Goal: Feedback & Contribution: Submit feedback/report problem

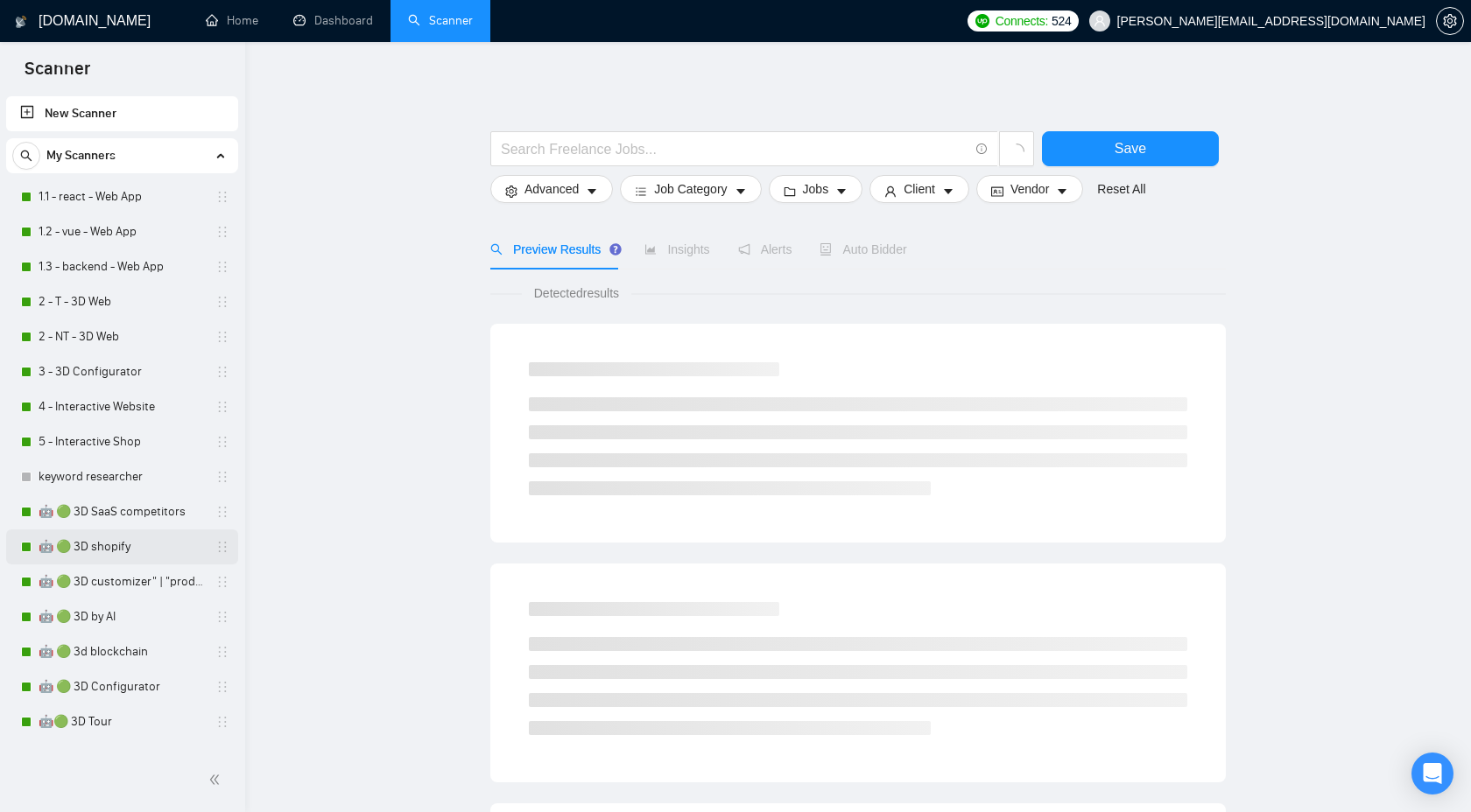
scroll to position [53, 0]
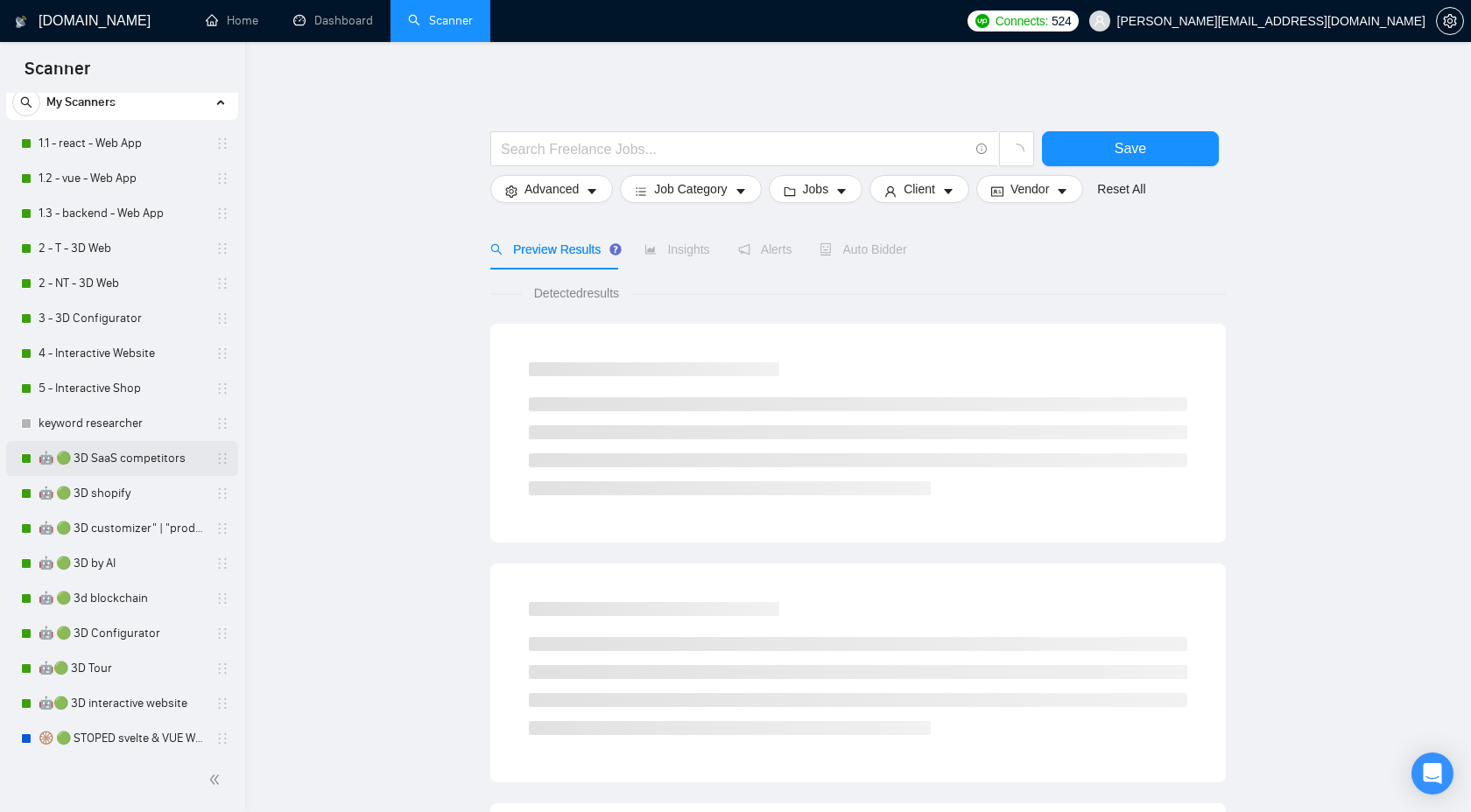
click at [152, 448] on link "🤖 🟢 3D SaaS competitors" at bounding box center [122, 459] width 166 height 35
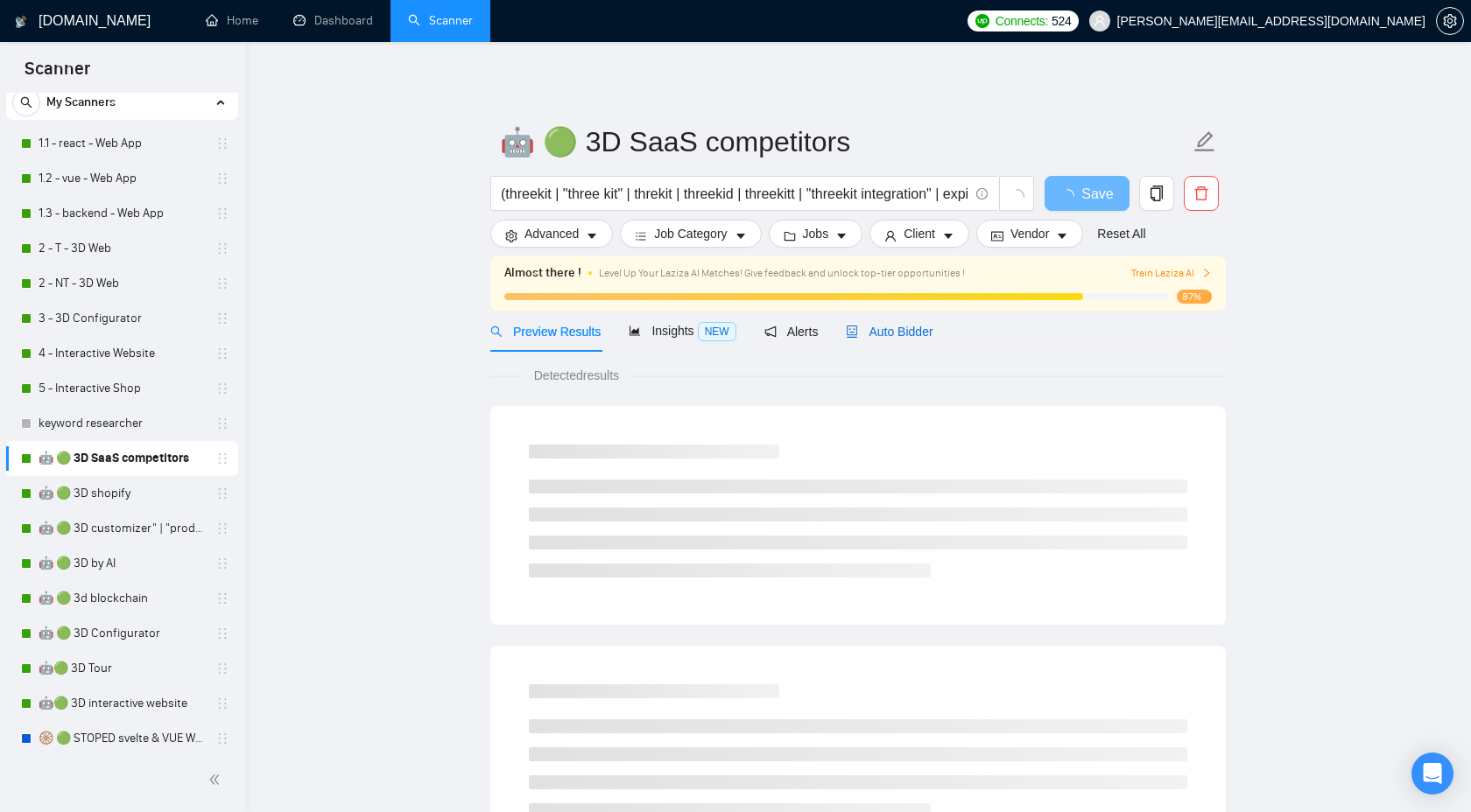
click at [895, 330] on span "Auto Bidder" at bounding box center [889, 332] width 87 height 14
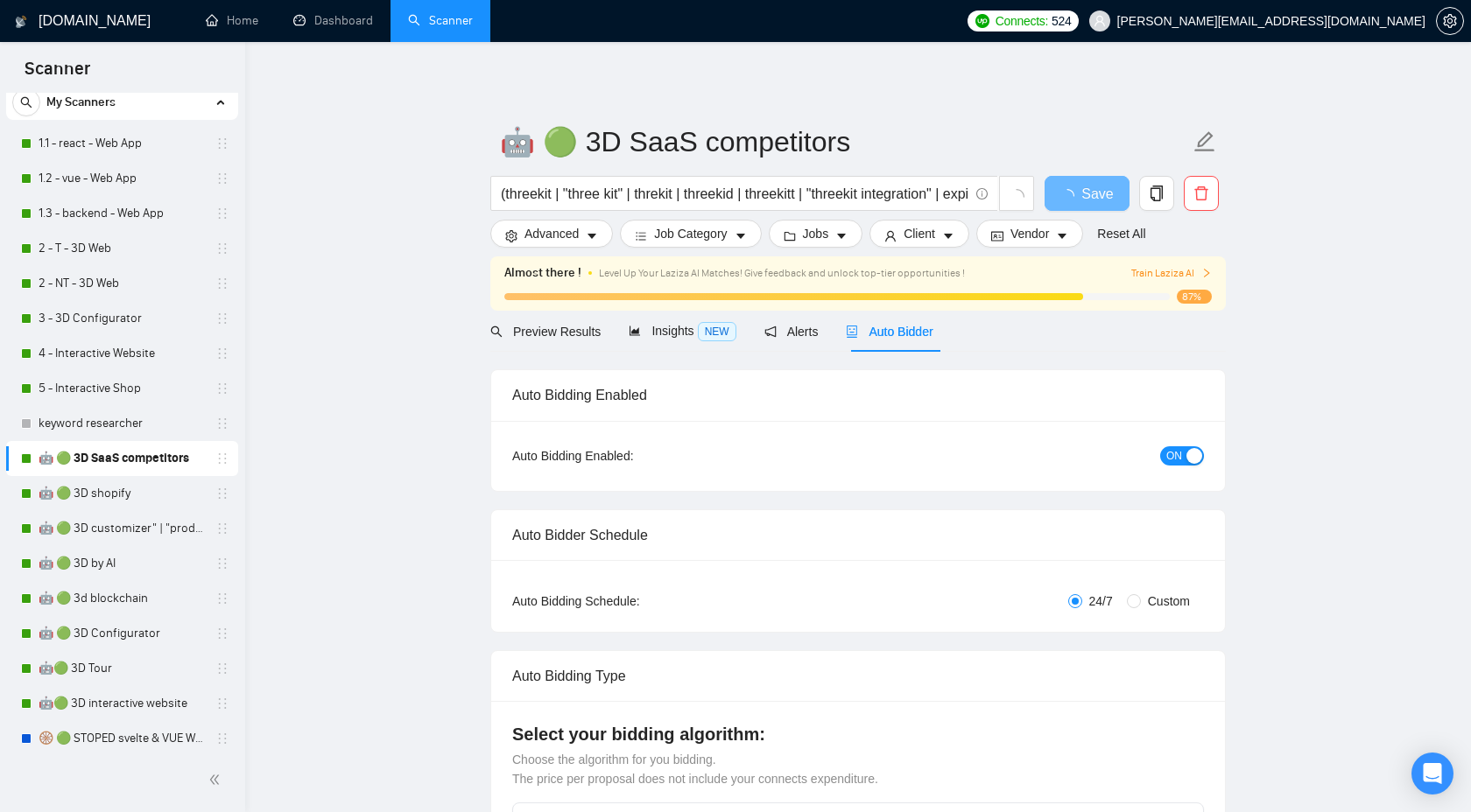
checkbox input "true"
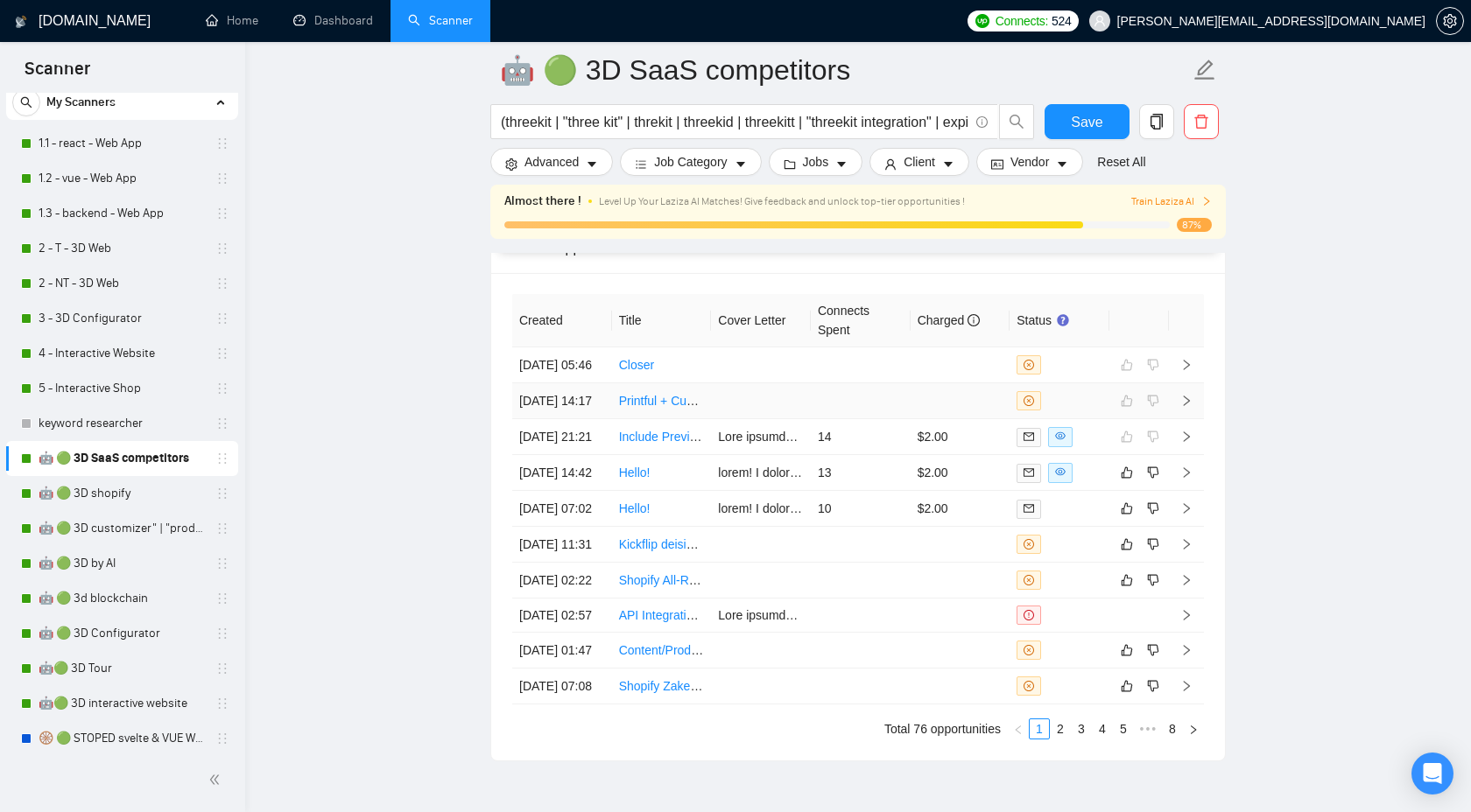
scroll to position [4754, 0]
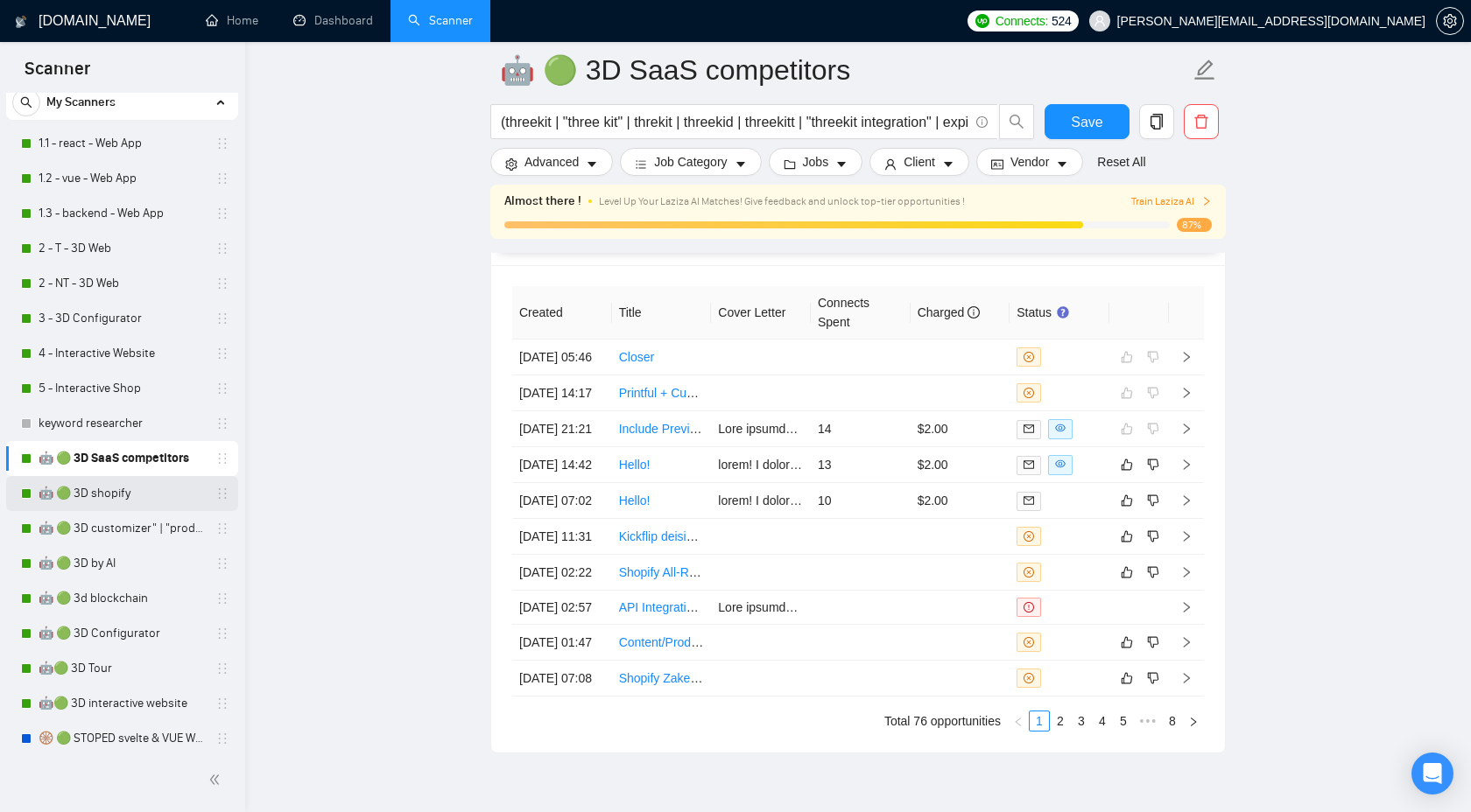
click at [122, 496] on link "🤖 🟢 3D shopify" at bounding box center [122, 494] width 166 height 35
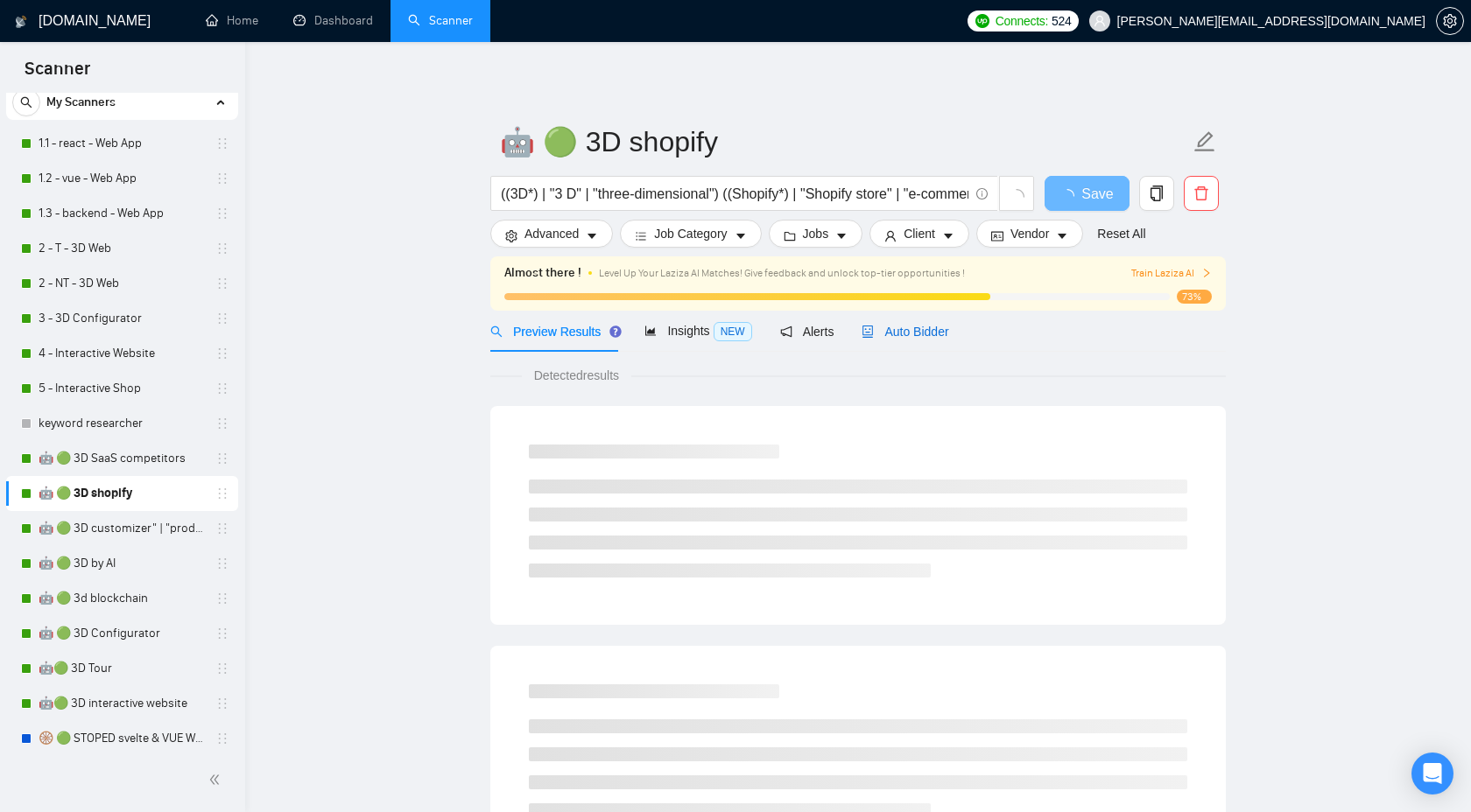
click at [902, 328] on span "Auto Bidder" at bounding box center [905, 332] width 87 height 14
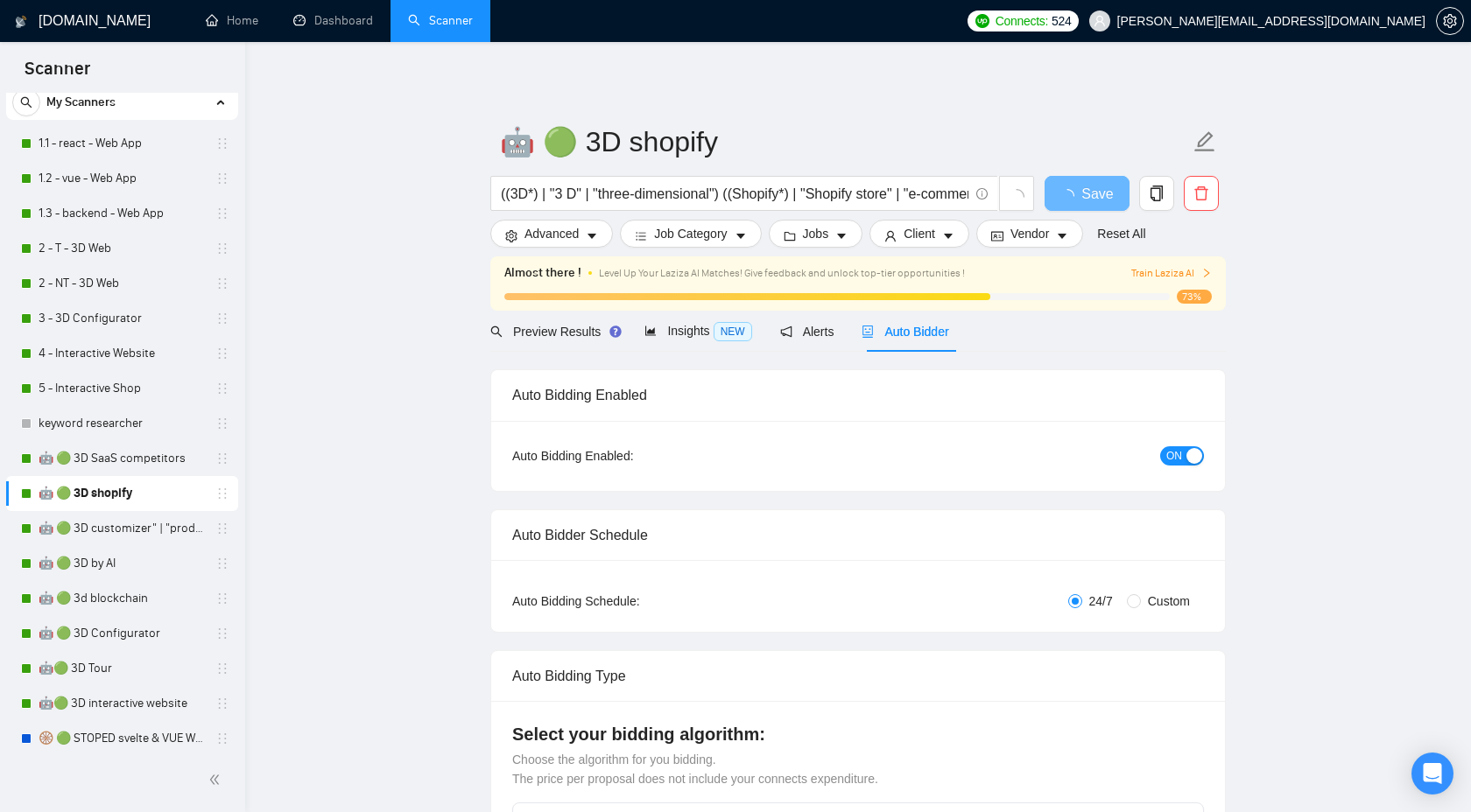
checkbox input "true"
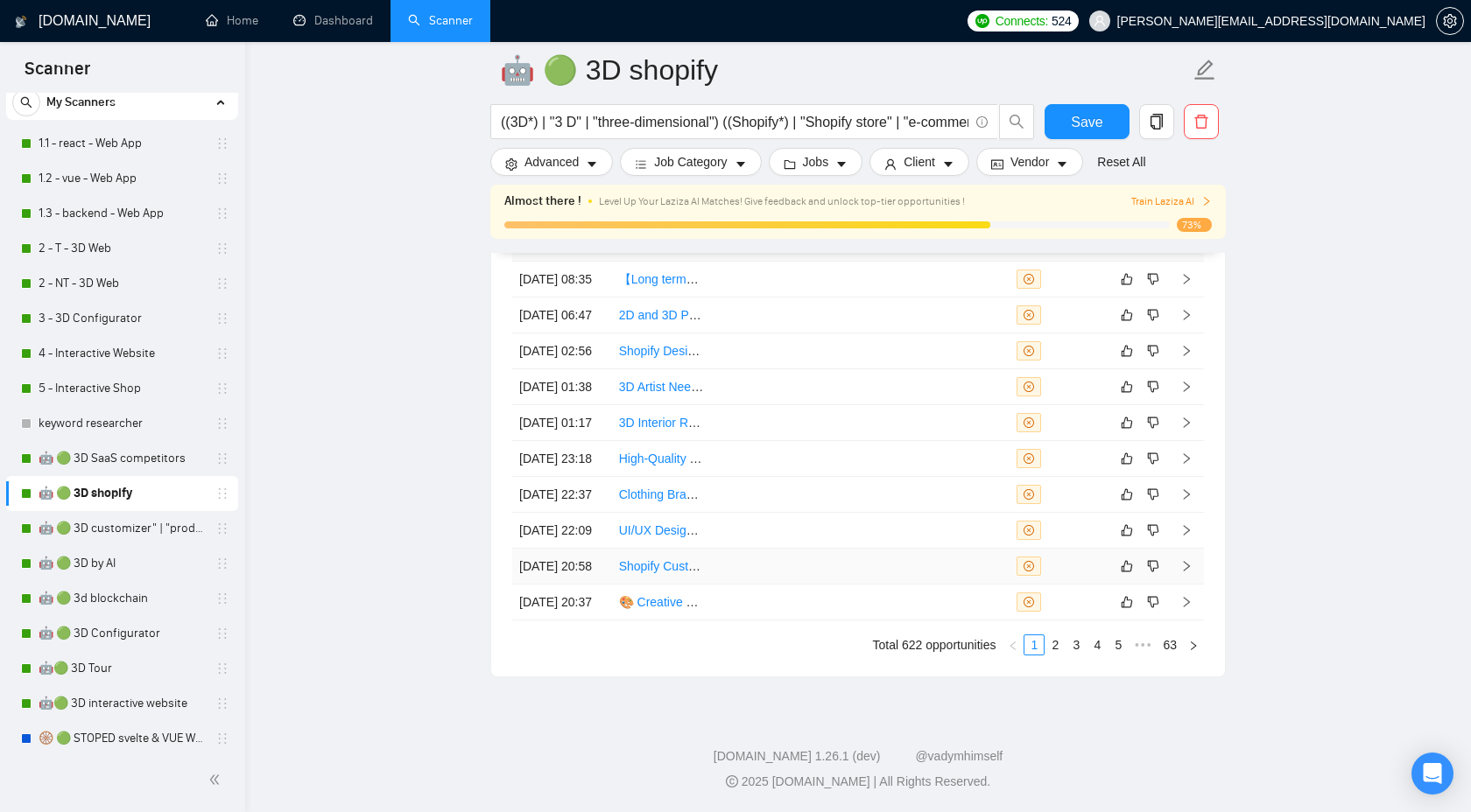
scroll to position [4997, 0]
click at [1056, 655] on link "2" at bounding box center [1056, 645] width 19 height 19
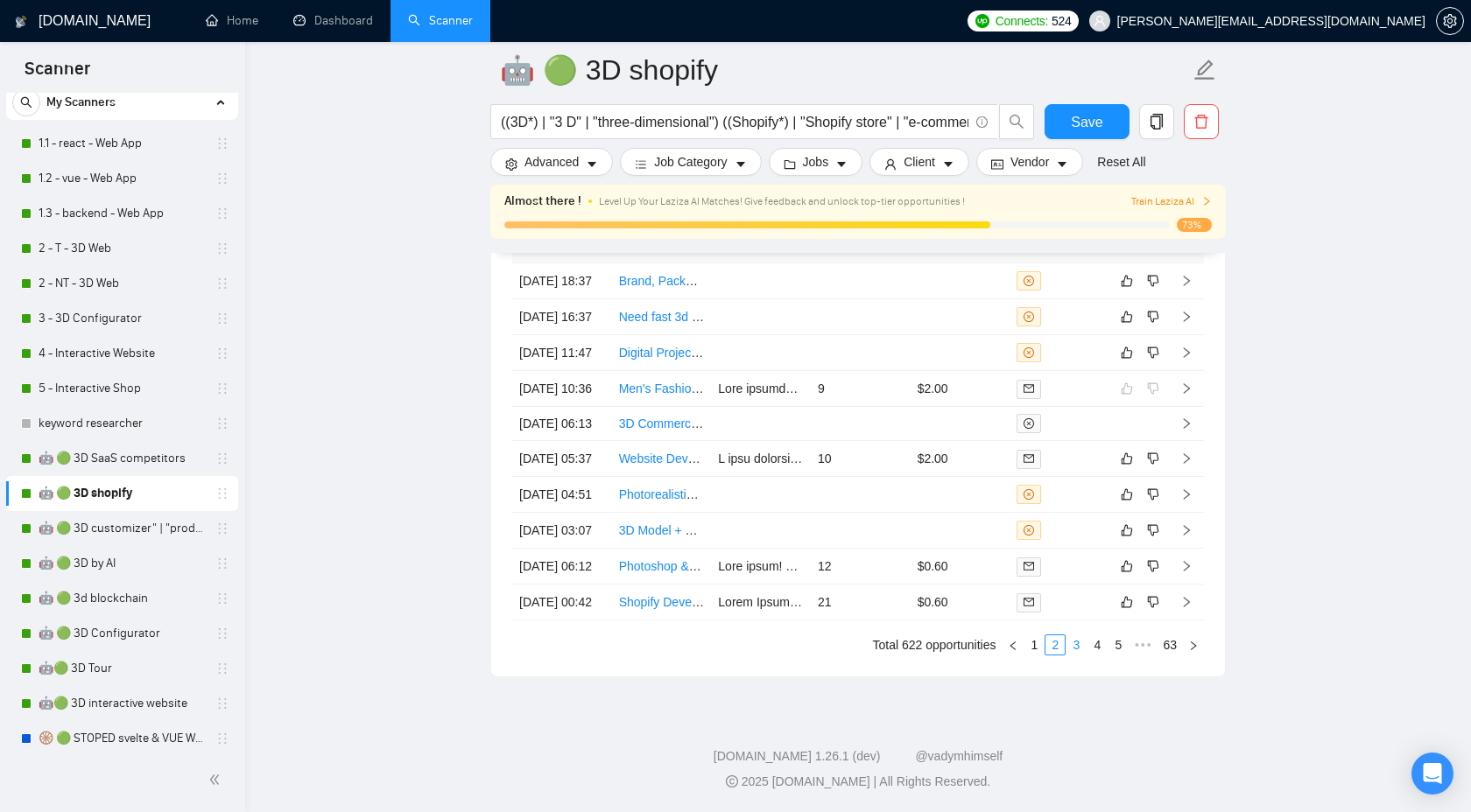
click at [1069, 654] on link "3" at bounding box center [1077, 645] width 19 height 19
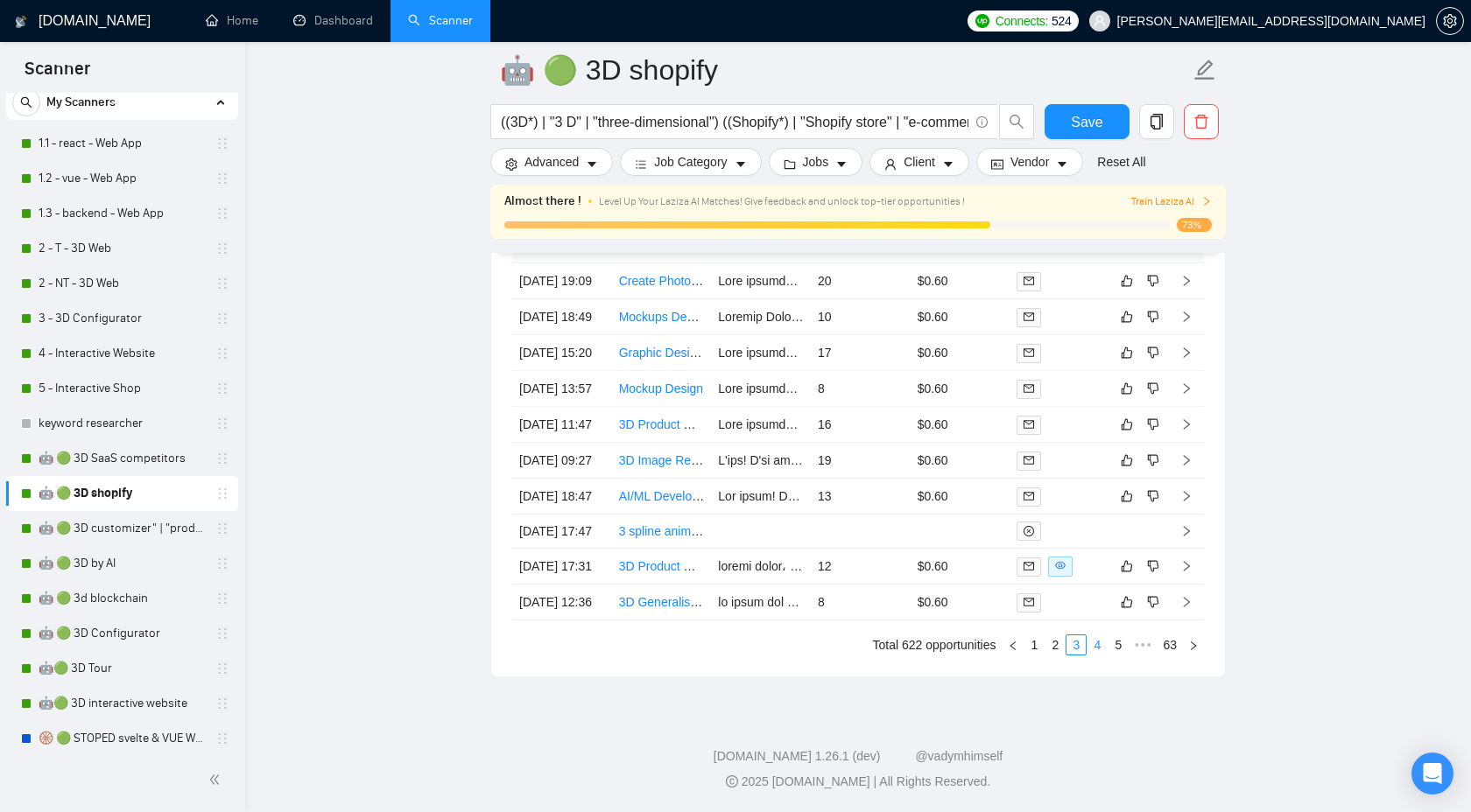
click at [1090, 655] on link "4" at bounding box center [1097, 645] width 19 height 19
click at [1059, 655] on link "3" at bounding box center [1056, 645] width 19 height 19
click at [1054, 655] on link "2" at bounding box center [1056, 645] width 19 height 19
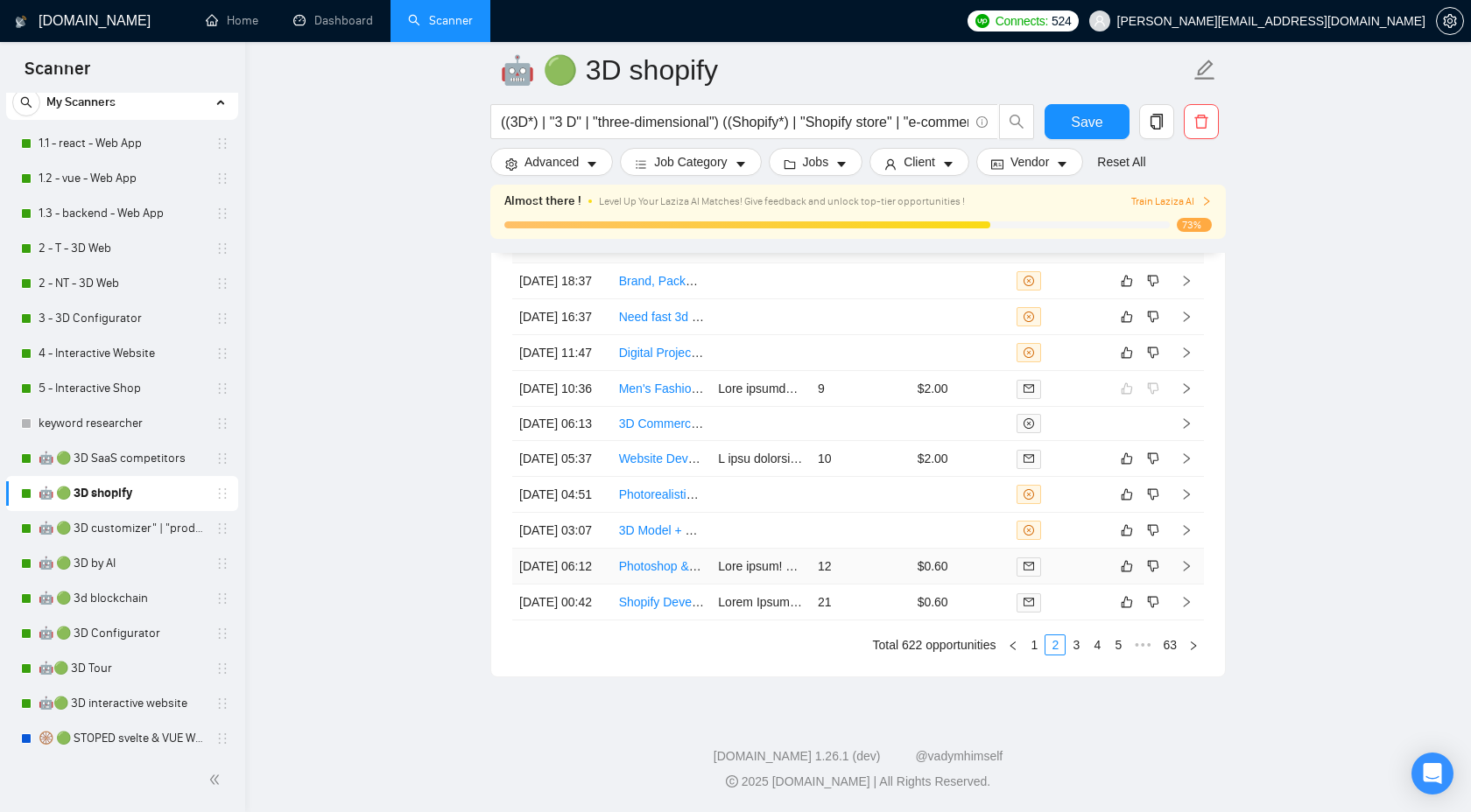
scroll to position [4944, 0]
click at [1075, 655] on link "3" at bounding box center [1077, 645] width 19 height 19
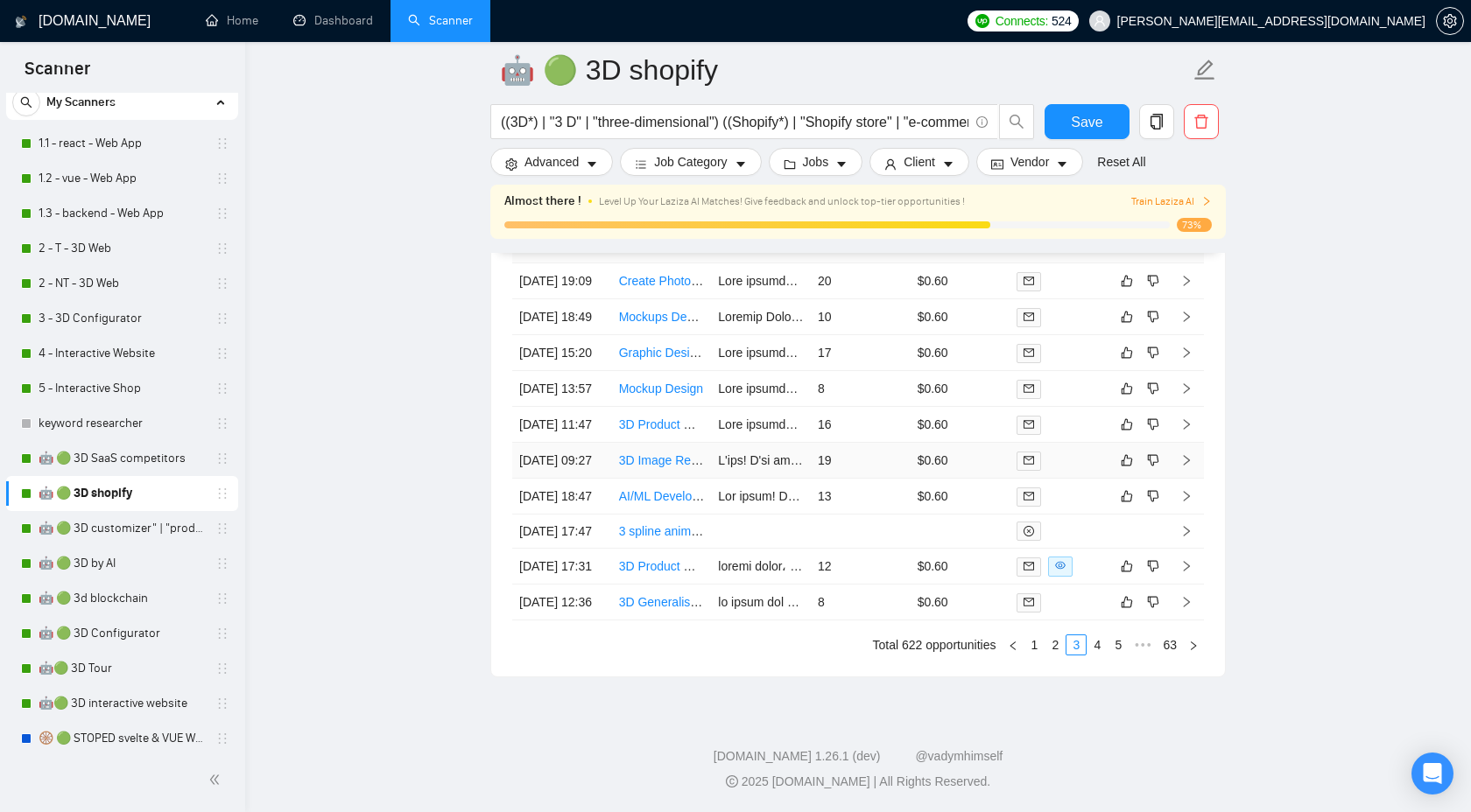
scroll to position [4965, 0]
click at [1055, 655] on link "2" at bounding box center [1056, 645] width 19 height 19
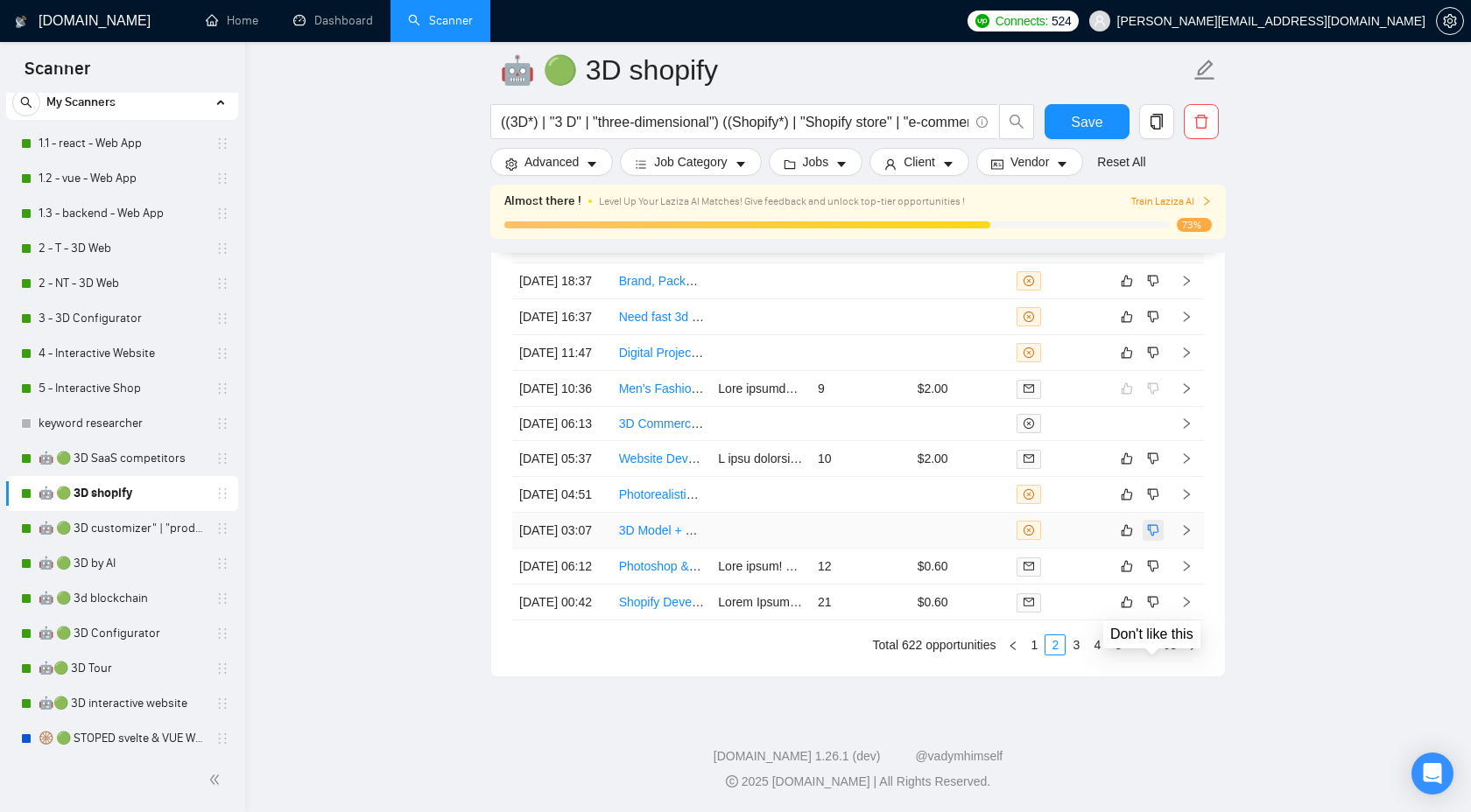
scroll to position [4895, 0]
click at [1186, 536] on icon "right" at bounding box center [1186, 530] width 12 height 12
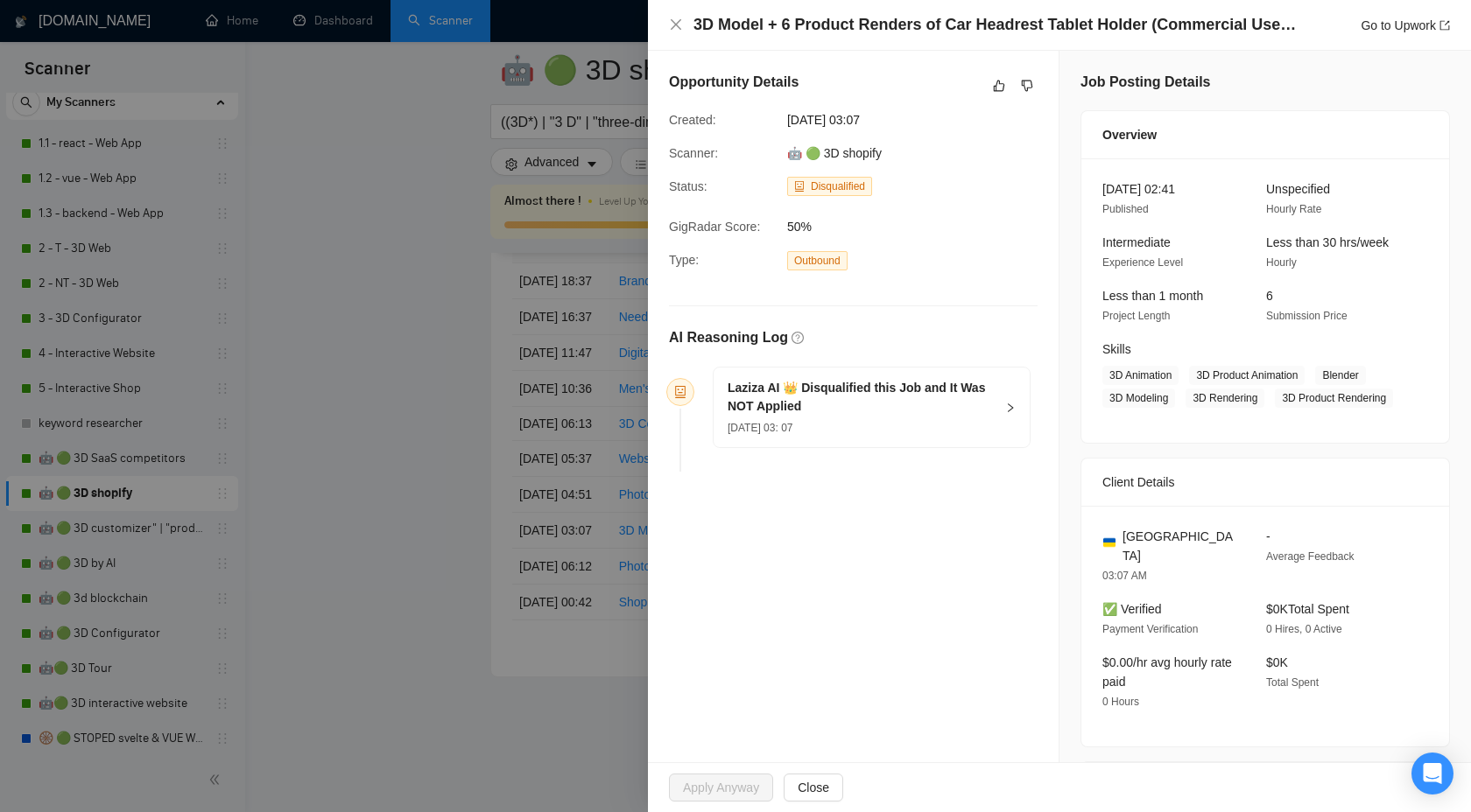
click at [995, 416] on div "Laziza AI 👑 Disqualified this Job and It Was NOT Applied 17 Sep, 2025 03: 07" at bounding box center [872, 407] width 316 height 80
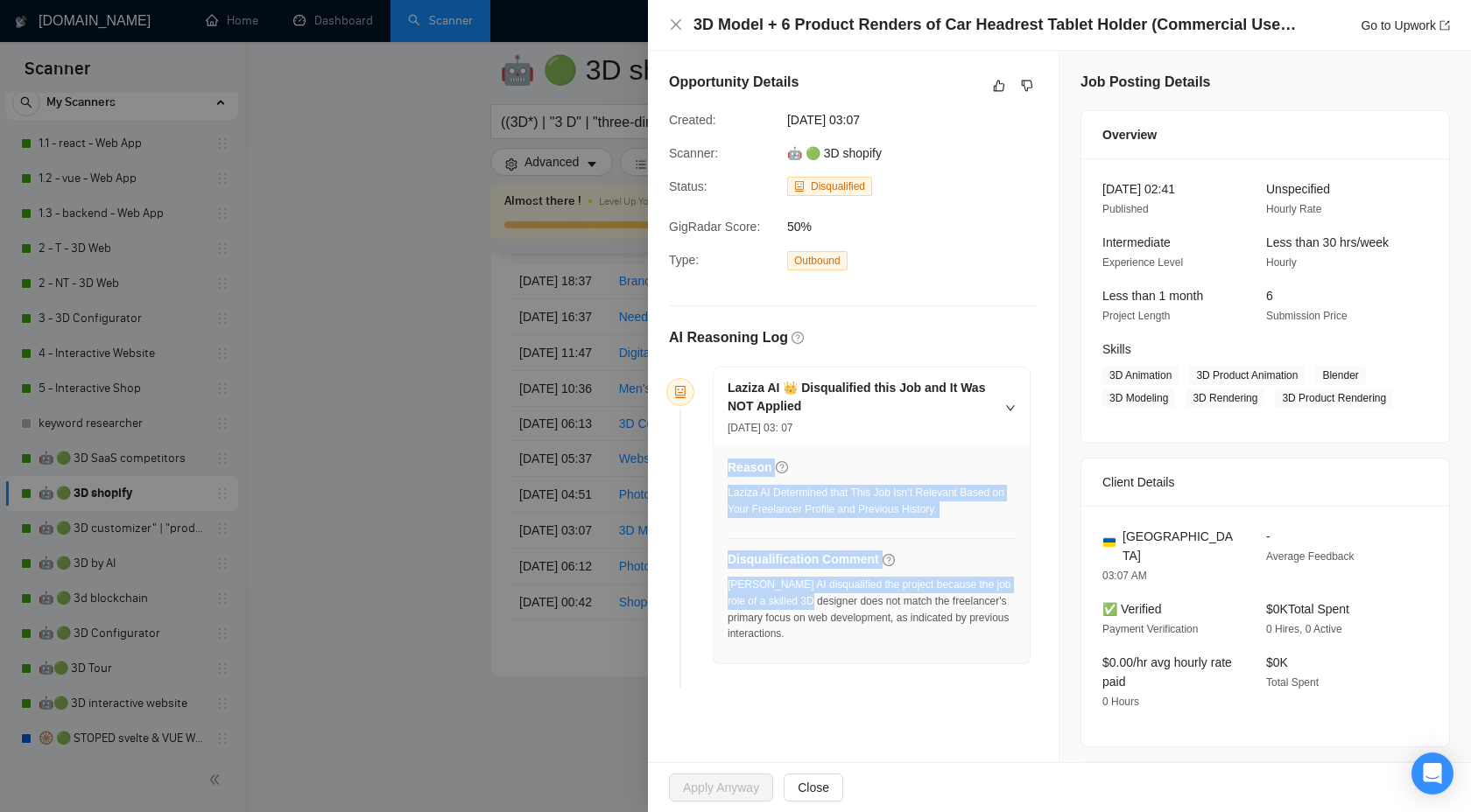
drag, startPoint x: 725, startPoint y: 602, endPoint x: 814, endPoint y: 607, distance: 89.1
click at [814, 607] on div "Reason Laziza AI Determined that This Job Isn’t Relevant Based on Your Freelanc…" at bounding box center [872, 555] width 316 height 216
click at [814, 606] on div "Laziza AI disqualified the project because the job role of a skilled 3D designe…" at bounding box center [872, 610] width 288 height 65
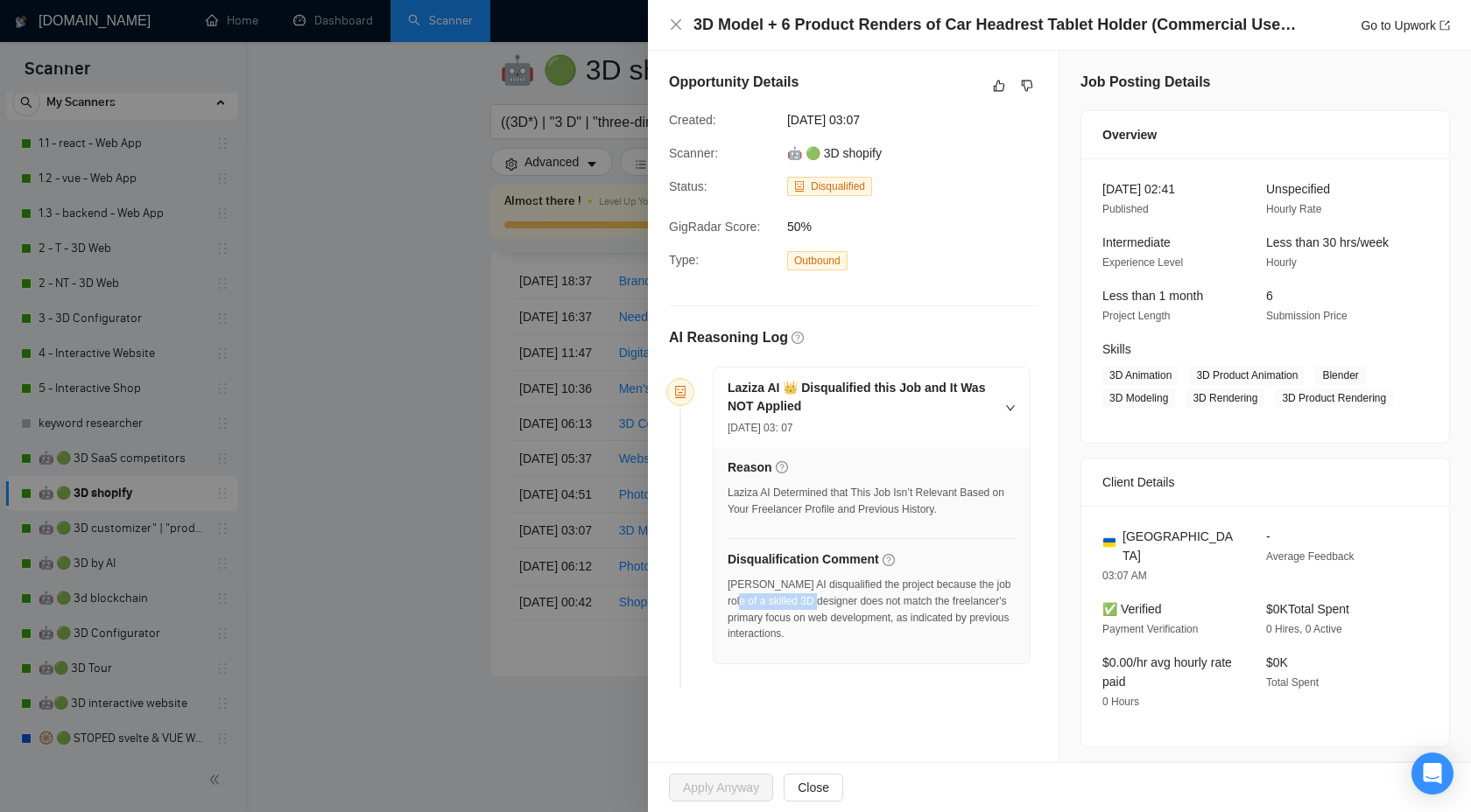
drag, startPoint x: 820, startPoint y: 603, endPoint x: 728, endPoint y: 599, distance: 92.1
click at [728, 599] on div "Laziza AI disqualified the project because the job role of a skilled 3D designe…" at bounding box center [872, 610] width 288 height 65
copy div "skilled 3D designe"
click at [1031, 80] on icon "dislike" at bounding box center [1027, 86] width 12 height 14
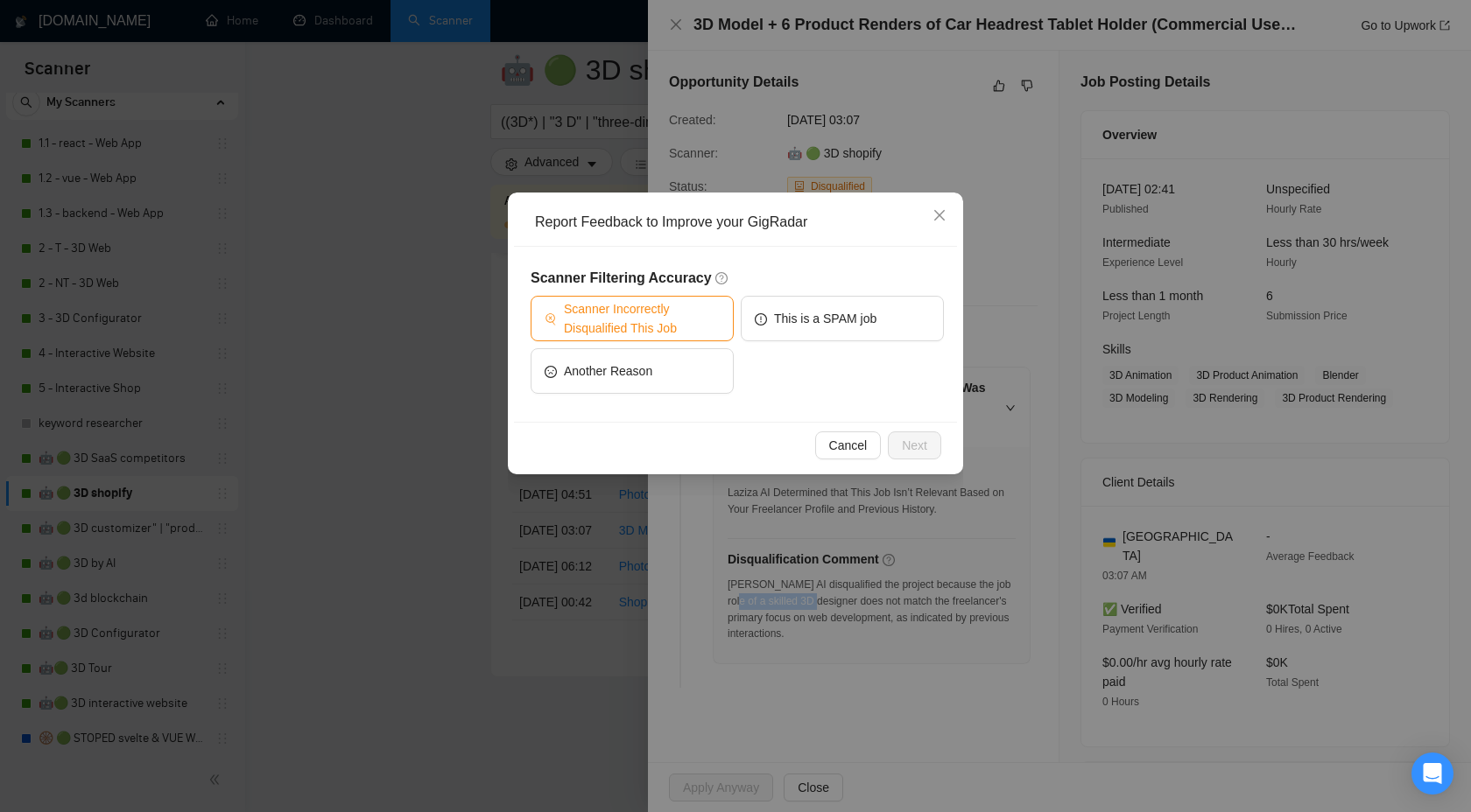
click at [690, 333] on span "Scanner Incorrectly Disqualified This Job" at bounding box center [642, 319] width 156 height 39
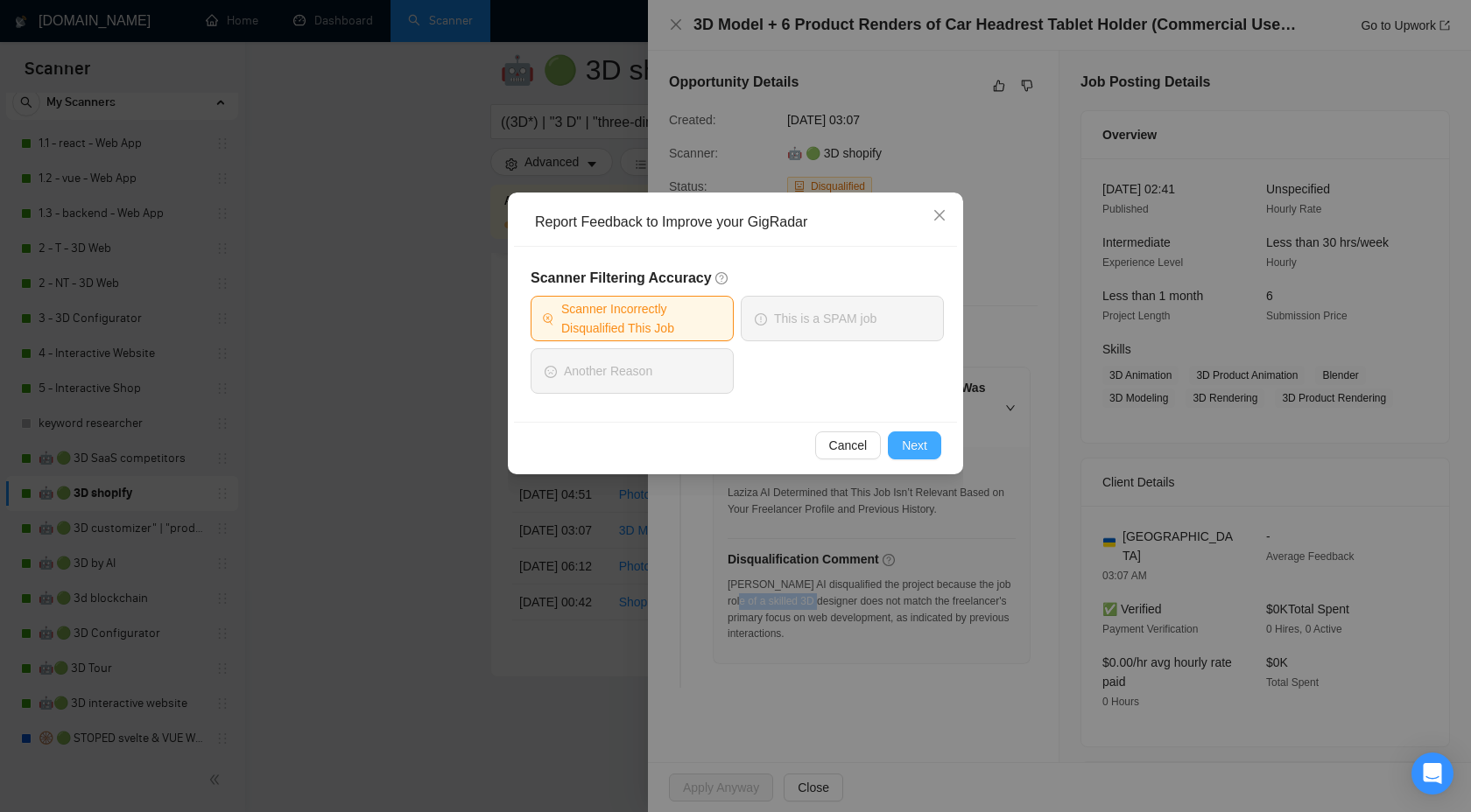
click at [910, 436] on span "Next" at bounding box center [914, 445] width 26 height 19
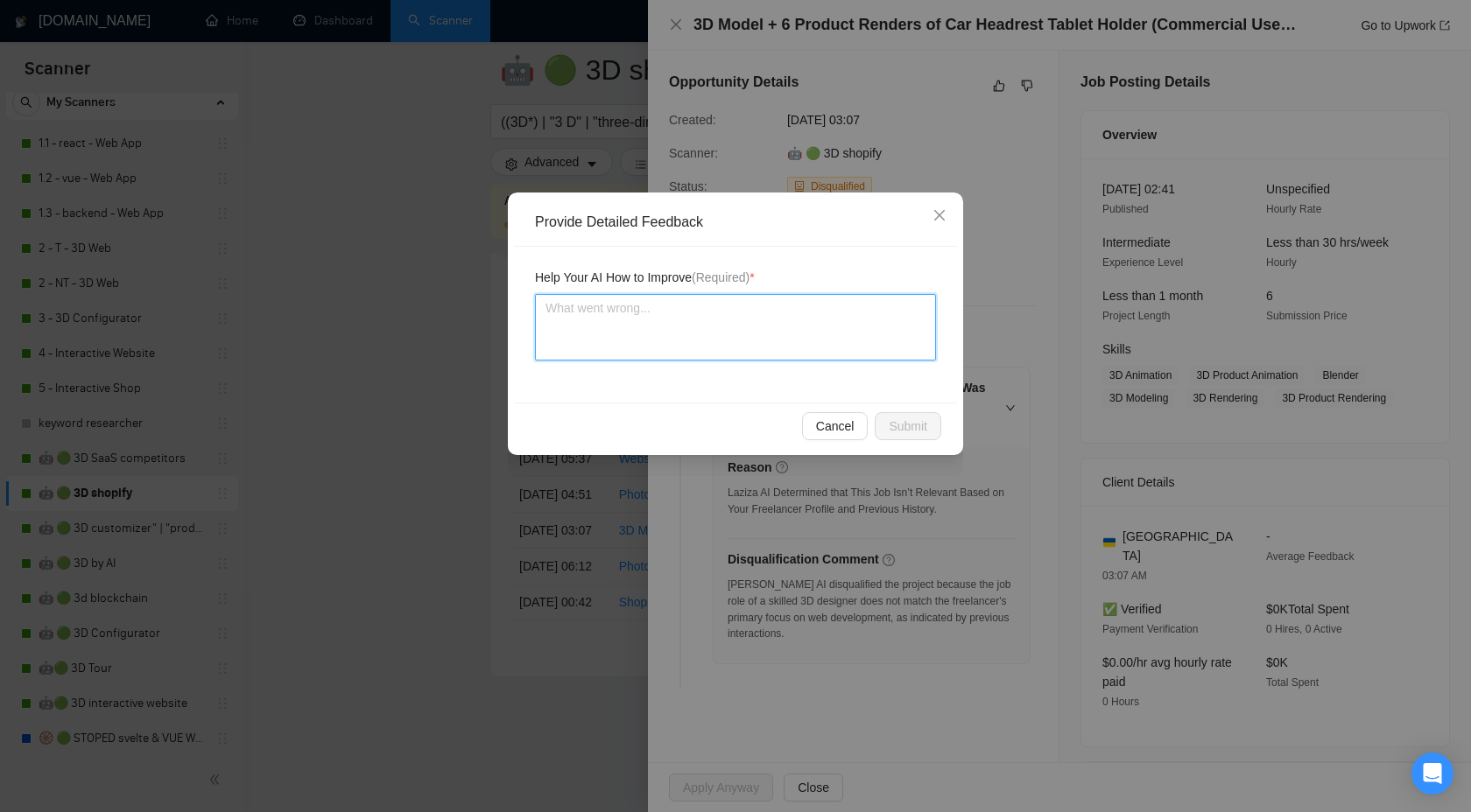
click at [707, 313] on textarea at bounding box center [736, 327] width 401 height 66
type textarea "w"
type textarea "we"
type textarea "we a"
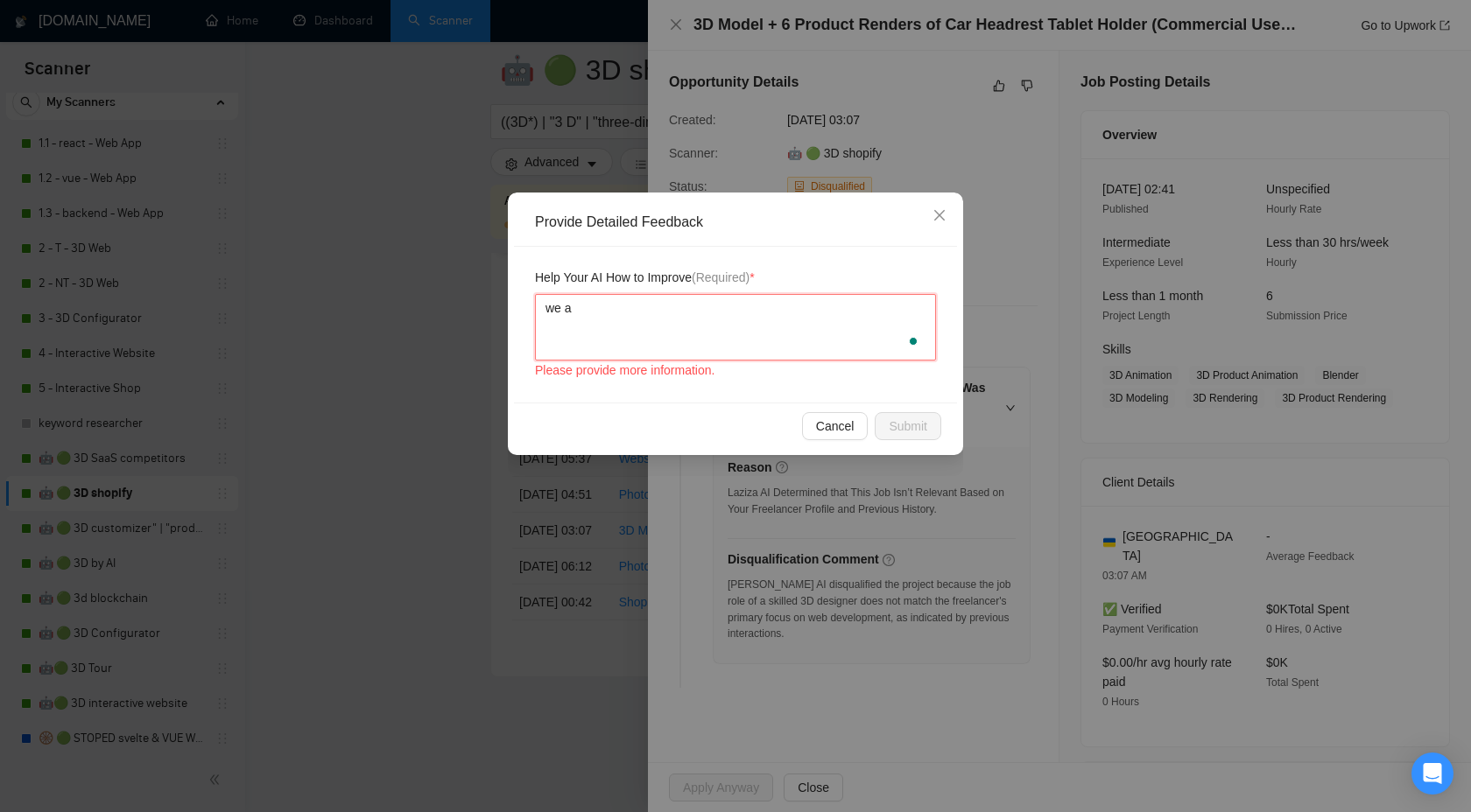
type textarea "we ar"
type textarea "we are"
type textarea "we are a"
type textarea "we are al"
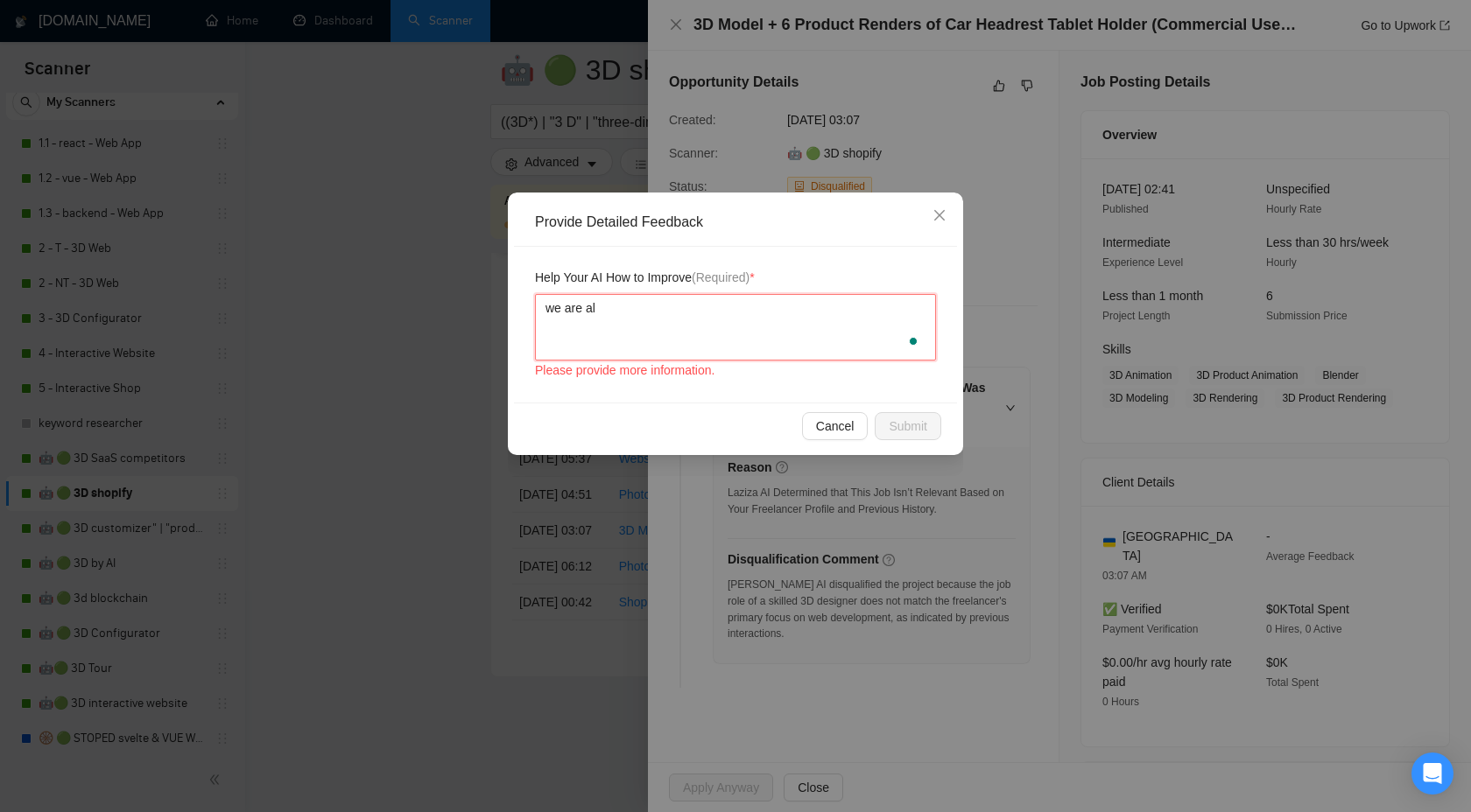
type textarea "we are als"
type textarea "we are also"
paste textarea "skilled 3D designe"
type textarea "we are also skilled 3D designe"
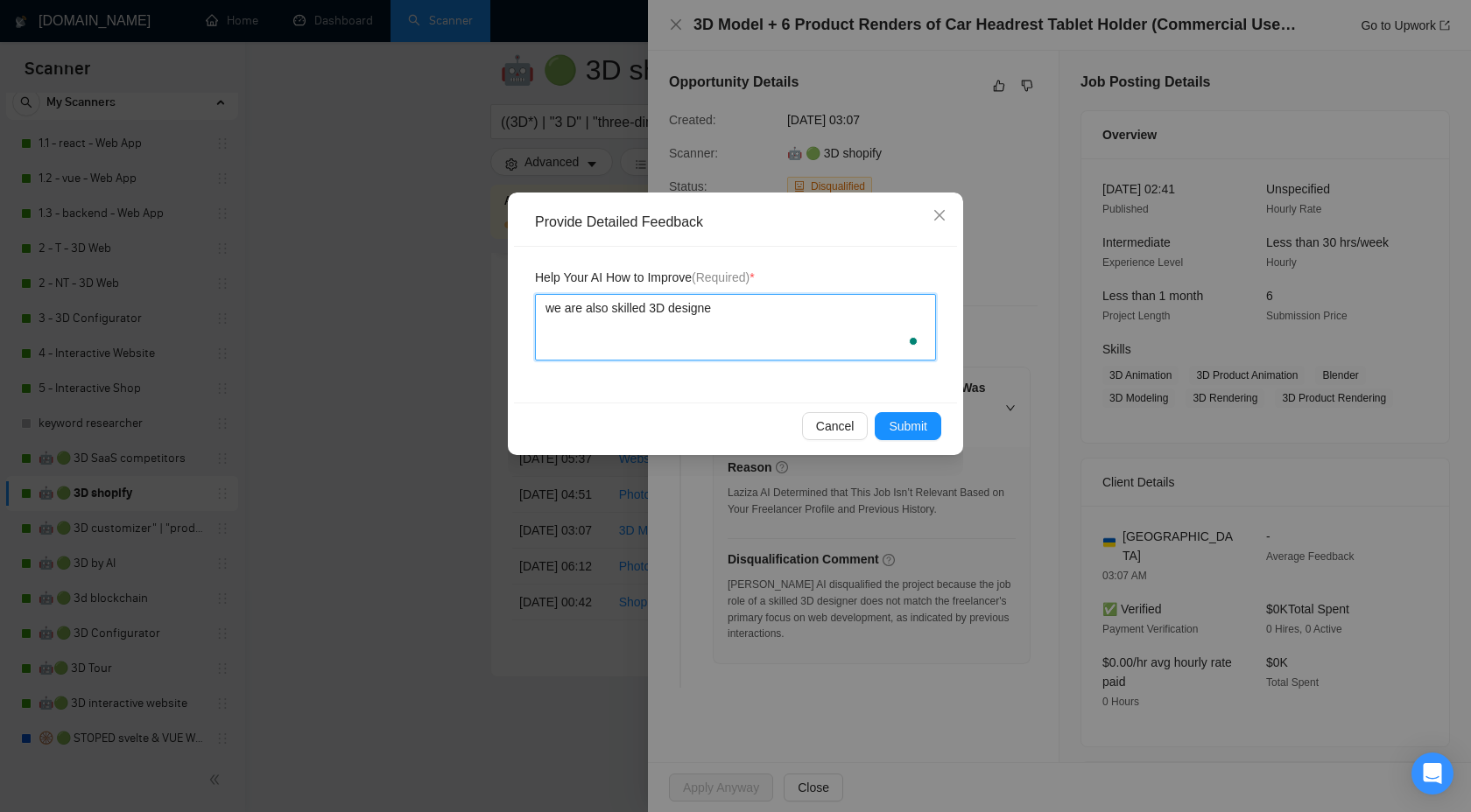
type textarea "we are also skilled 3D designe"
type textarea "we are also skilled 3D designer"
click at [910, 429] on span "Submit" at bounding box center [909, 427] width 39 height 19
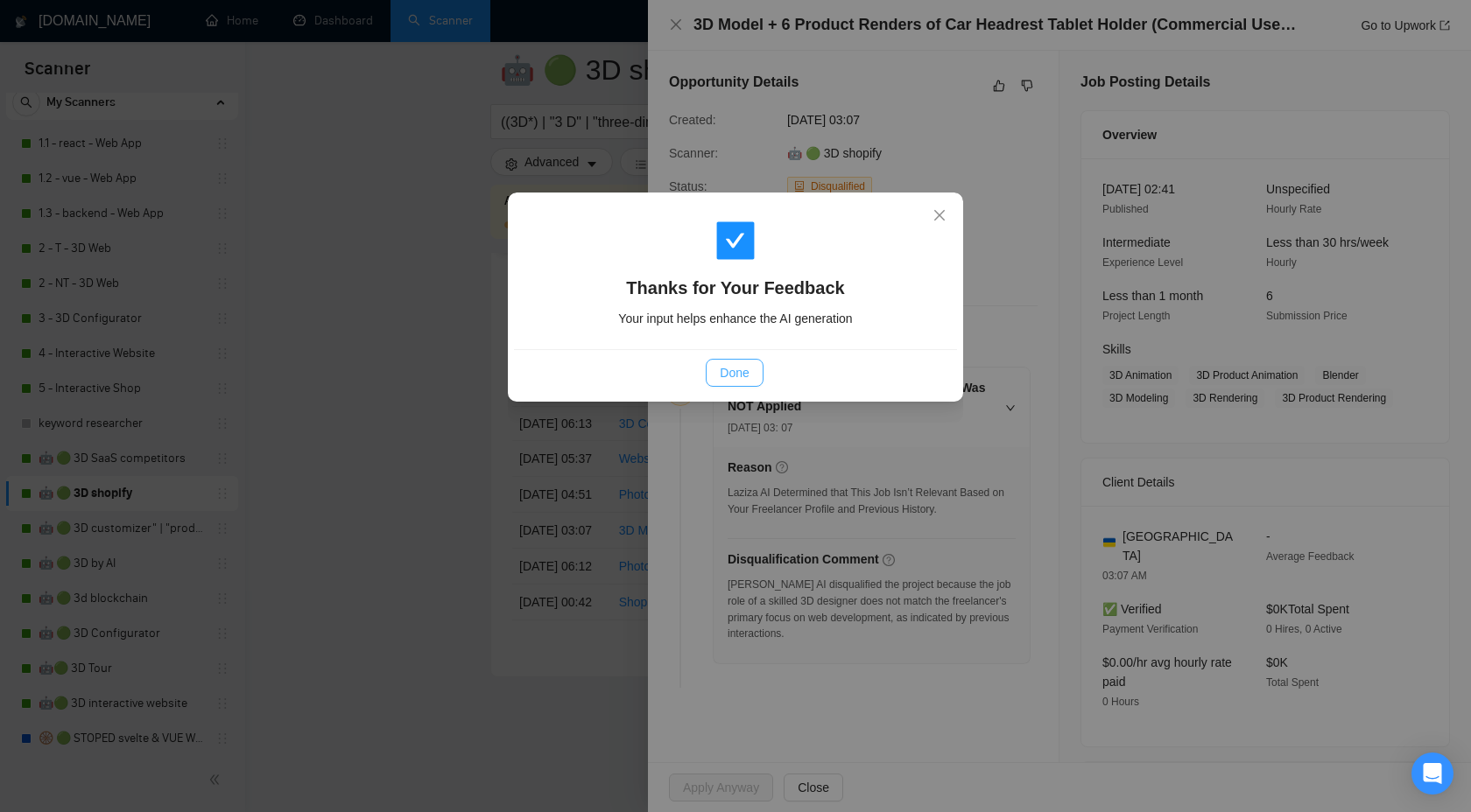
click at [734, 360] on button "Done" at bounding box center [734, 373] width 57 height 28
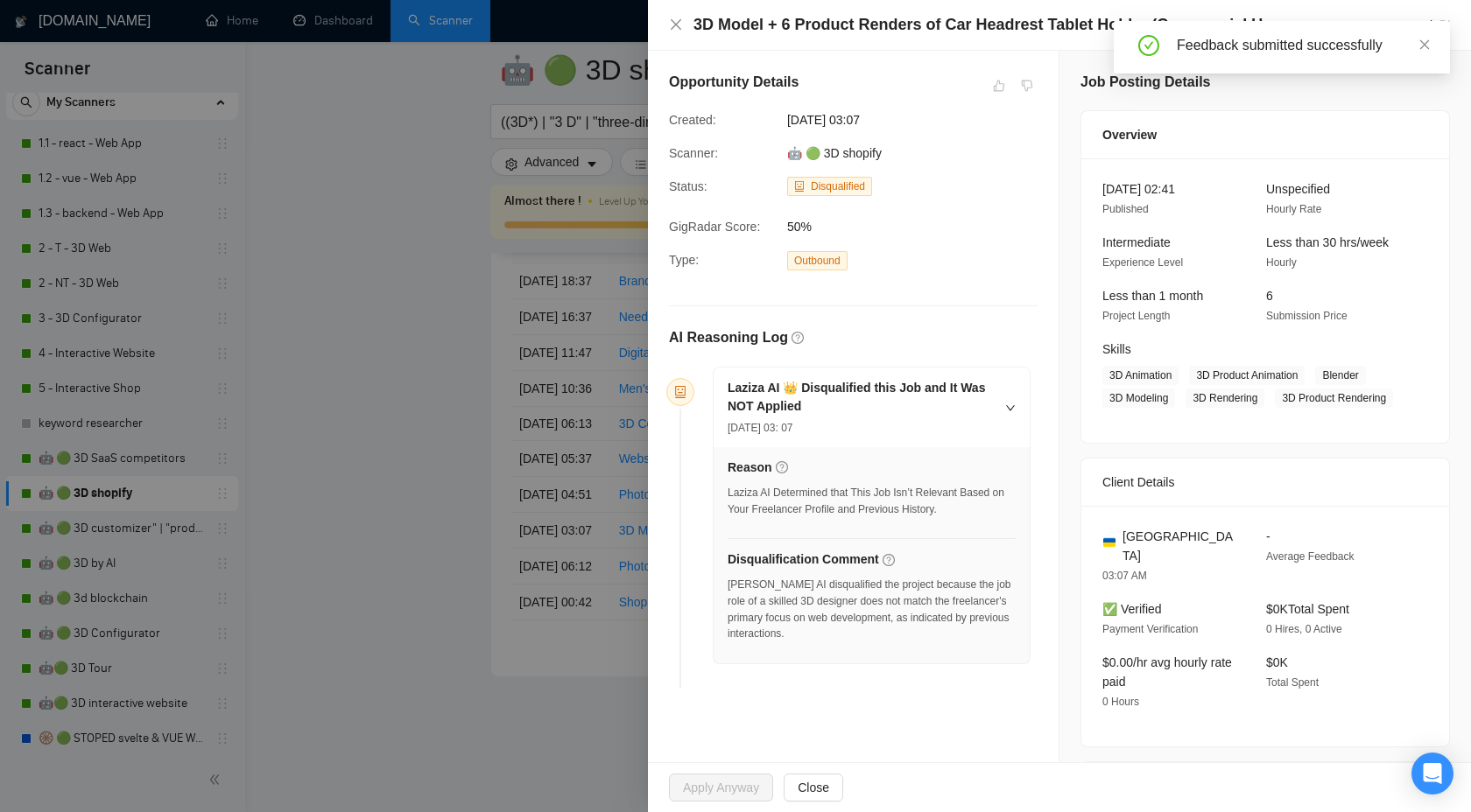
click at [683, 21] on div "3D Model + 6 Product Renders of Car Headrest Tablet Holder (Commercial Use, Sou…" at bounding box center [1060, 25] width 781 height 22
click at [677, 27] on icon "close" at bounding box center [676, 25] width 11 height 11
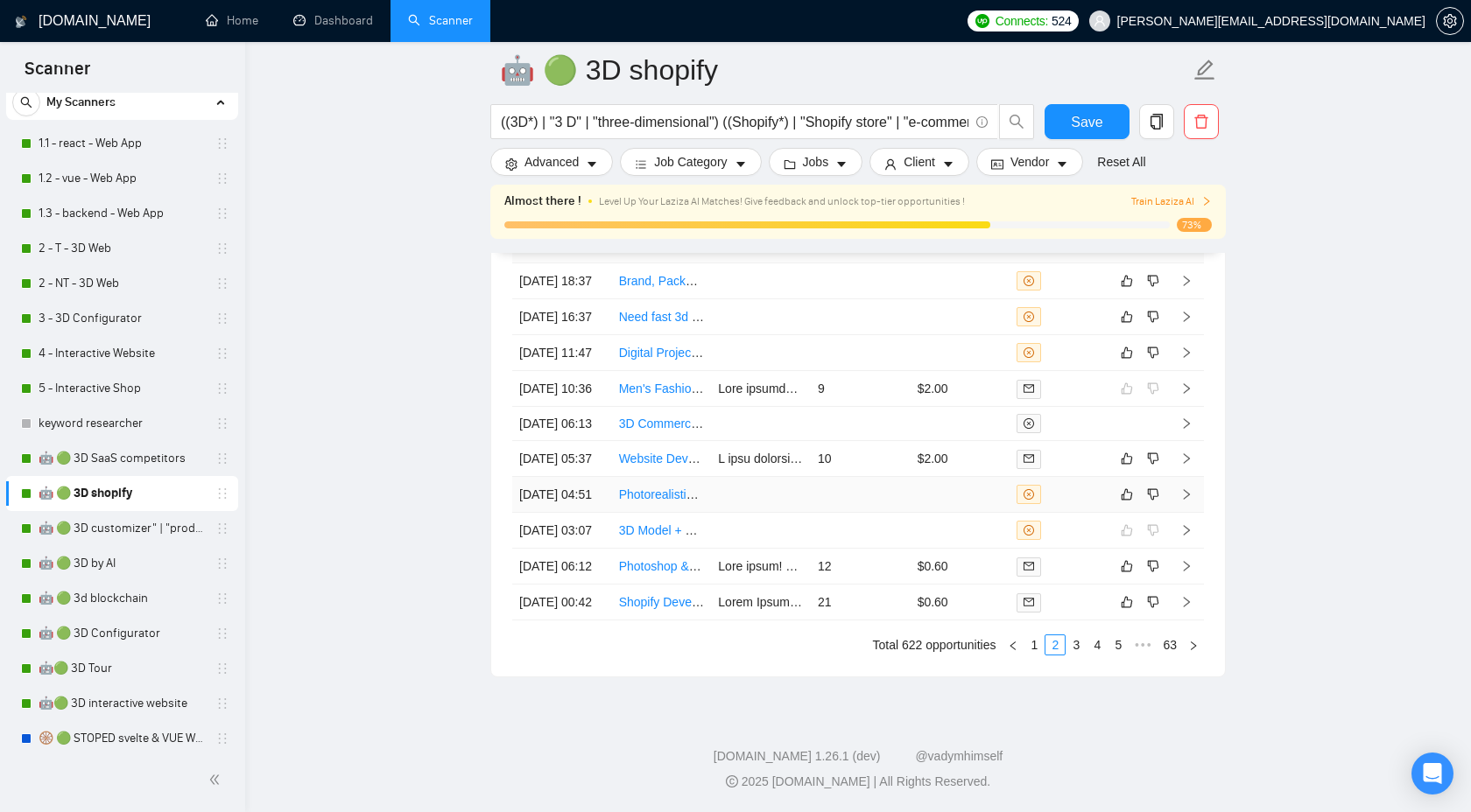
click at [1185, 501] on icon "right" at bounding box center [1186, 495] width 12 height 12
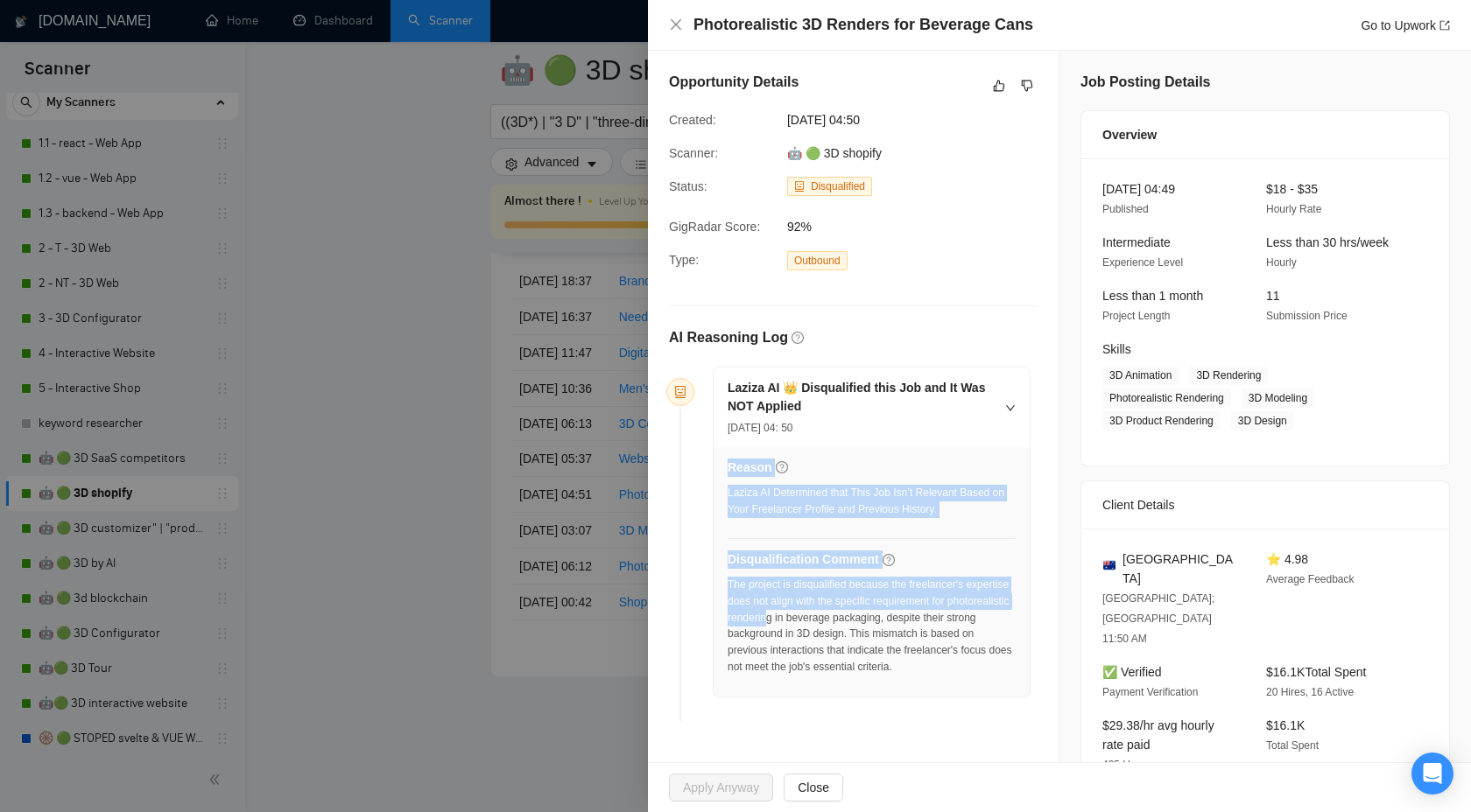
drag, startPoint x: 725, startPoint y: 619, endPoint x: 836, endPoint y: 618, distance: 111.0
click at [837, 618] on div "Reason Laziza AI Determined that This Job Isn’t Relevant Based on Your Freelanc…" at bounding box center [872, 572] width 316 height 249
click at [796, 618] on div "The project is disqualified because the freelancer's expertise does not align w…" at bounding box center [872, 626] width 288 height 99
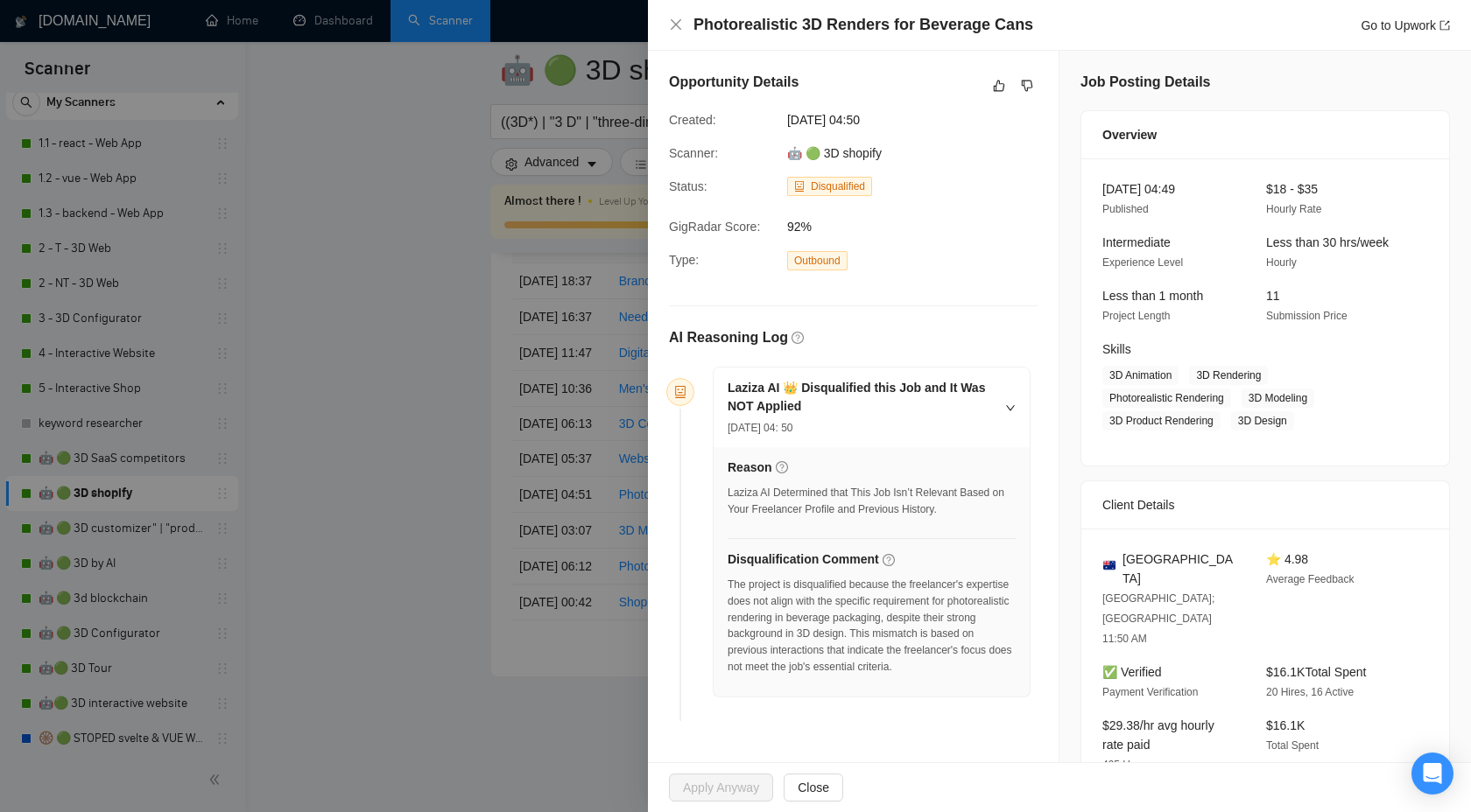
click at [781, 618] on div "The project is disqualified because the freelancer's expertise does not align w…" at bounding box center [872, 626] width 288 height 99
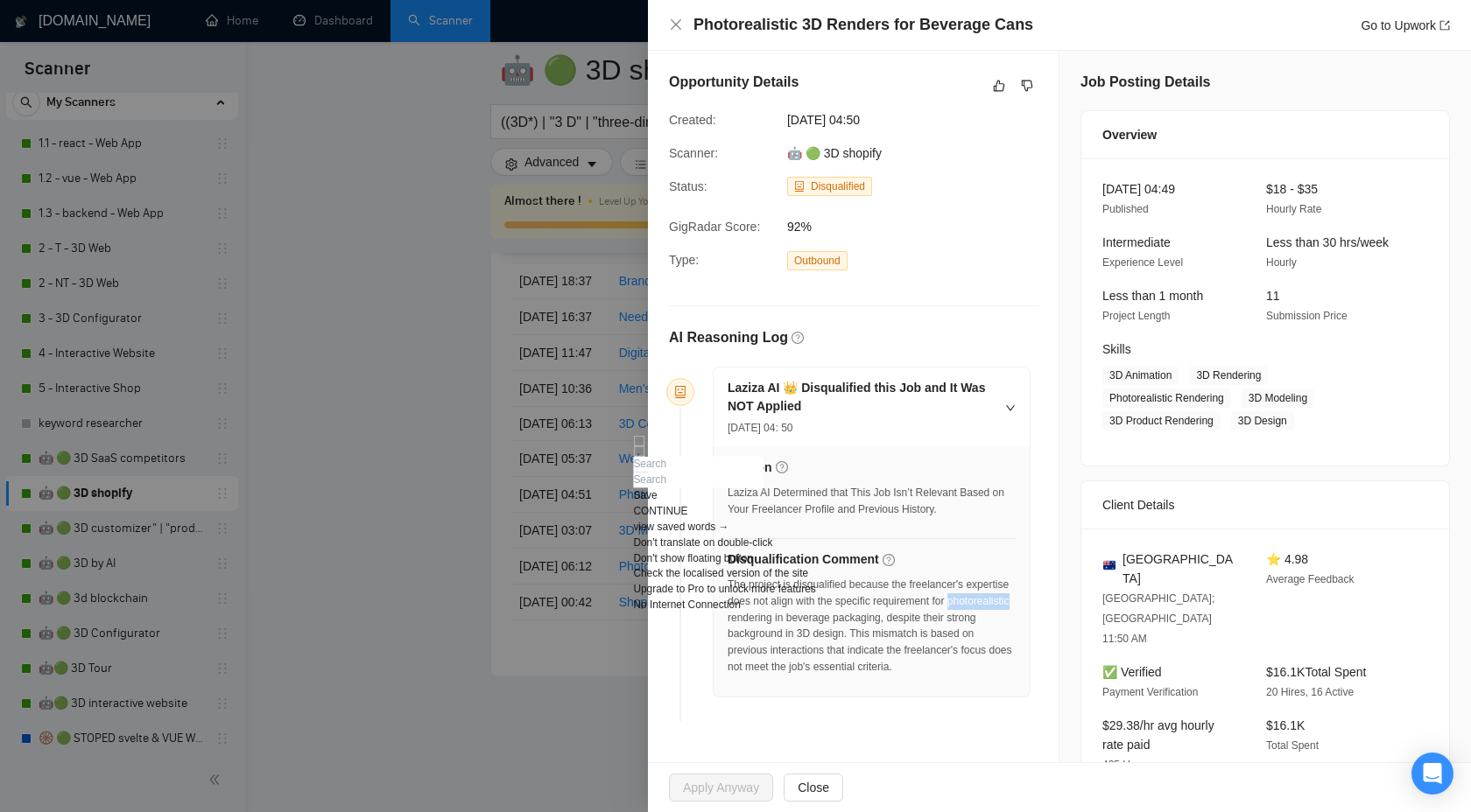
copy div "photorealistic"
click at [998, 83] on icon "like" at bounding box center [999, 86] width 12 height 14
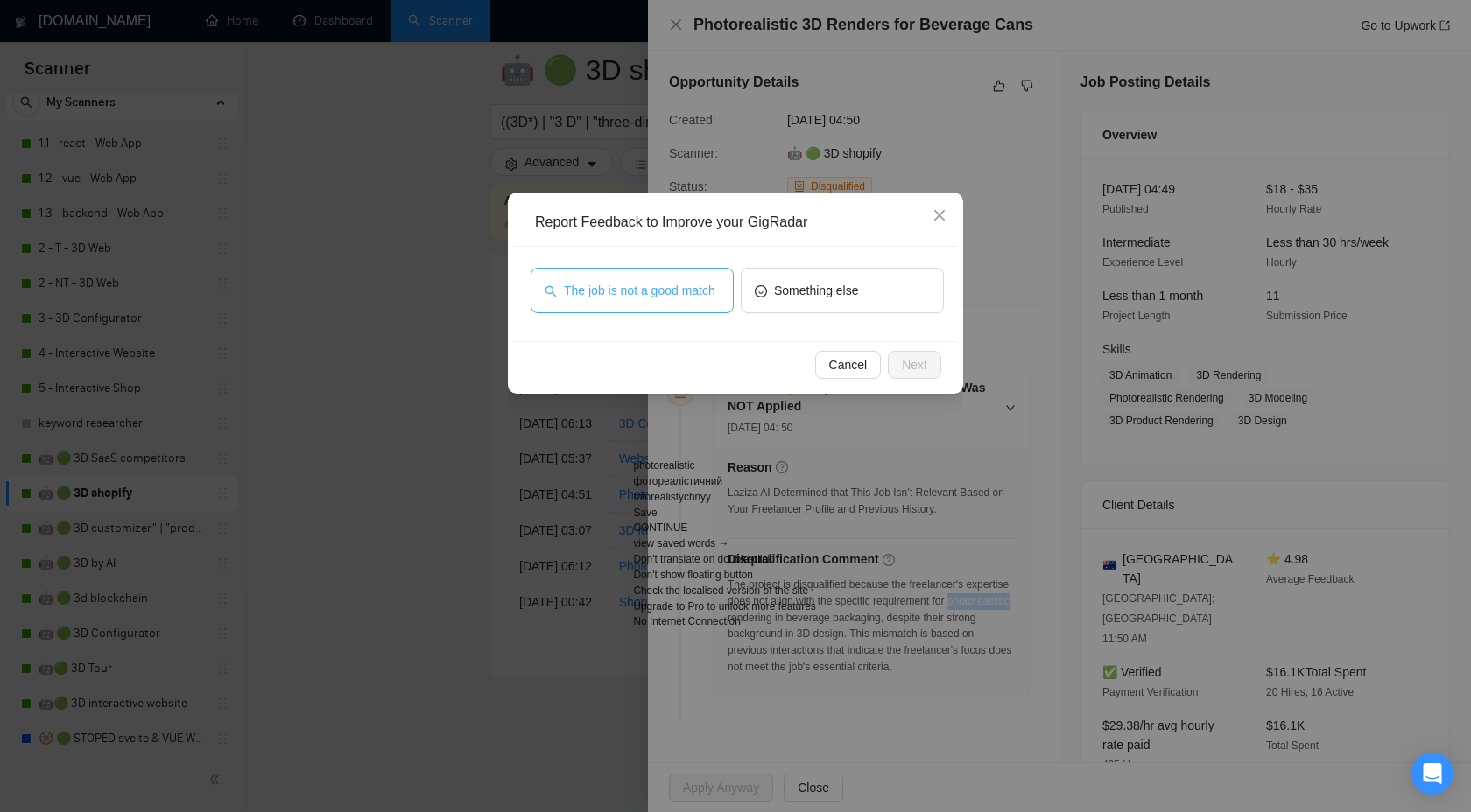
click at [707, 296] on span "The job is not a good match" at bounding box center [639, 291] width 151 height 19
click at [912, 368] on span "Next" at bounding box center [914, 365] width 26 height 19
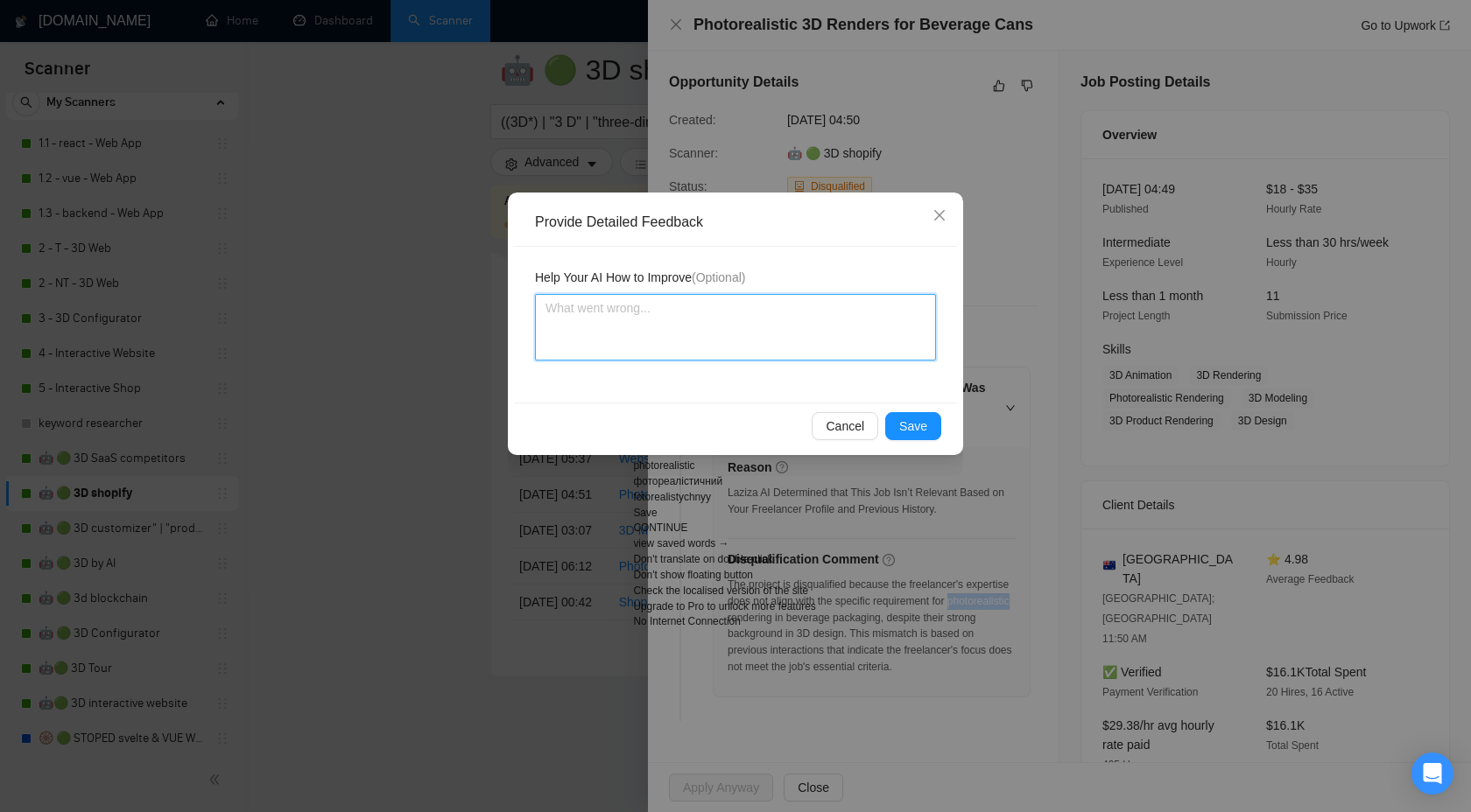
click at [770, 323] on textarea at bounding box center [736, 327] width 401 height 66
type textarea "е"
type textarea "н"
type textarea "ну"
type textarea "н"
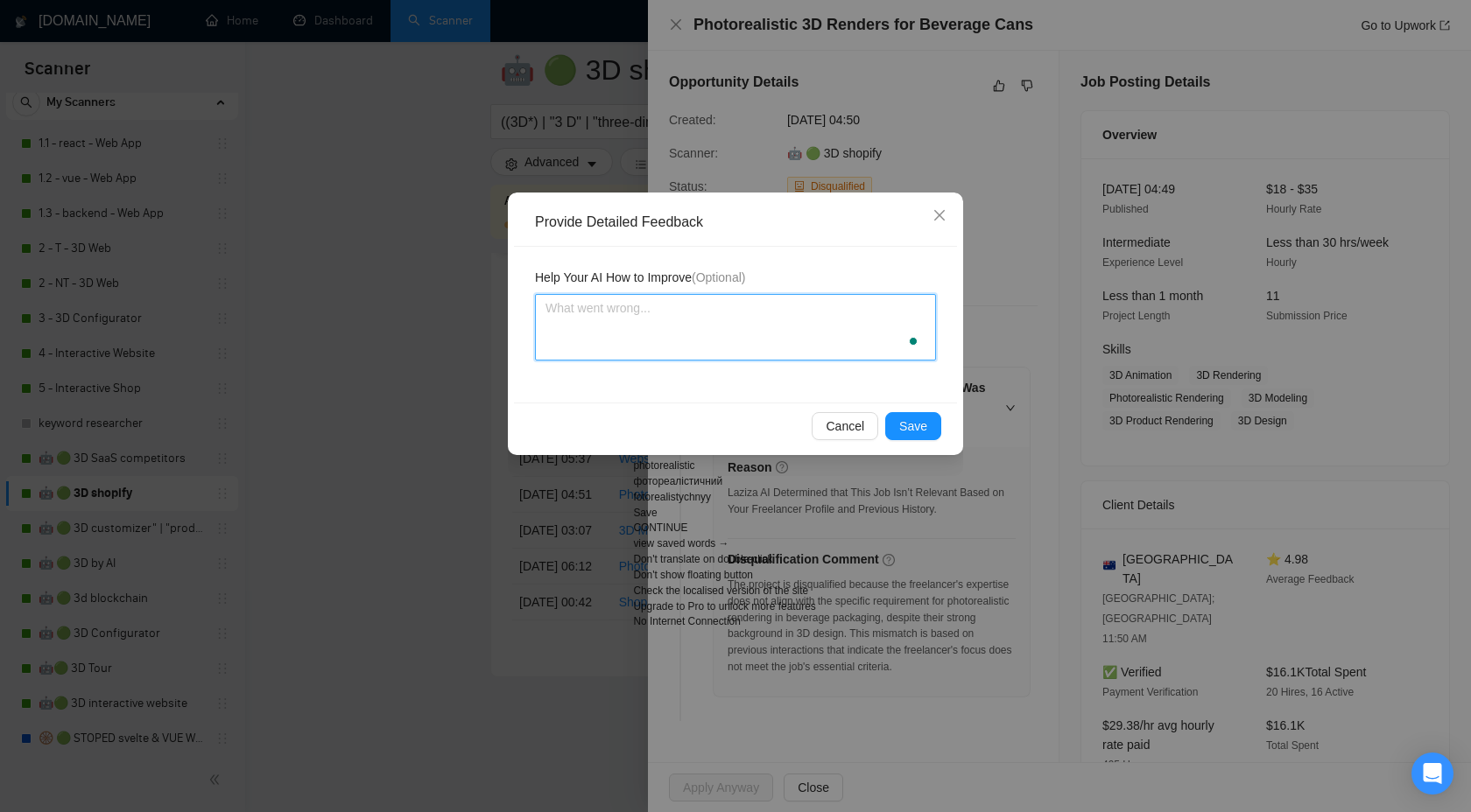
type textarea "y"
type textarea "ye"
type textarea "yea"
type textarea "yeah"
type textarea "yeah,"
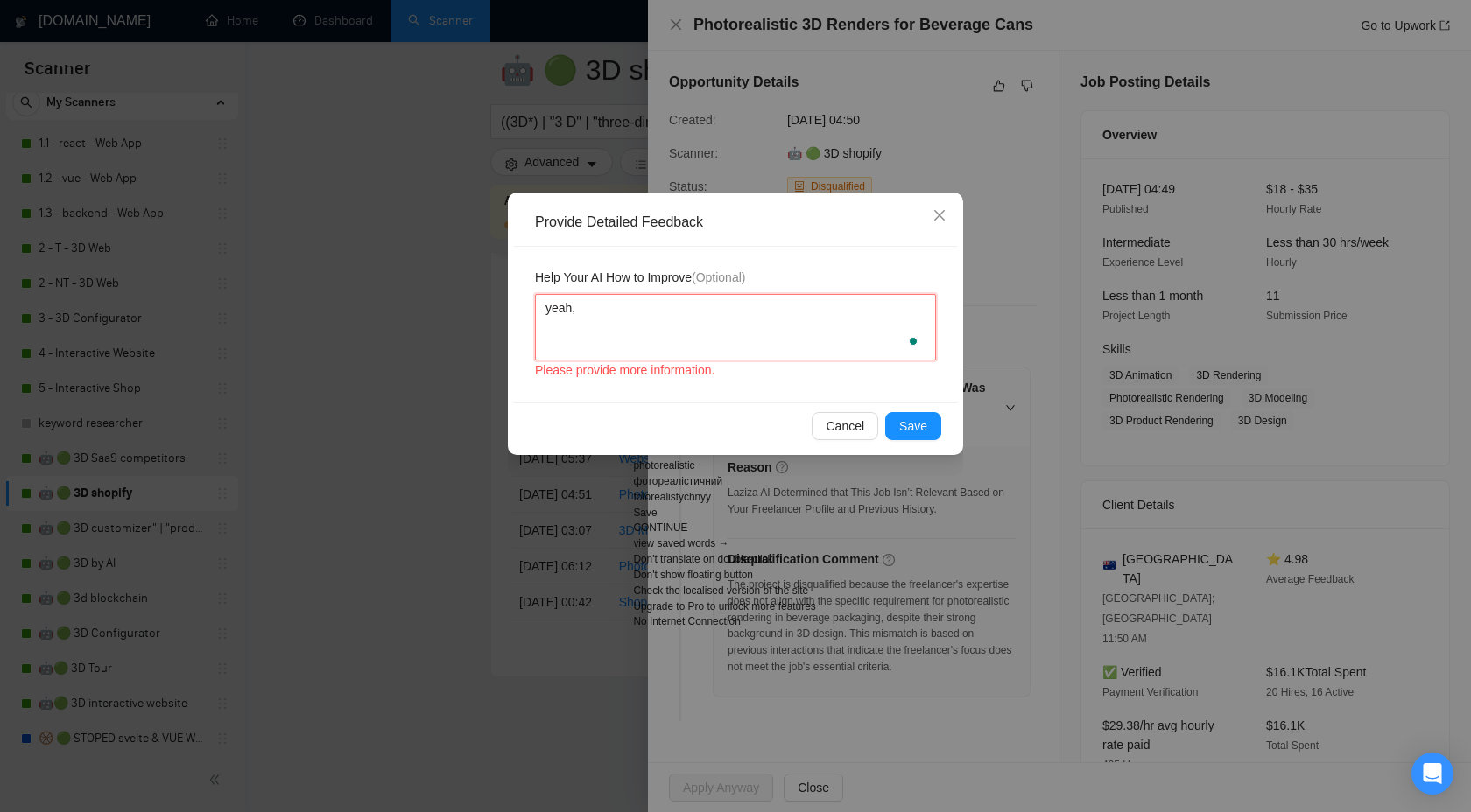
type textarea "yeah,"
type textarea "yeah, w"
type textarea "yeah, we"
type textarea "yeah, we d"
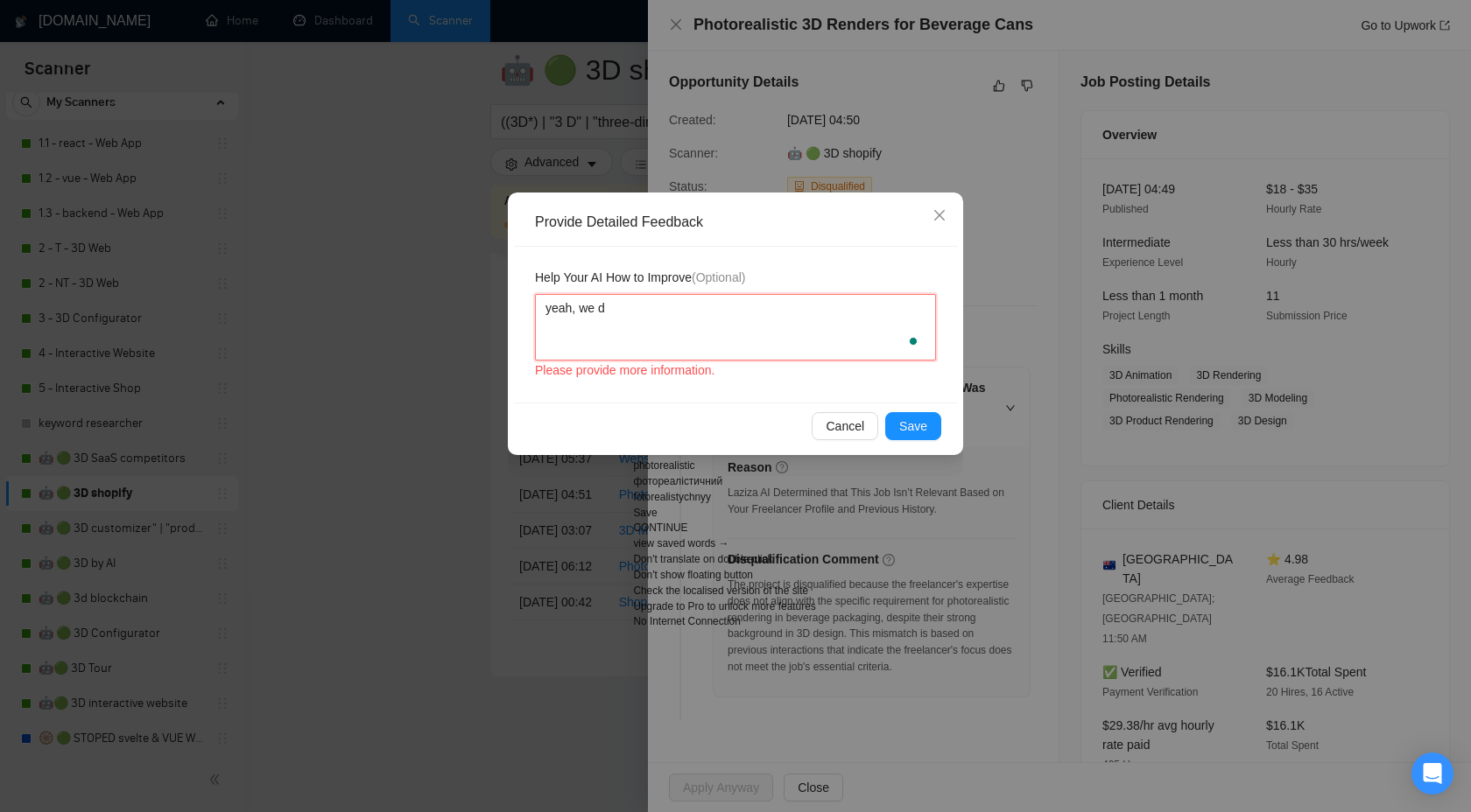
type textarea "yeah, we do"
type textarea "yeah, we don"
type textarea "yeah, we don’t"
type textarea "yeah, we don’t d"
type textarea "yeah, we don’t do"
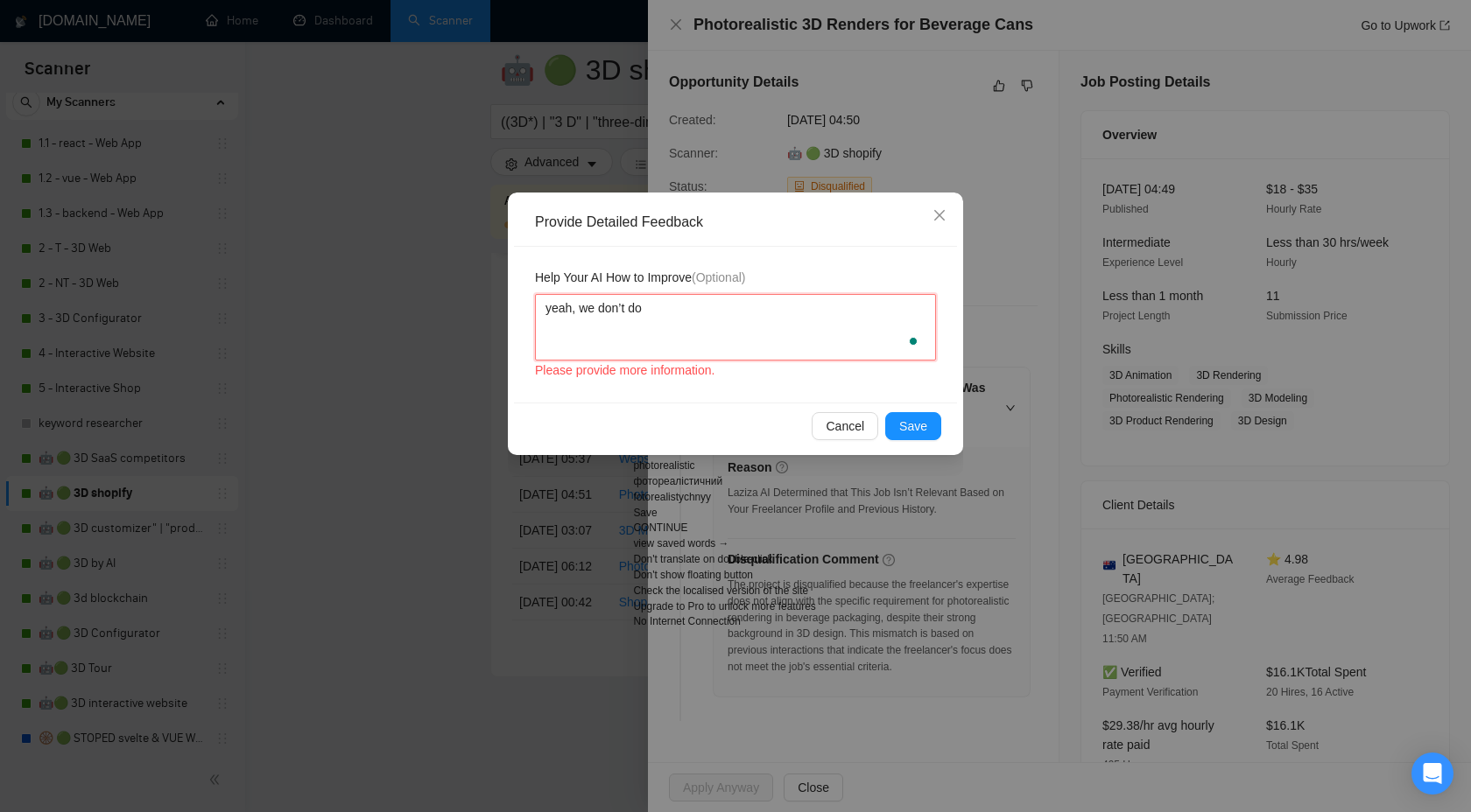
type textarea "yeah, we don’t do"
type textarea "yeah, we don’t do a"
type textarea "yeah, we don’t do anything"
paste textarea "photorealistic"
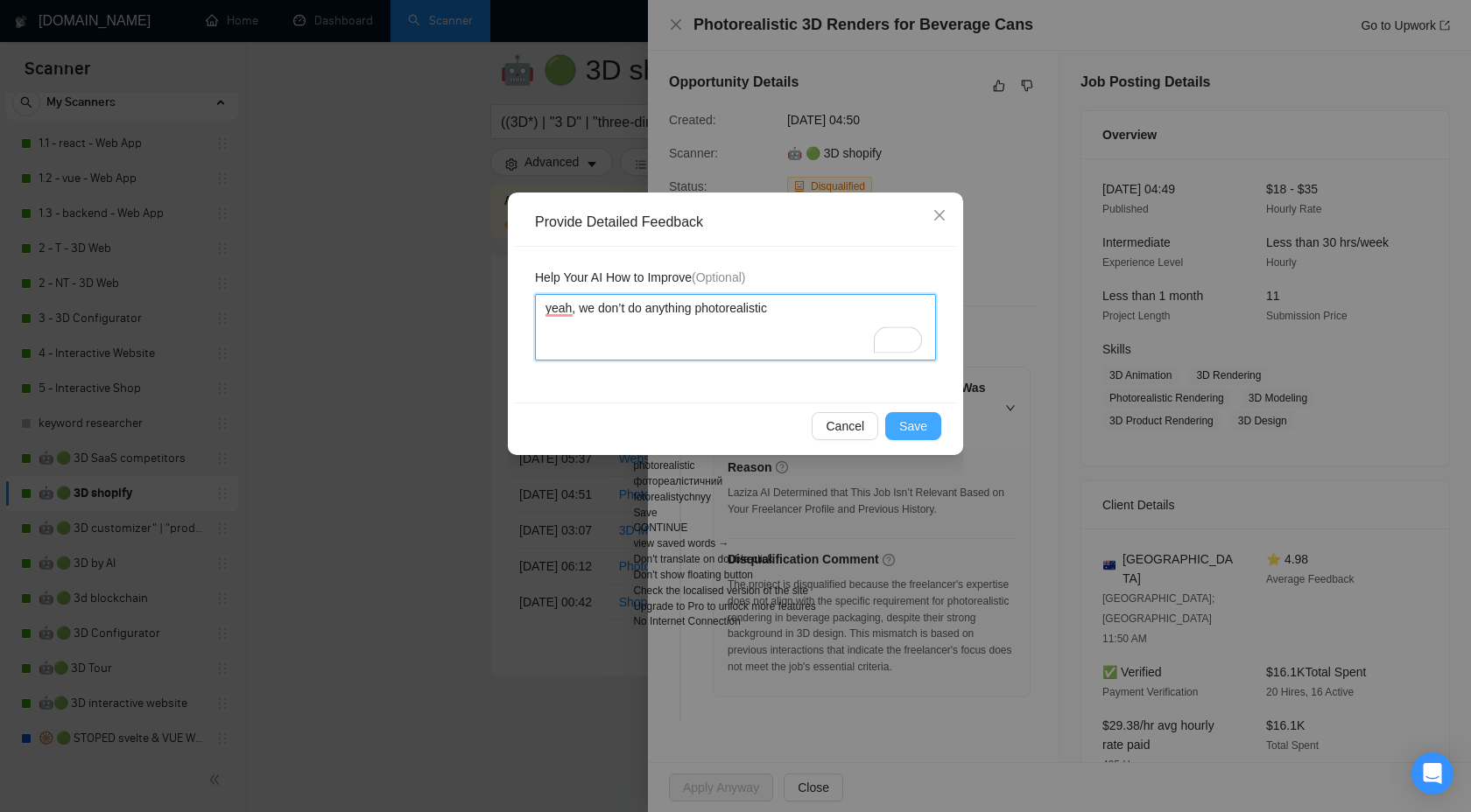
type textarea "yeah, we don’t do anything photorealistic"
click at [909, 425] on span "Save" at bounding box center [913, 427] width 28 height 19
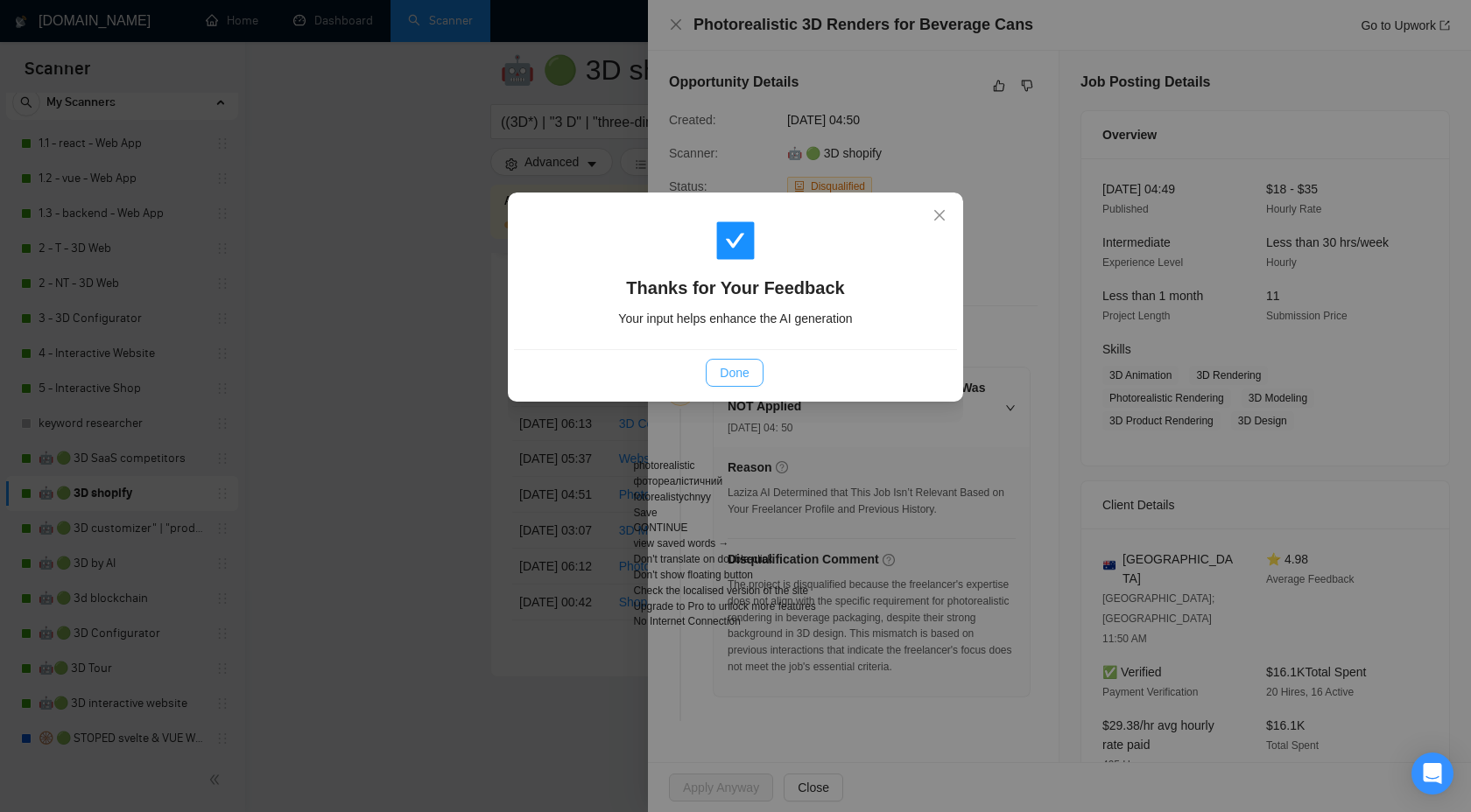
click at [749, 368] on span "Done" at bounding box center [734, 373] width 29 height 19
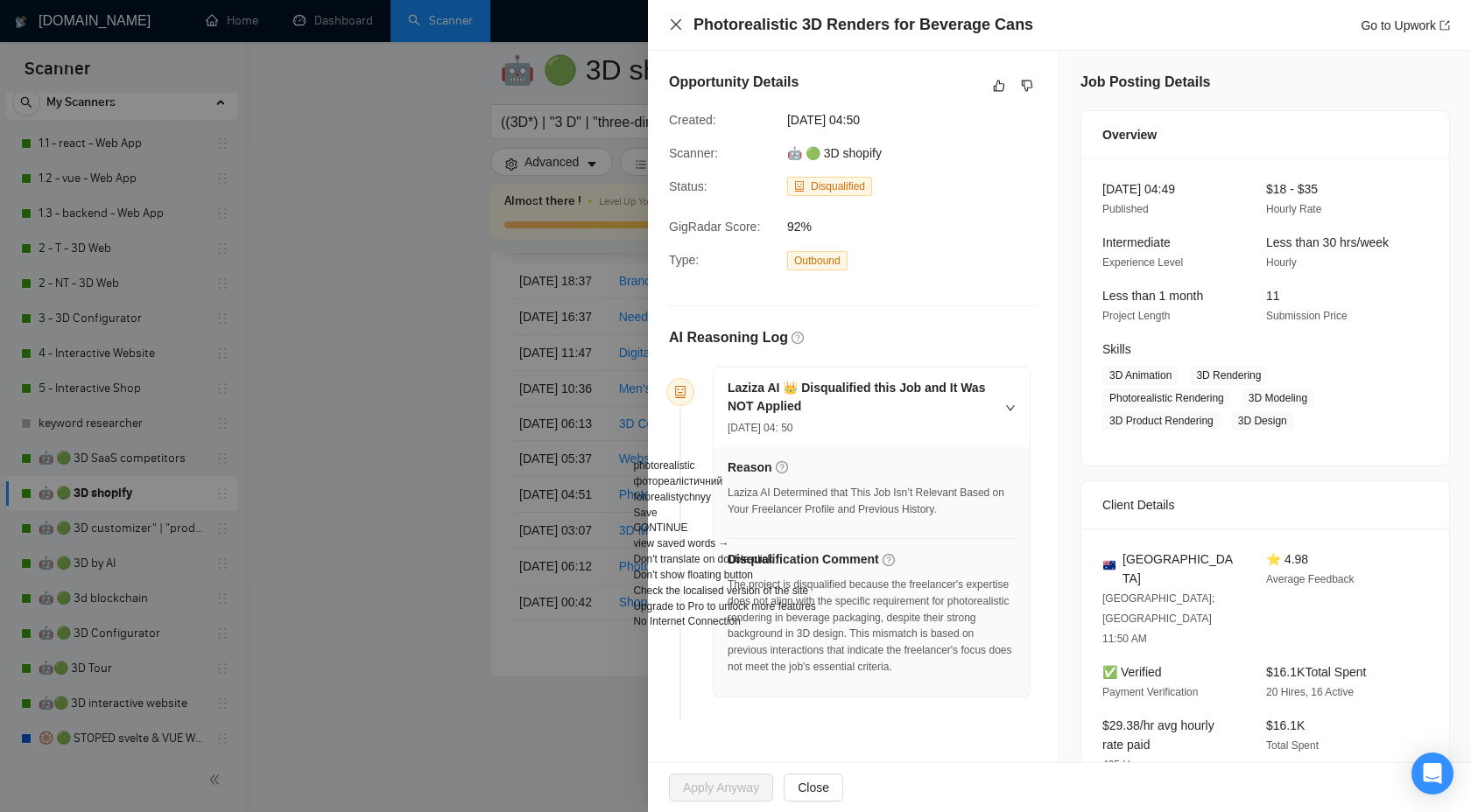
click at [680, 23] on icon "close" at bounding box center [676, 25] width 14 height 14
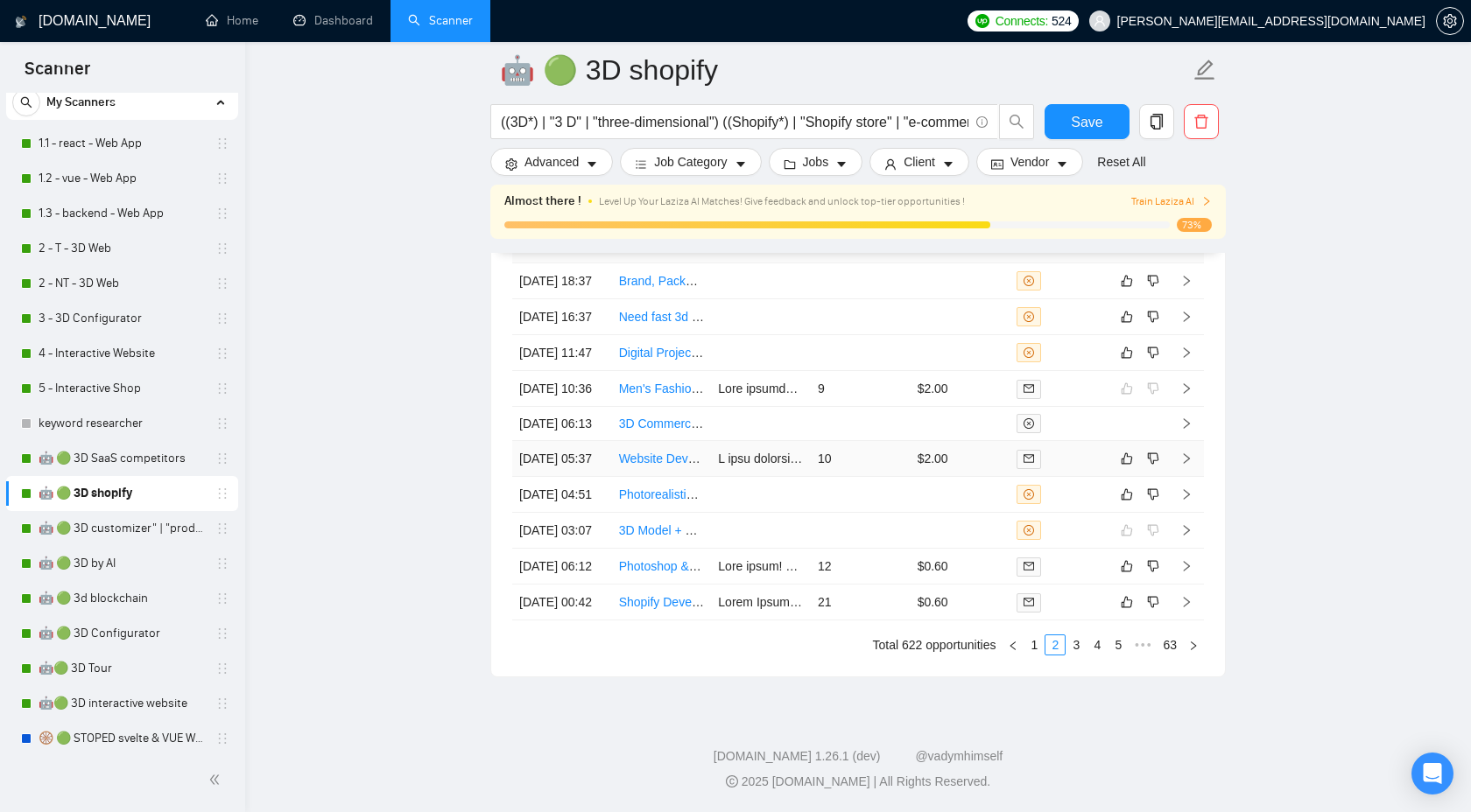
click at [1192, 465] on icon "right" at bounding box center [1186, 459] width 12 height 12
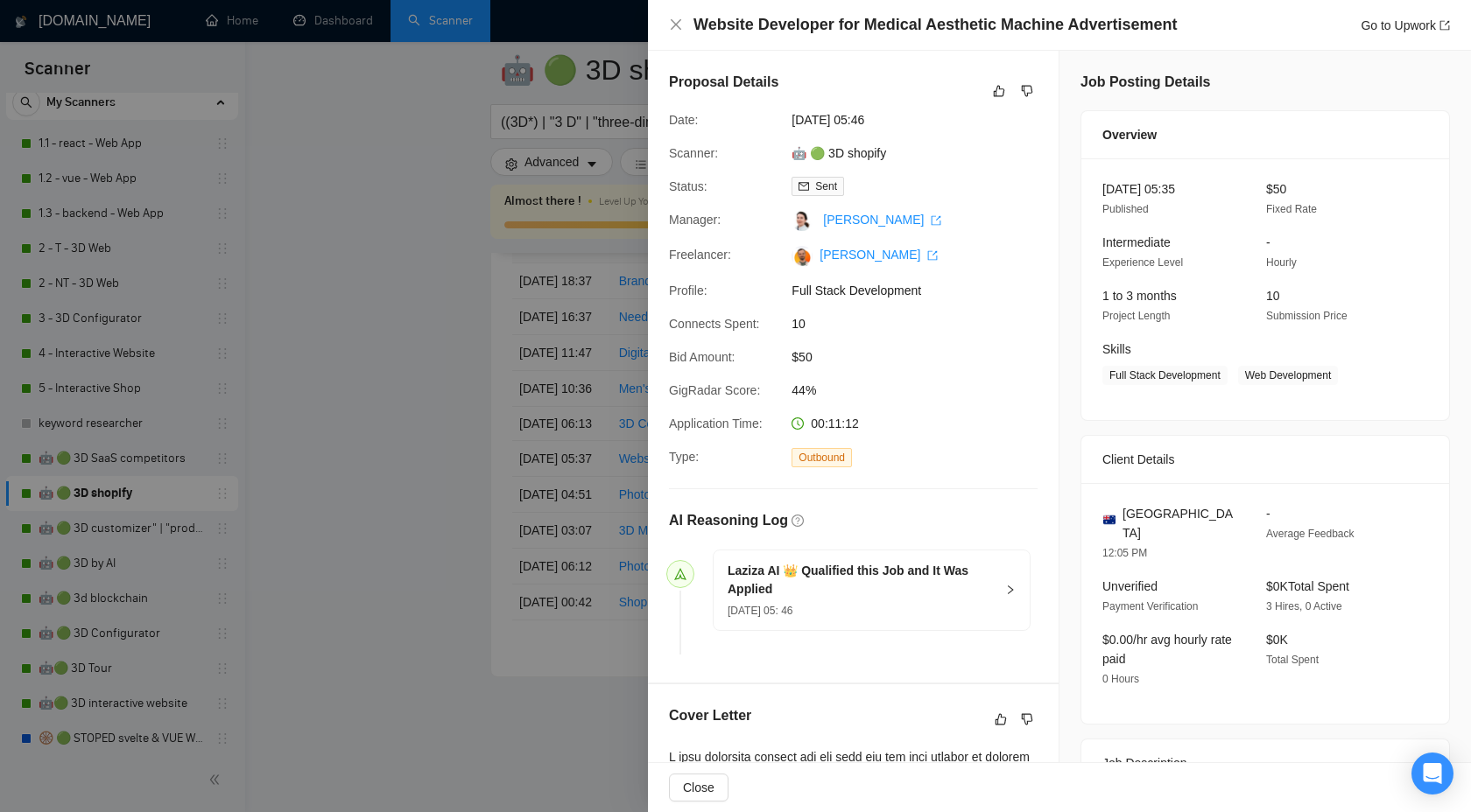
click at [999, 582] on div "Laziza AI 👑 Qualified this Job and It Was Applied 17 Sep, 2025 05: 46" at bounding box center [872, 590] width 316 height 80
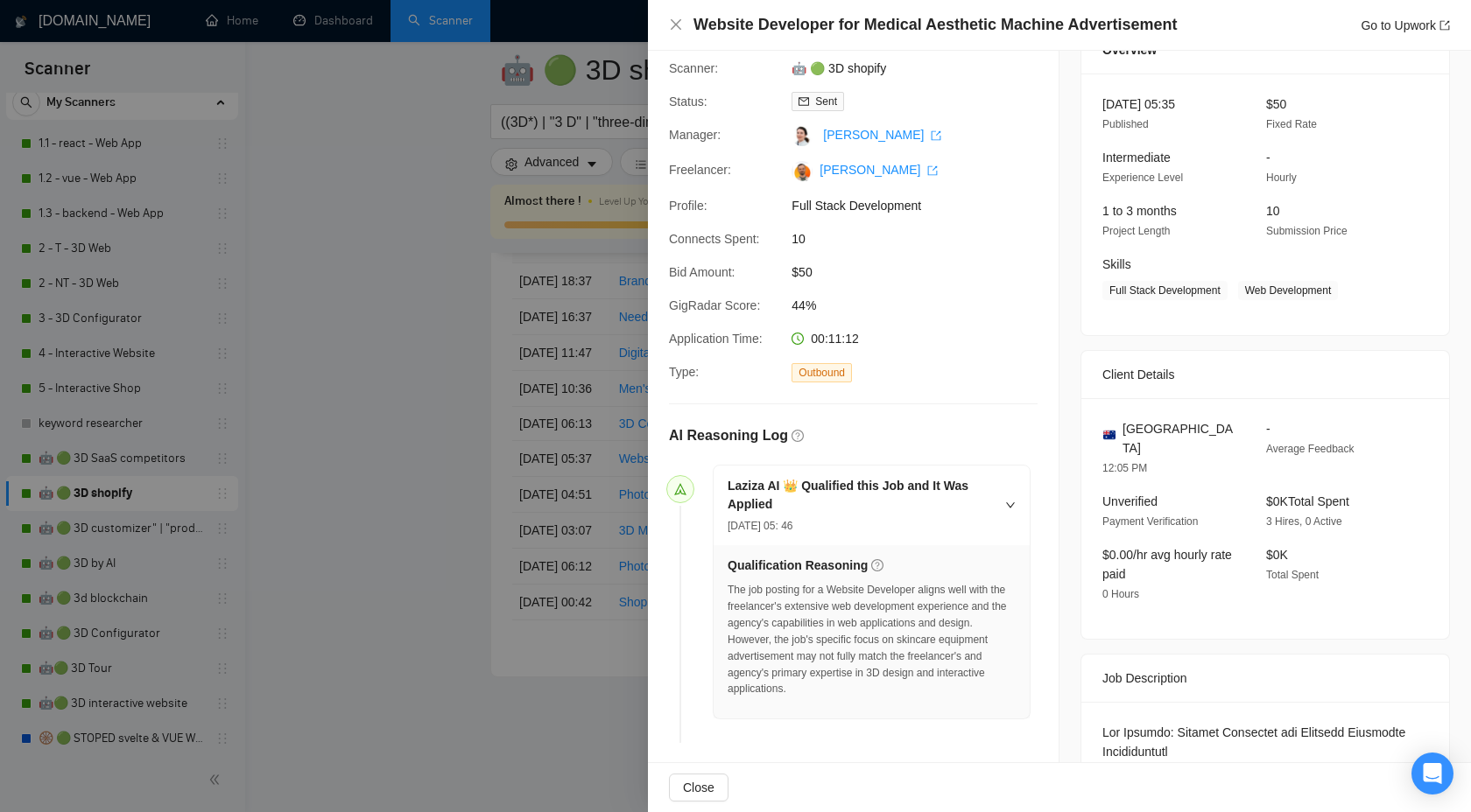
scroll to position [303, 0]
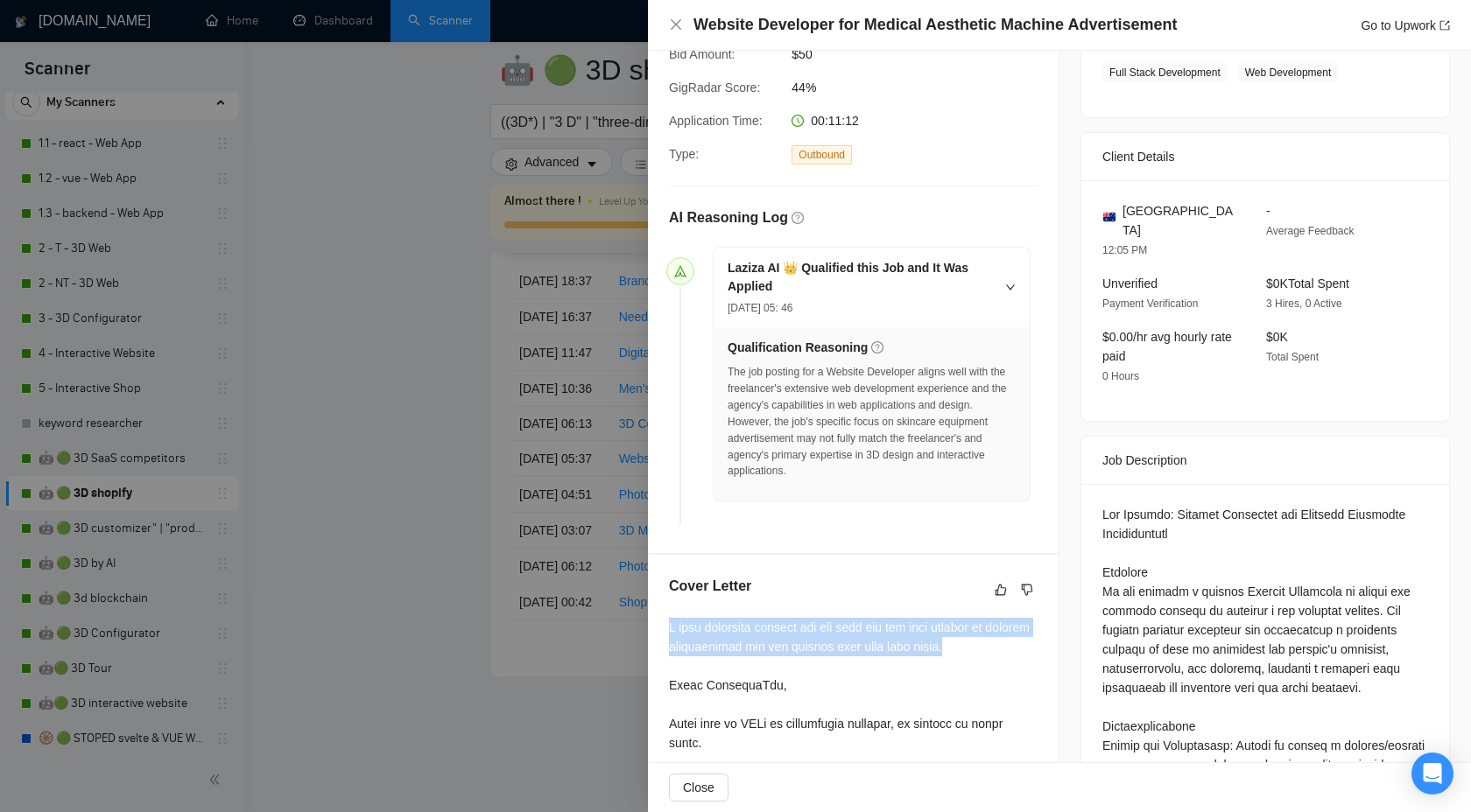
drag, startPoint x: 662, startPoint y: 634, endPoint x: 1023, endPoint y: 640, distance: 361.0
copy div "I have carefully scanned the job post for any trap phrases or special instructi…"
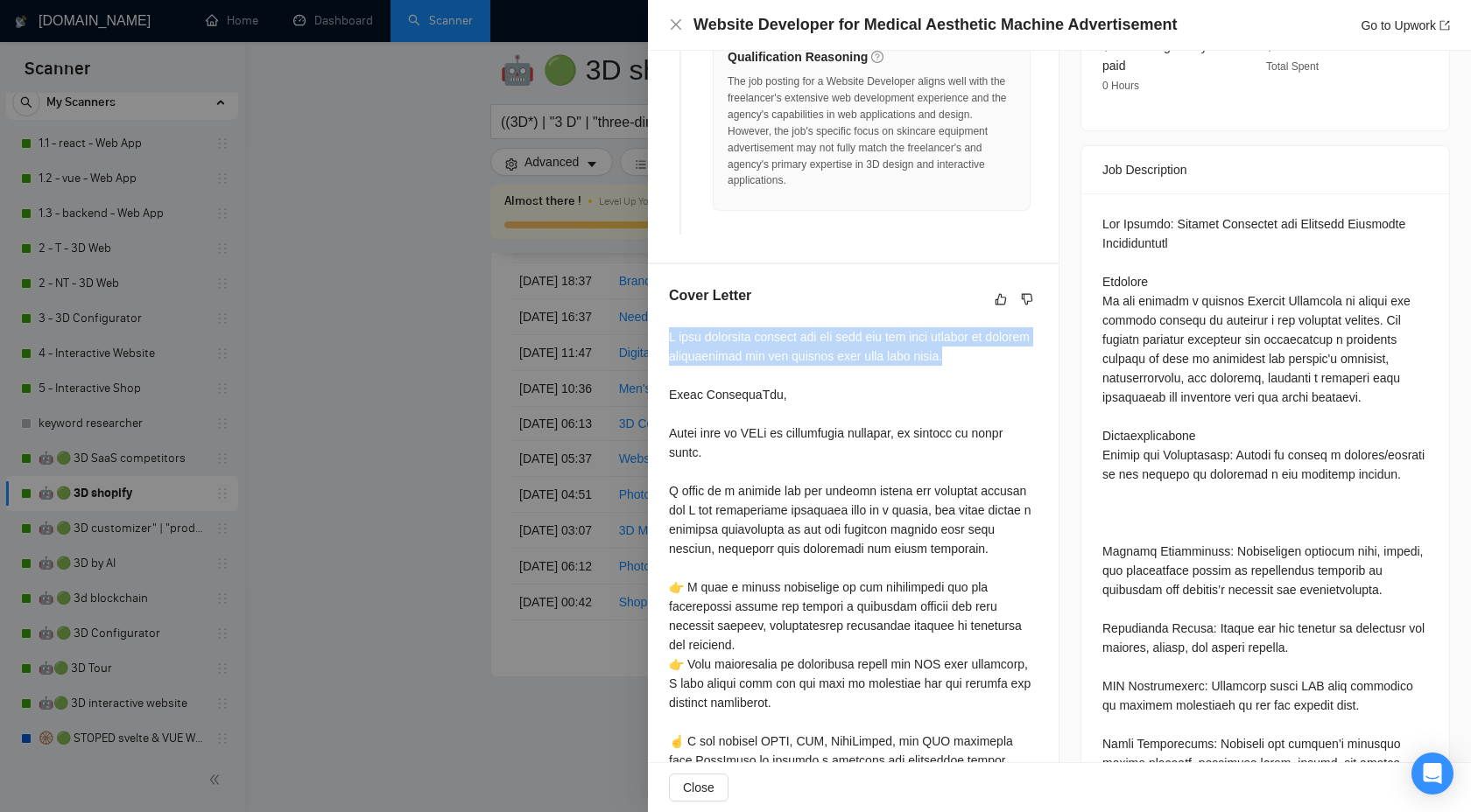
scroll to position [596, 0]
copy div "I have carefully scanned the job post for any trap phrases or special instructi…"
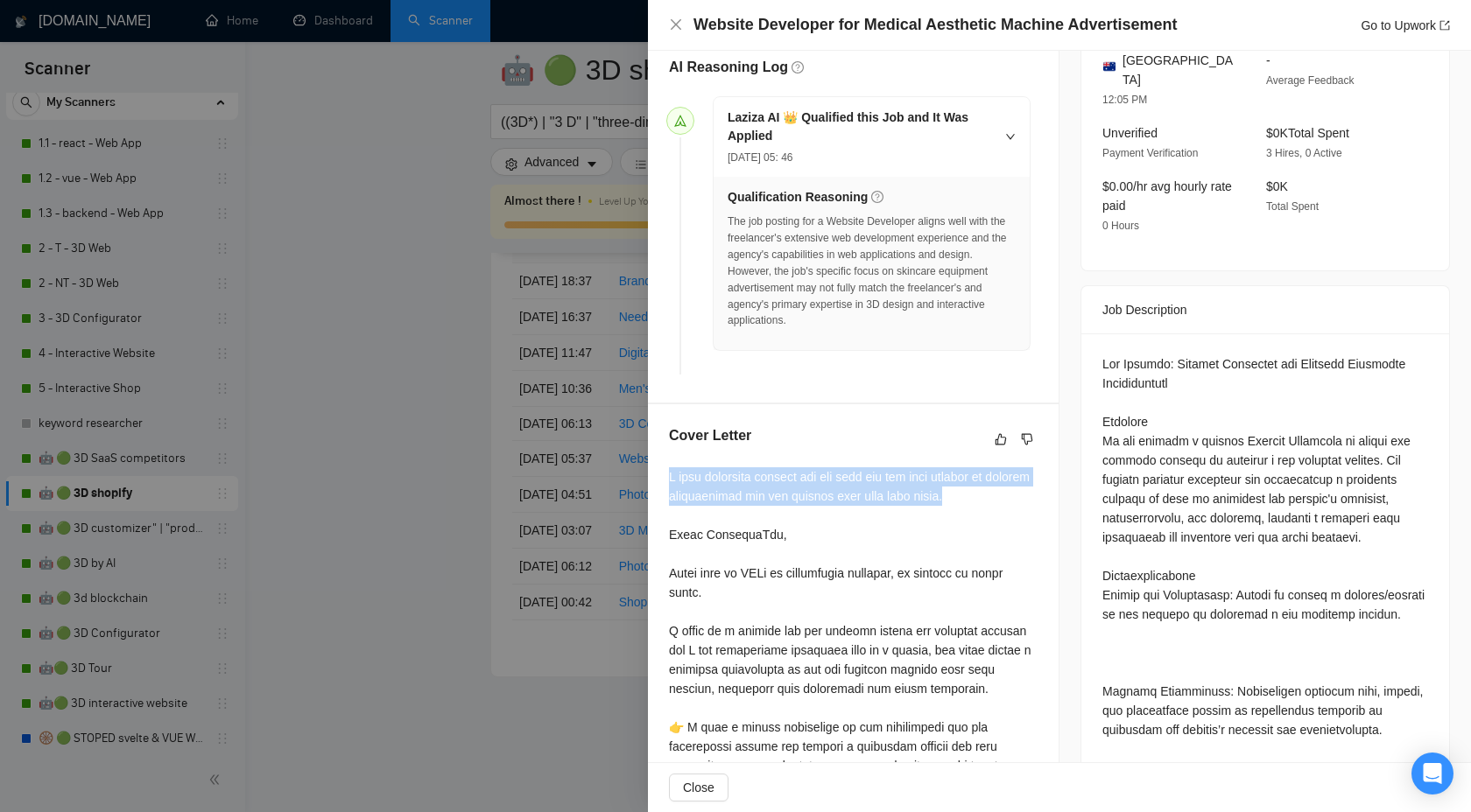
scroll to position [0, 0]
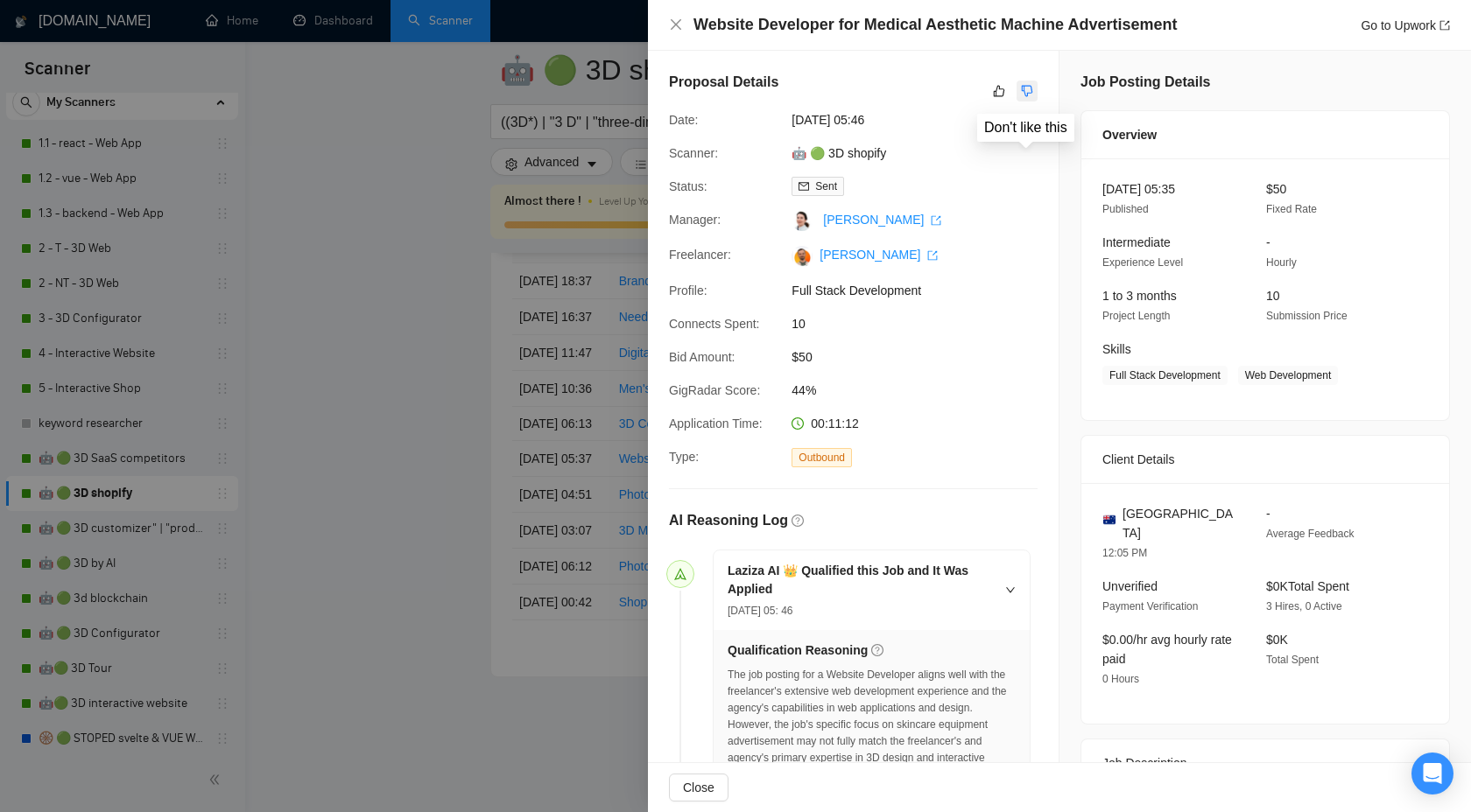
click at [1023, 95] on icon "dislike" at bounding box center [1027, 91] width 12 height 14
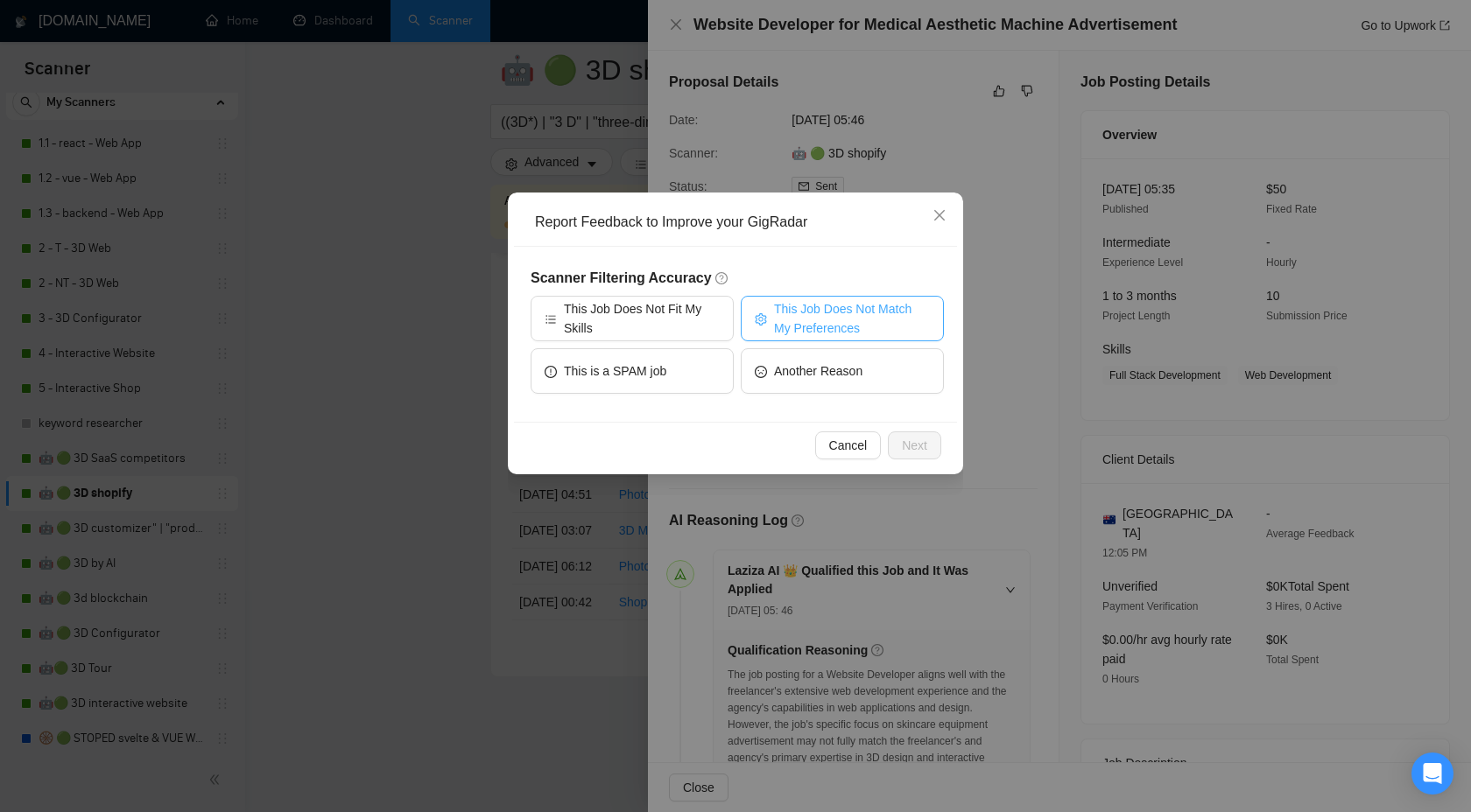
click at [863, 328] on span "This Job Does Not Match My Preferences" at bounding box center [852, 319] width 156 height 39
click at [863, 328] on span "This Job Does Not Match My Preferences" at bounding box center [852, 319] width 161 height 39
click at [946, 223] on icon "close" at bounding box center [940, 216] width 14 height 14
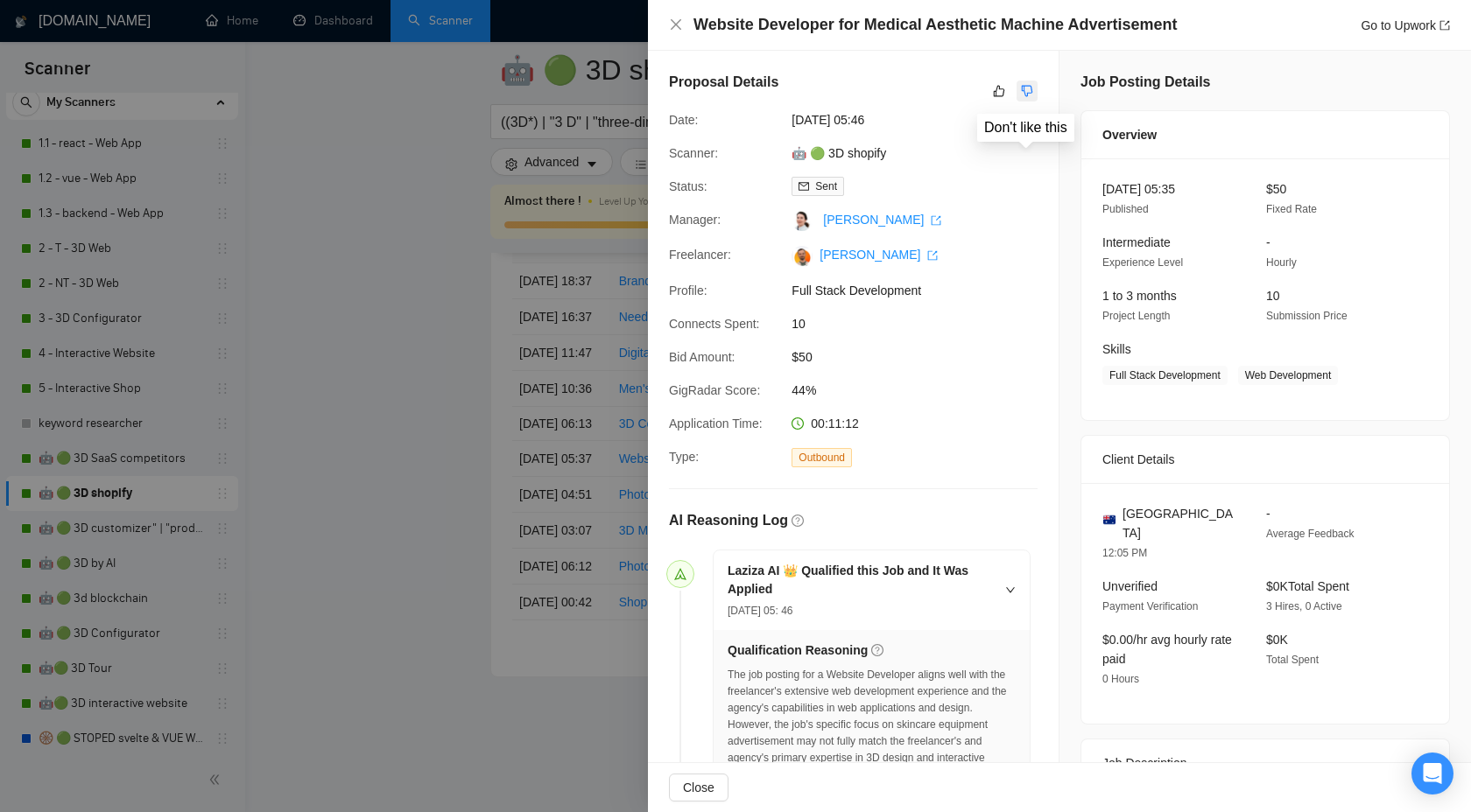
click at [1030, 87] on icon "dislike" at bounding box center [1027, 91] width 12 height 14
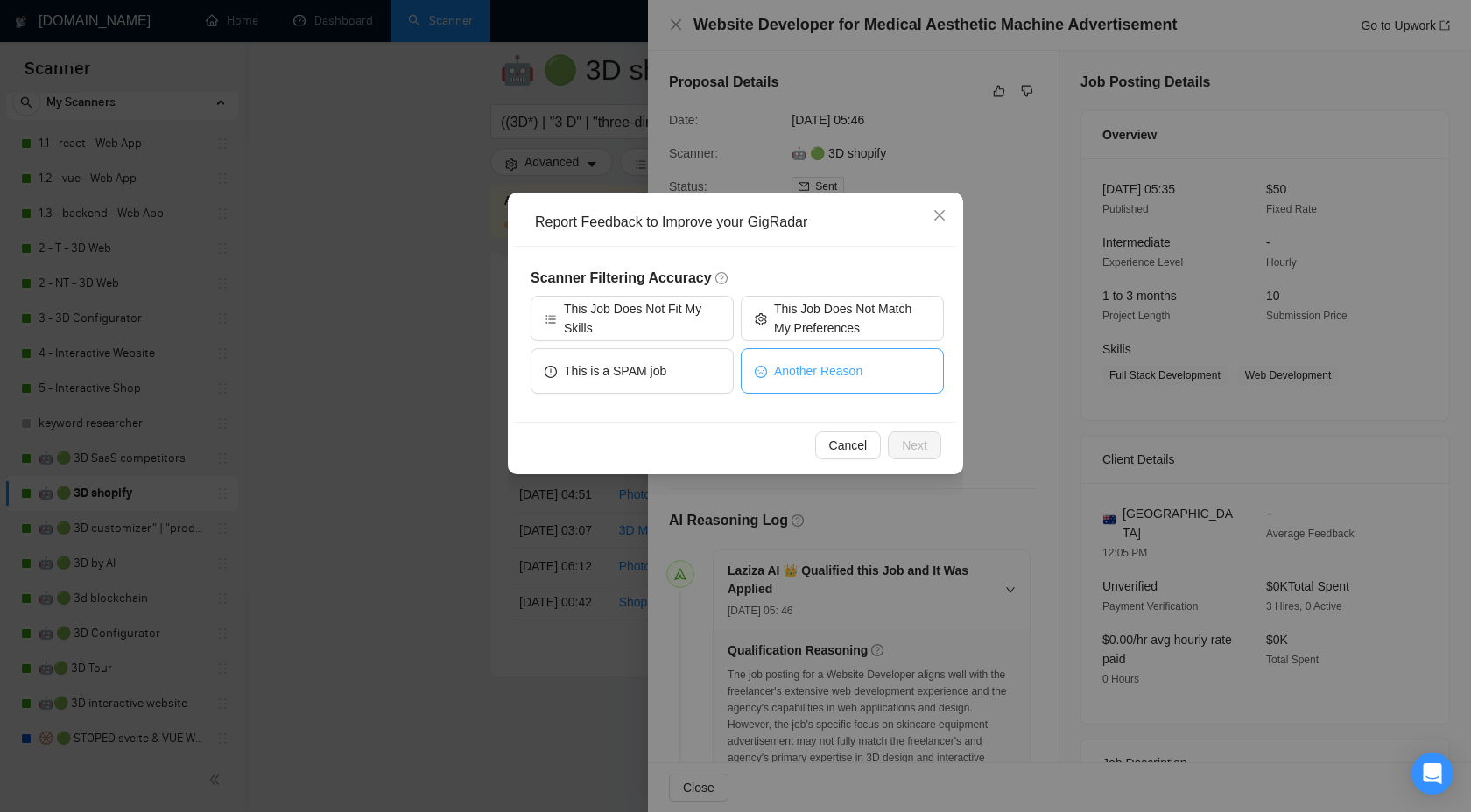
click at [809, 376] on span "Another Reason" at bounding box center [819, 371] width 88 height 19
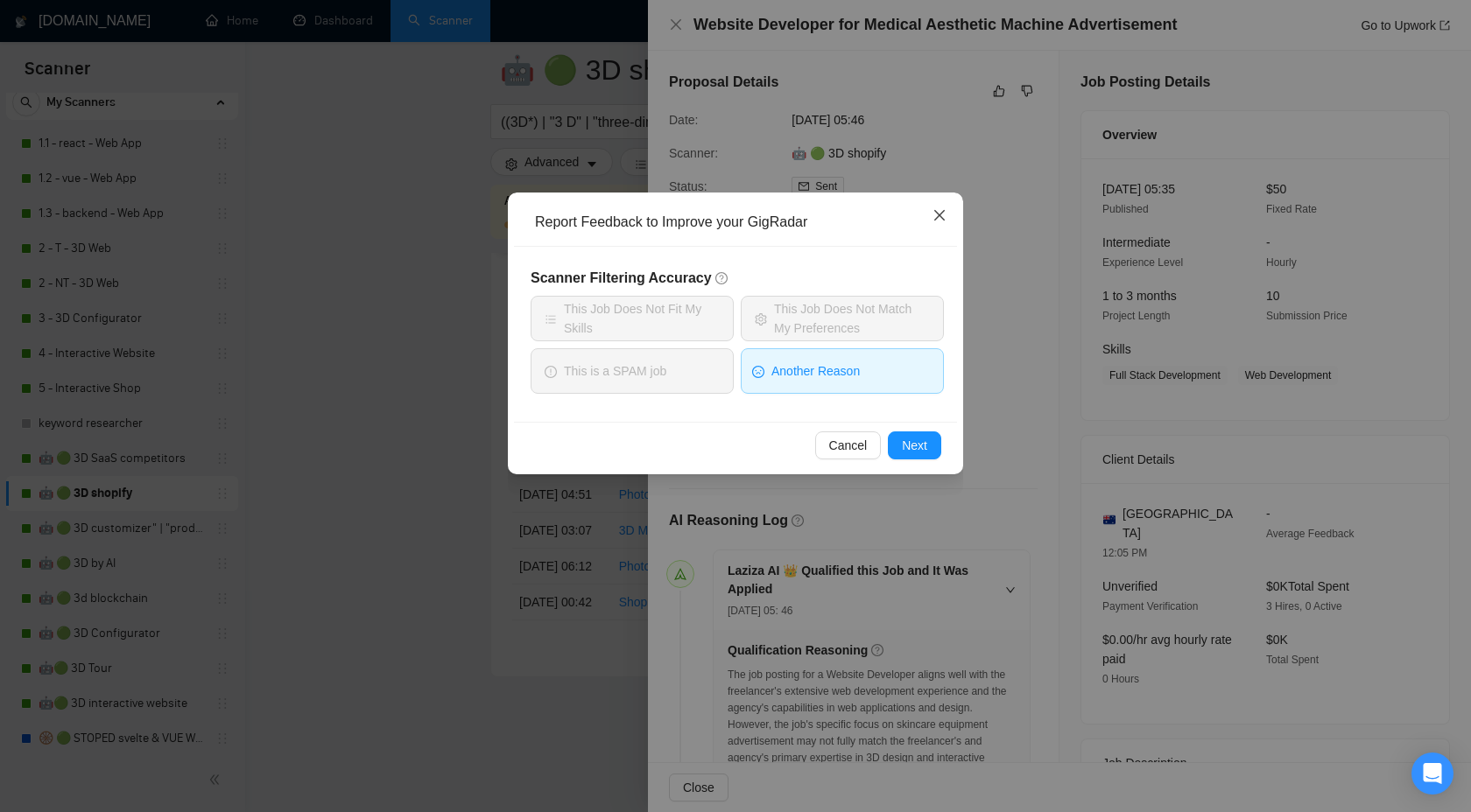
click at [945, 209] on icon "close" at bounding box center [940, 216] width 14 height 14
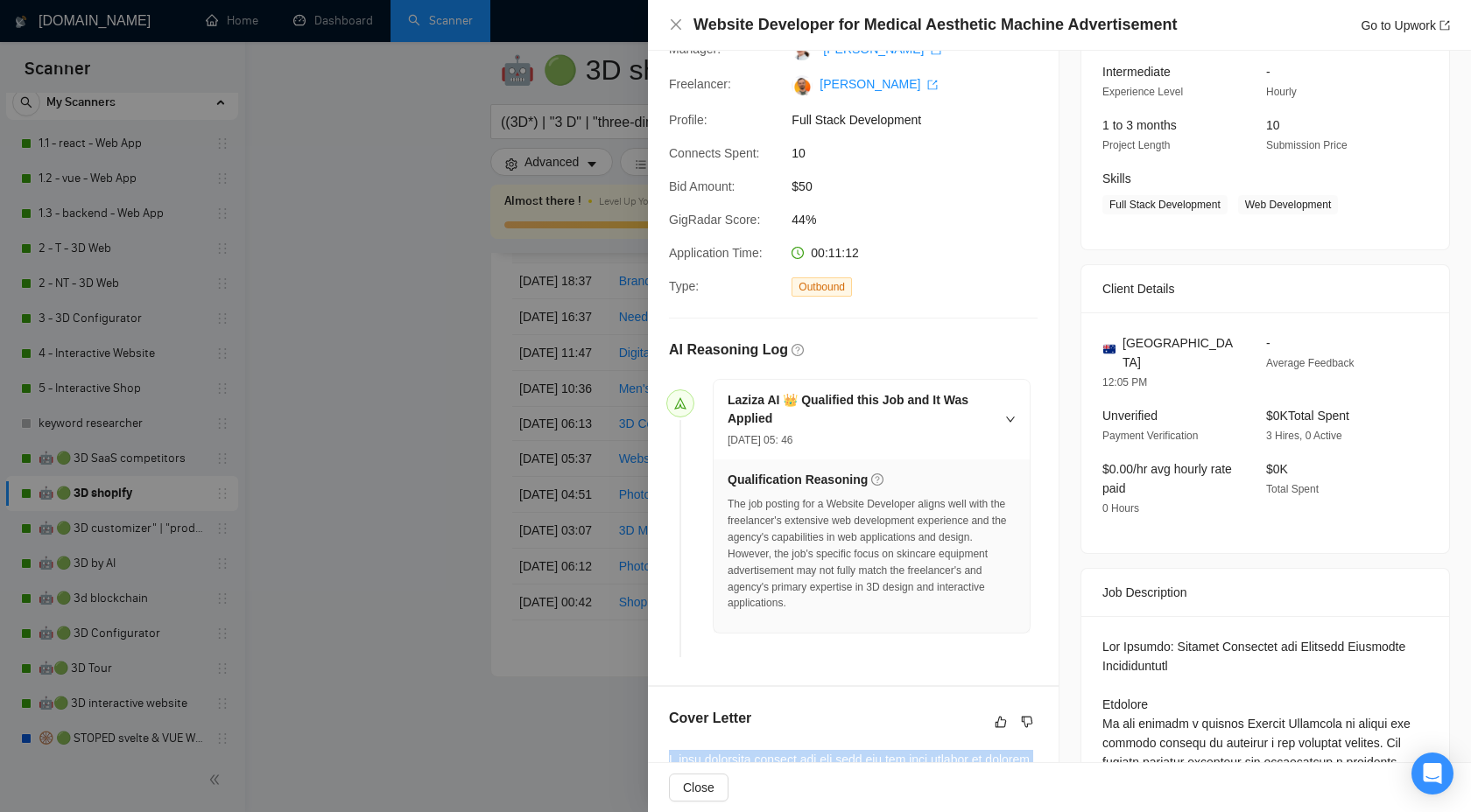
scroll to position [489, 0]
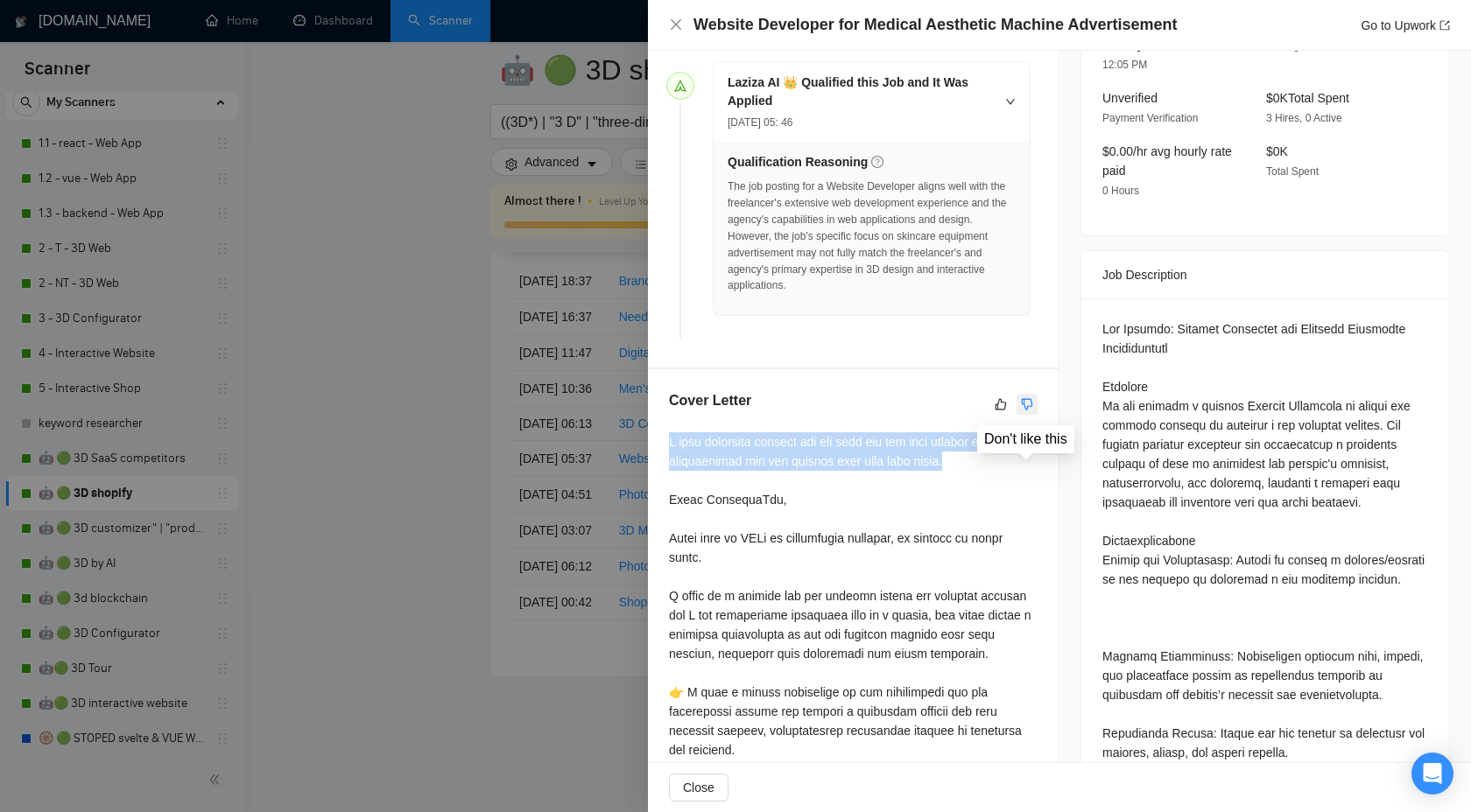
click at [1024, 401] on icon "dislike" at bounding box center [1027, 405] width 11 height 11
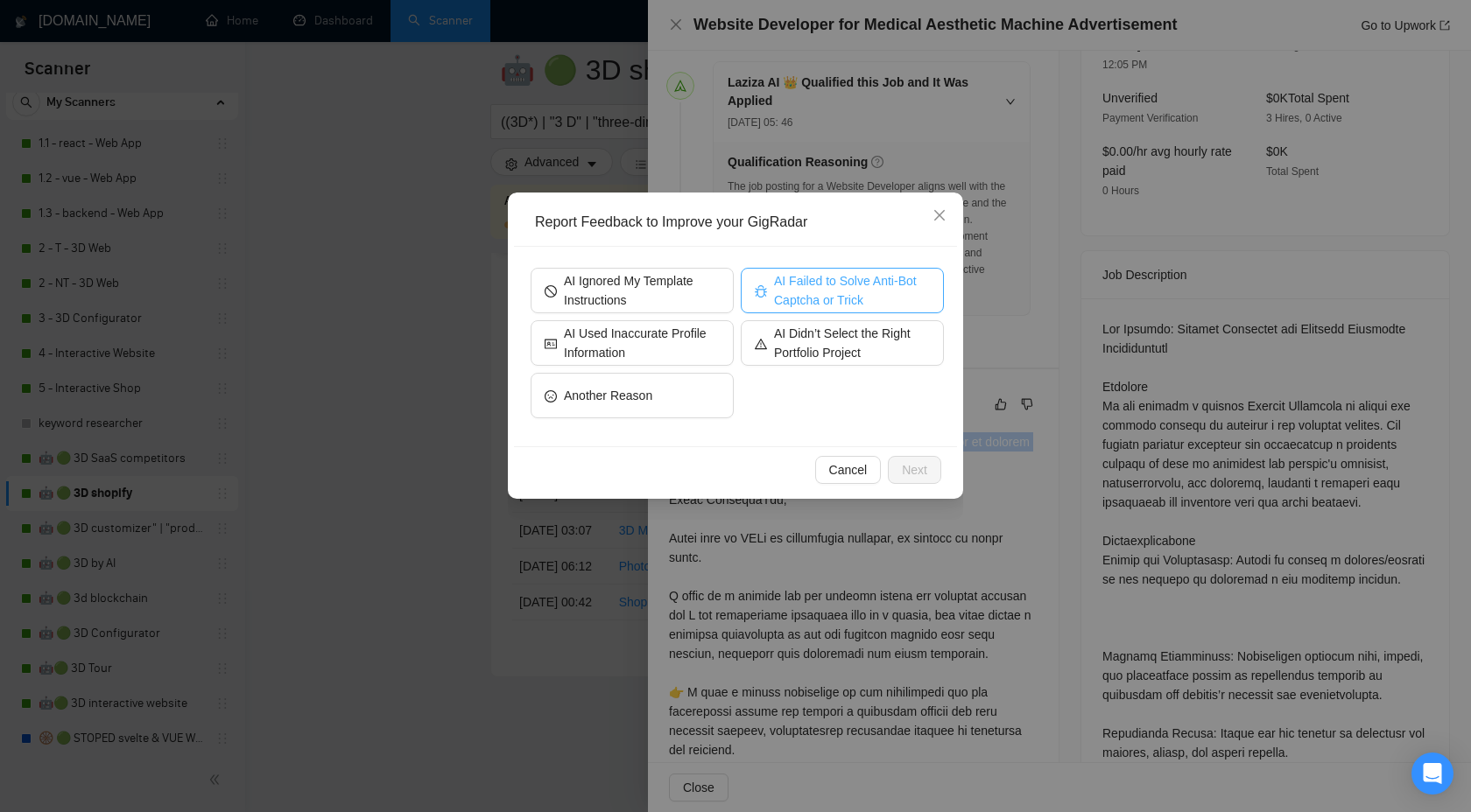
click at [888, 290] on span "AI Failed to Solve Anti-Bot Captcha or Trick" at bounding box center [852, 291] width 156 height 39
click at [903, 482] on button "Next" at bounding box center [915, 470] width 53 height 28
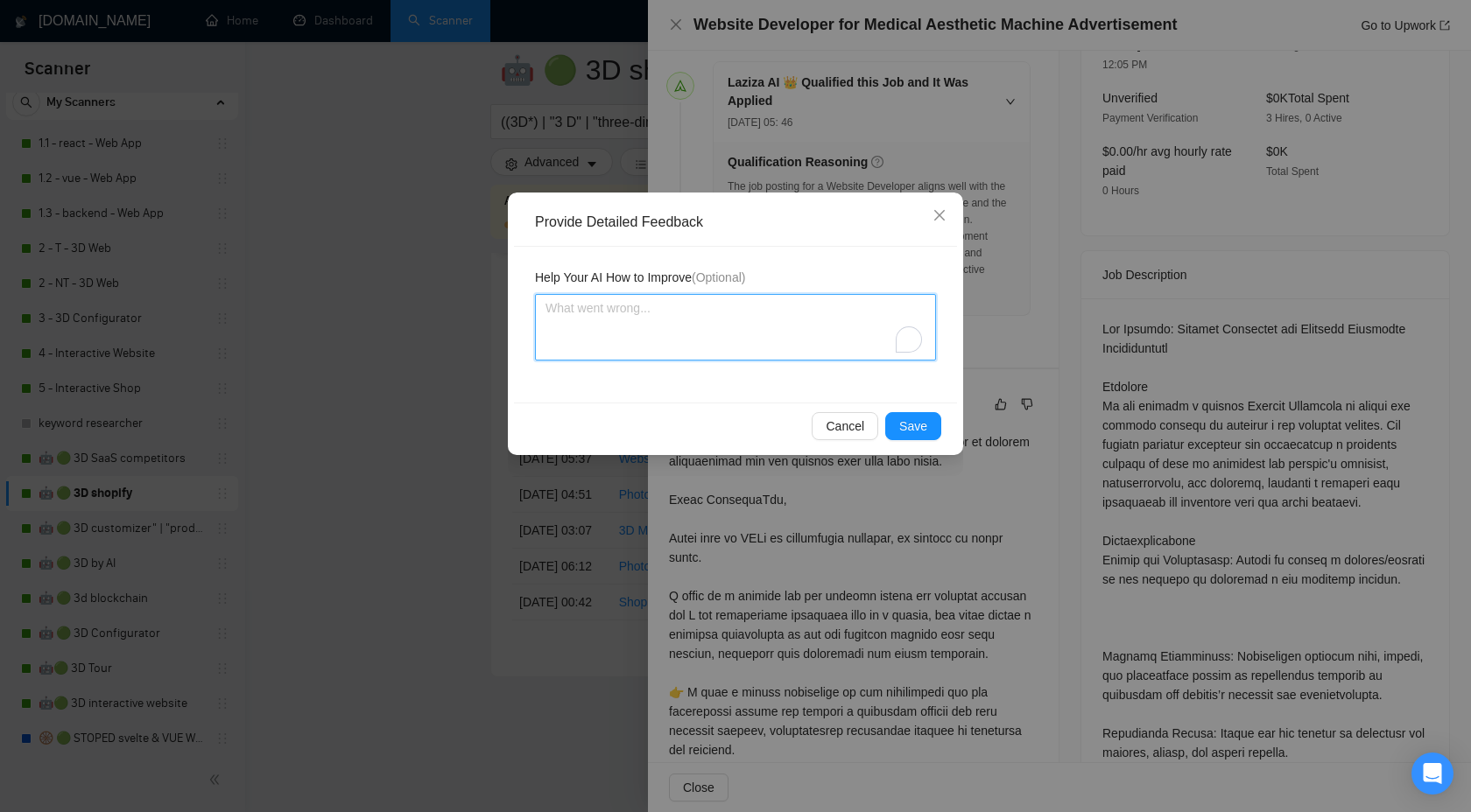
click at [728, 303] on textarea "To enrich screen reader interactions, please activate Accessibility in Grammarl…" at bounding box center [736, 327] width 401 height 66
type textarea "N"
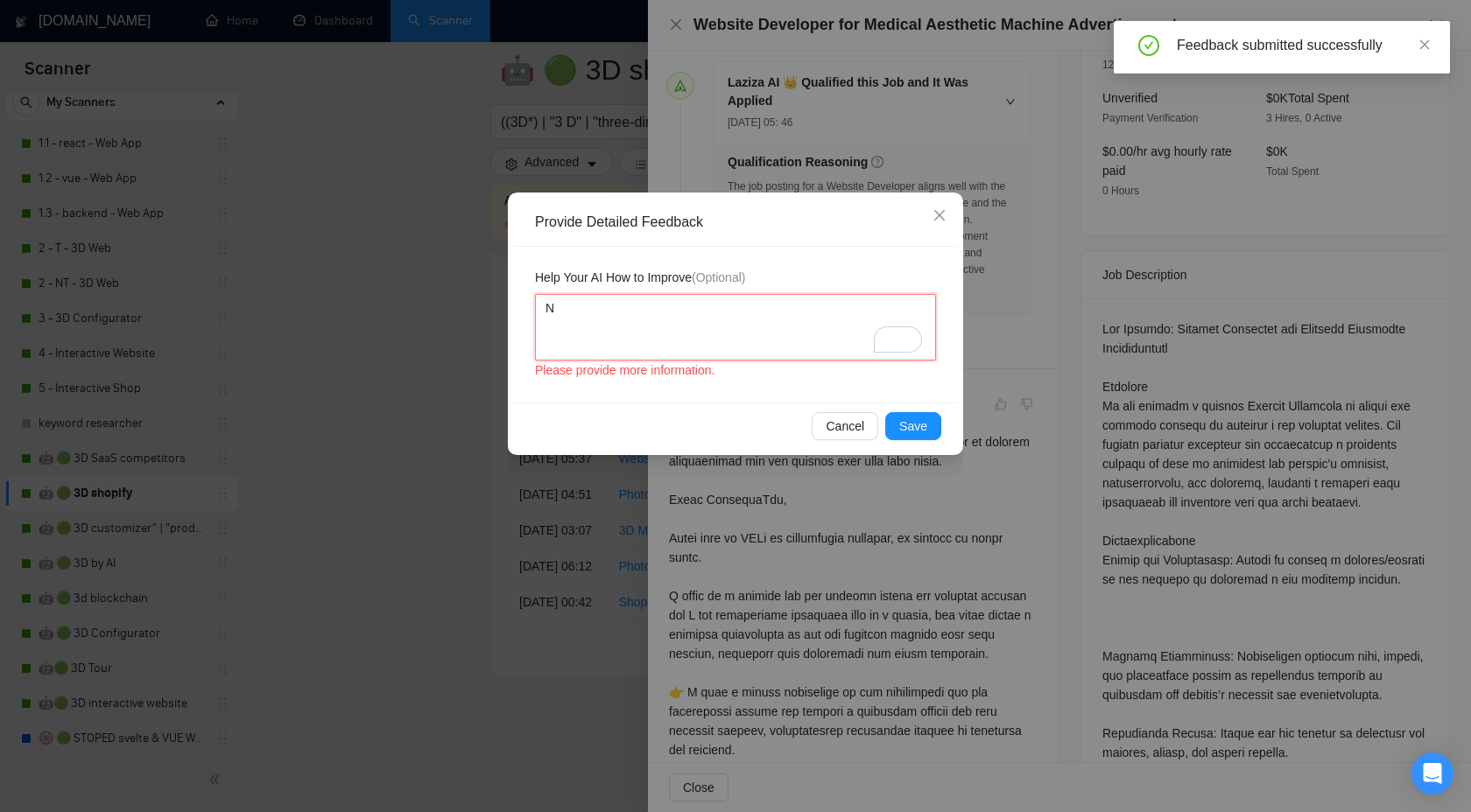
type textarea "NR"
type textarea "N"
type textarea "NE"
type textarea "Ne"
type textarea "Nev"
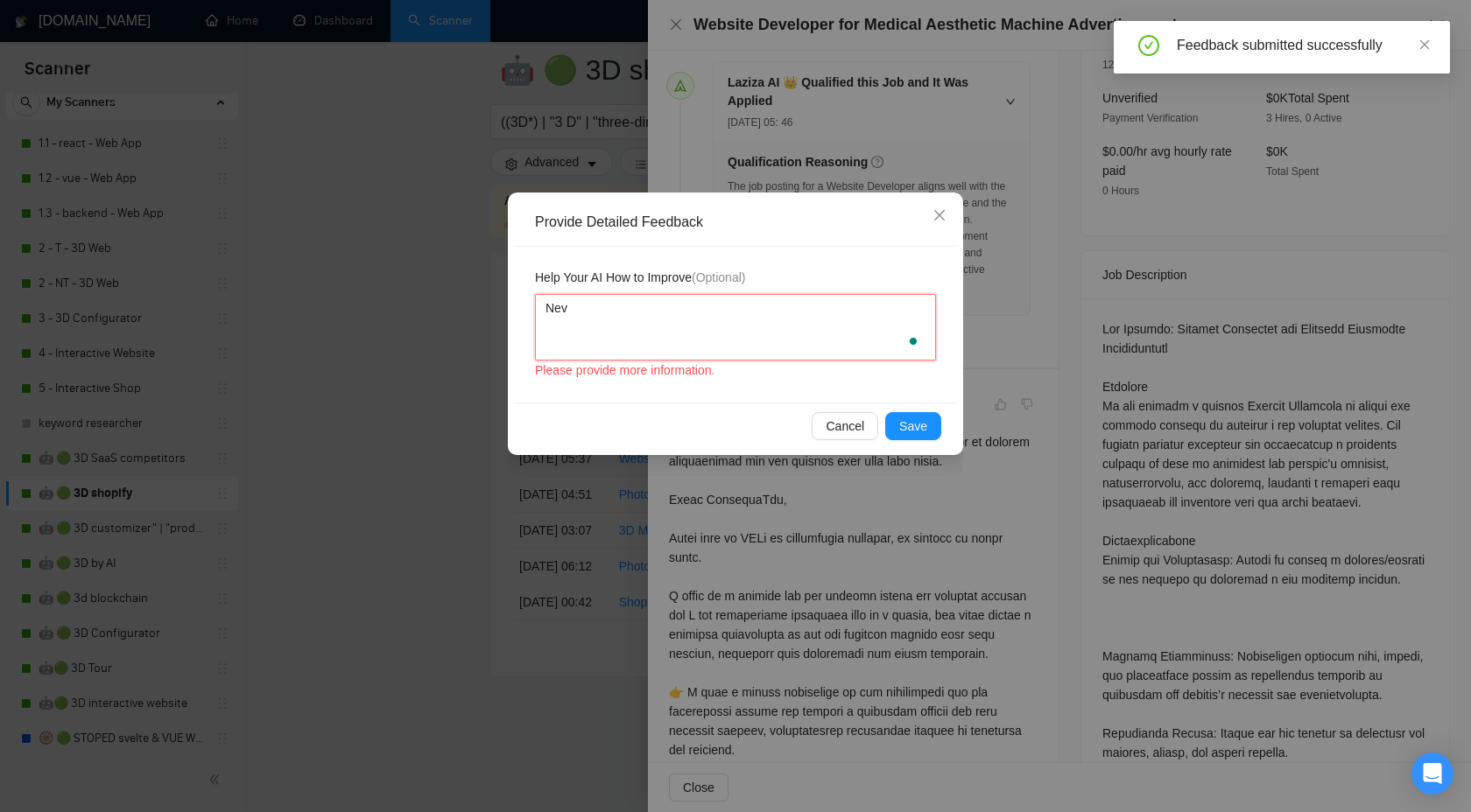
type textarea "Neve"
type textarea "Nev"
type textarea "Ne"
type textarea "N"
type textarea "NE"
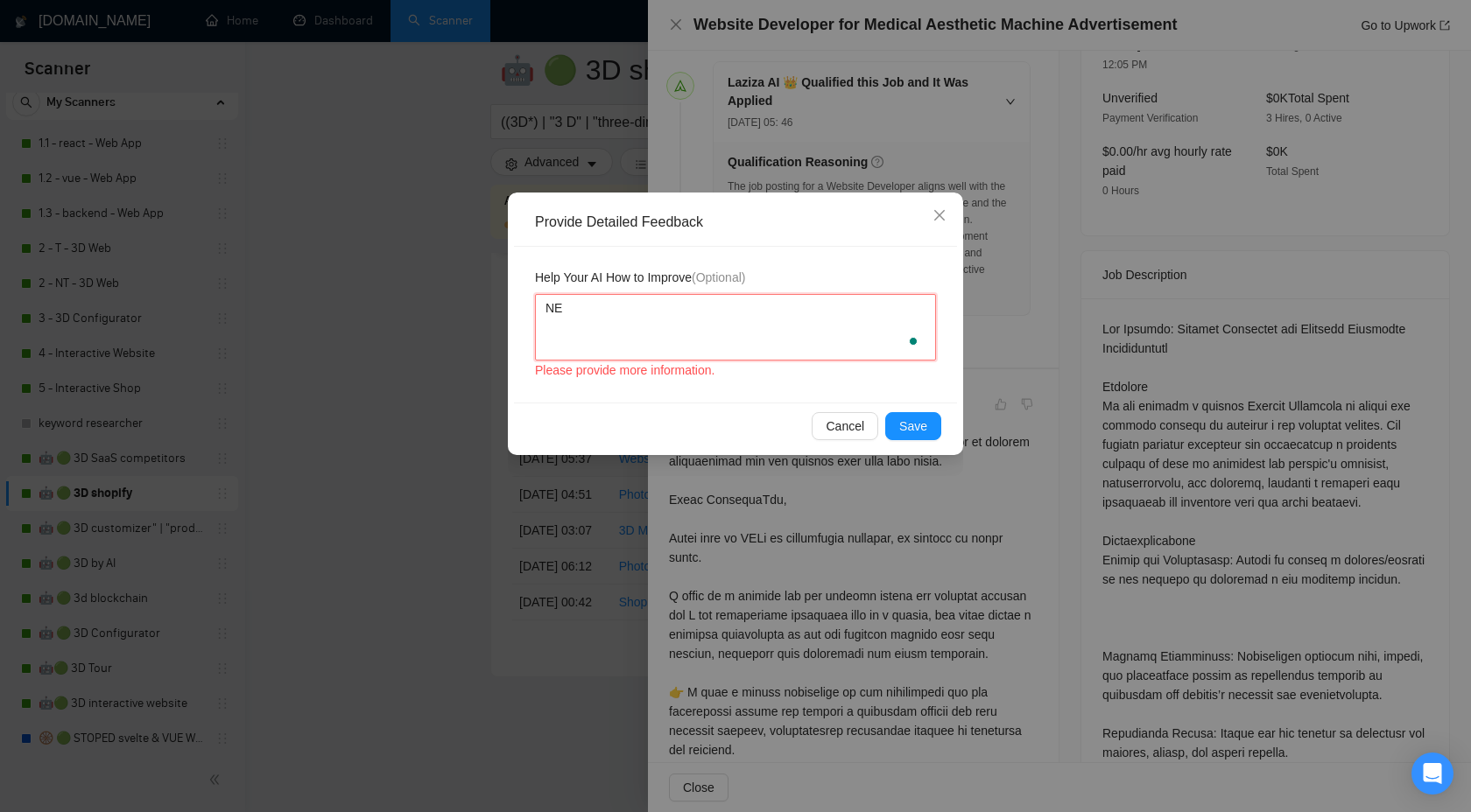
type textarea "NEF"
type textarea "NE"
type textarea "NEV"
type textarea "NEVE"
type textarea "NEVER"
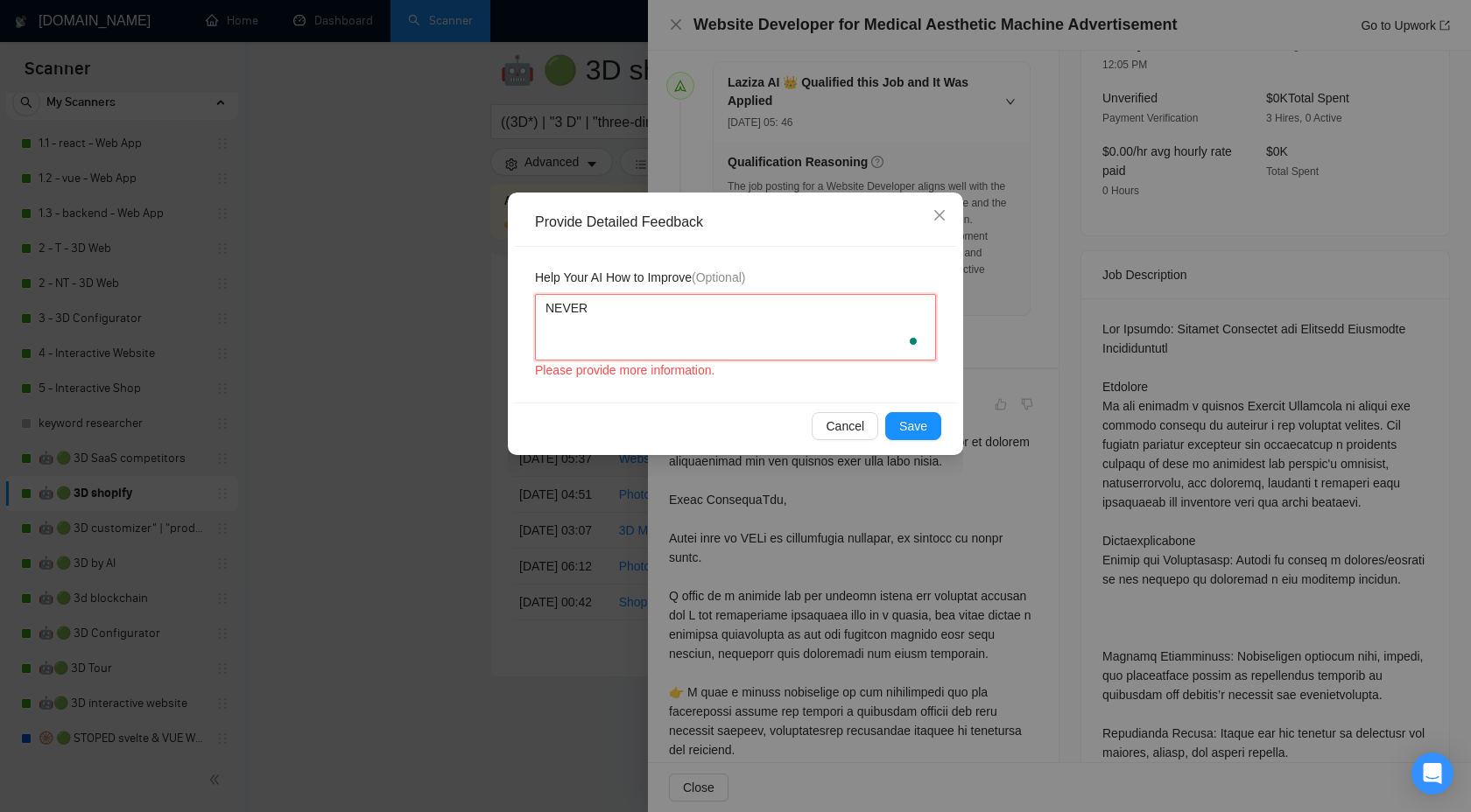
type textarea "NEVER"
type textarea "NEVER W"
type textarea "NEVER WR"
type textarea "NEVER WRI"
type textarea "NEVER WRIT"
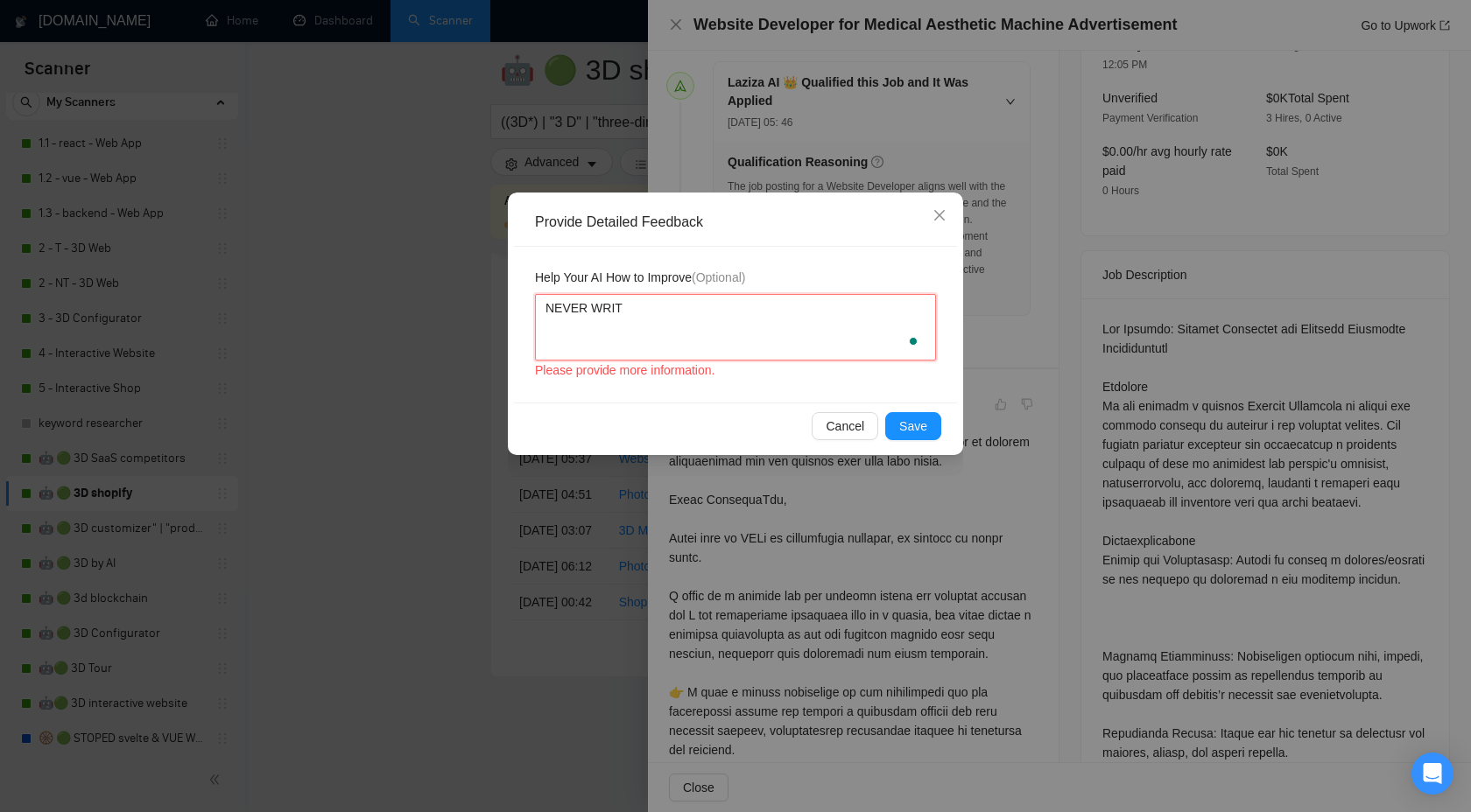
type textarea "NEVER WRITE"
type textarea "NEVER WRIT"
type textarea "NEVER WRI"
type textarea "NEVER WR"
type textarea "NEVER W"
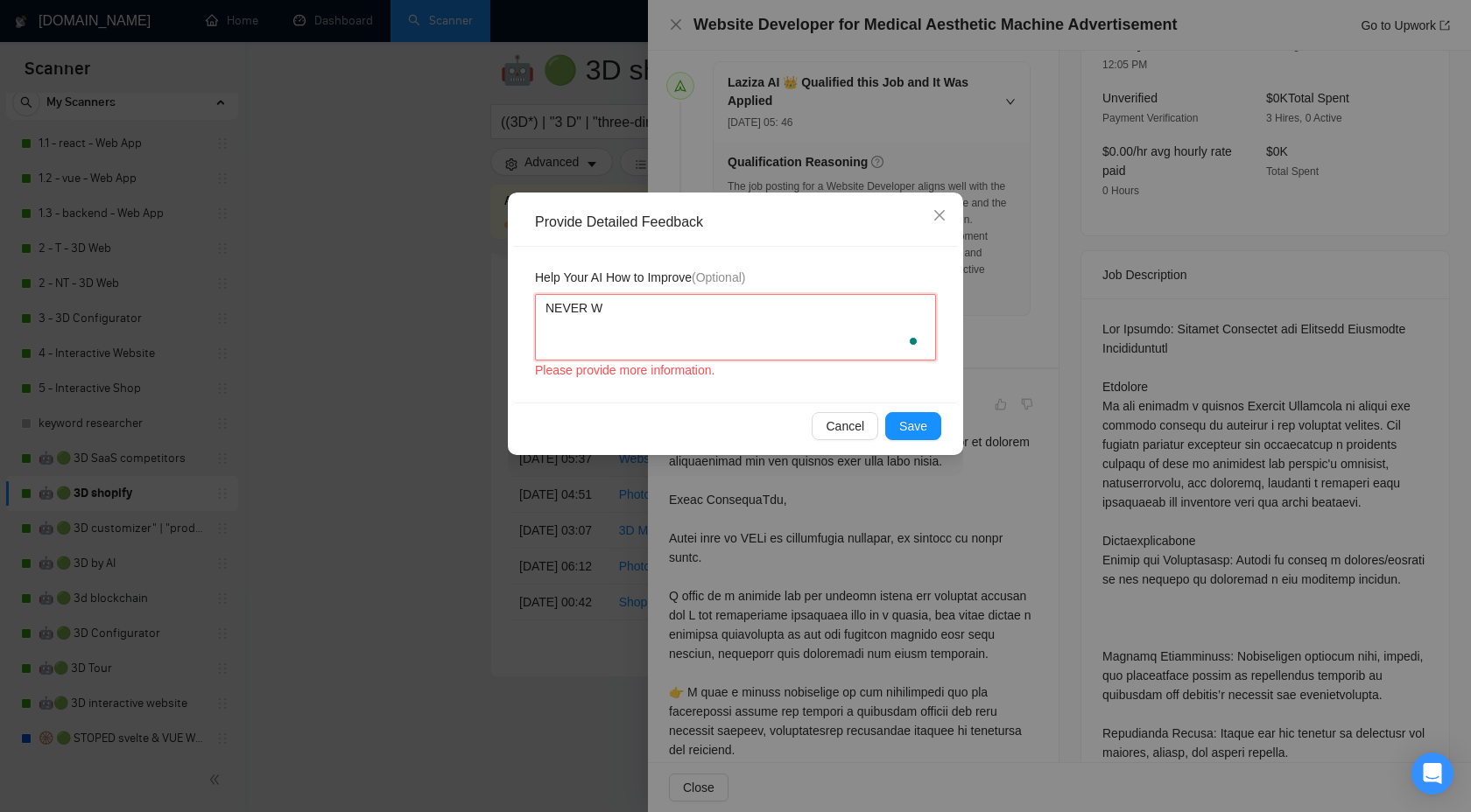
type textarea "NEVER"
type textarea "NEVER w"
type textarea "NEVER wr"
type textarea "NEVER wro"
type textarea "NEVER wr"
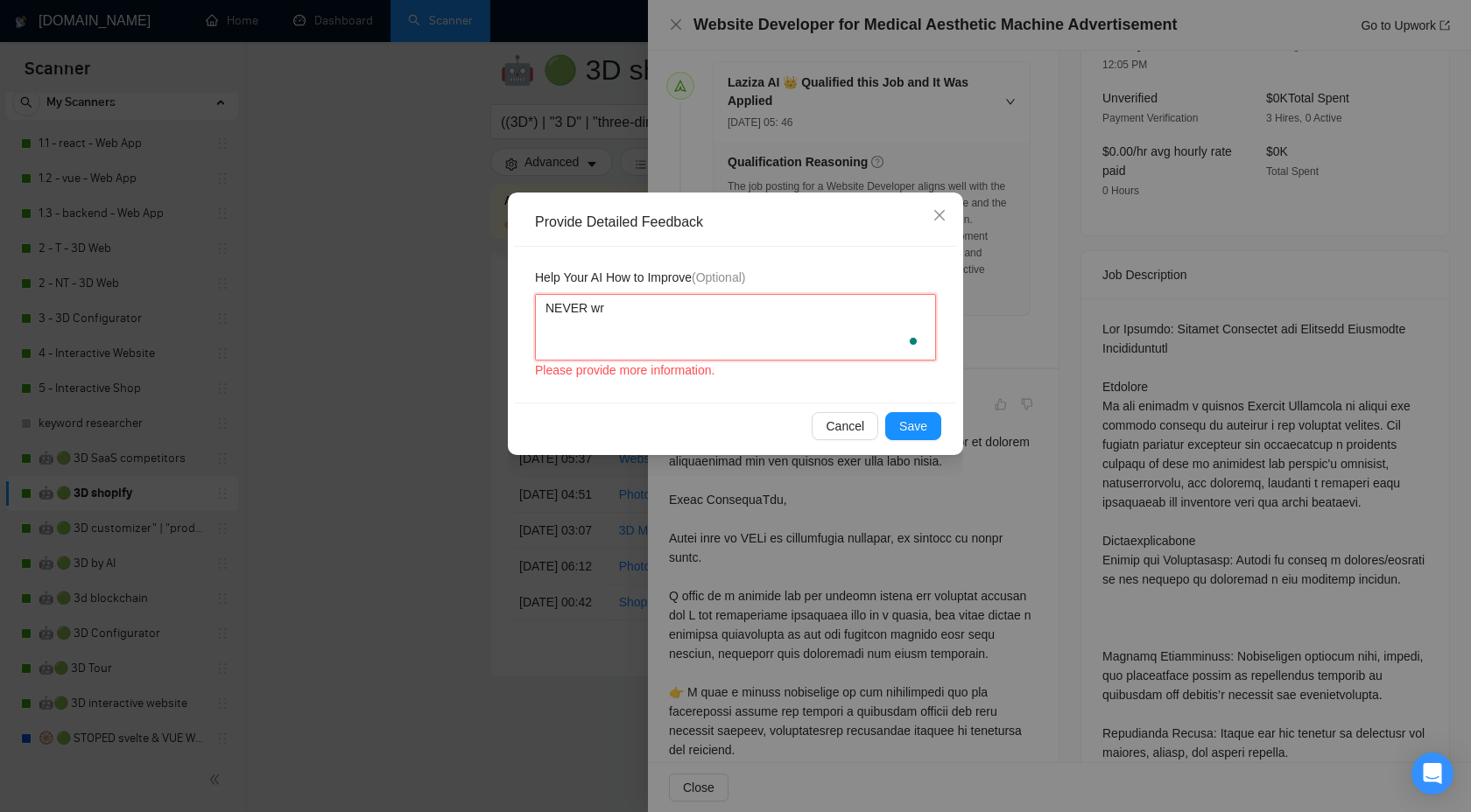
type textarea "NEVER wri"
type textarea "NEVER writ"
type textarea "NEVER write"
type textarea "NEVER write t"
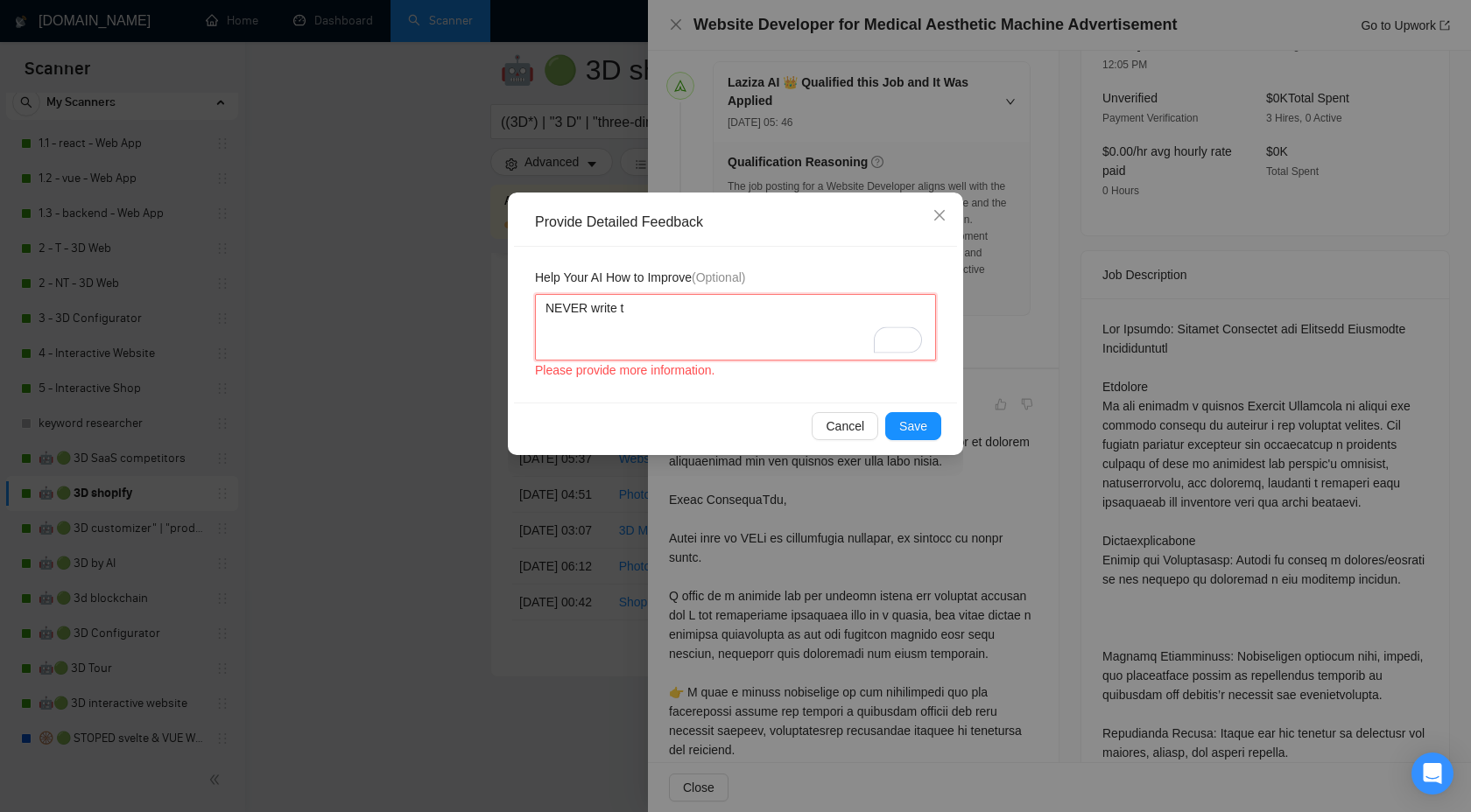
type textarea "NEVER write th"
type textarea "NEVER write tho"
type textarea "NEVER write th"
type textarea "NEVER write thi"
type textarea "NEVER write this"
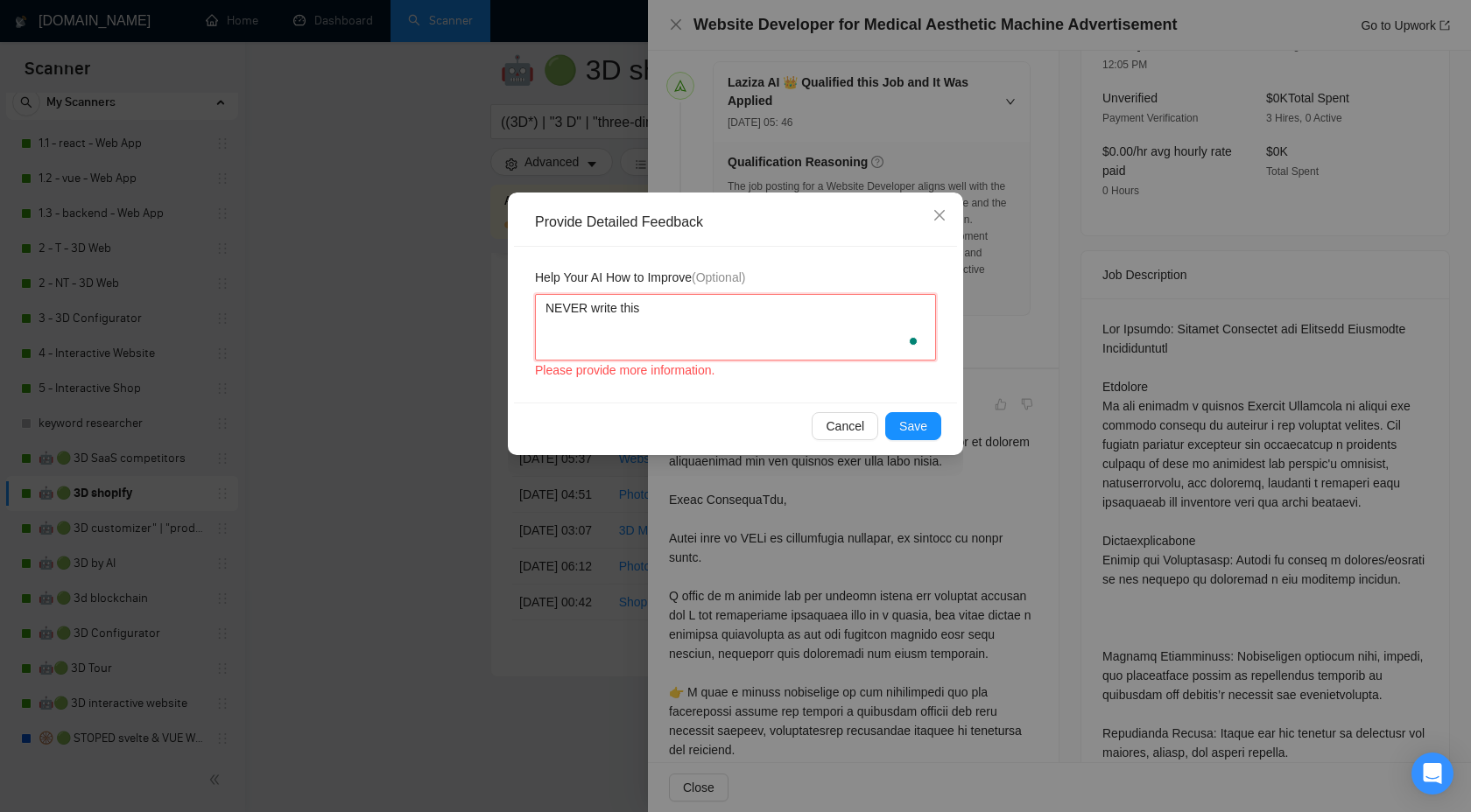
type textarea "NEVER write this"
type textarea "NEVER write this -"
paste textarea "I have carefully scanned the job post for any trap phrases or special instructi…"
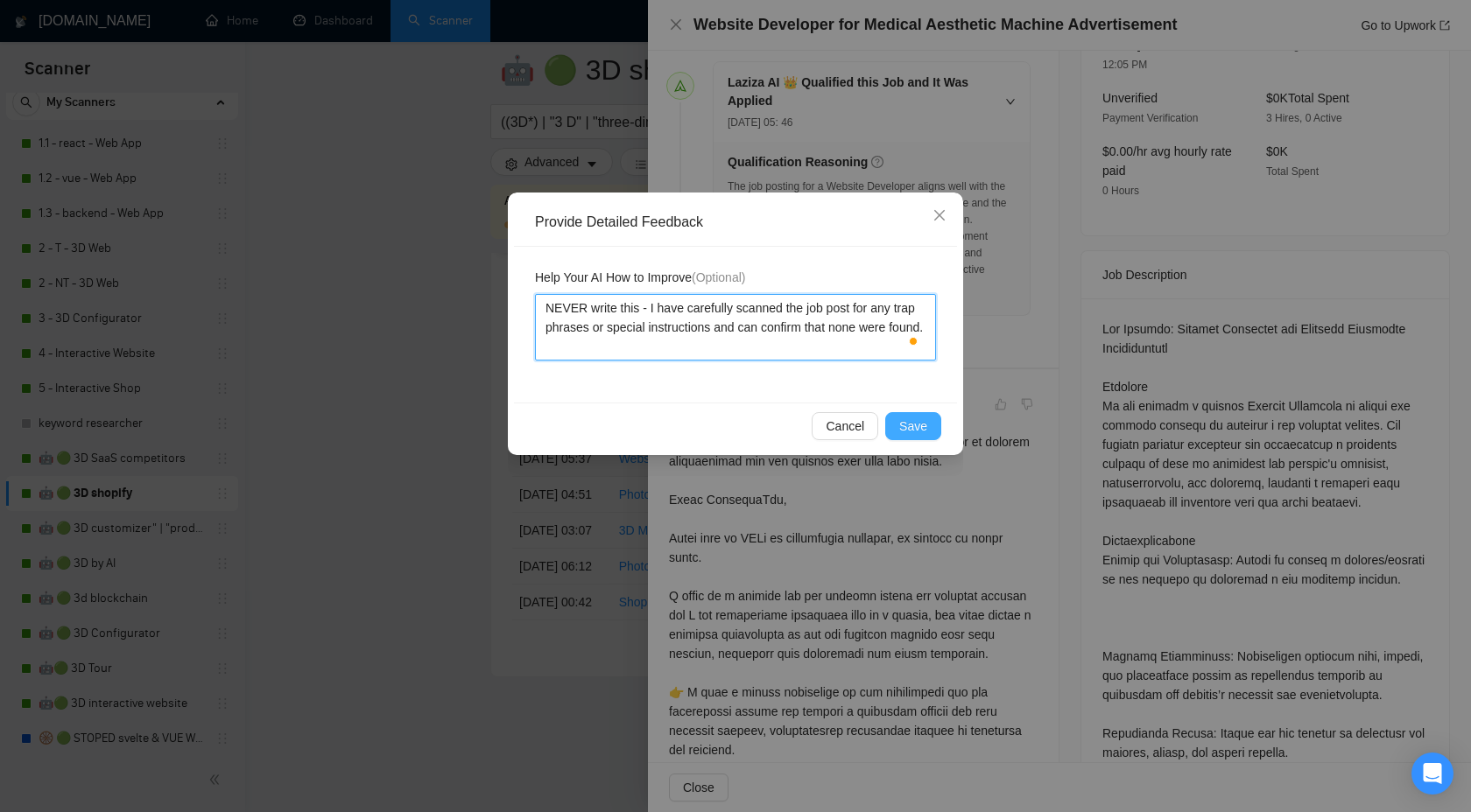
type textarea "NEVER write this - I have carefully scanned the job post for any trap phrases o…"
click at [906, 425] on span "Save" at bounding box center [913, 427] width 28 height 19
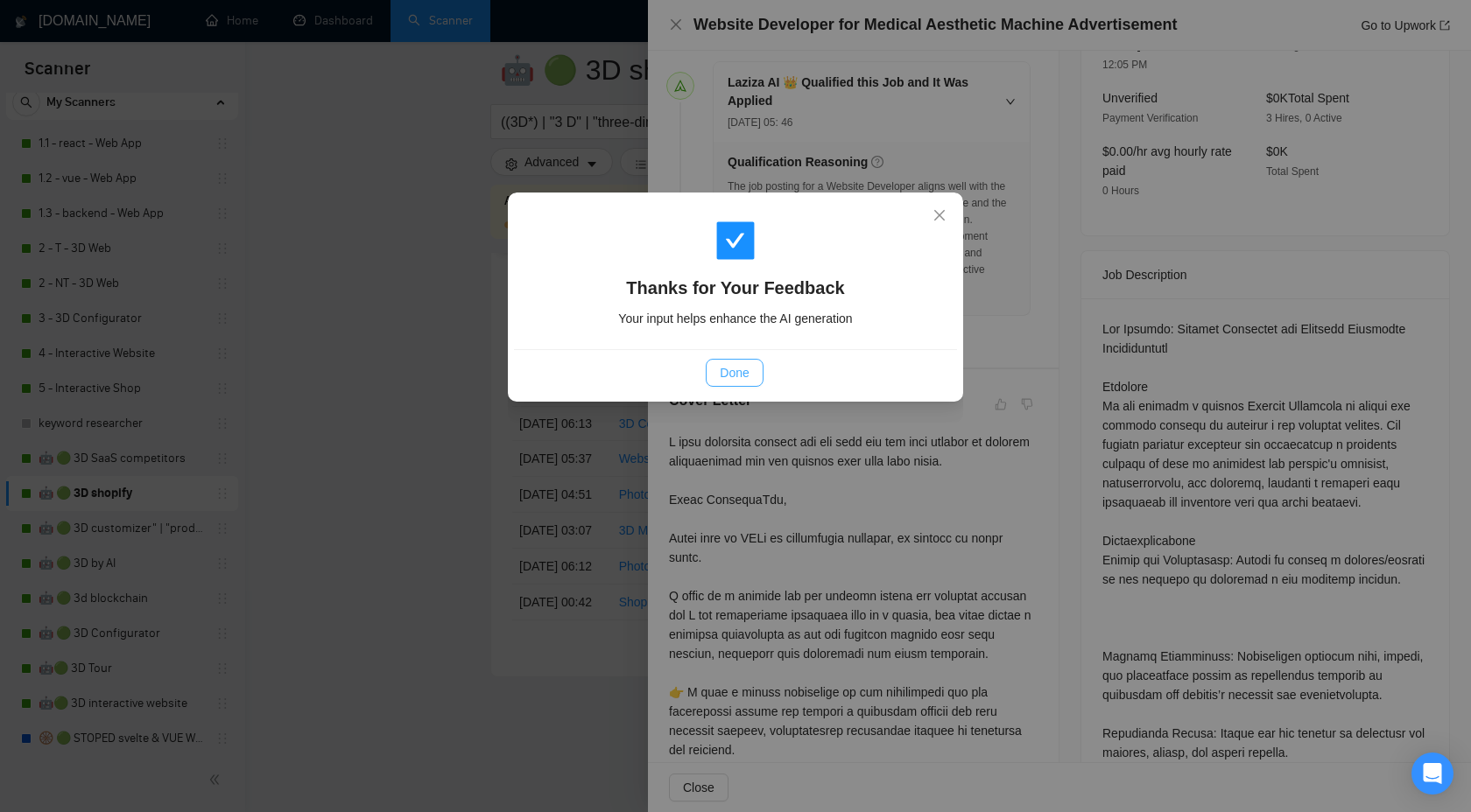
click at [728, 376] on span "Done" at bounding box center [734, 373] width 29 height 19
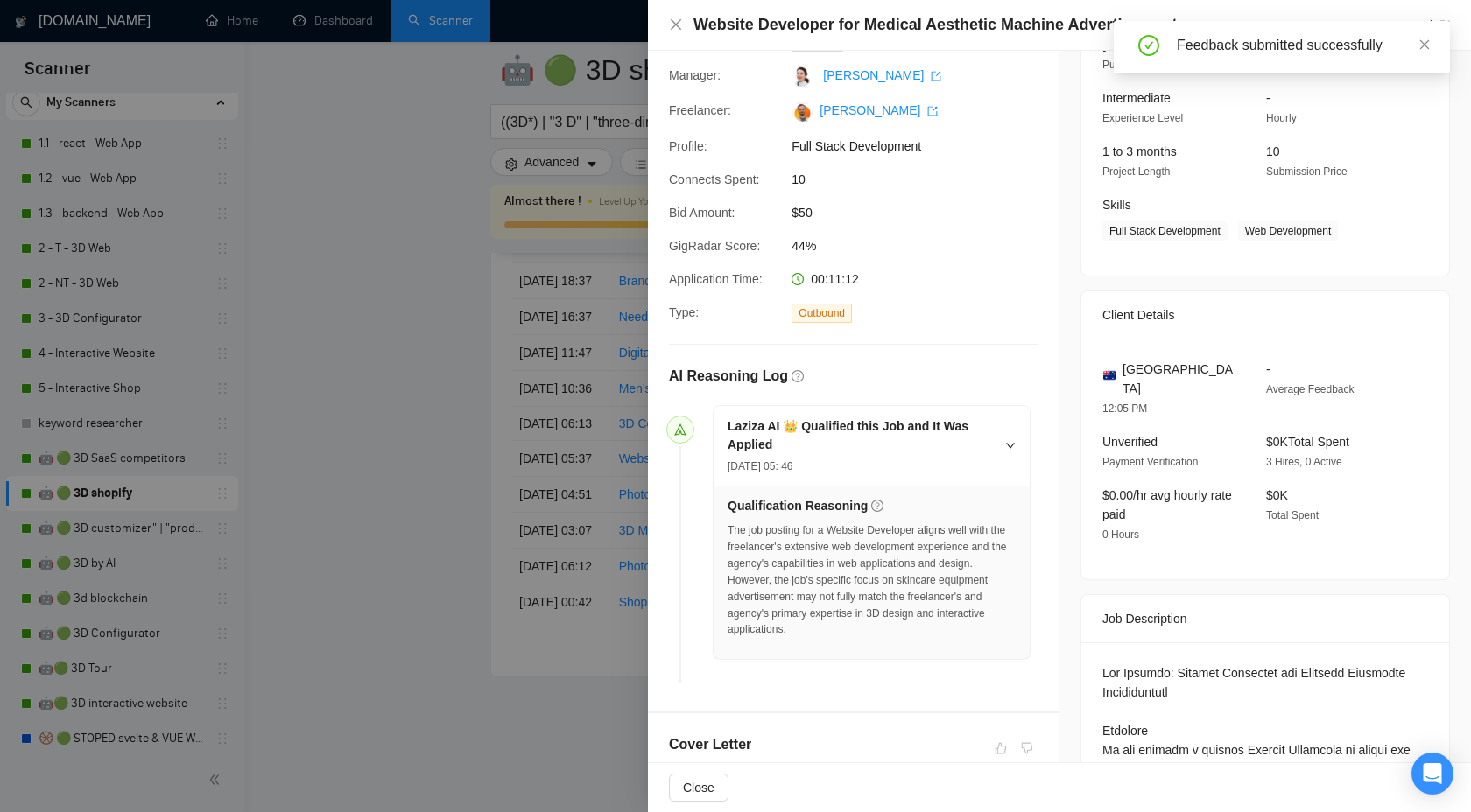
scroll to position [0, 0]
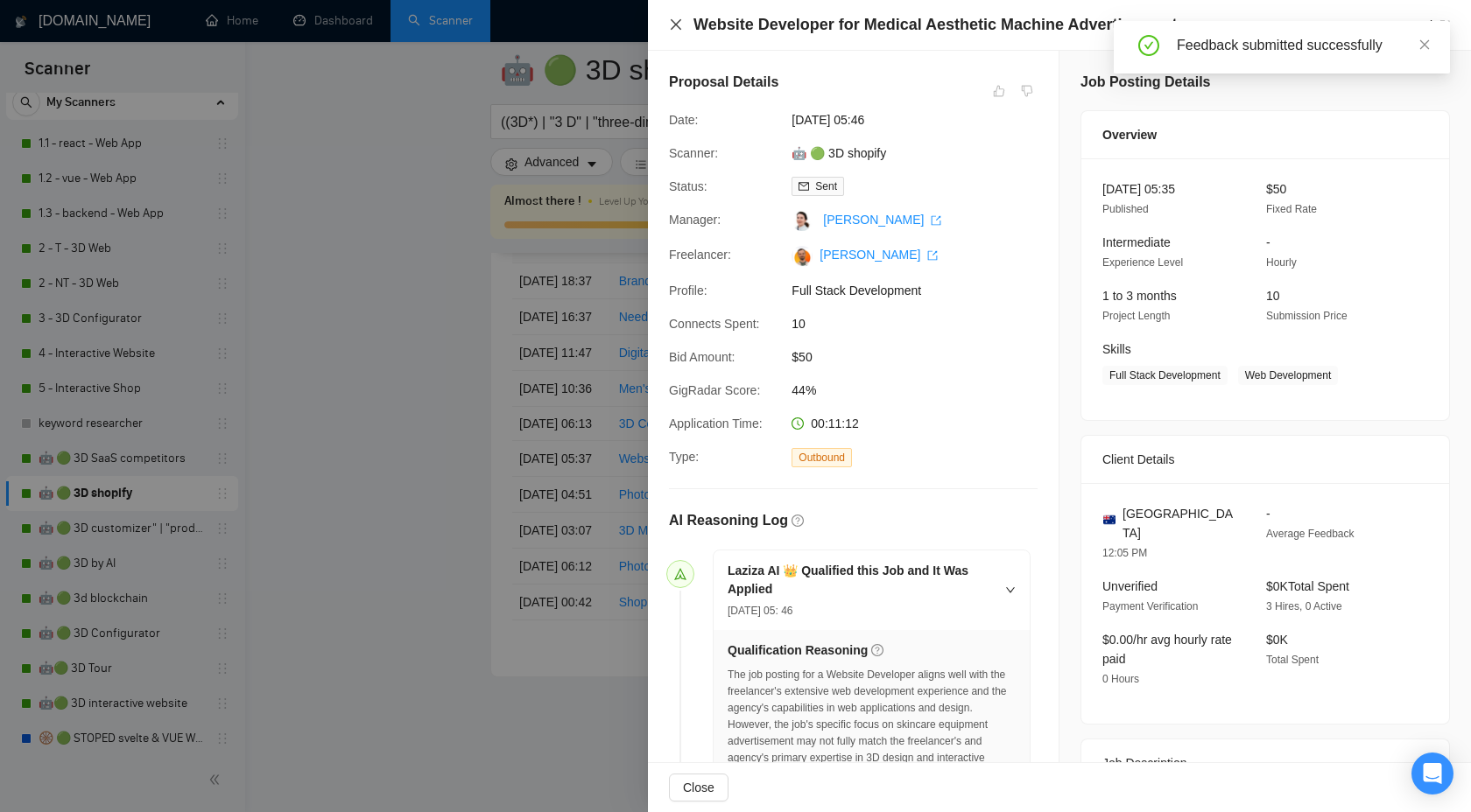
click at [675, 24] on icon "close" at bounding box center [676, 25] width 11 height 11
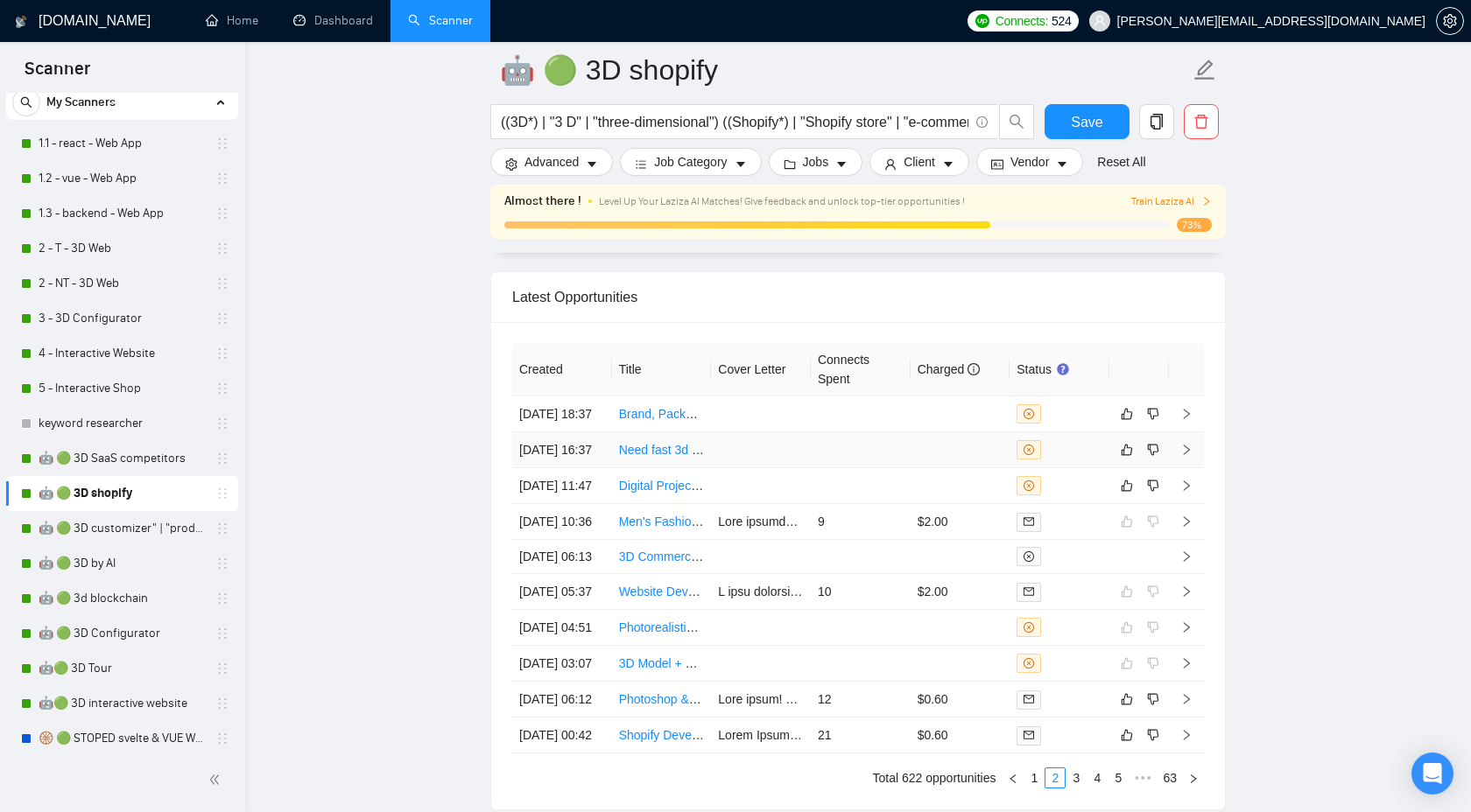
scroll to position [4694, 0]
click at [1193, 507] on td at bounding box center [1187, 489] width 35 height 36
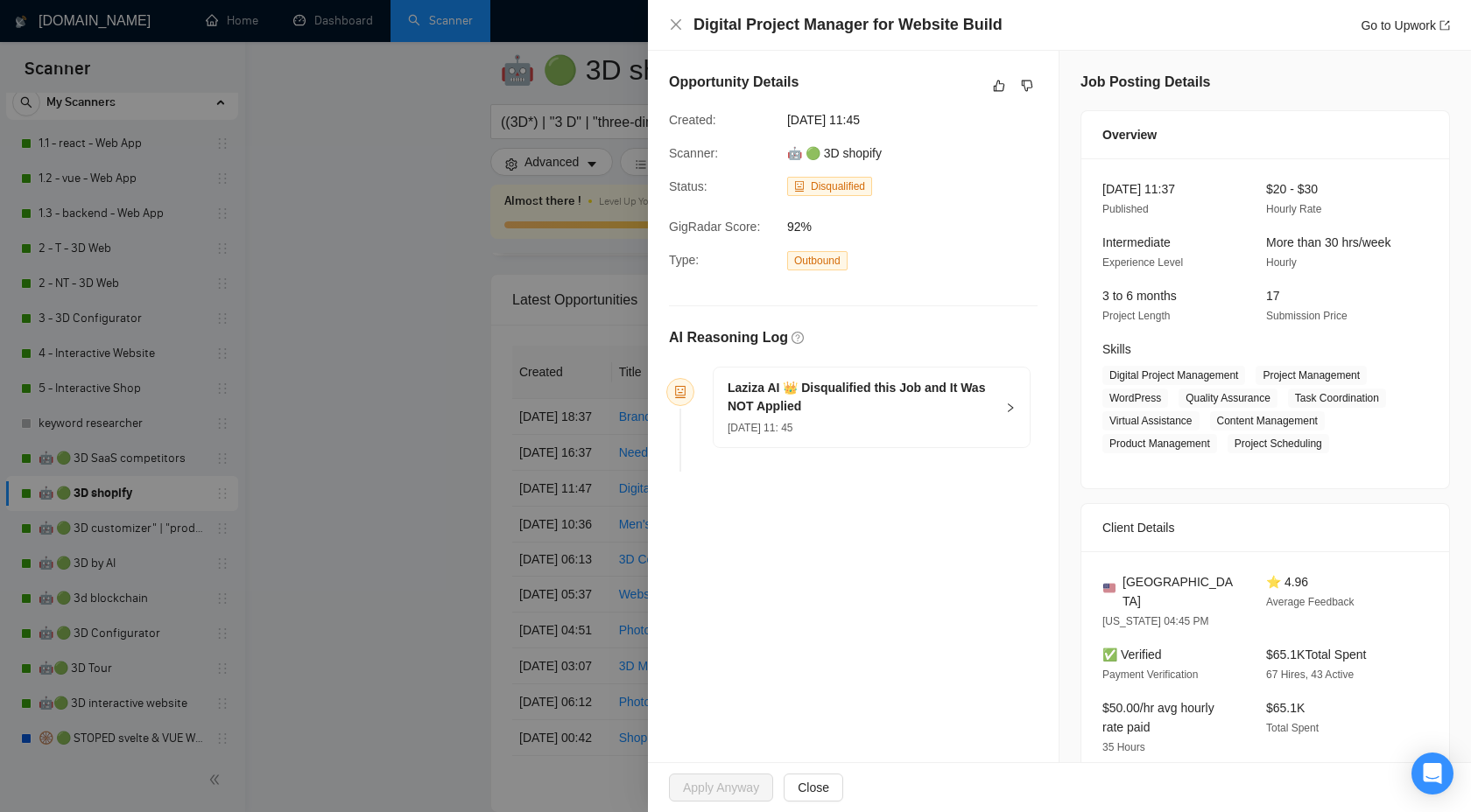
click at [935, 398] on h5 "Laziza AI 👑 Disqualified this Job and It Was NOT Applied" at bounding box center [861, 398] width 267 height 37
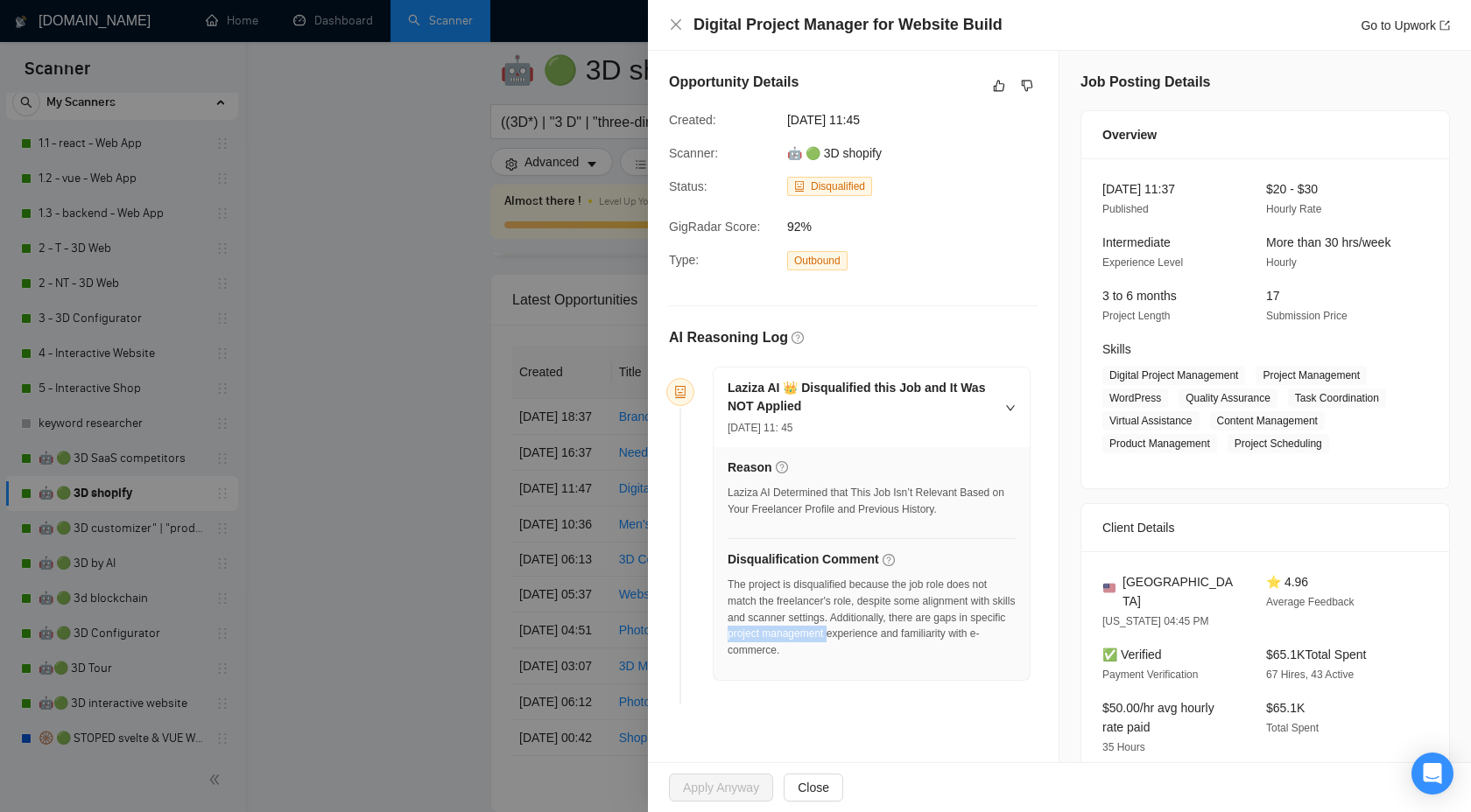
drag, startPoint x: 767, startPoint y: 636, endPoint x: 873, endPoint y: 633, distance: 106.0
click at [873, 633] on div "The project is disqualified because the job role does not match the freelancer'…" at bounding box center [872, 618] width 288 height 82
copy div "project management"
click at [1000, 86] on icon "like" at bounding box center [999, 86] width 12 height 14
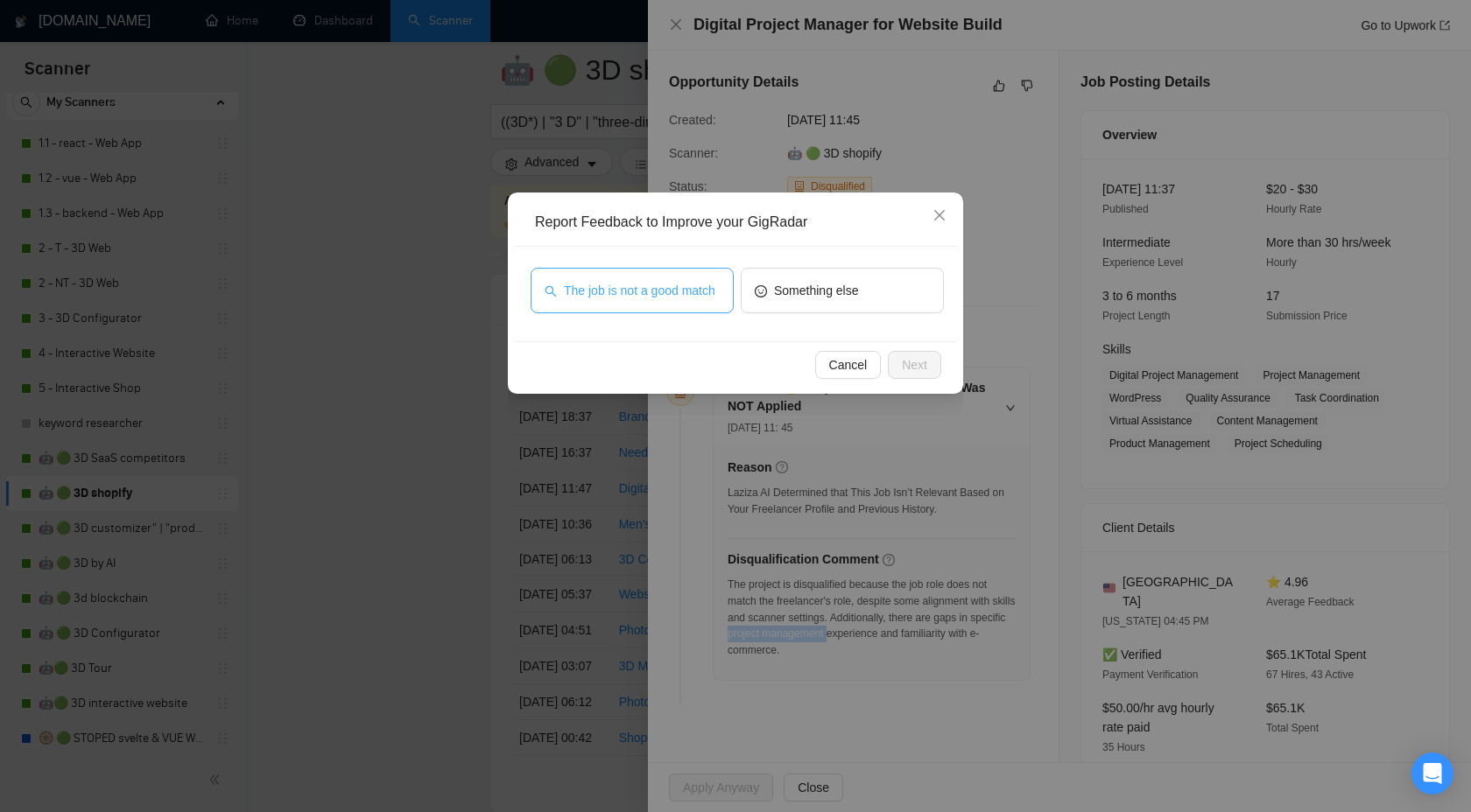
click at [700, 286] on span "The job is not a good match" at bounding box center [639, 291] width 151 height 19
click at [917, 365] on span "Next" at bounding box center [914, 365] width 26 height 19
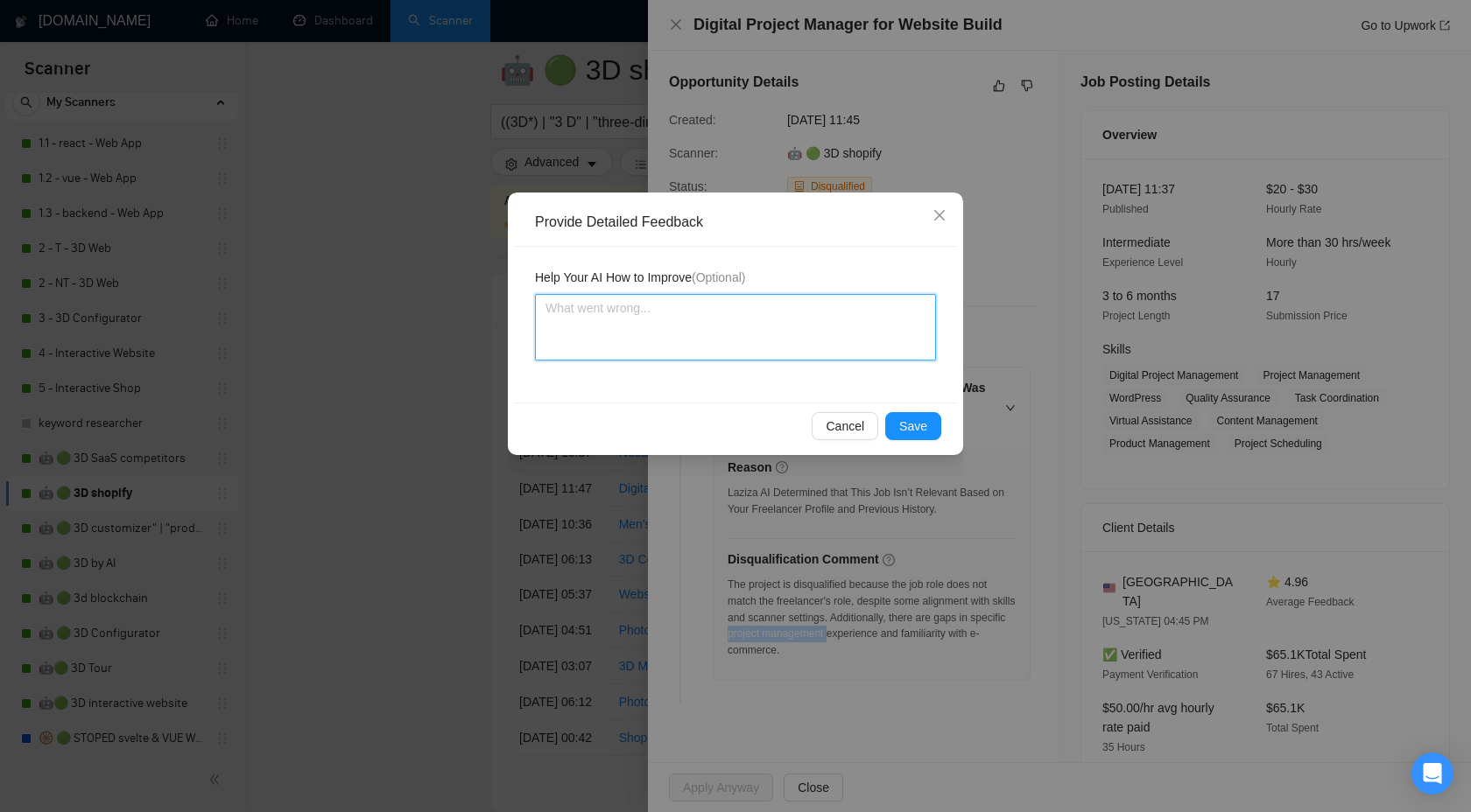
click at [791, 348] on textarea at bounding box center [736, 327] width 401 height 66
type textarea "Y"
type textarea "Ye"
type textarea "Yea"
type textarea "Yeah"
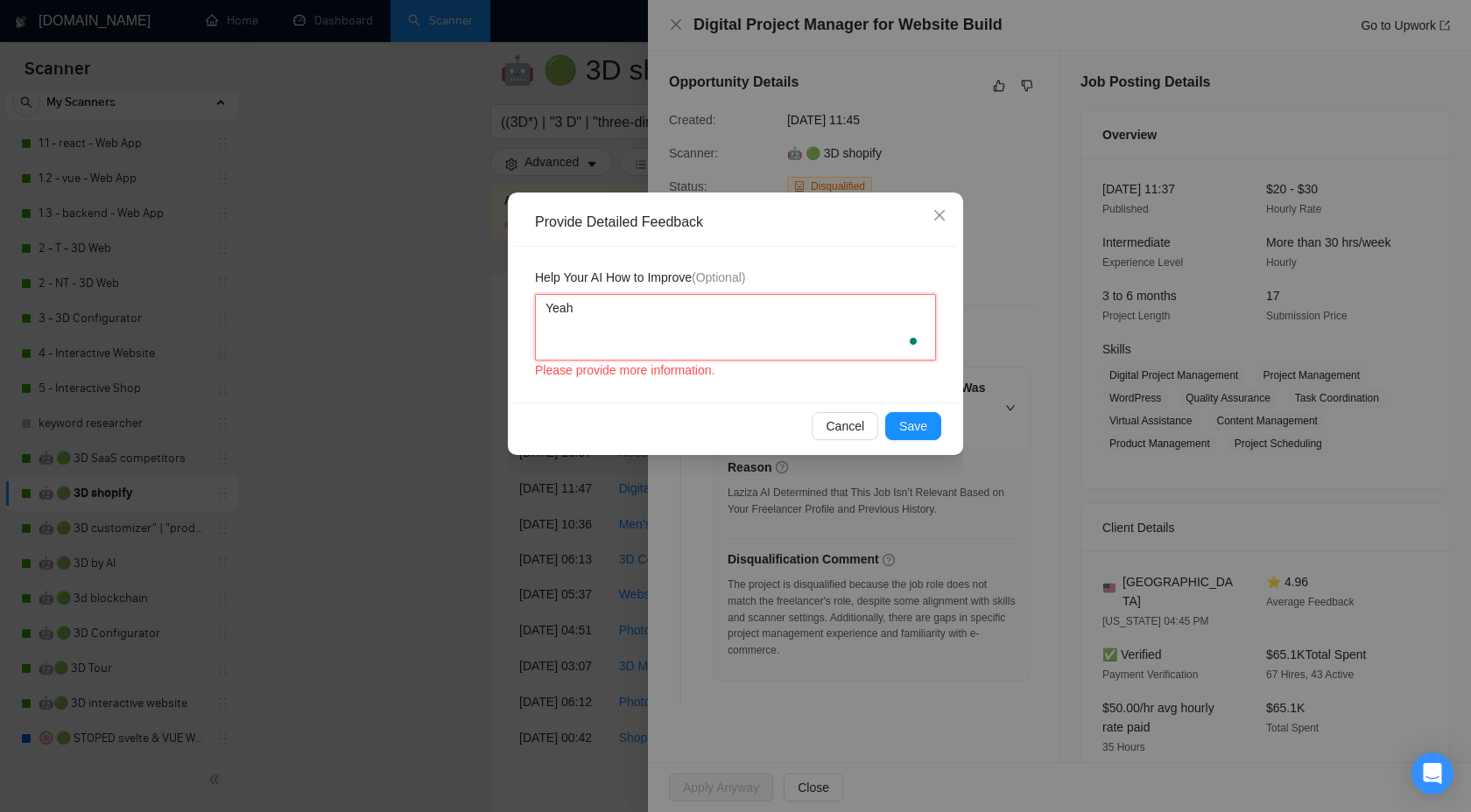
type textarea "Yeah"
type textarea "Yeah w"
type textarea "Yeah we"
type textarea "Yeah we n"
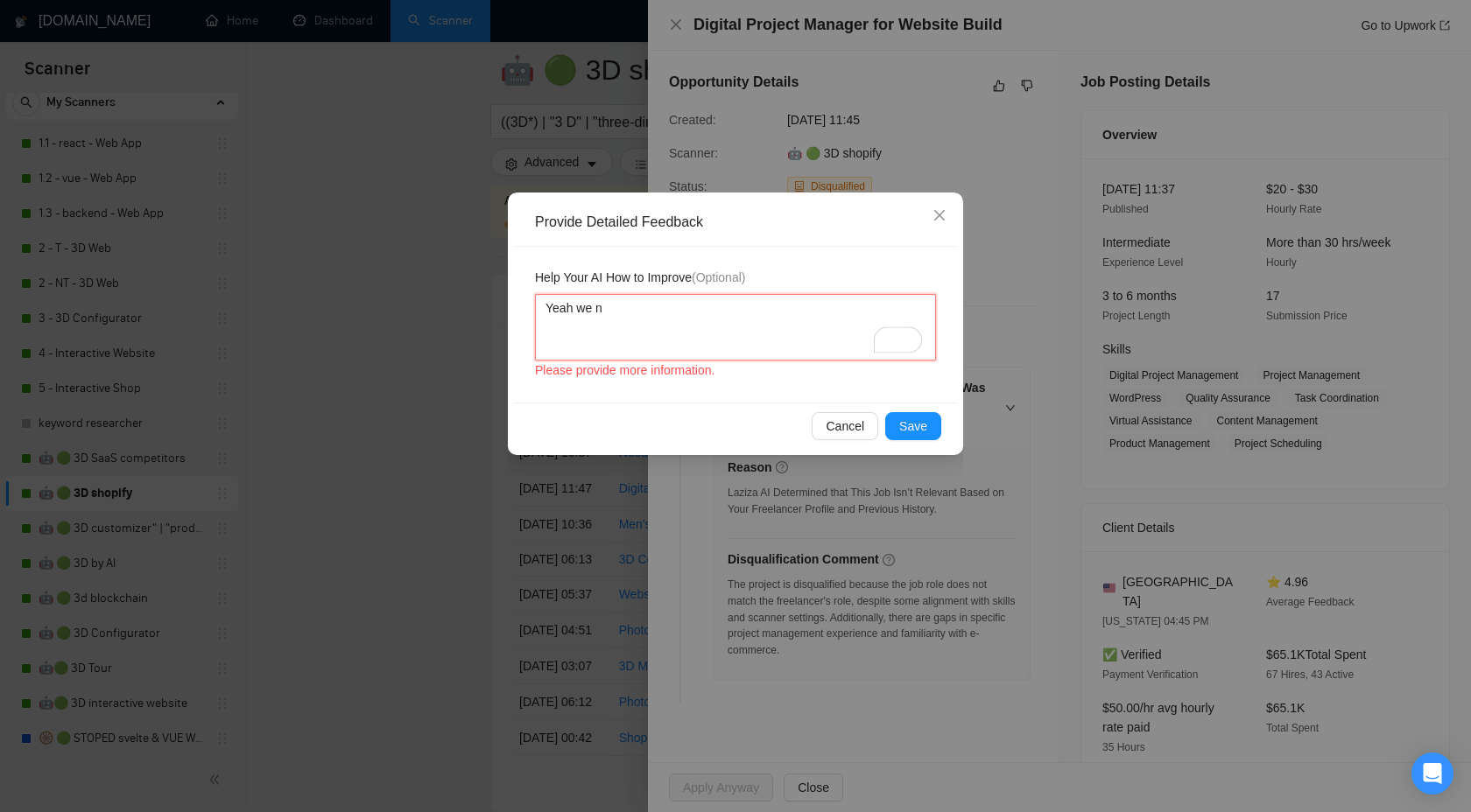
type textarea "Yeah we no"
type textarea "Yeah we not"
paste textarea "project management"
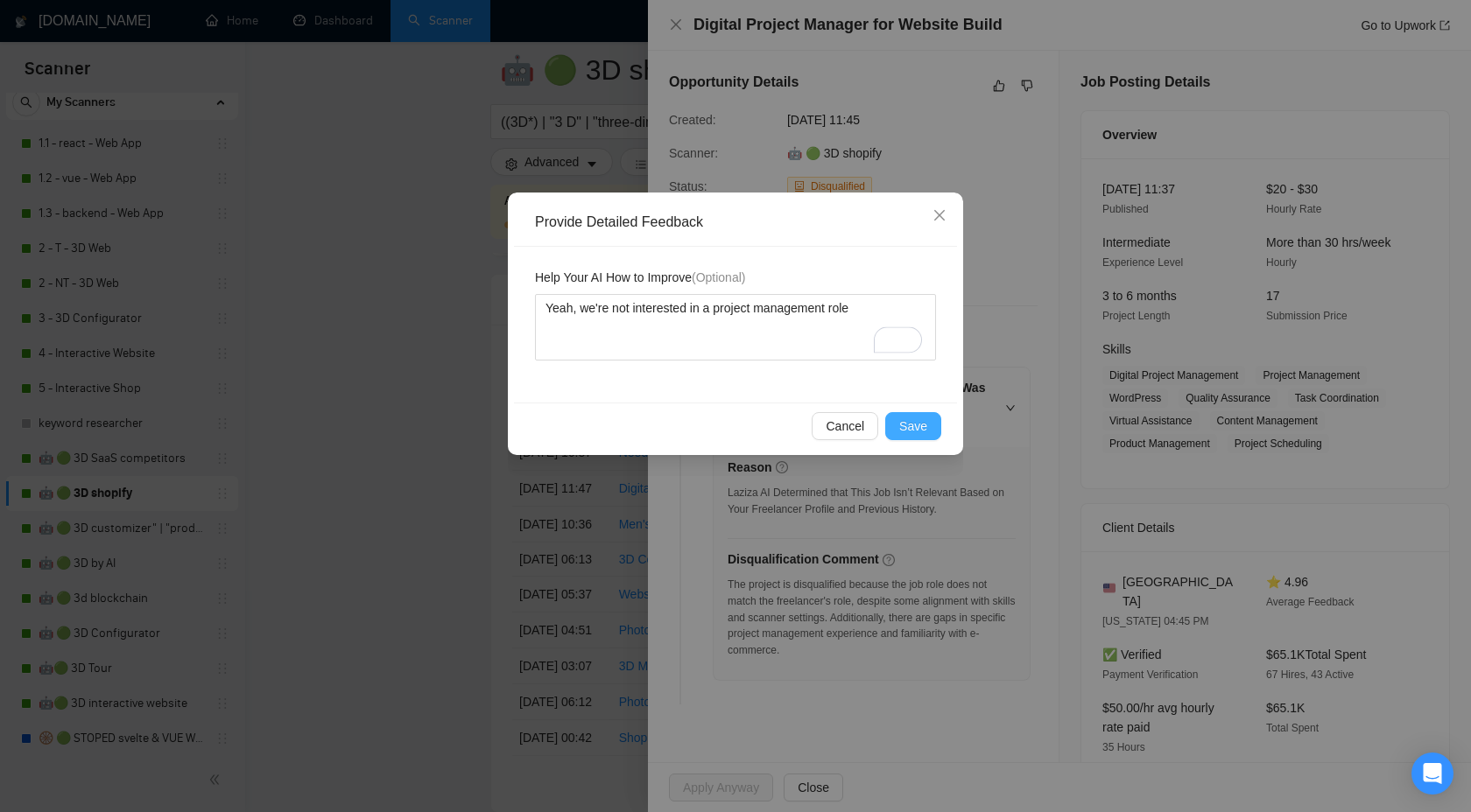
click at [916, 421] on span "Save" at bounding box center [913, 427] width 28 height 19
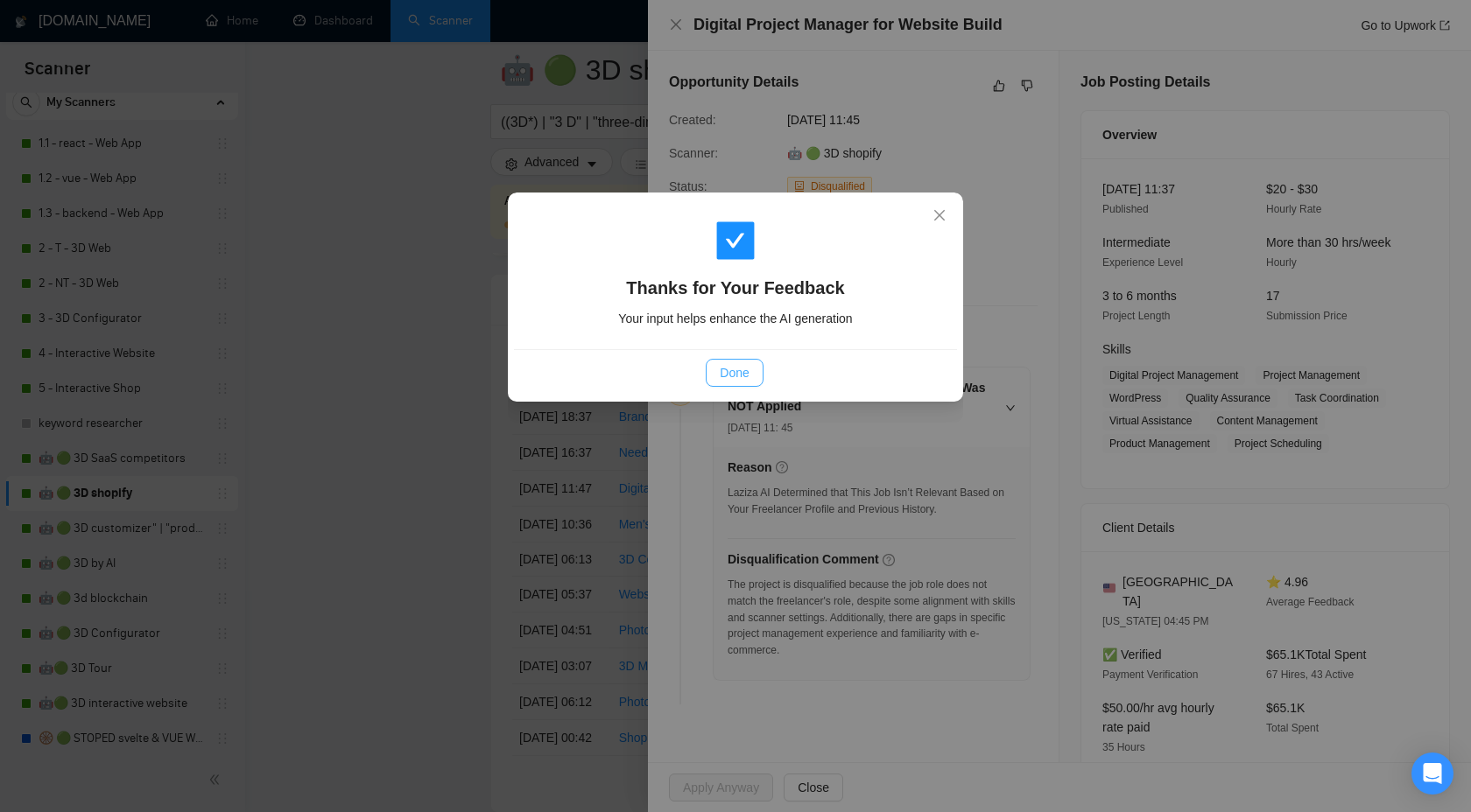
click at [726, 369] on span "Done" at bounding box center [734, 373] width 29 height 19
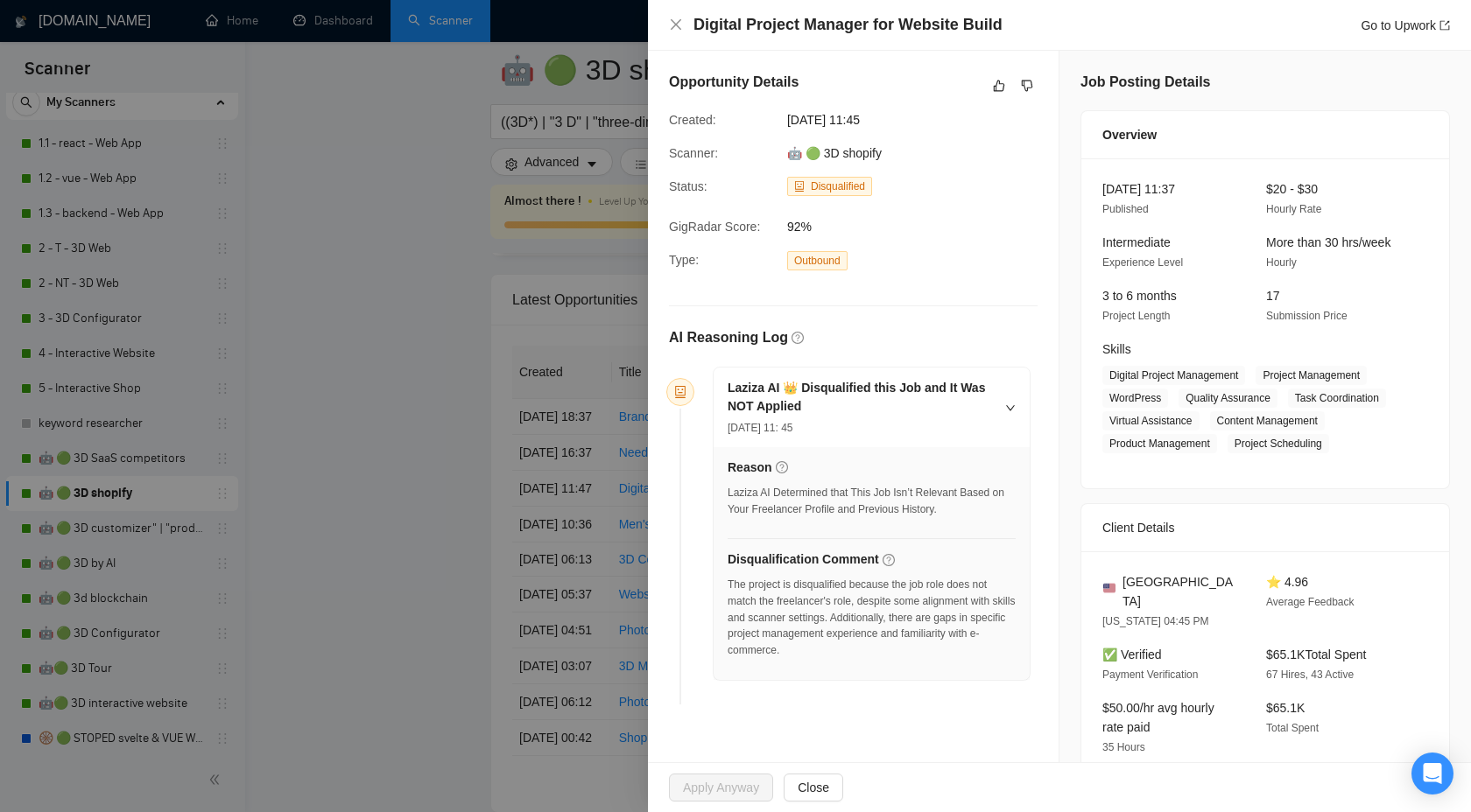
click at [477, 207] on div at bounding box center [736, 406] width 1471 height 812
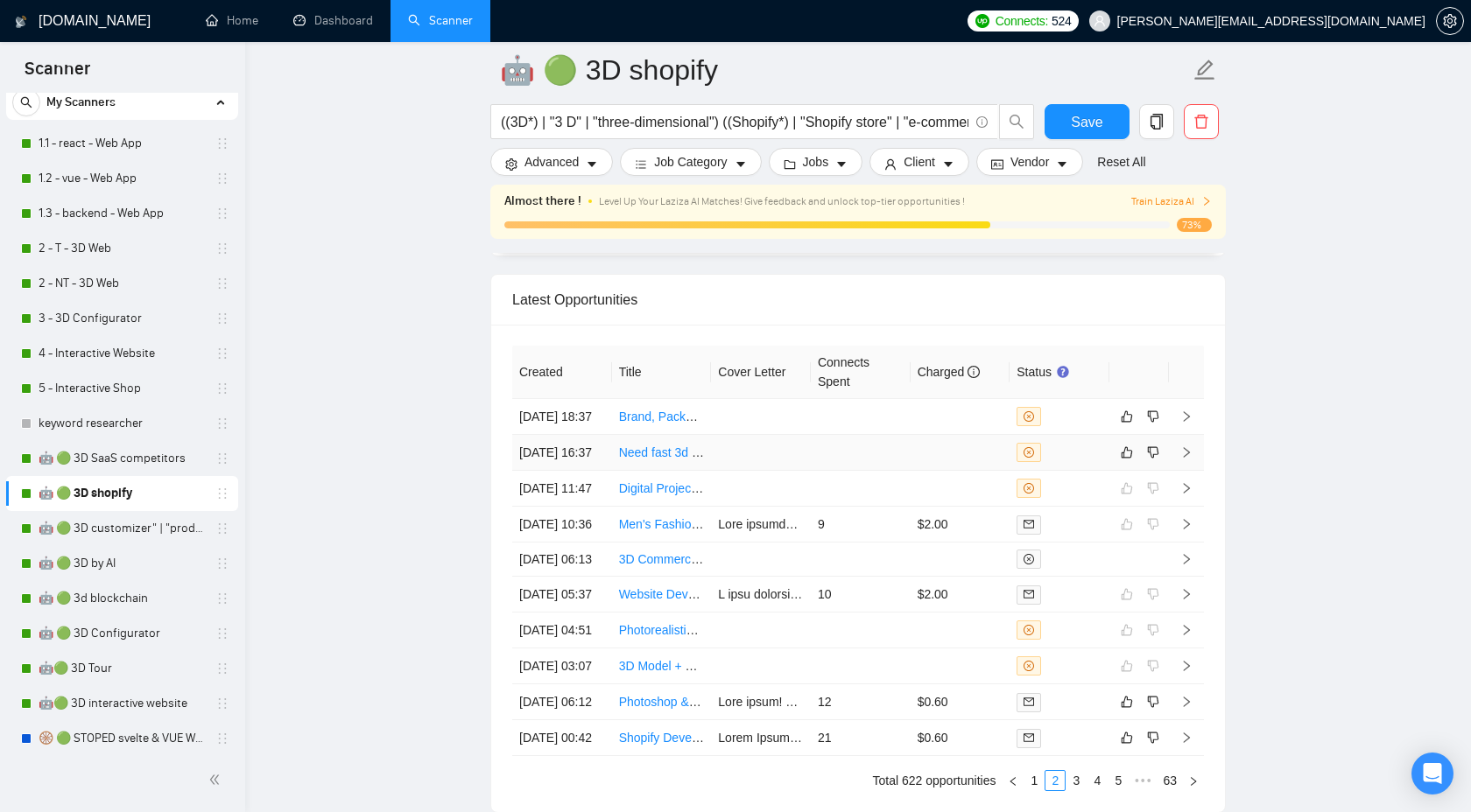
click at [1186, 459] on icon "right" at bounding box center [1186, 452] width 12 height 12
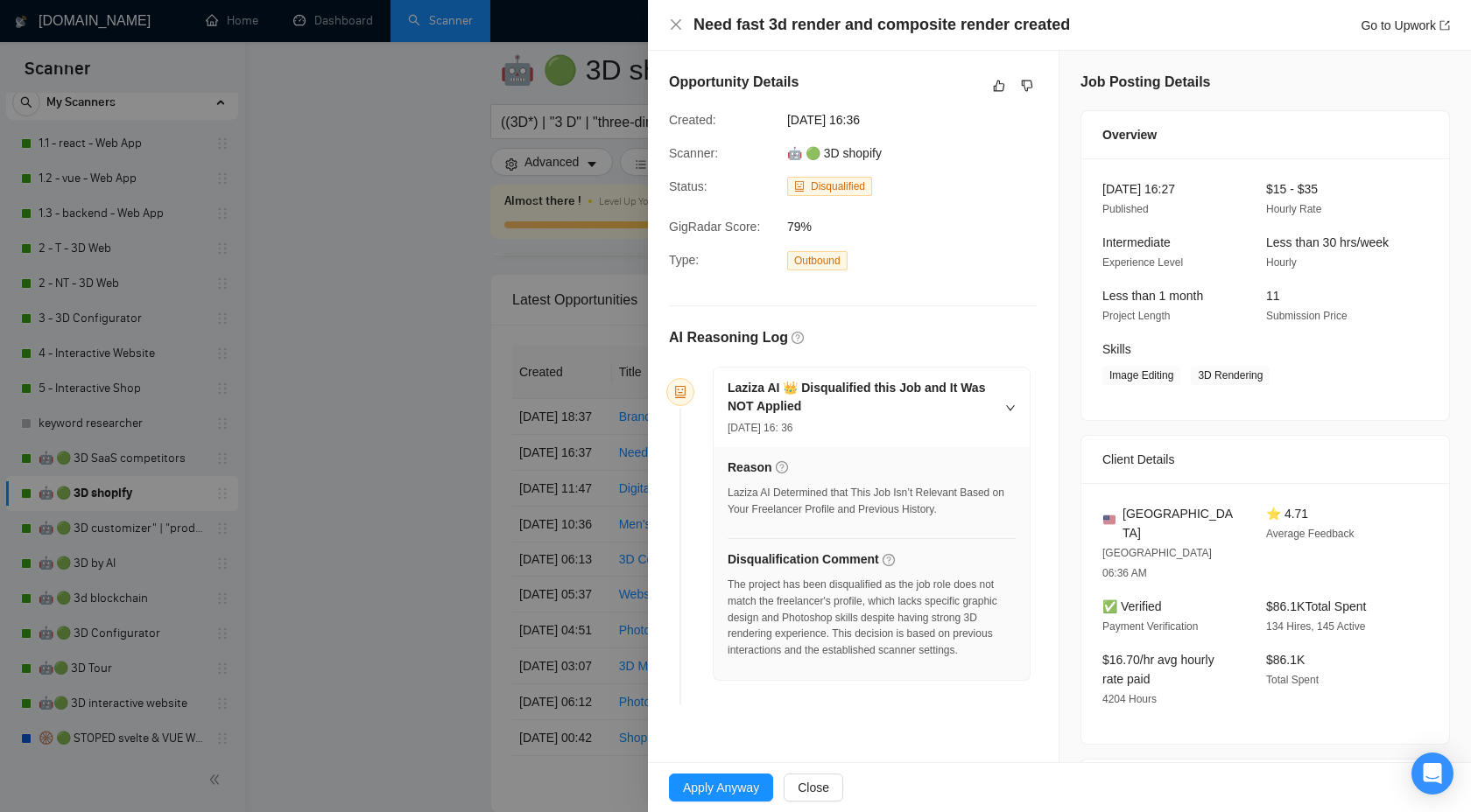
click at [728, 620] on div "The project has been disqualified as the job role does not match the freelancer…" at bounding box center [872, 618] width 288 height 82
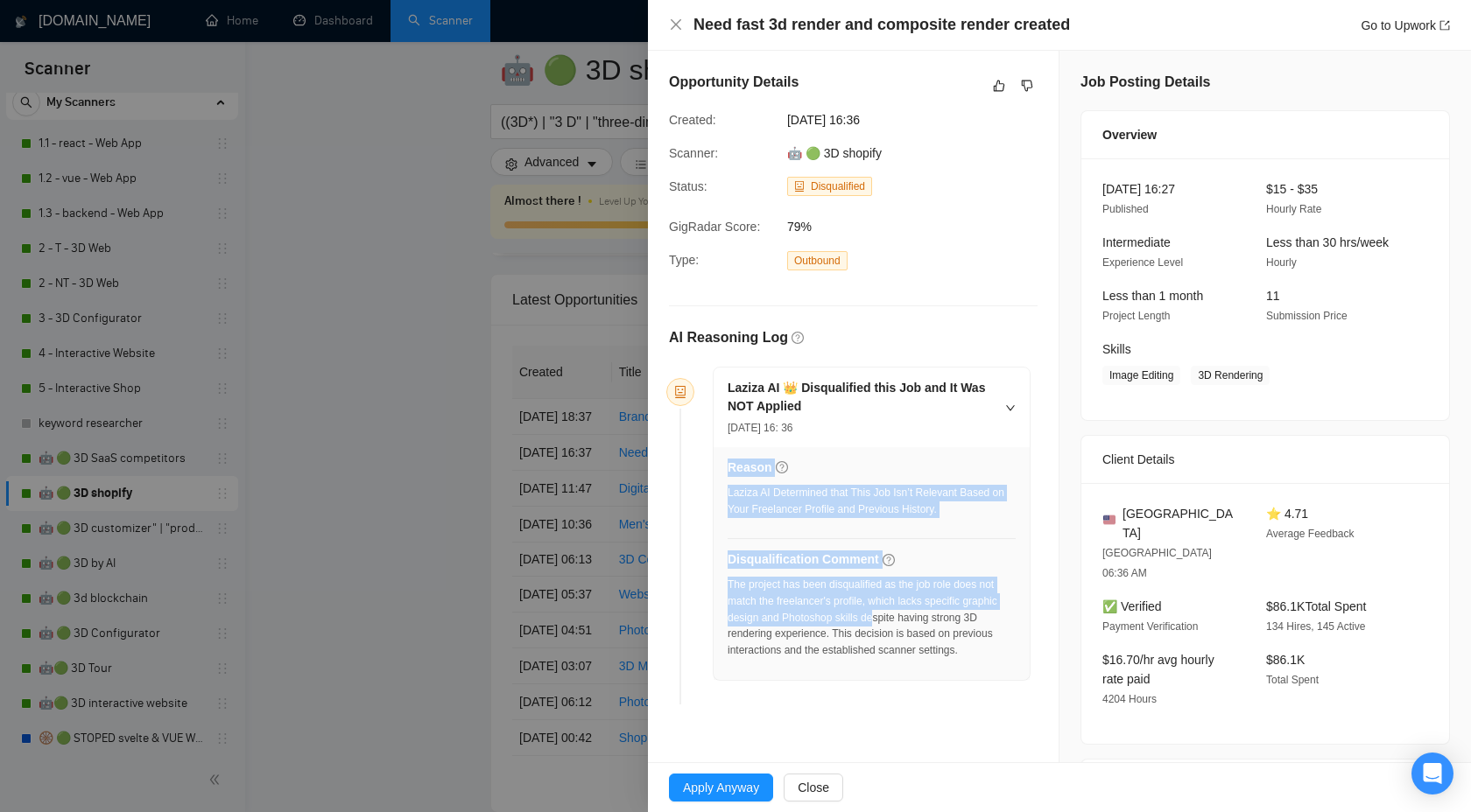
drag, startPoint x: 726, startPoint y: 619, endPoint x: 920, endPoint y: 619, distance: 194.0
click at [920, 619] on div "Reason Laziza AI Determined that This Job Isn’t Relevant Based on Your Freelanc…" at bounding box center [872, 564] width 316 height 233
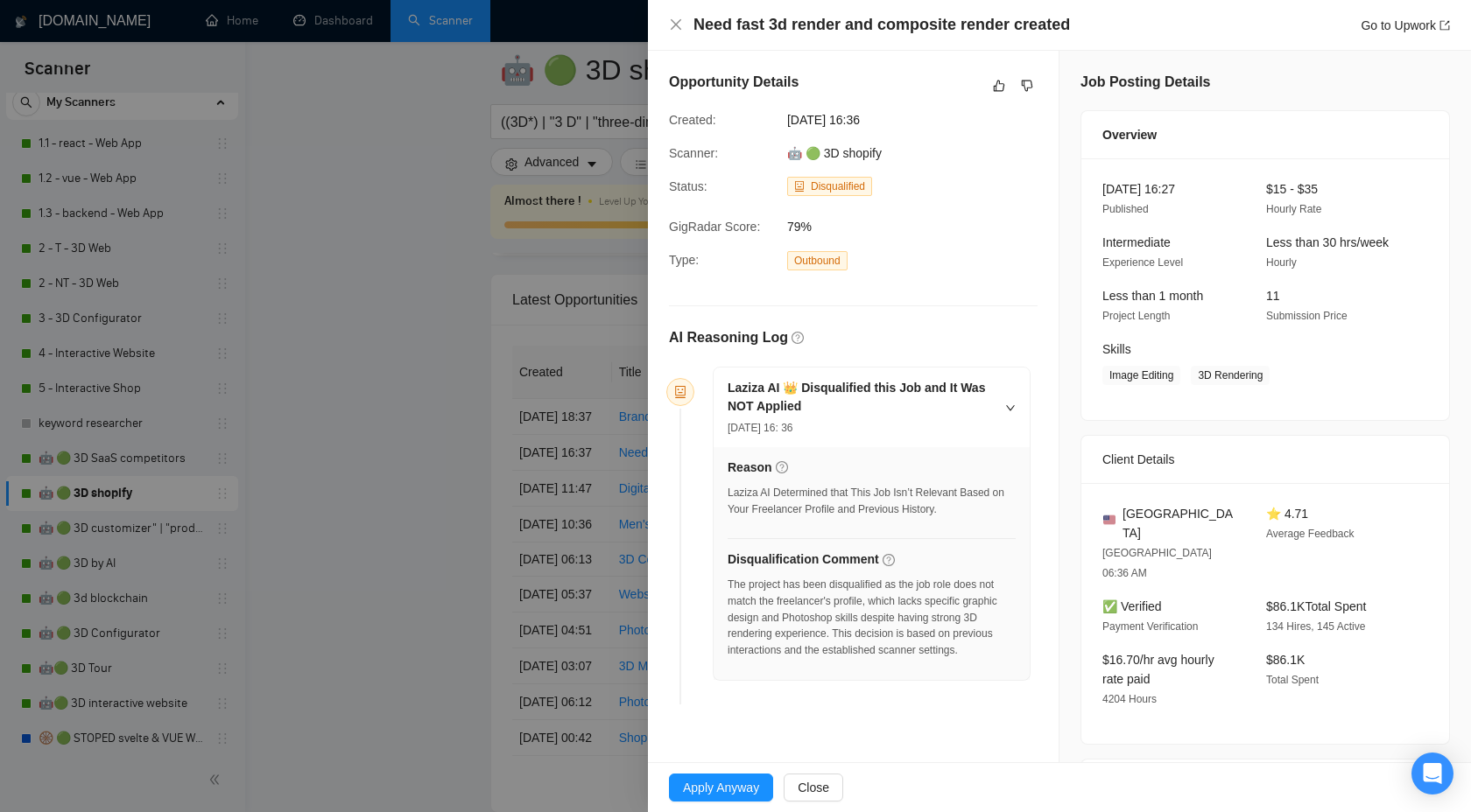
click at [874, 618] on div "The project has been disqualified as the job role does not match the freelancer…" at bounding box center [872, 618] width 288 height 82
drag, startPoint x: 727, startPoint y: 619, endPoint x: 830, endPoint y: 618, distance: 103.0
click at [830, 618] on div "The project has been disqualified as the job role does not match the freelancer…" at bounding box center [872, 618] width 288 height 82
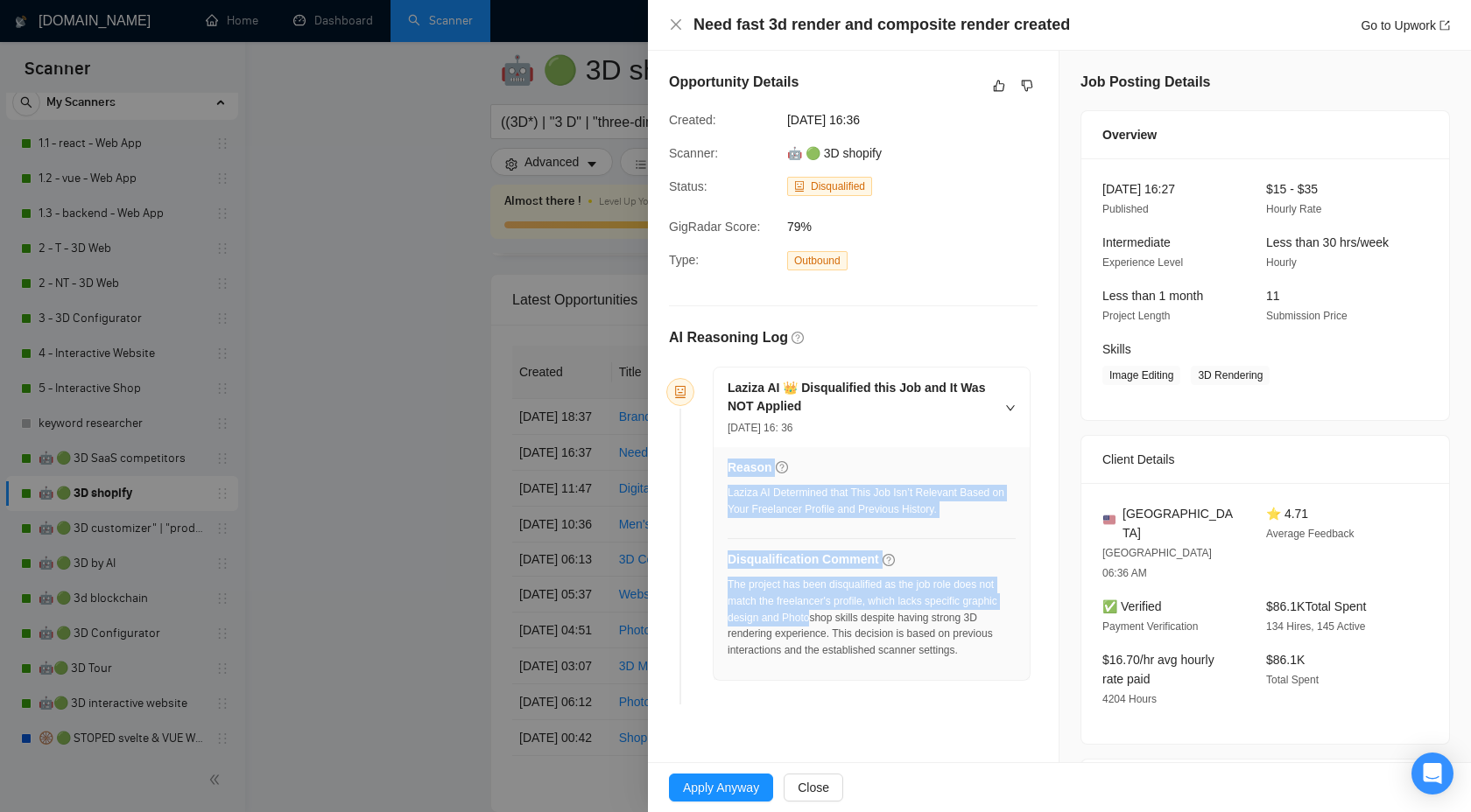
drag, startPoint x: 727, startPoint y: 617, endPoint x: 853, endPoint y: 617, distance: 126.0
click at [853, 617] on div "The project has been disqualified as the job role does not match the freelancer…" at bounding box center [872, 618] width 288 height 82
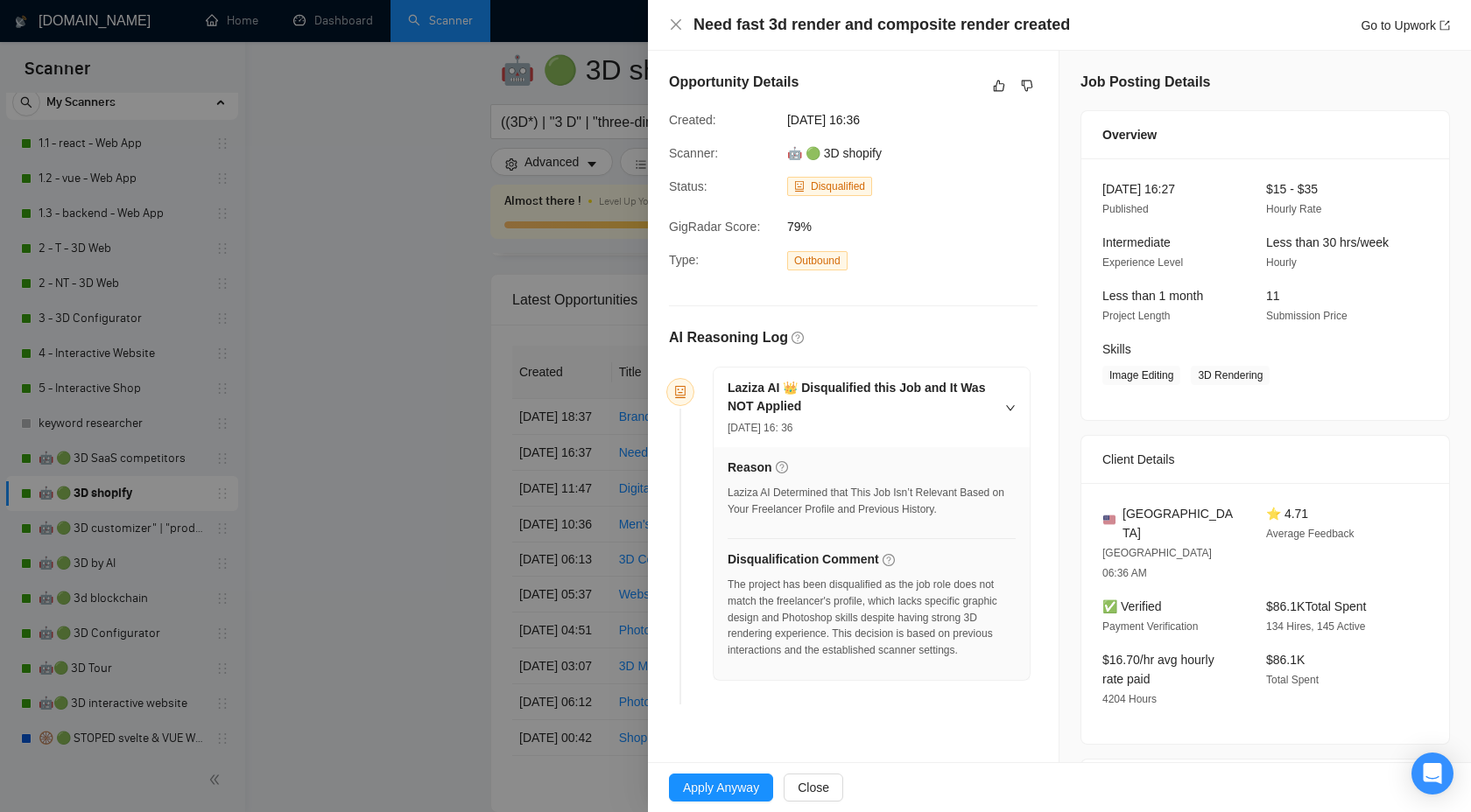
click at [881, 617] on div "The project has been disqualified as the job role does not match the freelancer…" at bounding box center [872, 618] width 288 height 82
drag, startPoint x: 904, startPoint y: 614, endPoint x: 730, endPoint y: 613, distance: 174.0
click at [729, 613] on div "The project has been disqualified as the job role does not match the freelancer…" at bounding box center [872, 618] width 288 height 82
copy div "graphic design and Photoshop skills"
click at [1029, 83] on icon "dislike" at bounding box center [1027, 86] width 12 height 14
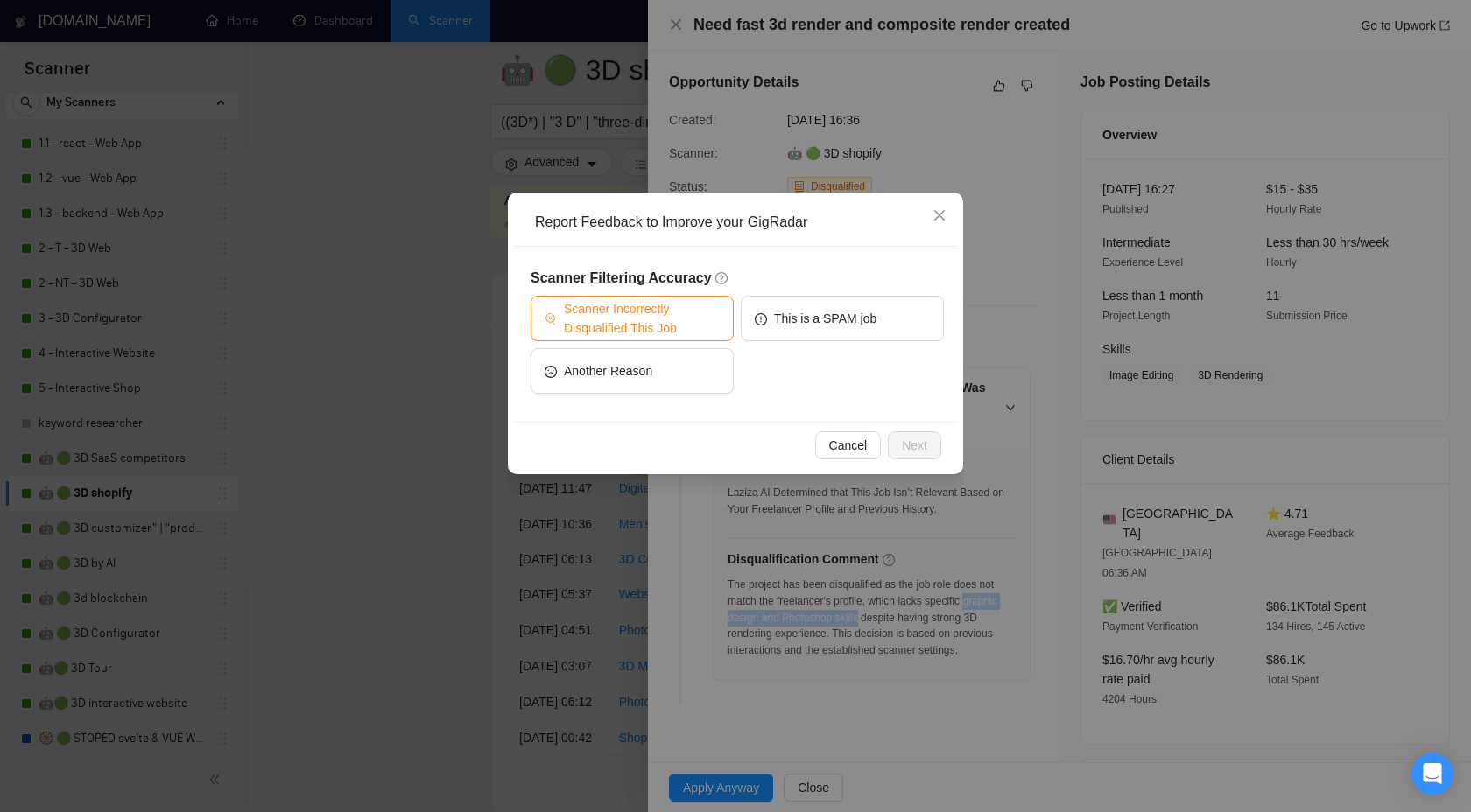
click at [591, 330] on span "Scanner Incorrectly Disqualified This Job" at bounding box center [642, 319] width 156 height 39
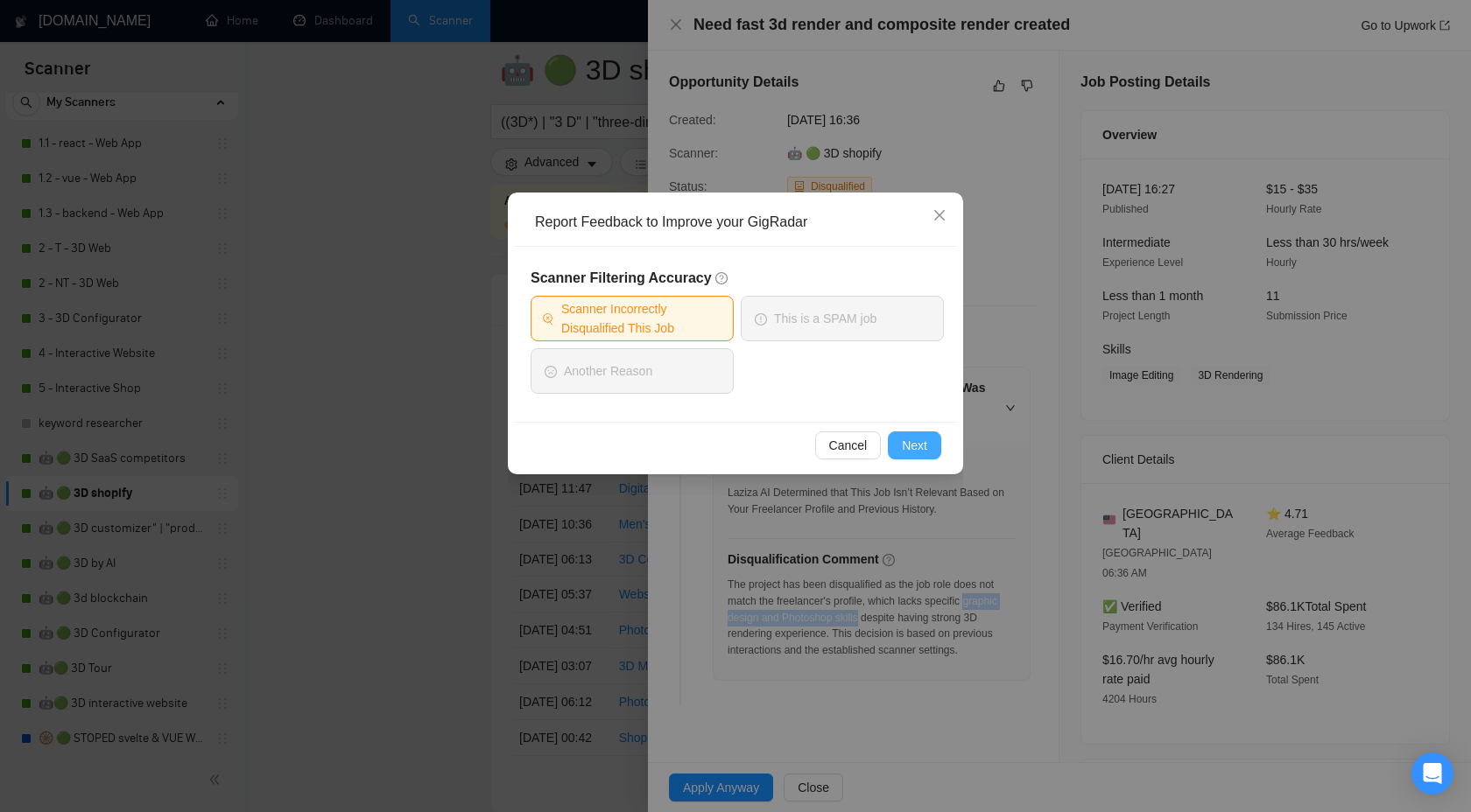
click at [903, 451] on span "Next" at bounding box center [914, 445] width 26 height 19
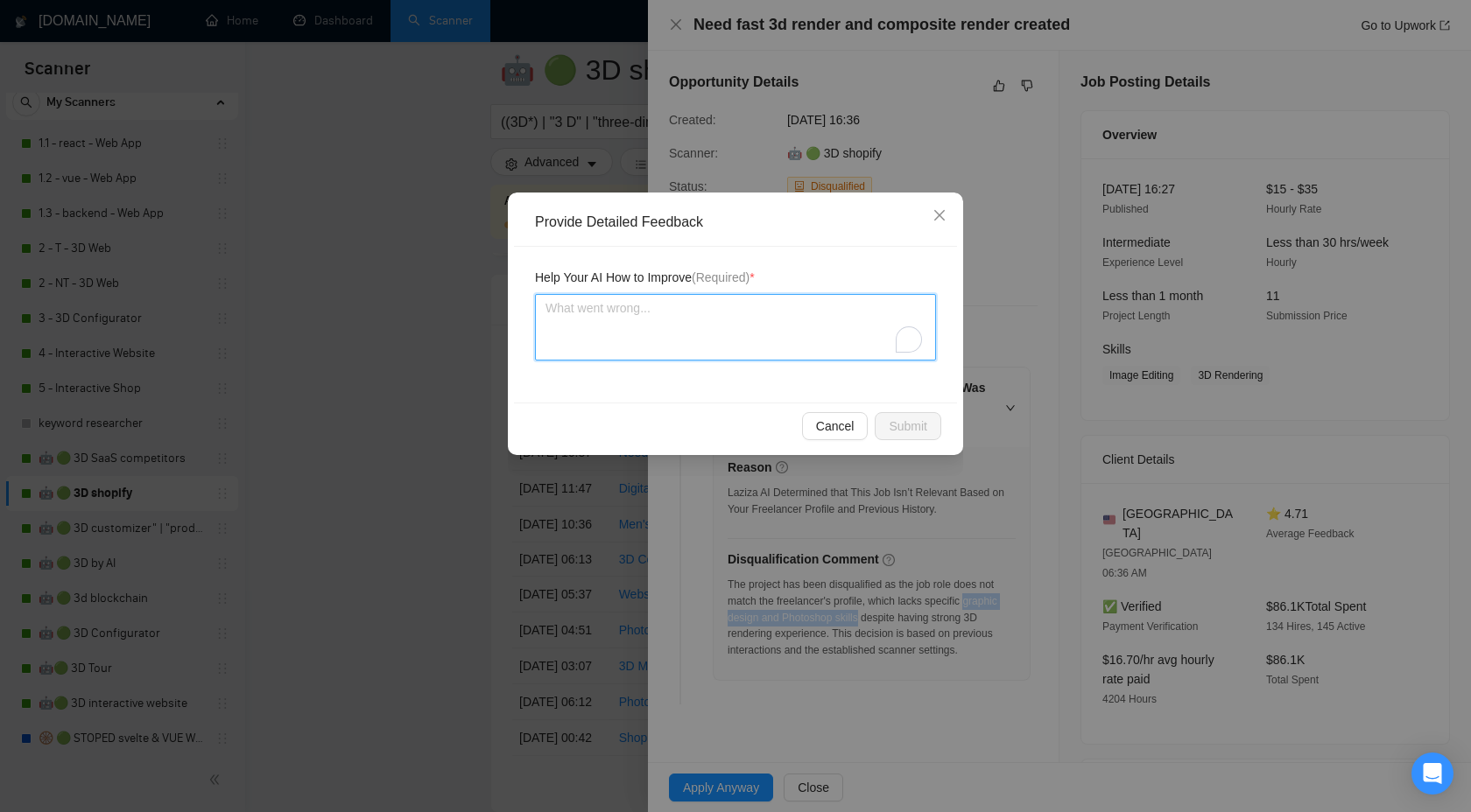
click at [720, 352] on textarea "To enrich screen reader interactions, please activate Accessibility in Grammarl…" at bounding box center [736, 327] width 401 height 66
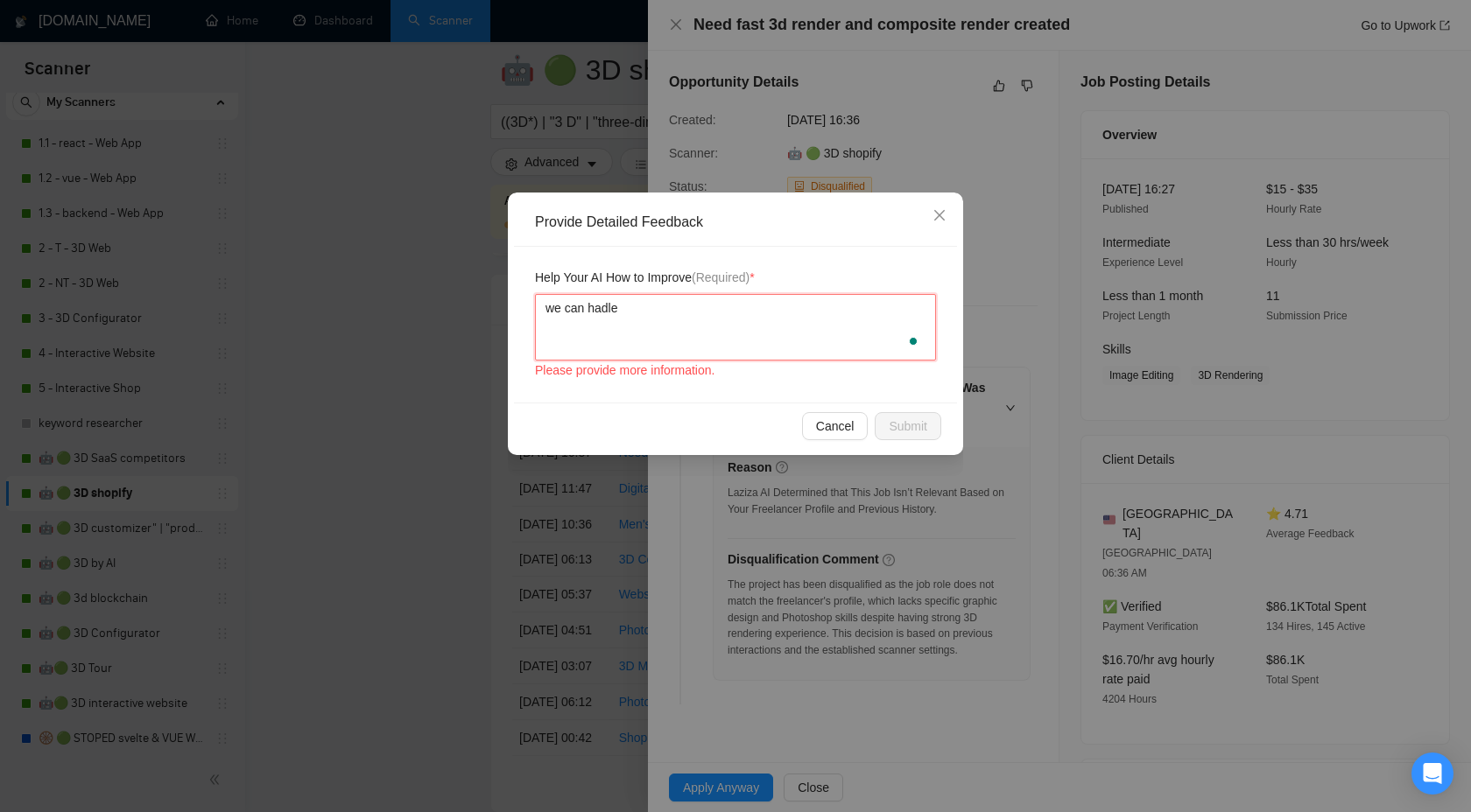
paste textarea "graphic design and Photoshop skills"
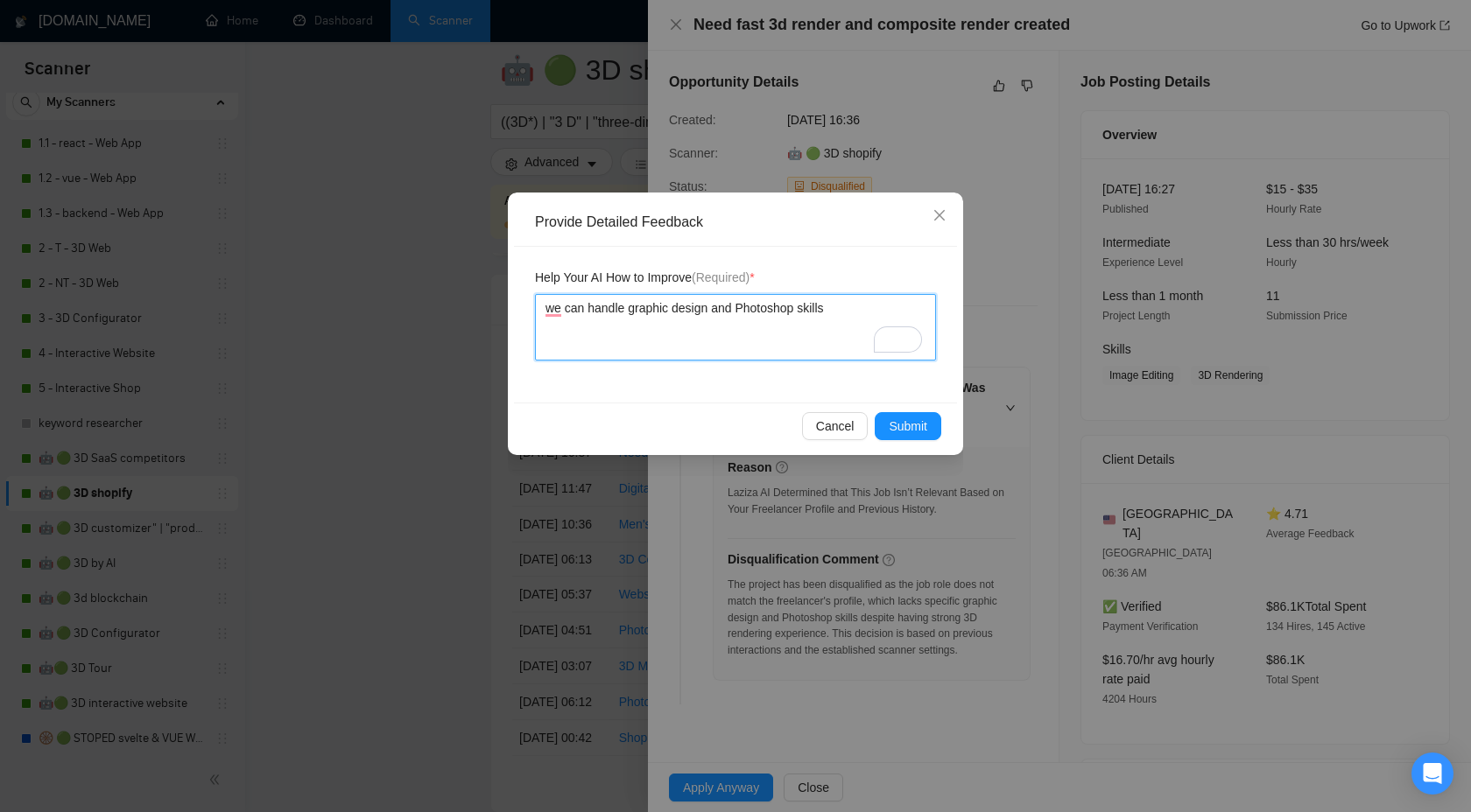
click at [818, 304] on textarea "we can handle graphic design and Photoshop skills" at bounding box center [736, 327] width 401 height 66
click at [894, 422] on span "Submit" at bounding box center [909, 427] width 39 height 19
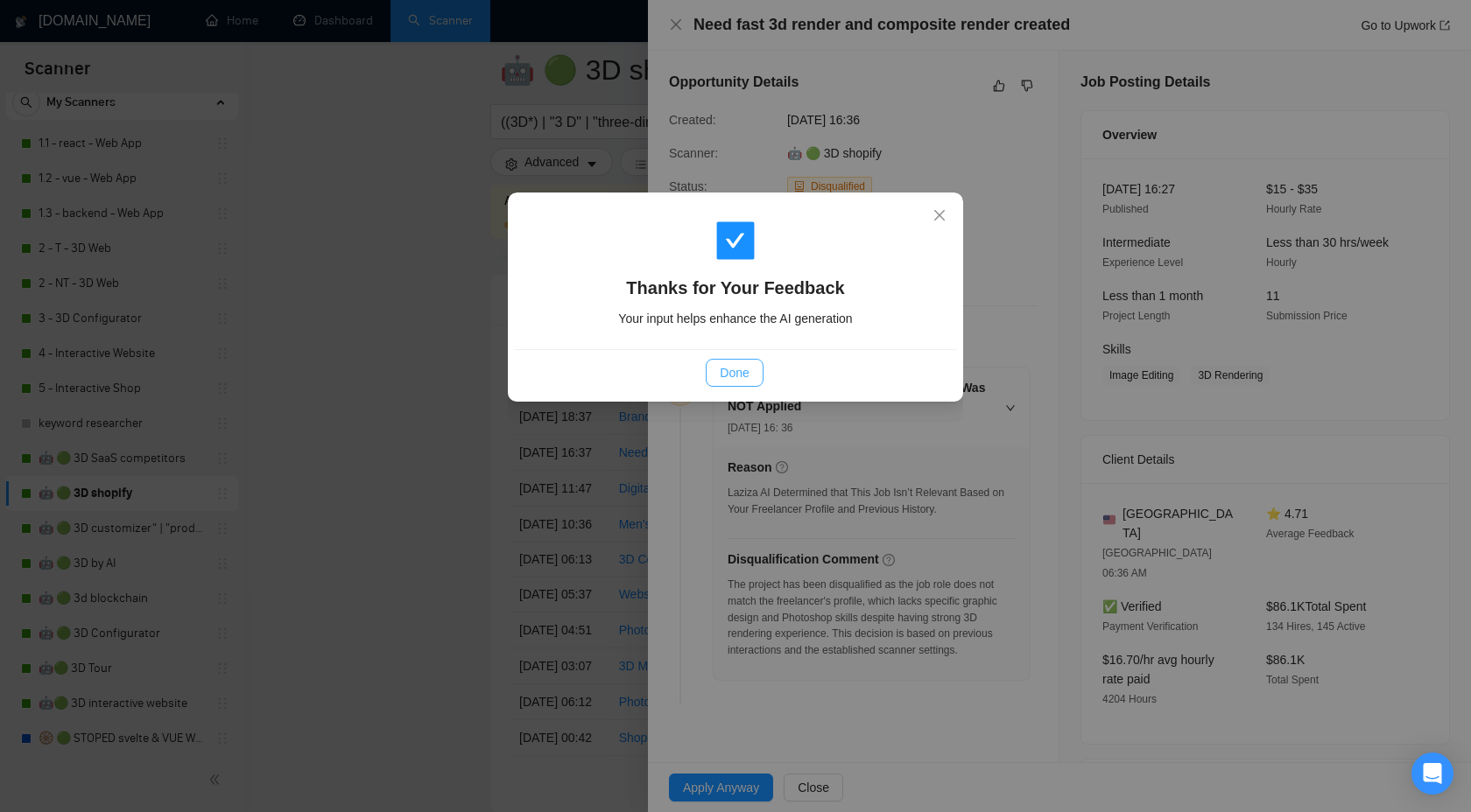
click at [728, 360] on button "Done" at bounding box center [734, 373] width 57 height 28
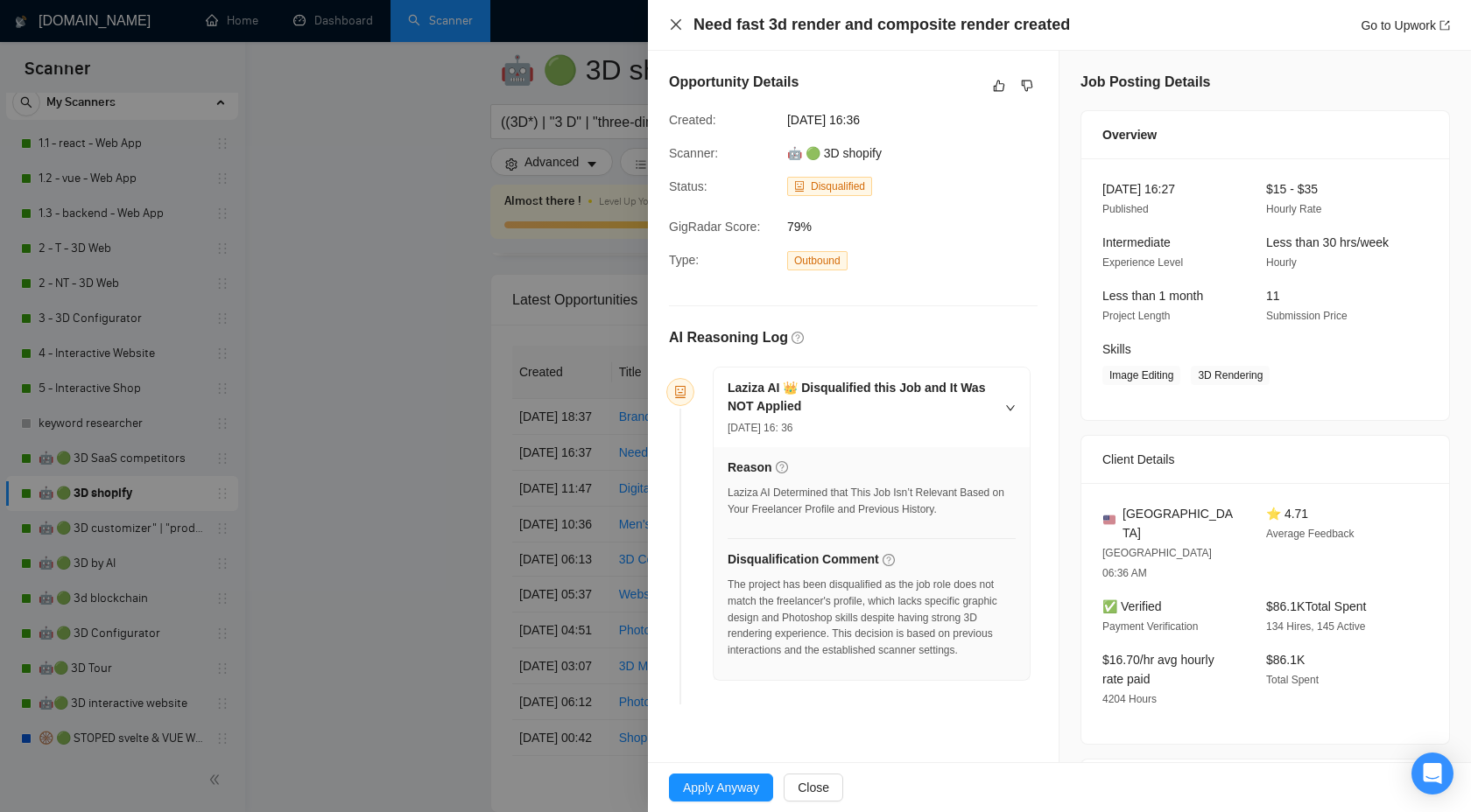
click at [679, 26] on icon "close" at bounding box center [676, 25] width 14 height 14
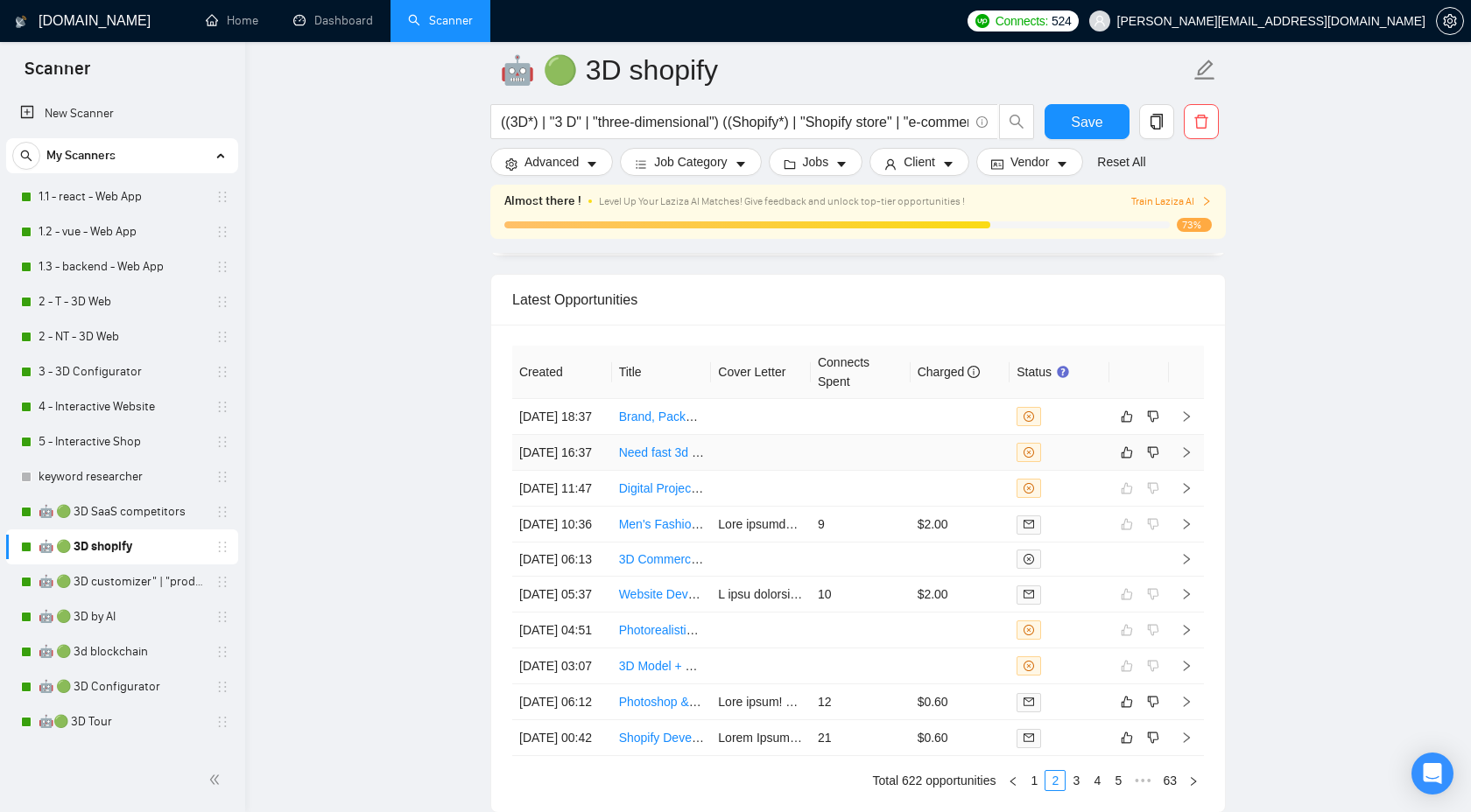
scroll to position [53, 0]
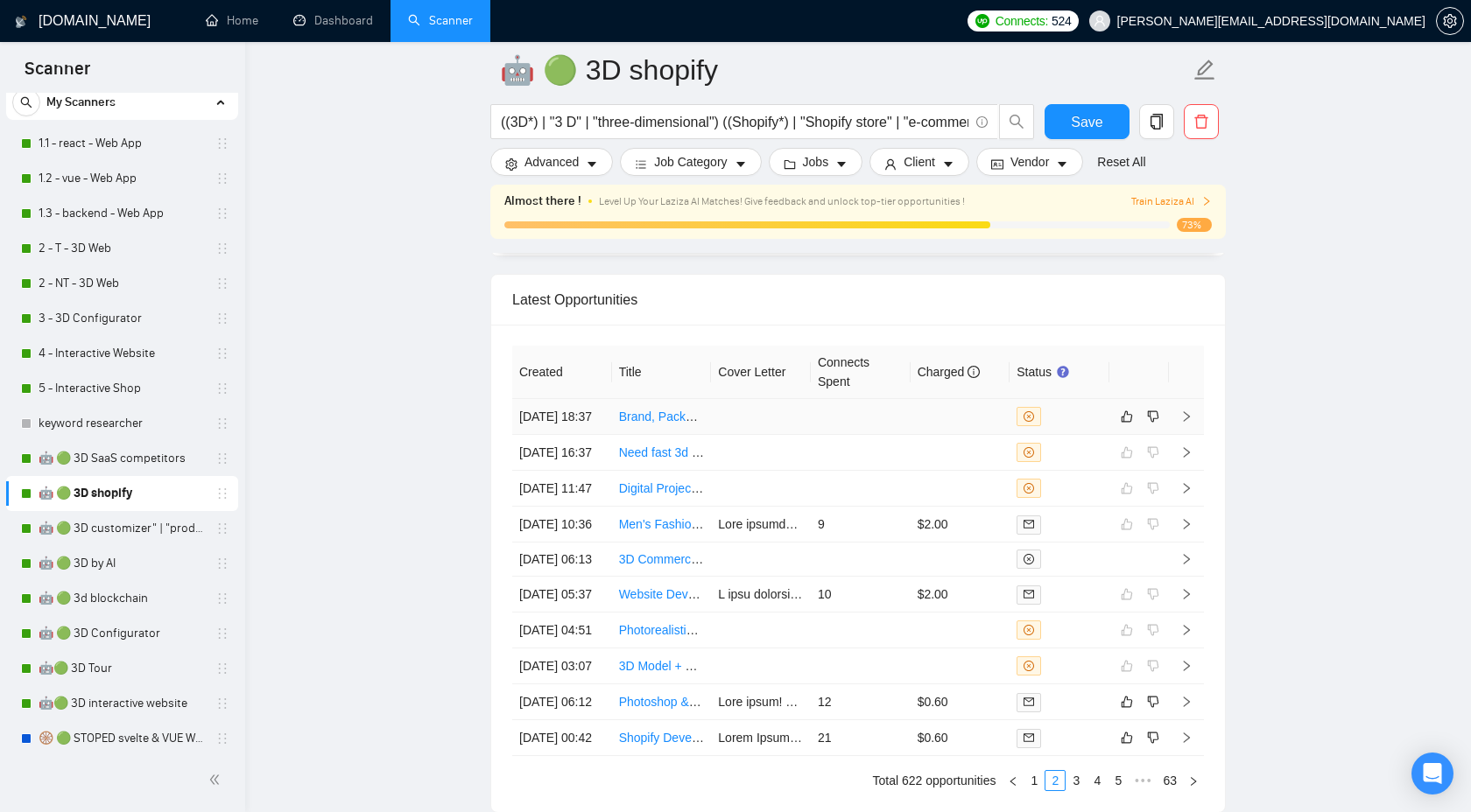
click at [1185, 430] on td at bounding box center [1187, 417] width 35 height 36
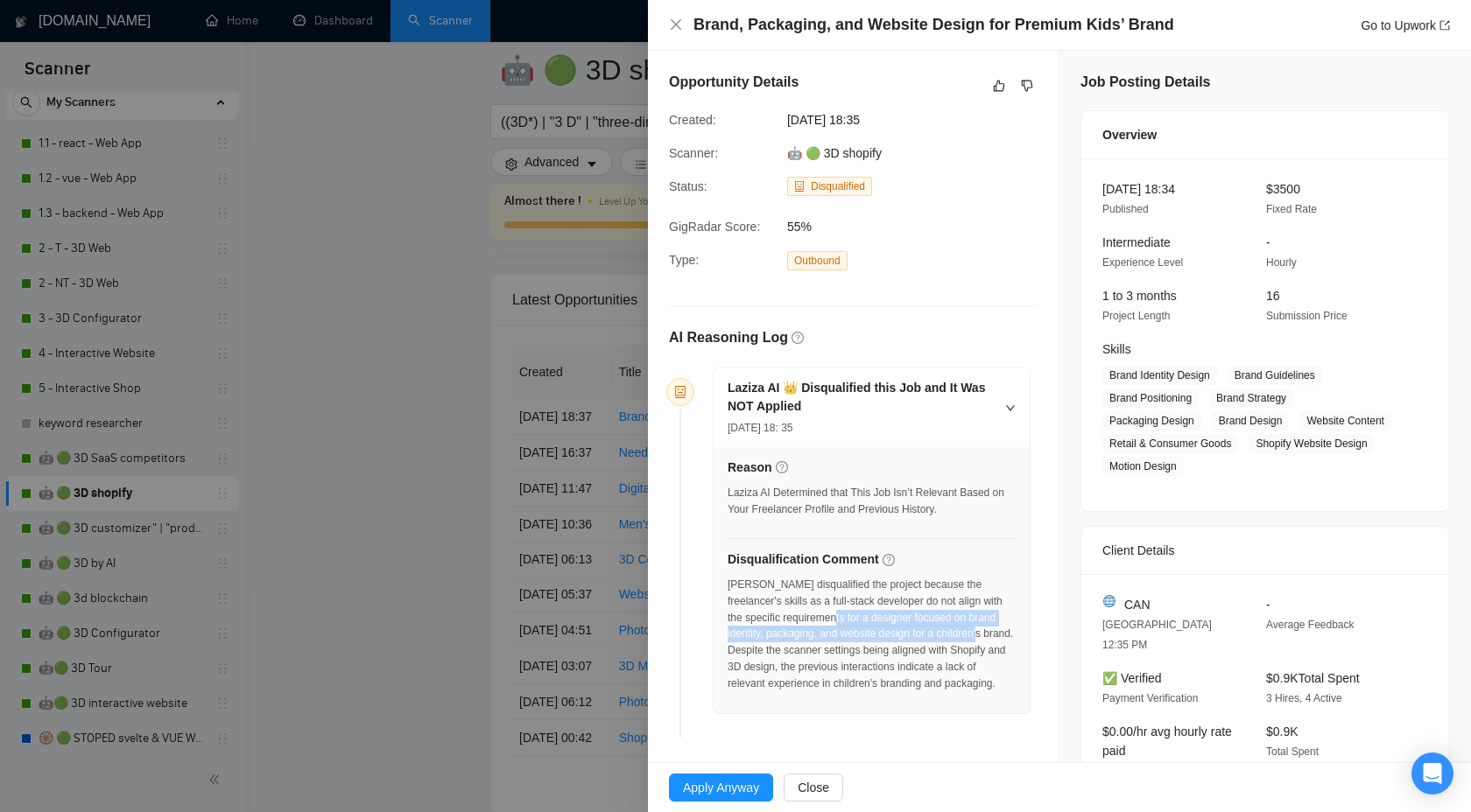
drag, startPoint x: 854, startPoint y: 618, endPoint x: 755, endPoint y: 645, distance: 102.6
click at [755, 645] on div "[PERSON_NAME] disqualified the project because the freelancer's skills as a ful…" at bounding box center [872, 634] width 288 height 116
copy div "a designer focused on brand identity, packaging, and website design for a child…"
click at [1025, 81] on icon "dislike" at bounding box center [1027, 86] width 12 height 14
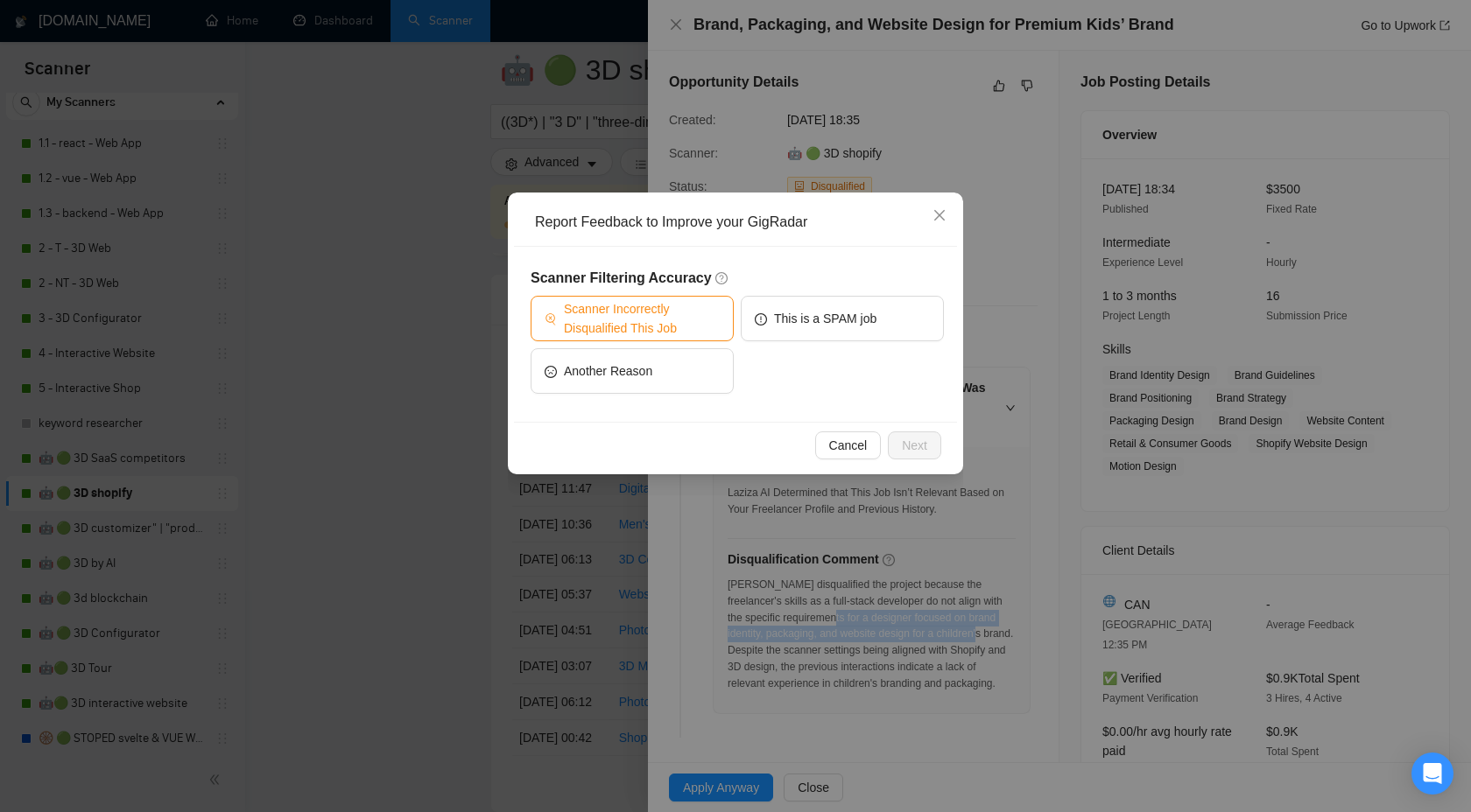
click at [619, 331] on span "Scanner Incorrectly Disqualified This Job" at bounding box center [642, 319] width 156 height 39
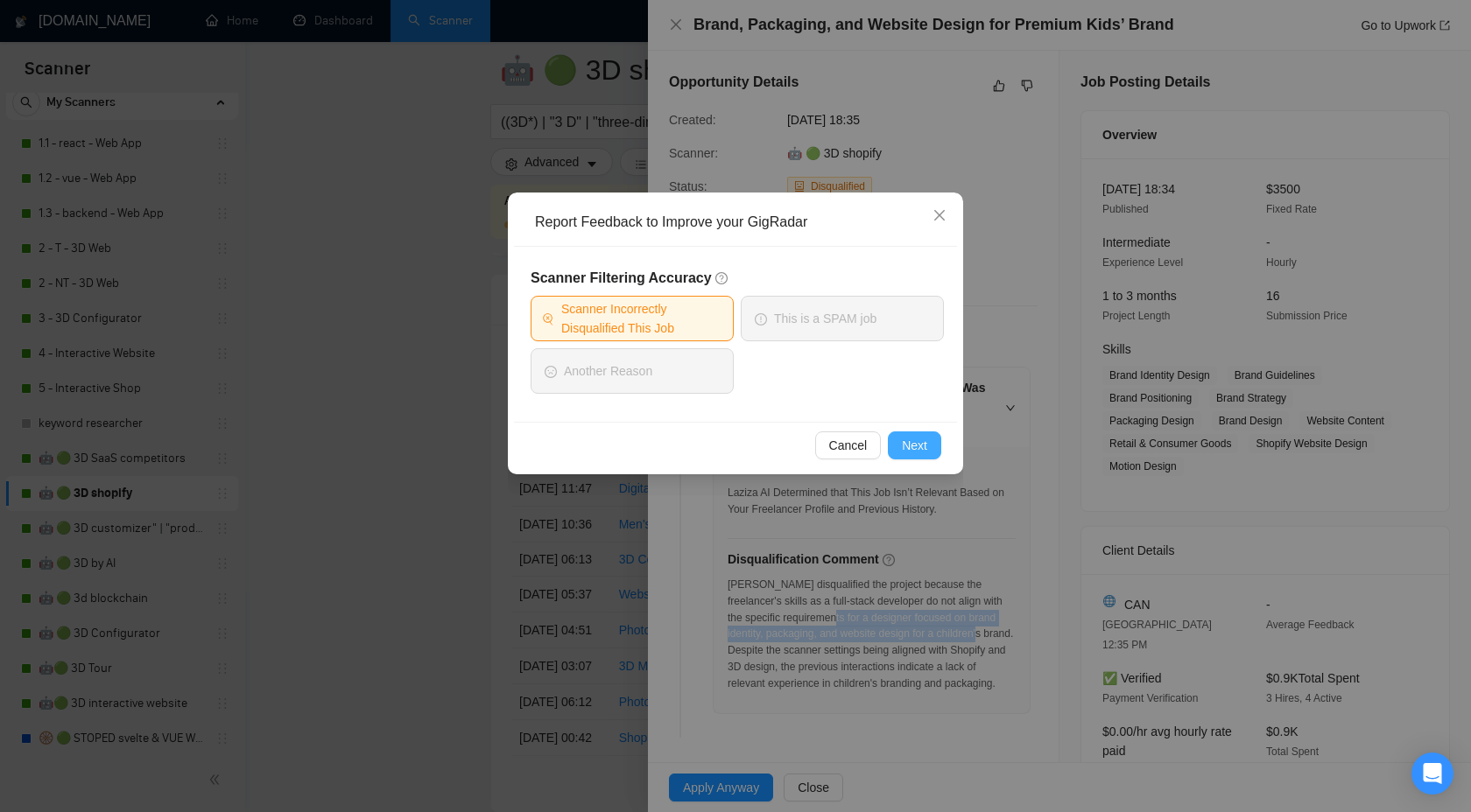
click at [913, 444] on span "Next" at bounding box center [914, 445] width 26 height 19
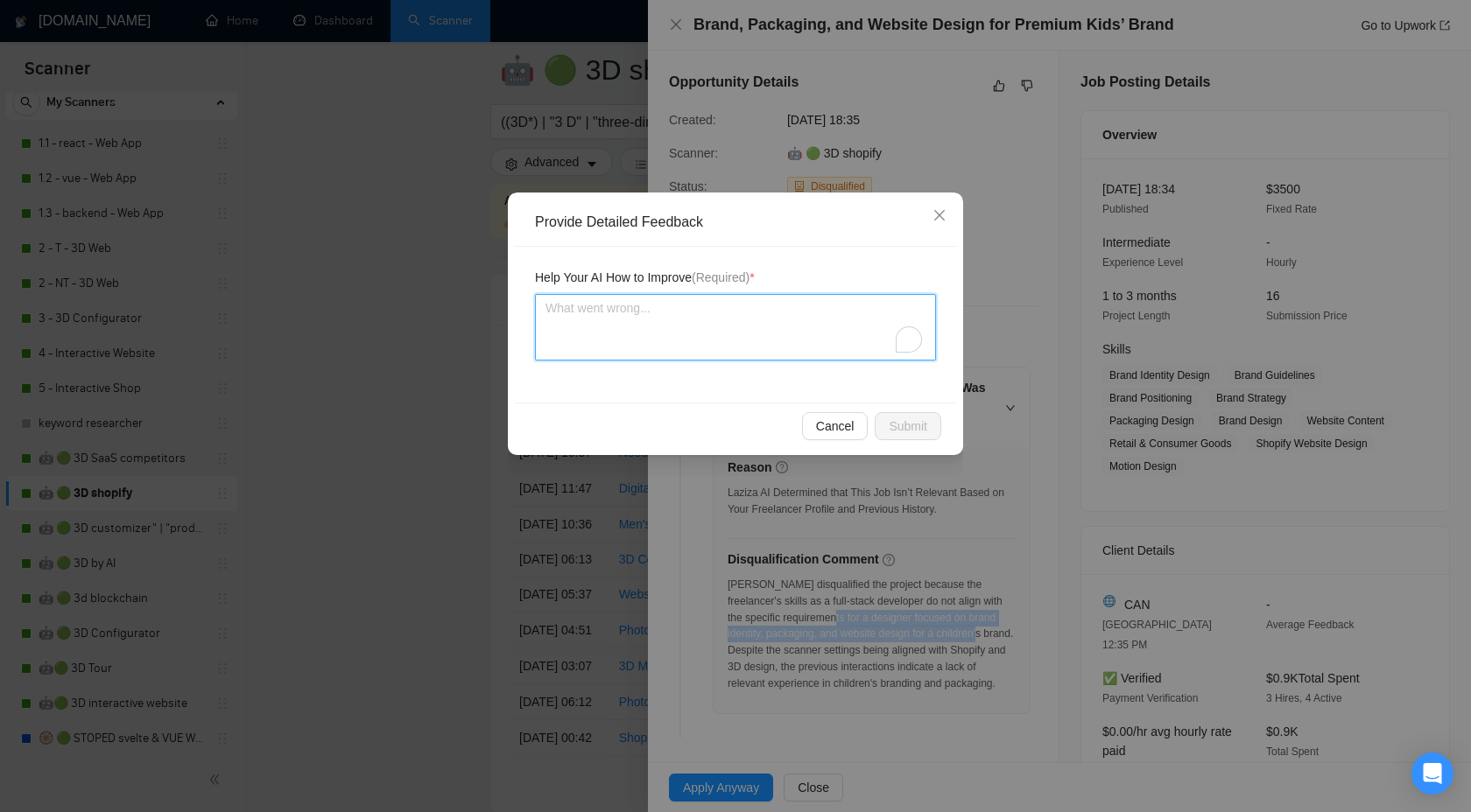
click at [630, 338] on textarea "To enrich screen reader interactions, please activate Accessibility in Grammarl…" at bounding box center [736, 327] width 401 height 66
type textarea "We"
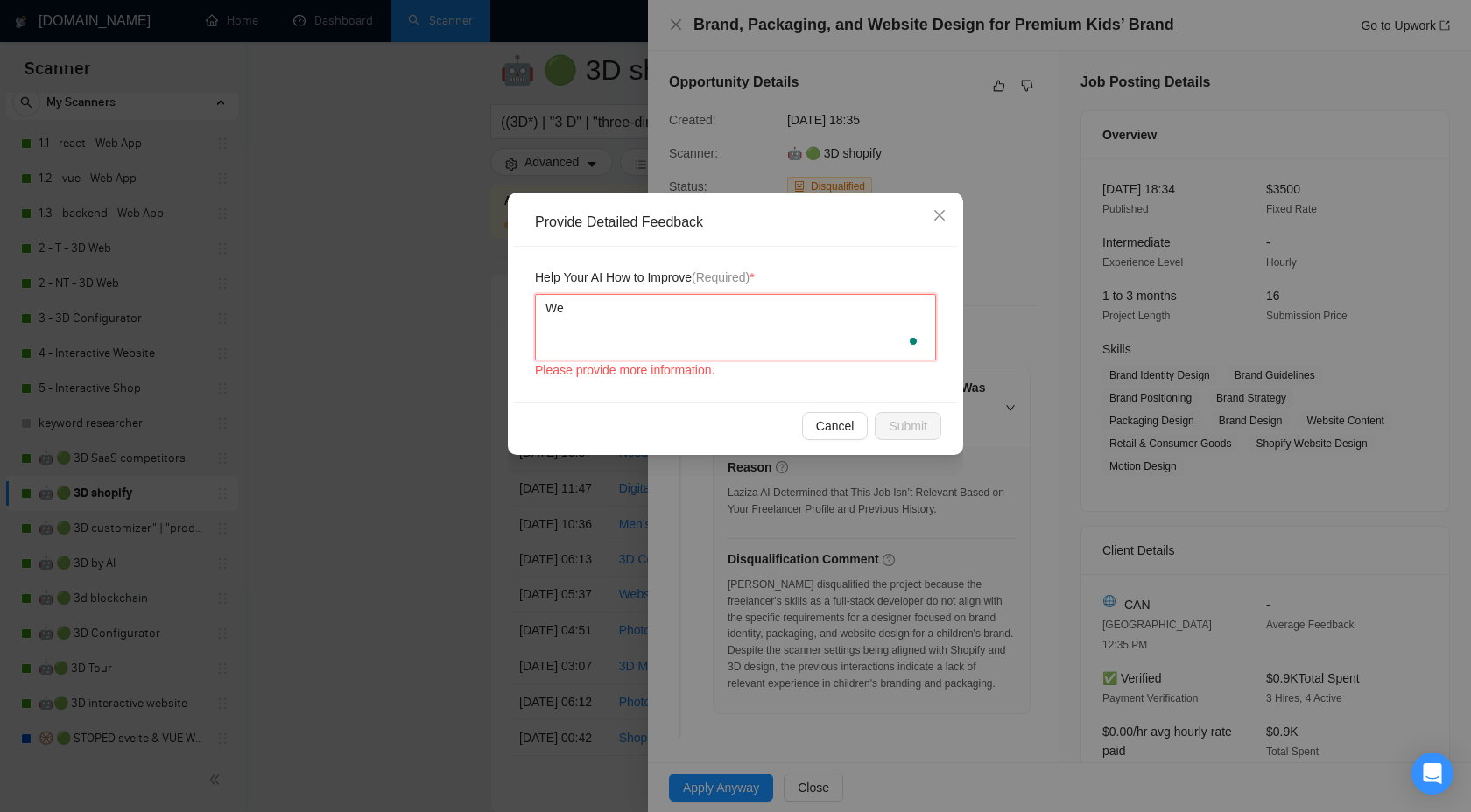
type textarea "We"
type textarea "We c"
type textarea "We ca"
type textarea "We can"
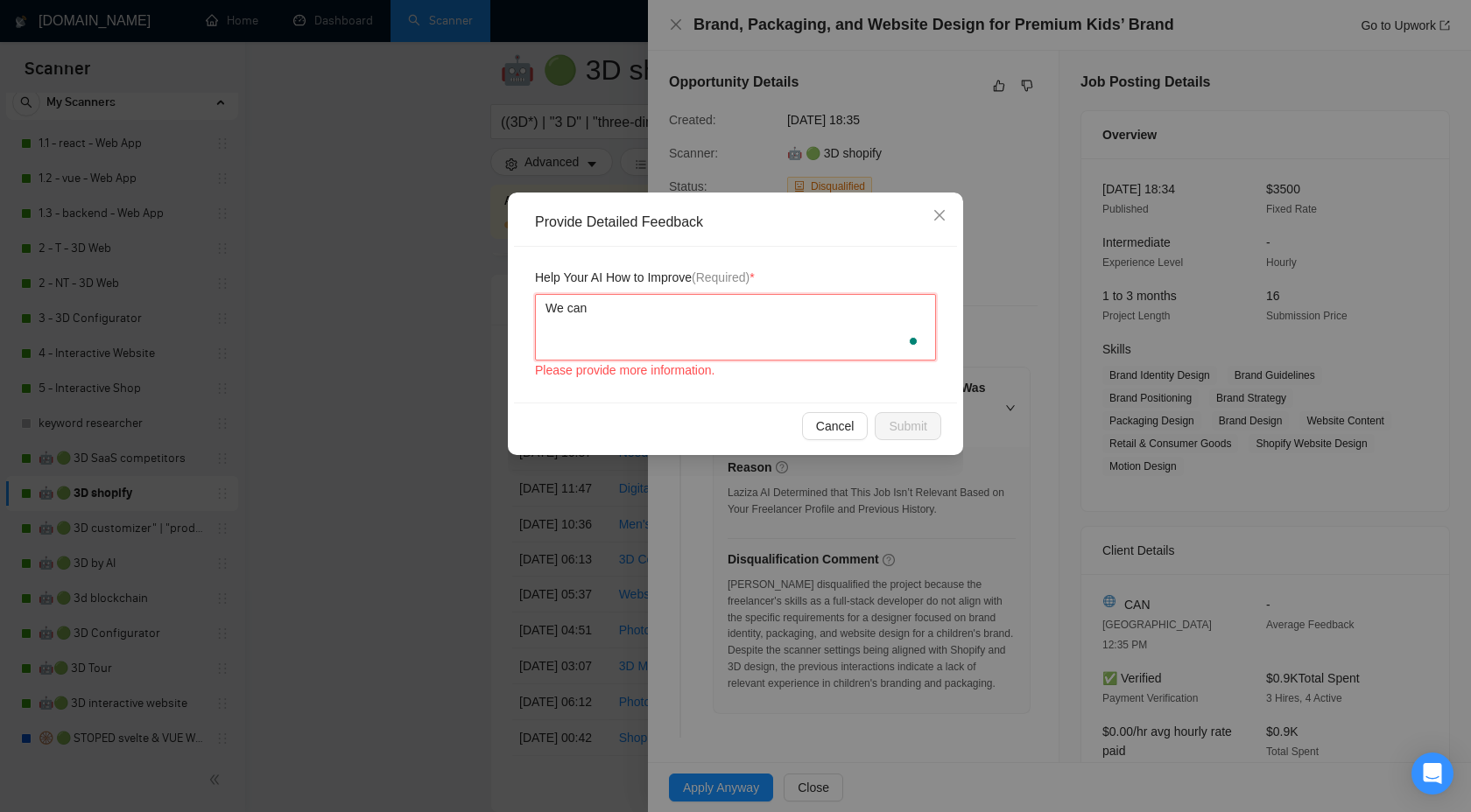
type textarea "We can h"
type textarea "We can ha"
type textarea "We can han"
type textarea "We can hand"
type textarea "We can handle"
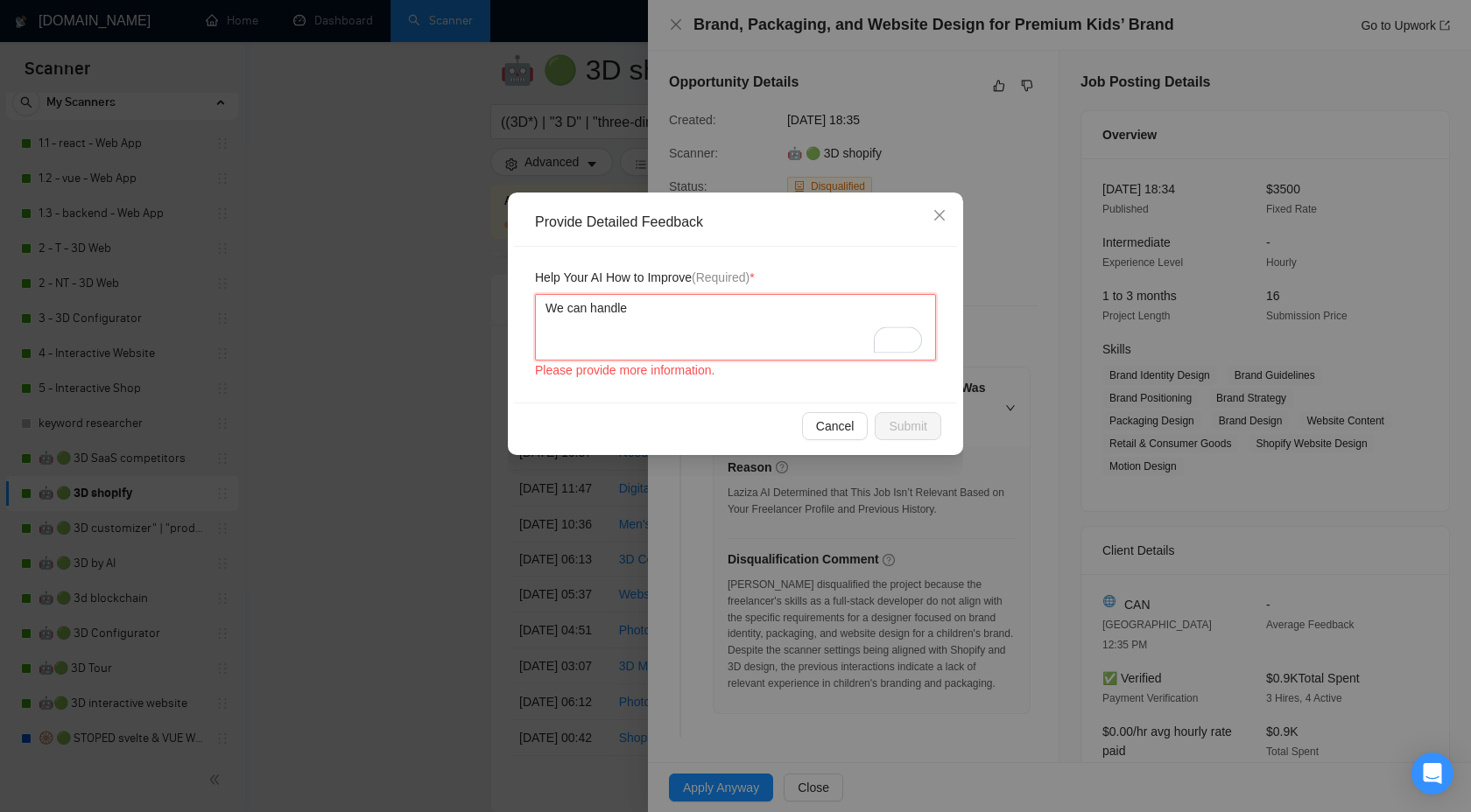
paste textarea "a designer focused on brand identity, packaging, and website design for a child…"
type textarea "We can handle a designer focused on brand identity, packaging, and website desi…"
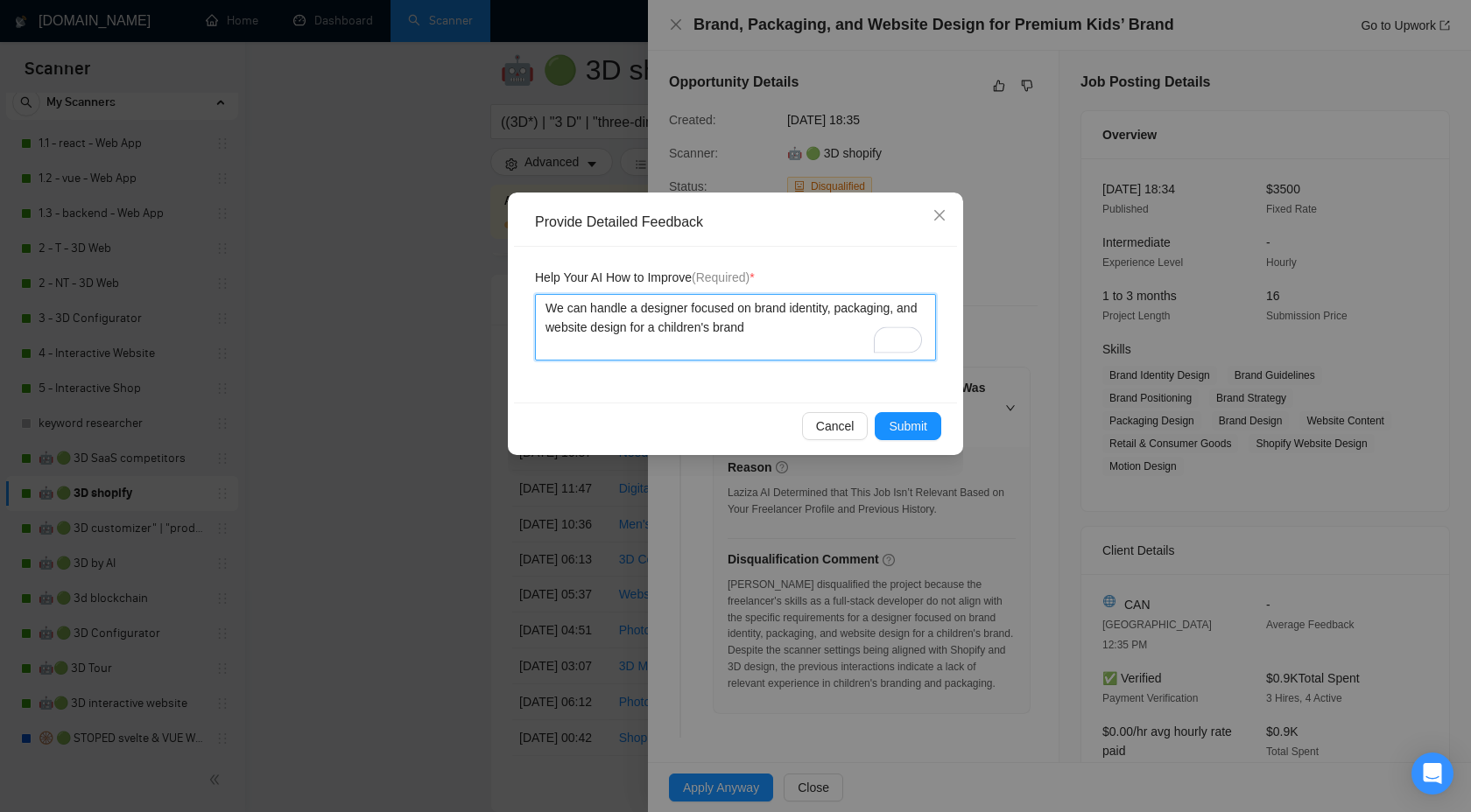
click at [691, 309] on textarea "We can handle a designer focused on brand identity, packaging, and website desi…" at bounding box center [736, 327] width 401 height 66
type textarea "We can handle a designe focused on brand identity, packaging, and website desig…"
type textarea "We can handle a design focused on brand identity, packaging, and website design…"
click at [896, 426] on span "Submit" at bounding box center [909, 427] width 39 height 19
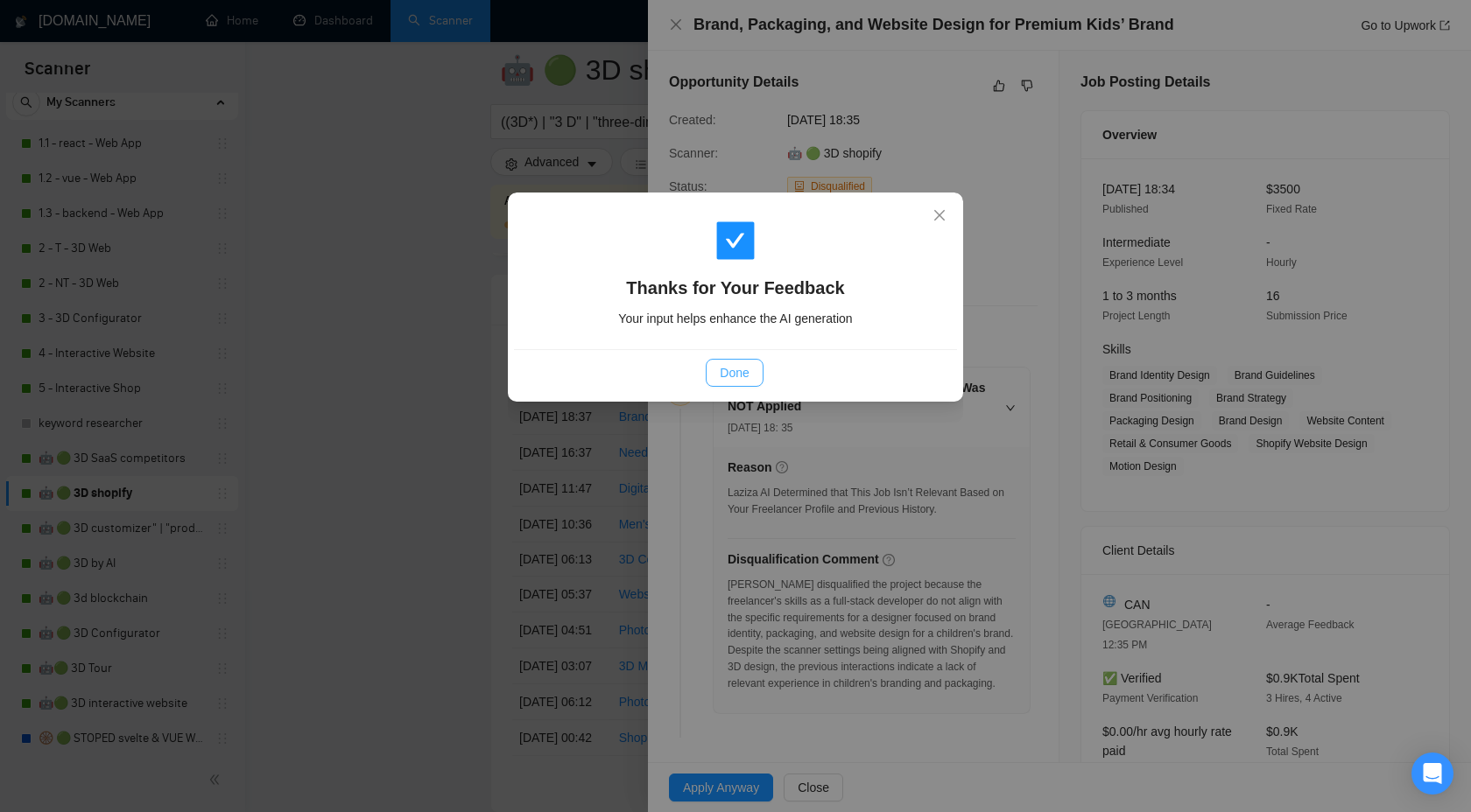
click at [754, 369] on button "Done" at bounding box center [734, 373] width 57 height 28
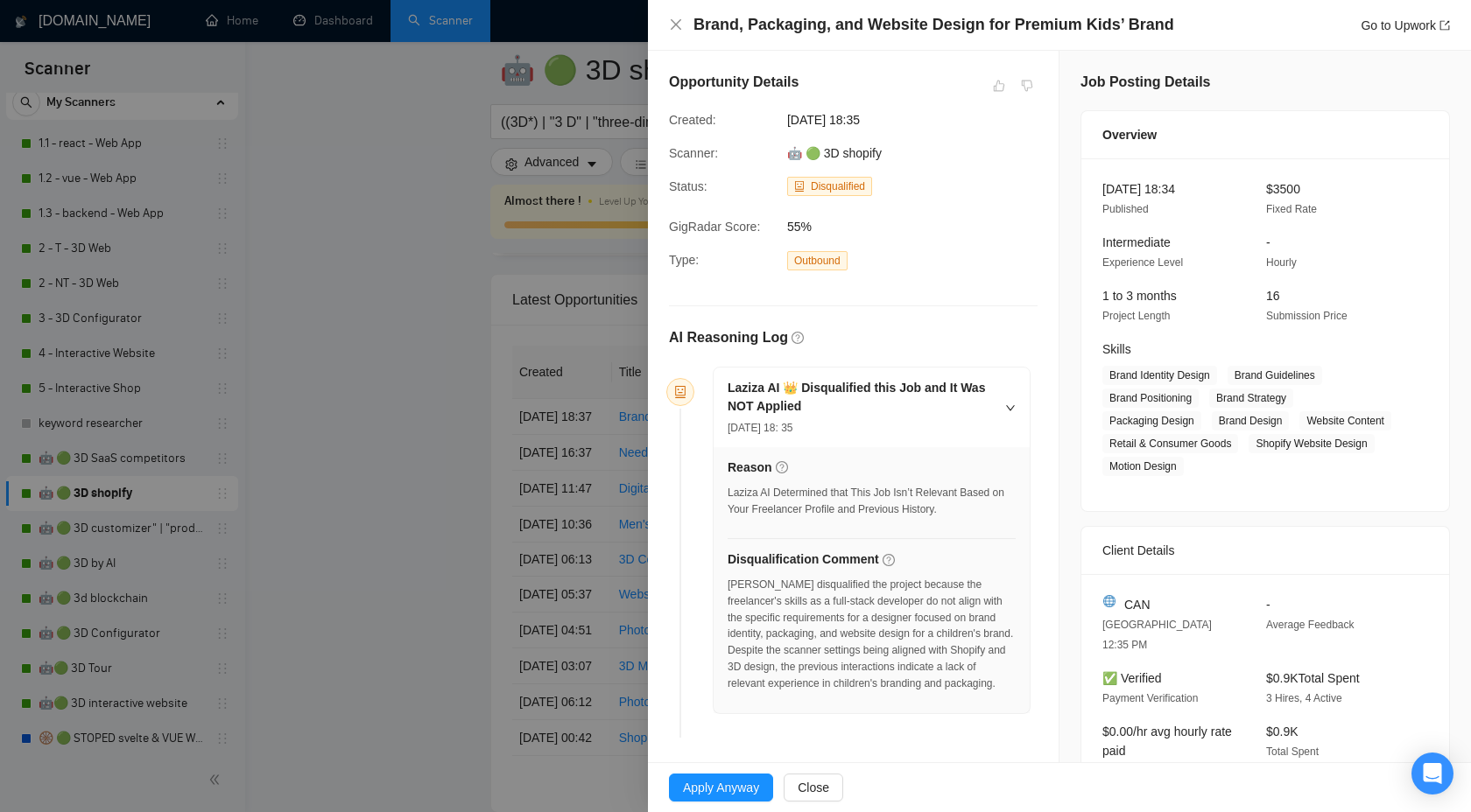
click at [667, 24] on div "Brand, Packaging, and Website Design for Premium Kids’ Brand Go to Upwork" at bounding box center [1059, 25] width 823 height 50
click at [682, 24] on icon "close" at bounding box center [676, 25] width 14 height 14
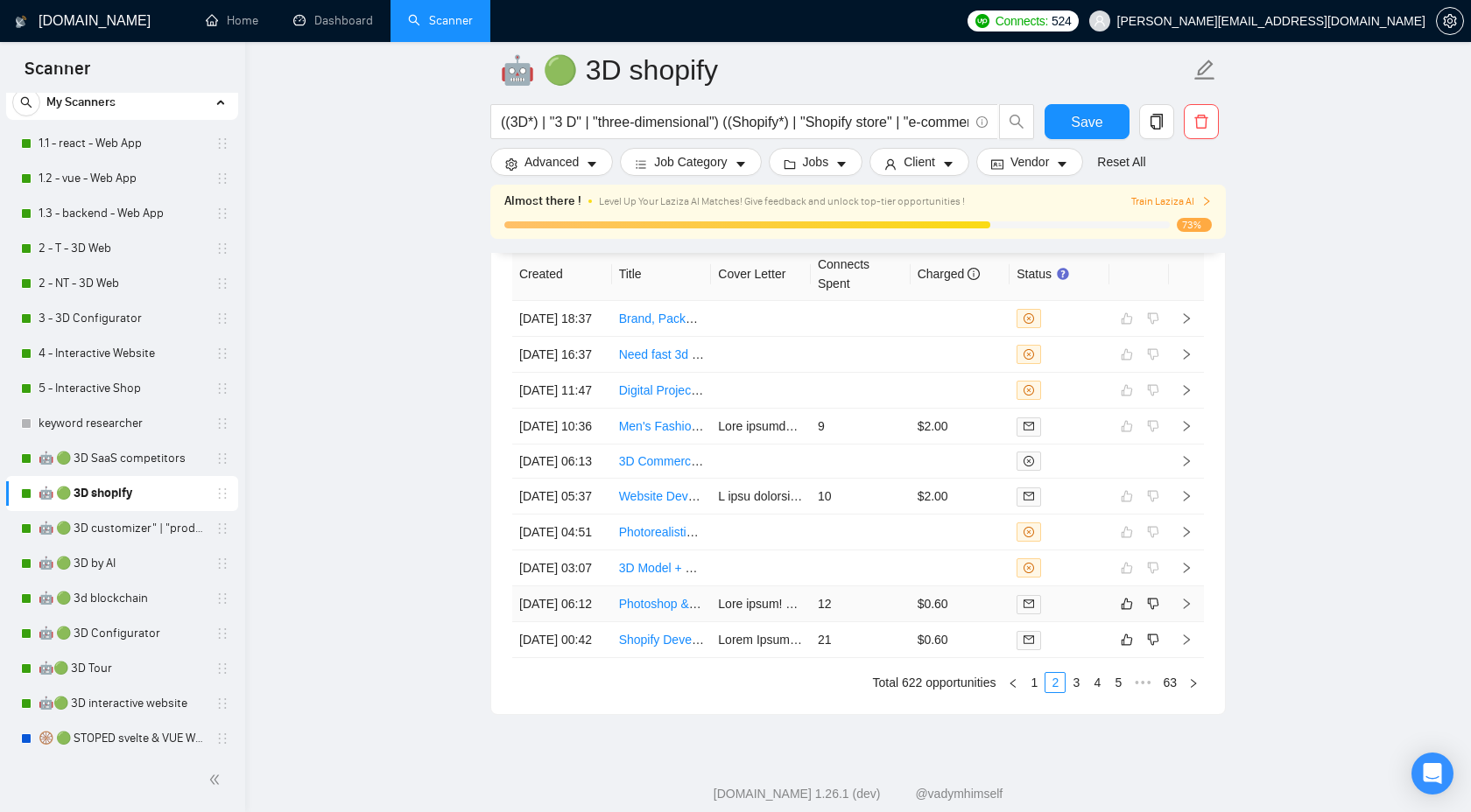
scroll to position [4588, 0]
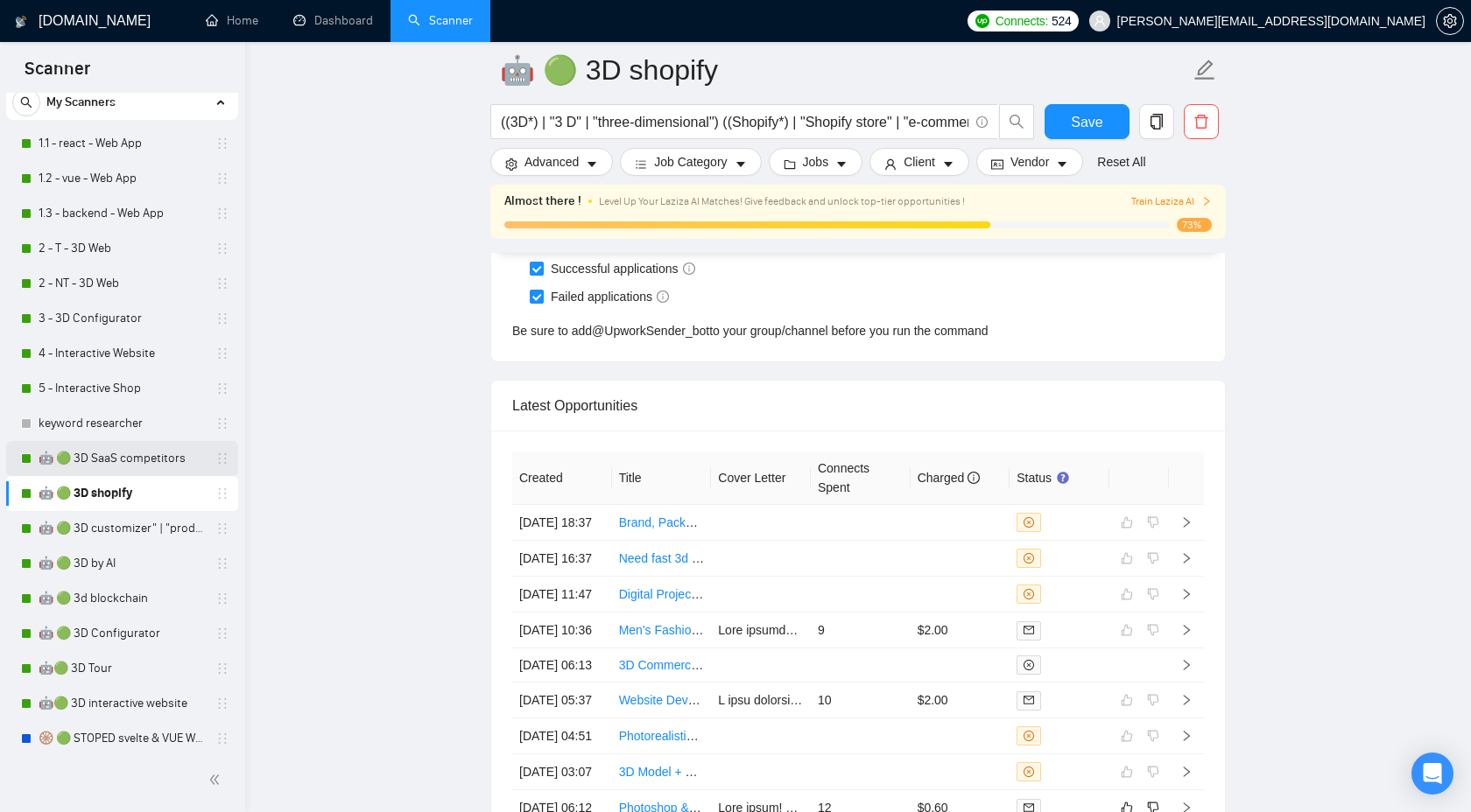
click at [150, 470] on link "🤖 🟢 3D SaaS competitors" at bounding box center [122, 459] width 166 height 35
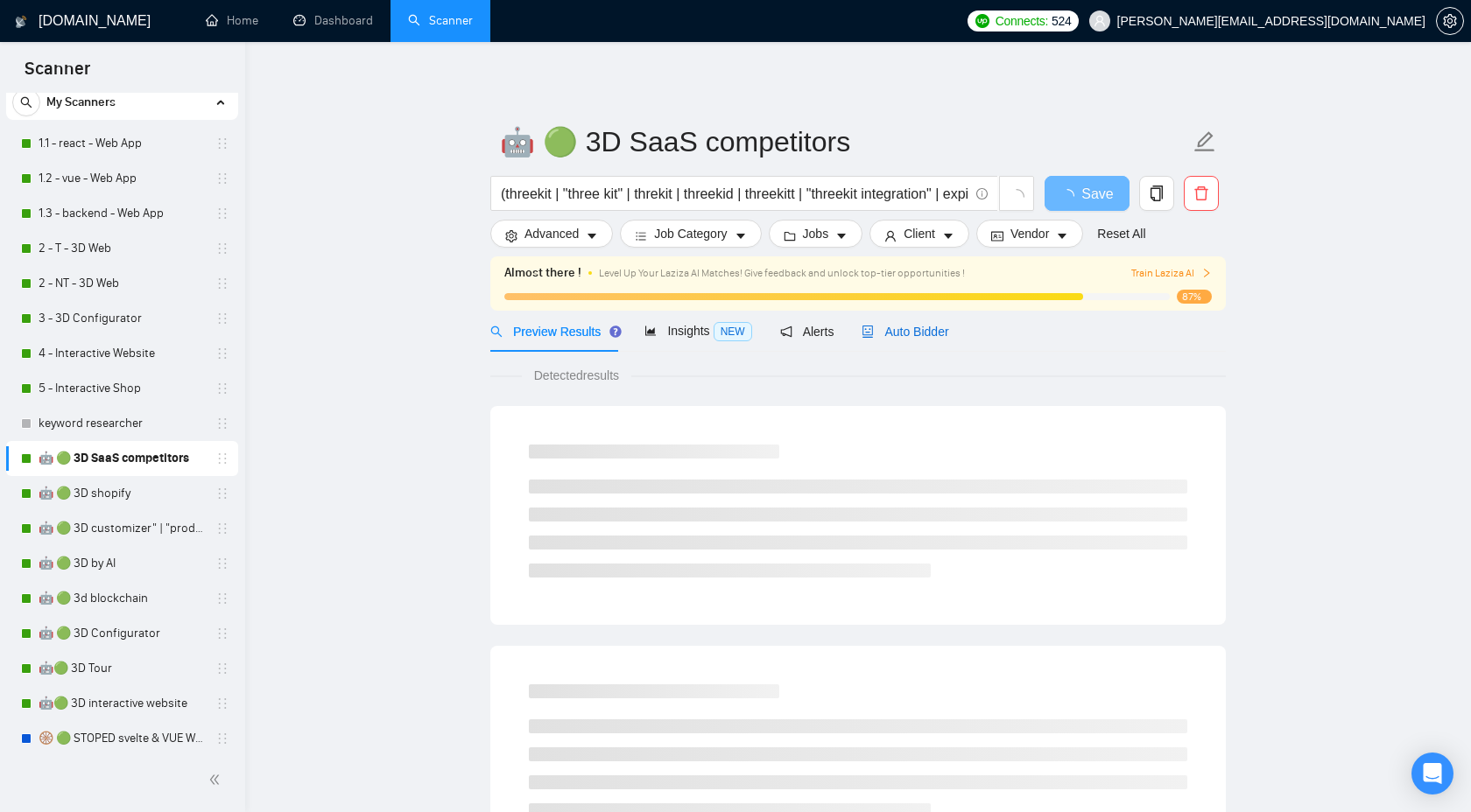
click at [902, 325] on span "Auto Bidder" at bounding box center [905, 332] width 87 height 14
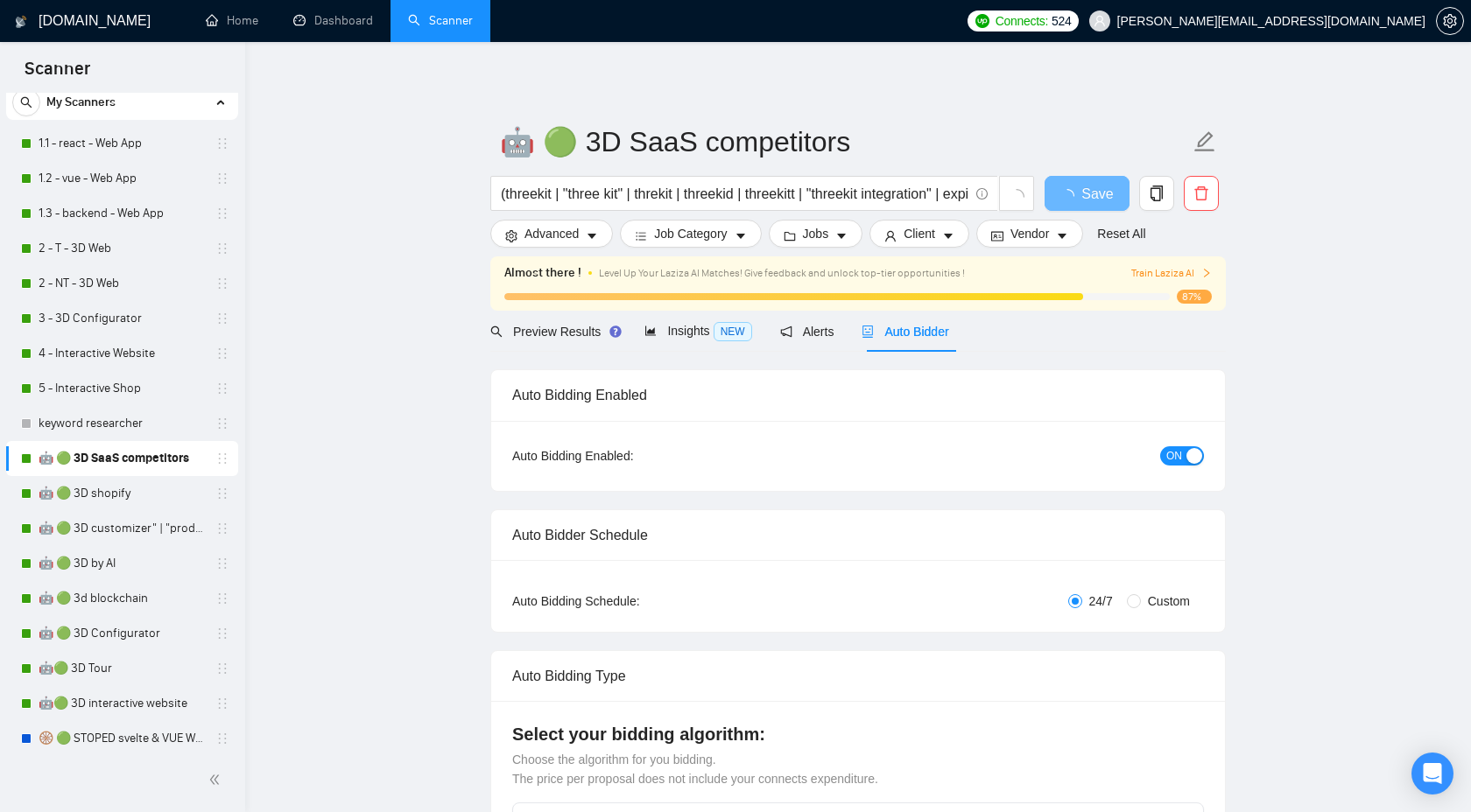
checkbox input "true"
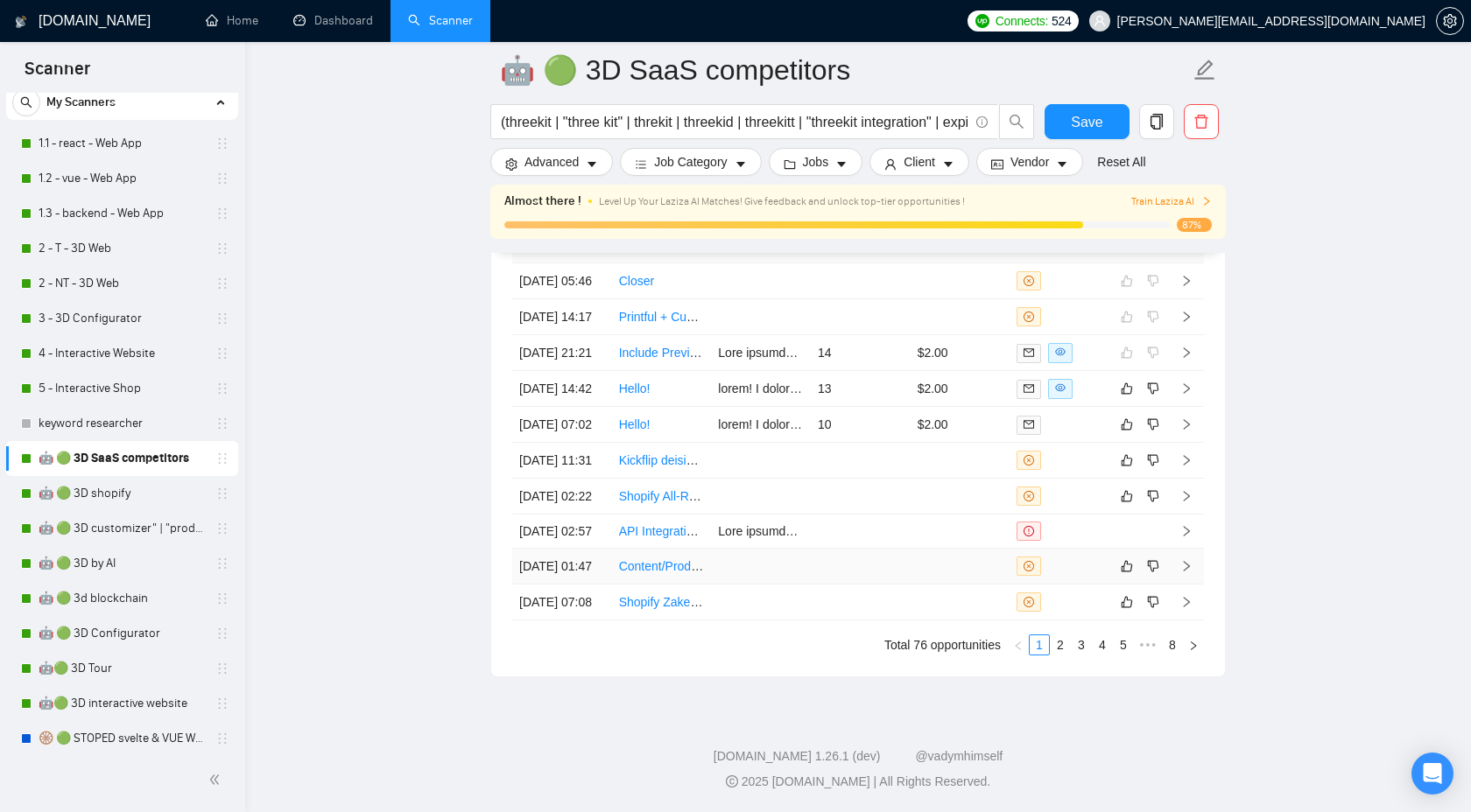
scroll to position [4996, 0]
click at [1061, 655] on link "2" at bounding box center [1061, 645] width 19 height 19
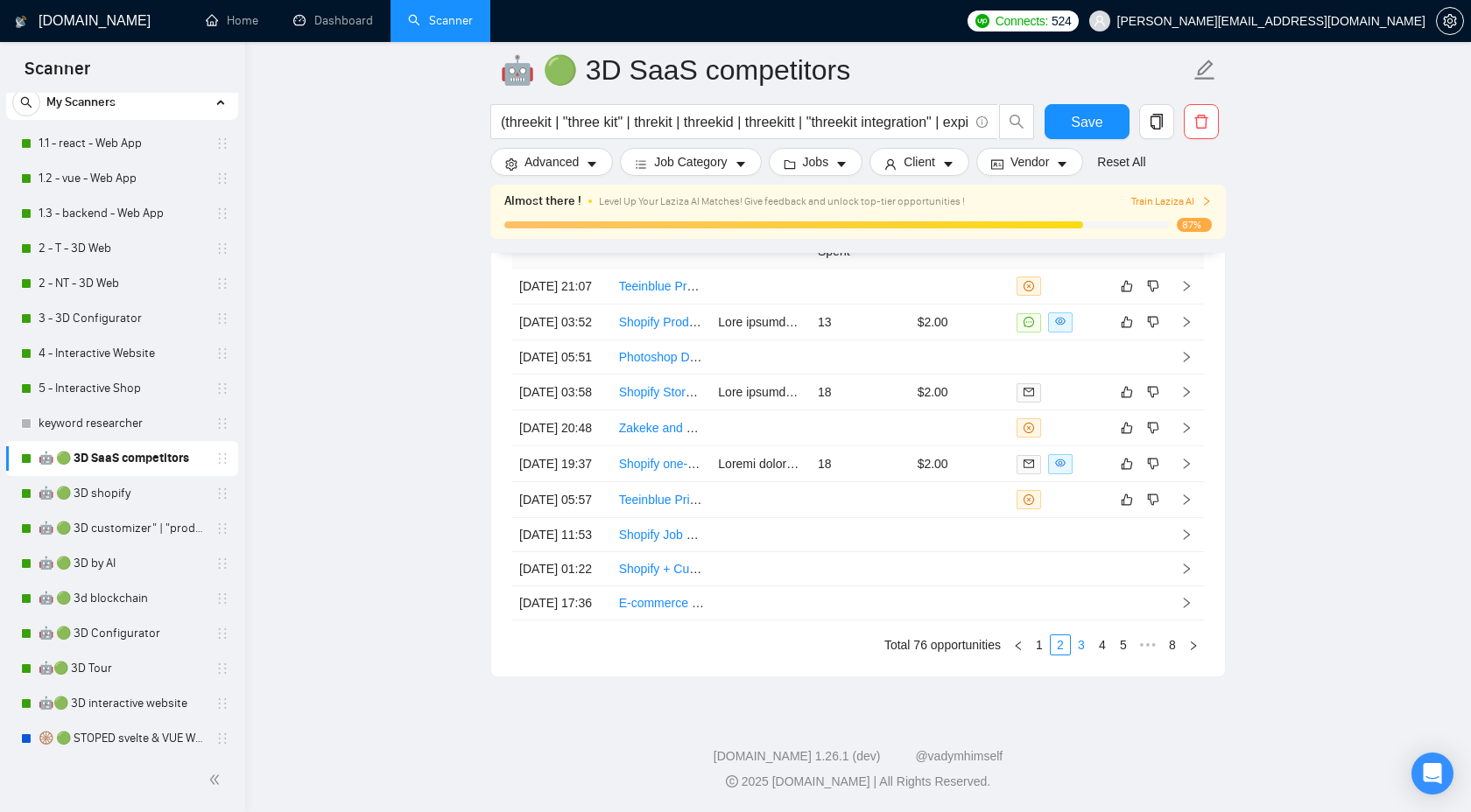
click at [1078, 655] on link "3" at bounding box center [1082, 645] width 19 height 19
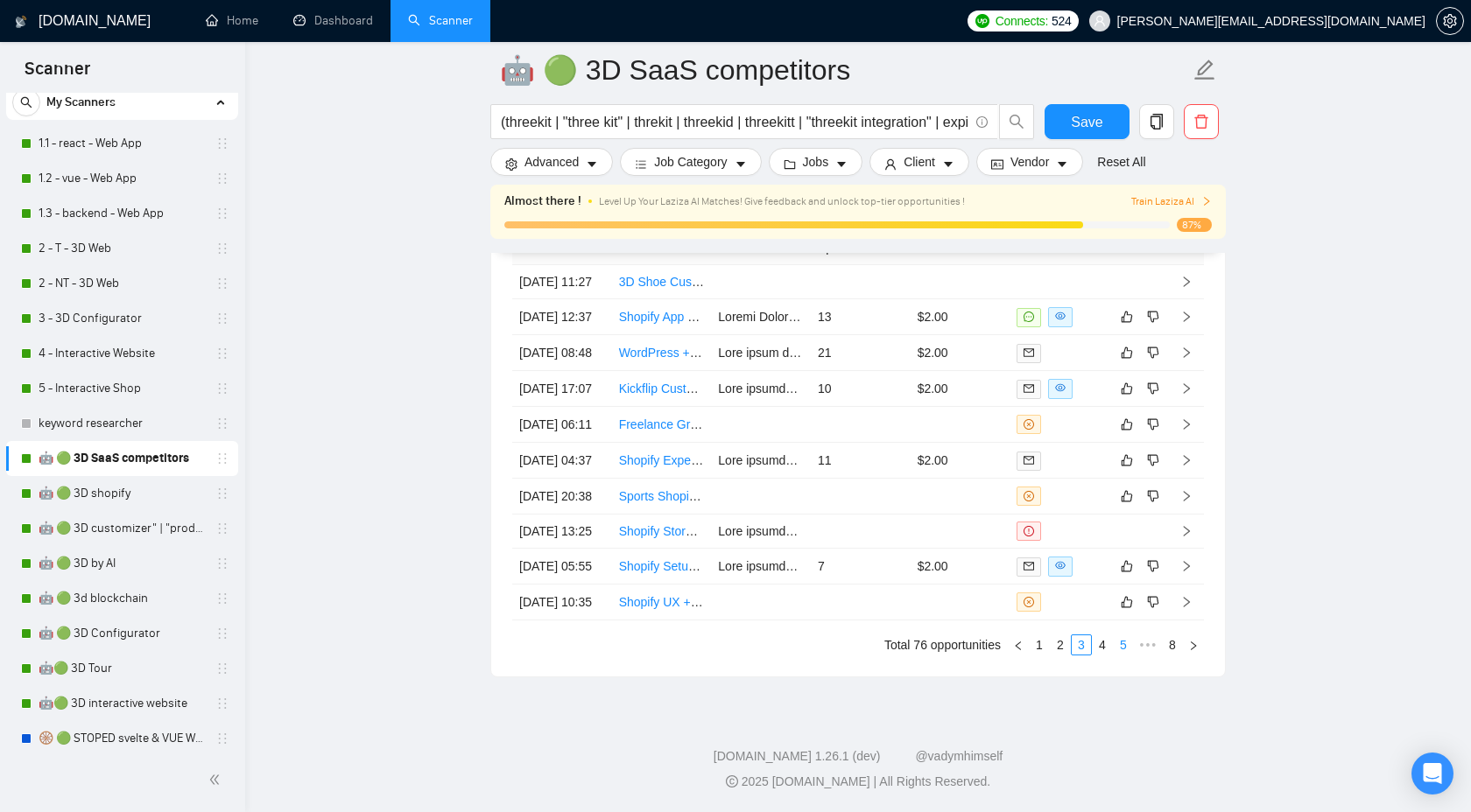
click at [1107, 655] on link "4" at bounding box center [1102, 645] width 19 height 19
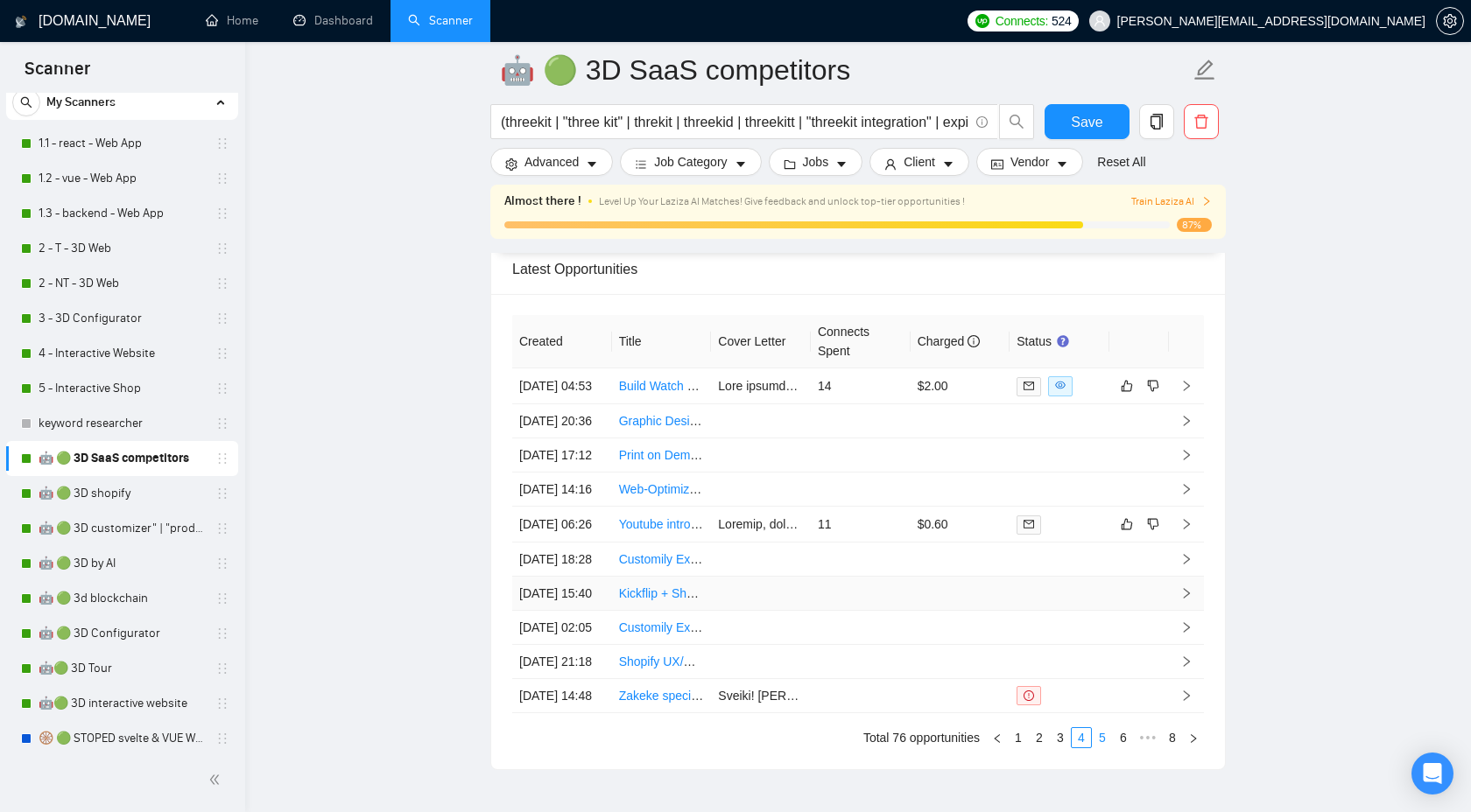
scroll to position [4724, 0]
click at [119, 505] on link "🤖 🟢 3D shopify" at bounding box center [122, 494] width 166 height 35
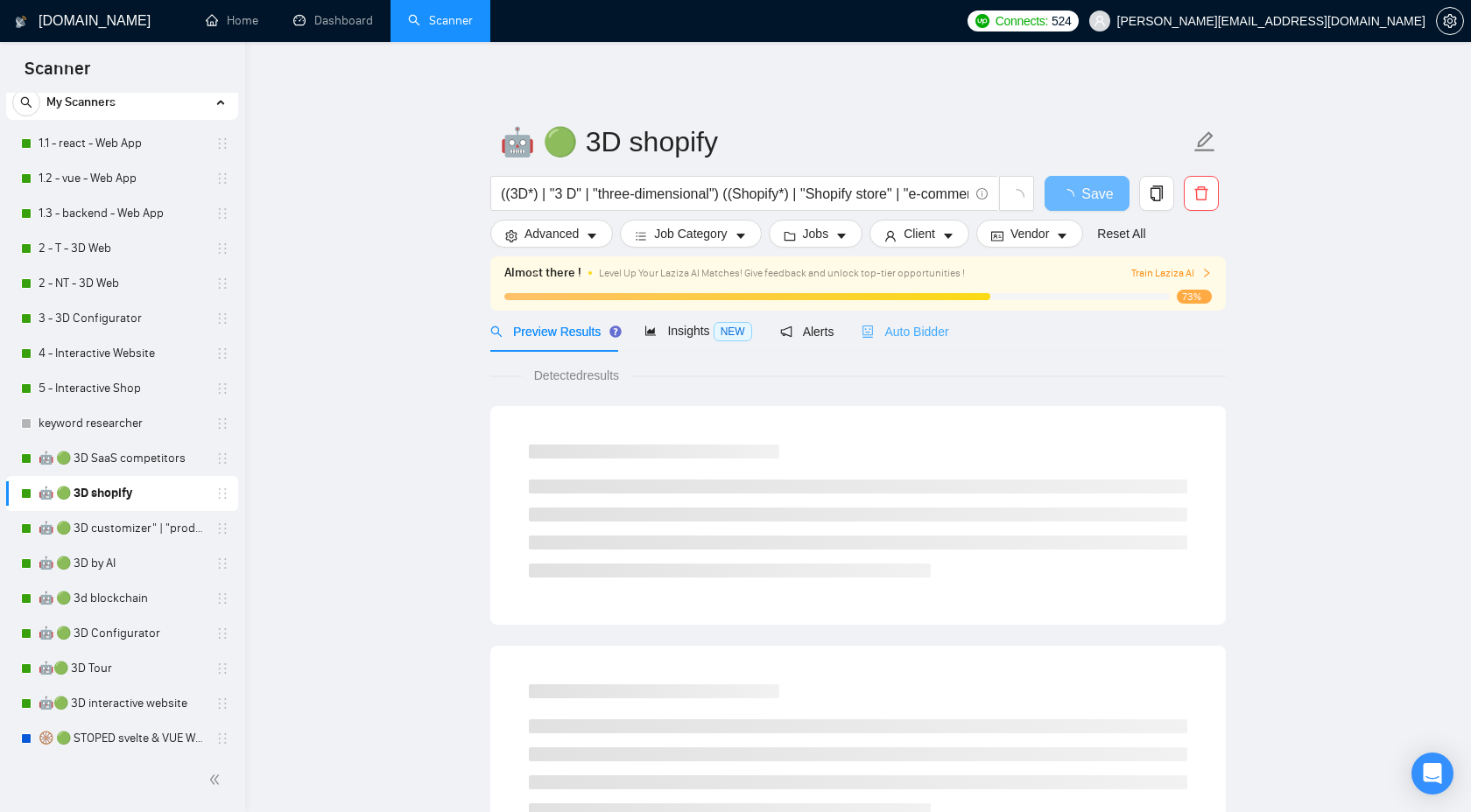
click at [919, 346] on div "Auto Bidder" at bounding box center [905, 331] width 87 height 42
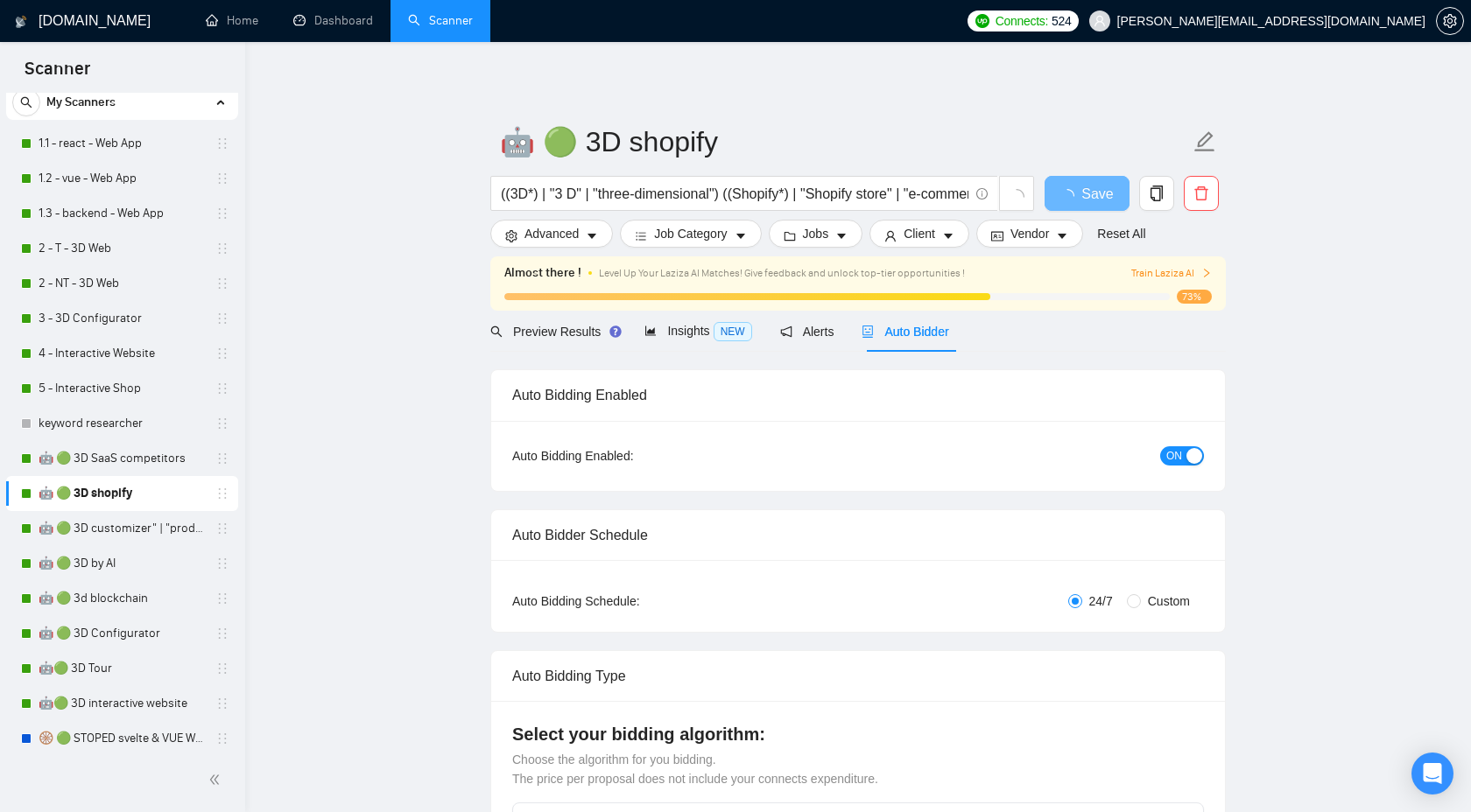
checkbox input "true"
click at [919, 345] on div "Auto Bidder" at bounding box center [905, 331] width 87 height 42
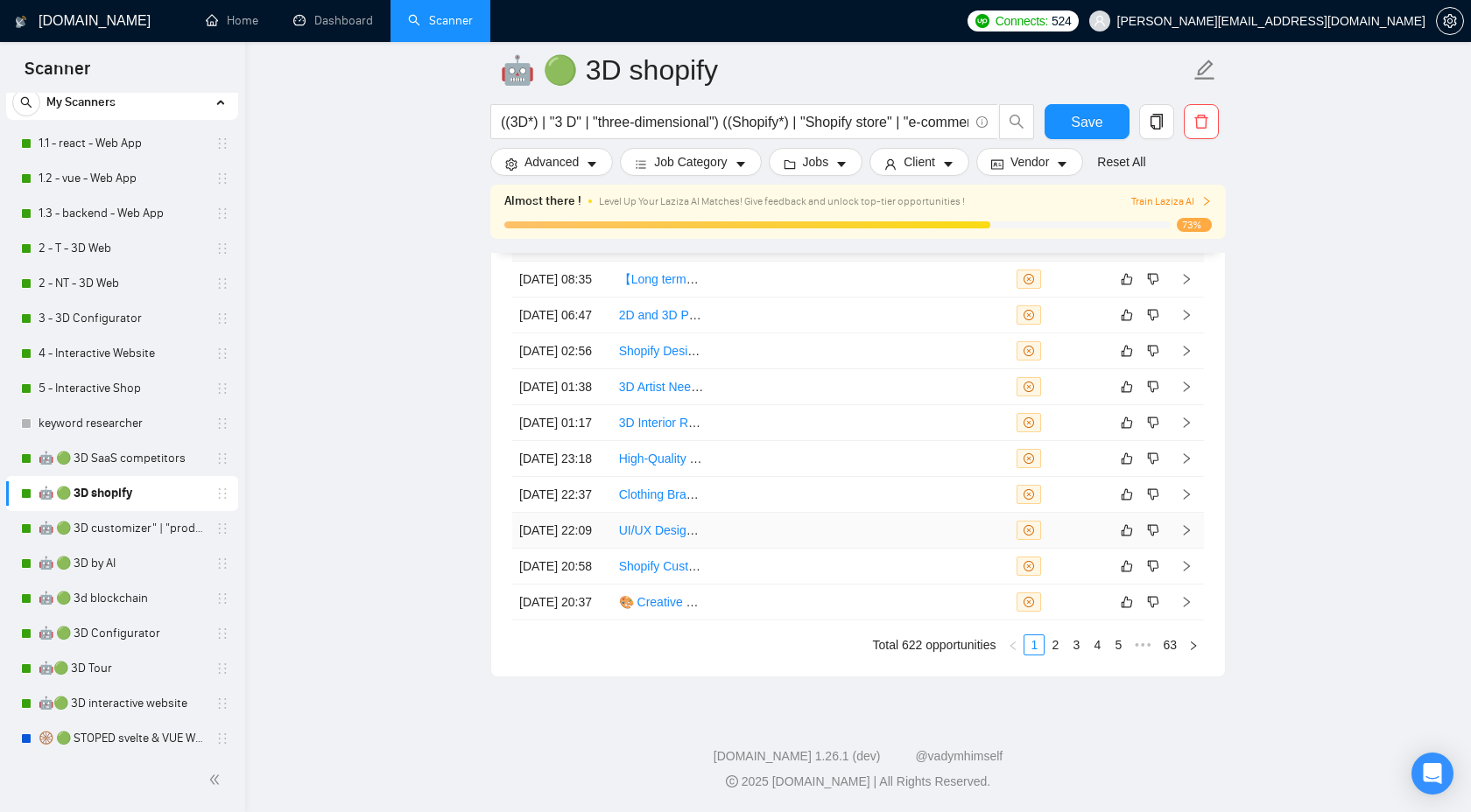
scroll to position [4883, 0]
click at [132, 529] on link "🤖 🟢 3D customizer" | "product customizer"" at bounding box center [122, 529] width 166 height 35
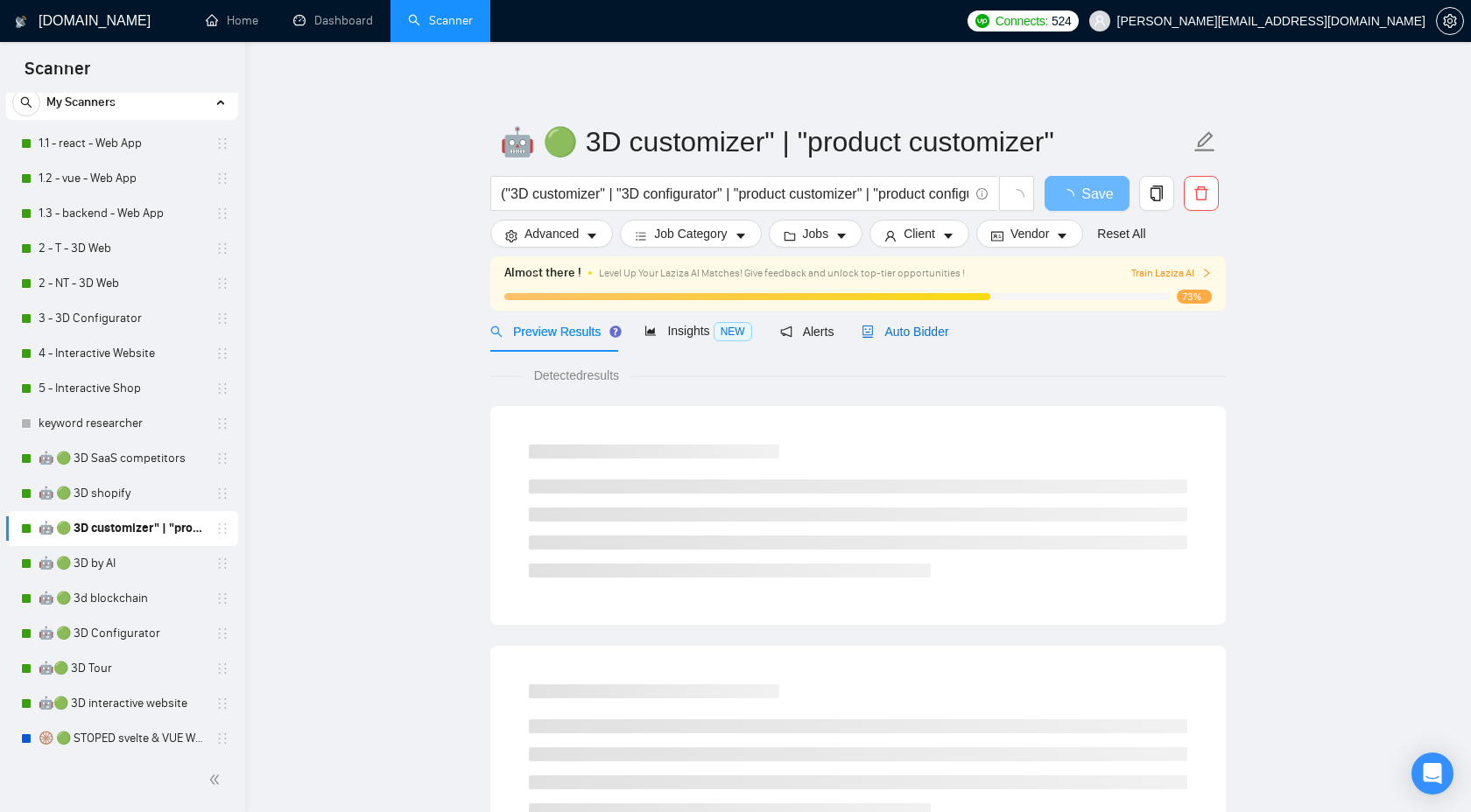
click at [914, 323] on div "Auto Bidder" at bounding box center [905, 332] width 87 height 19
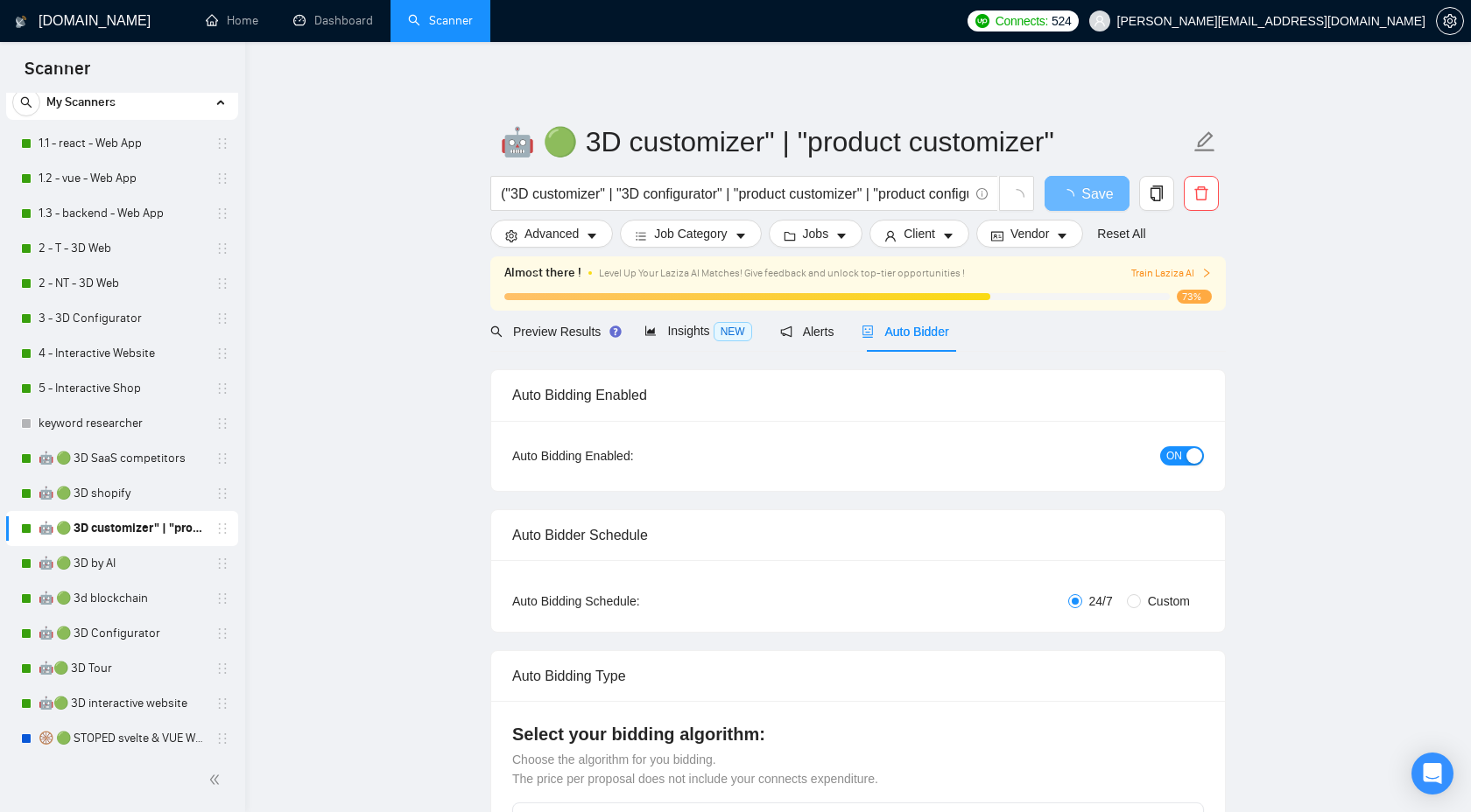
checkbox input "true"
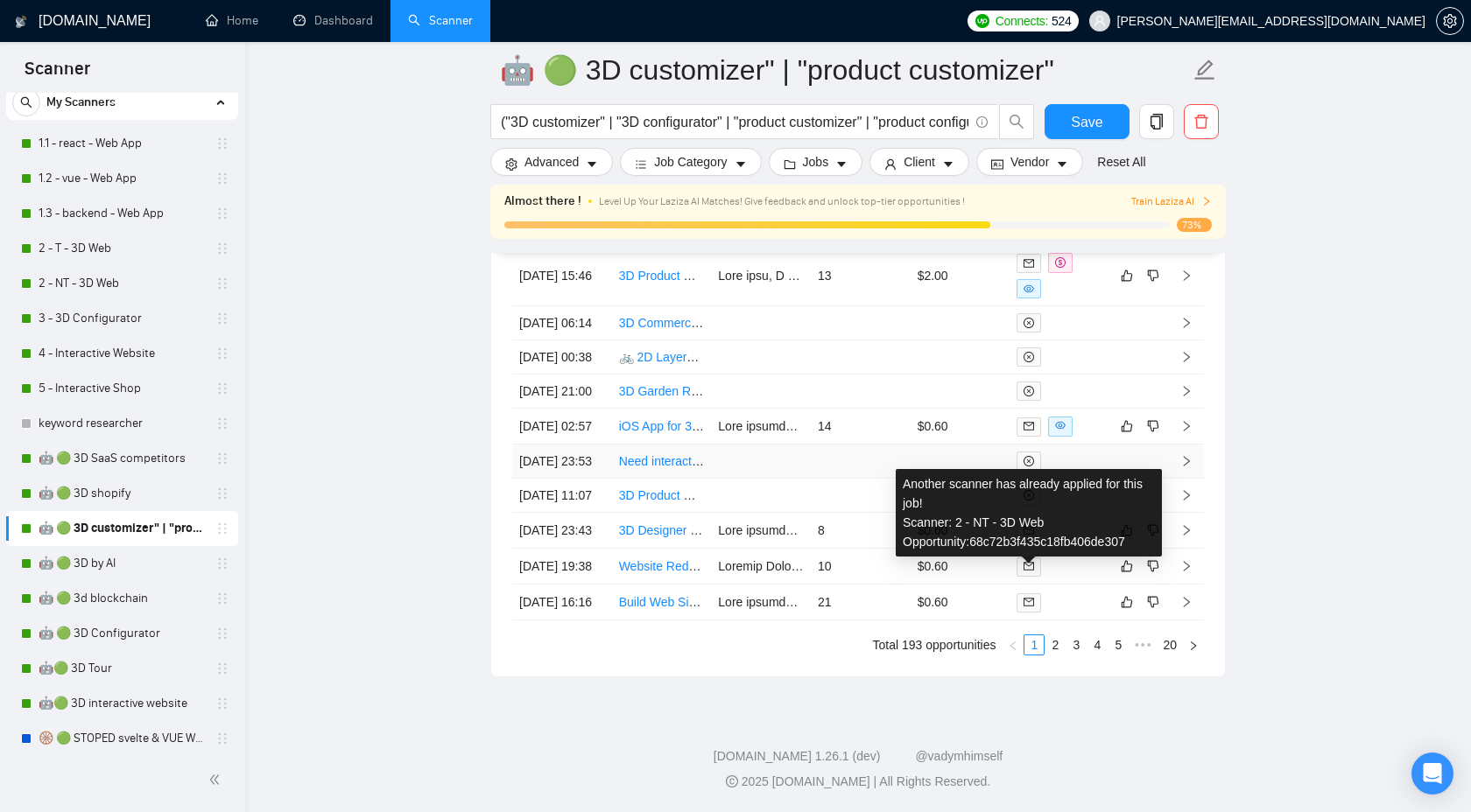
scroll to position [4807, 0]
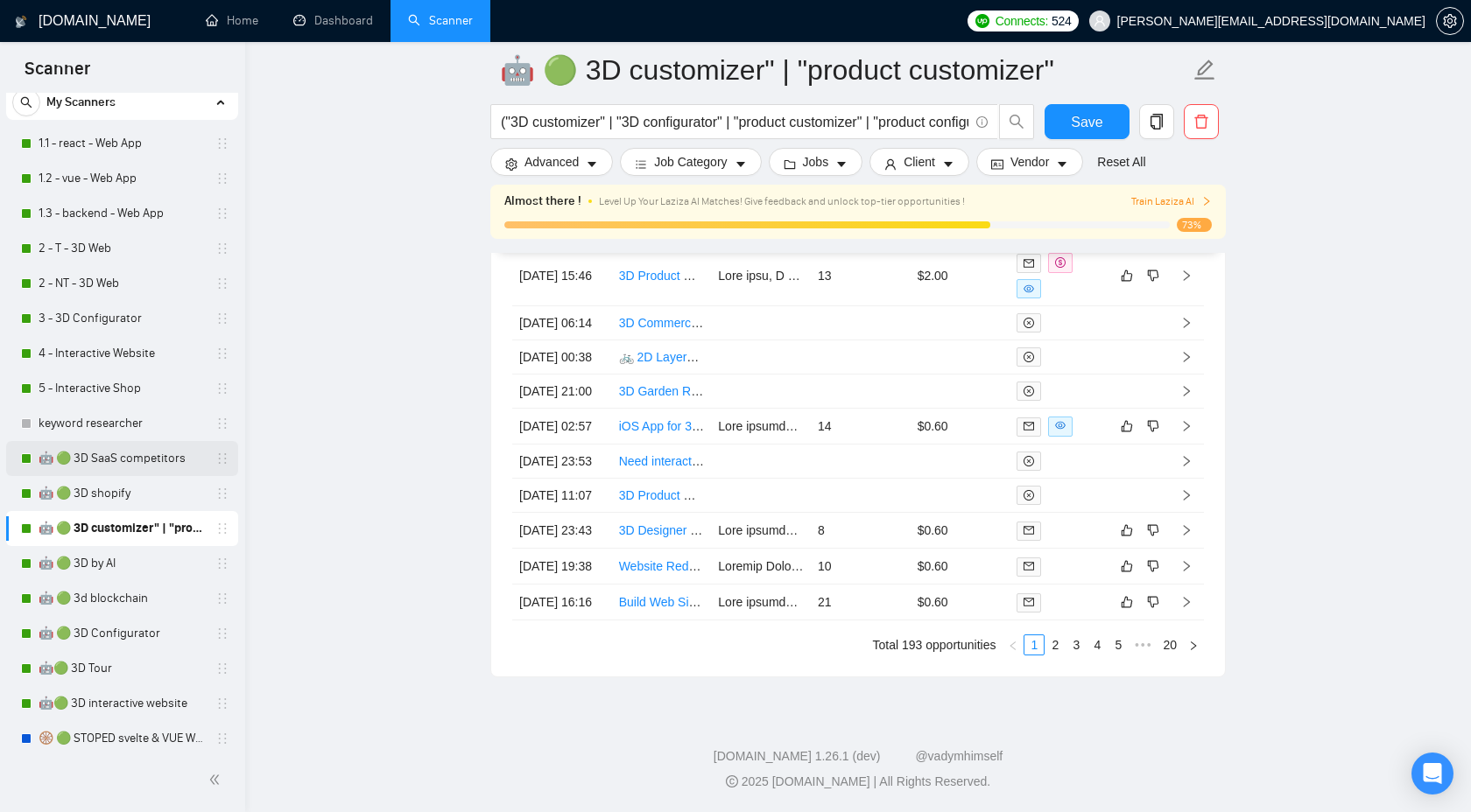
click at [129, 455] on link "🤖 🟢 3D SaaS competitors" at bounding box center [122, 459] width 166 height 35
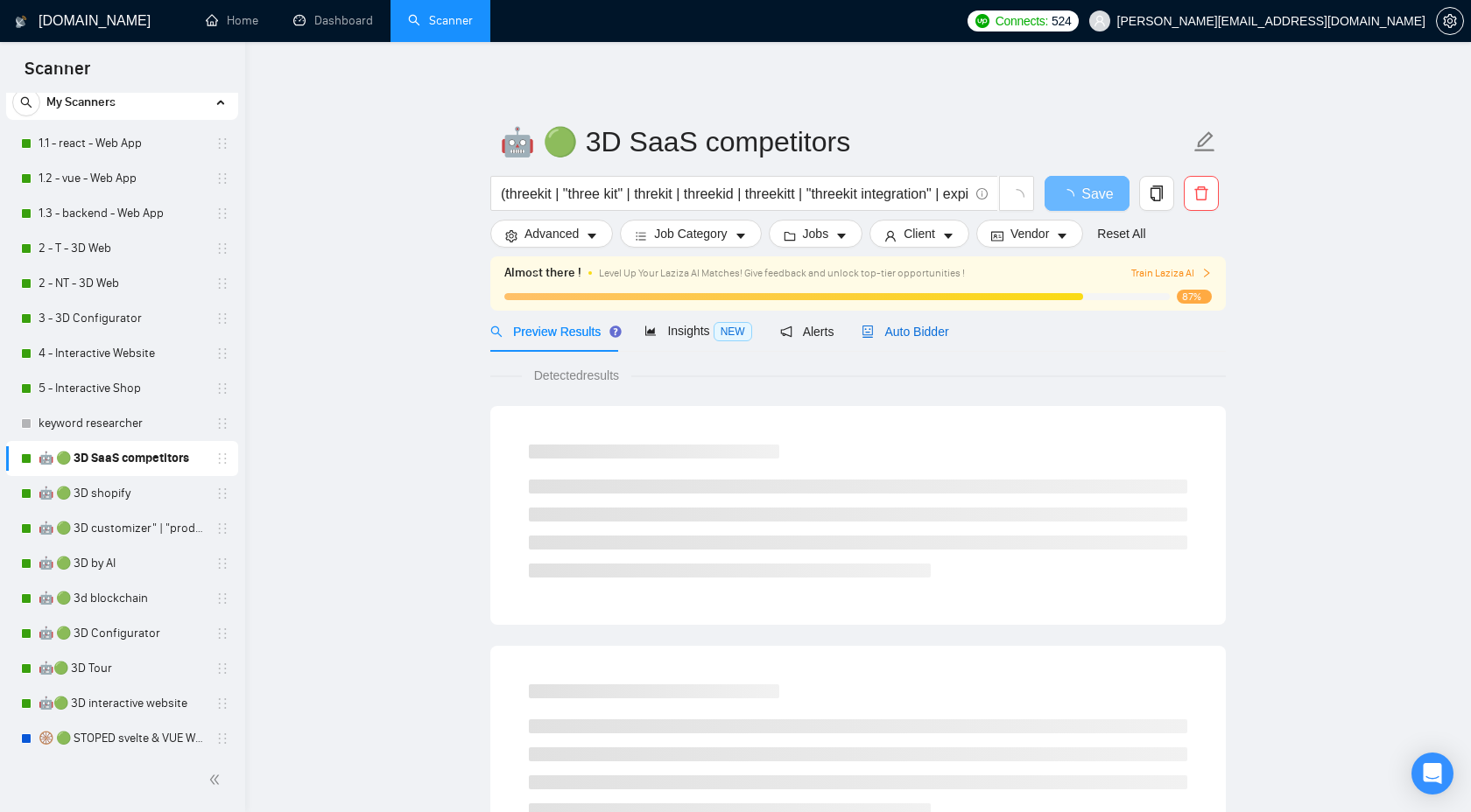
click at [905, 334] on span "Auto Bidder" at bounding box center [905, 332] width 87 height 14
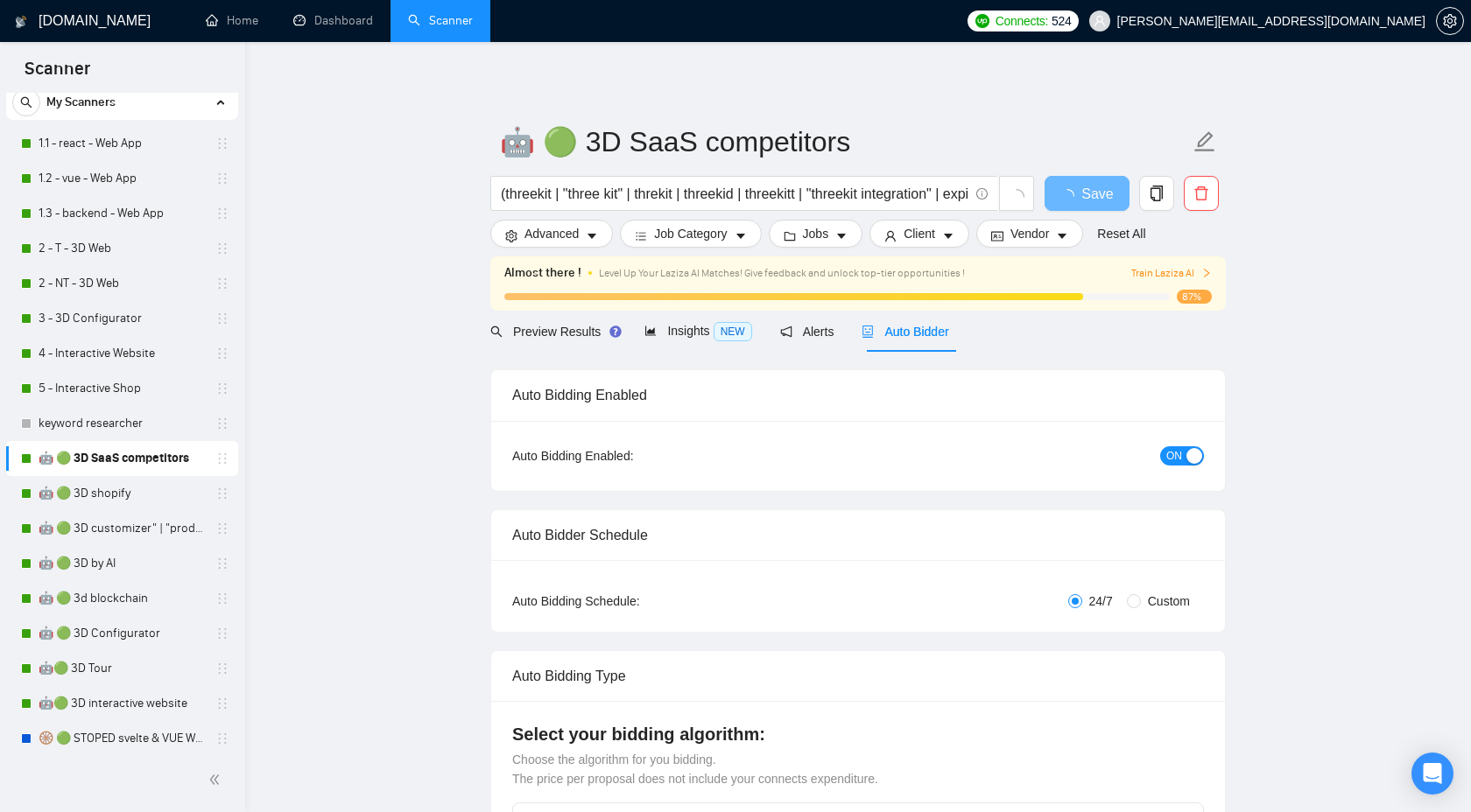
checkbox input "true"
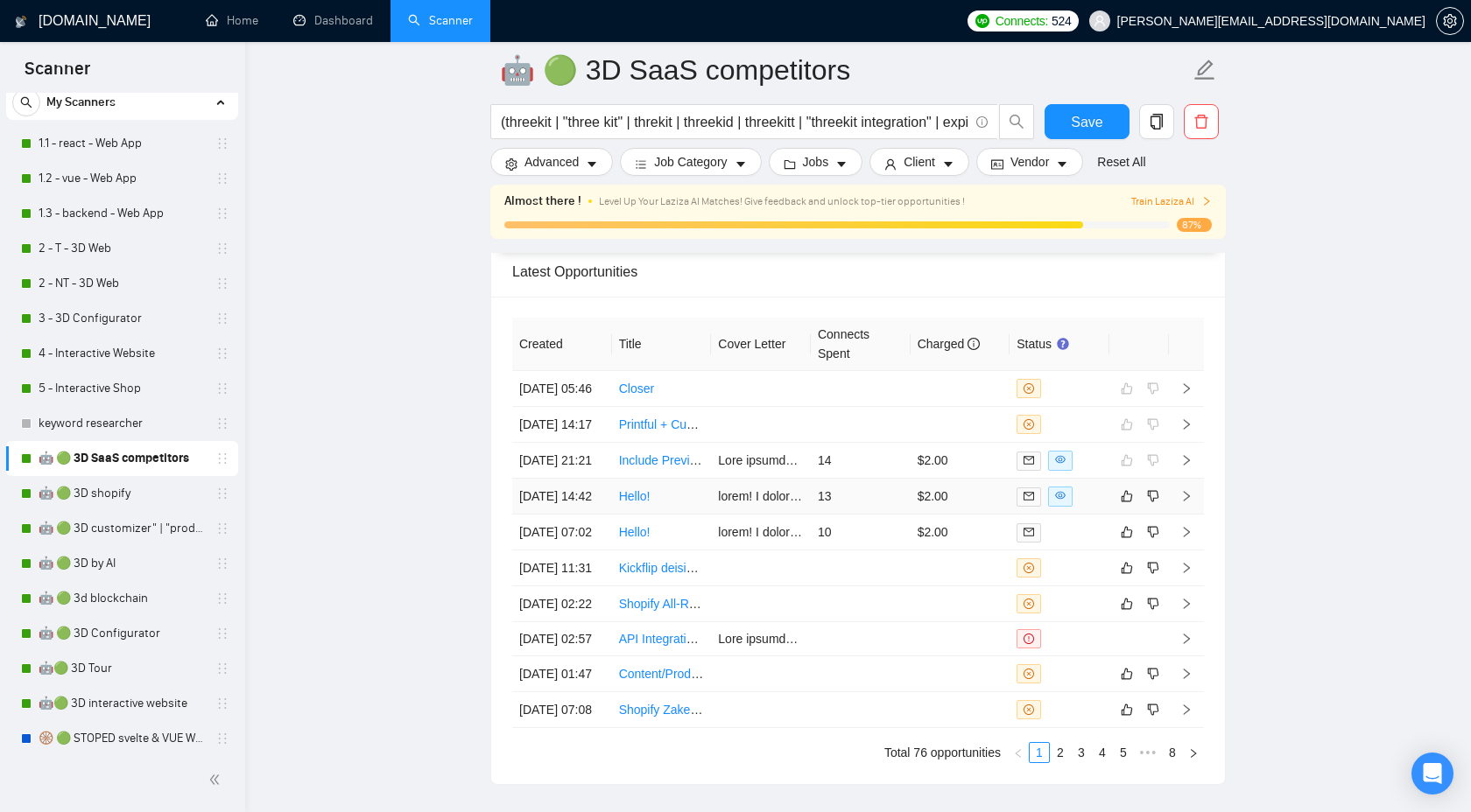
scroll to position [4734, 0]
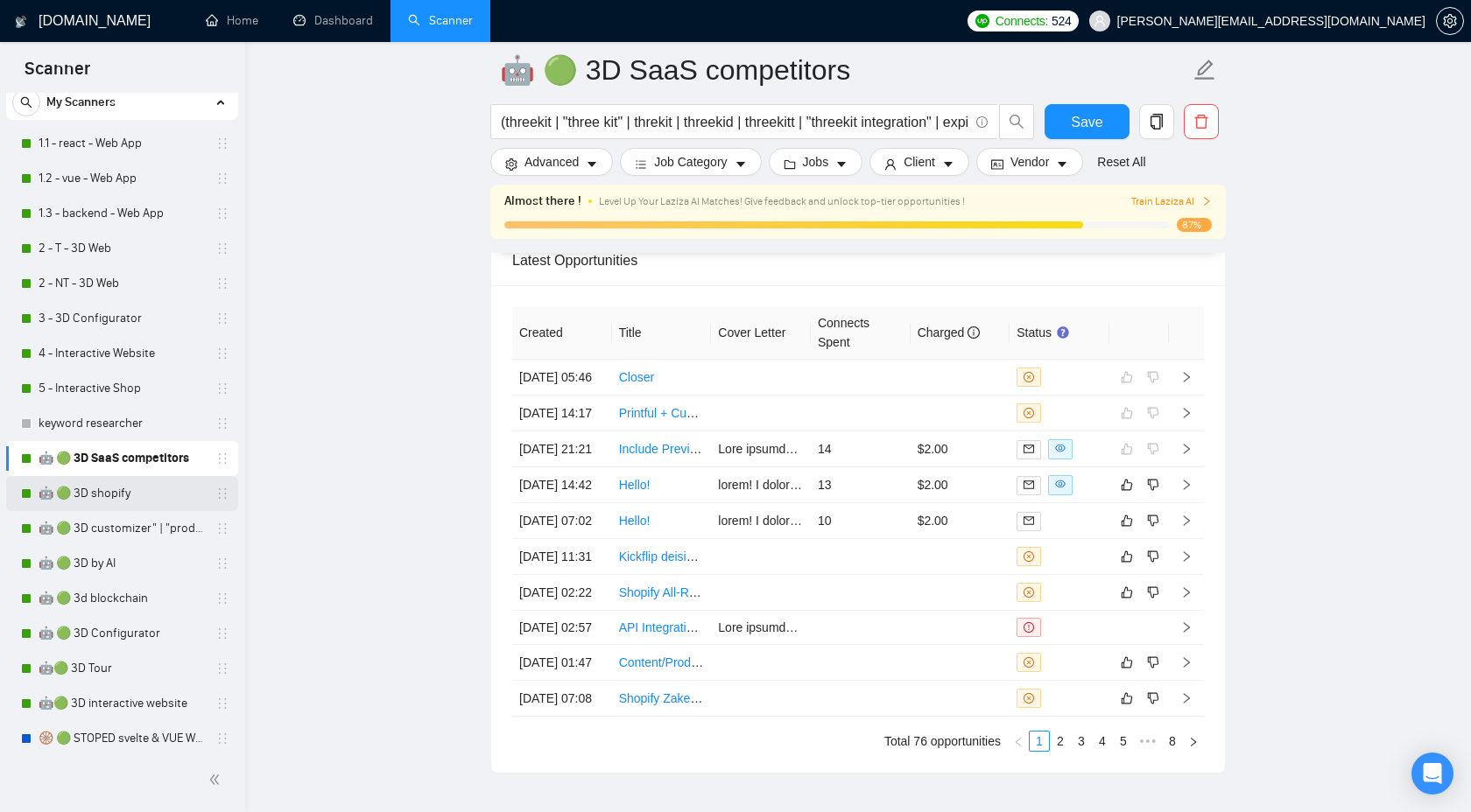
click at [136, 489] on link "🤖 🟢 3D shopify" at bounding box center [122, 494] width 166 height 35
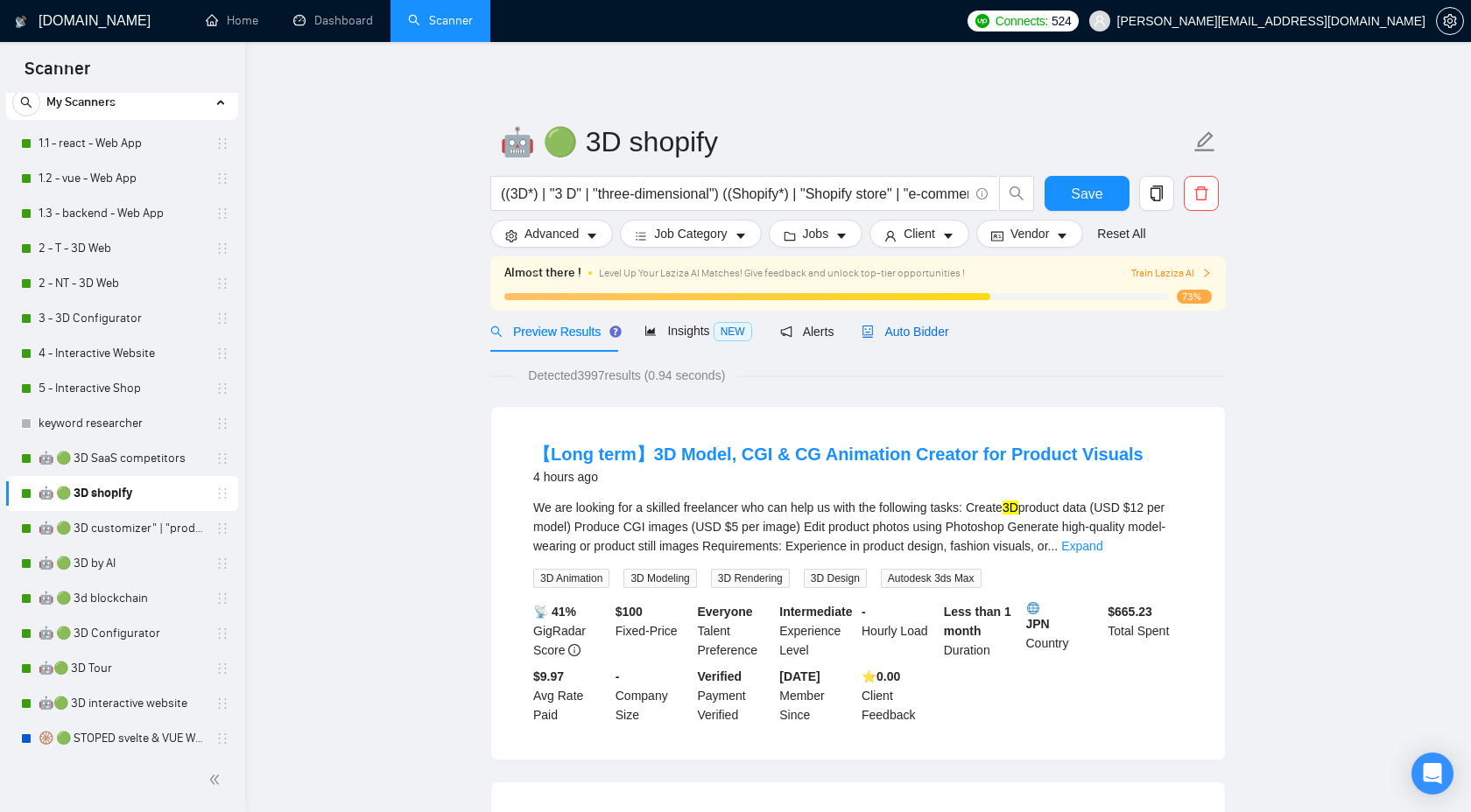
click at [900, 337] on span "Auto Bidder" at bounding box center [905, 332] width 87 height 14
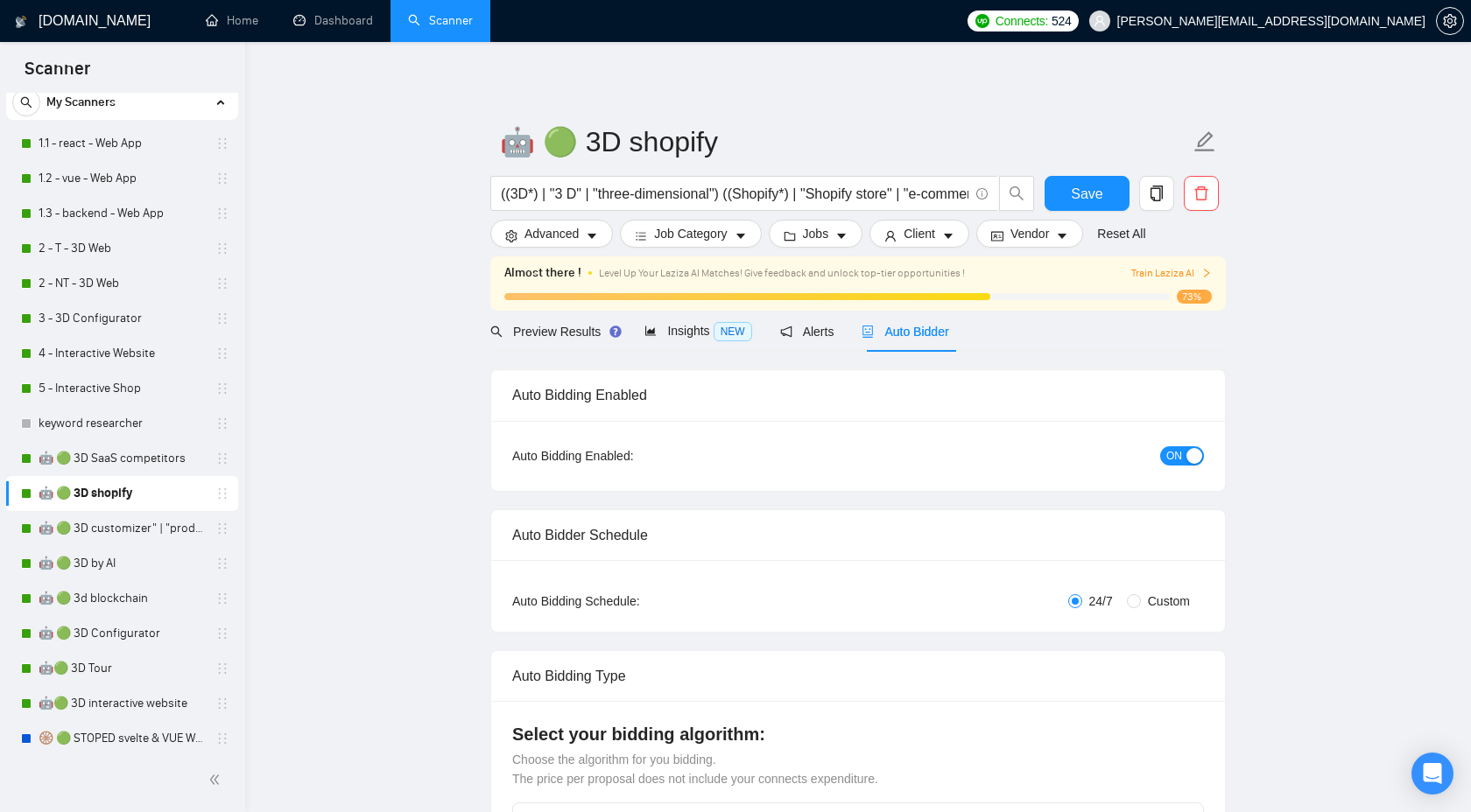
checkbox input "true"
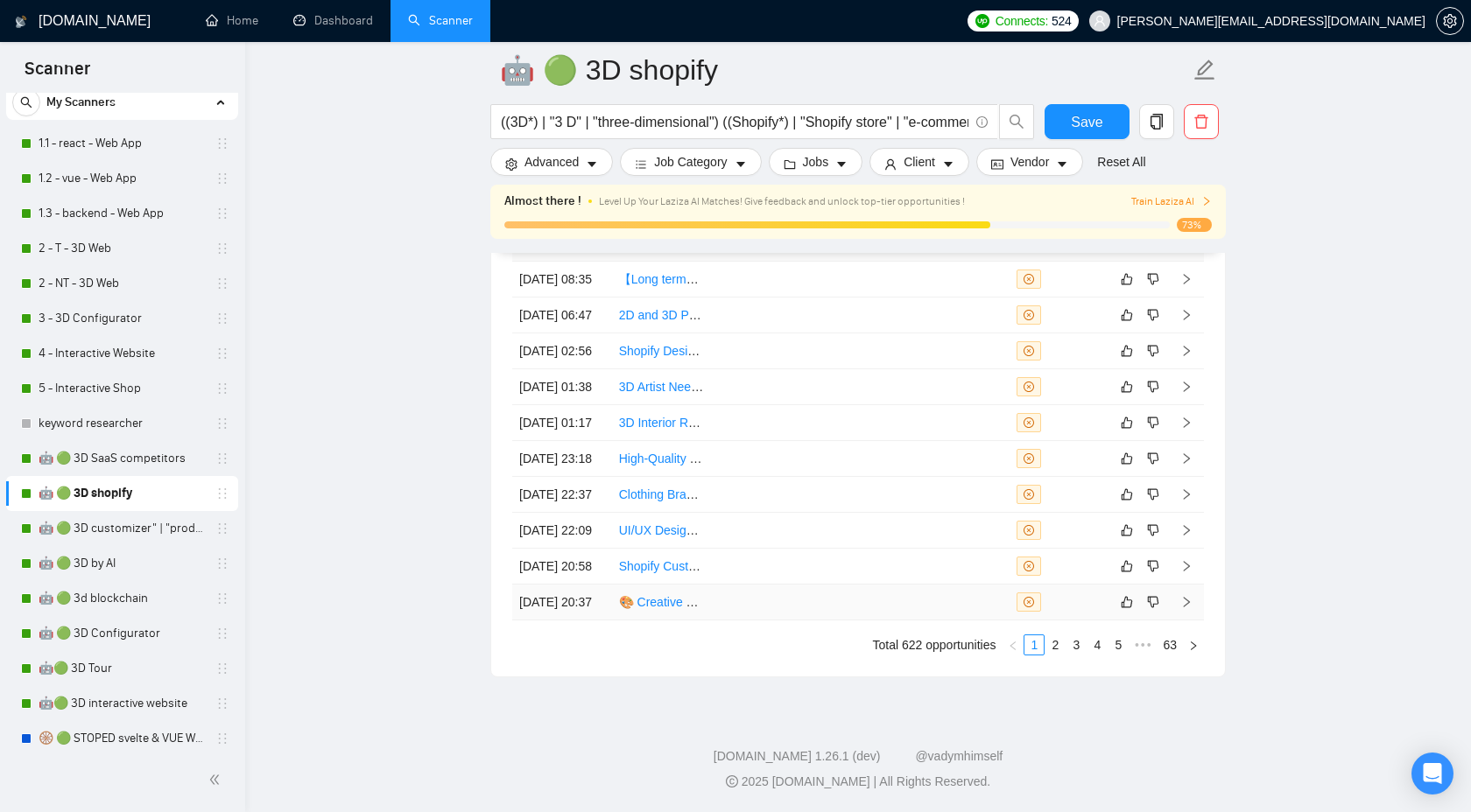
scroll to position [4879, 0]
click at [1094, 655] on link "4" at bounding box center [1097, 645] width 19 height 19
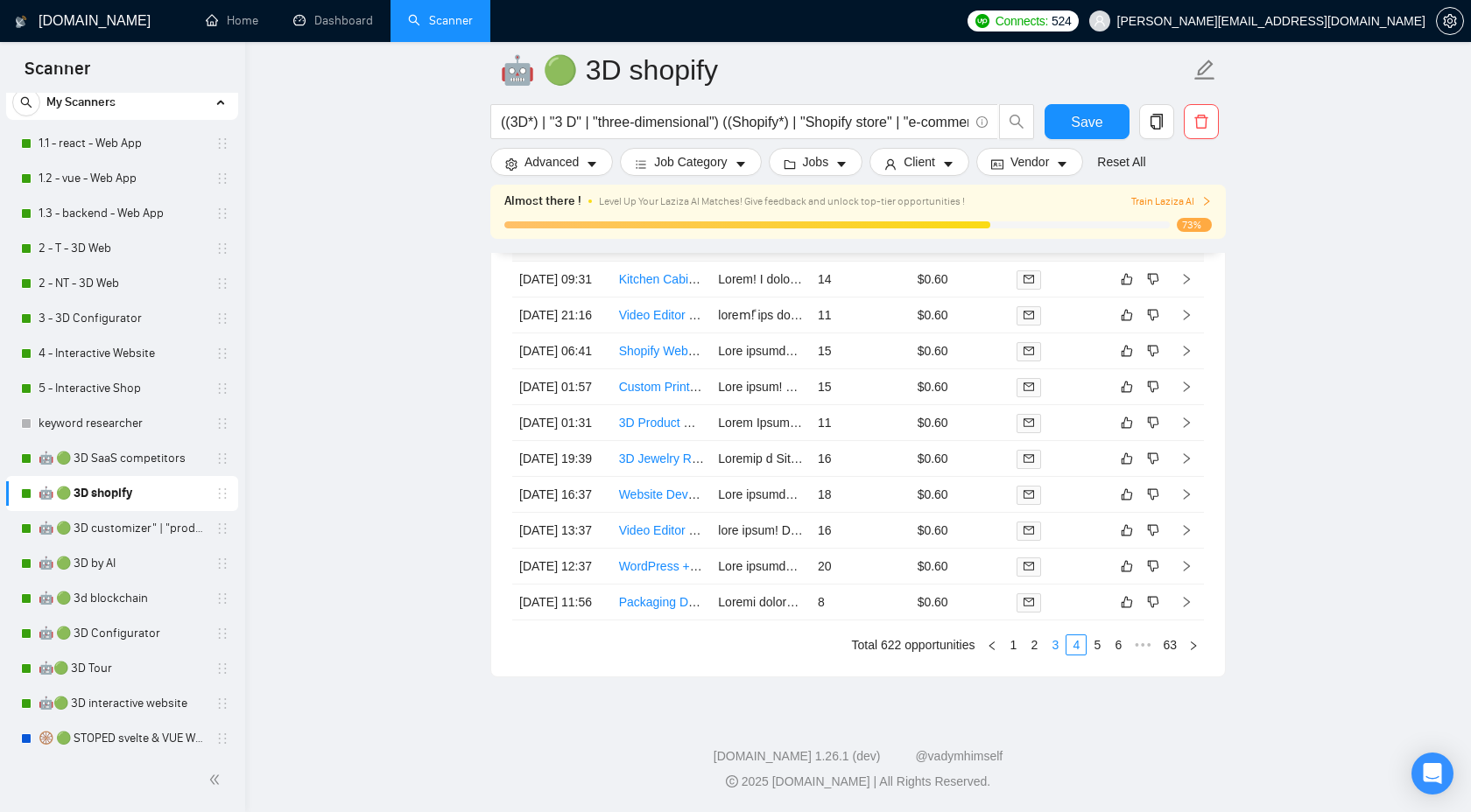
click at [1056, 655] on link "3" at bounding box center [1056, 645] width 19 height 19
click at [1055, 655] on link "2" at bounding box center [1056, 645] width 19 height 19
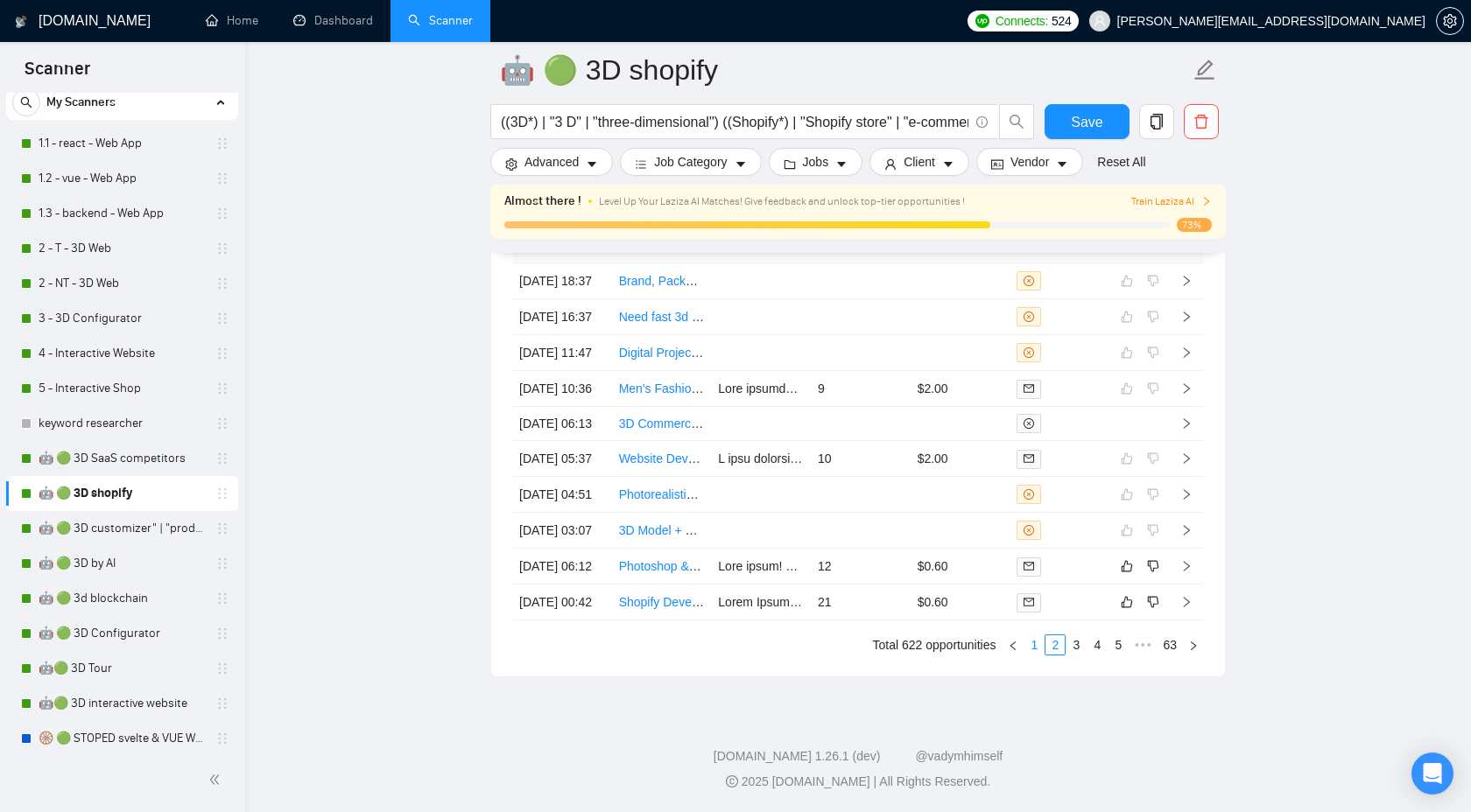
scroll to position [4892, 0]
click at [1034, 655] on link "1" at bounding box center [1034, 645] width 19 height 19
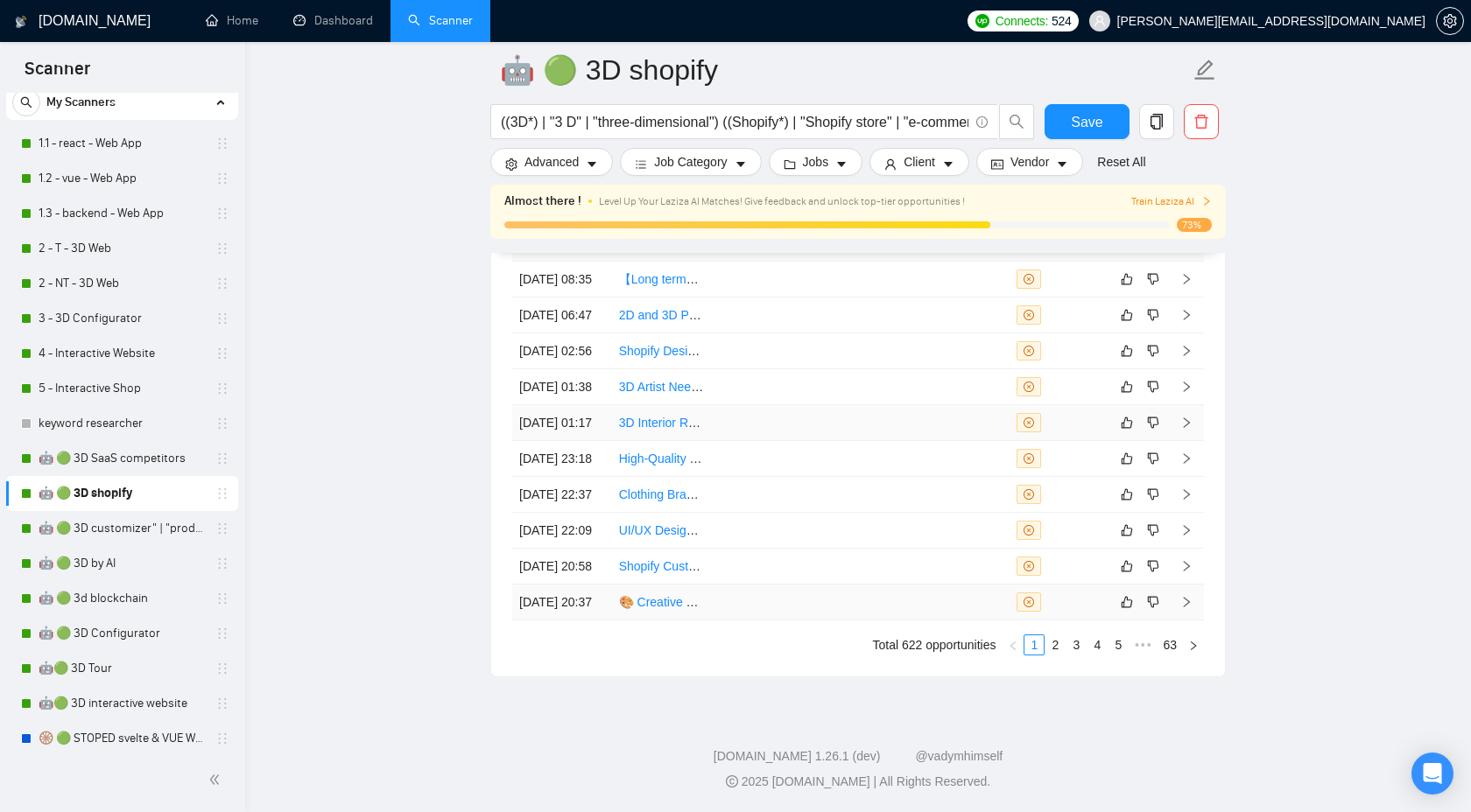
scroll to position [5006, 0]
click at [1186, 597] on icon "right" at bounding box center [1186, 603] width 6 height 11
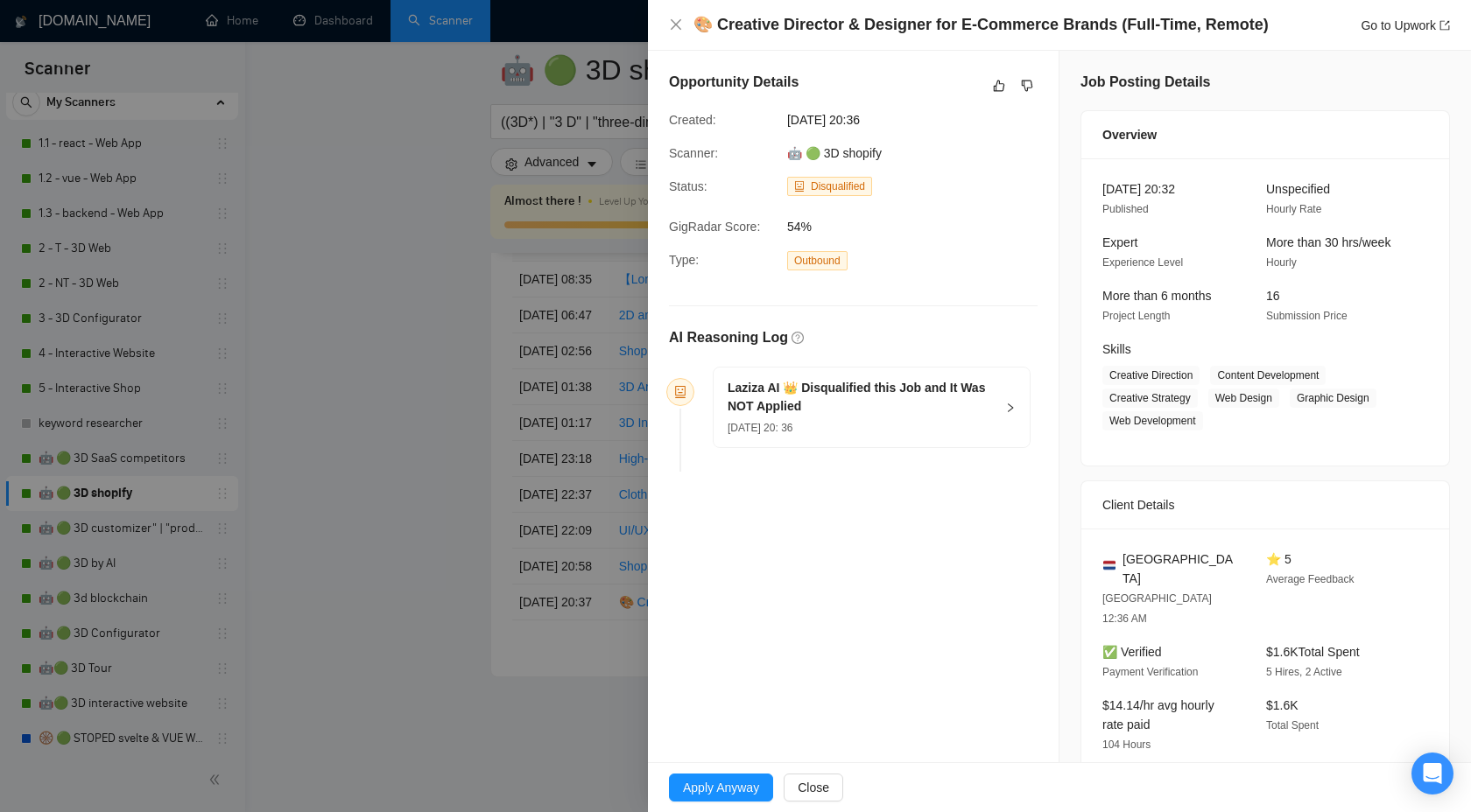
click at [1002, 426] on div "Laziza AI 👑 Disqualified this Job and It Was NOT Applied [DATE] 20: 36" at bounding box center [872, 407] width 316 height 80
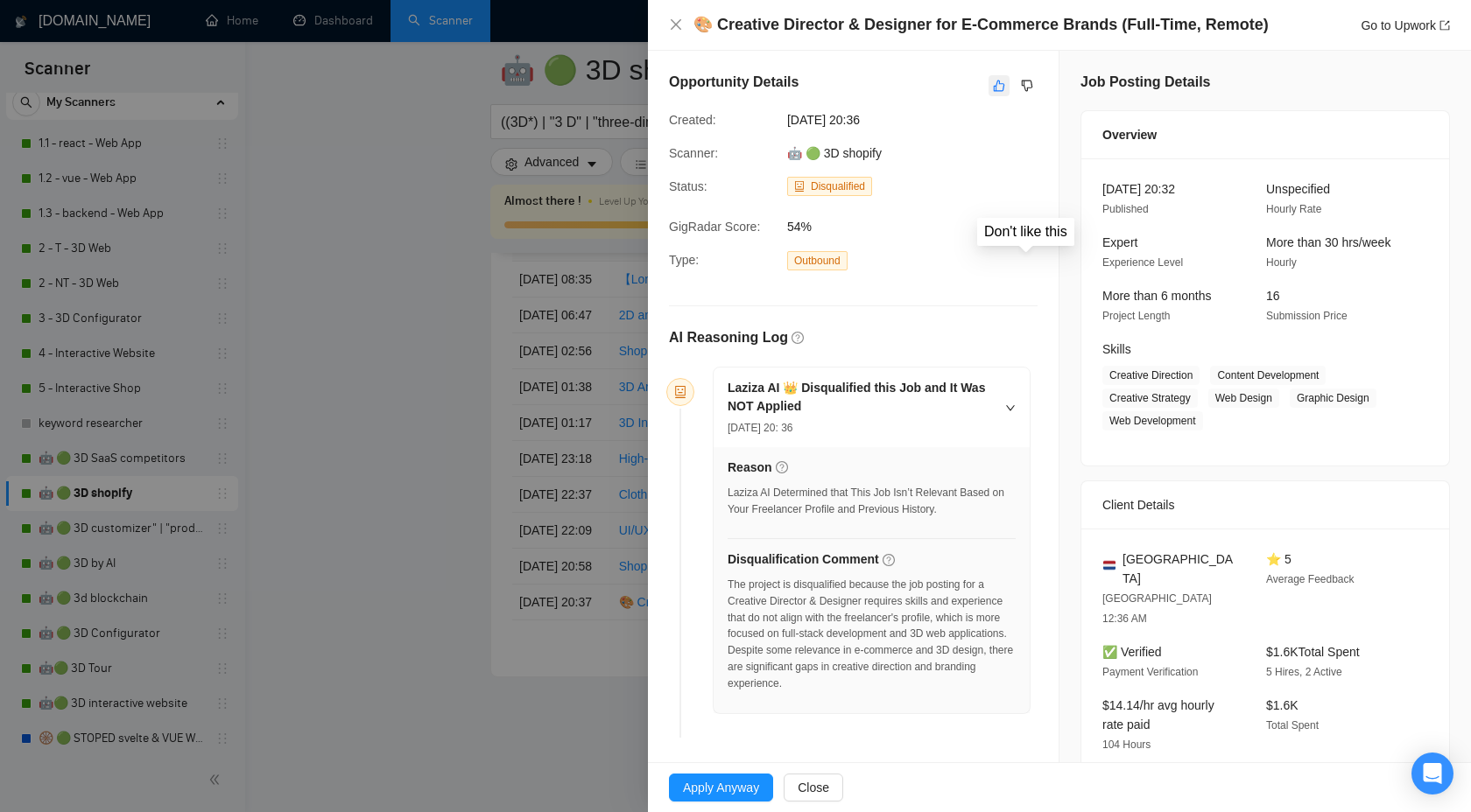
click at [1001, 87] on icon "like" at bounding box center [999, 86] width 12 height 14
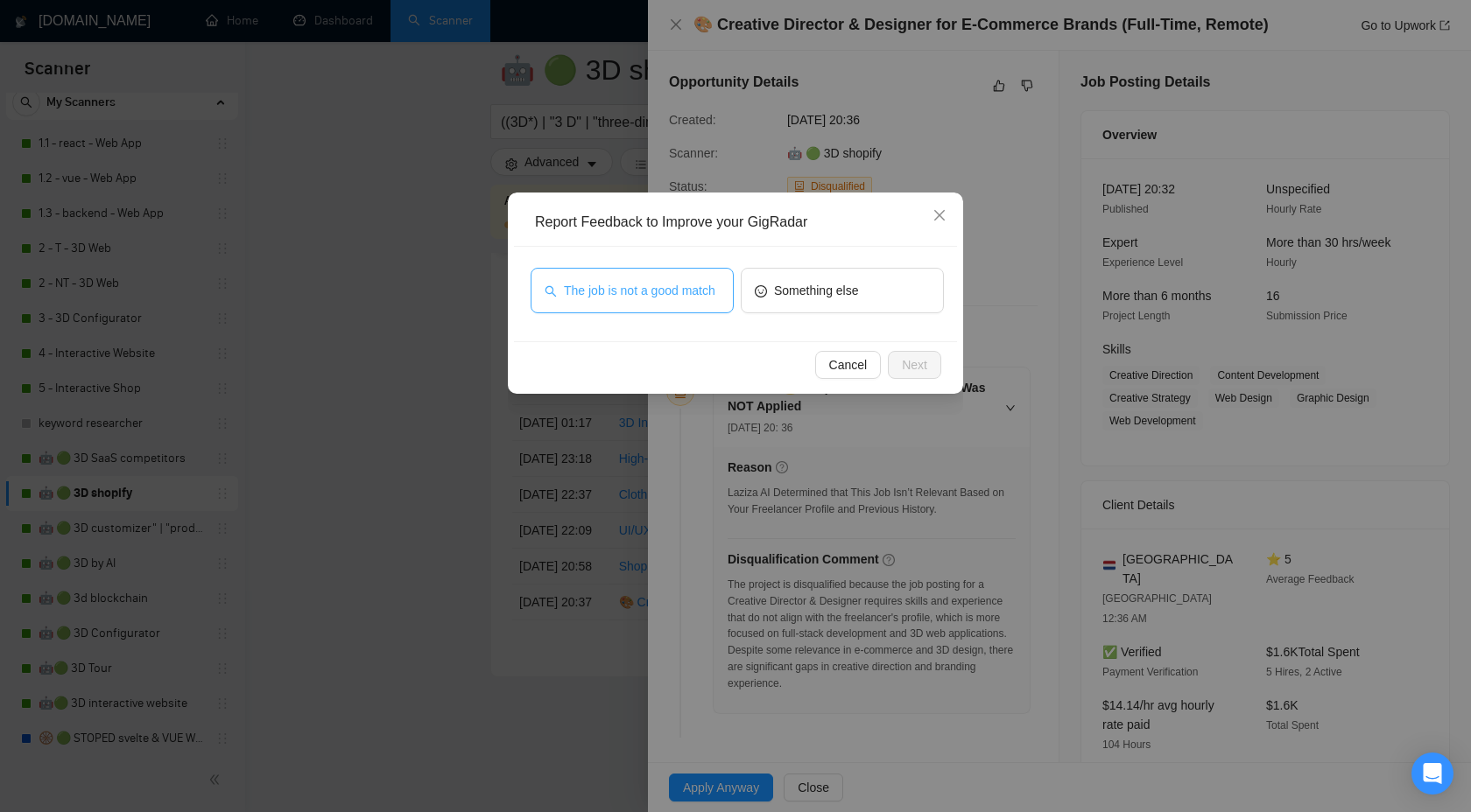
click at [669, 294] on span "The job is not a good match" at bounding box center [639, 291] width 151 height 19
click at [891, 366] on button "Next" at bounding box center [915, 365] width 53 height 28
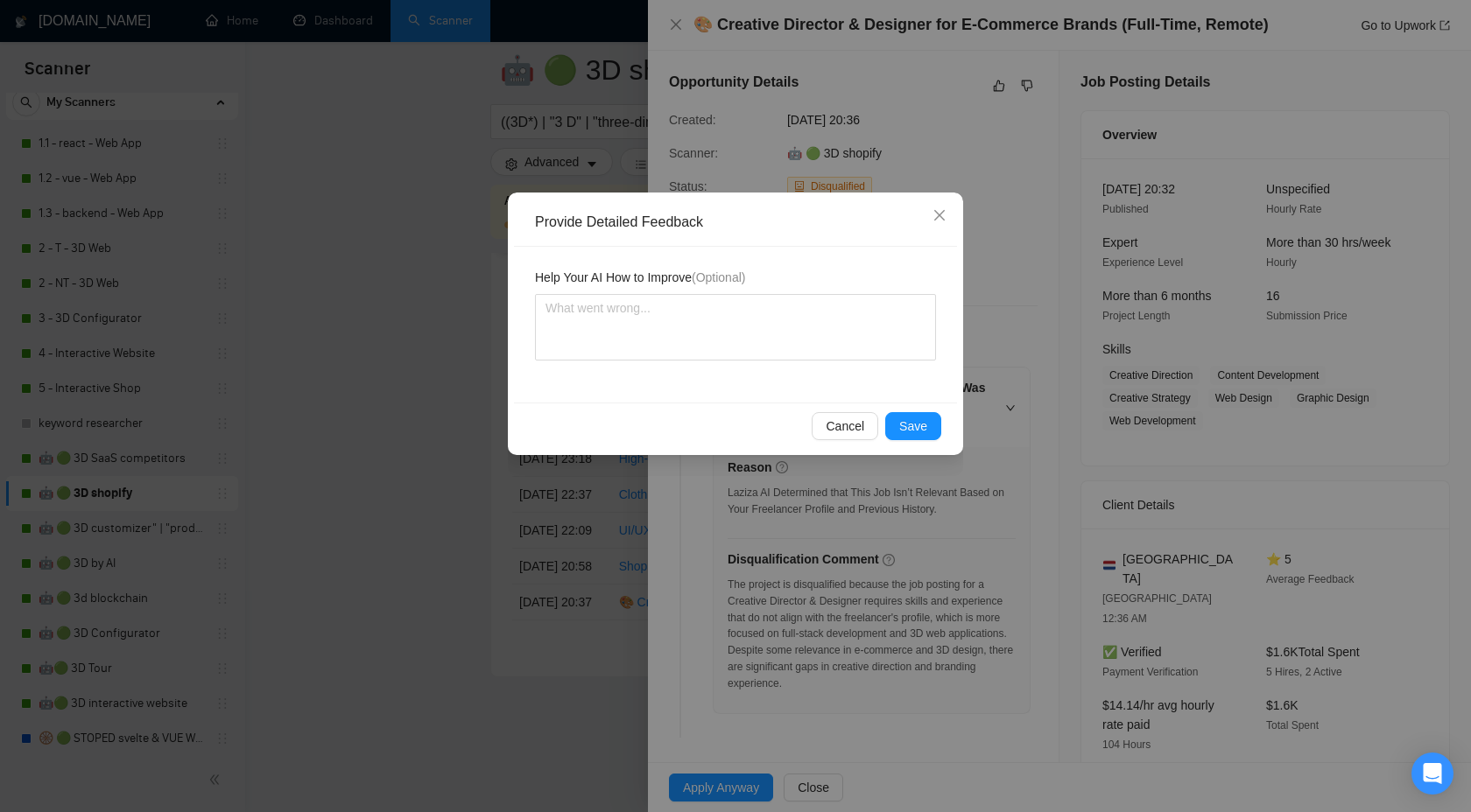
click at [926, 449] on div "Provide Detailed Feedback Help Your AI How to Improve (Optional) Cancel Save" at bounding box center [736, 323] width 455 height 262
click at [919, 408] on div "Cancel Save" at bounding box center [736, 426] width 443 height 47
click at [918, 433] on span "Save" at bounding box center [913, 427] width 28 height 19
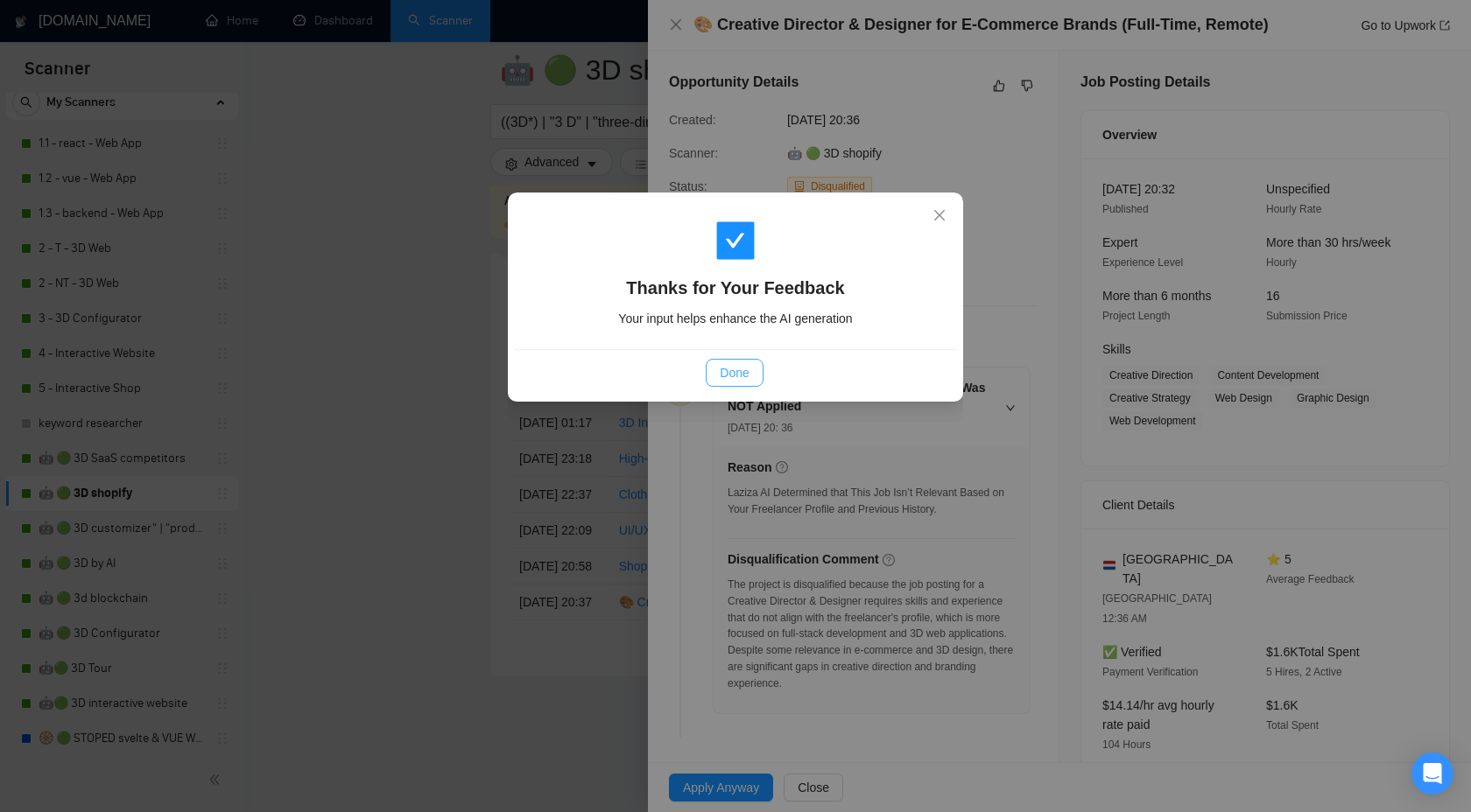
click at [736, 368] on span "Done" at bounding box center [734, 373] width 29 height 19
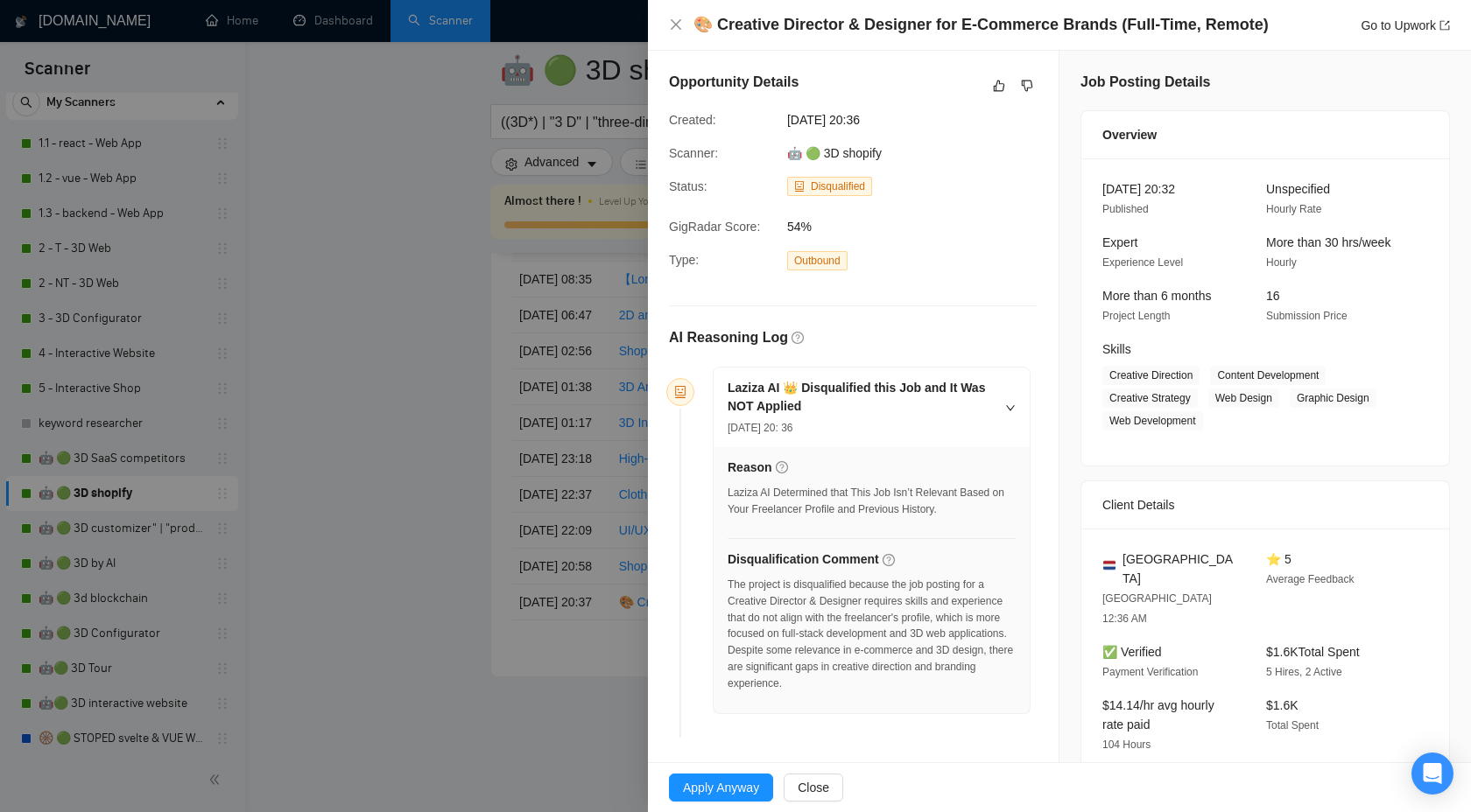
click at [462, 565] on div at bounding box center [736, 406] width 1471 height 812
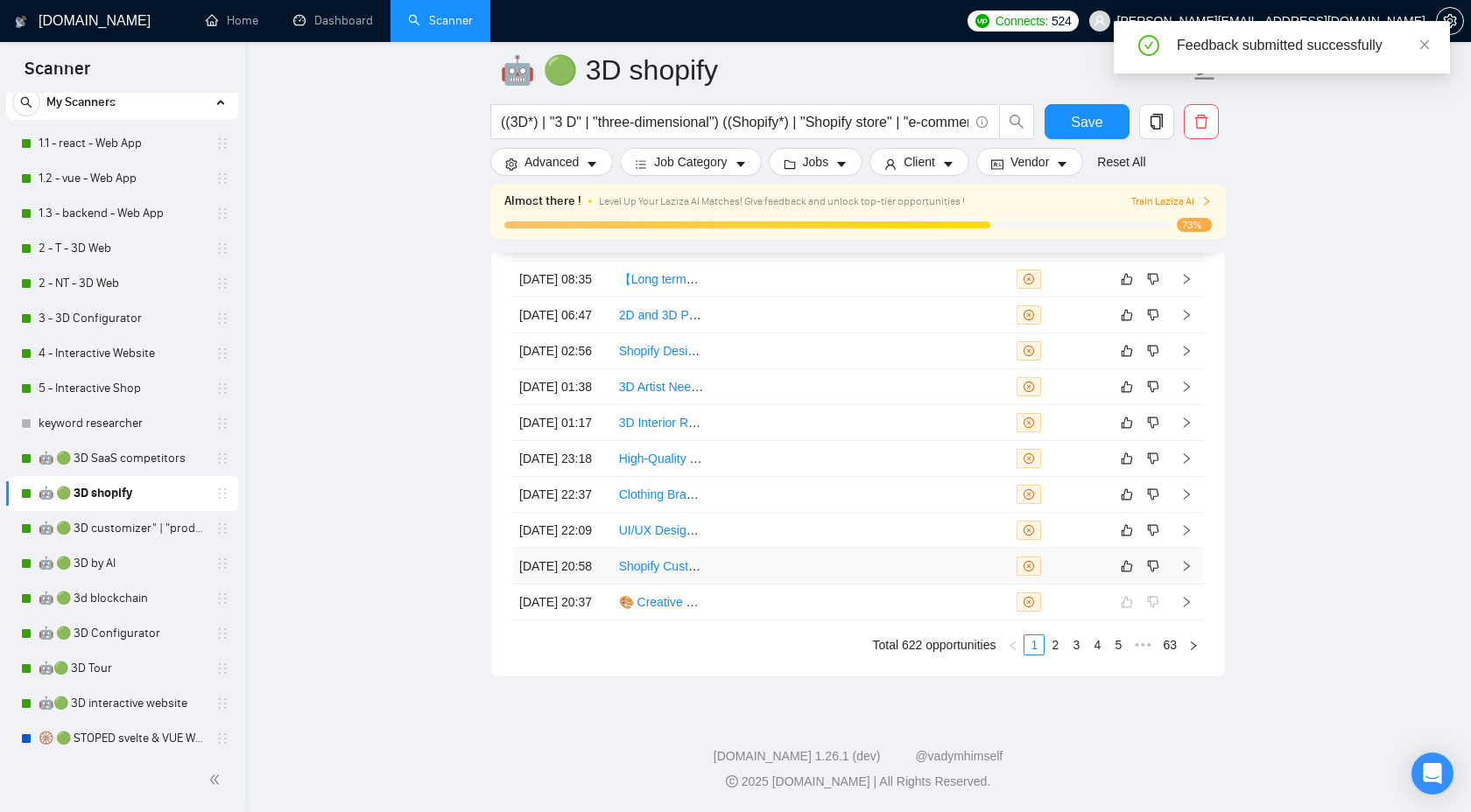
click at [1188, 560] on icon "right" at bounding box center [1186, 566] width 12 height 12
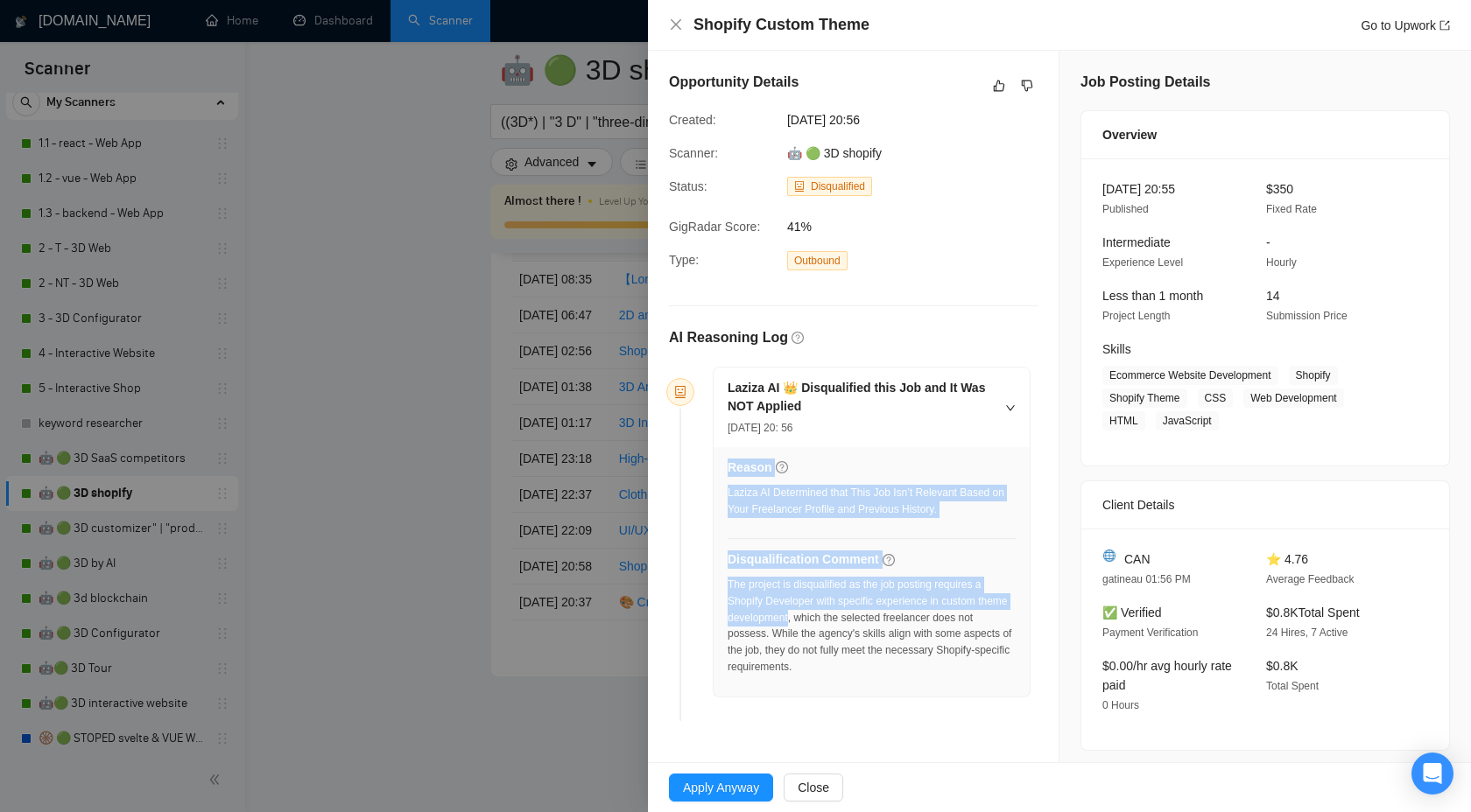
drag, startPoint x: 726, startPoint y: 603, endPoint x: 825, endPoint y: 610, distance: 99.2
click at [825, 610] on div "Reason Laziza AI Determined that This Job Isn’t Relevant Based on Your Freelanc…" at bounding box center [872, 572] width 316 height 249
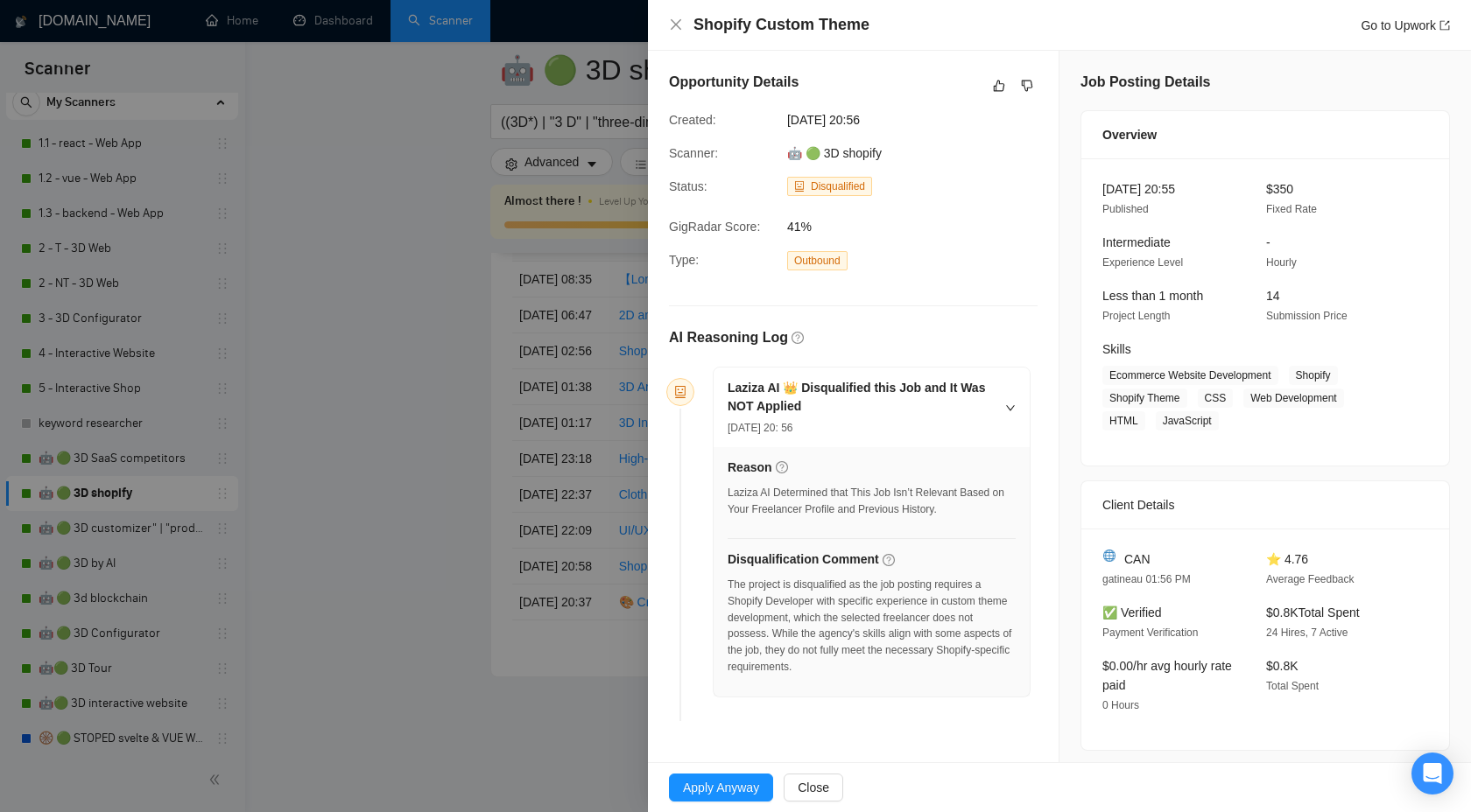
click at [828, 617] on div "The project is disqualified as the job posting requires a Shopify Developer wit…" at bounding box center [872, 626] width 288 height 99
drag, startPoint x: 827, startPoint y: 618, endPoint x: 728, endPoint y: 603, distance: 100.1
click at [728, 603] on div "The project is disqualified as the job posting requires a Shopify Developer wit…" at bounding box center [872, 626] width 288 height 99
copy div "Shopify Developer with specific experience in custom theme development,"
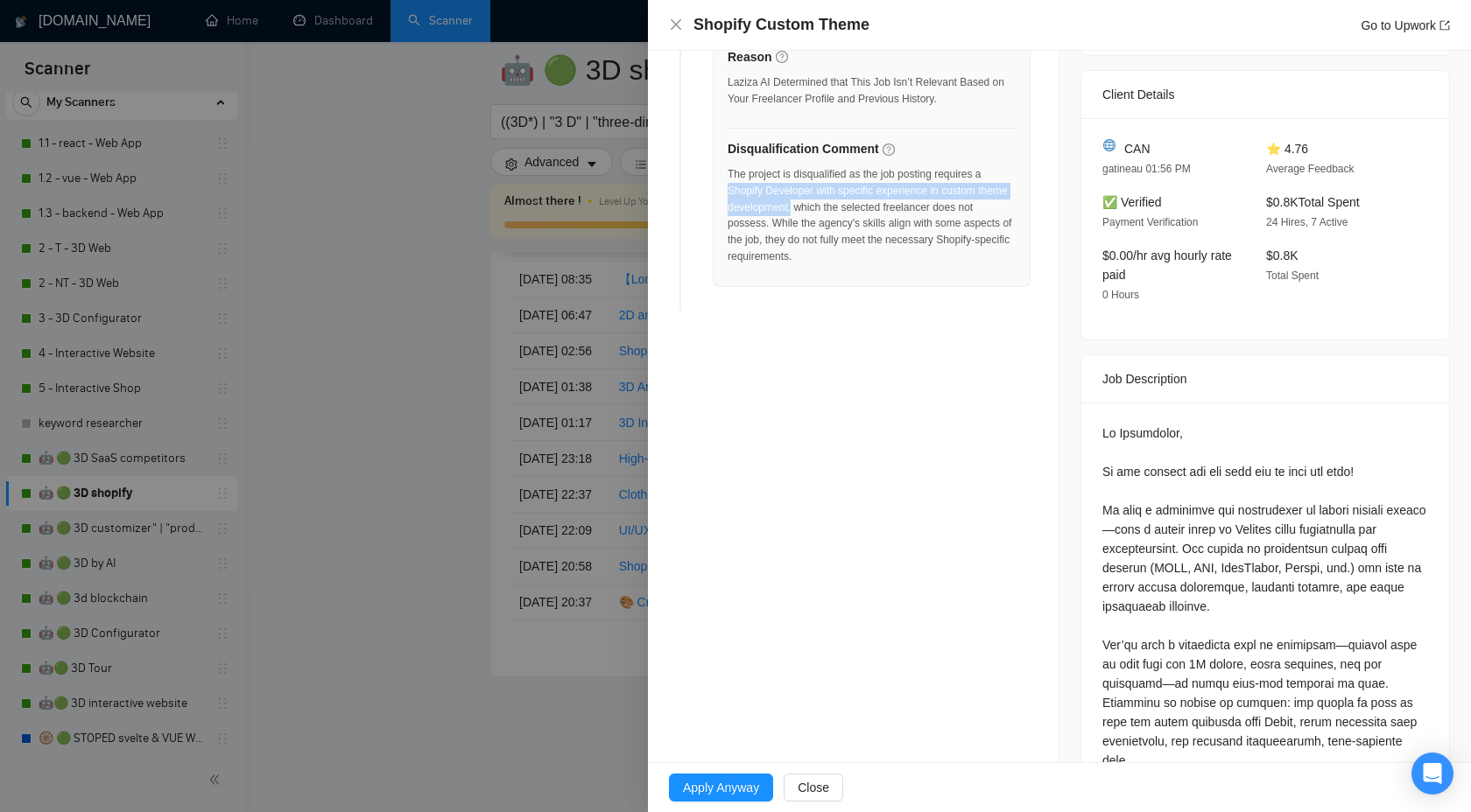
scroll to position [712, 0]
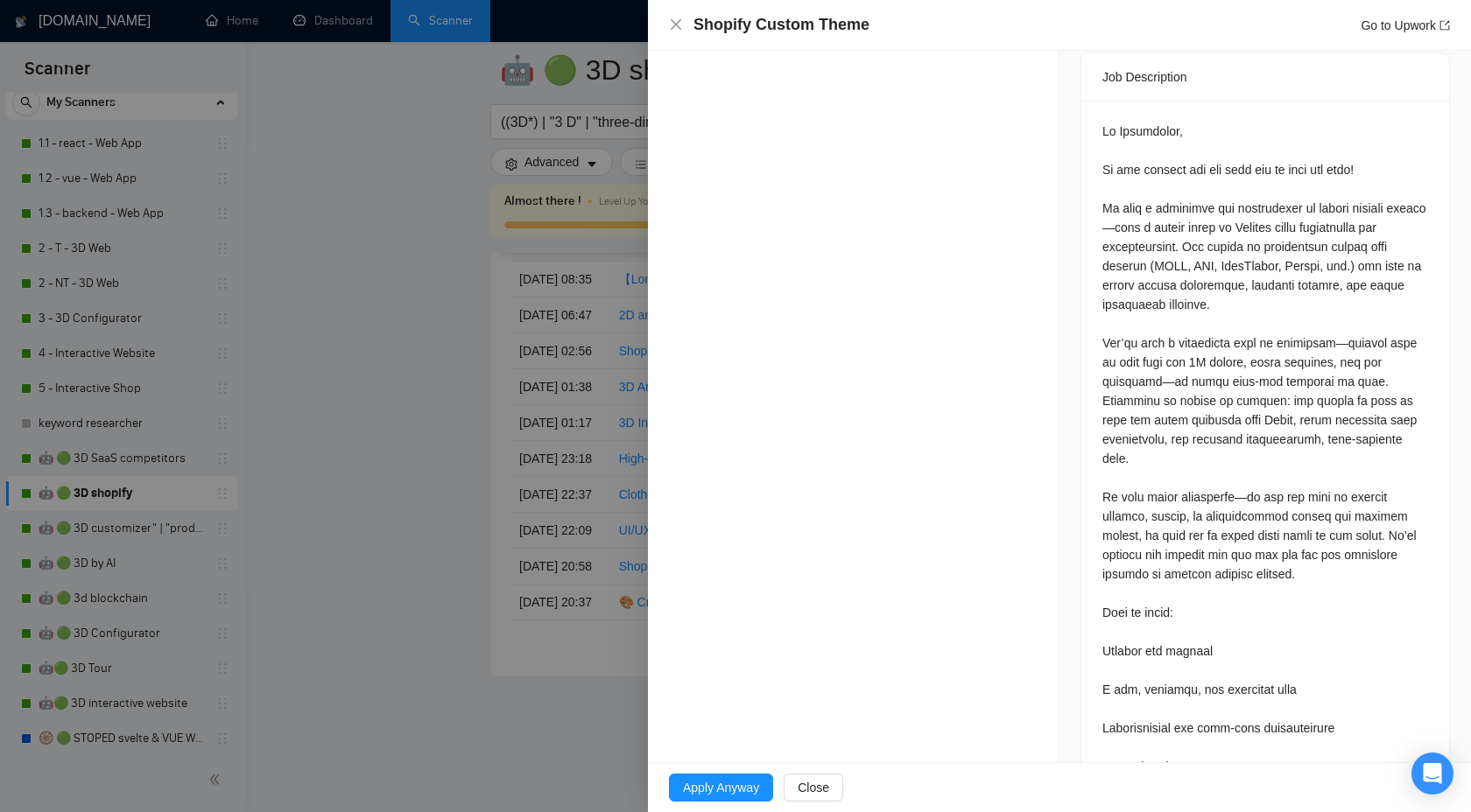
click at [1178, 276] on div at bounding box center [1265, 641] width 326 height 1040
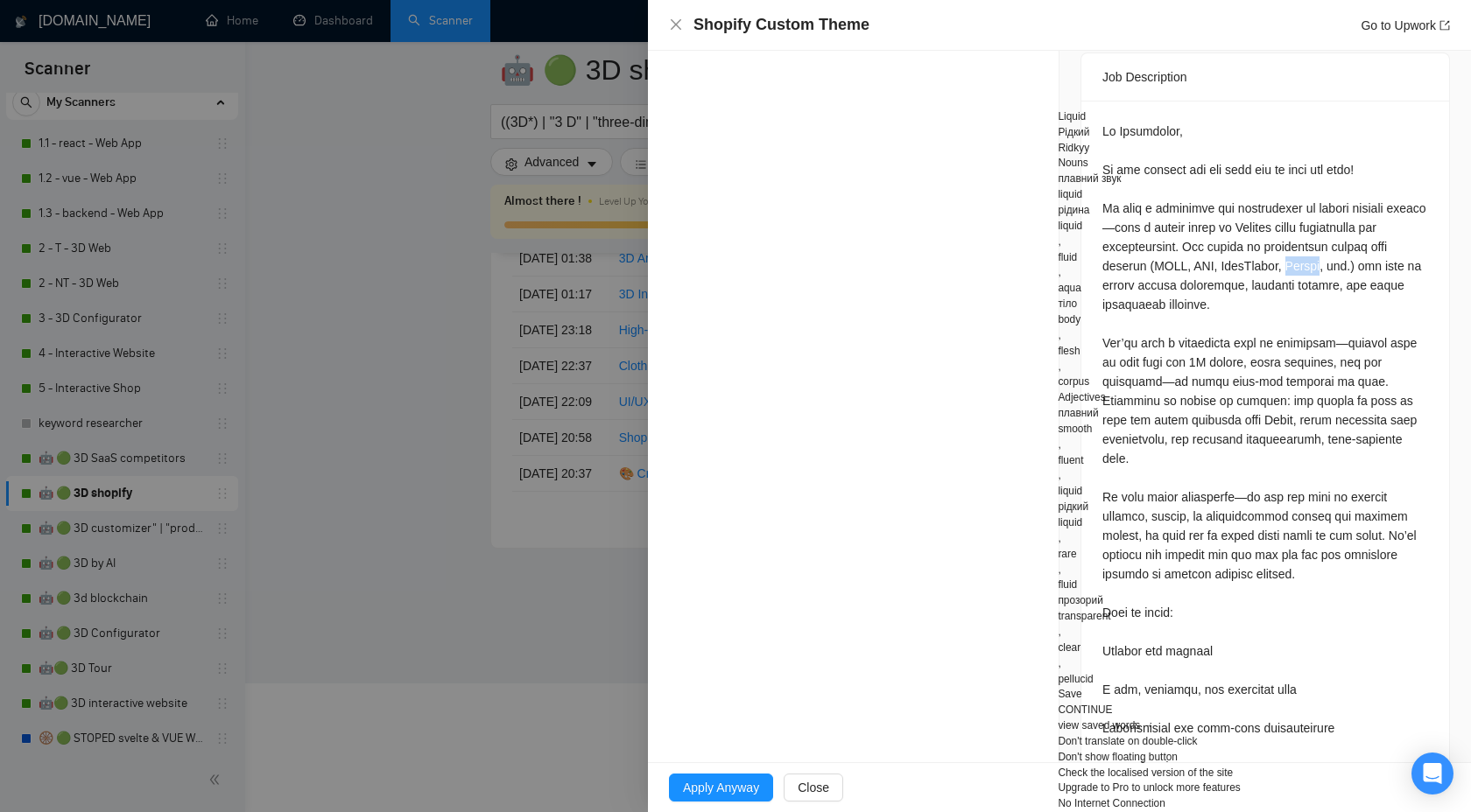
copy div "Liquid"
click at [867, 254] on div "Opportunity Details Created: [DATE] 20:56 Scanner: 🤖 🟢 3D shopify Status: Disqu…" at bounding box center [854, 275] width 412 height 1873
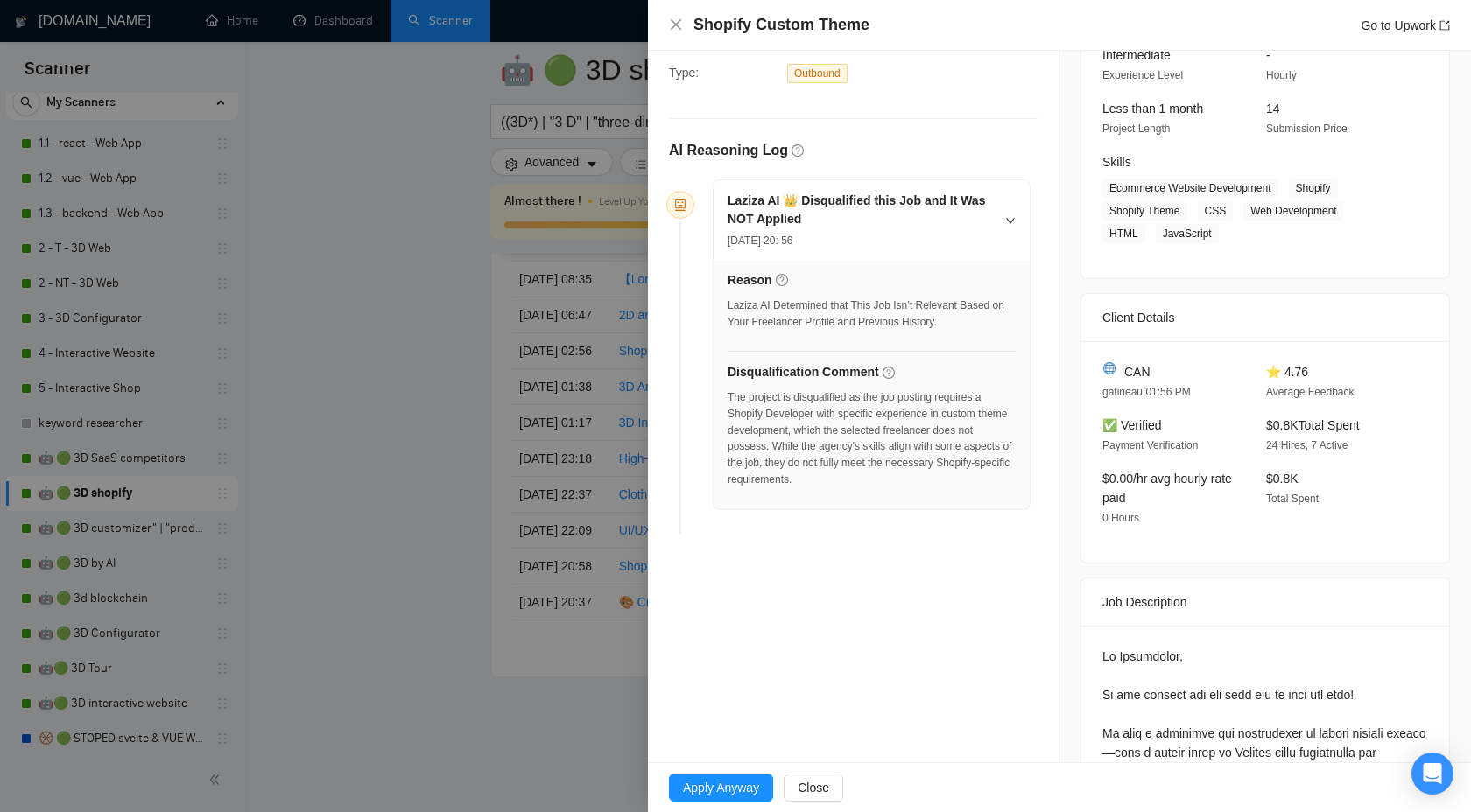
scroll to position [0, 0]
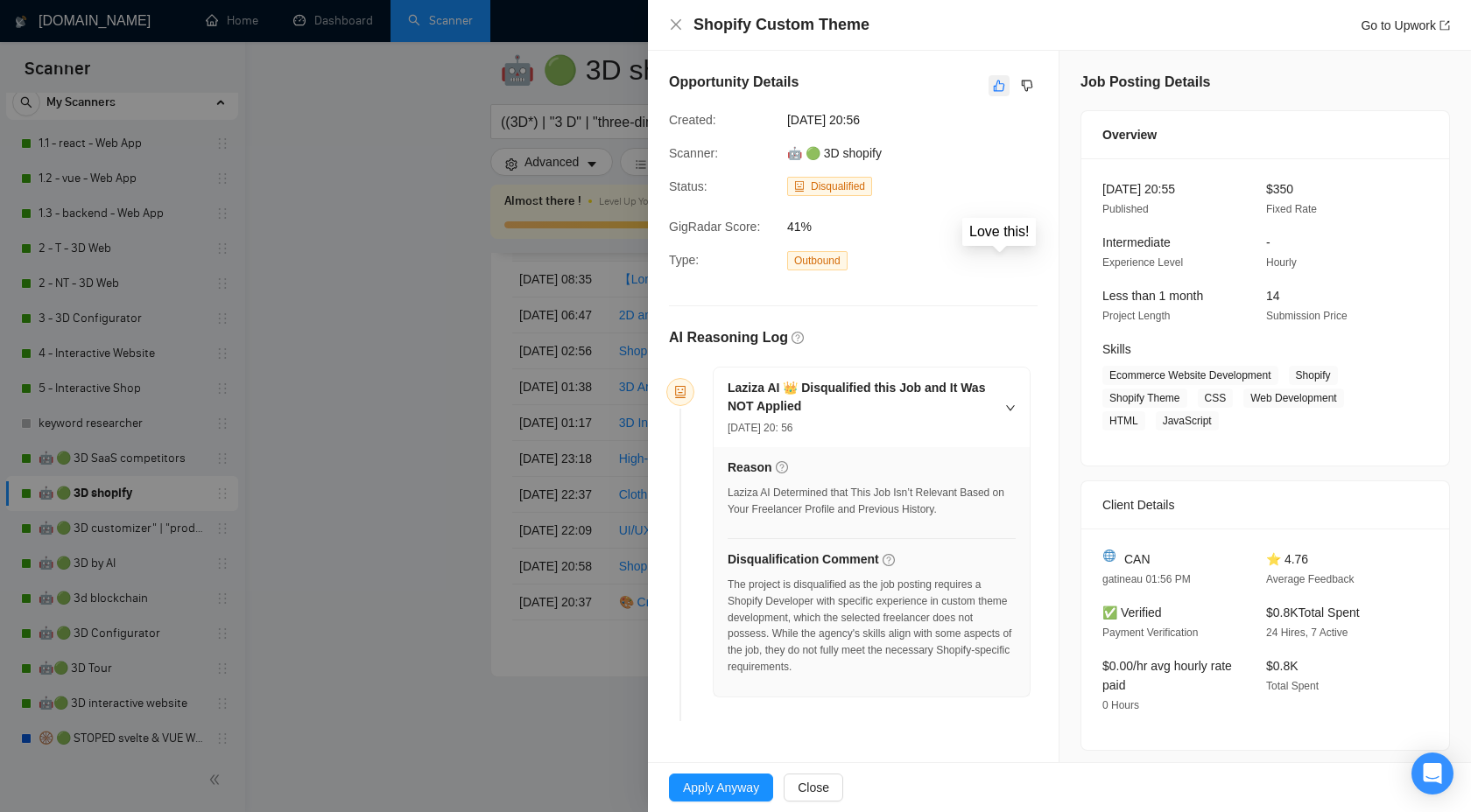
click at [1002, 86] on icon "like" at bounding box center [999, 86] width 12 height 14
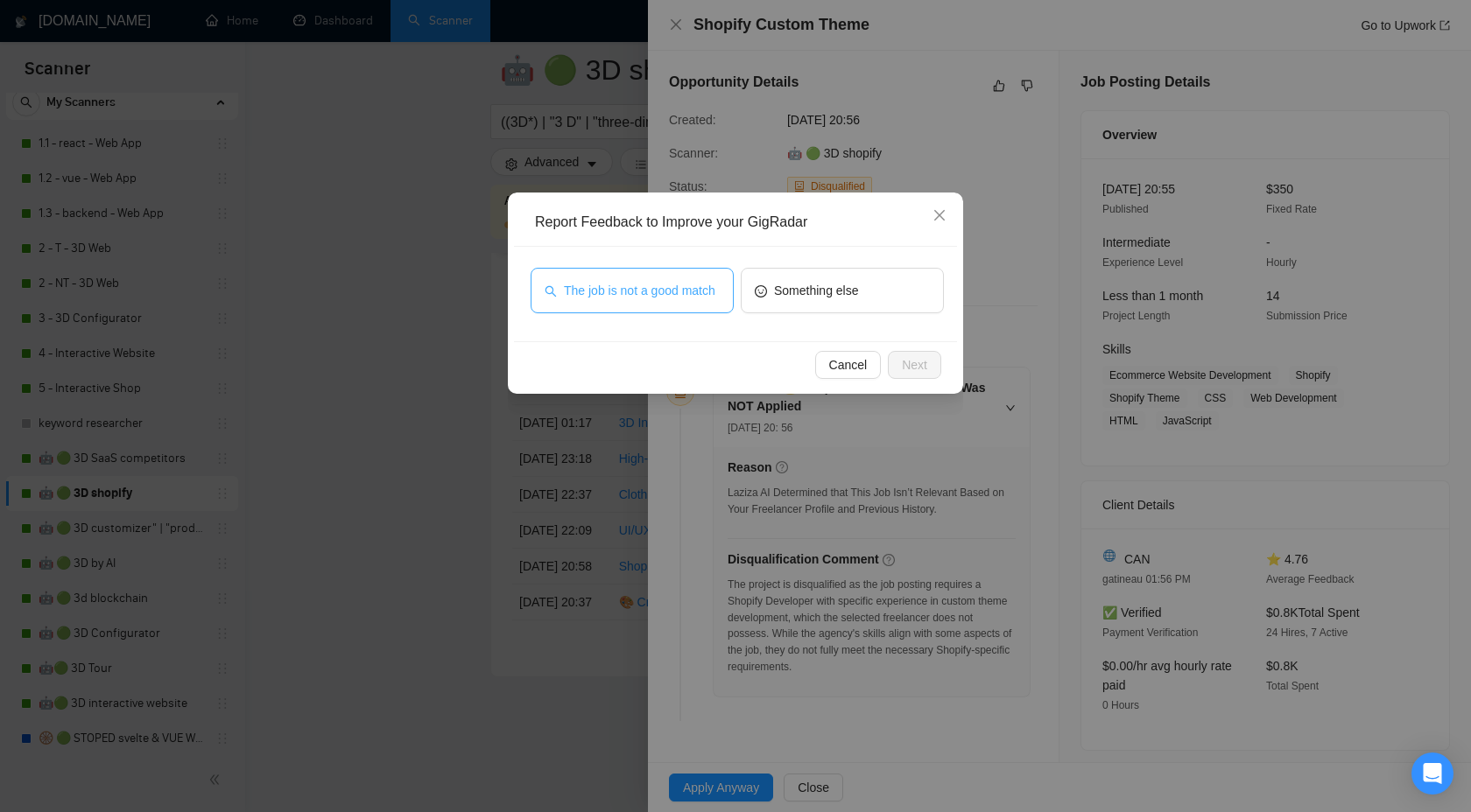
click at [662, 297] on span "The job is not a good match" at bounding box center [639, 291] width 151 height 19
click at [936, 364] on button "Next" at bounding box center [915, 365] width 53 height 28
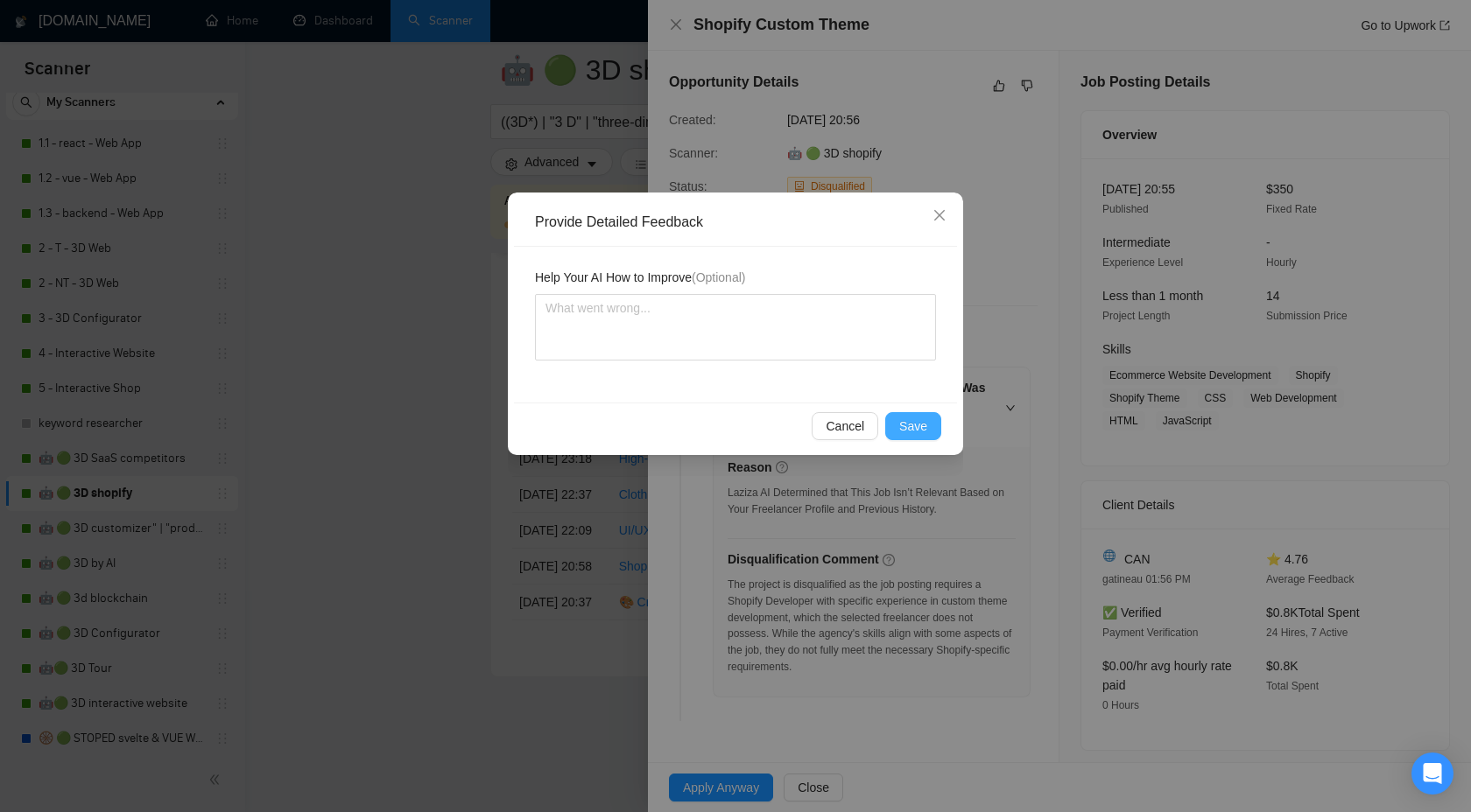
click at [908, 423] on span "Save" at bounding box center [913, 427] width 28 height 19
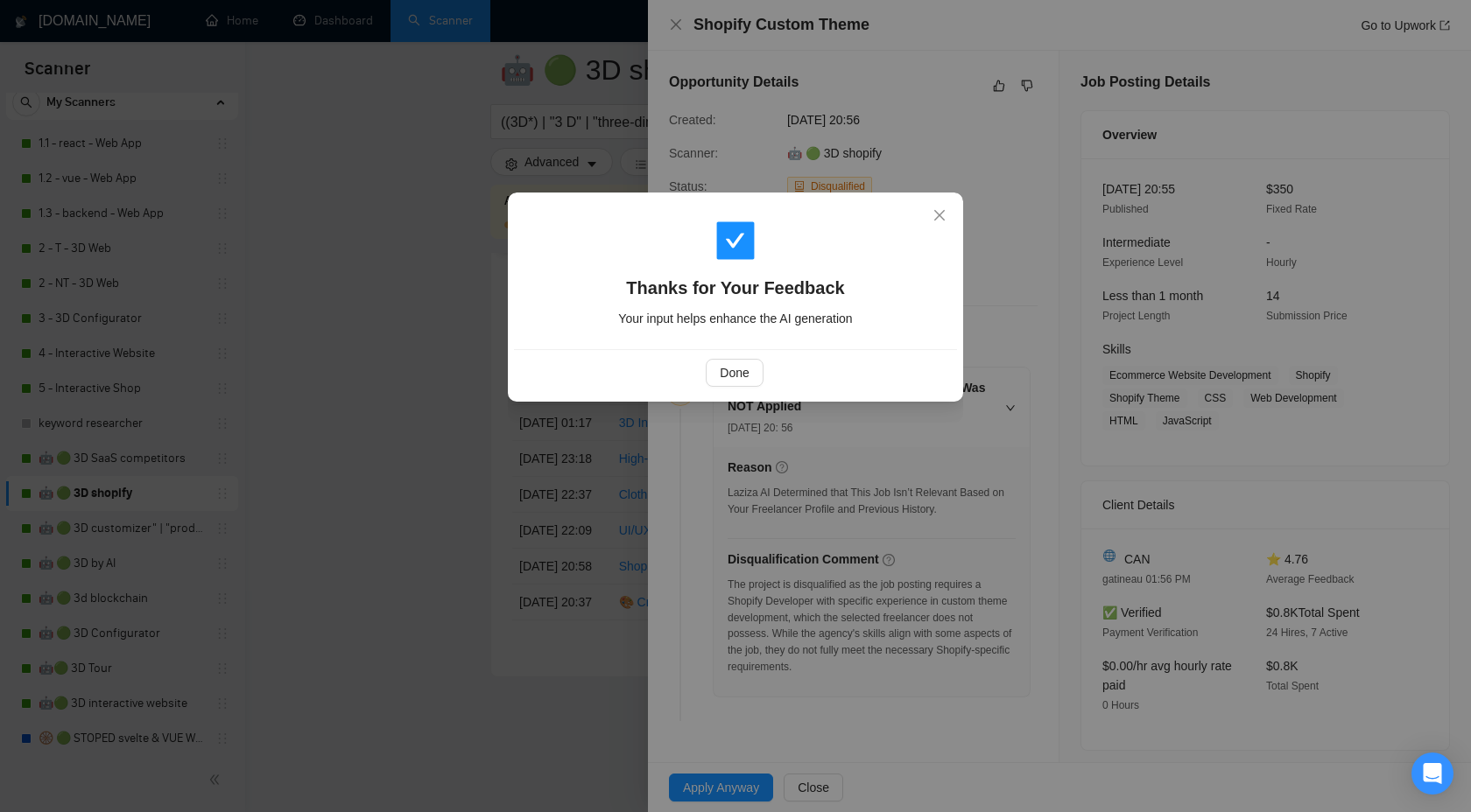
click at [739, 401] on div "Thanks for Your Feedback Your input helps enhance the AI generation Done" at bounding box center [736, 297] width 455 height 209
click at [737, 370] on span "Done" at bounding box center [734, 373] width 29 height 19
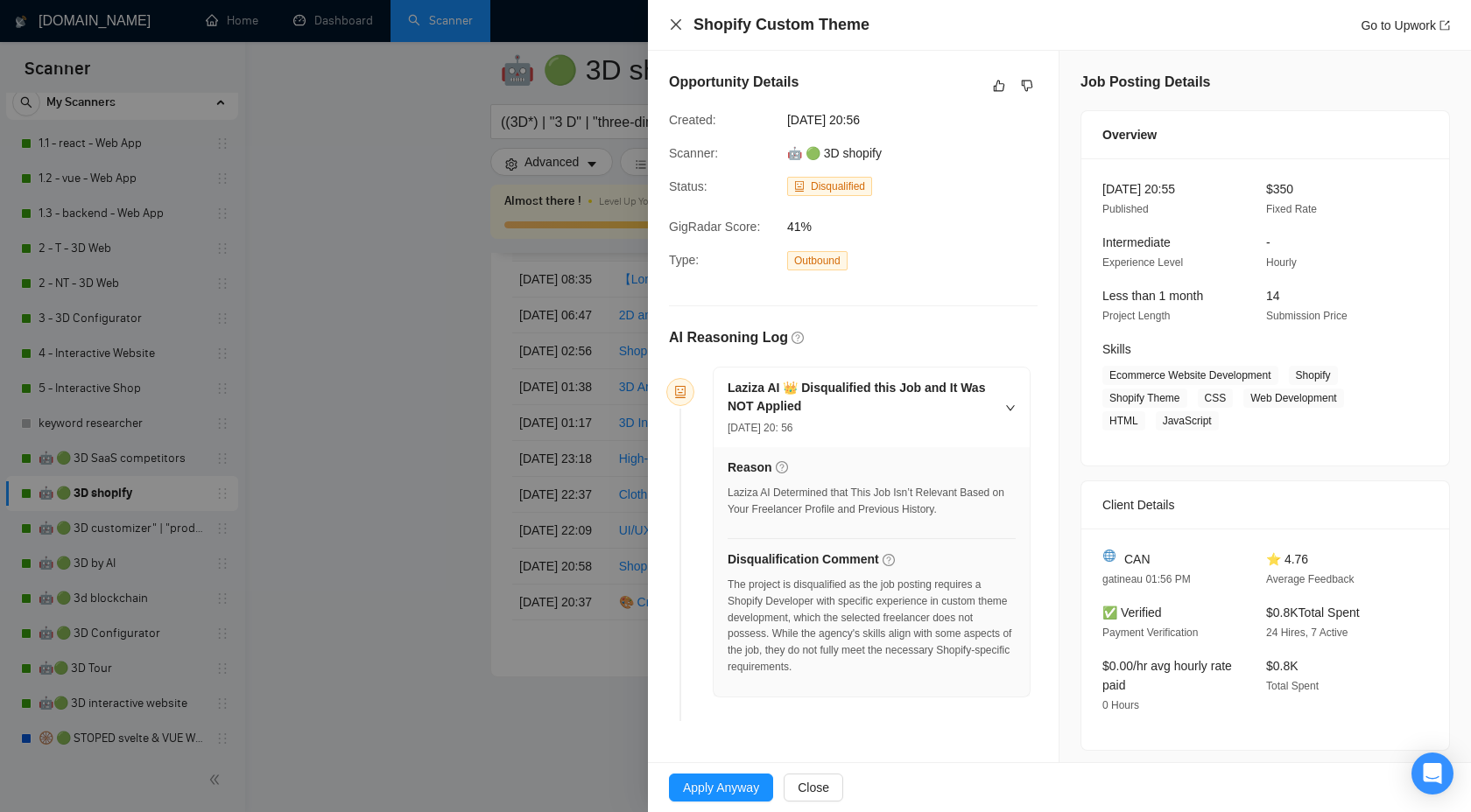
click at [672, 24] on icon "close" at bounding box center [676, 25] width 14 height 14
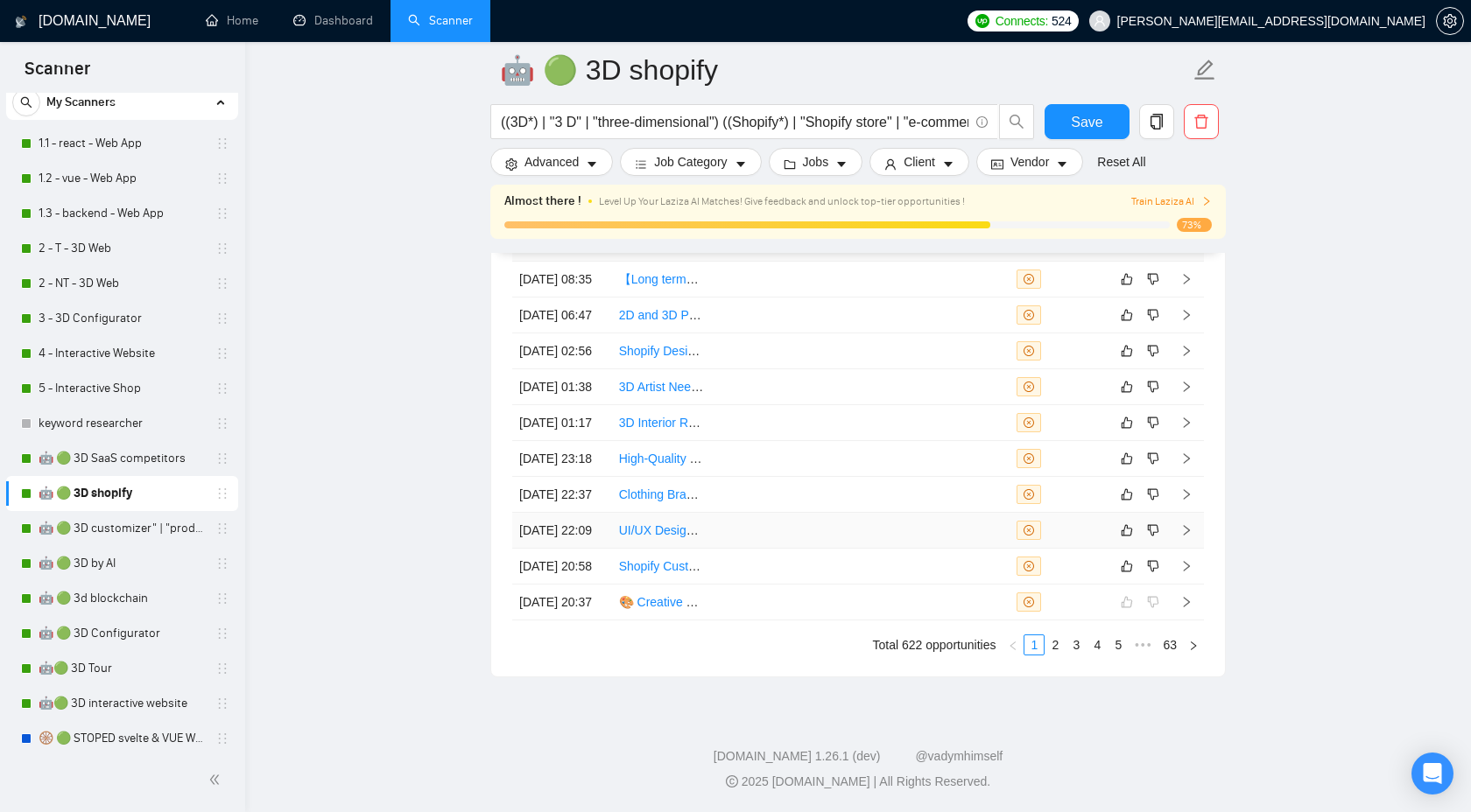
click at [1184, 525] on icon "right" at bounding box center [1186, 530] width 6 height 11
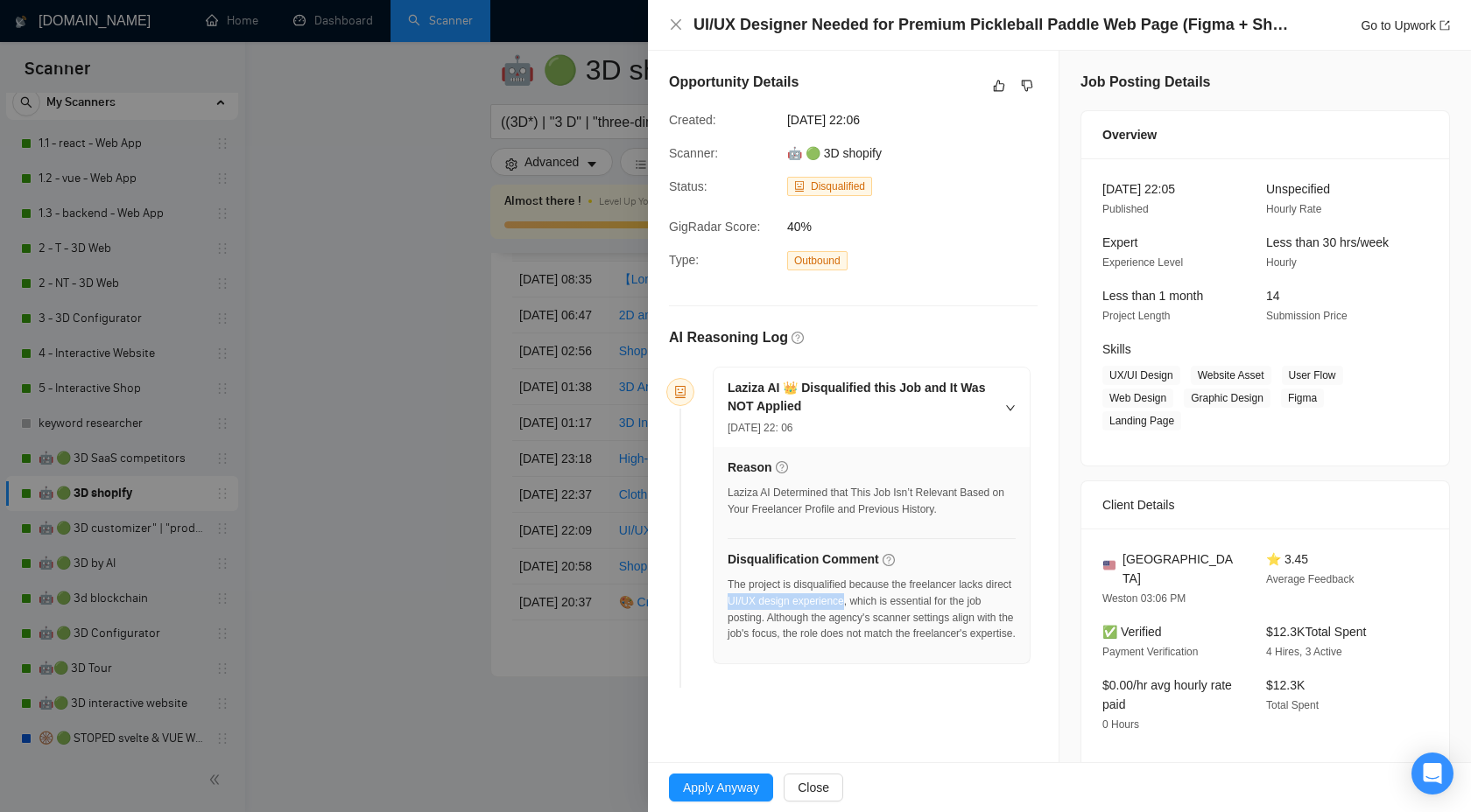
drag, startPoint x: 758, startPoint y: 601, endPoint x: 880, endPoint y: 598, distance: 122.0
click at [880, 598] on div "The project is disqualified because the freelancer lacks direct UI/UX design ex…" at bounding box center [872, 610] width 288 height 65
copy div "UI/UX design experience"
click at [1024, 81] on icon "dislike" at bounding box center [1027, 86] width 11 height 11
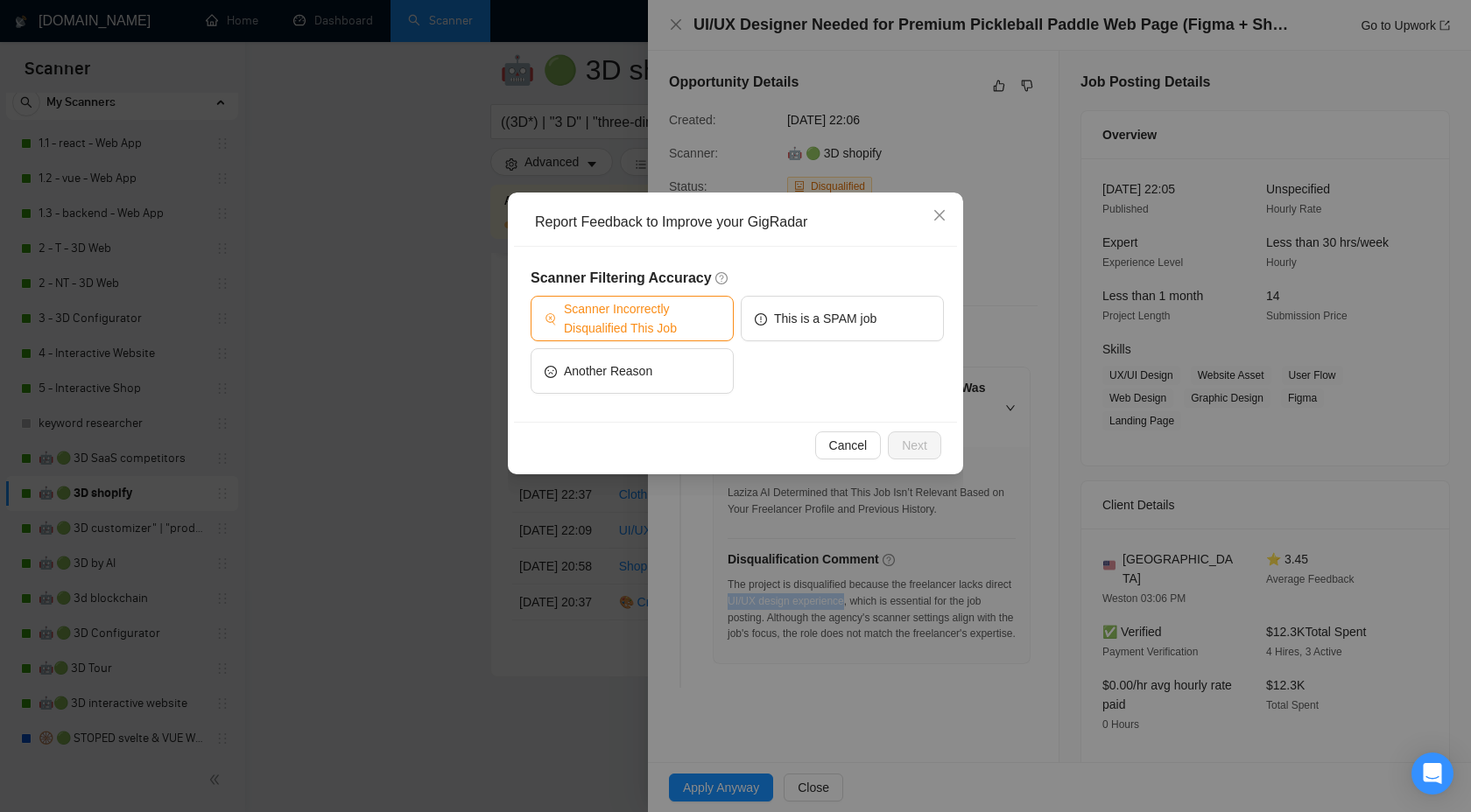
click at [669, 299] on button "Scanner Incorrectly Disqualified This Job" at bounding box center [632, 319] width 203 height 46
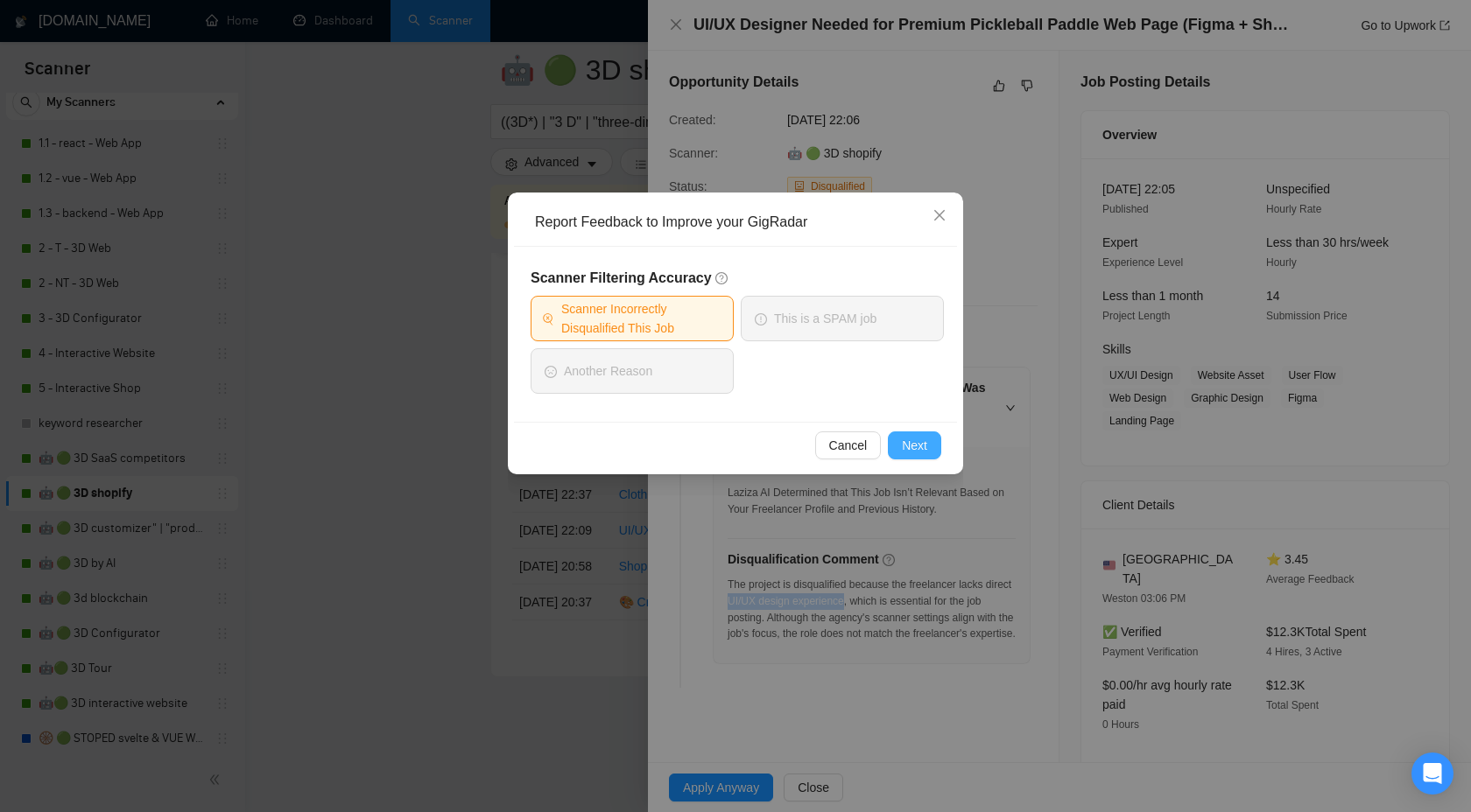
click at [905, 455] on button "Next" at bounding box center [915, 445] width 53 height 28
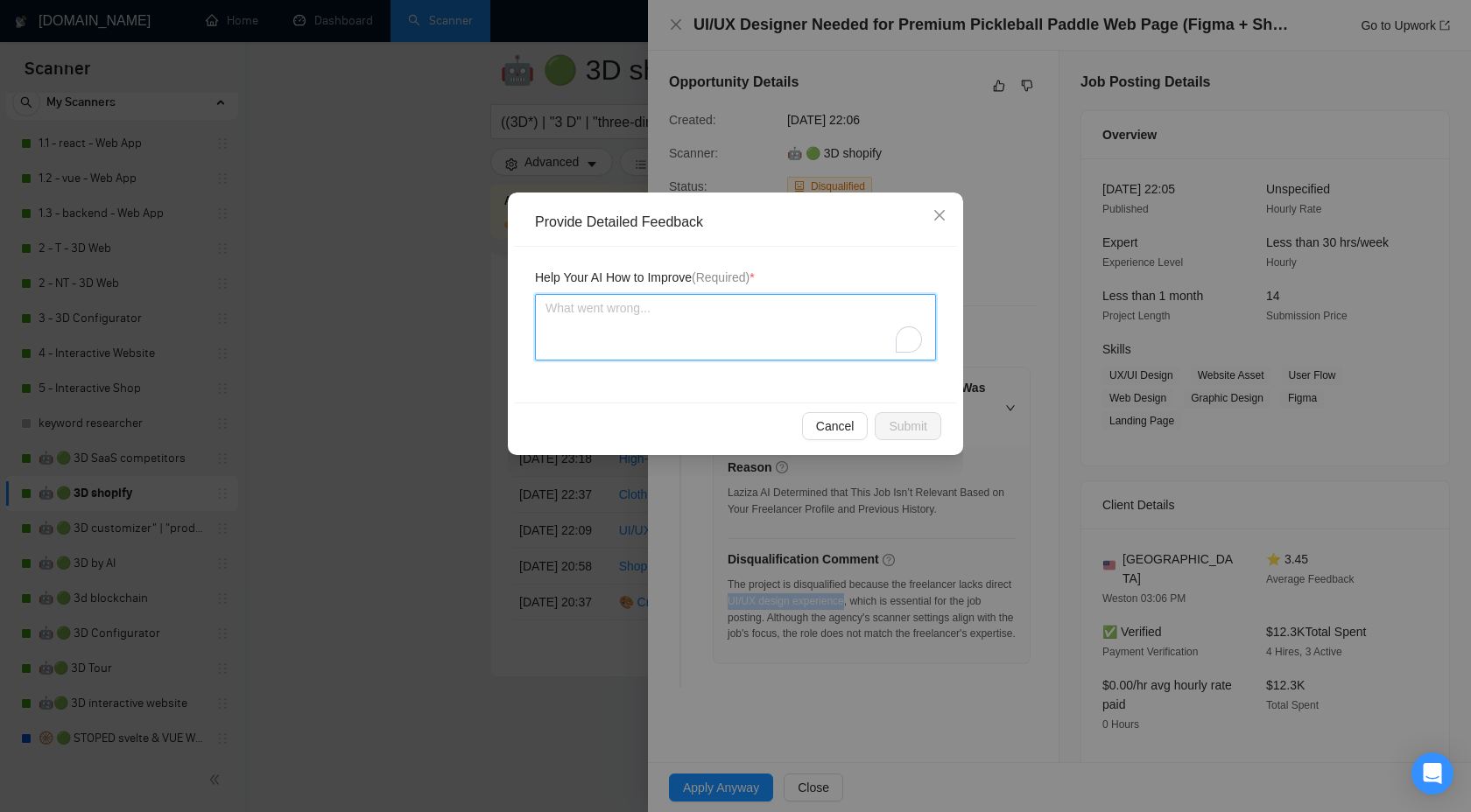
click at [804, 328] on textarea "To enrich screen reader interactions, please activate Accessibility in Grammarl…" at bounding box center [736, 327] width 401 height 66
type textarea "w"
type textarea "we"
type textarea "we c"
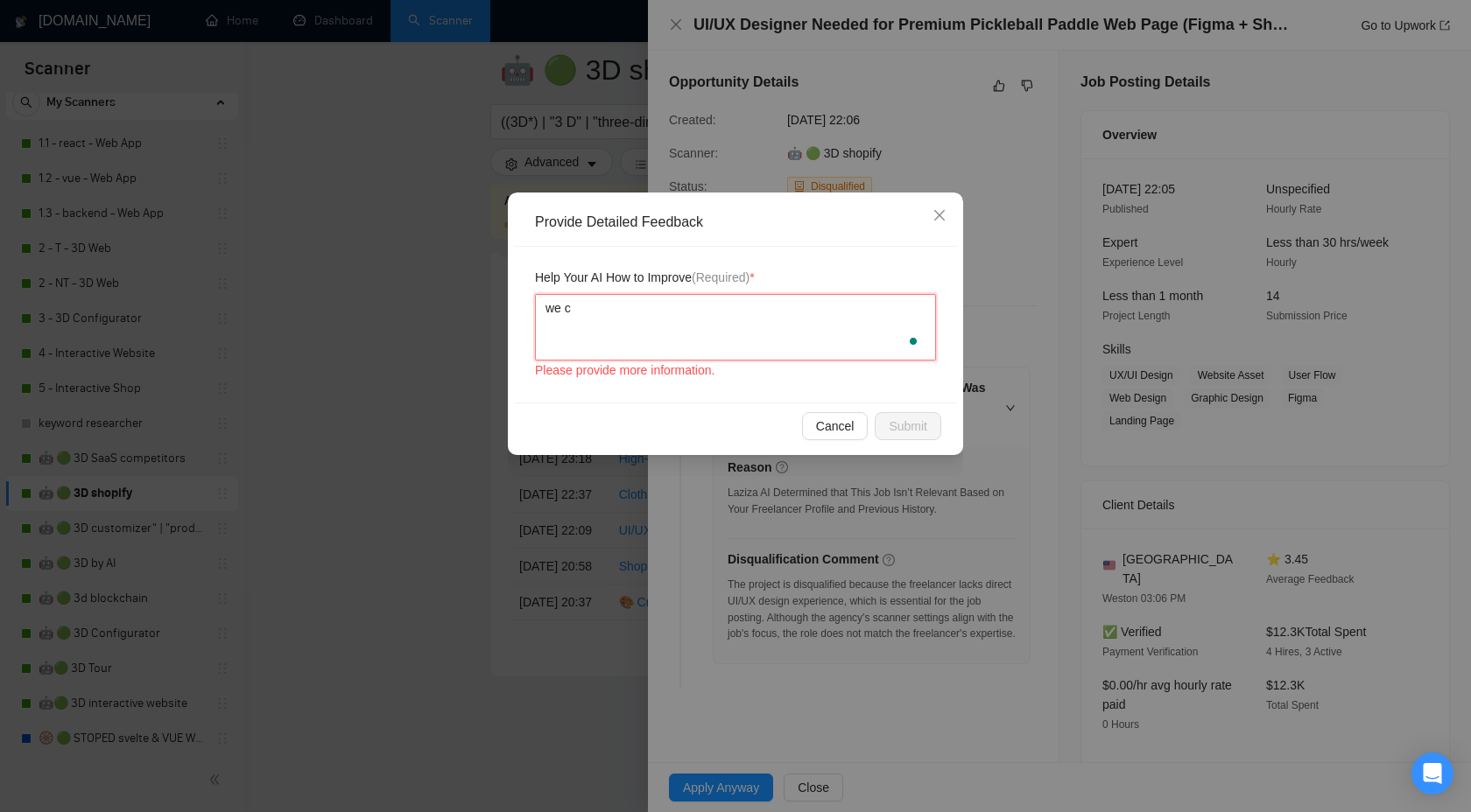
type textarea "we ca"
type textarea "we can"
type textarea "we can d"
type textarea "we can do"
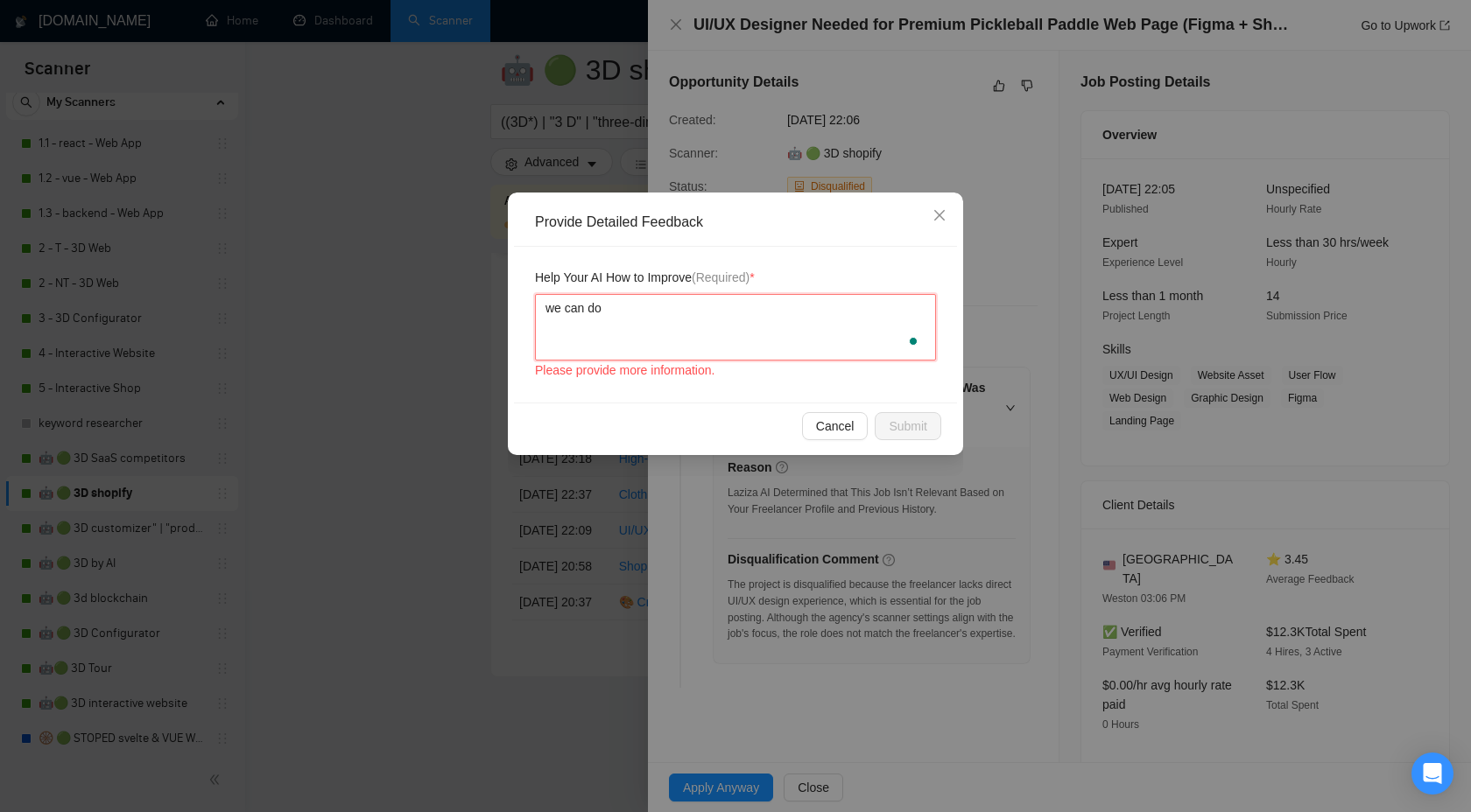
type textarea "we can do"
type textarea "we can do a"
paste textarea "UI/UX design experience"
type textarea "we can do a UI/UX design experience"
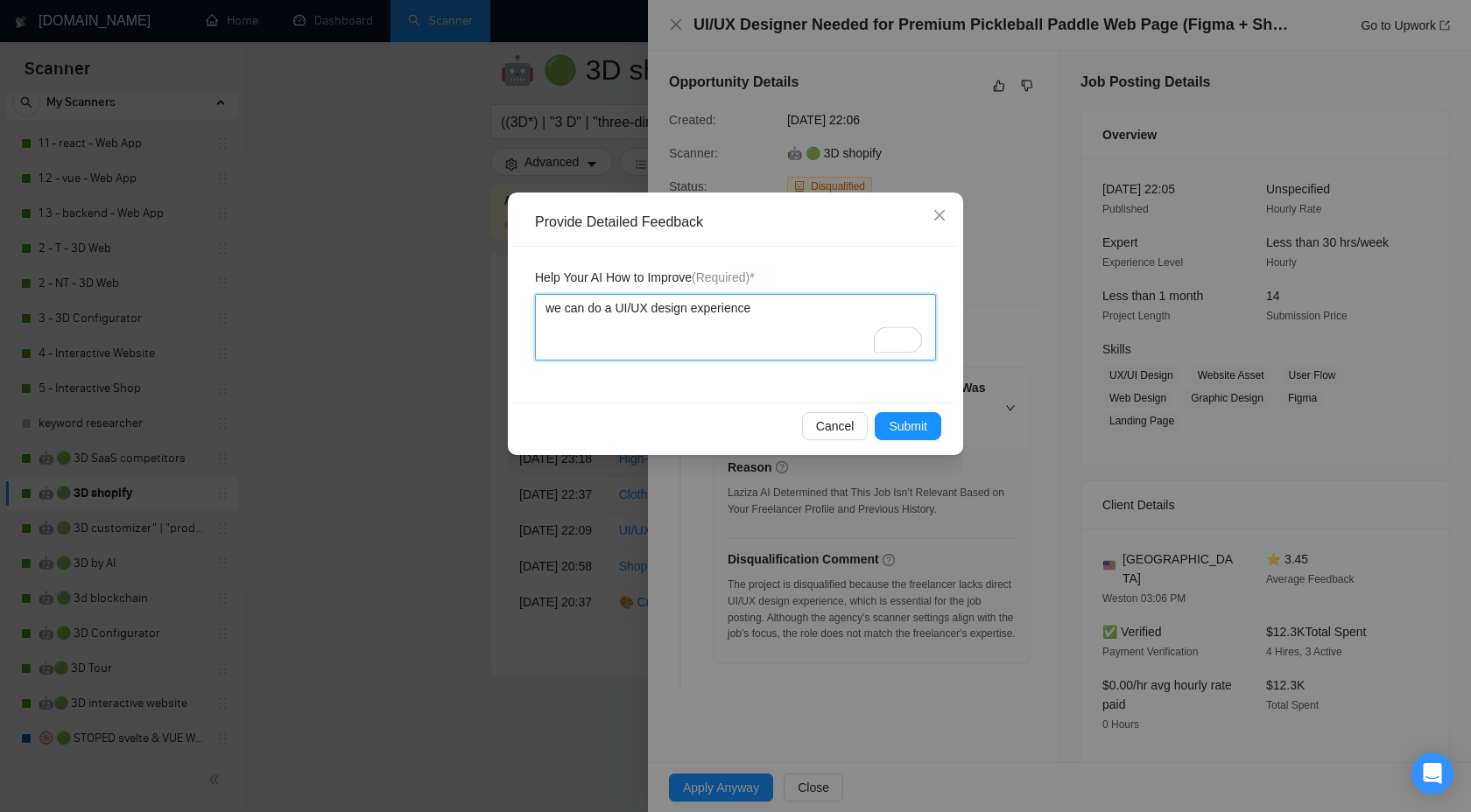
click at [741, 312] on textarea "we can do a UI/UX design experience" at bounding box center [736, 327] width 401 height 66
type textarea "we can do a UI/UX design a"
type textarea "we can do a UI/UX design an"
type textarea "we can do a UI/UX design and"
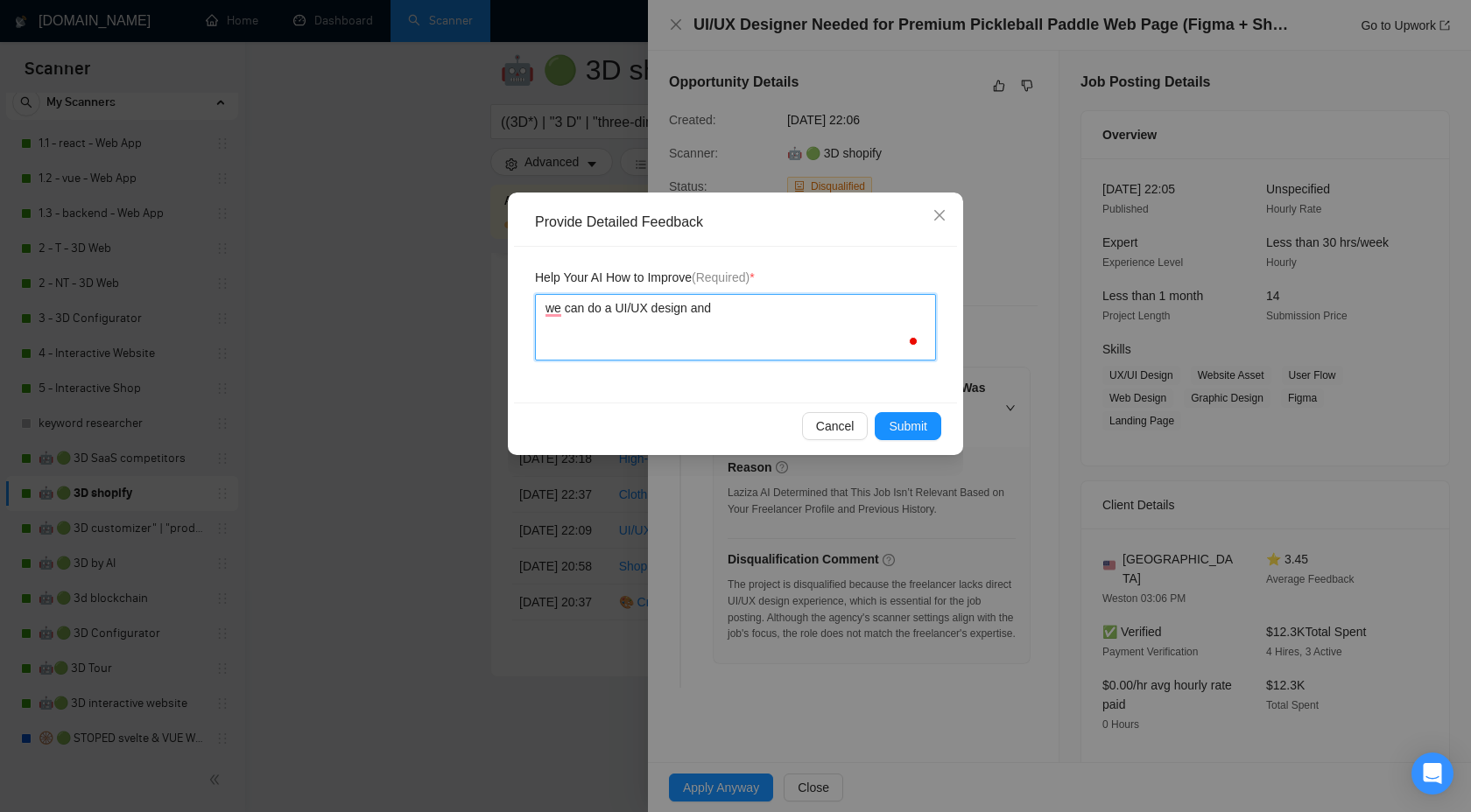
type textarea "we can do a UI/UX design and"
type textarea "we can do a UI/UX design and S"
type textarea "we can do a UI/UX design and Sh"
type textarea "we can do a UI/UX design and Sho"
type textarea "we can do a UI/UX design and Shop"
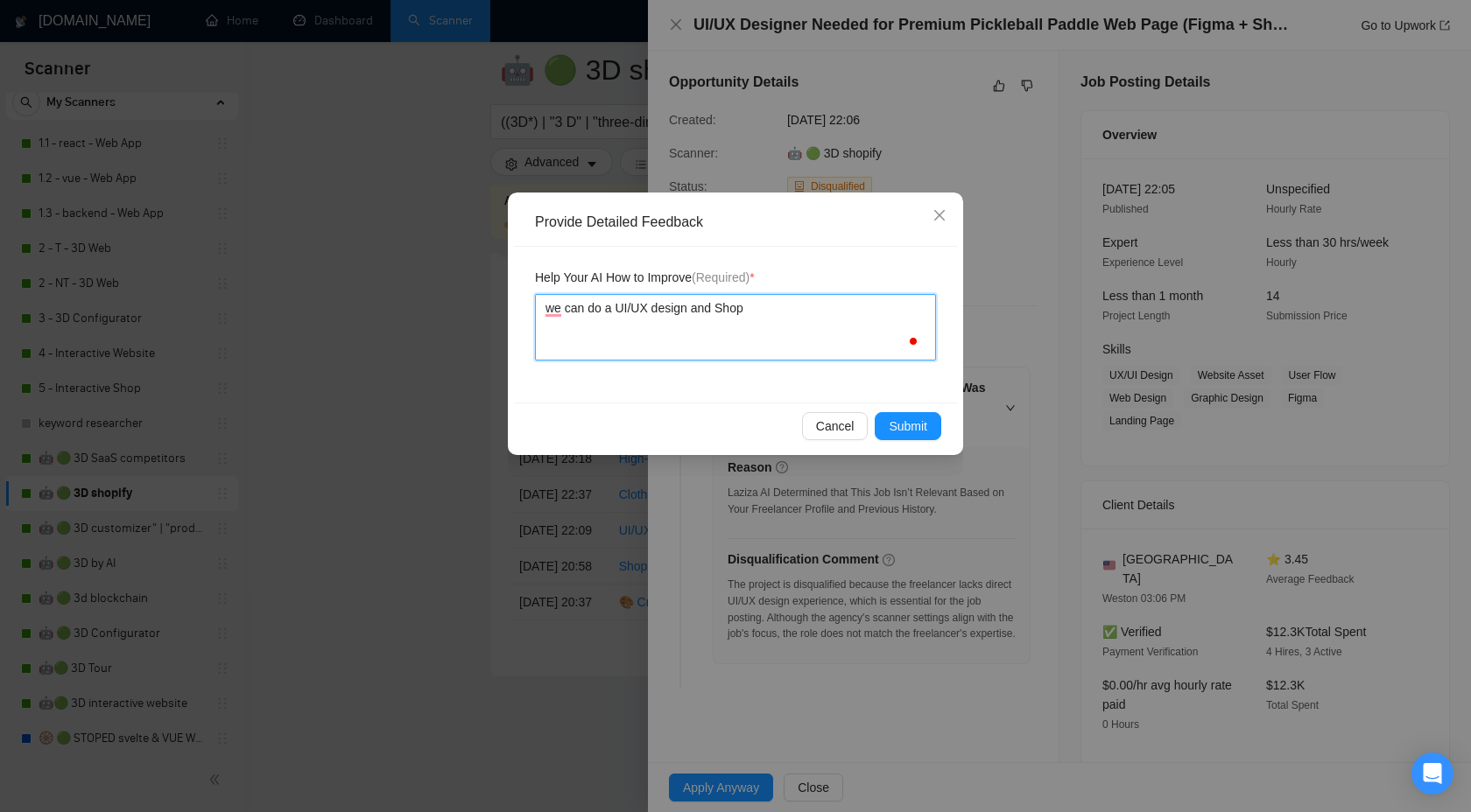
type textarea "we can do a UI/UX design and Shopi"
type textarea "we can do a UI/UX design and Shopif"
type textarea "we can do a UI/UX design and Shopify"
type textarea "we can do a UI/UX design and Shopify d"
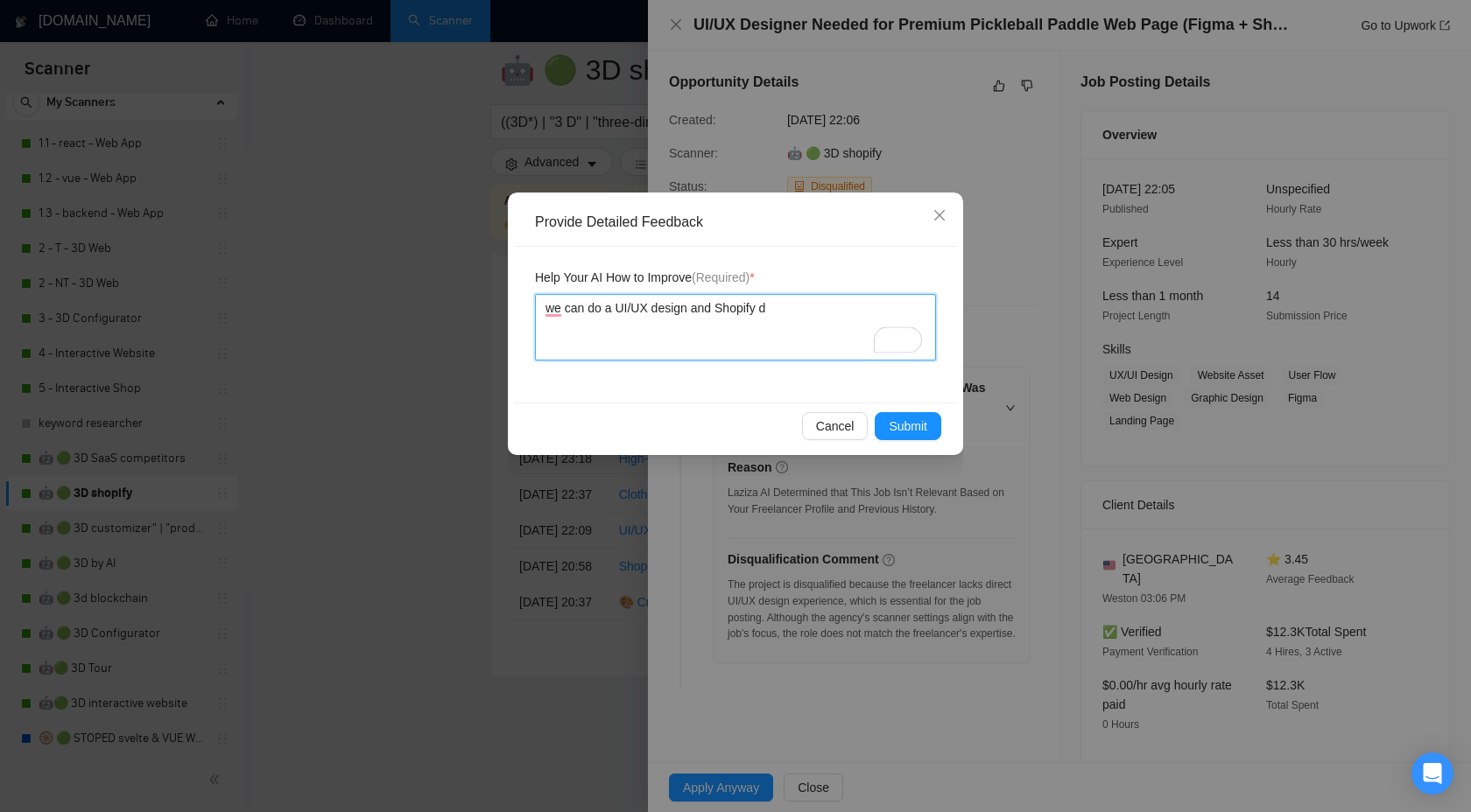
type textarea "we can do a UI/UX design and Shopify de"
type textarea "we can do a UI/UX design and Shopify dev"
type textarea "we can do a UI/UX design and Shopify deve"
type textarea "we can do a UI/UX design and Shopify development"
type textarea "We can do a UI/UX design and Shopify development"
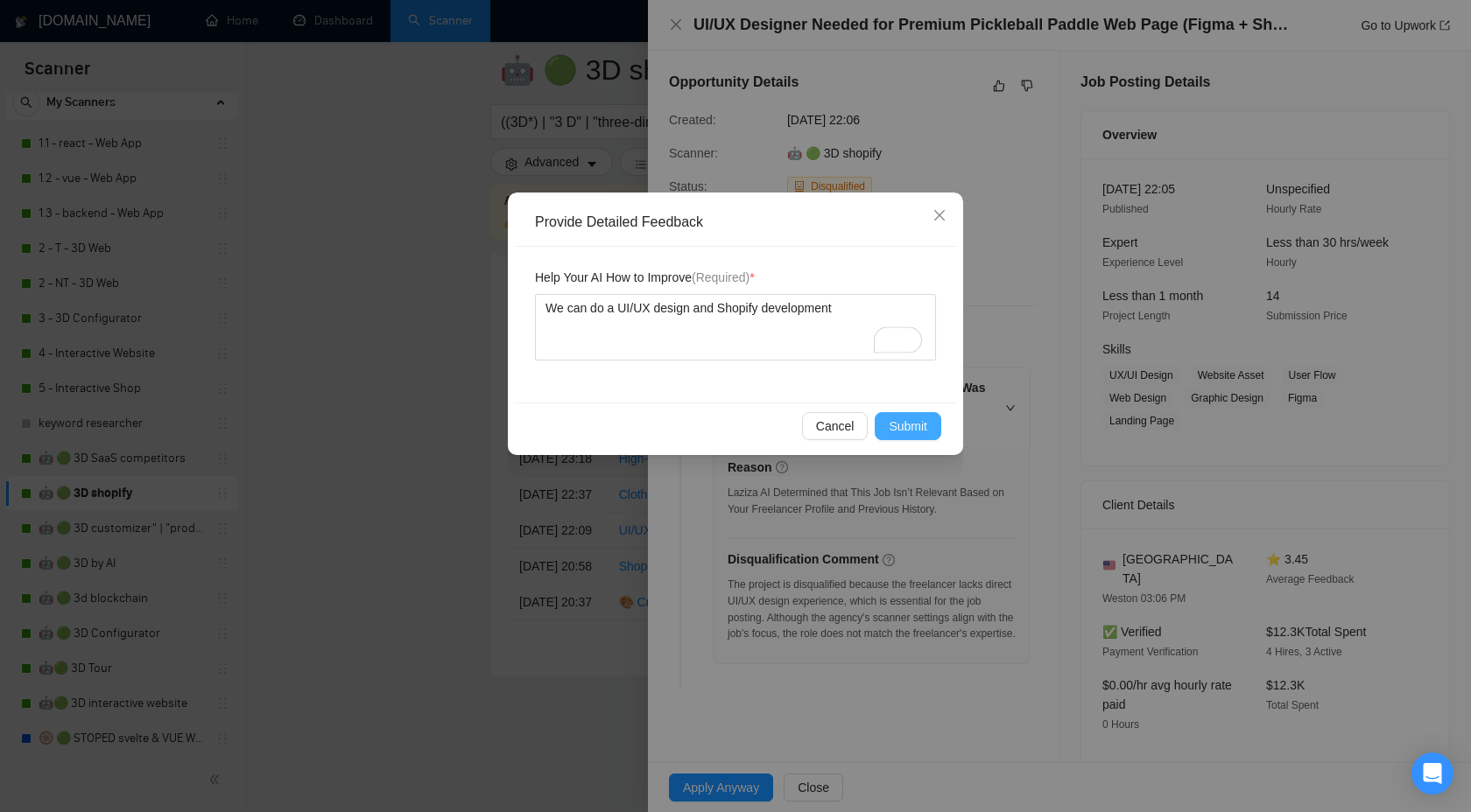
click at [911, 425] on span "Submit" at bounding box center [909, 427] width 39 height 19
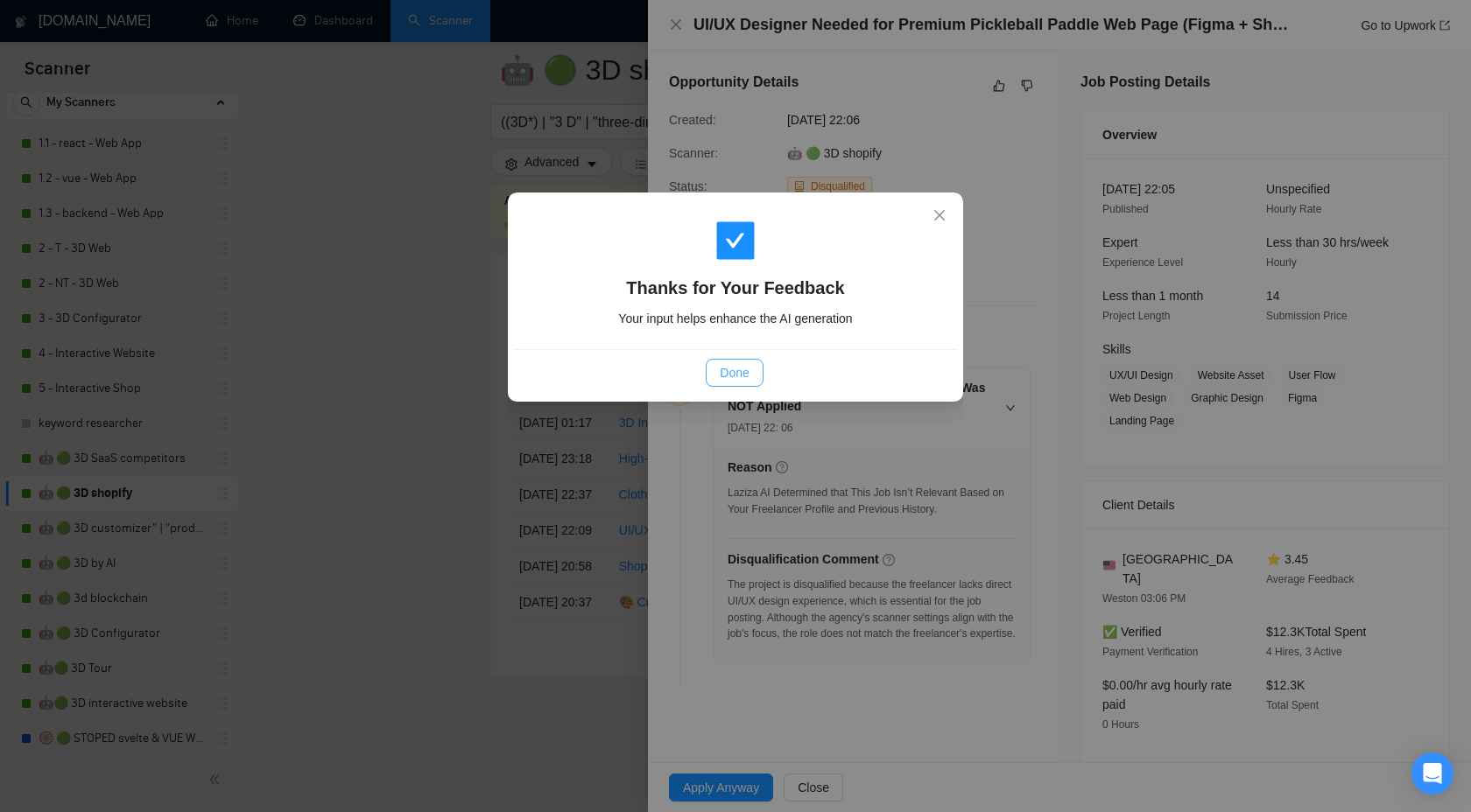
click at [740, 383] on button "Done" at bounding box center [734, 373] width 57 height 28
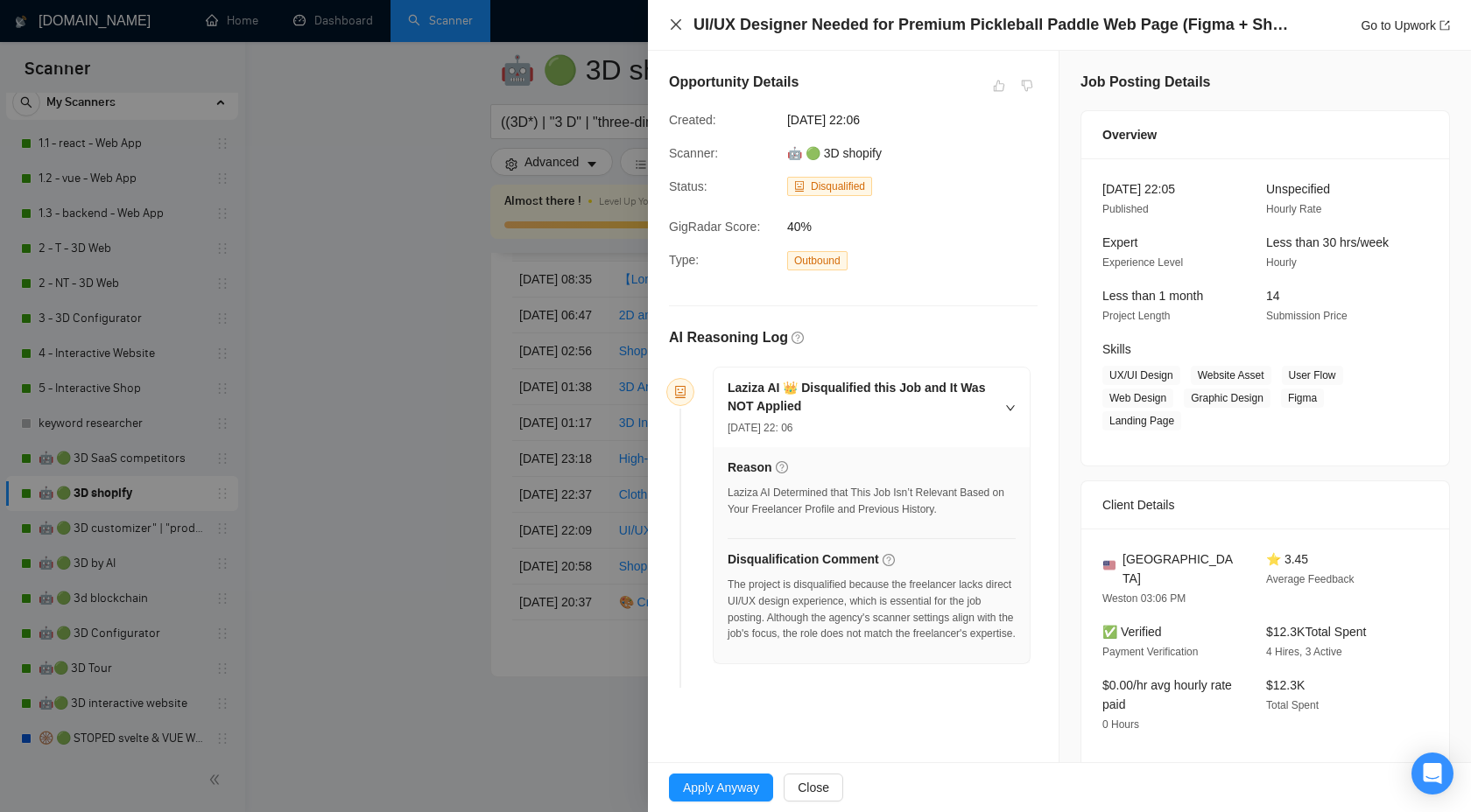
click at [670, 20] on icon "close" at bounding box center [676, 25] width 14 height 14
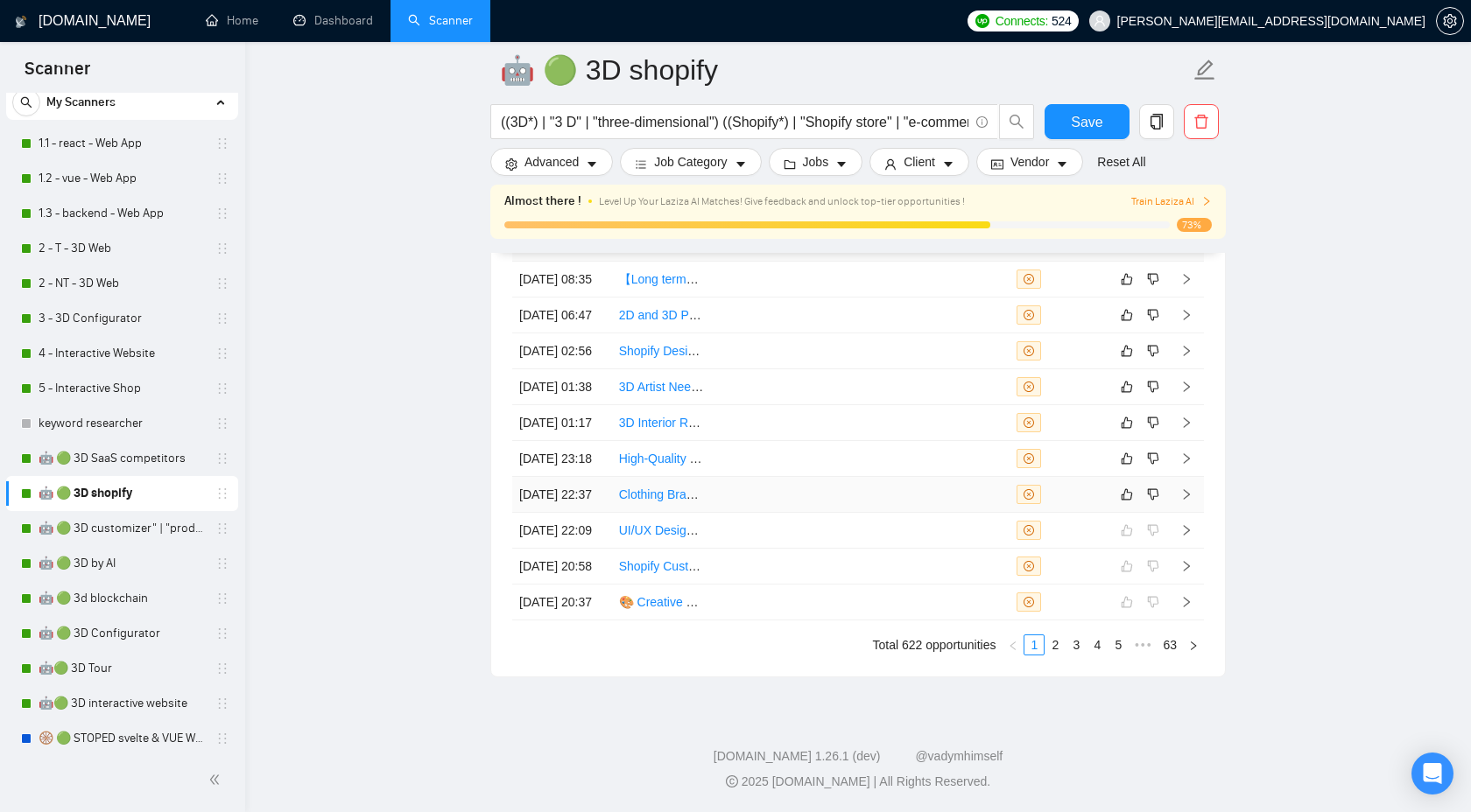
click at [1188, 477] on td at bounding box center [1187, 495] width 35 height 36
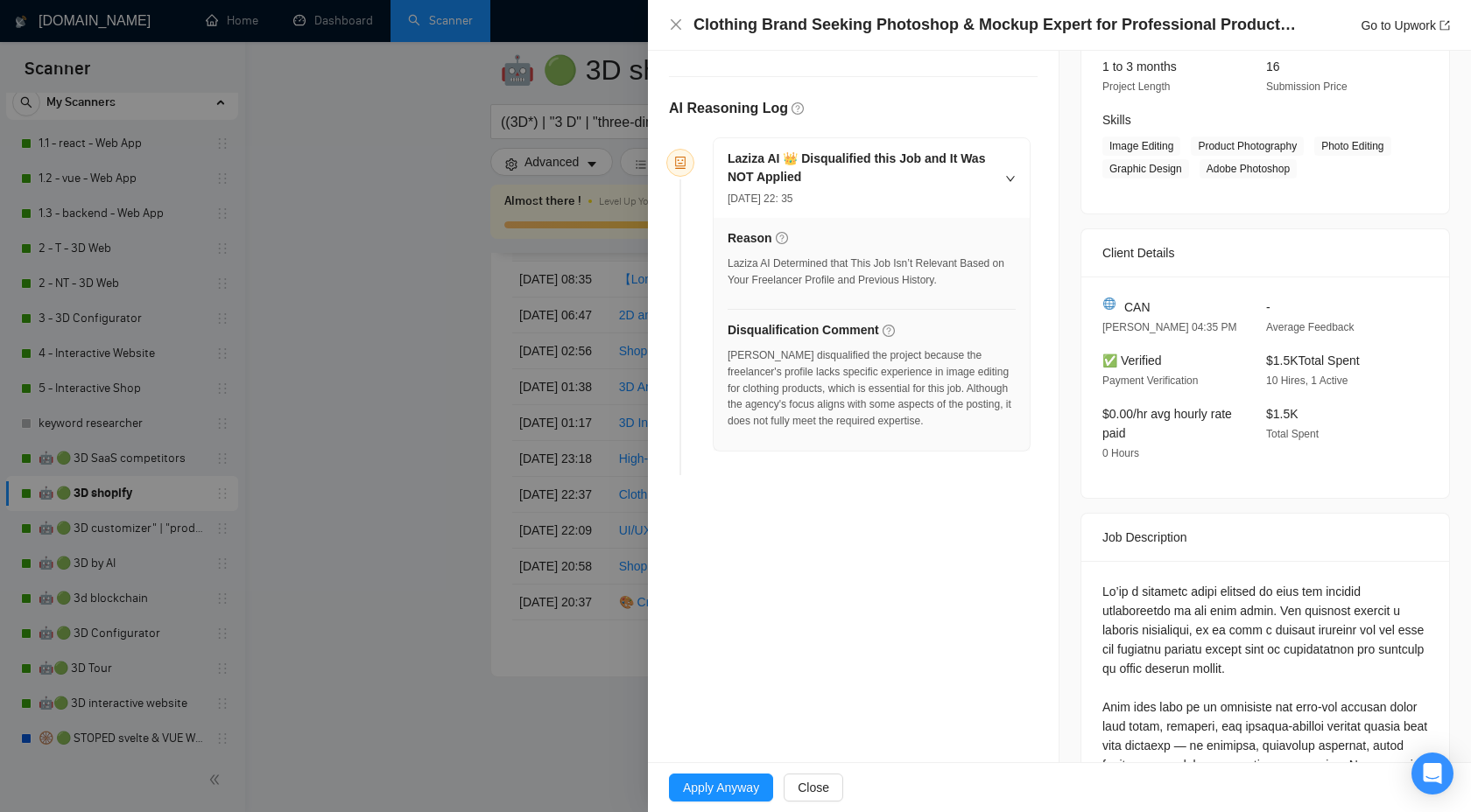
scroll to position [79, 0]
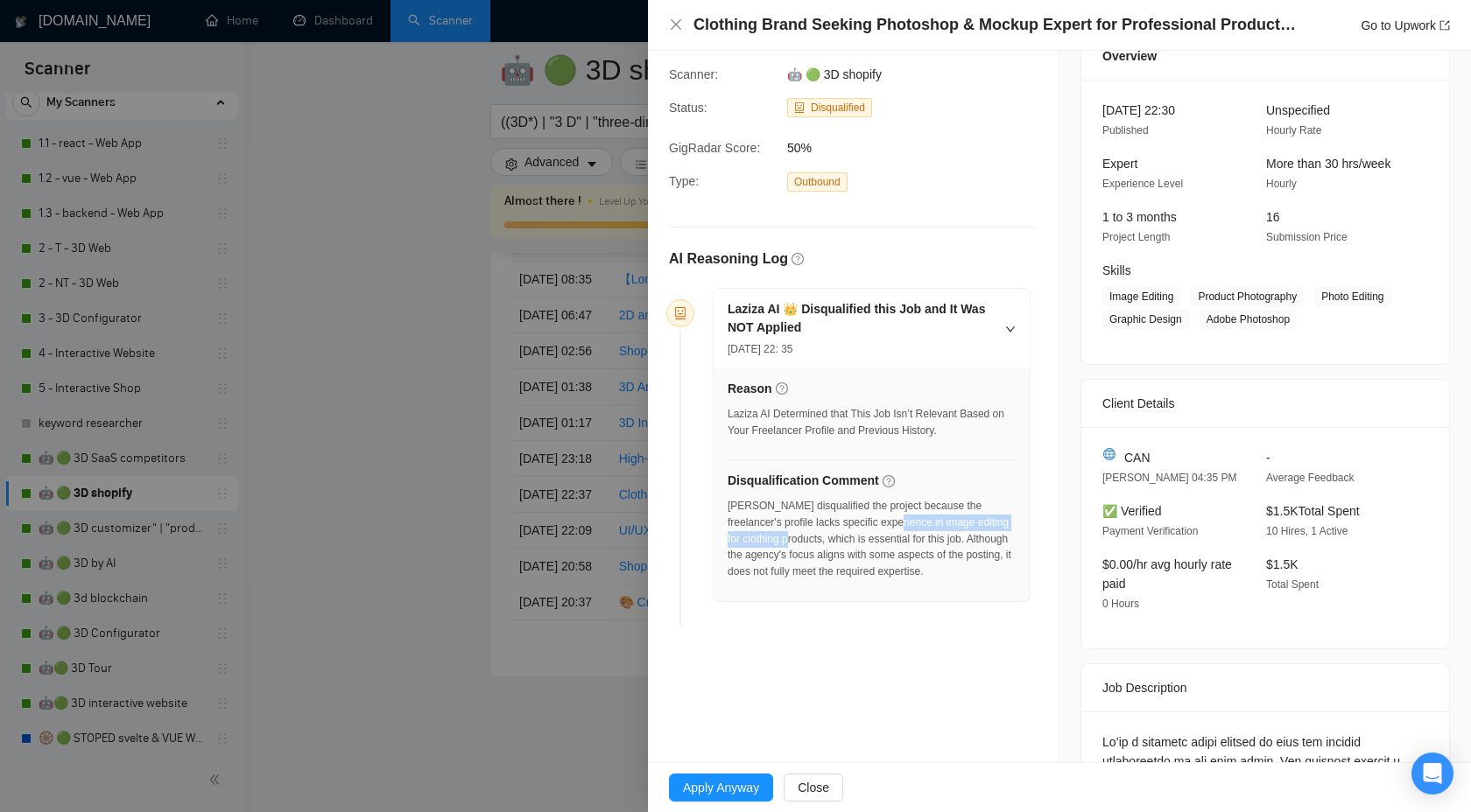
drag, startPoint x: 888, startPoint y: 523, endPoint x: 815, endPoint y: 538, distance: 74.5
click at [815, 538] on div "[PERSON_NAME] disqualified the project because the freelancer's profile lacks s…" at bounding box center [872, 539] width 288 height 82
copy div "in image editing for clothing products"
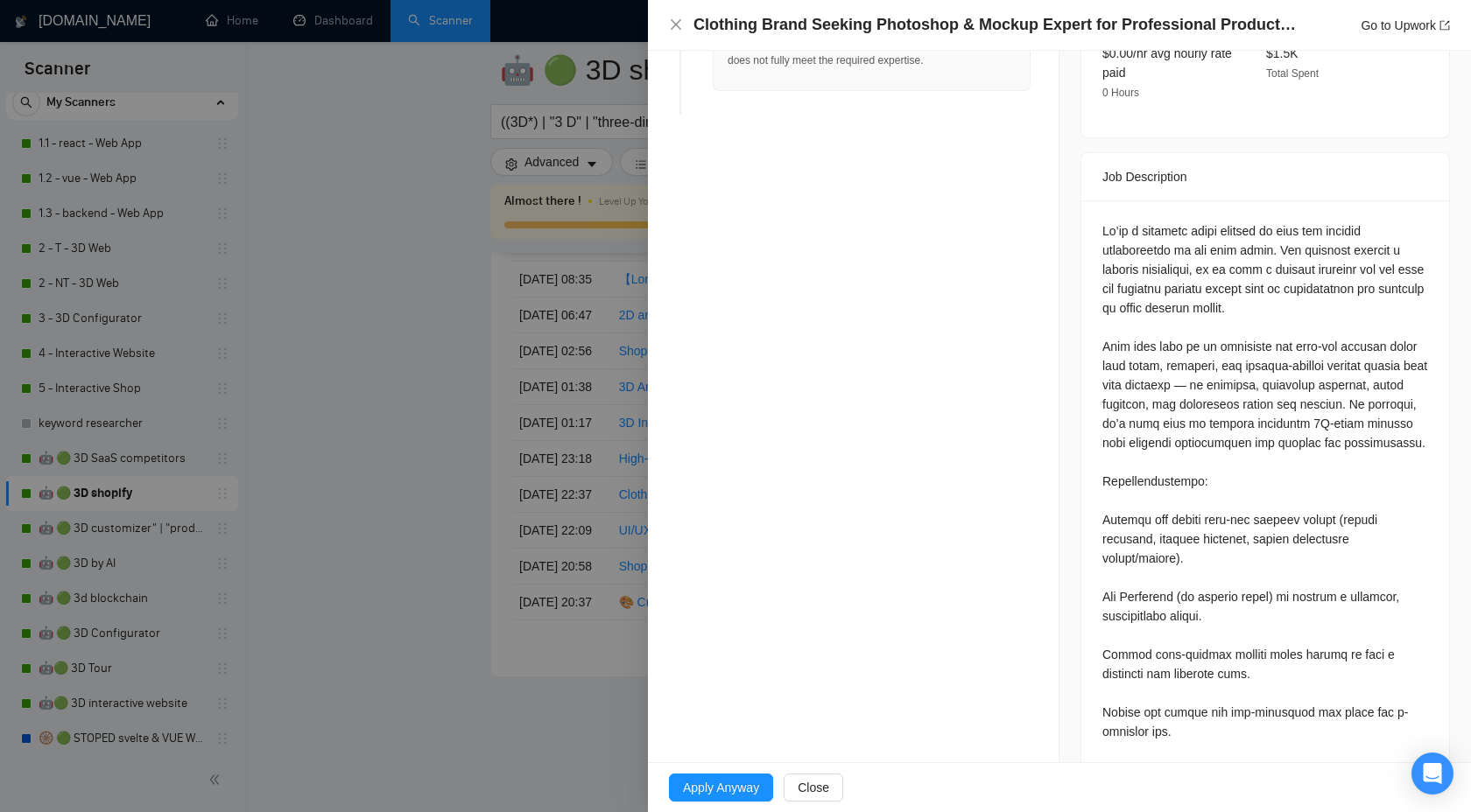
scroll to position [0, 0]
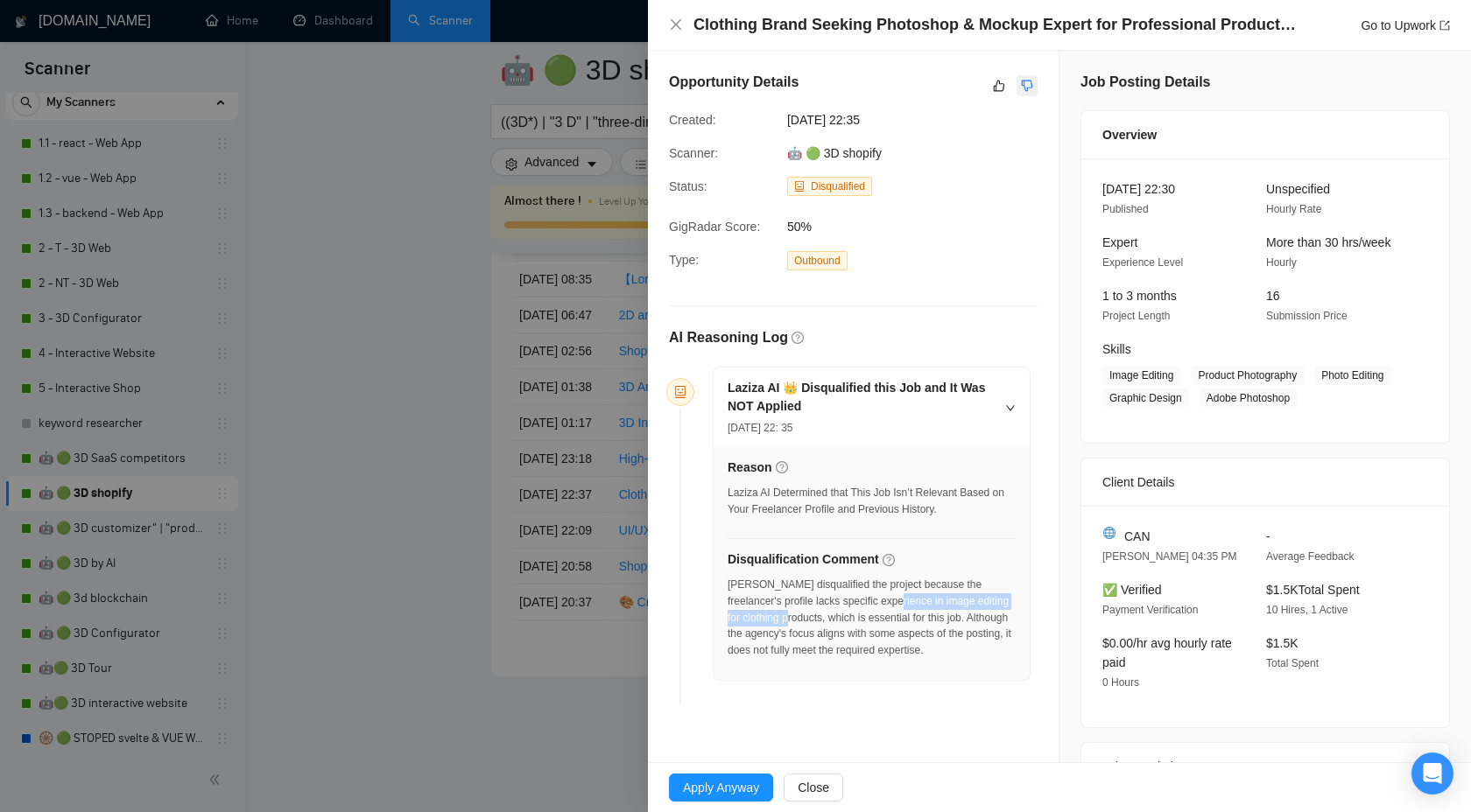
click at [1023, 87] on icon "dislike" at bounding box center [1027, 86] width 12 height 14
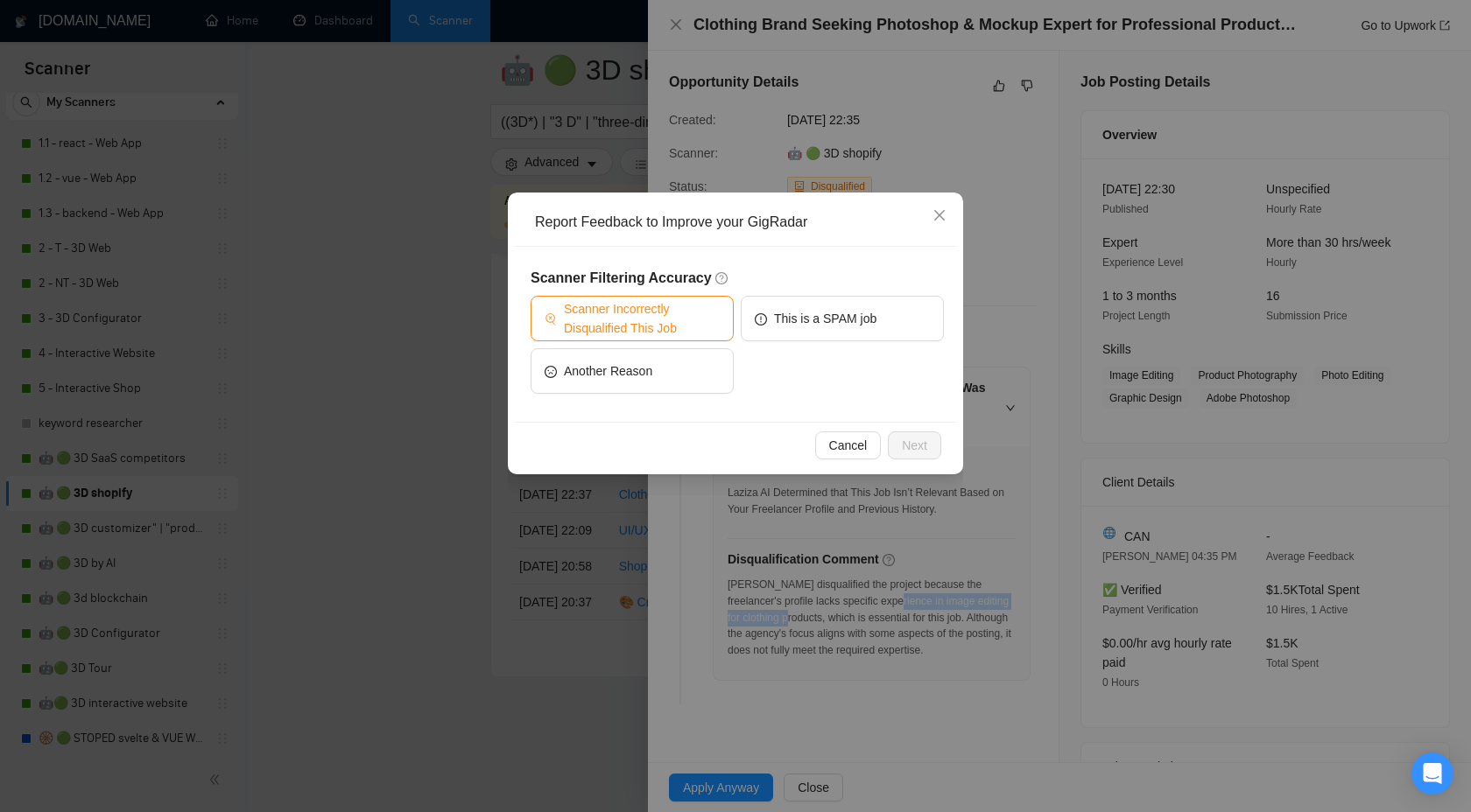
click at [614, 323] on span "Scanner Incorrectly Disqualified This Job" at bounding box center [642, 319] width 156 height 39
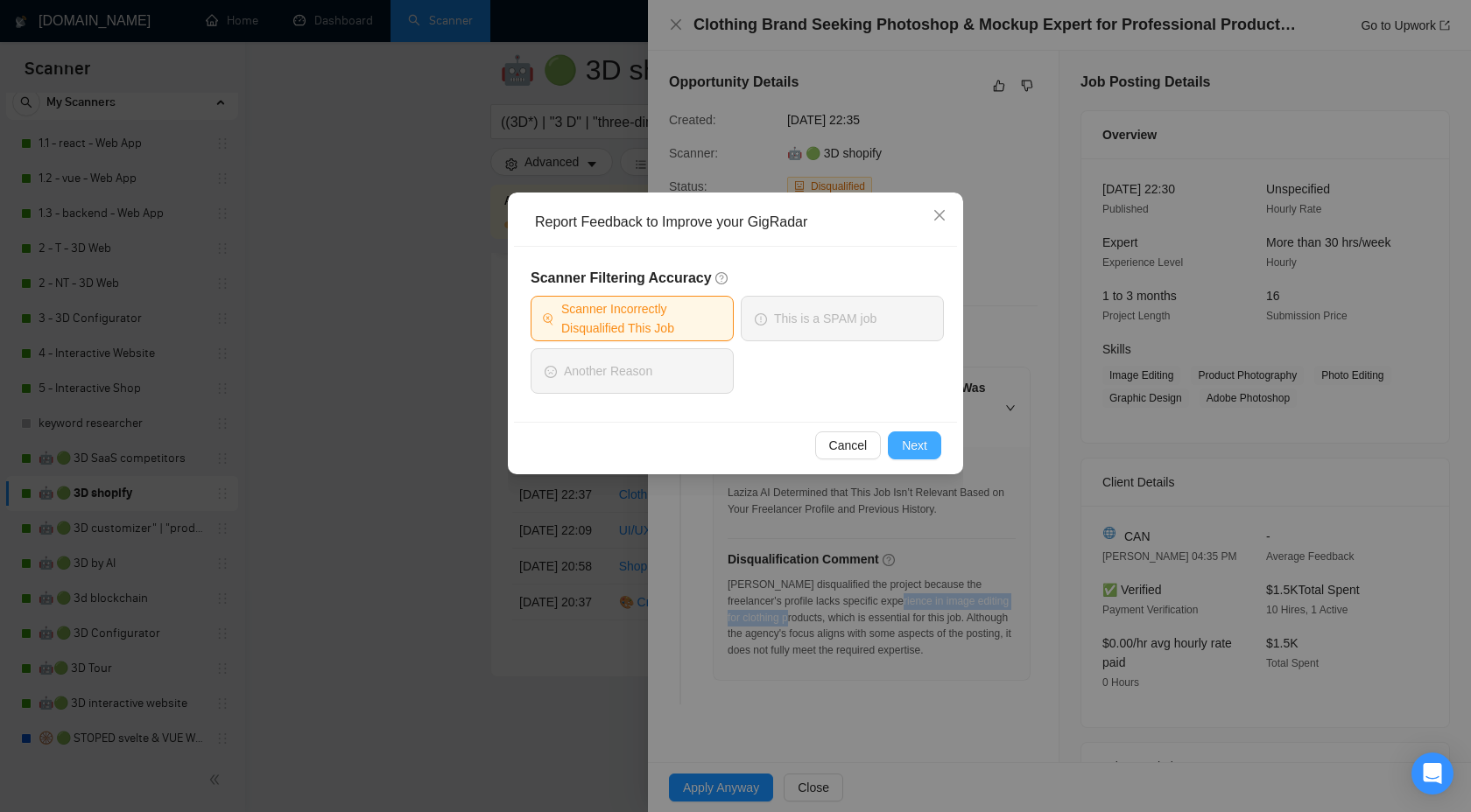
click at [896, 445] on button "Next" at bounding box center [915, 445] width 53 height 28
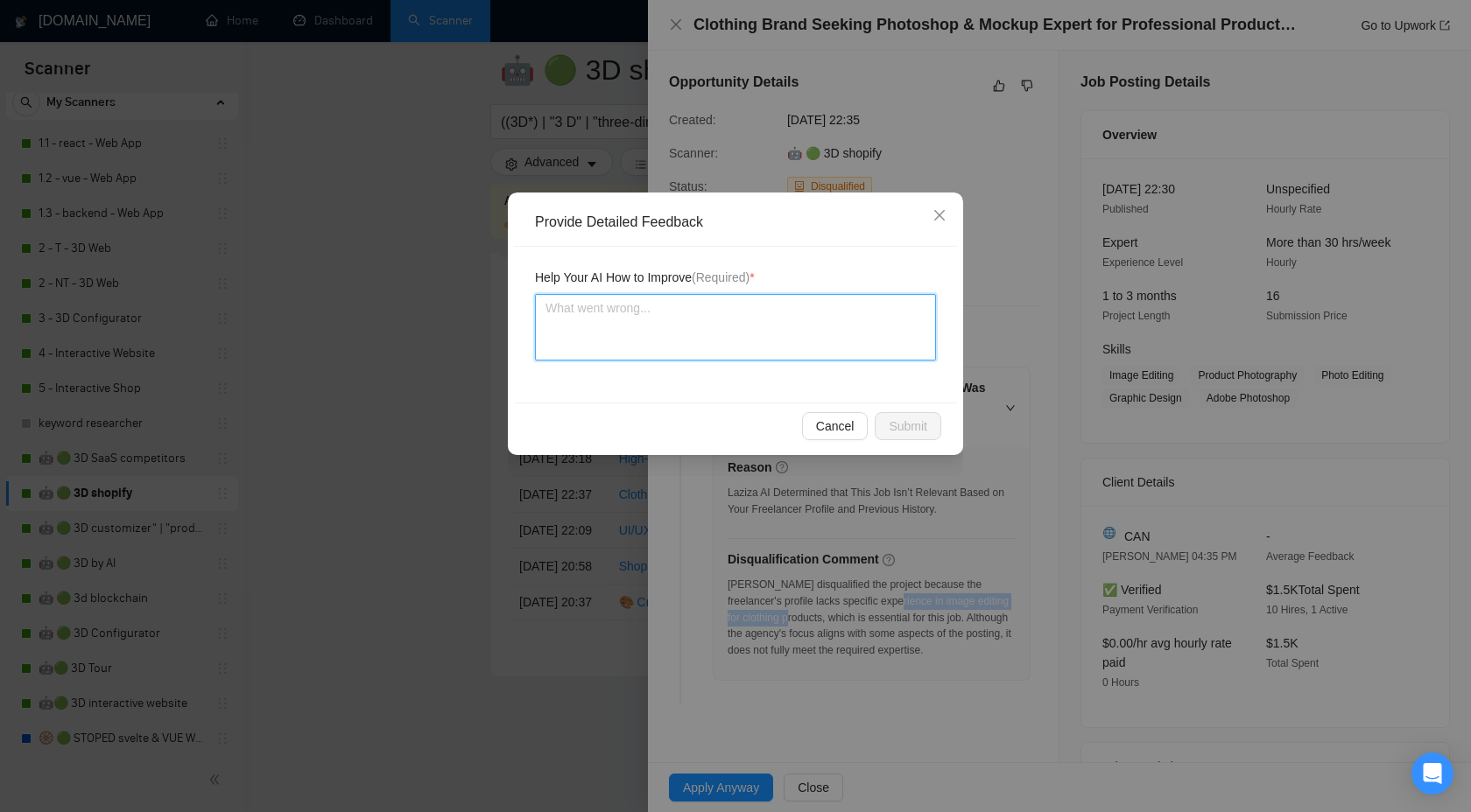
click at [720, 338] on textarea at bounding box center [736, 327] width 401 height 66
type textarea "W"
type textarea "We"
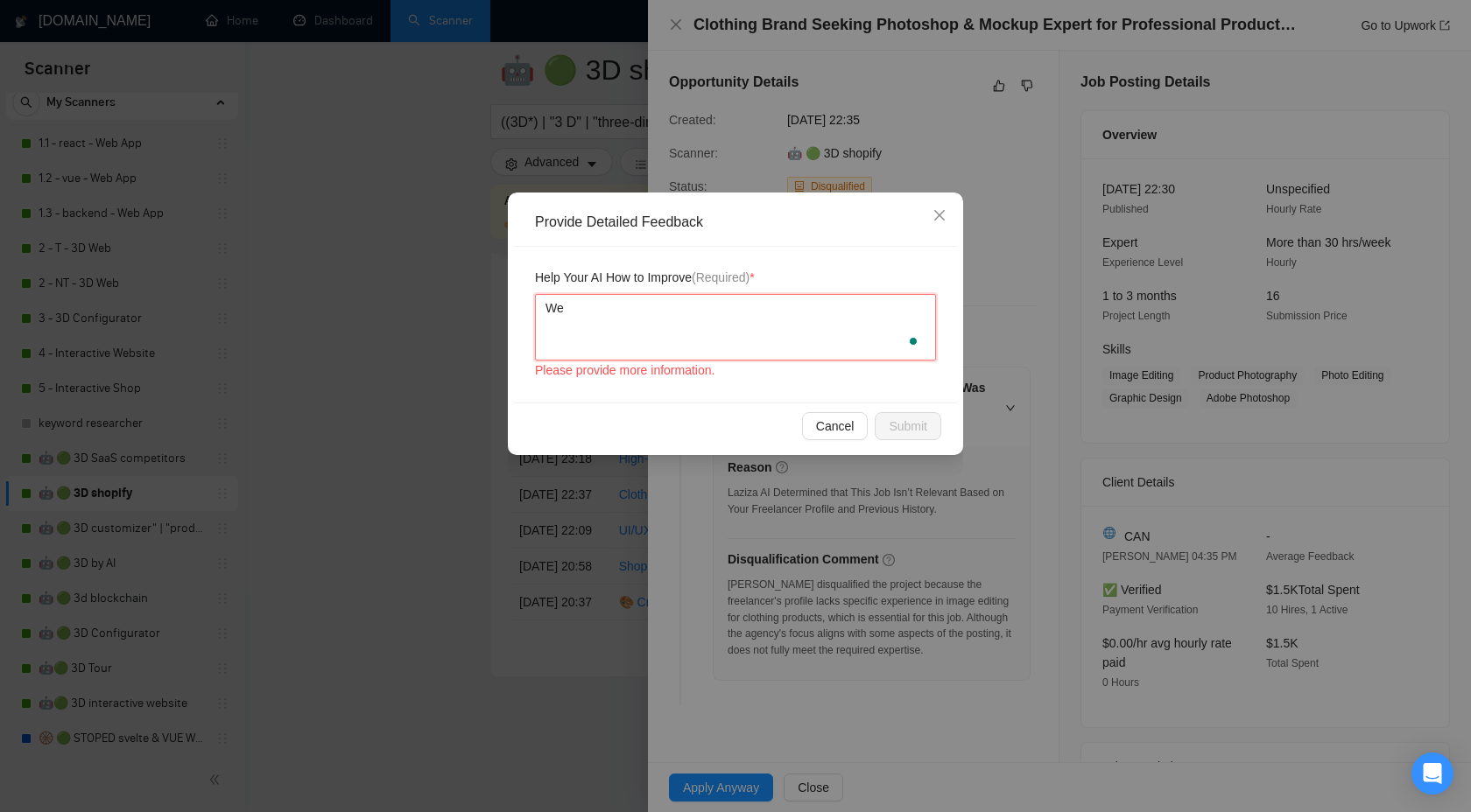
type textarea "We"
type textarea "We c"
type textarea "We ca"
type textarea "We can"
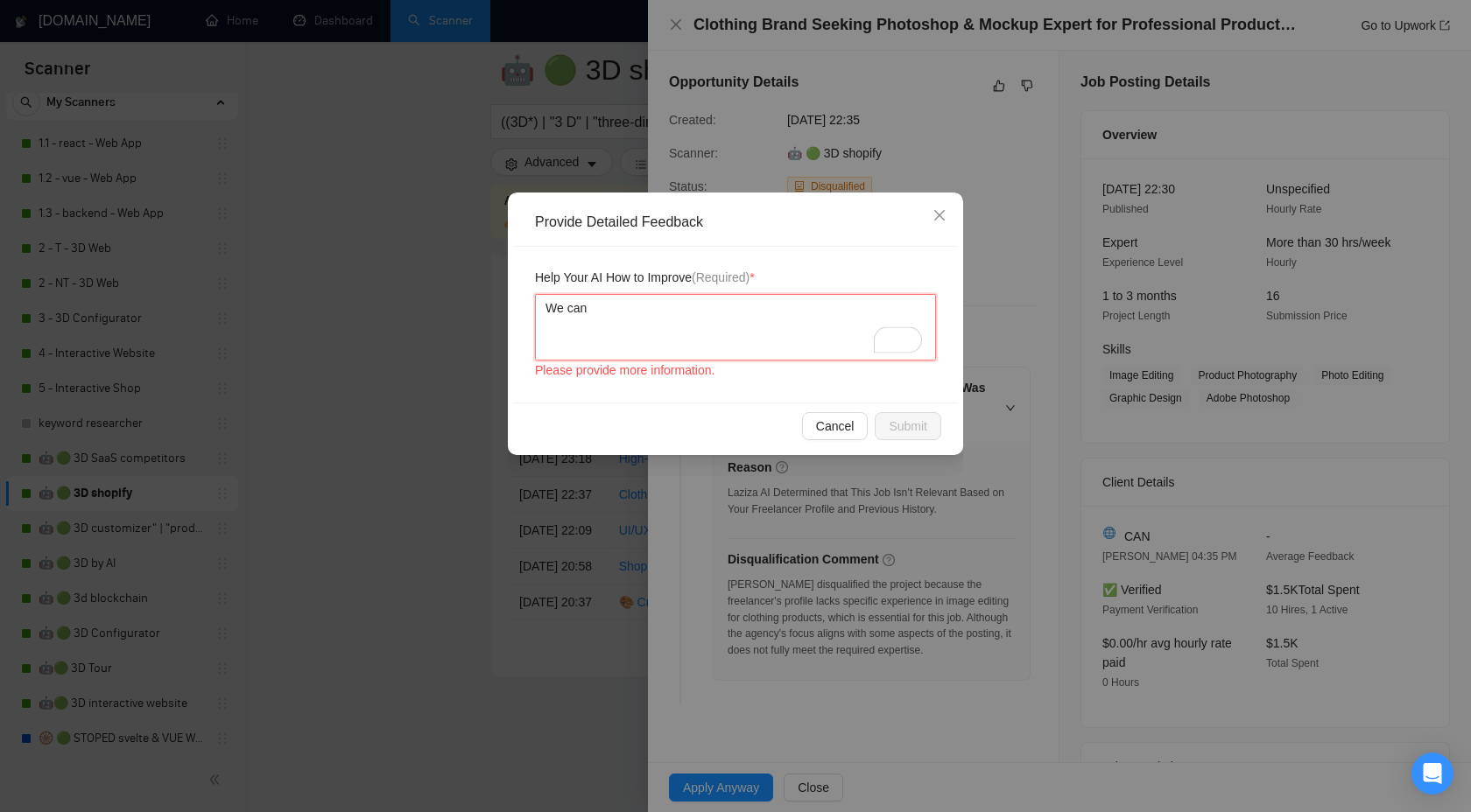
type textarea "We can d"
type textarea "We can do"
type textarea "We can do a"
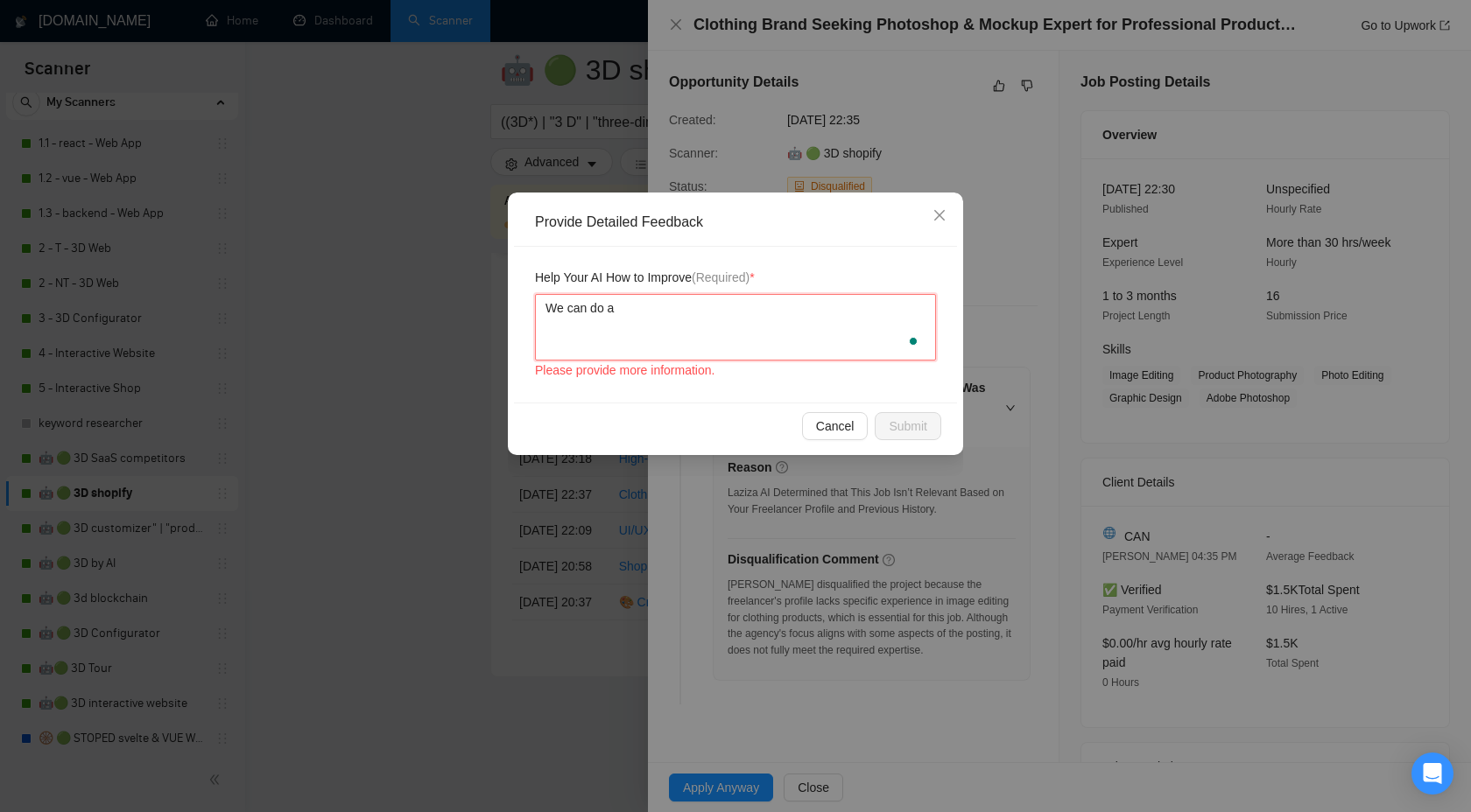
type textarea "We can do a P"
type textarea "We can do a Ph"
type textarea "We can do a Pho"
type textarea "We can do a Photo"
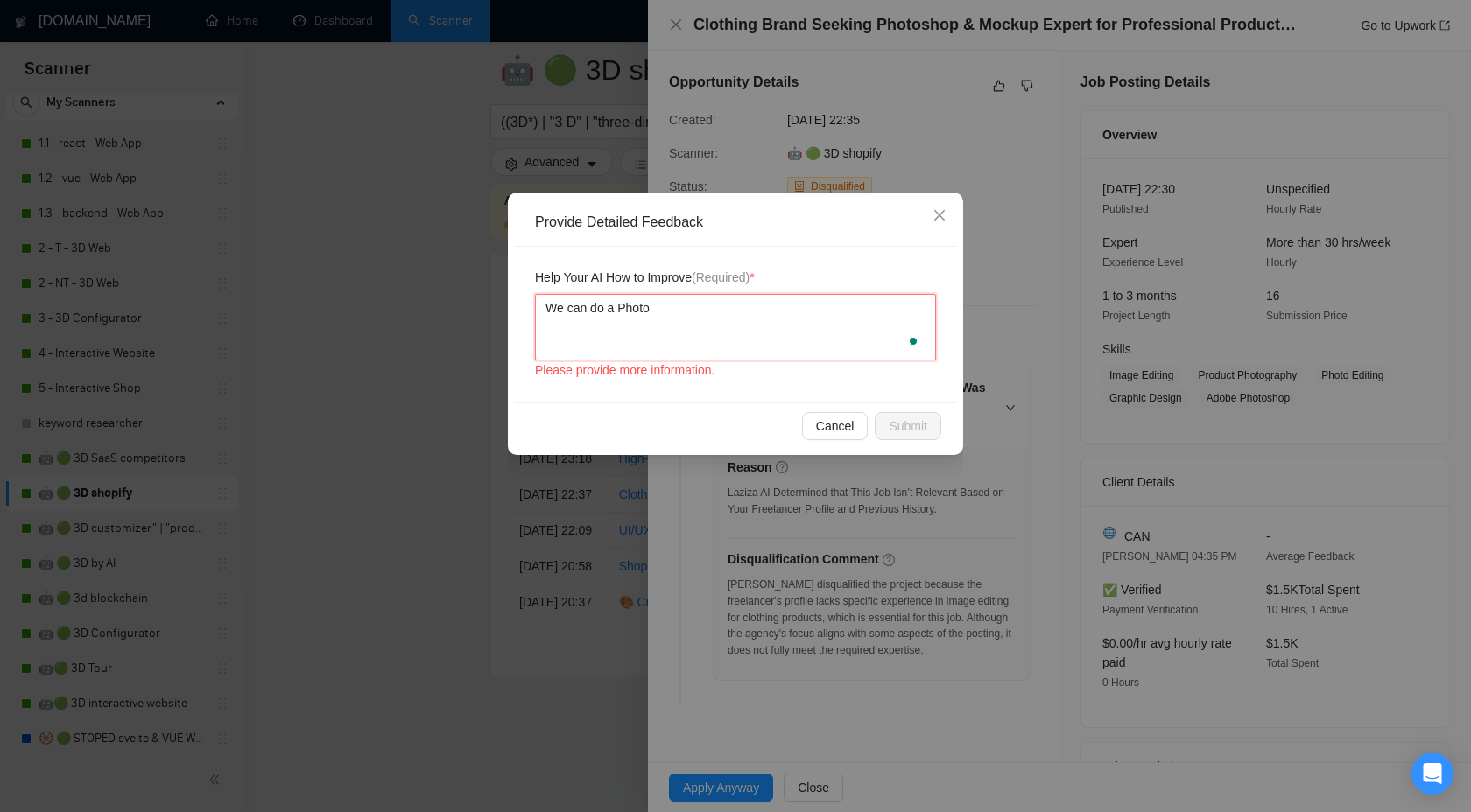
type textarea "We can do a Photos"
type textarea "We can do a Photoshop"
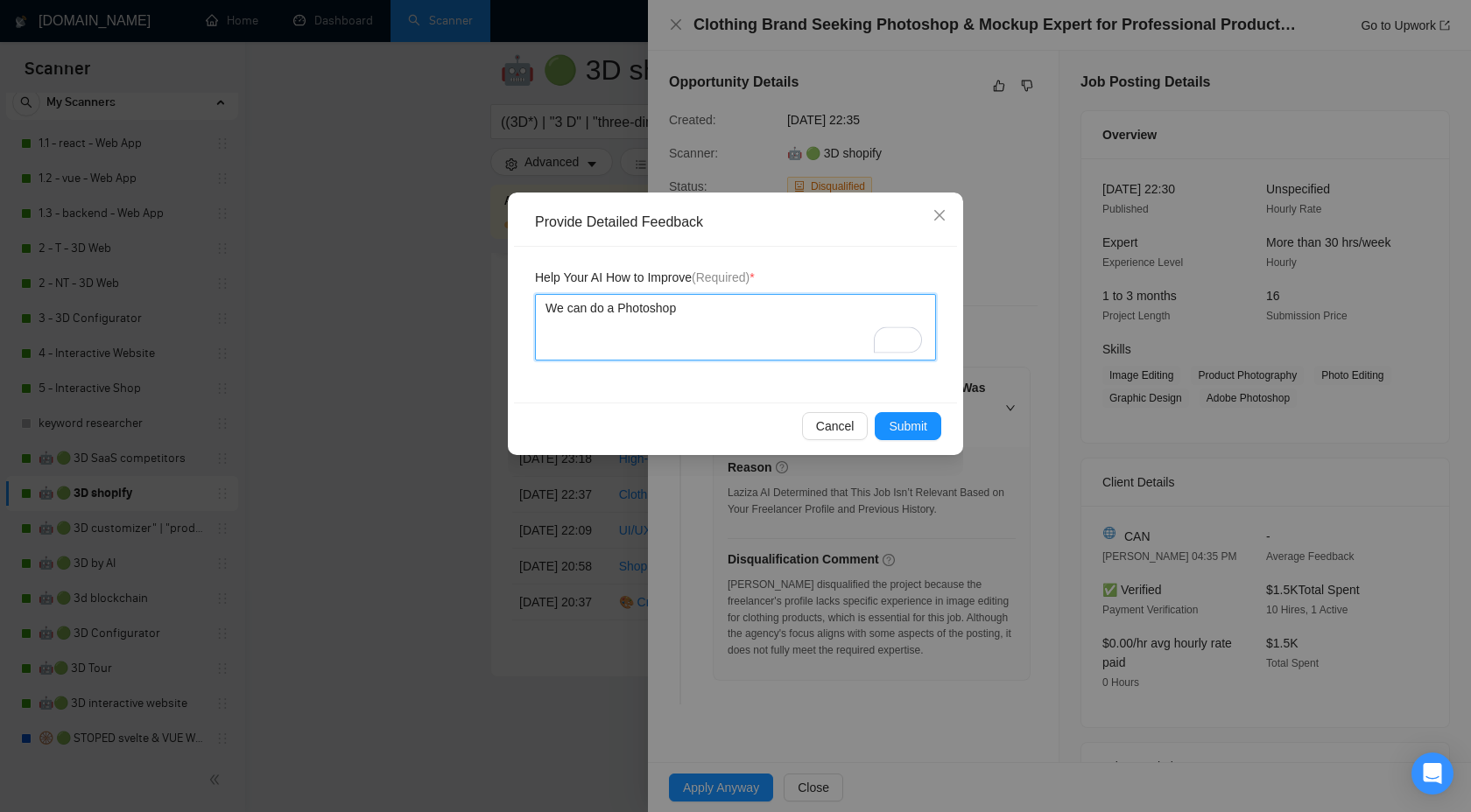
type textarea "We can do a Photoshop e"
type textarea "We can do a Photoshop ef"
type textarea "We can do a Photoshop e"
type textarea "We can do a Photoshop ed"
type textarea "We can do a Photoshop edi"
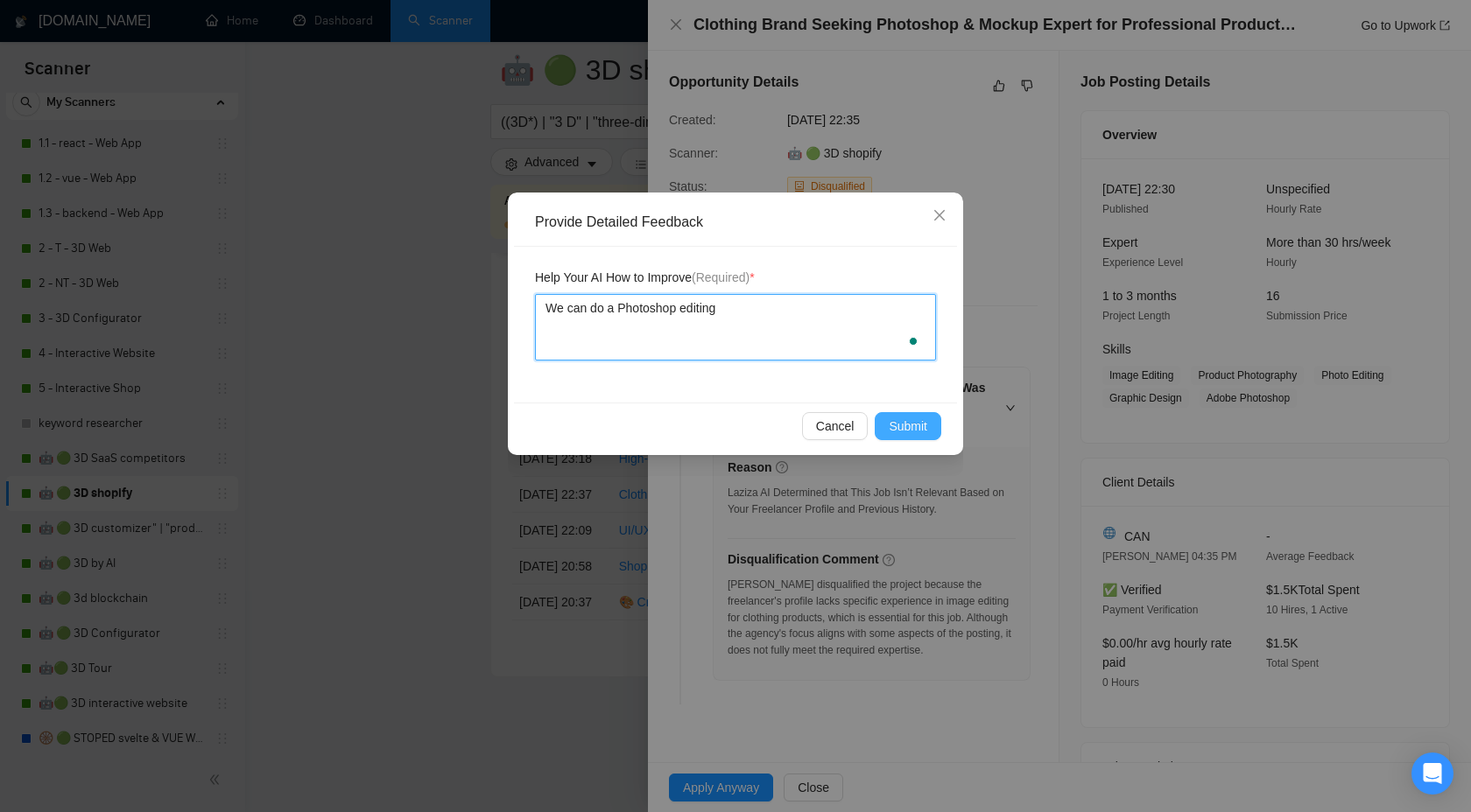
type textarea "We can do a Photoshop editing"
click at [910, 426] on span "Submit" at bounding box center [909, 427] width 39 height 19
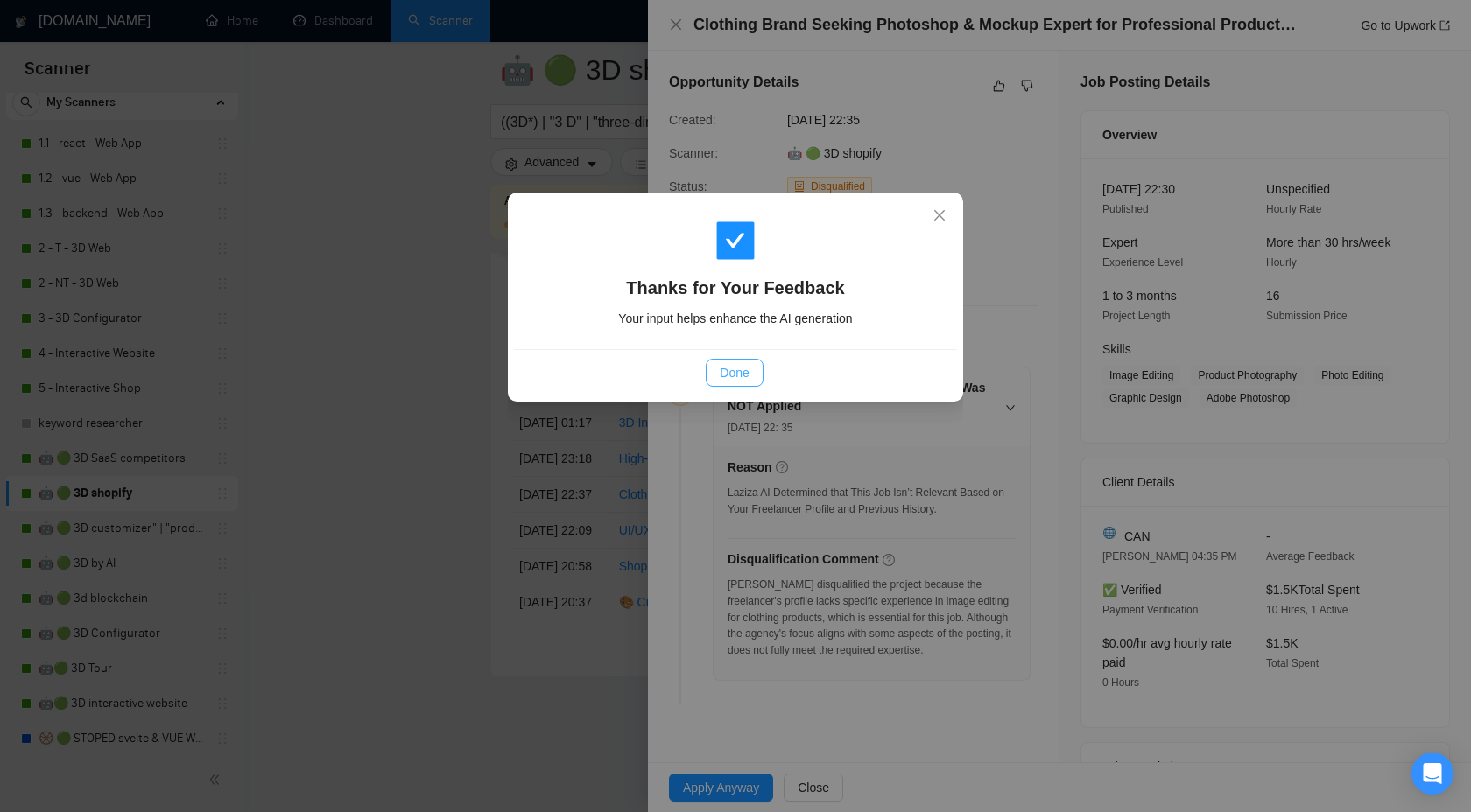
click at [739, 363] on span "Done" at bounding box center [734, 373] width 29 height 19
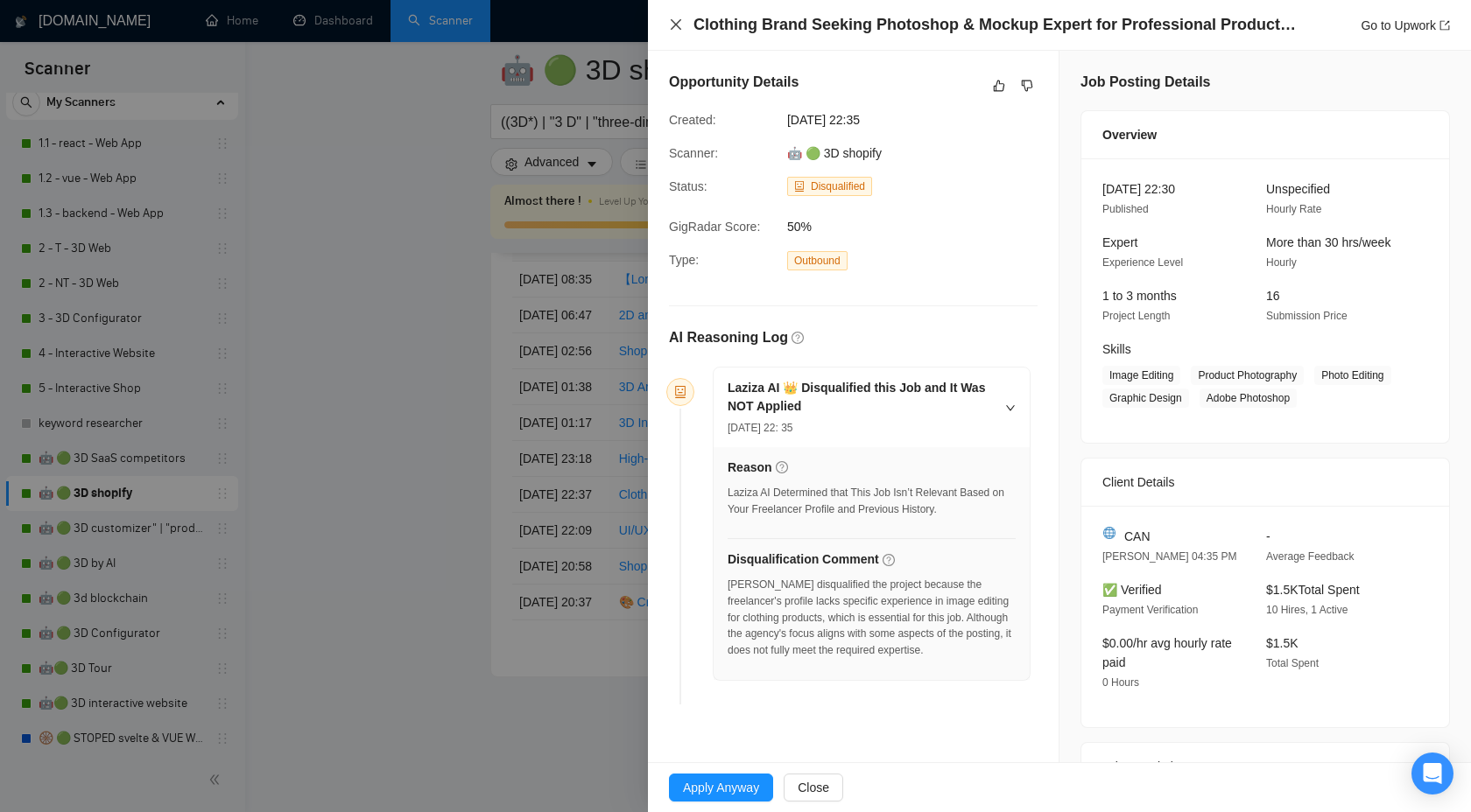
click at [679, 24] on icon "close" at bounding box center [676, 25] width 14 height 14
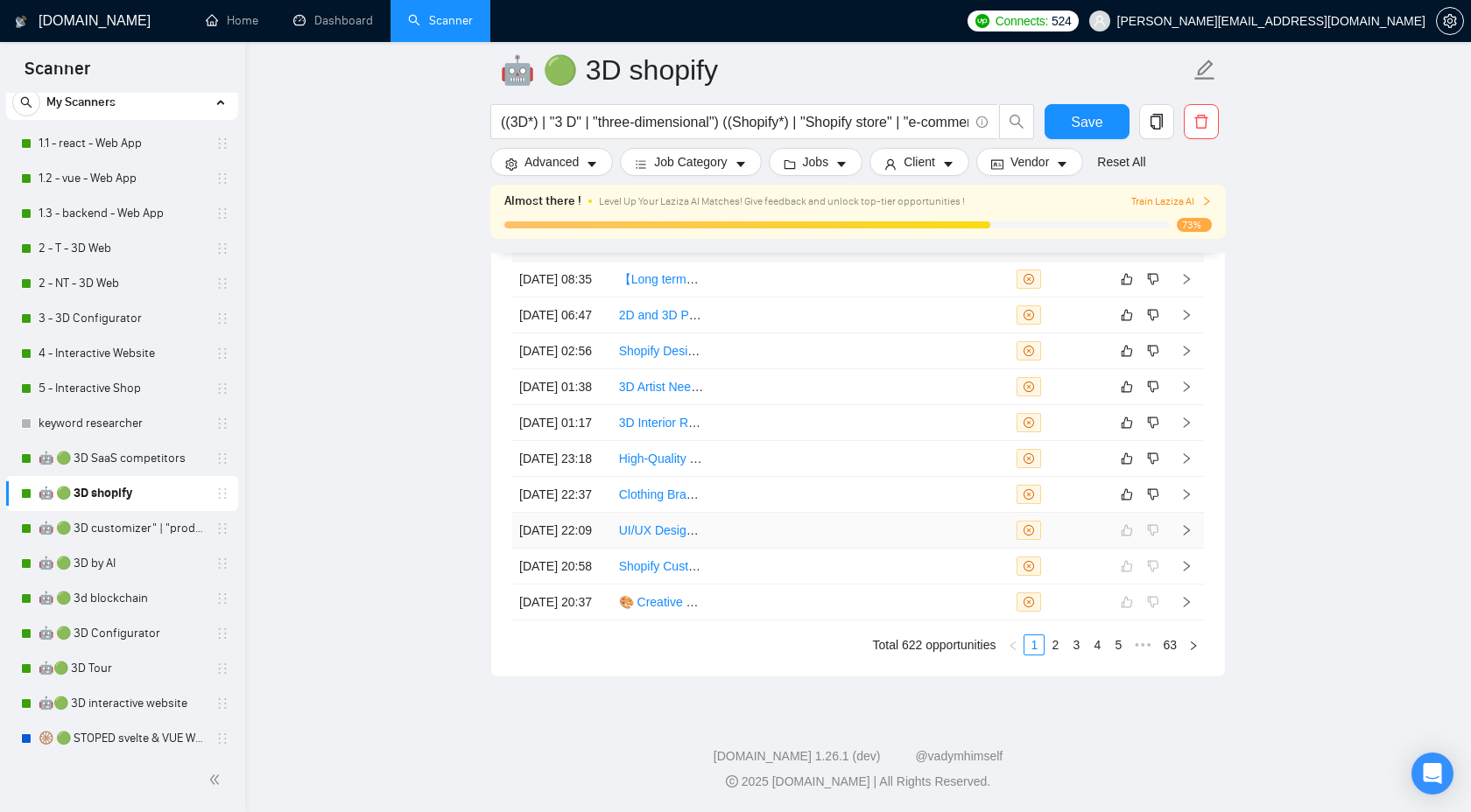
scroll to position [4971, 0]
click at [1186, 452] on icon "right" at bounding box center [1186, 459] width 12 height 12
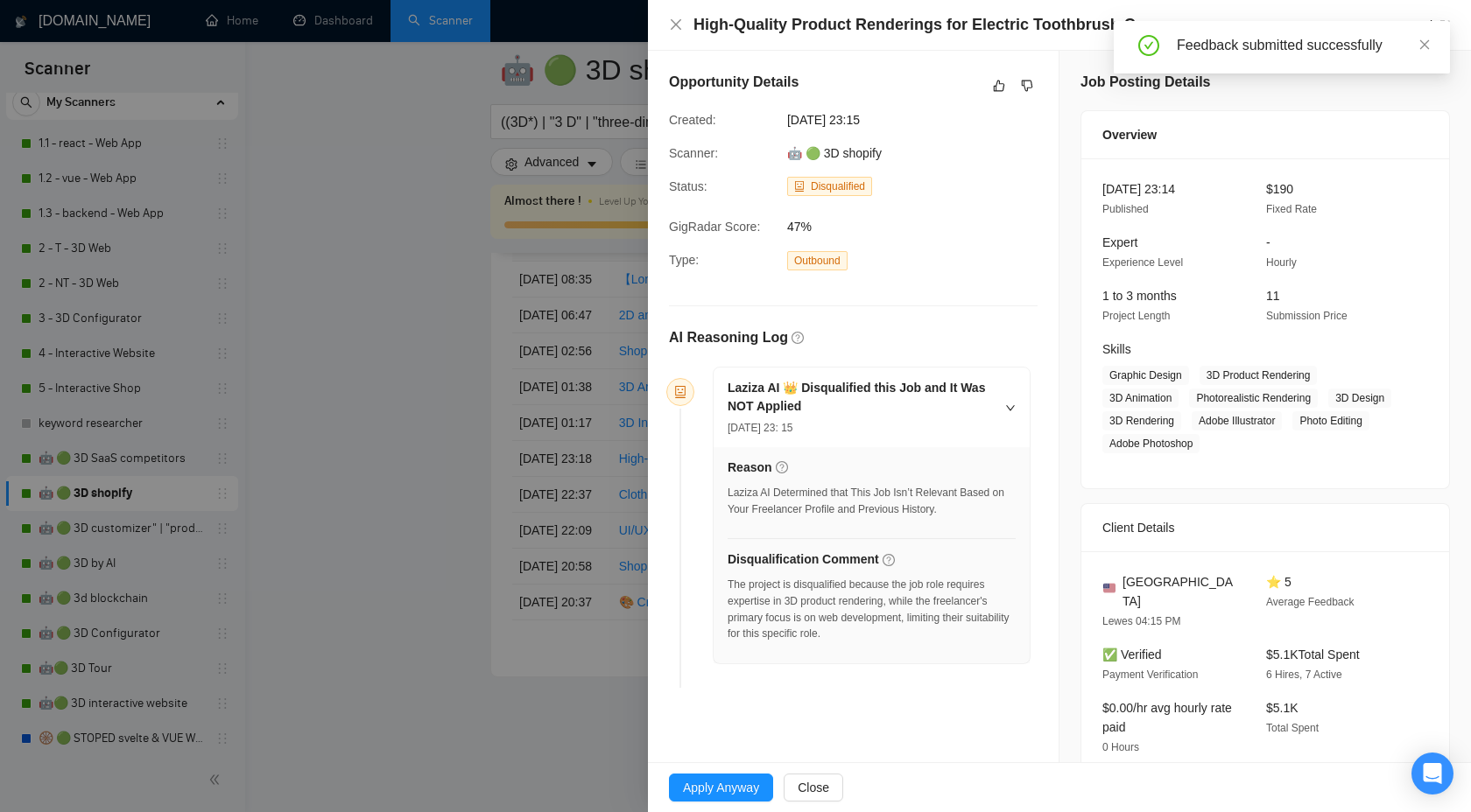
scroll to position [5, 0]
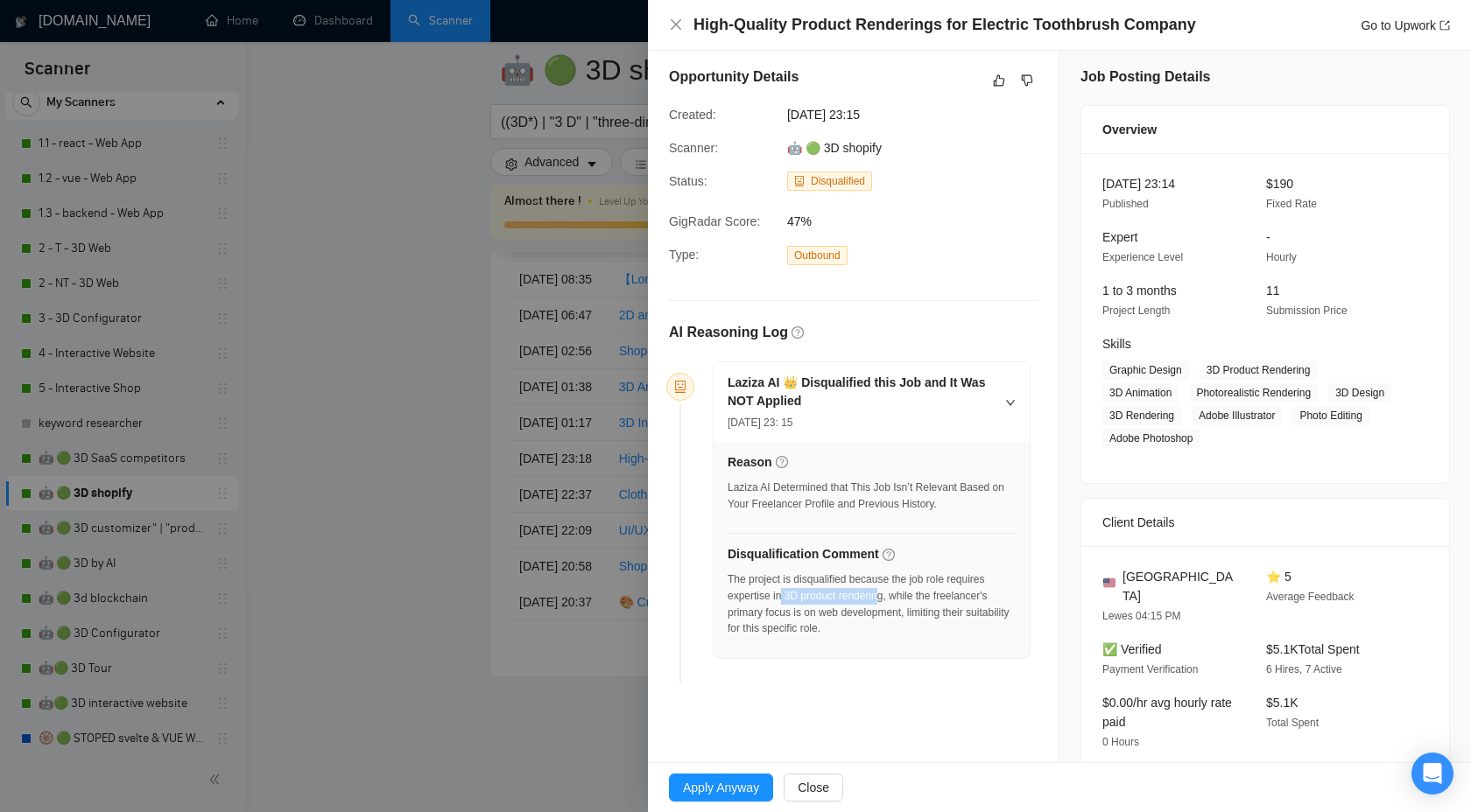
drag, startPoint x: 787, startPoint y: 595, endPoint x: 891, endPoint y: 592, distance: 104.0
click at [891, 592] on div "The project is disqualified because the job role requires expertise in 3D produ…" at bounding box center [872, 604] width 288 height 65
copy div "3D product renderin"
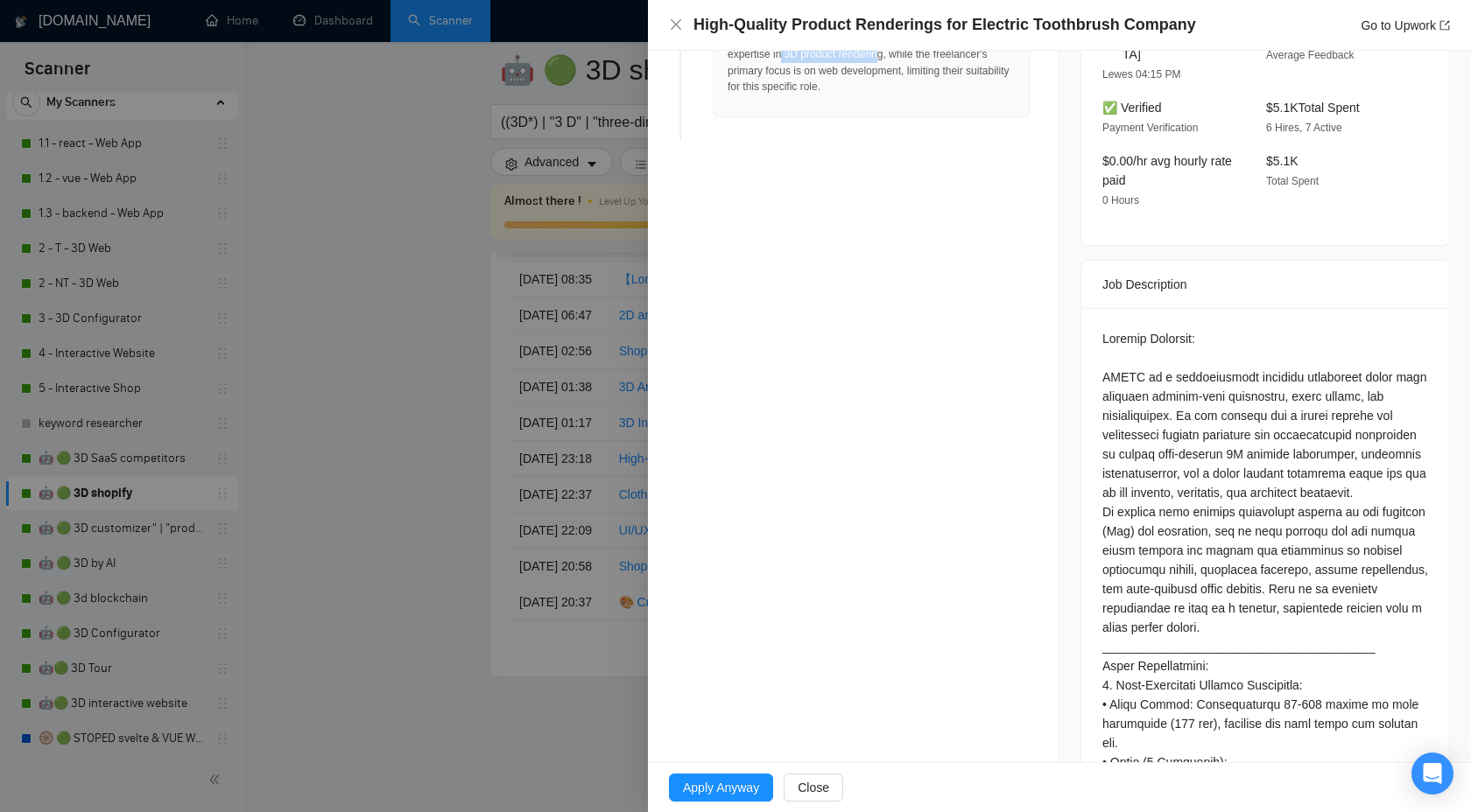
scroll to position [0, 0]
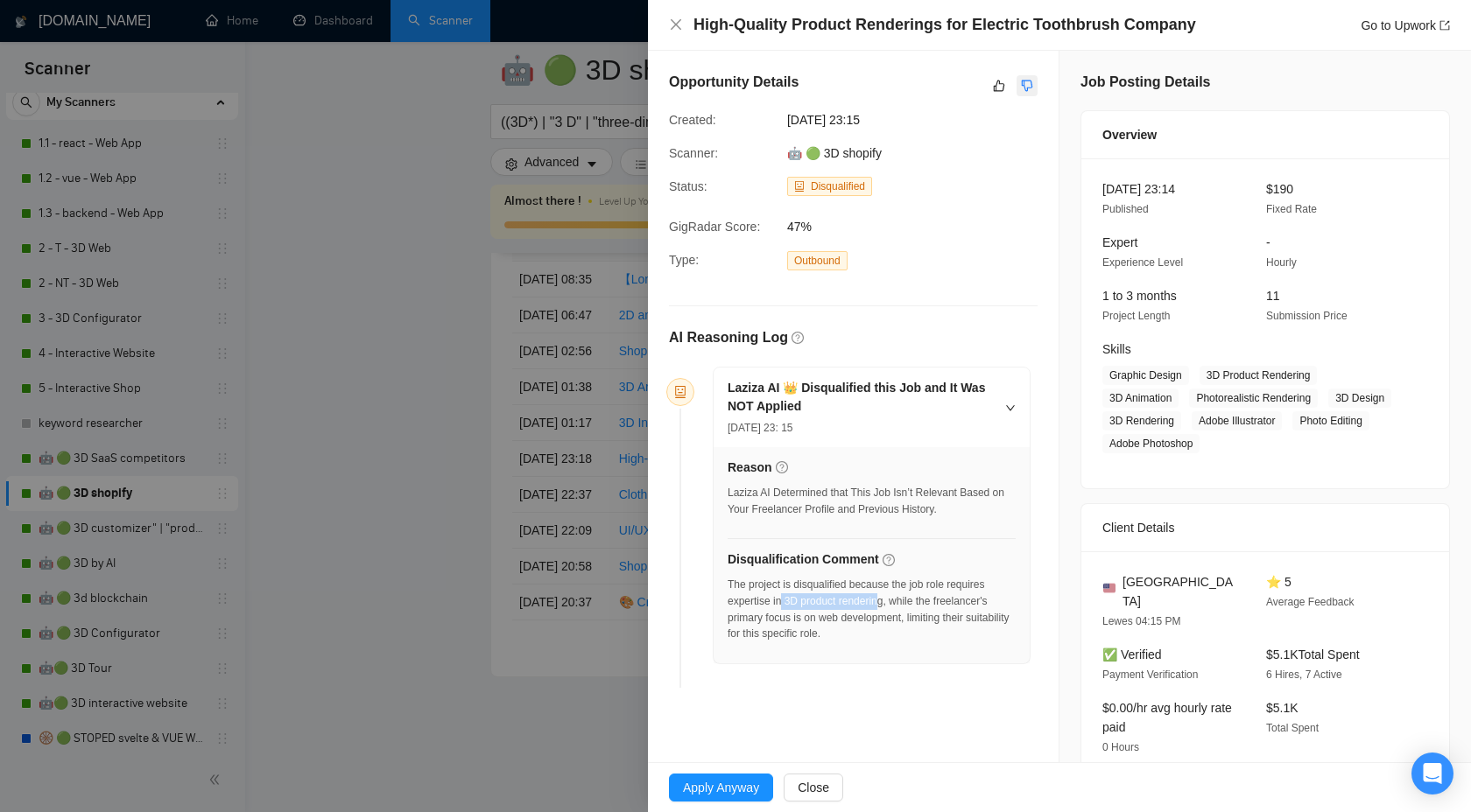
click at [1018, 79] on button "button" at bounding box center [1027, 86] width 21 height 21
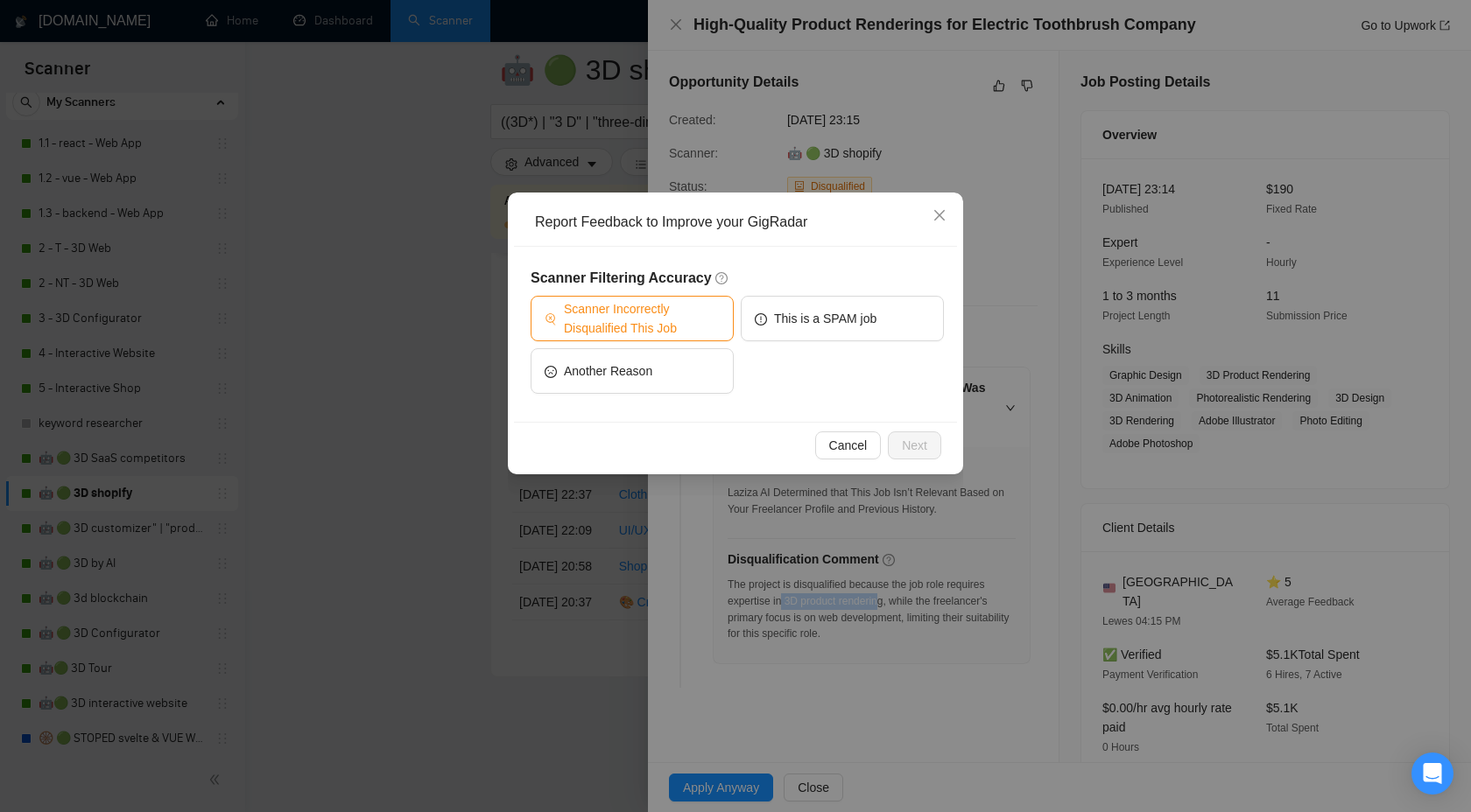
click at [685, 300] on span "Scanner Incorrectly Disqualified This Job" at bounding box center [642, 319] width 156 height 39
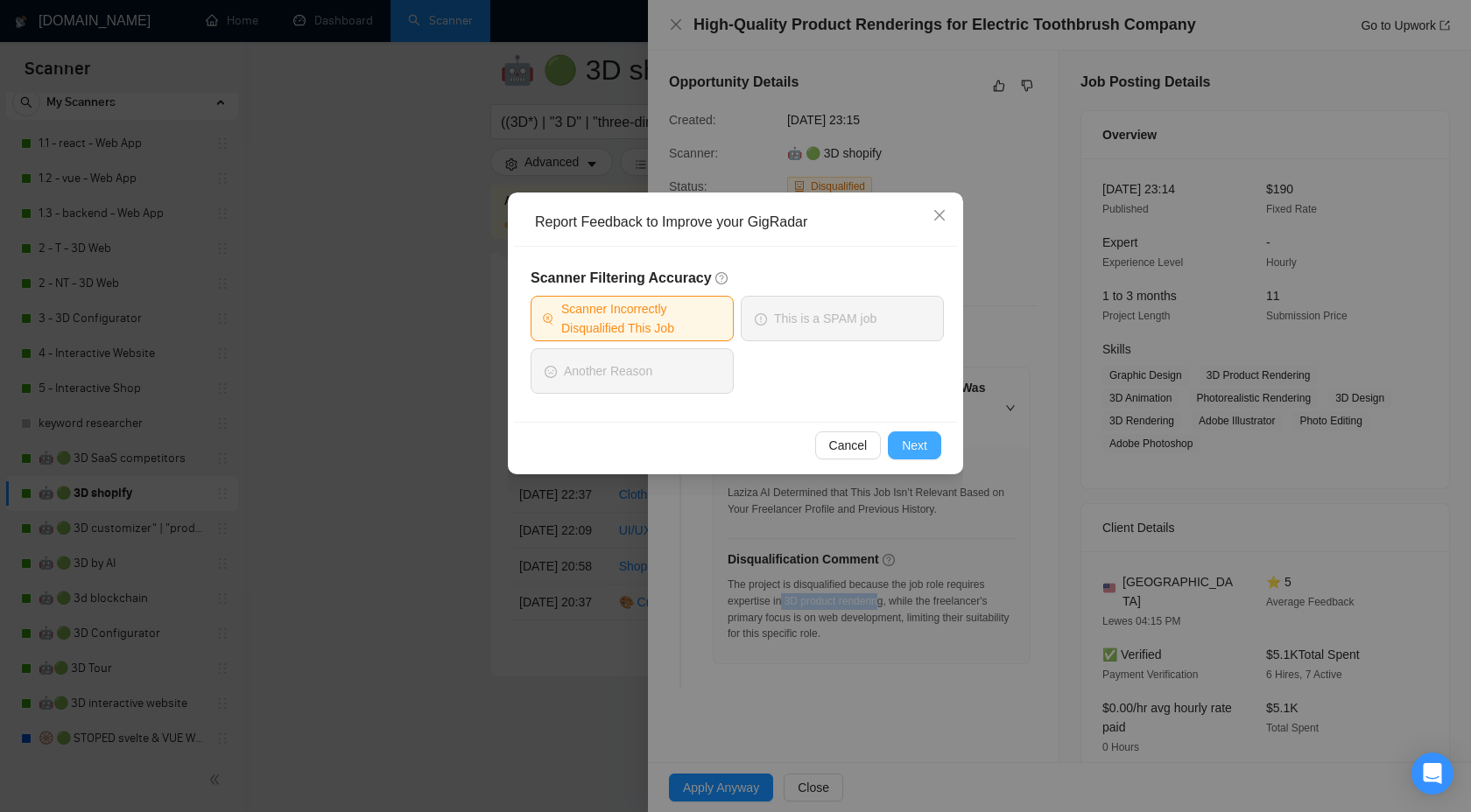
click at [915, 437] on span "Next" at bounding box center [914, 445] width 26 height 19
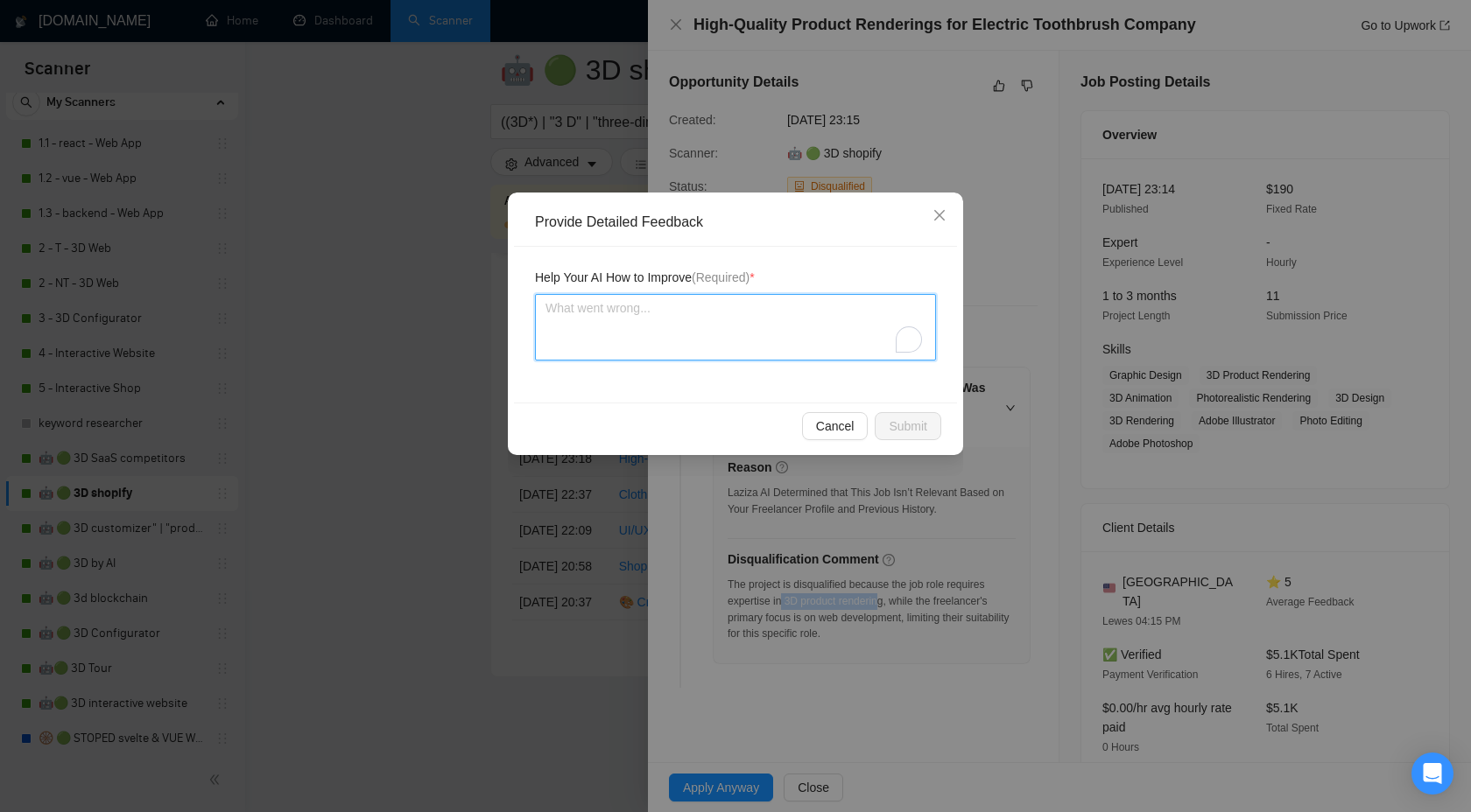
click at [797, 324] on textarea "To enrich screen reader interactions, please activate Accessibility in Grammarl…" at bounding box center [736, 327] width 401 height 66
type textarea "We"
type textarea "We e"
type textarea "We ea"
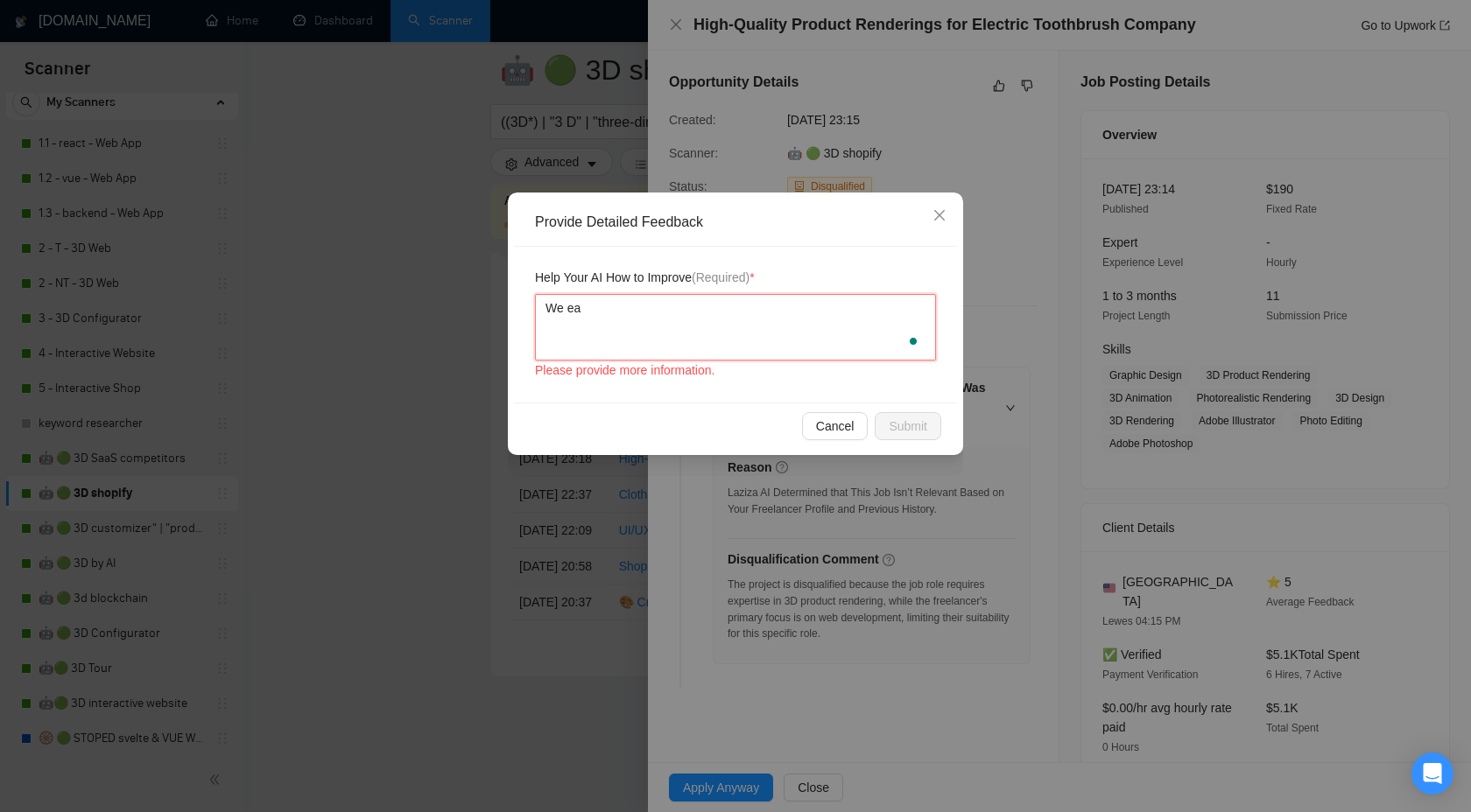
type textarea "We eas"
type textarea "We easily"
type textarea "We easily c"
type textarea "We easily ca"
type textarea "We easily can"
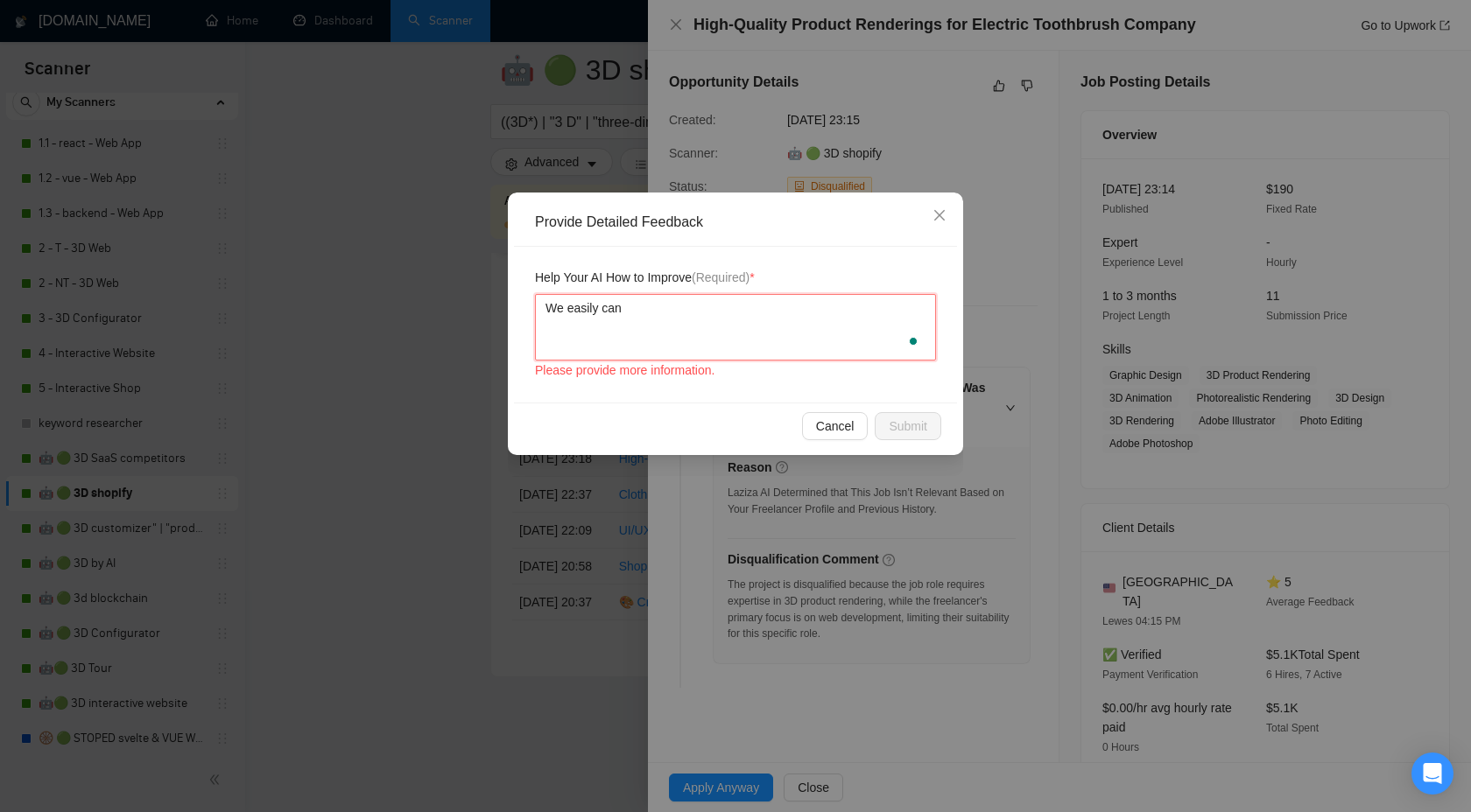
type textarea "We easily can"
type textarea "We easily can d"
type textarea "We easily can do"
type textarea "We easily can do a"
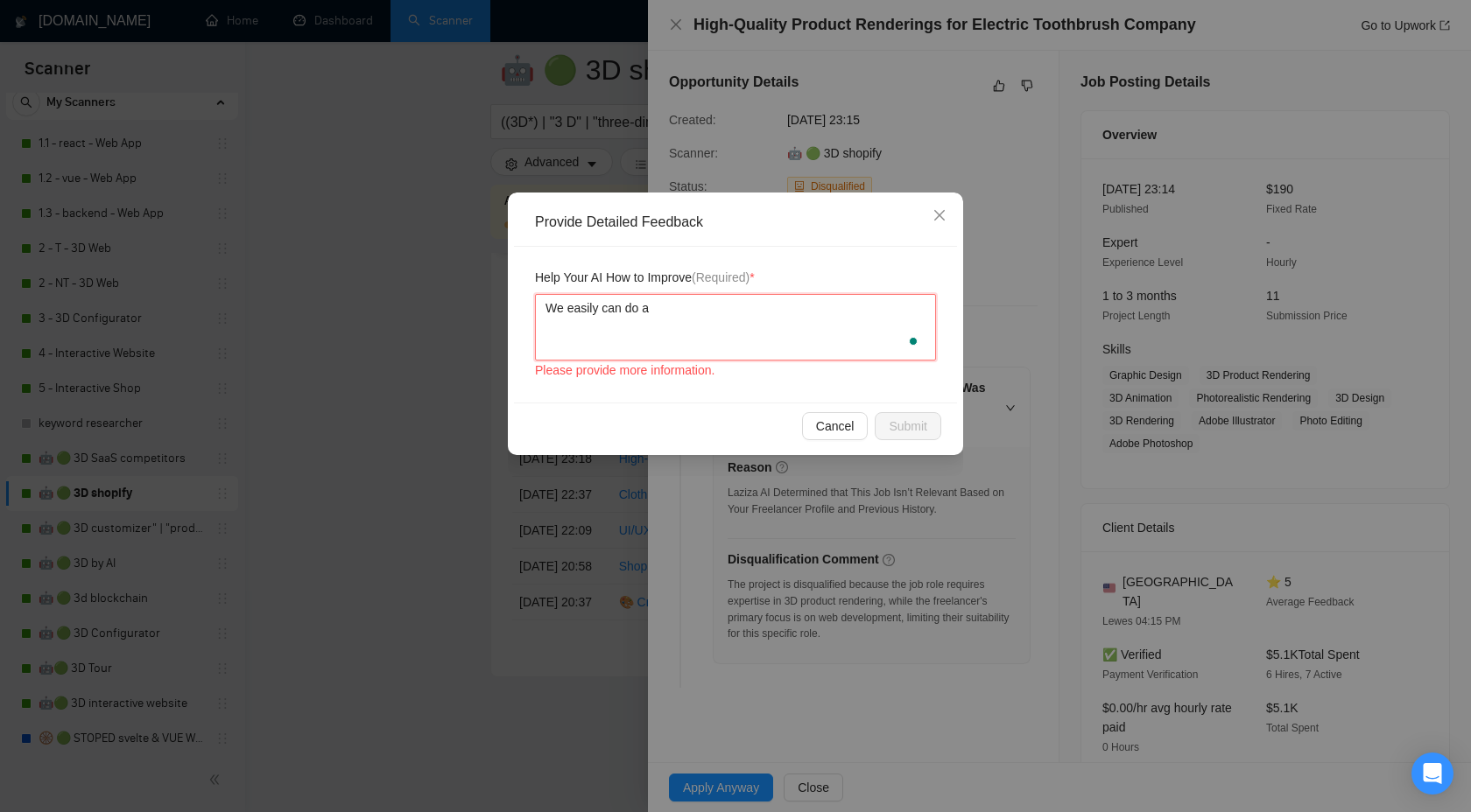
type textarea "We easily can do a"
paste textarea "3D product renderin"
type textarea "We easily can do a 3D product renderin"
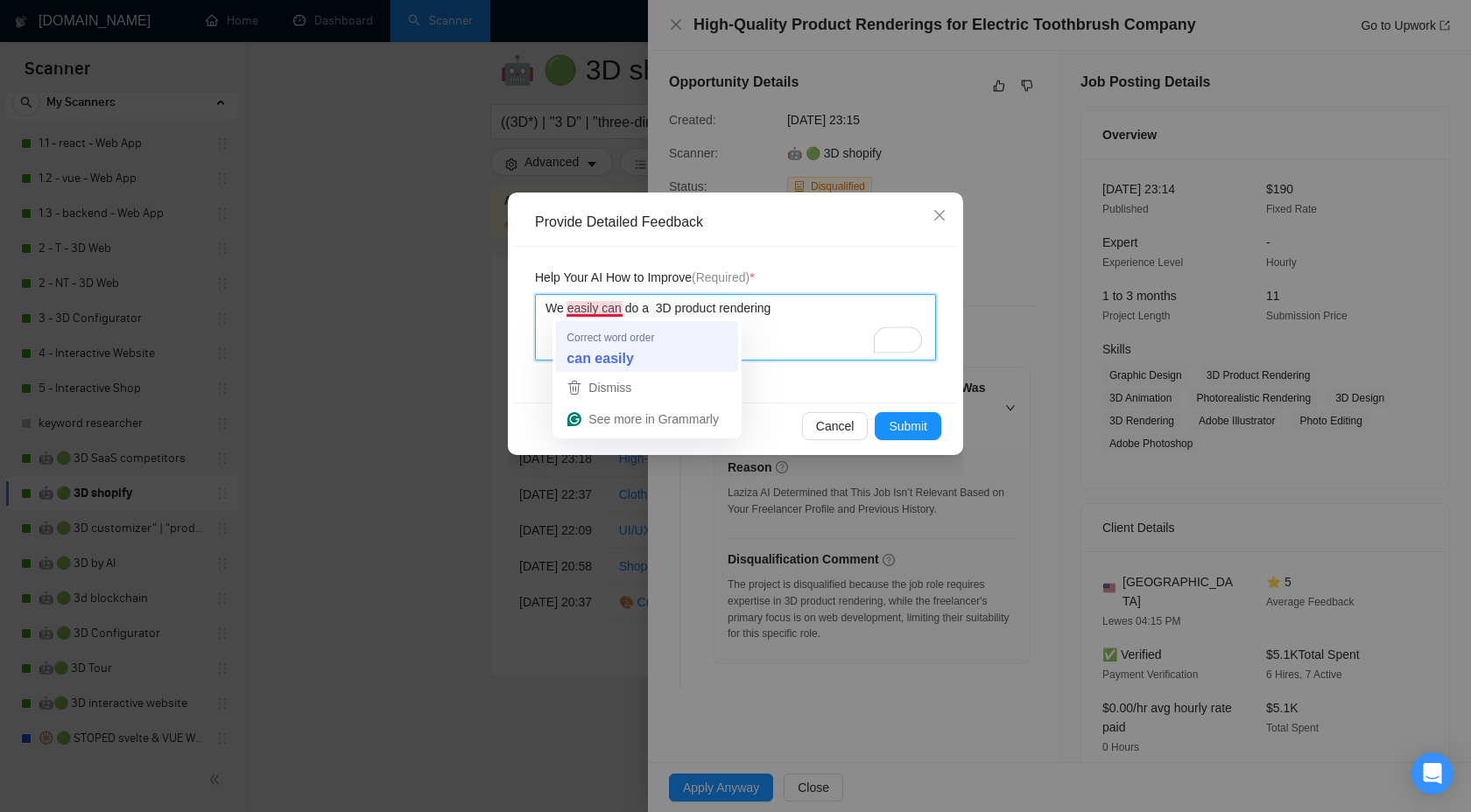
type textarea "We easily can do a 3D product rendering"
type textarea "We can easily do a 3D product rendering"
click at [657, 310] on textarea "We can easily do a 3D product rendering" at bounding box center [736, 327] width 401 height 66
type textarea "We can easily do a 3D product rendering"
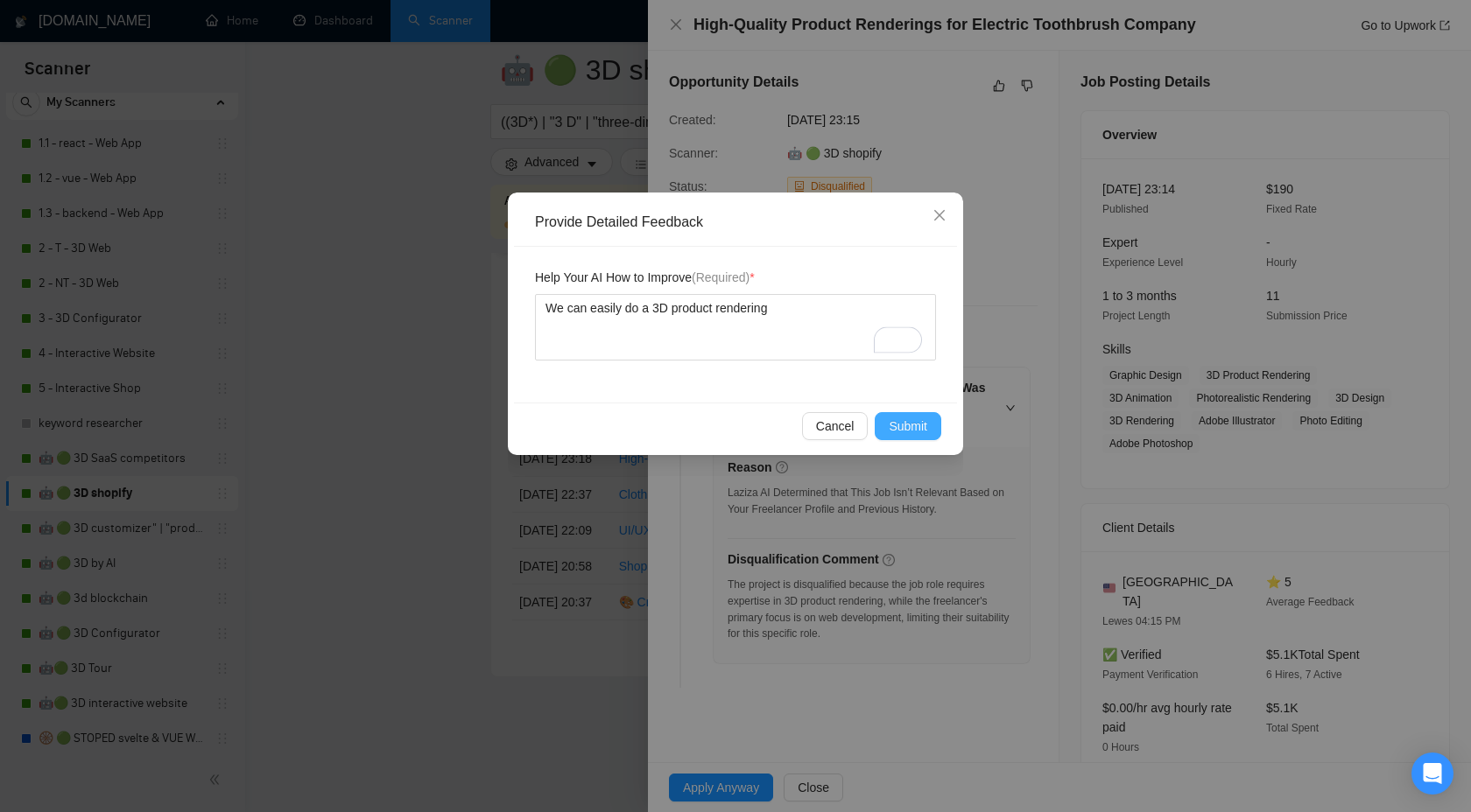
click at [925, 425] on span "Submit" at bounding box center [909, 427] width 39 height 19
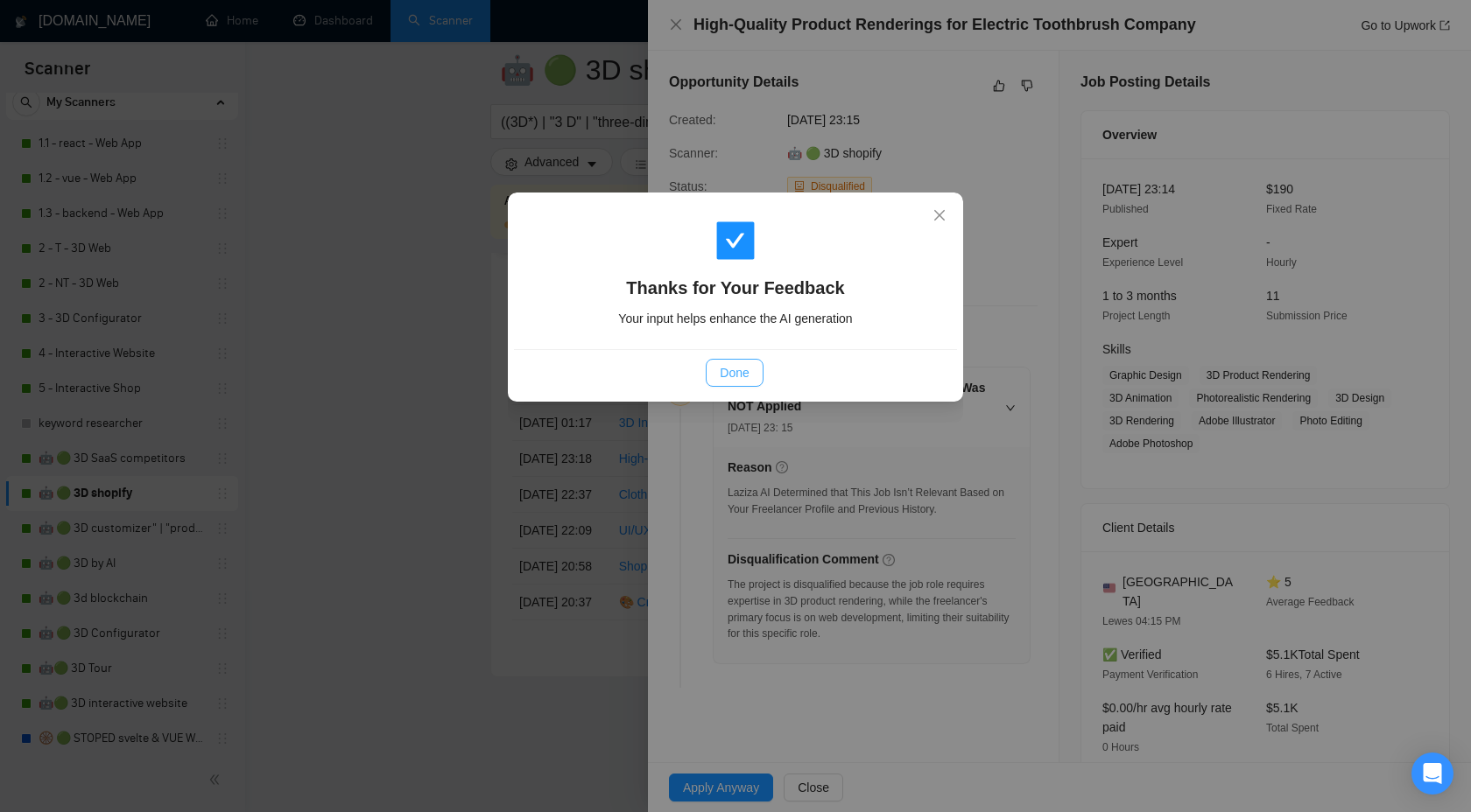
click at [738, 375] on span "Done" at bounding box center [734, 373] width 29 height 19
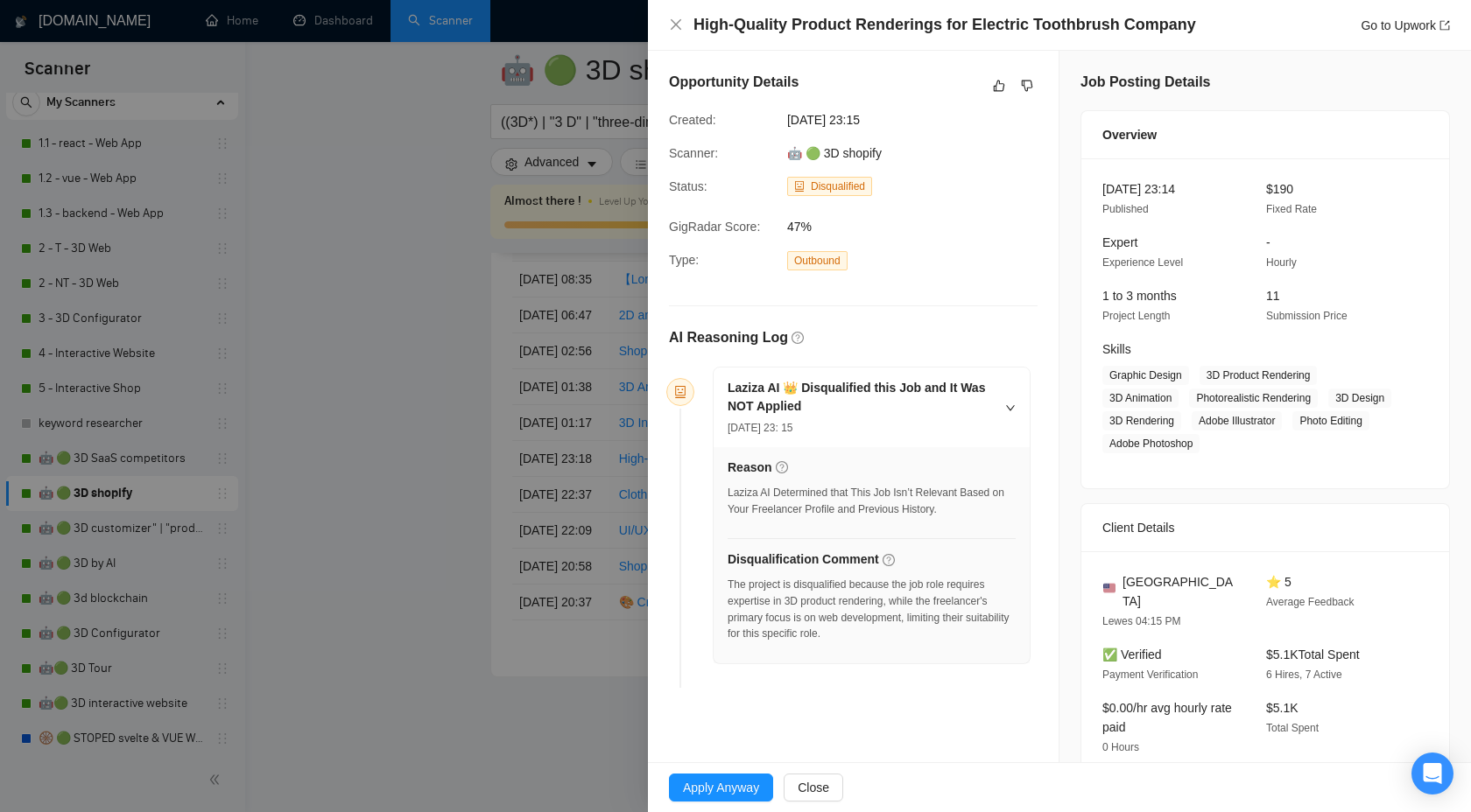
click at [502, 197] on div at bounding box center [736, 406] width 1471 height 812
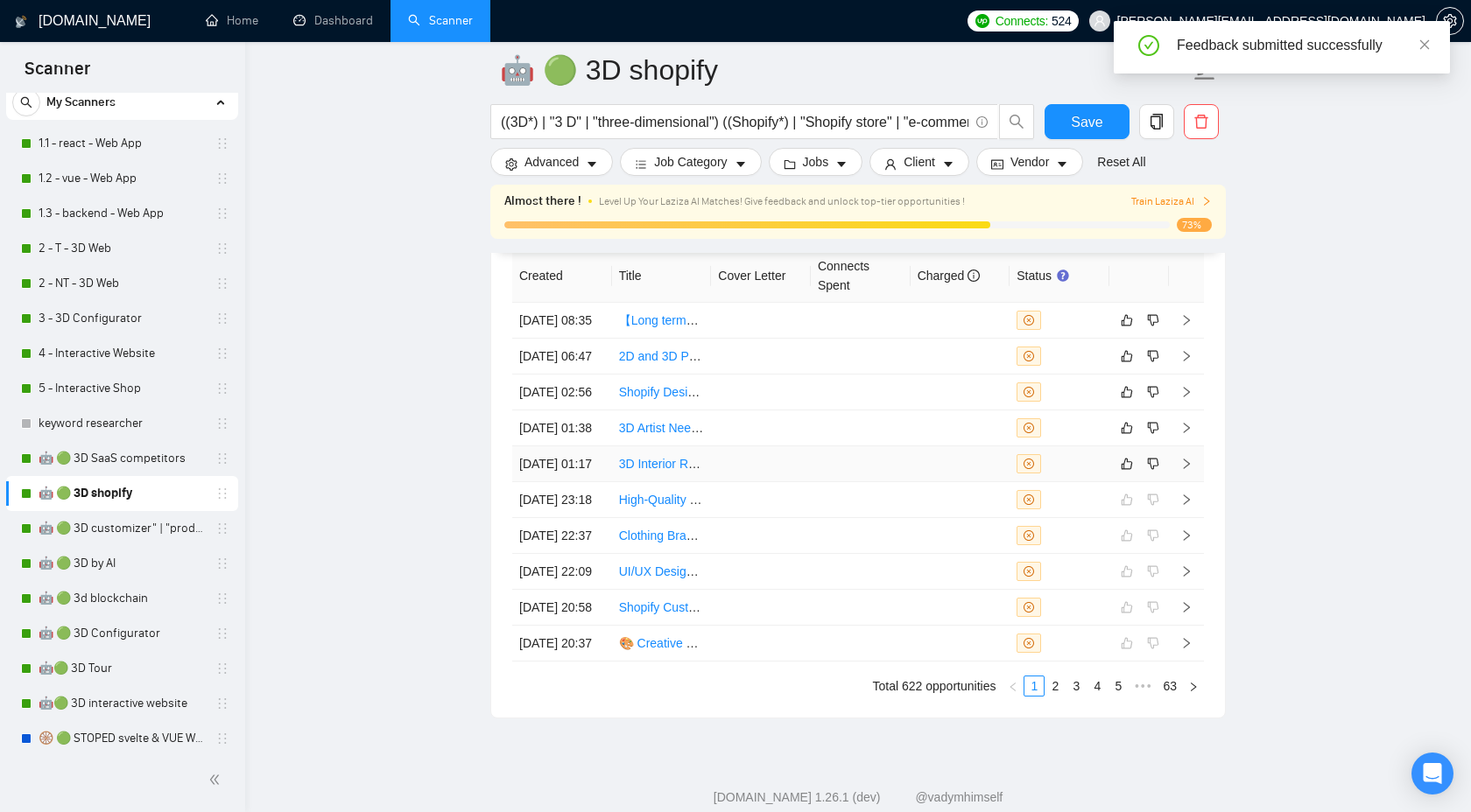
scroll to position [4785, 0]
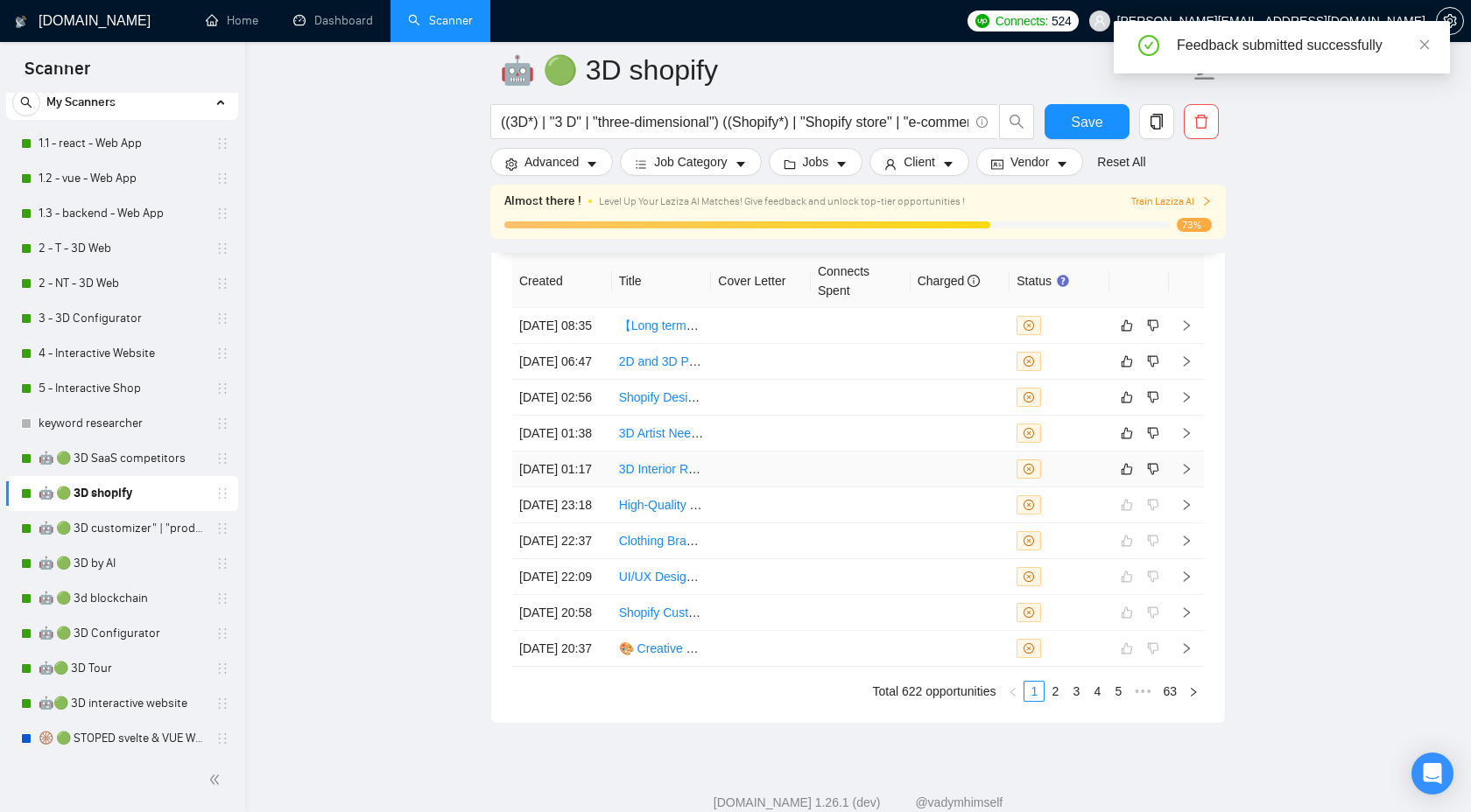
click at [1194, 488] on td at bounding box center [1187, 469] width 35 height 36
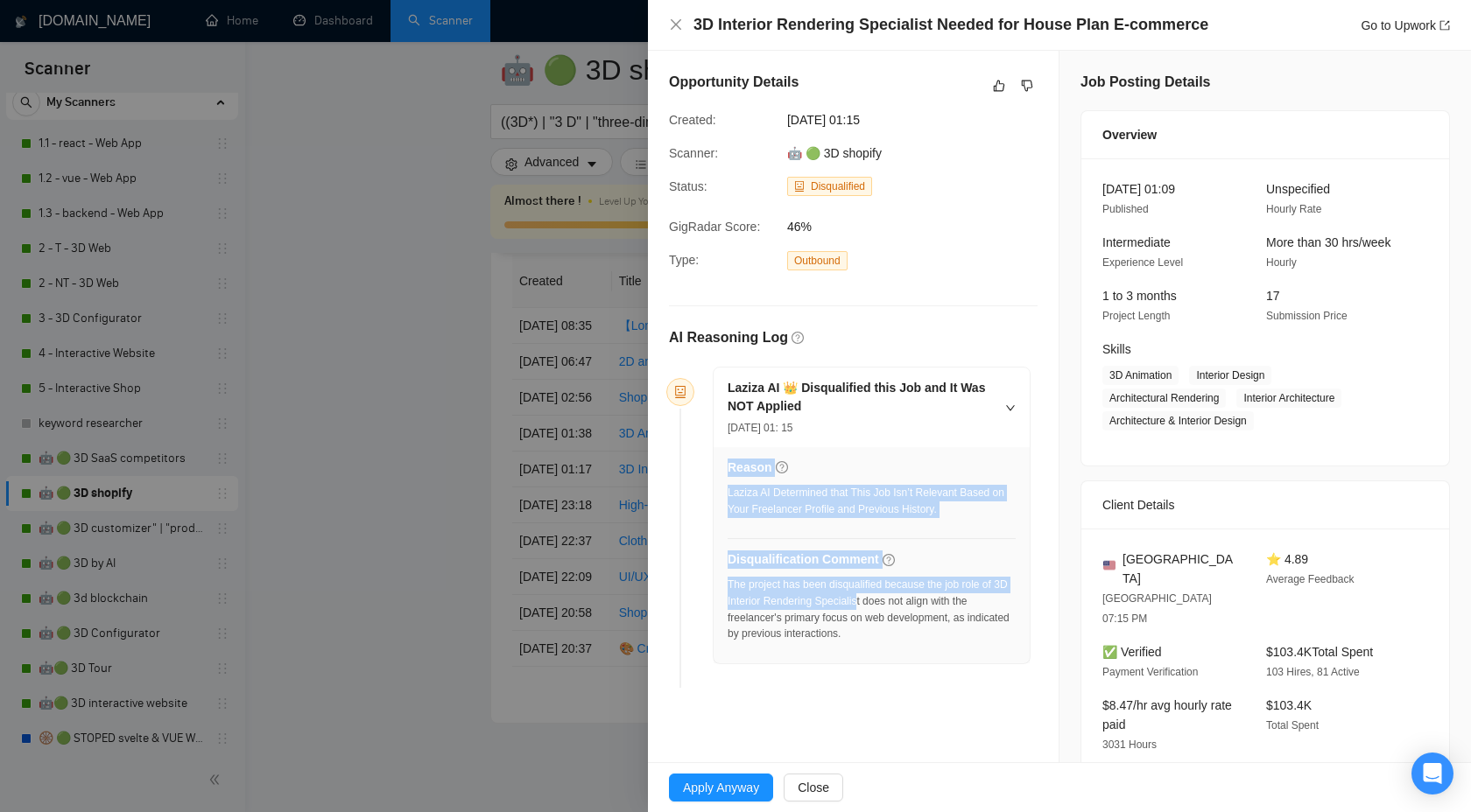
drag, startPoint x: 726, startPoint y: 600, endPoint x: 880, endPoint y: 600, distance: 154.0
click at [880, 600] on div "Reason Laziza AI Determined that This Job Isn’t Relevant Based on Your Freelanc…" at bounding box center [872, 555] width 316 height 216
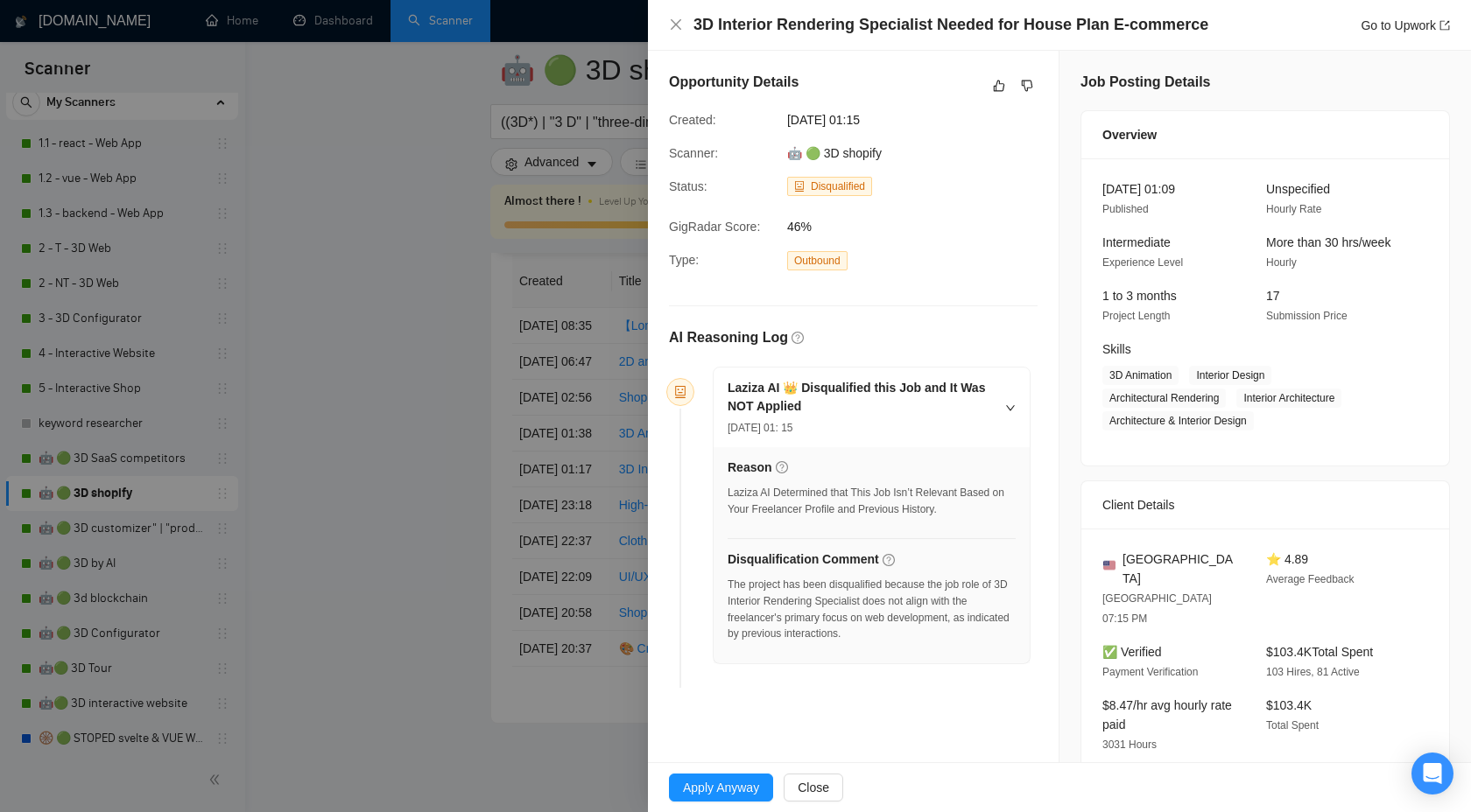
click at [756, 609] on div "The project has been disqualified because the job role of 3D Interior Rendering…" at bounding box center [872, 610] width 288 height 65
drag, startPoint x: 729, startPoint y: 603, endPoint x: 882, endPoint y: 599, distance: 153.1
click at [882, 599] on div "The project has been disqualified because the job role of 3D Interior Rendering…" at bounding box center [872, 610] width 288 height 65
copy div "3D Interior Rendering Specialis"
click at [1016, 80] on div at bounding box center [1012, 86] width 49 height 21
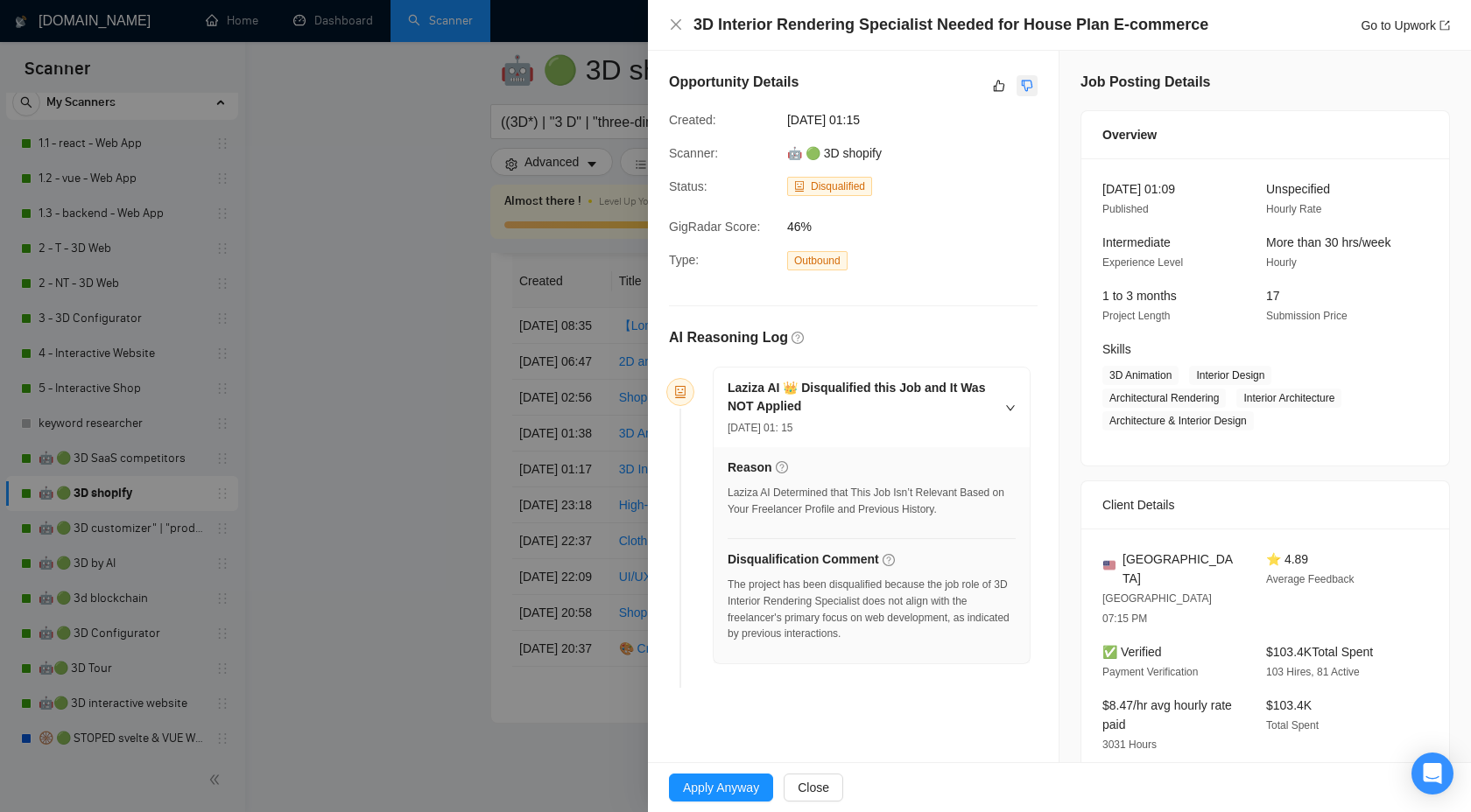
click at [1024, 84] on icon "dislike" at bounding box center [1027, 86] width 11 height 11
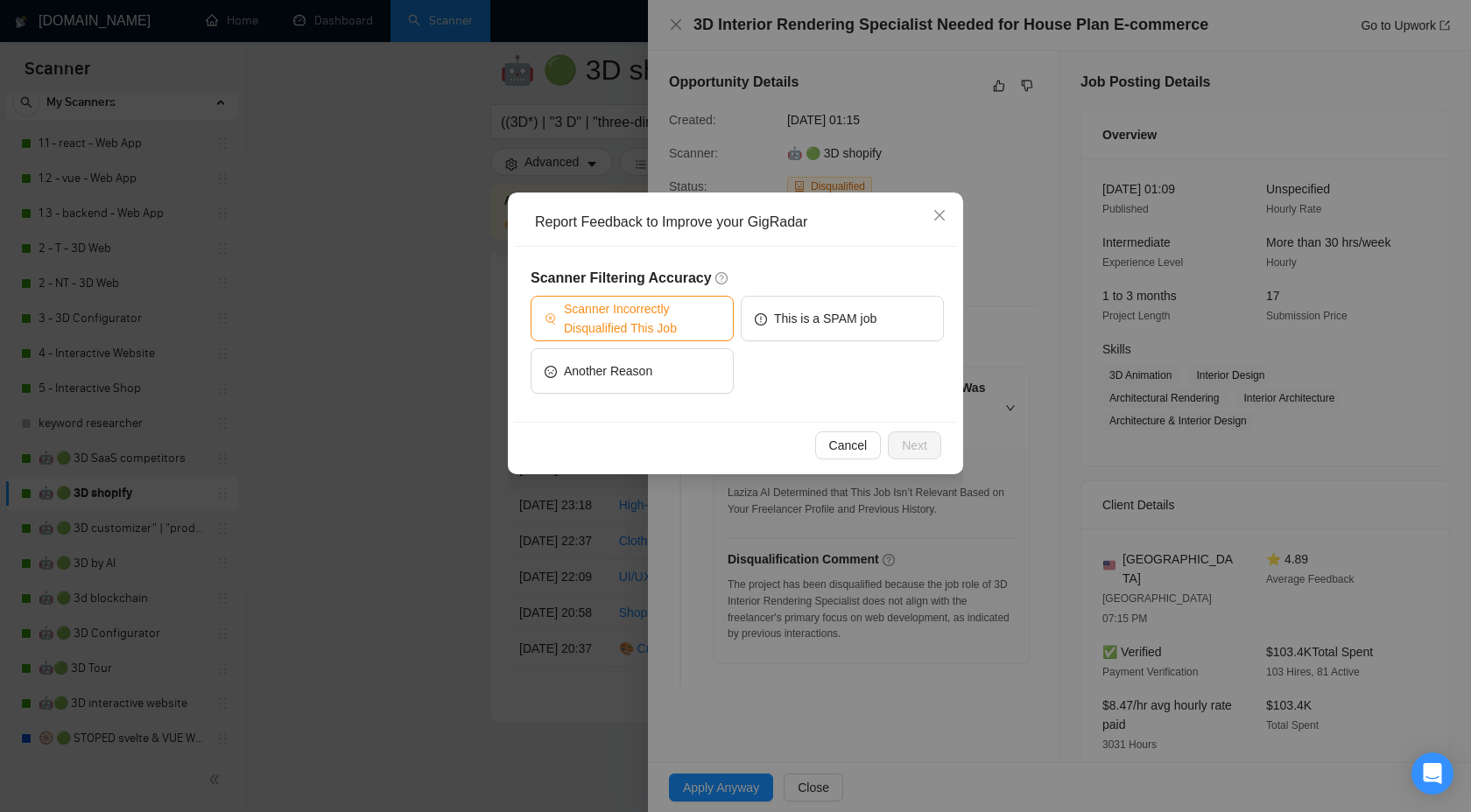
click at [658, 301] on span "Scanner Incorrectly Disqualified This Job" at bounding box center [642, 319] width 156 height 39
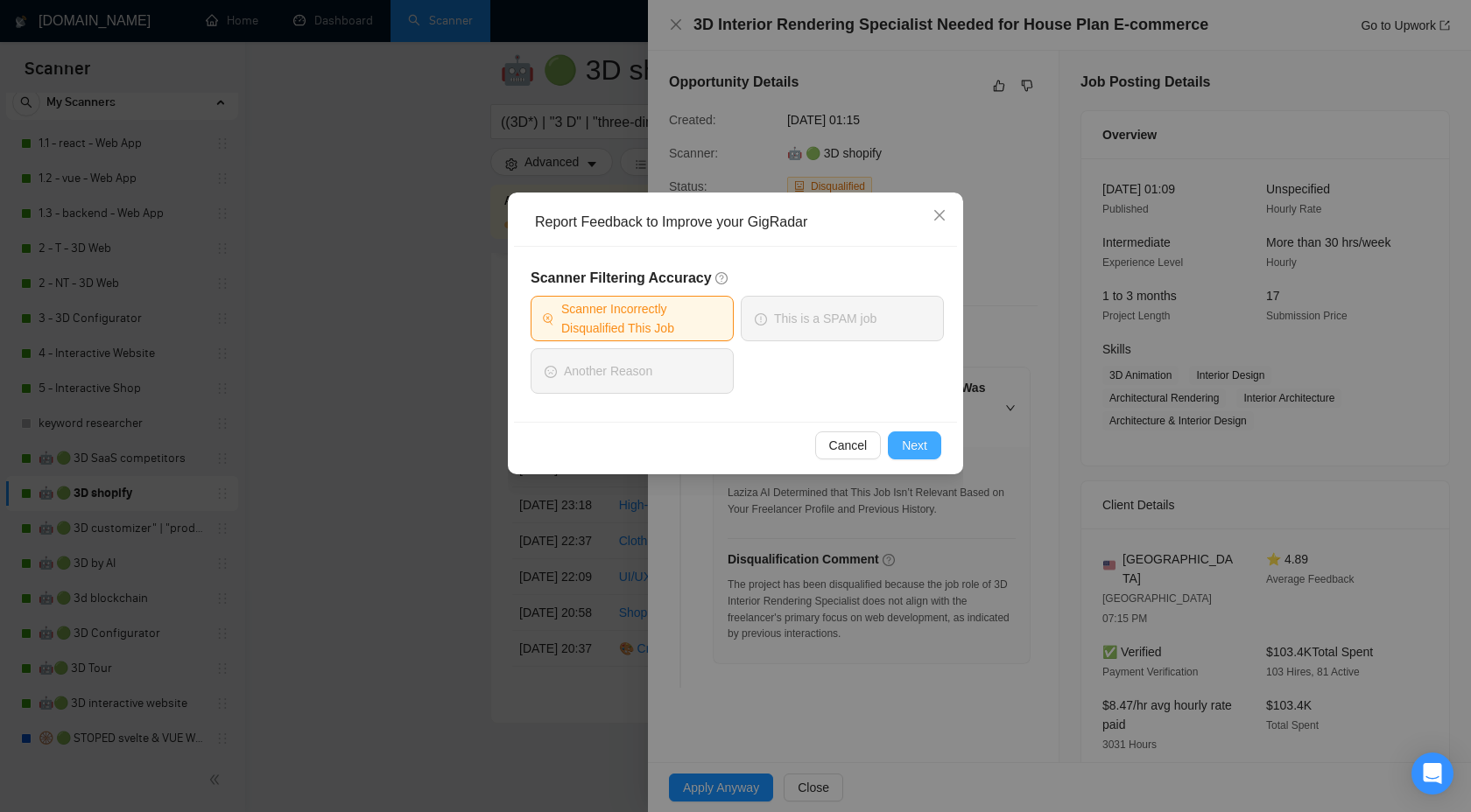
click at [918, 445] on span "Next" at bounding box center [914, 445] width 26 height 19
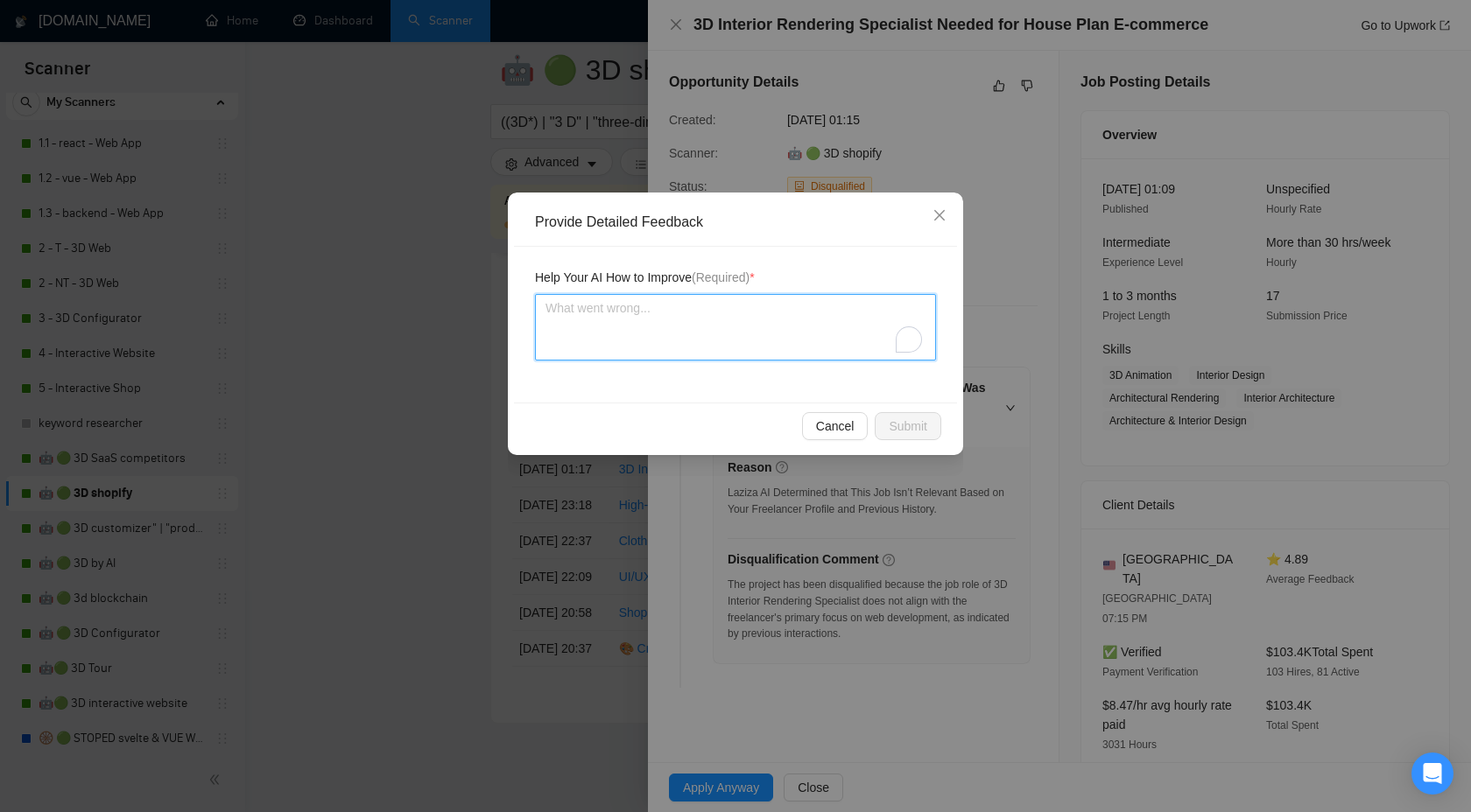
click at [715, 312] on textarea "To enrich screen reader interactions, please activate Accessibility in Grammarl…" at bounding box center [736, 327] width 401 height 66
type textarea "W"
type textarea "We"
paste textarea "3D Interior Rendering Specialis"
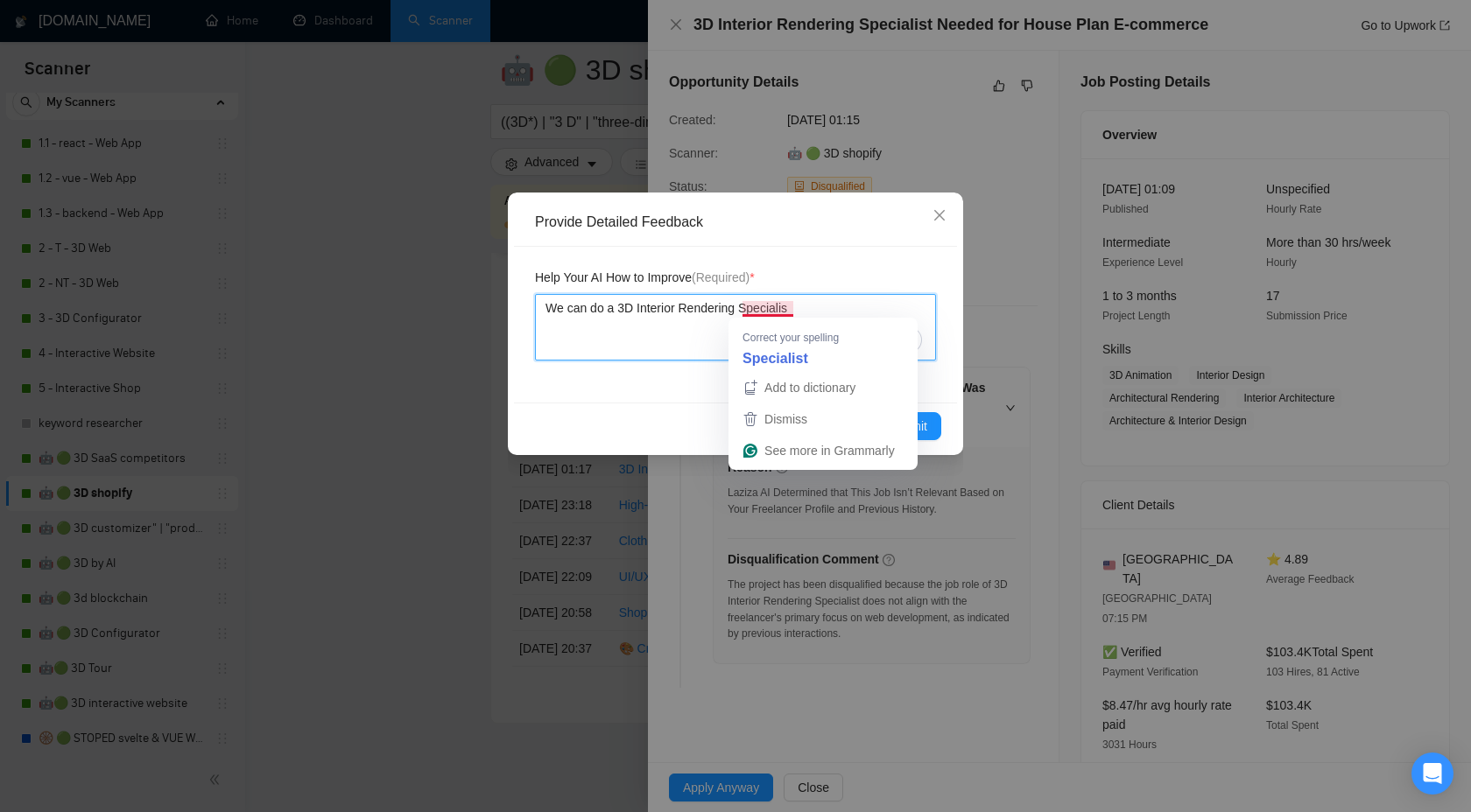
click at [767, 312] on textarea "We can do a 3D Interior Rendering Specialis" at bounding box center [736, 327] width 401 height 66
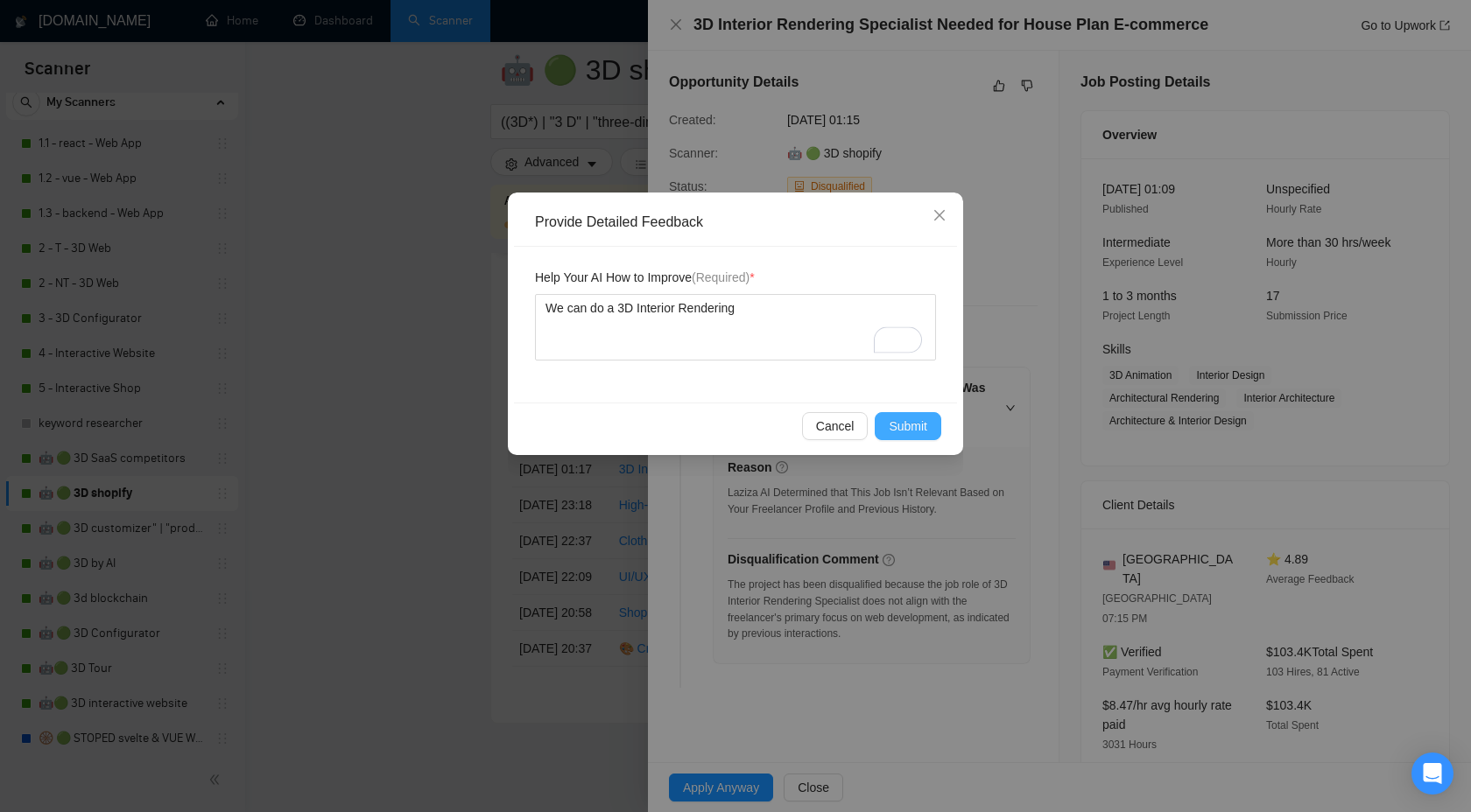
click at [915, 421] on span "Submit" at bounding box center [909, 427] width 39 height 19
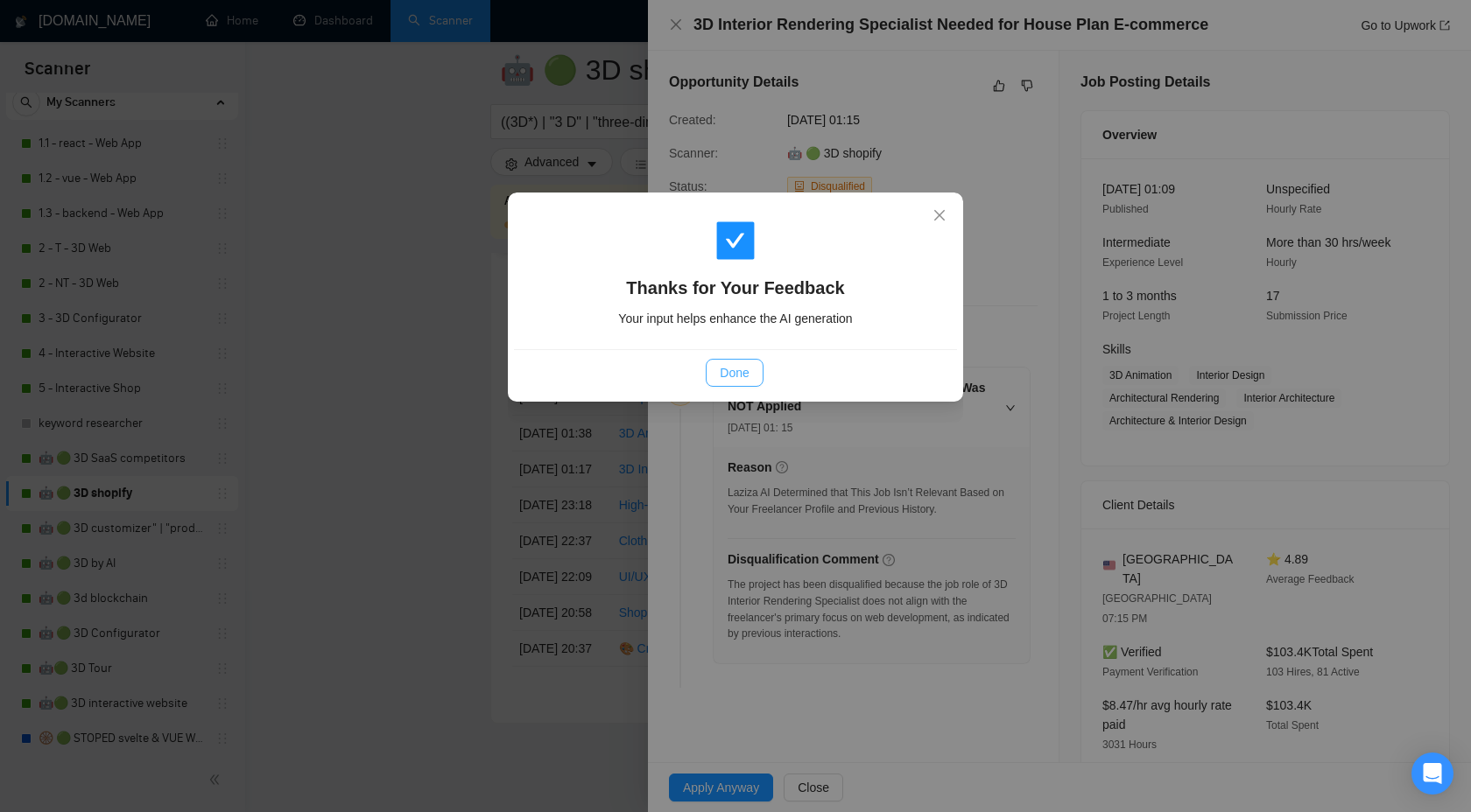
click at [732, 376] on span "Done" at bounding box center [734, 373] width 29 height 19
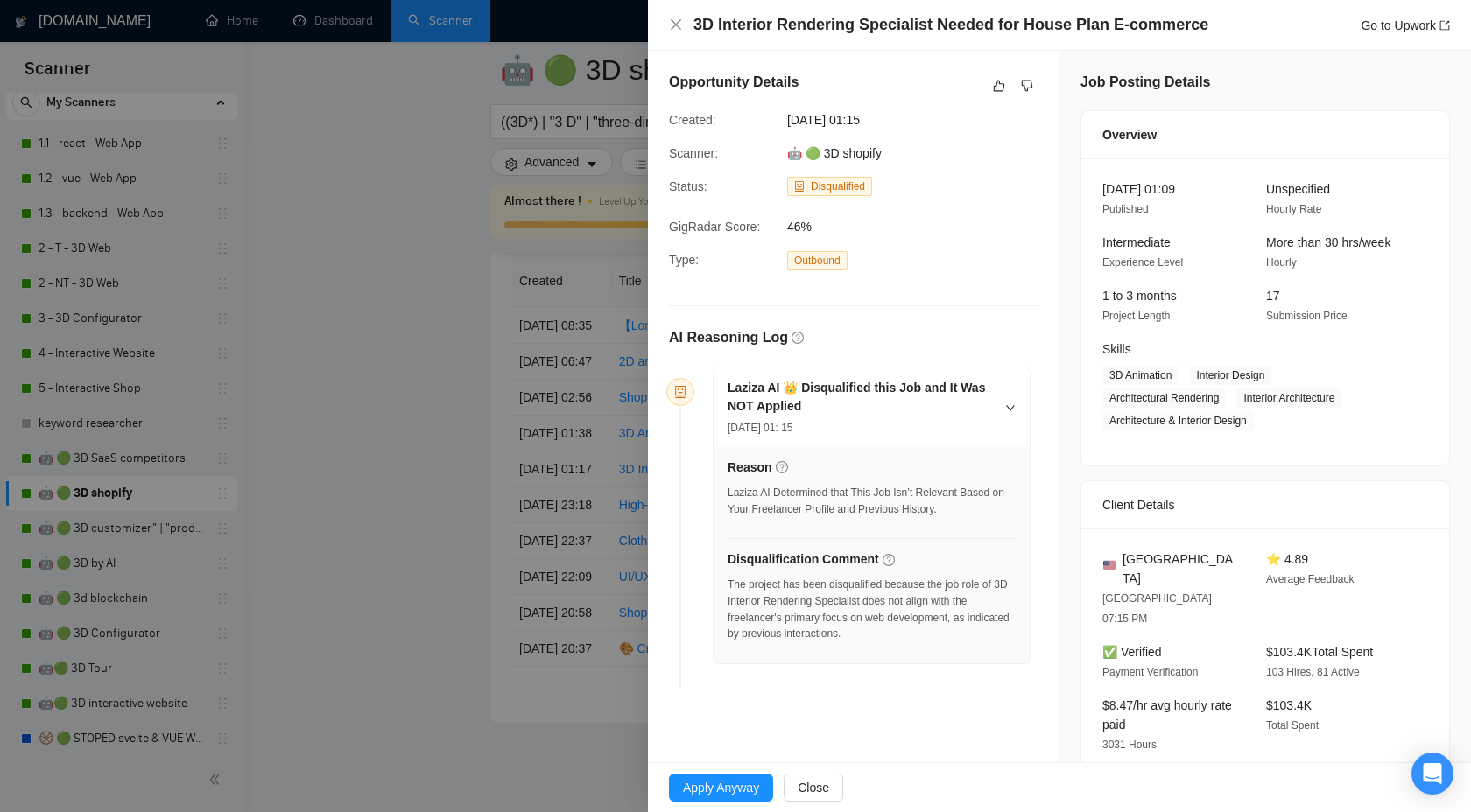
click at [475, 252] on div at bounding box center [736, 406] width 1471 height 812
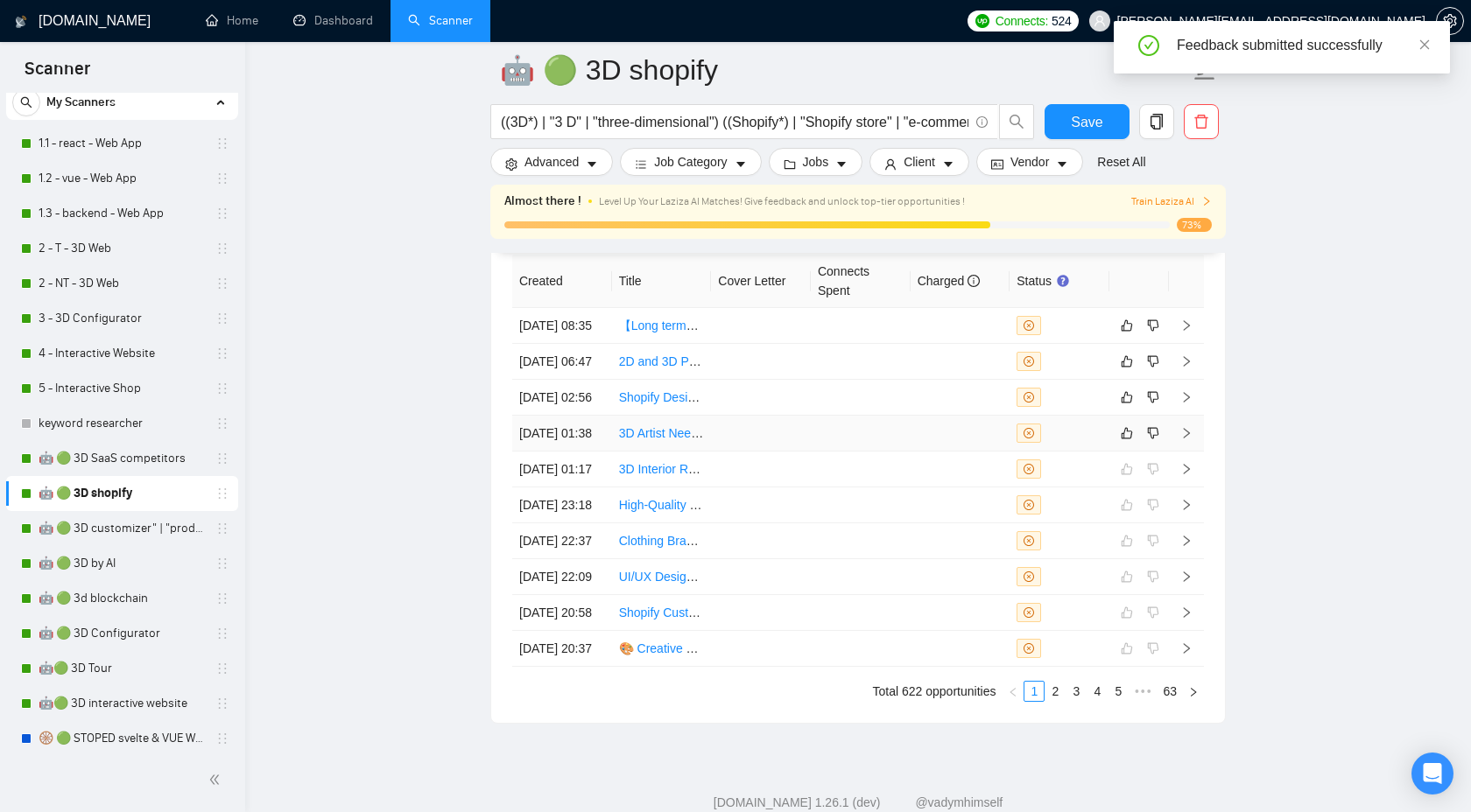
click at [1193, 452] on td at bounding box center [1187, 434] width 35 height 36
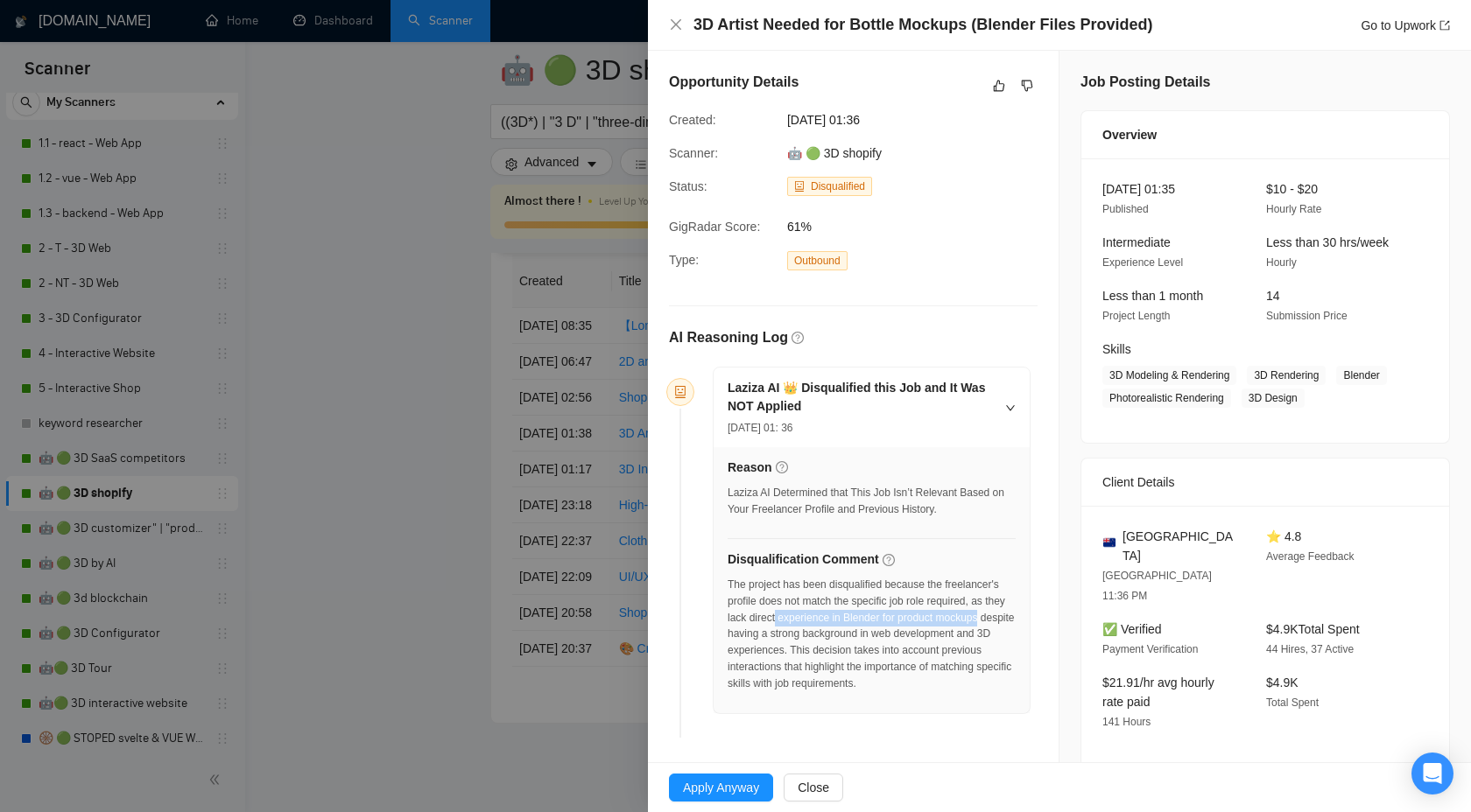
drag, startPoint x: 867, startPoint y: 616, endPoint x: 812, endPoint y: 629, distance: 56.5
click at [812, 629] on div "The project has been disqualified because the freelancer's profile does not mat…" at bounding box center [872, 634] width 288 height 116
copy div "experience in Blender for product mockups"
click at [1025, 93] on button "button" at bounding box center [1027, 86] width 21 height 21
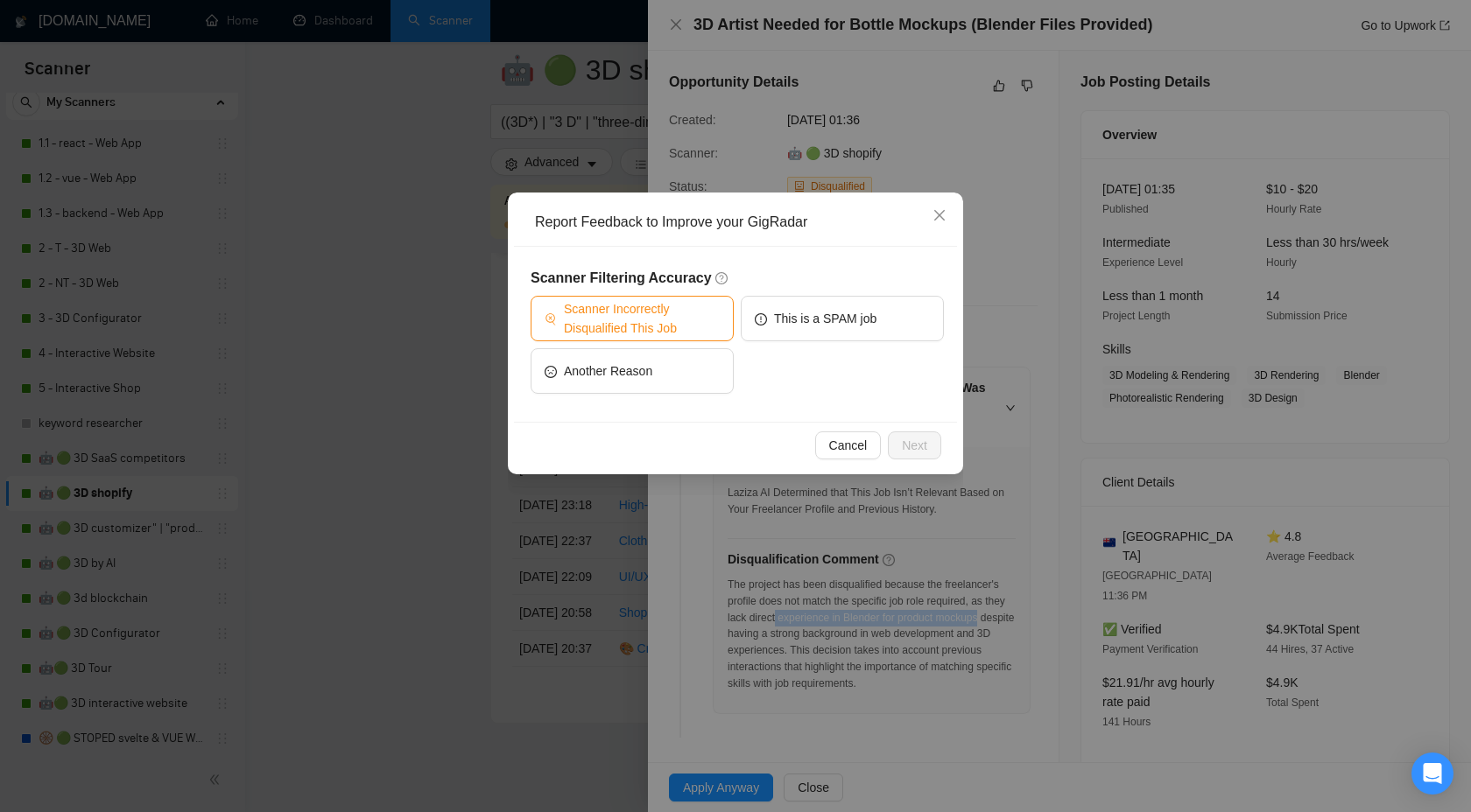
click at [655, 305] on span "Scanner Incorrectly Disqualified This Job" at bounding box center [642, 319] width 156 height 39
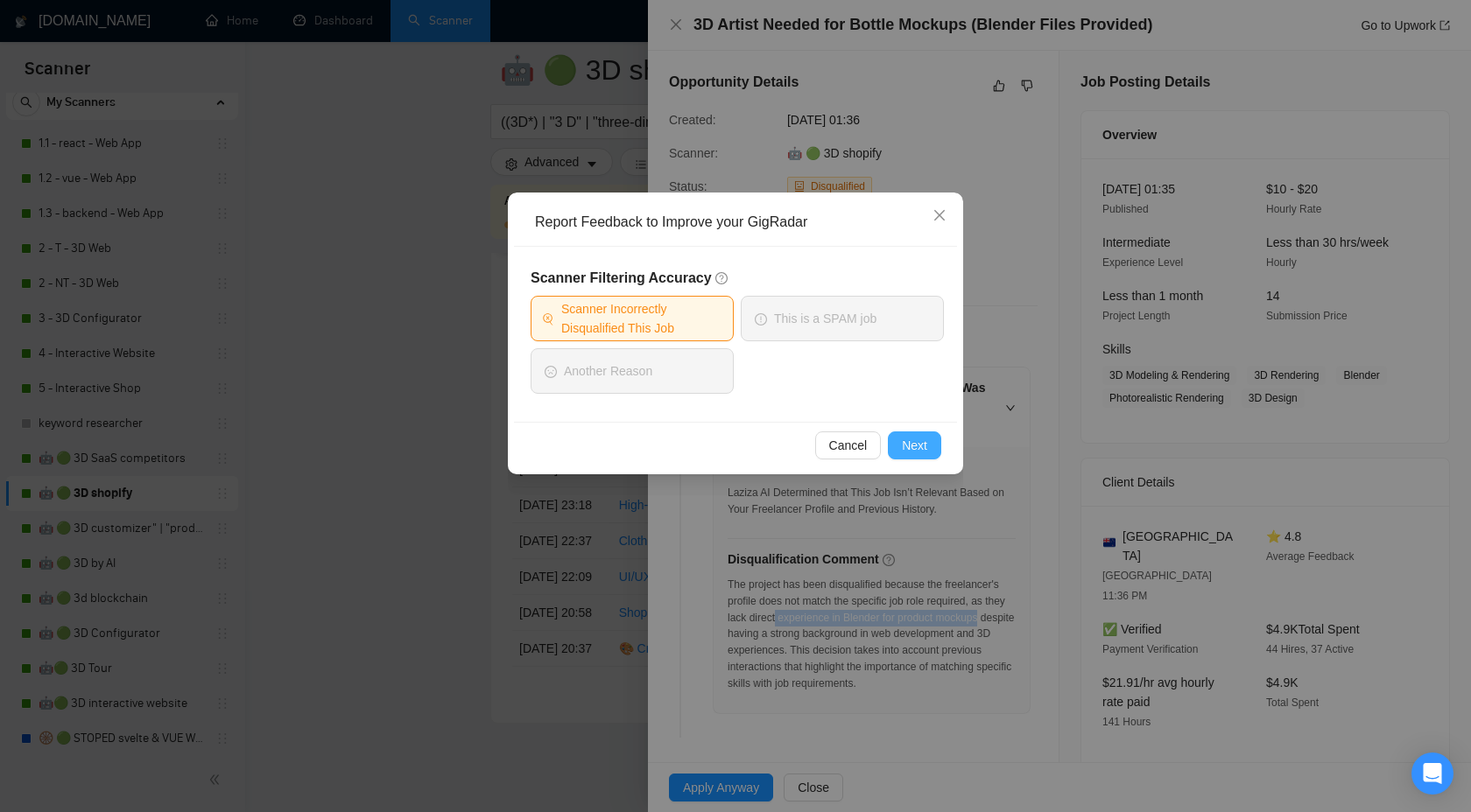
click at [898, 455] on button "Next" at bounding box center [915, 445] width 53 height 28
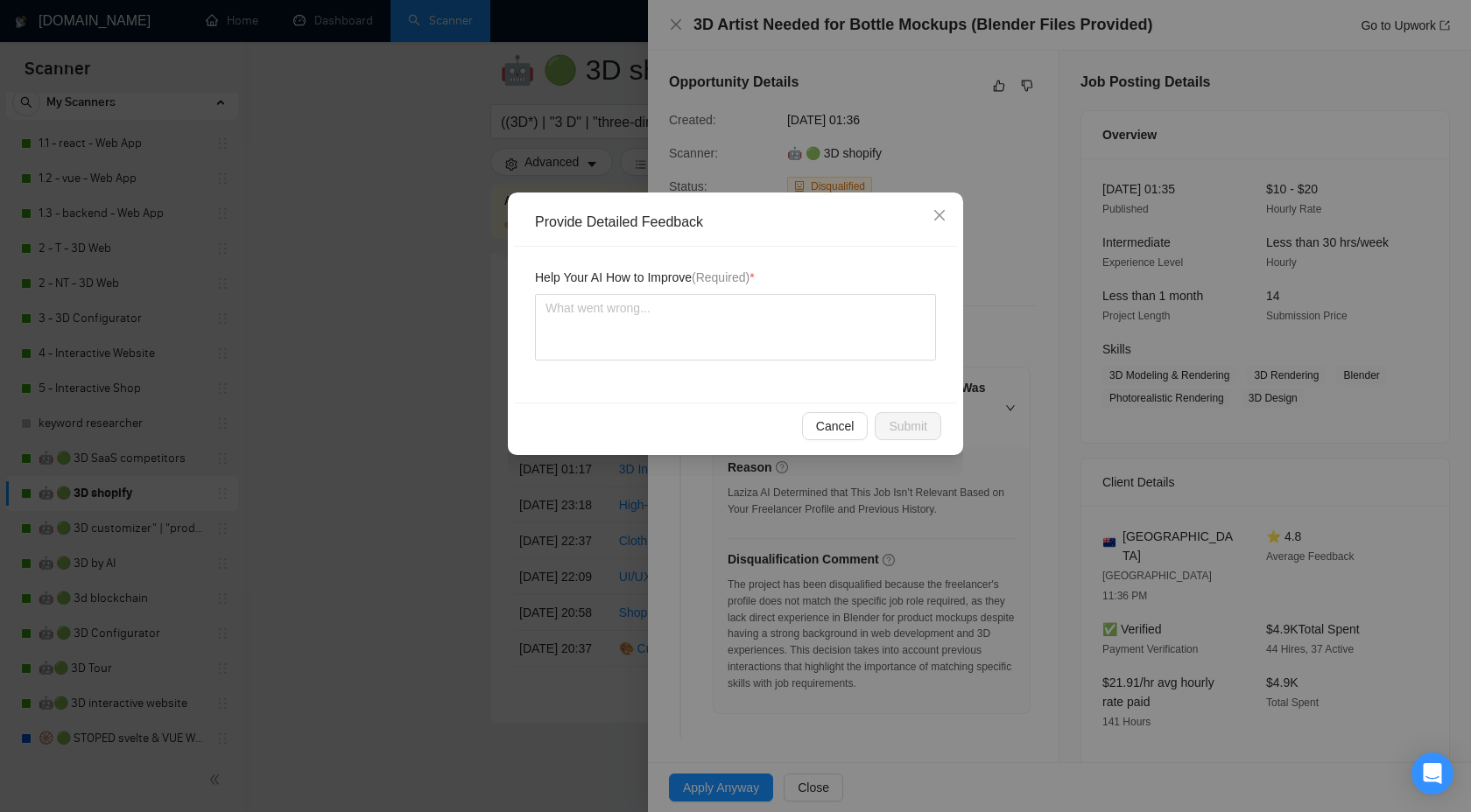
click at [723, 367] on div "Help Your AI How to Improve (Required) *" at bounding box center [736, 324] width 443 height 156
click at [723, 298] on textarea at bounding box center [736, 327] width 401 height 66
paste textarea "experience in Blender for product mockups"
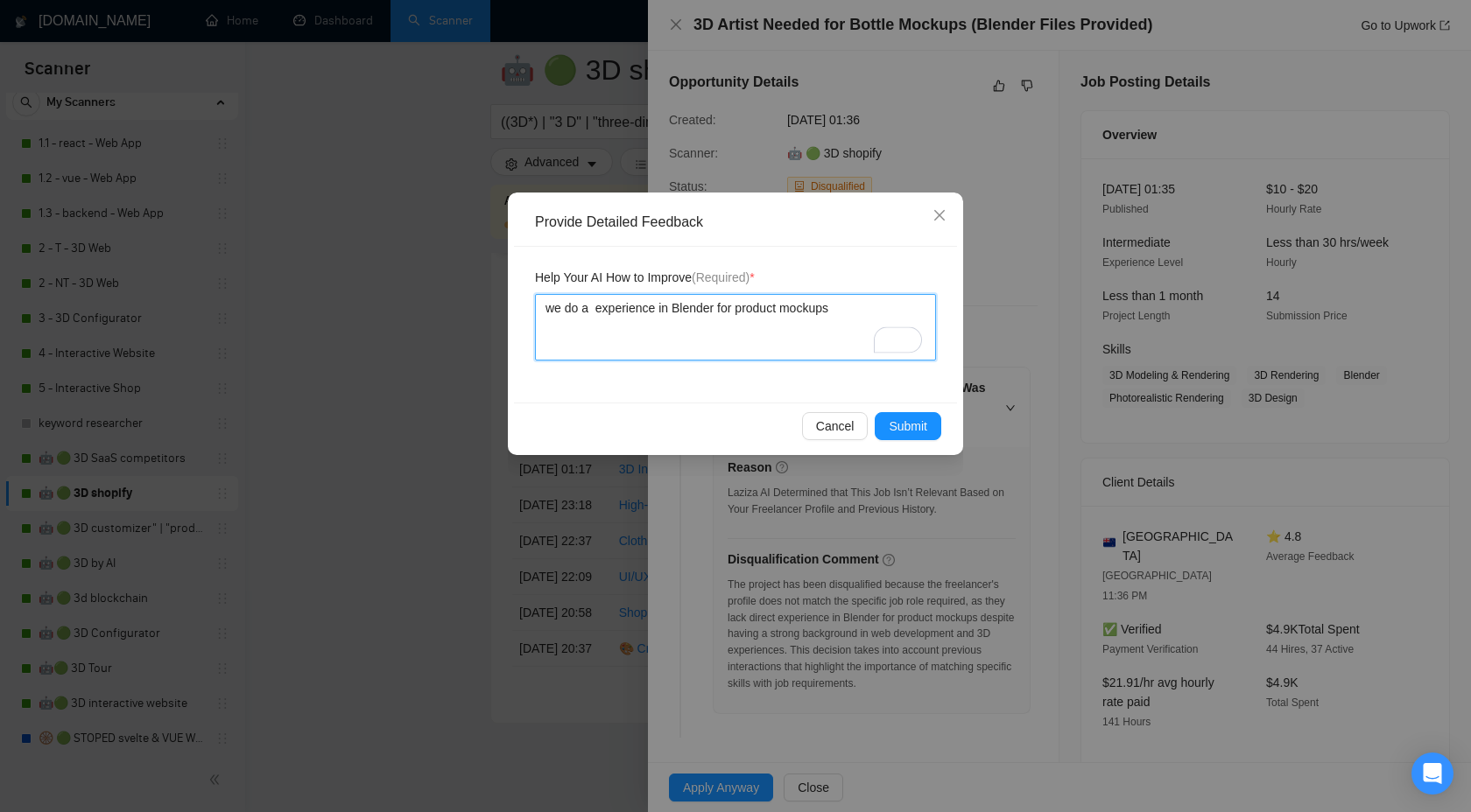
click at [637, 315] on textarea "we do a experience in Blender for product mockups" at bounding box center [736, 327] width 401 height 66
click at [566, 311] on textarea "we do a Blender for product mockups" at bounding box center [736, 327] width 401 height 66
click at [593, 311] on textarea "we can do a Blender for product mockups" at bounding box center [736, 327] width 401 height 66
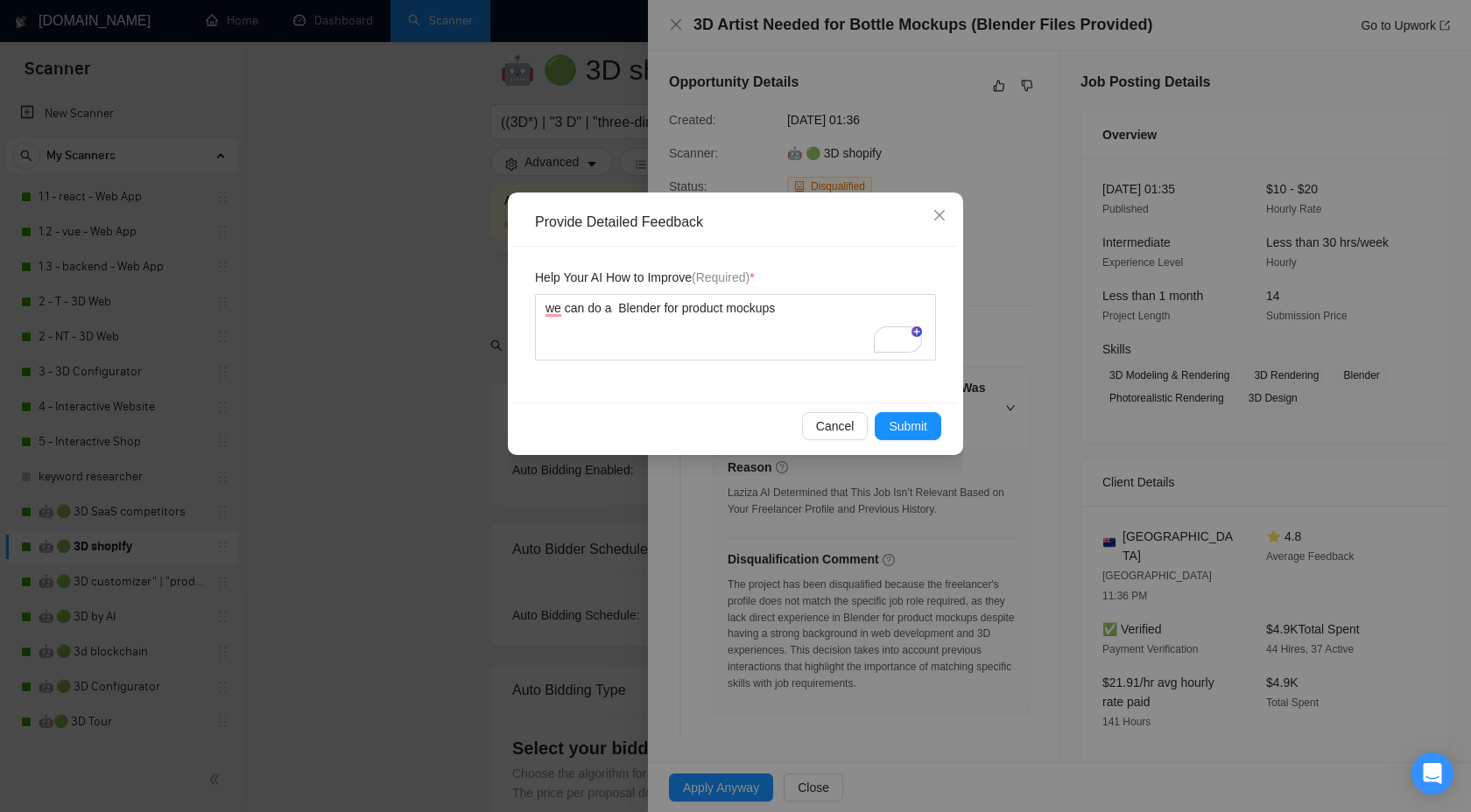
type textarea "we can u a Blender for product mockups"
type textarea "we can us a Blender for product mockups"
type textarea "we can use a Blender for product mockups"
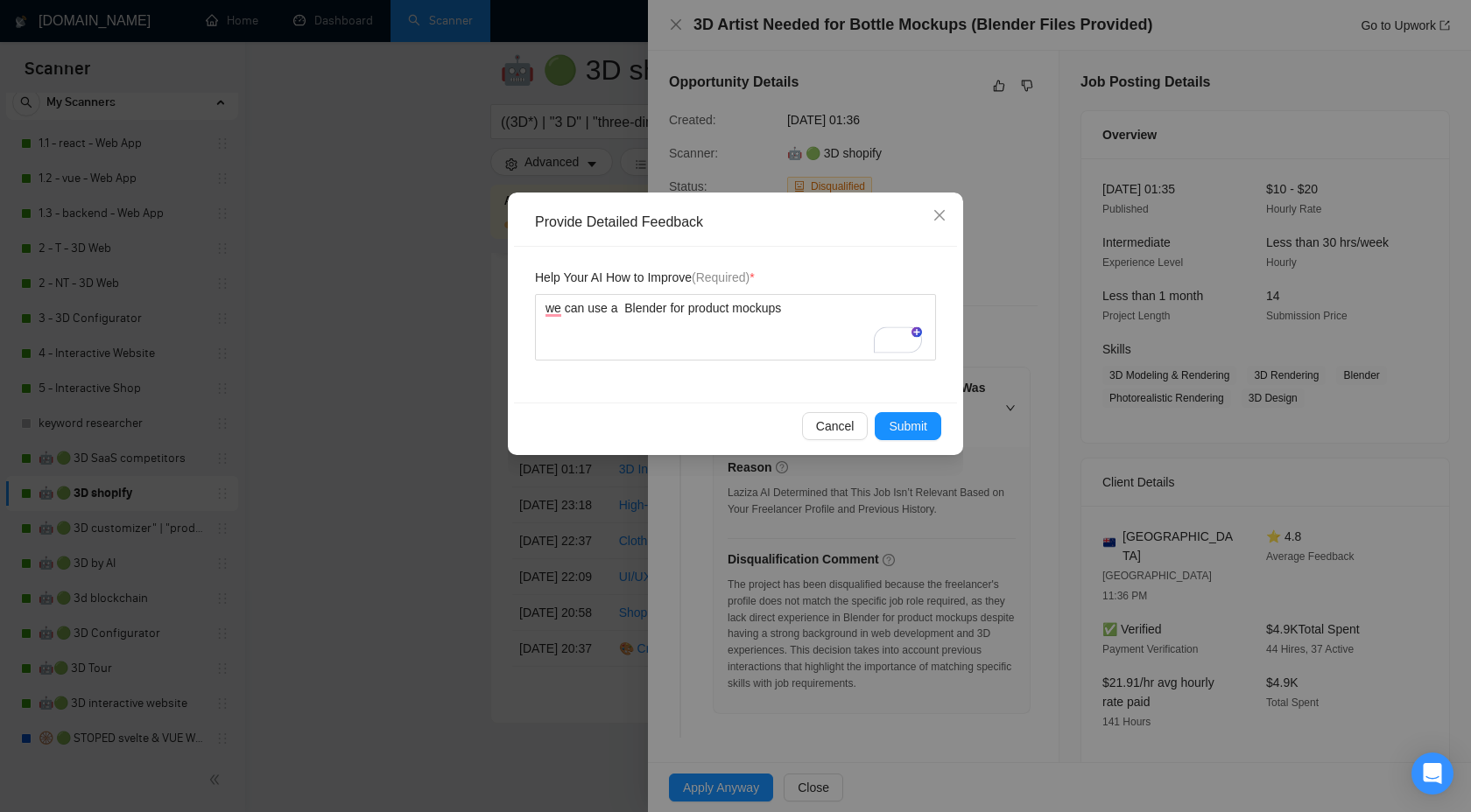
click at [883, 441] on div "Cancel Submit" at bounding box center [736, 426] width 443 height 47
click at [900, 433] on span "Submit" at bounding box center [909, 427] width 39 height 19
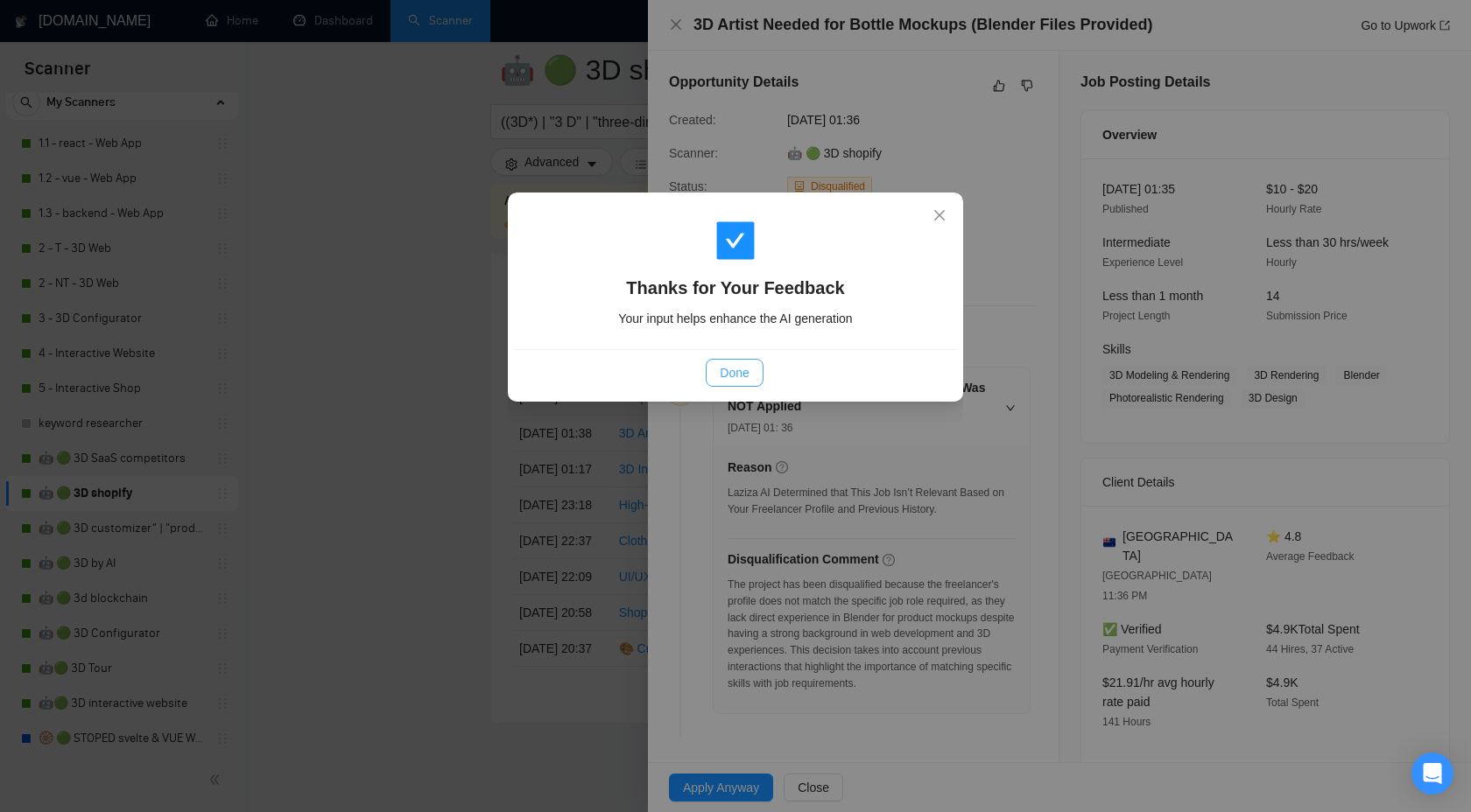
click at [736, 366] on span "Done" at bounding box center [734, 373] width 29 height 19
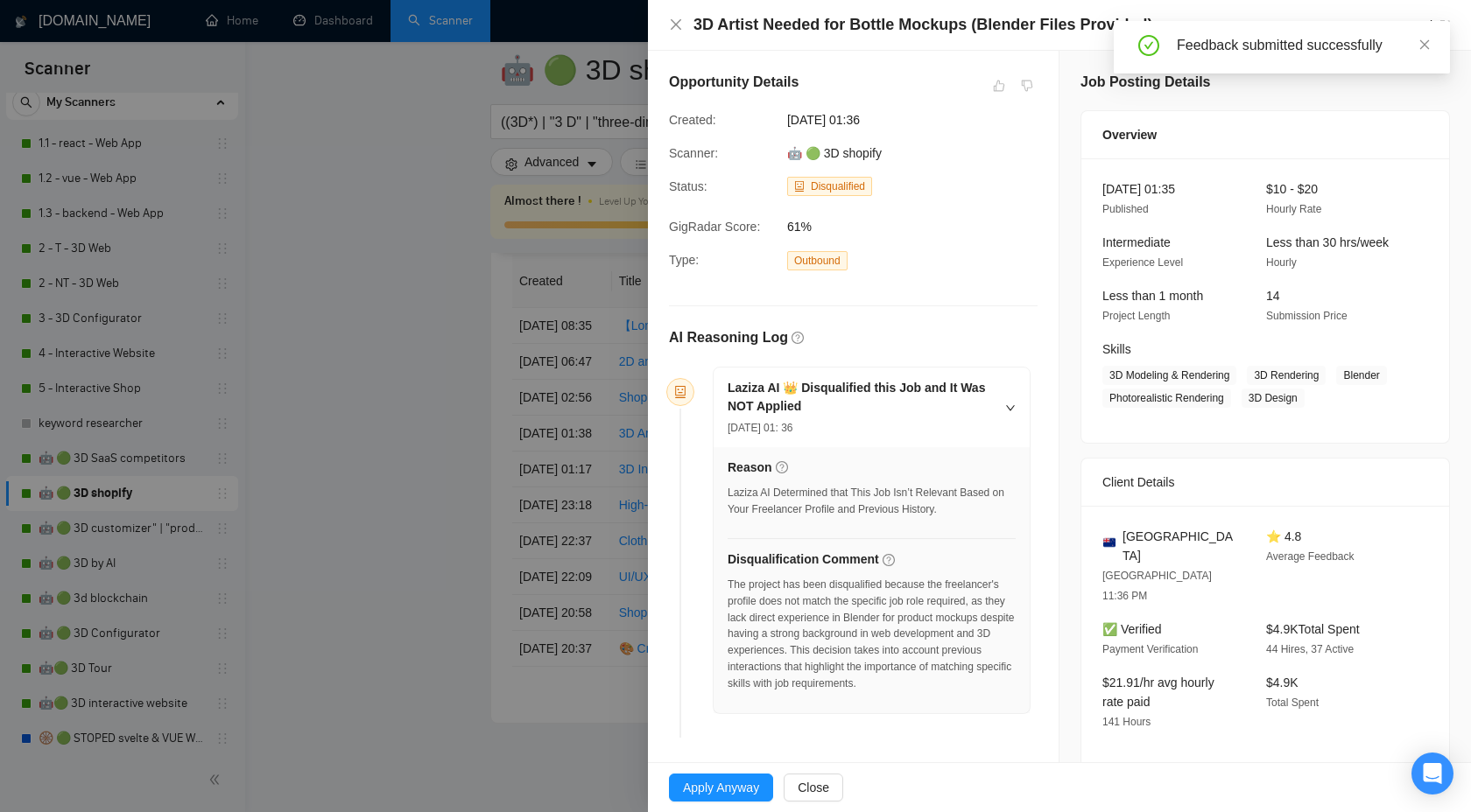
click at [451, 514] on div at bounding box center [736, 406] width 1471 height 812
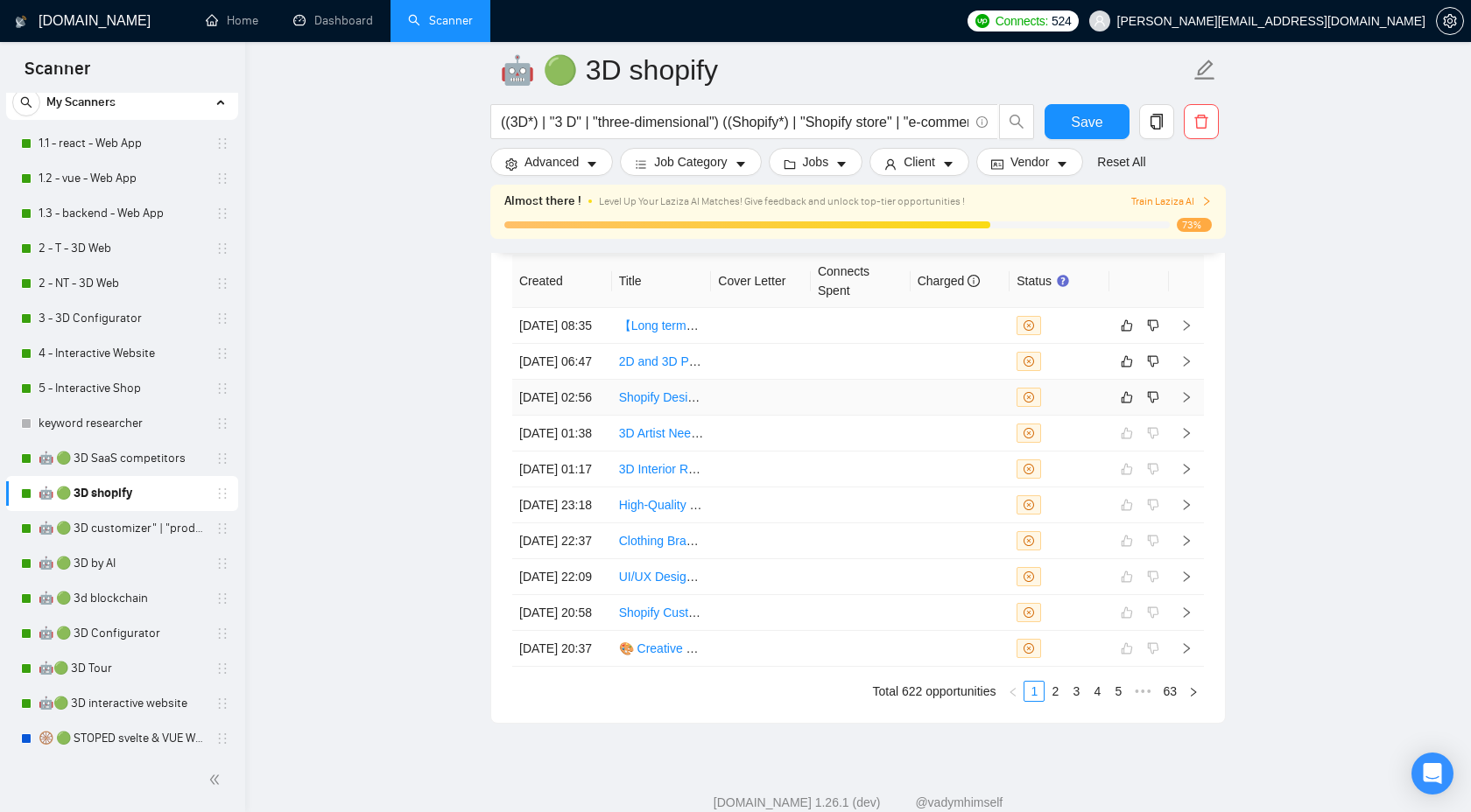
click at [1194, 416] on td at bounding box center [1187, 398] width 35 height 36
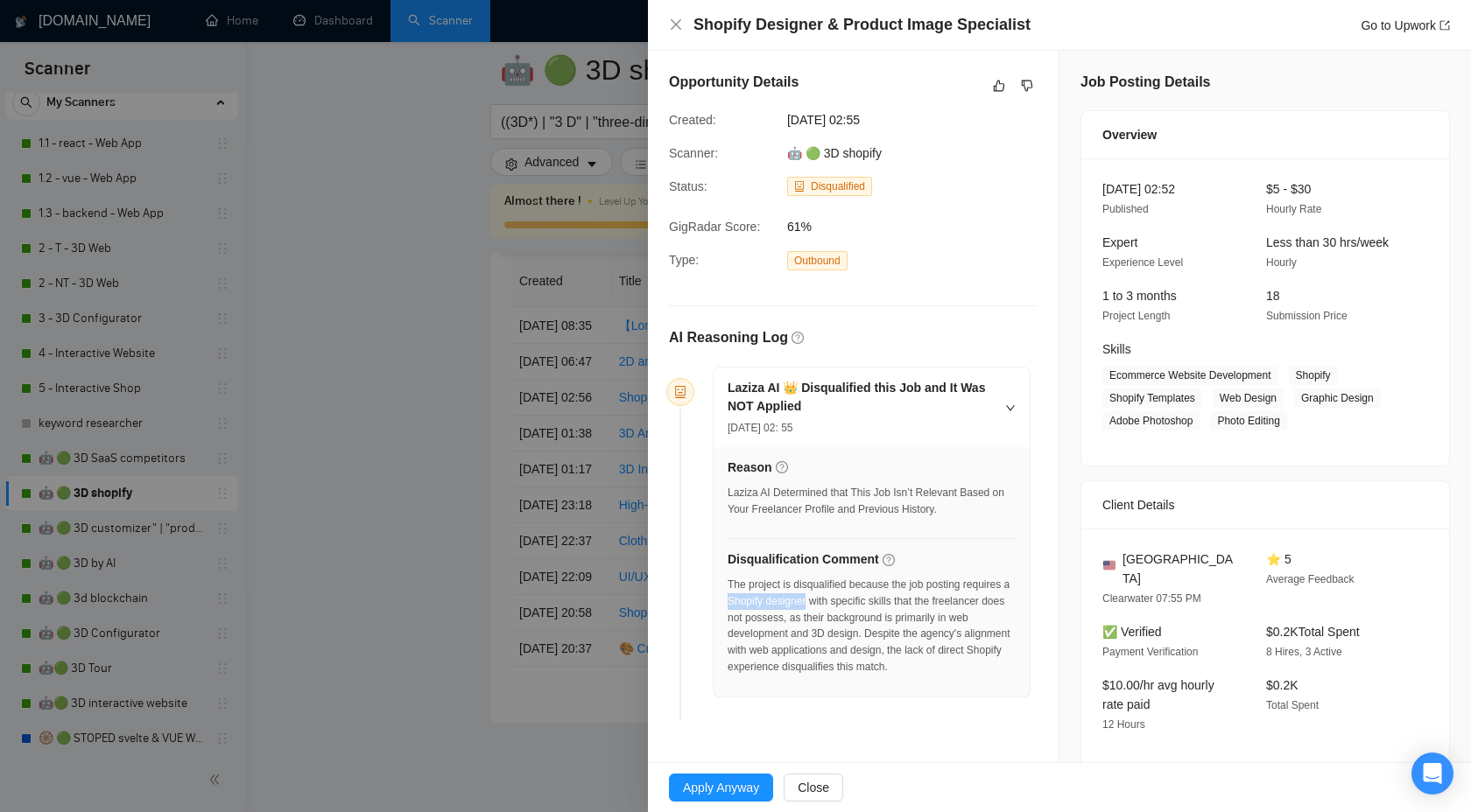
drag, startPoint x: 779, startPoint y: 603, endPoint x: 860, endPoint y: 601, distance: 81.0
click at [861, 602] on div "The project is disqualified because the job posting requires a Shopify designer…" at bounding box center [872, 626] width 288 height 99
copy div "Shopify designe"
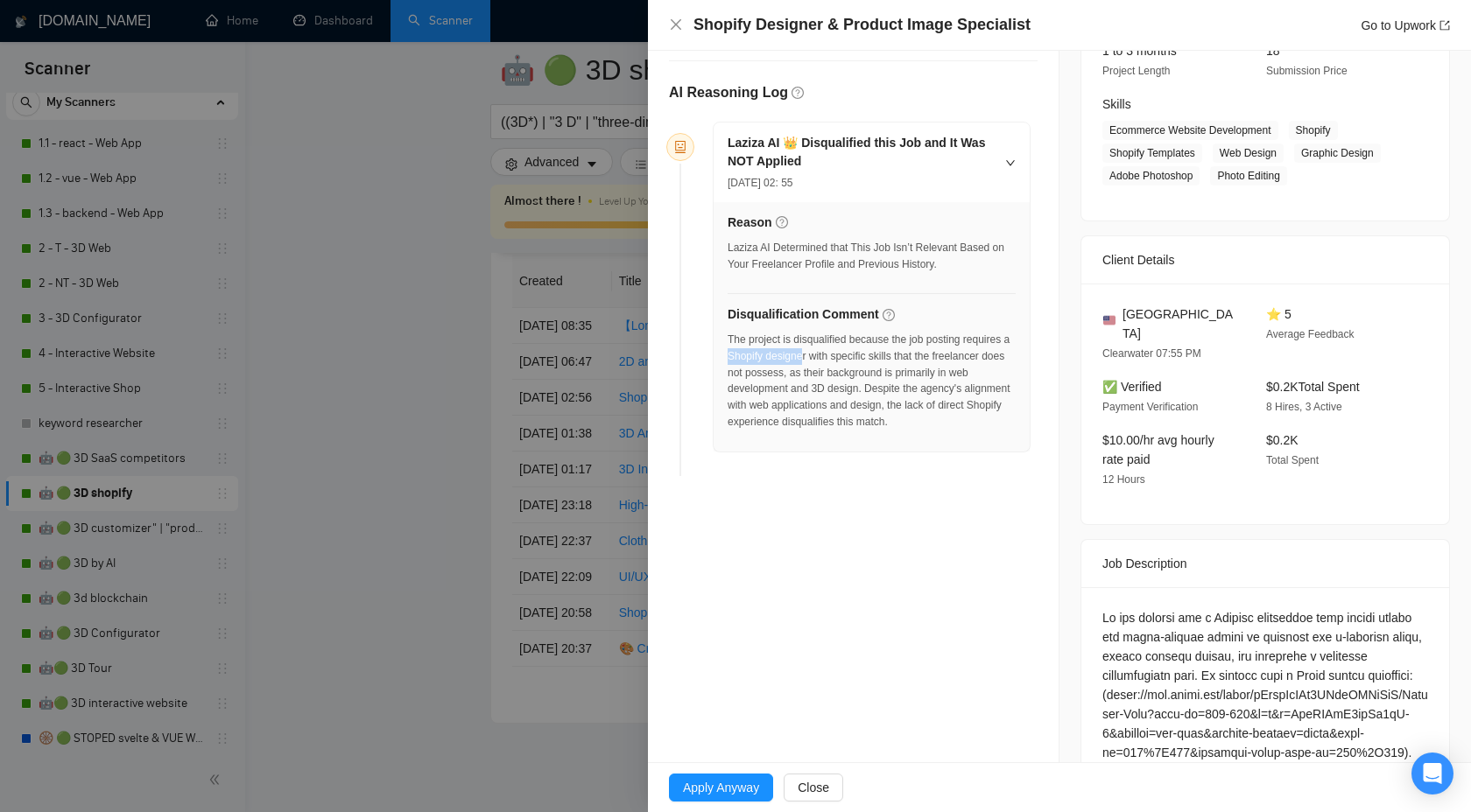
scroll to position [26, 0]
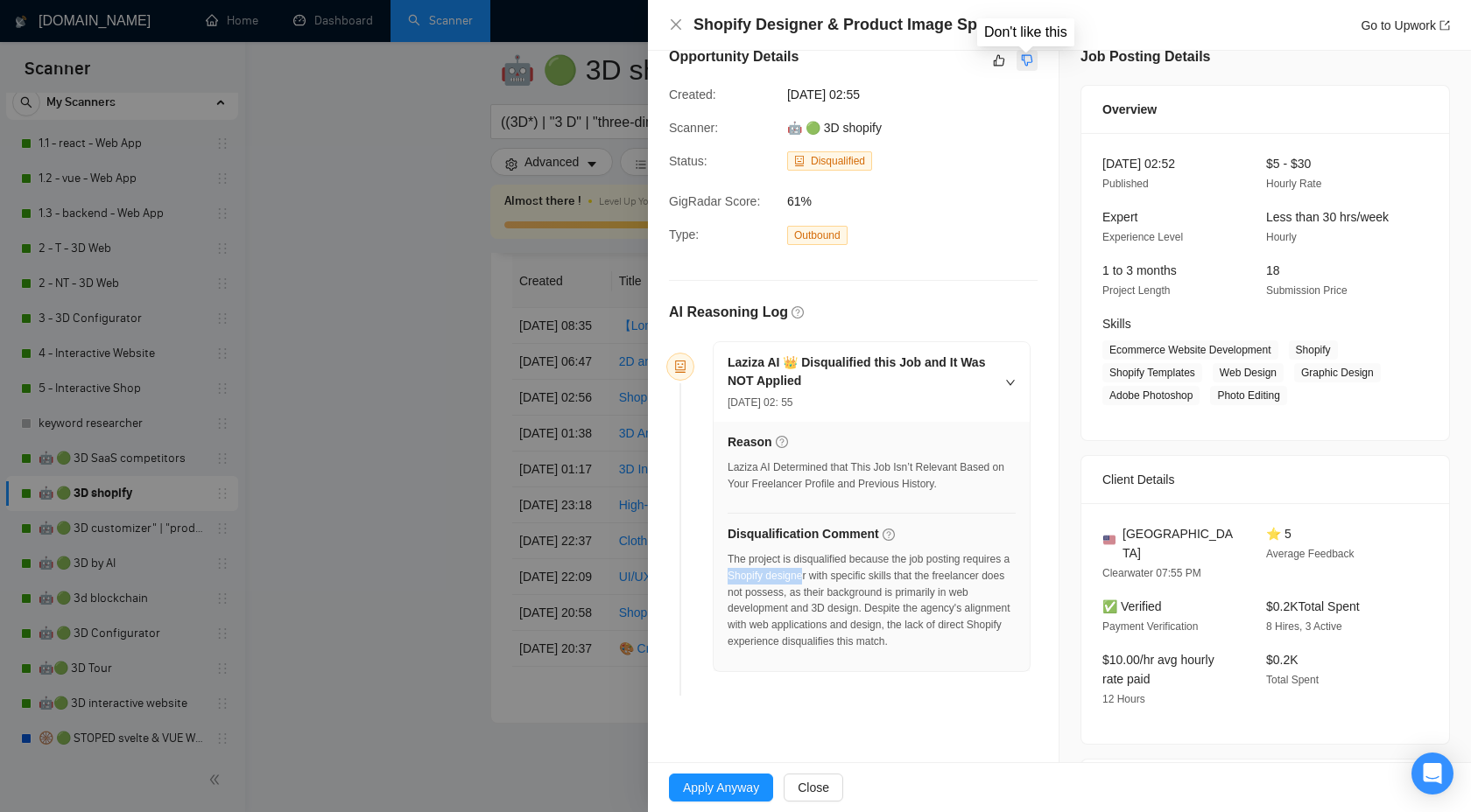
click at [1018, 54] on button "button" at bounding box center [1027, 60] width 21 height 21
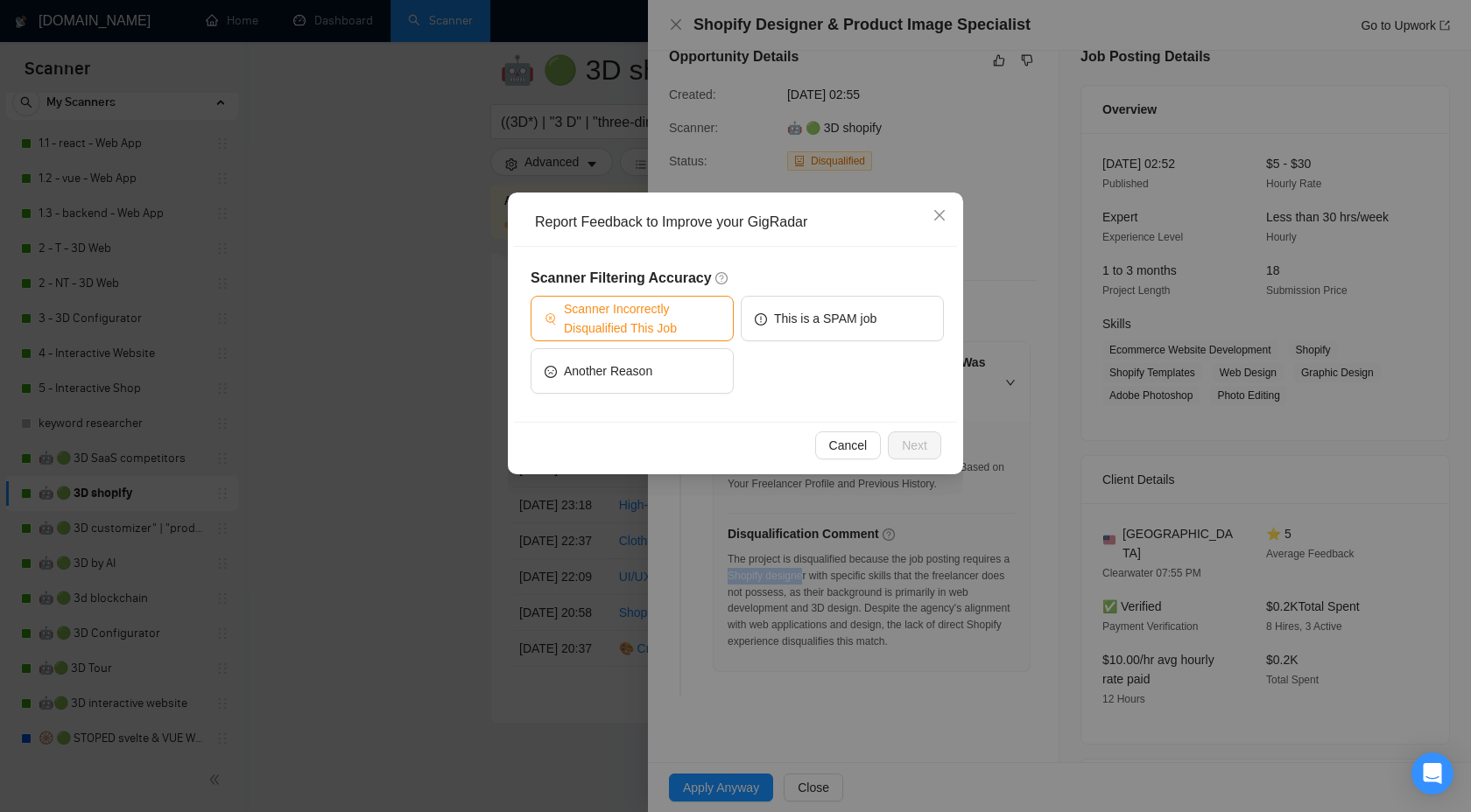
click at [688, 304] on span "Scanner Incorrectly Disqualified This Job" at bounding box center [642, 319] width 156 height 39
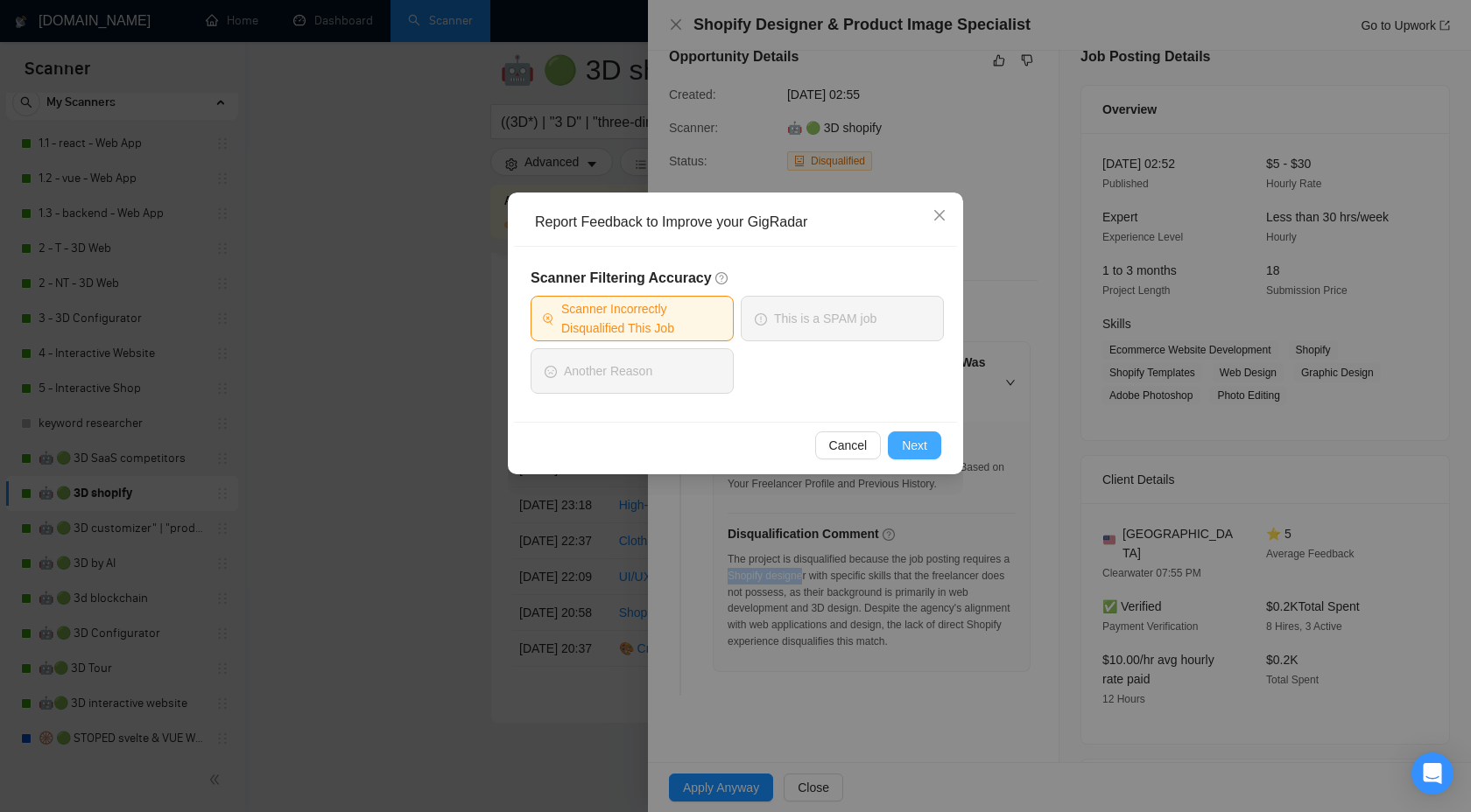
click at [898, 435] on button "Next" at bounding box center [915, 445] width 53 height 28
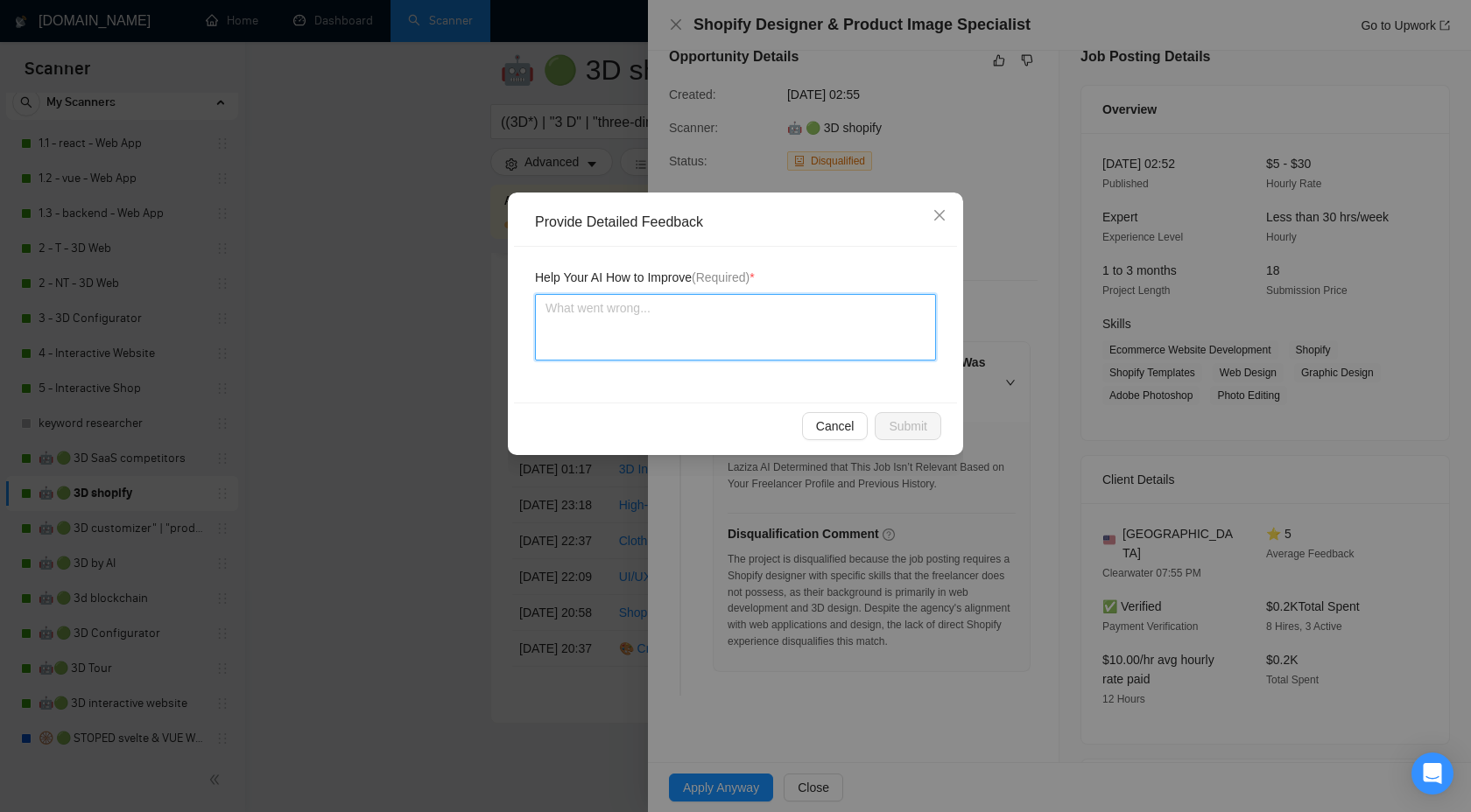
click at [731, 346] on textarea at bounding box center [736, 327] width 401 height 66
type textarea "W"
type textarea "We"
type textarea "We c"
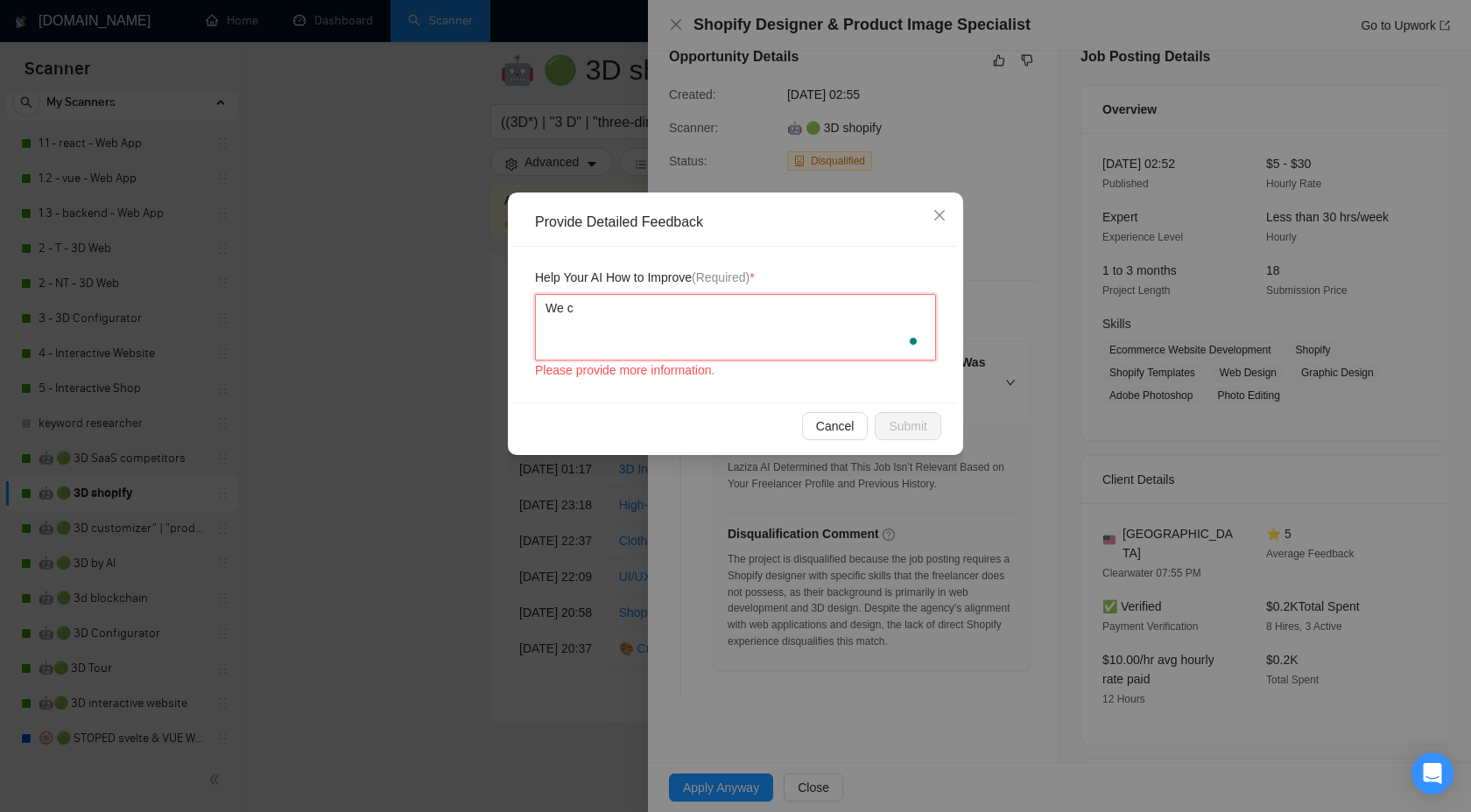
type textarea "We ca"
type textarea "We can"
type textarea "We can e"
type textarea "We can ea"
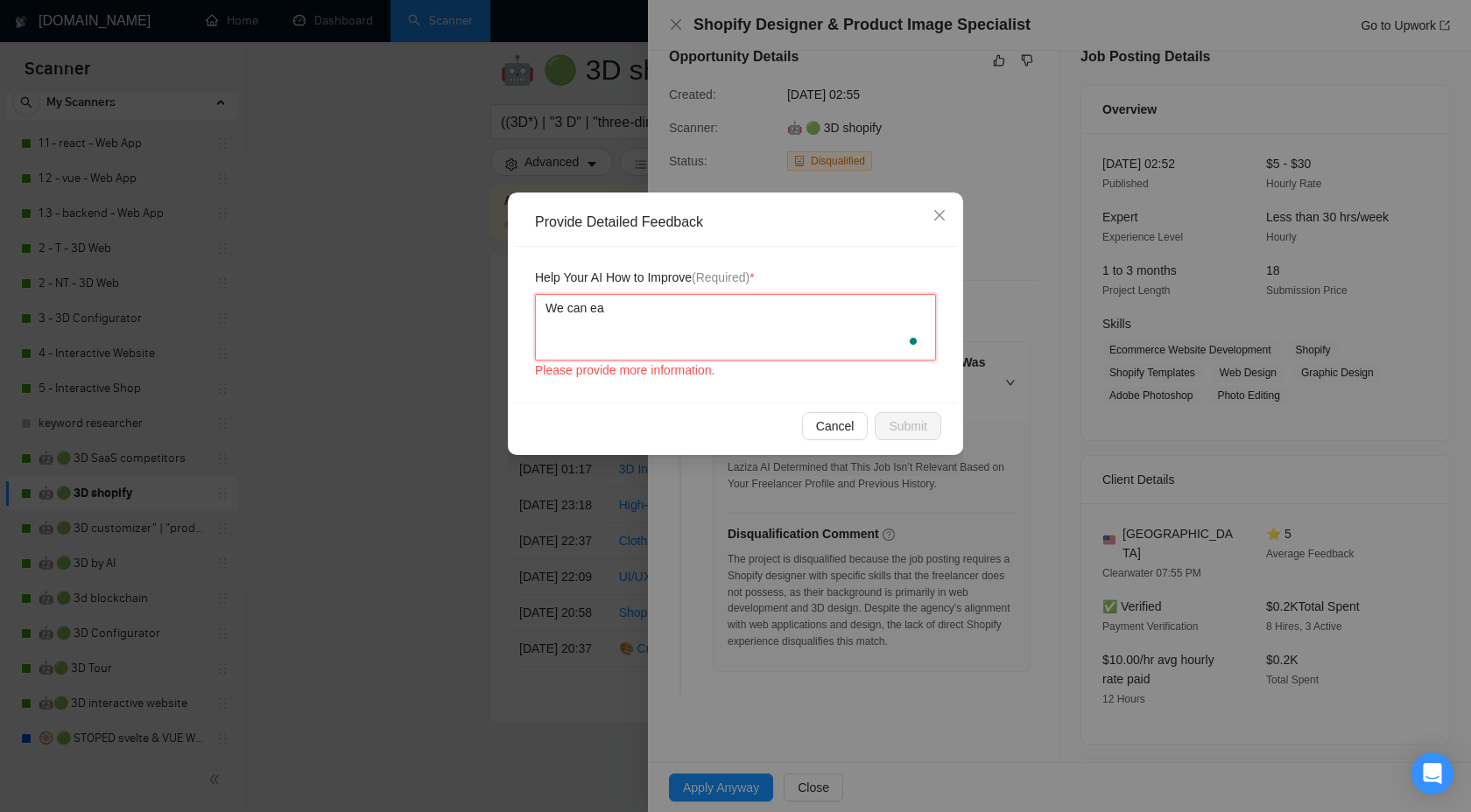
type textarea "We can eas"
type textarea "We can ea"
type textarea "We can e"
type textarea "We can"
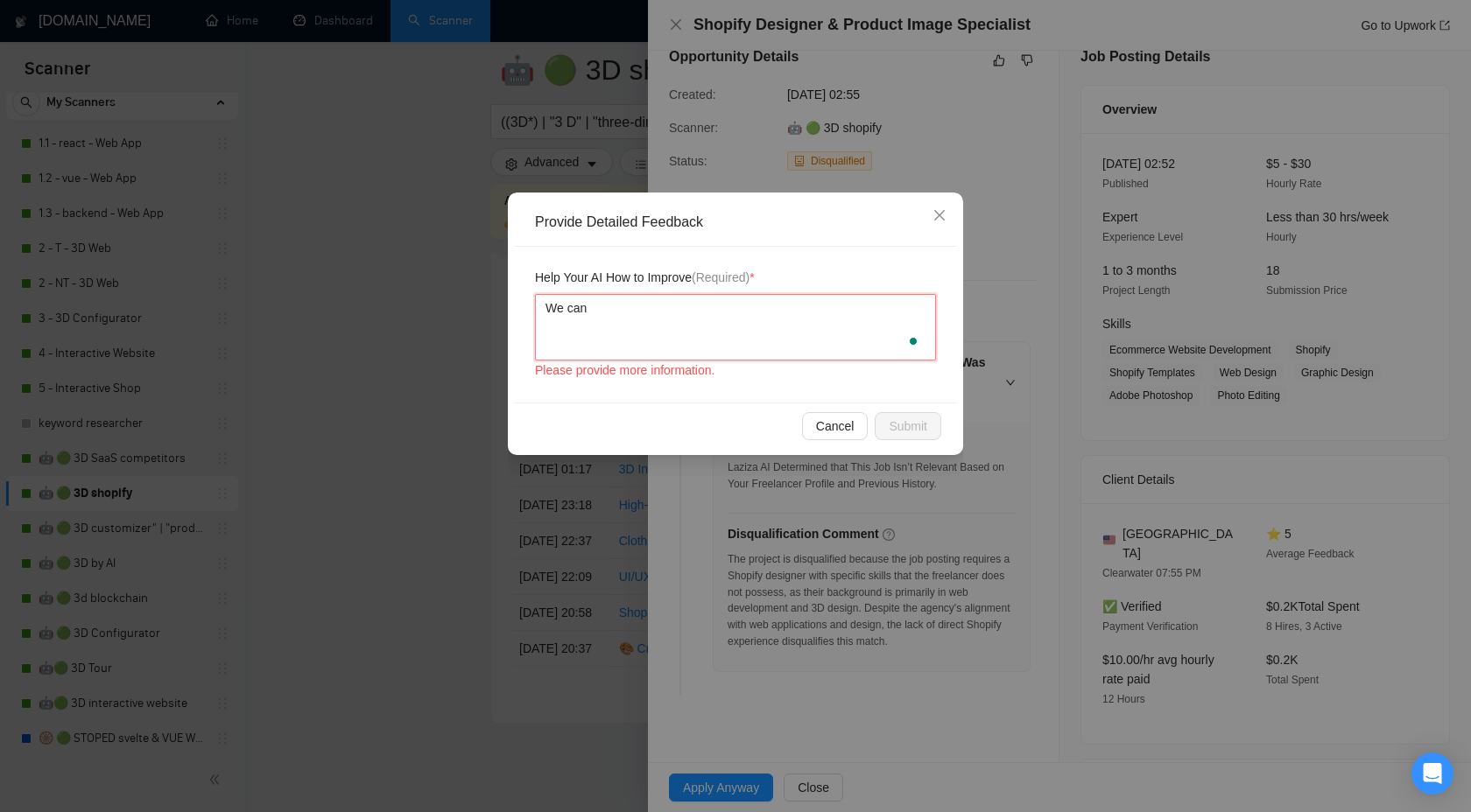
type textarea "We ca"
type textarea "We c"
type textarea "We"
type textarea "Wee"
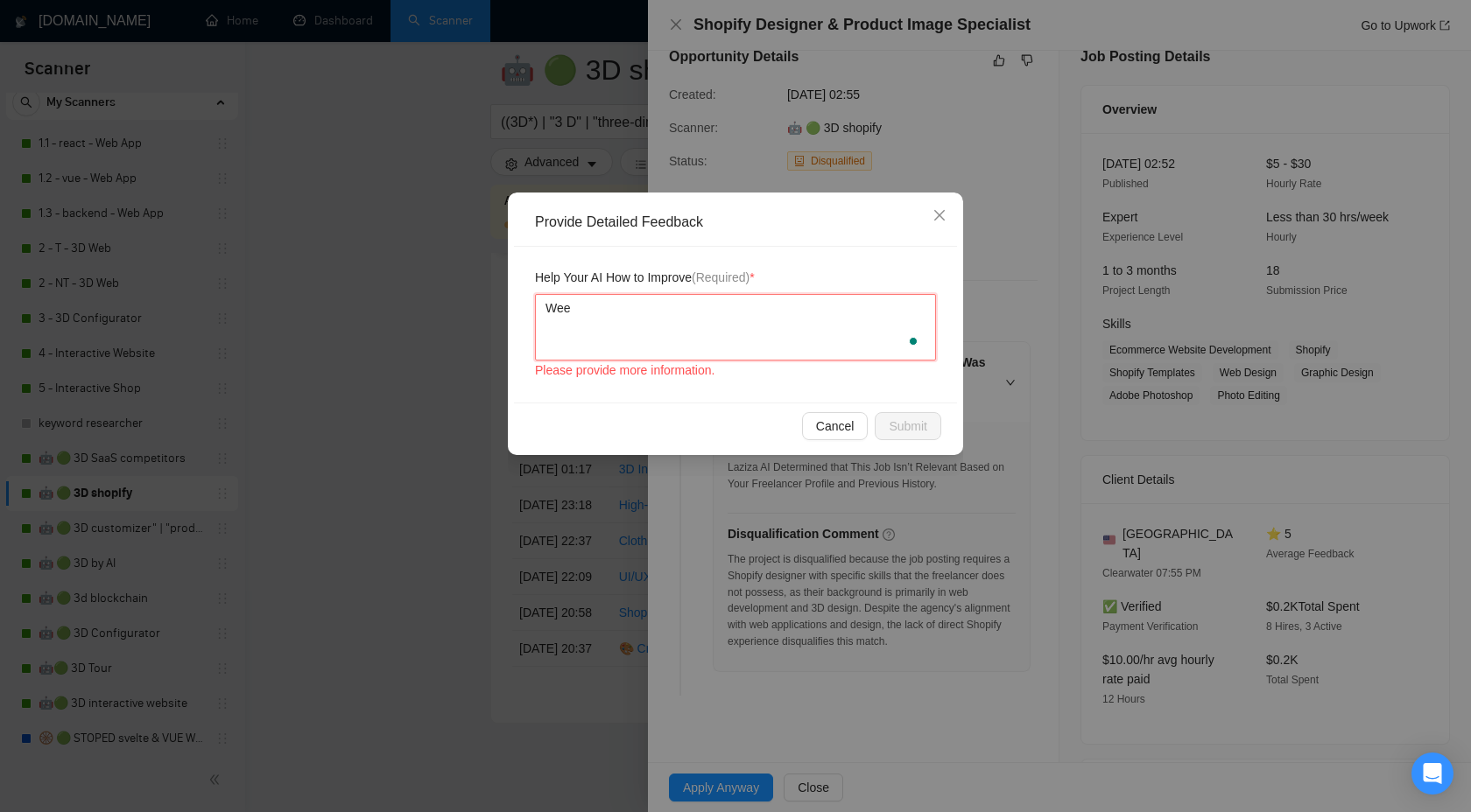
type textarea "We"
type textarea "We e"
type textarea "We ea"
type textarea "We eas"
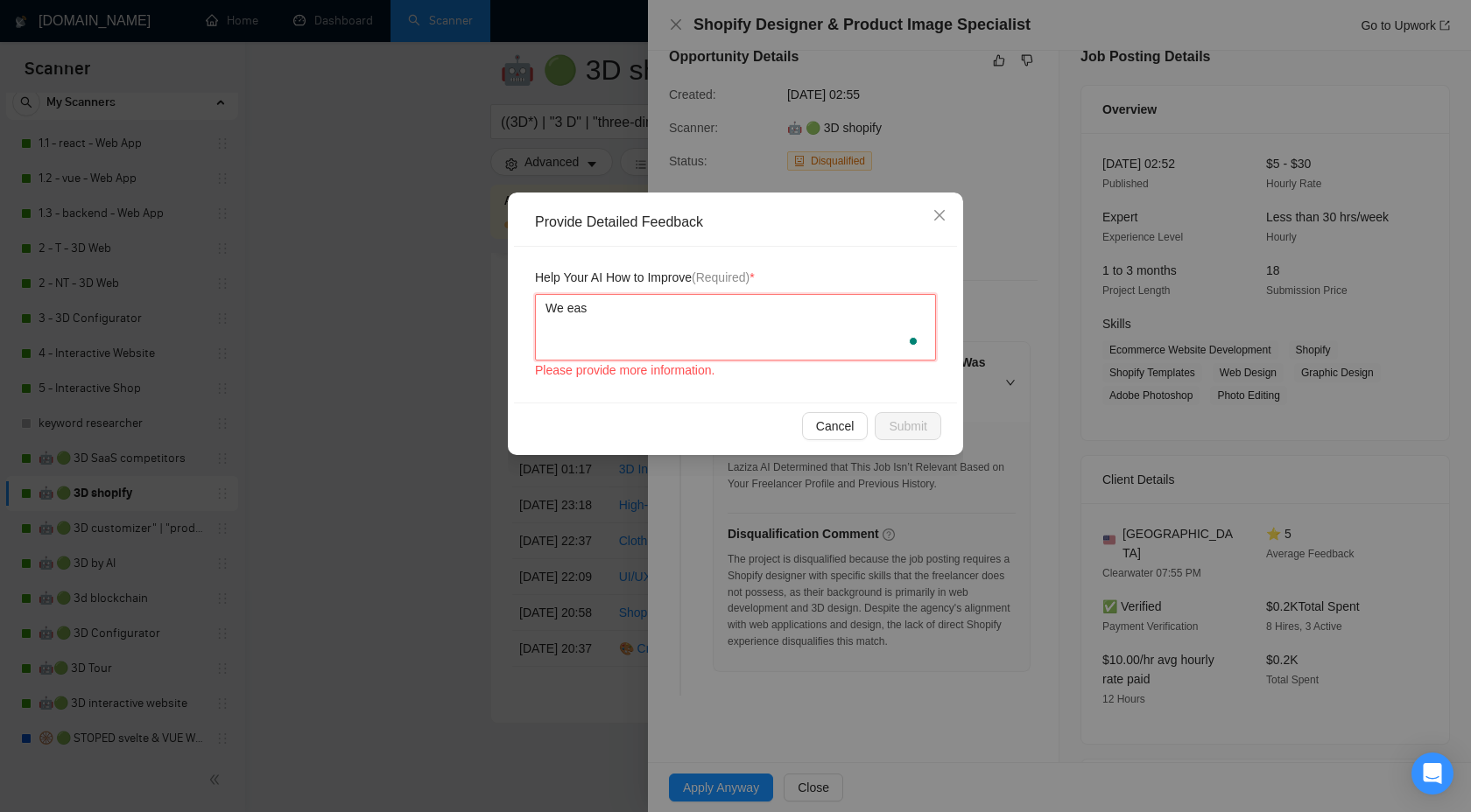
type textarea "We easily"
type textarea "We easily c"
type textarea "We easily can"
paste textarea "Shopify designe"
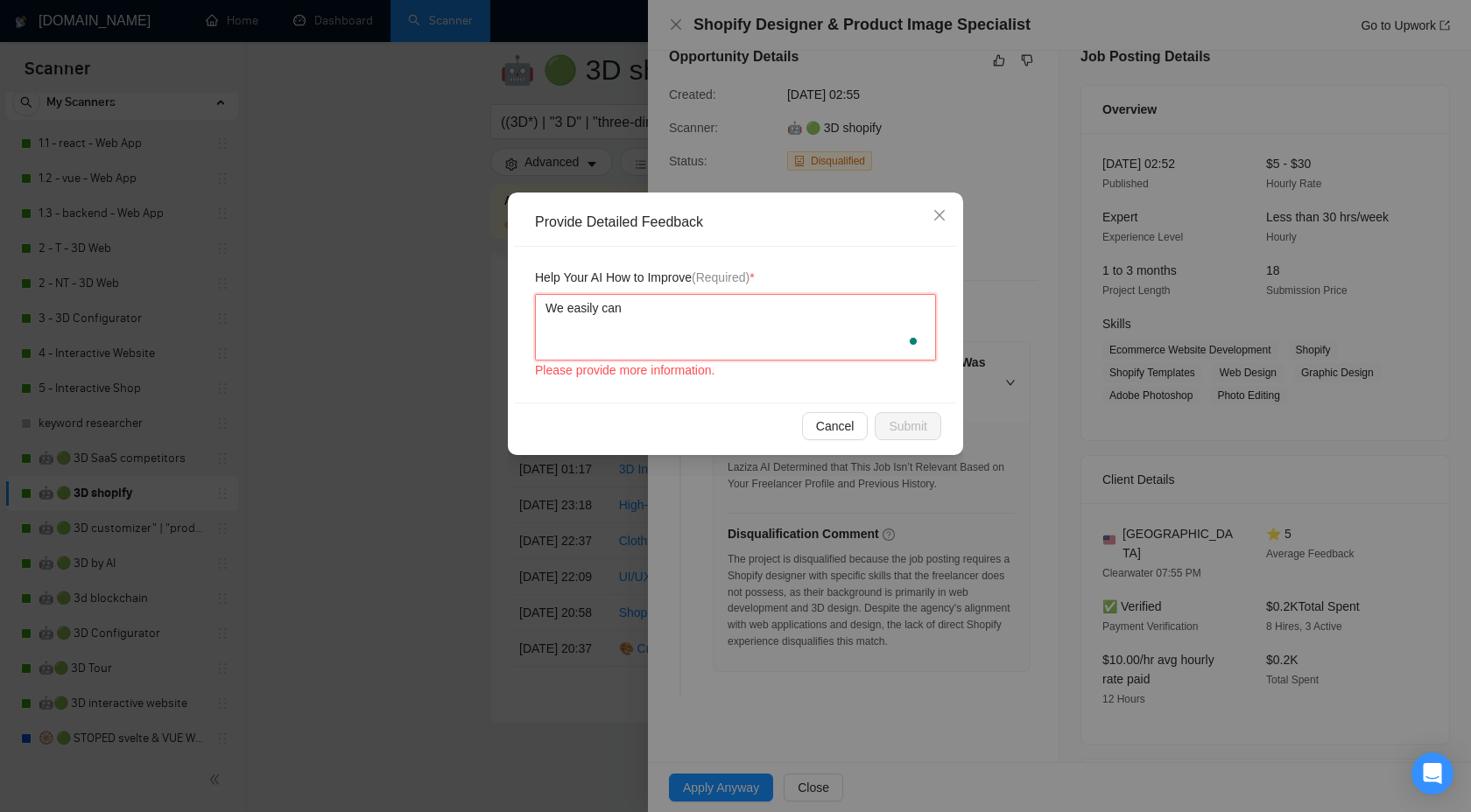
type textarea "We easily can Shopify designe"
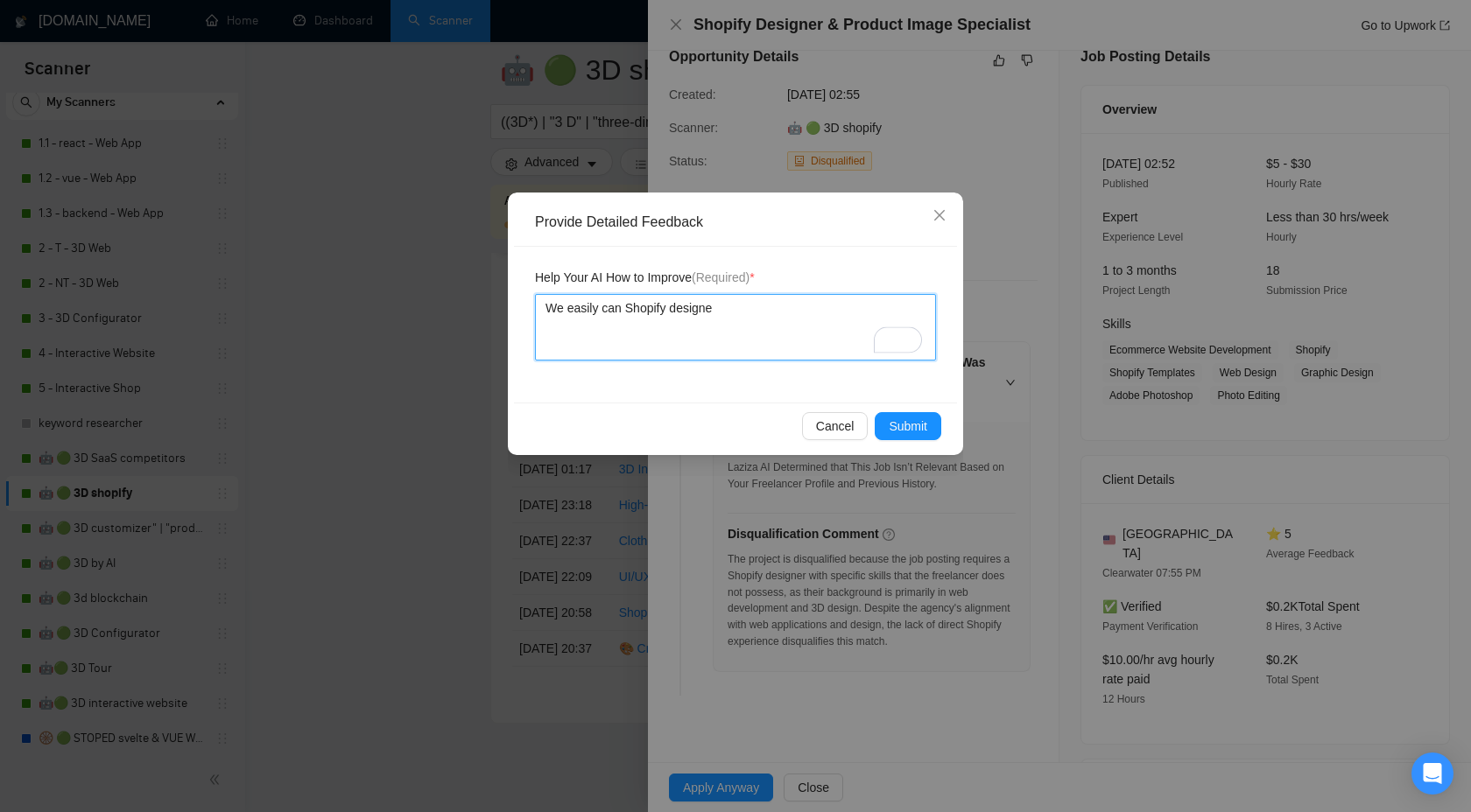
click at [629, 305] on textarea "We easily can Shopify designe" at bounding box center [736, 327] width 401 height 66
type textarea "We easily can rShopify designe"
type textarea "We easily can reShopify designe"
type textarea "We easily can redShopify designe"
type textarea "We easily can redeShopify designe"
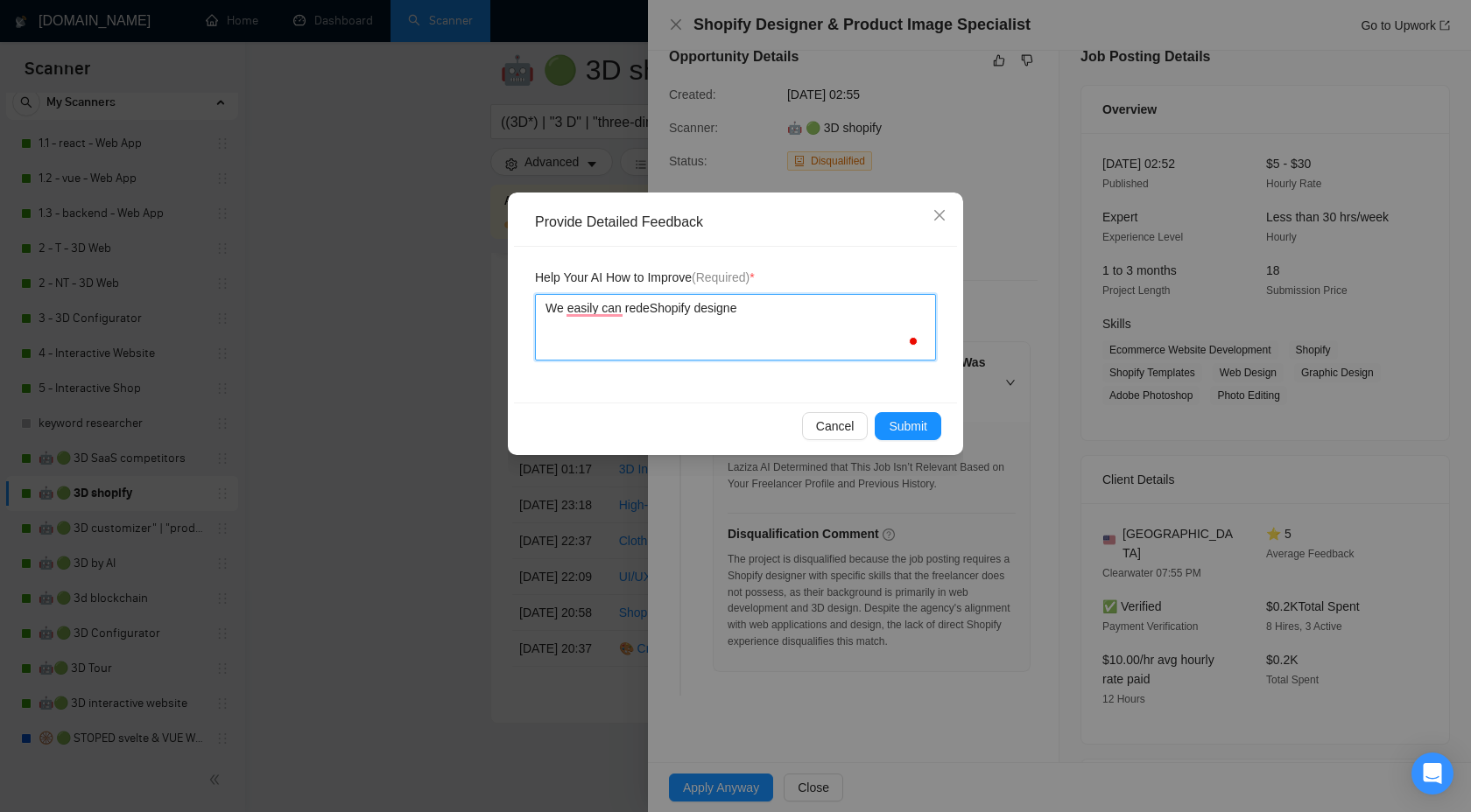
type textarea "We easily can redesShopify designe"
type textarea "We easily can redesiShopify designe"
type textarea "We easily can redesign Shopify designe"
type textarea "We easily can redesign aShopify designe"
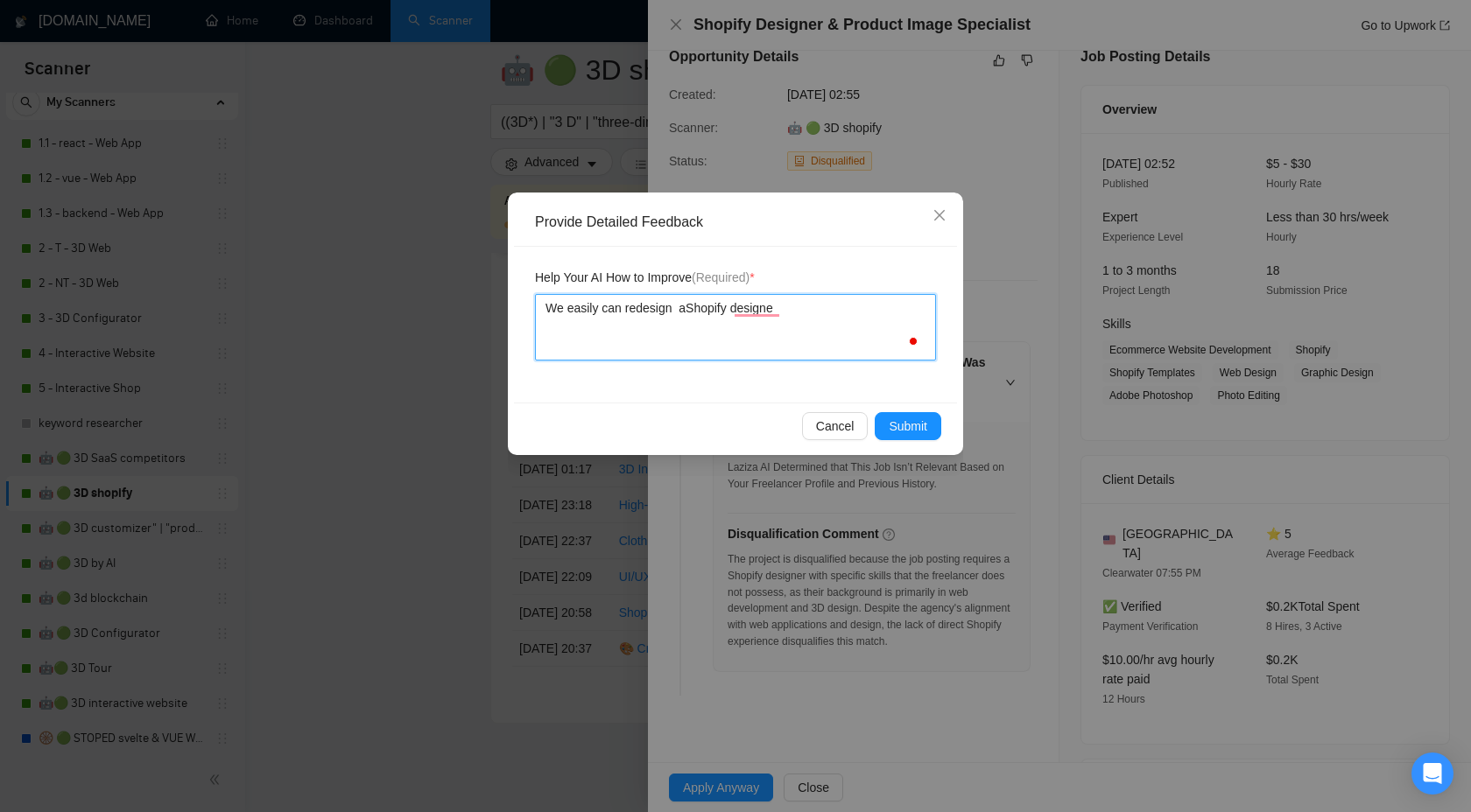
type textarea "We easily can redesign a Shopify designe"
click at [774, 312] on textarea "We easily can redesign a Shopify designe" at bounding box center [736, 327] width 401 height 66
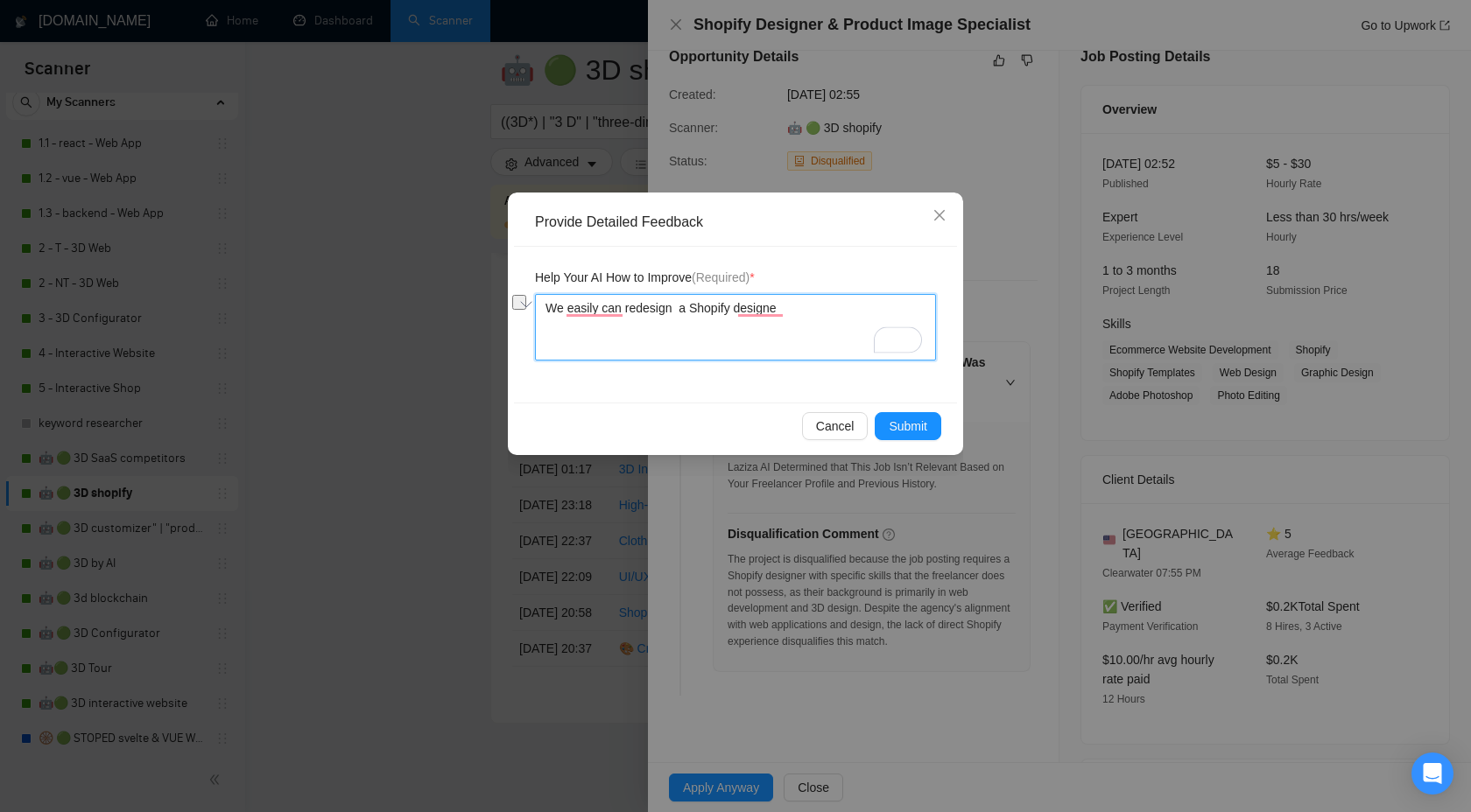
click at [774, 312] on textarea "We easily can redesign a Shopify designe" at bounding box center [736, 327] width 401 height 66
type textarea "We easily can redesign a Shopify s"
type textarea "We easily can redesign a Shopify st"
type textarea "We easily can redesign a Shopify sto"
type textarea "We easily can redesign a Shopify stot"
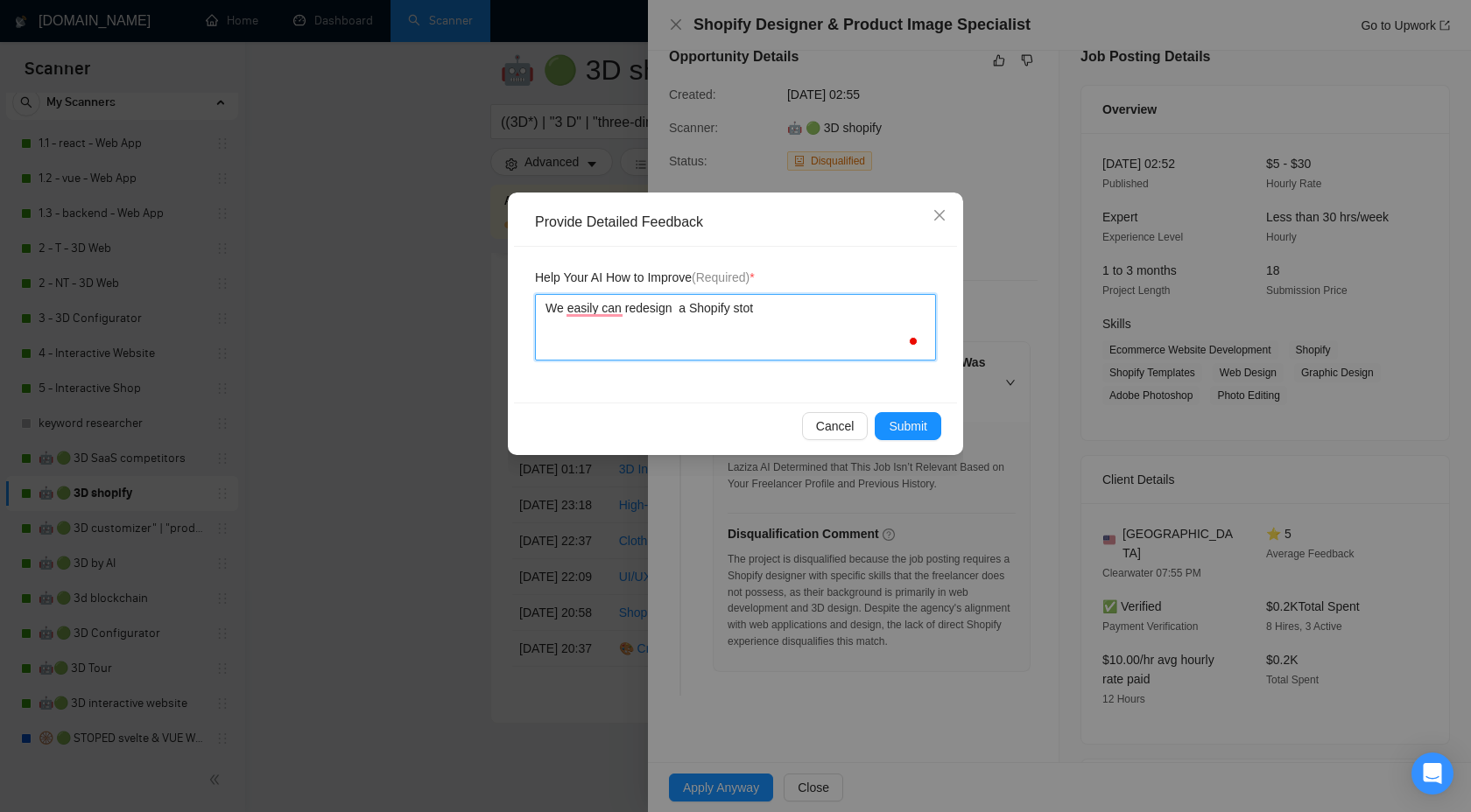
type textarea "We easily can redesign a Shopify sto"
type textarea "We easily can redesign a Shopify stor"
type textarea "We easily can redesign a Shopify store"
type textarea "We can easily redesign a Shopify store"
click at [894, 423] on span "Submit" at bounding box center [909, 427] width 39 height 19
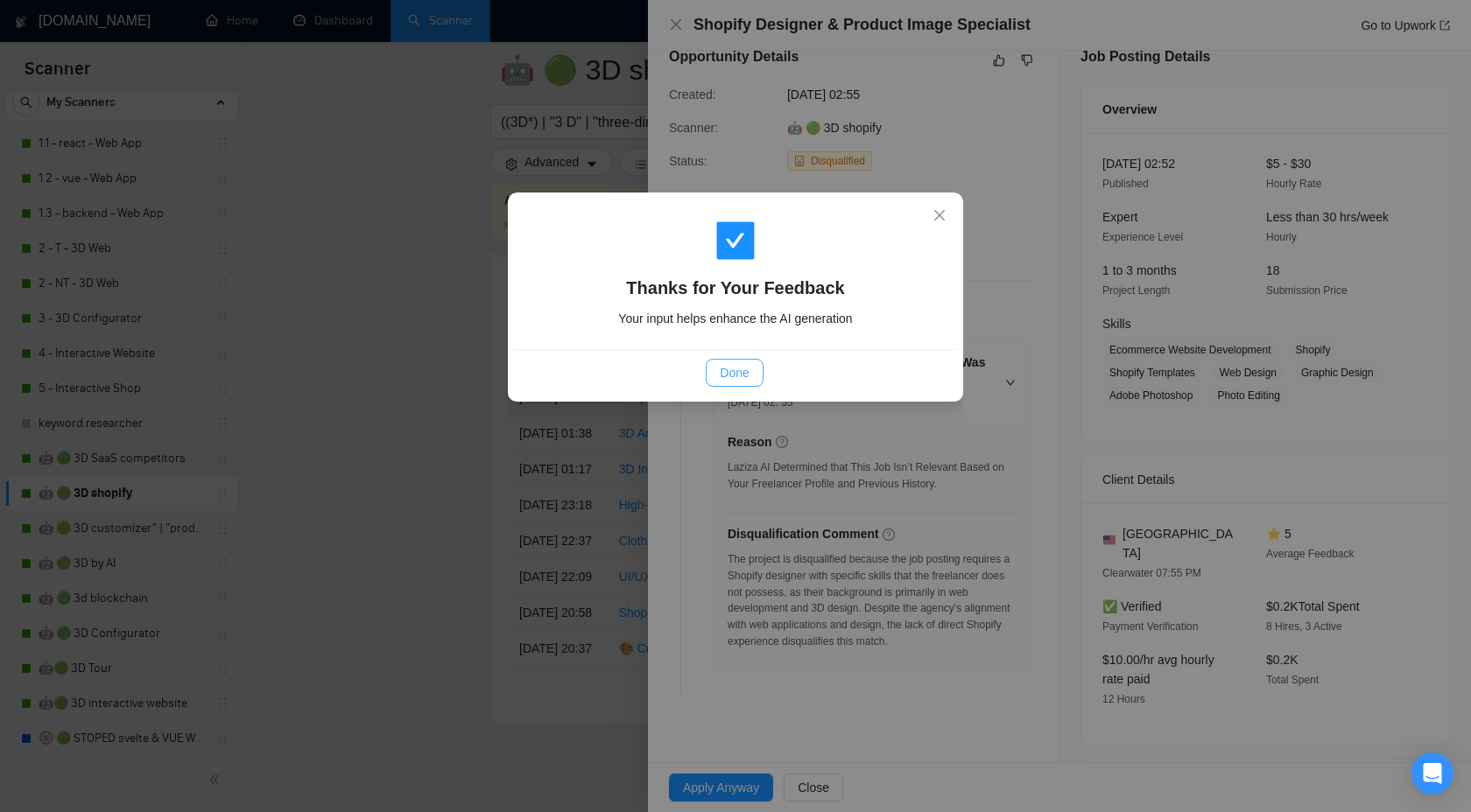
click at [719, 368] on button "Done" at bounding box center [734, 373] width 57 height 28
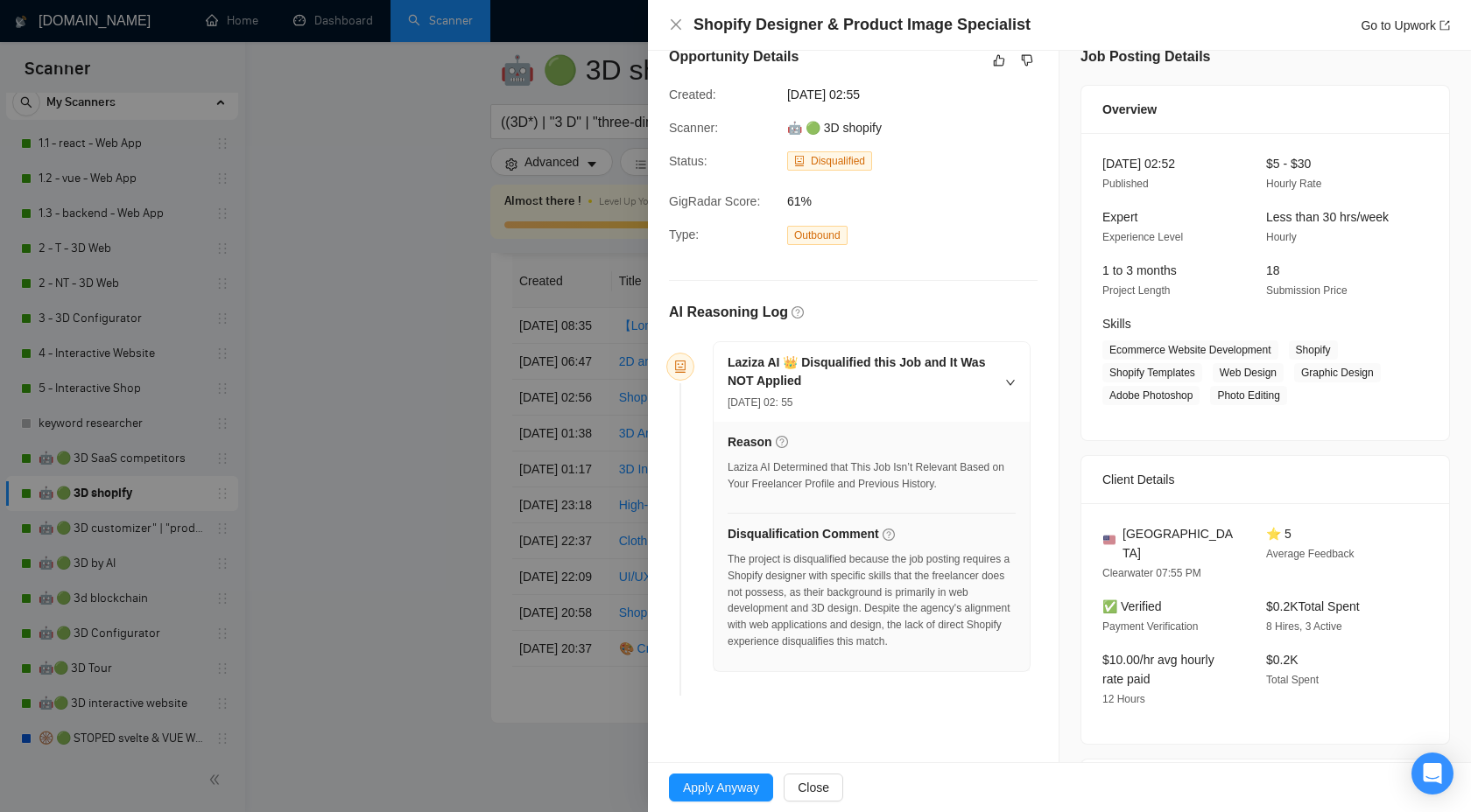
click at [607, 126] on div at bounding box center [736, 406] width 1471 height 812
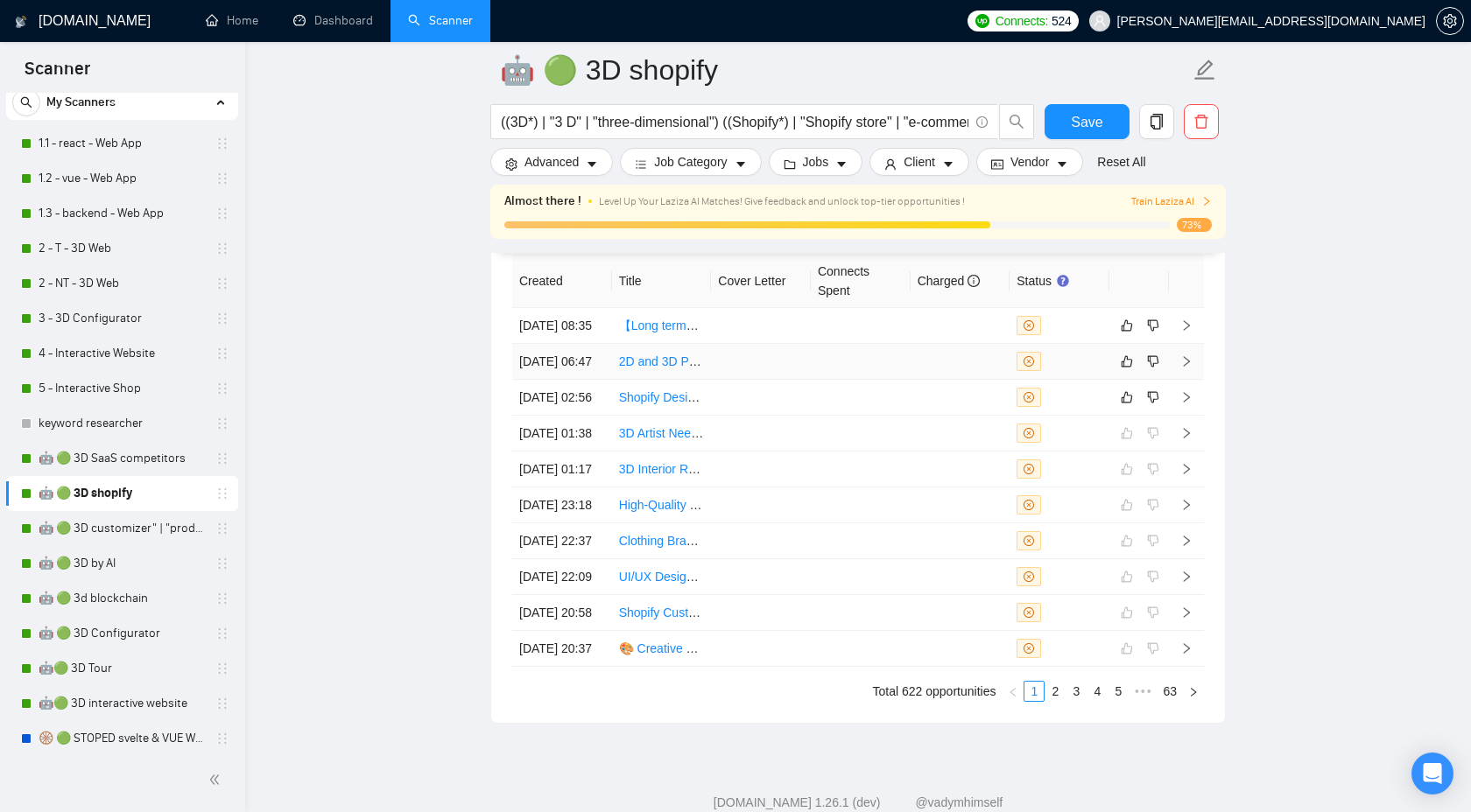
click at [1193, 379] on td at bounding box center [1187, 361] width 35 height 36
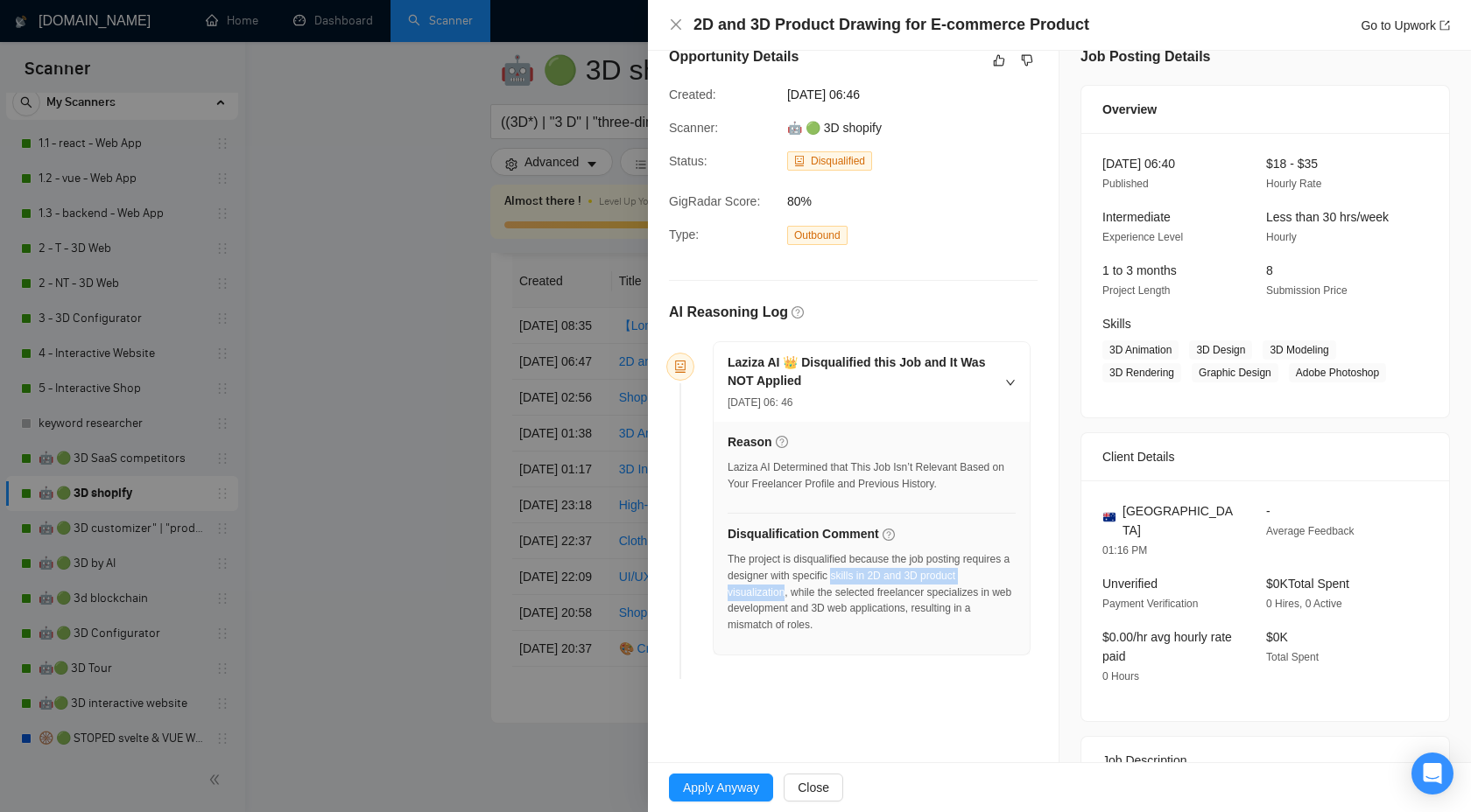
drag, startPoint x: 892, startPoint y: 574, endPoint x: 830, endPoint y: 596, distance: 65.8
click at [830, 596] on div "The project is disqualified because the job posting requires a designer with sp…" at bounding box center [872, 592] width 288 height 82
copy div "skills in 2D and 3D product visualization"
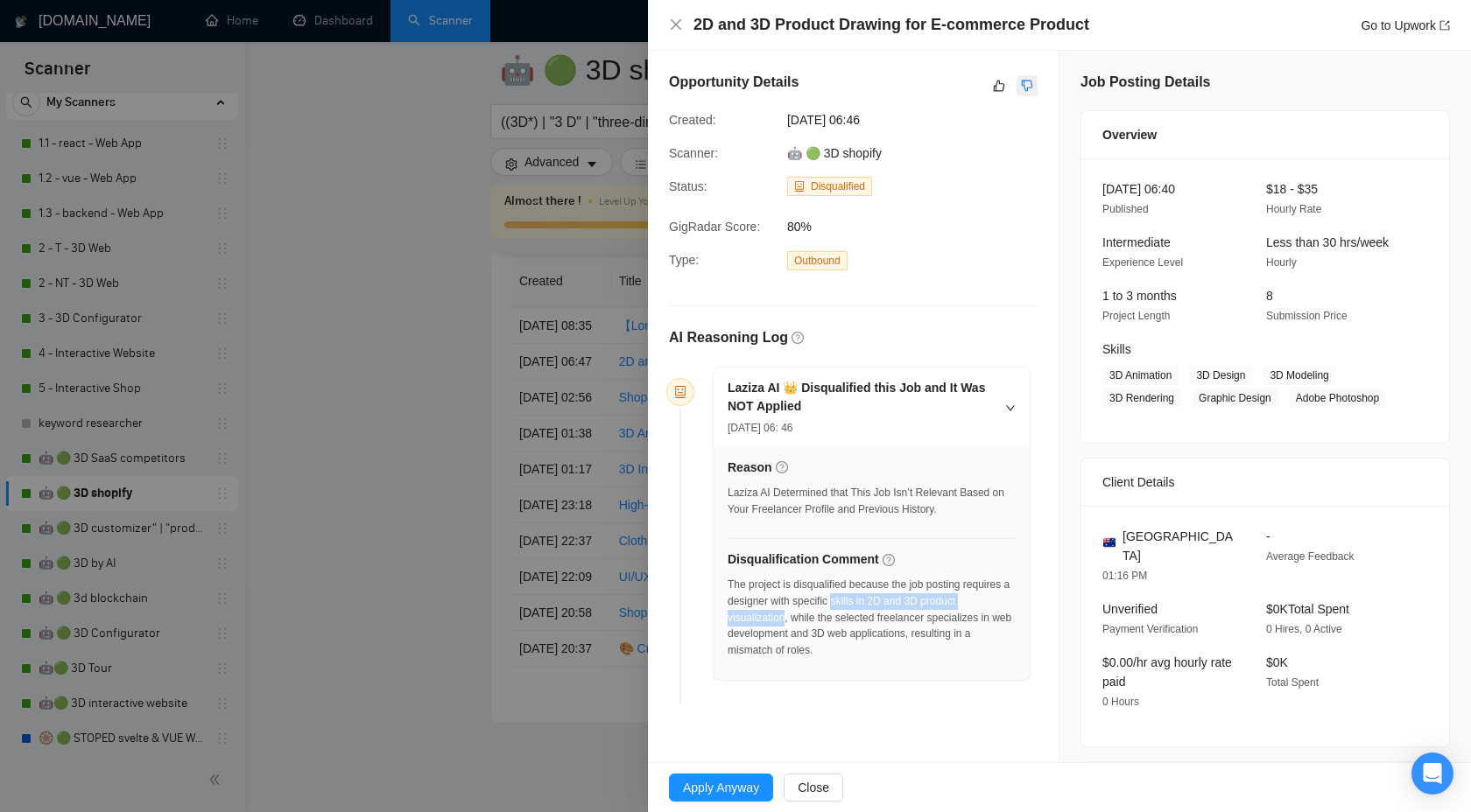
click at [1028, 80] on icon "dislike" at bounding box center [1027, 86] width 11 height 11
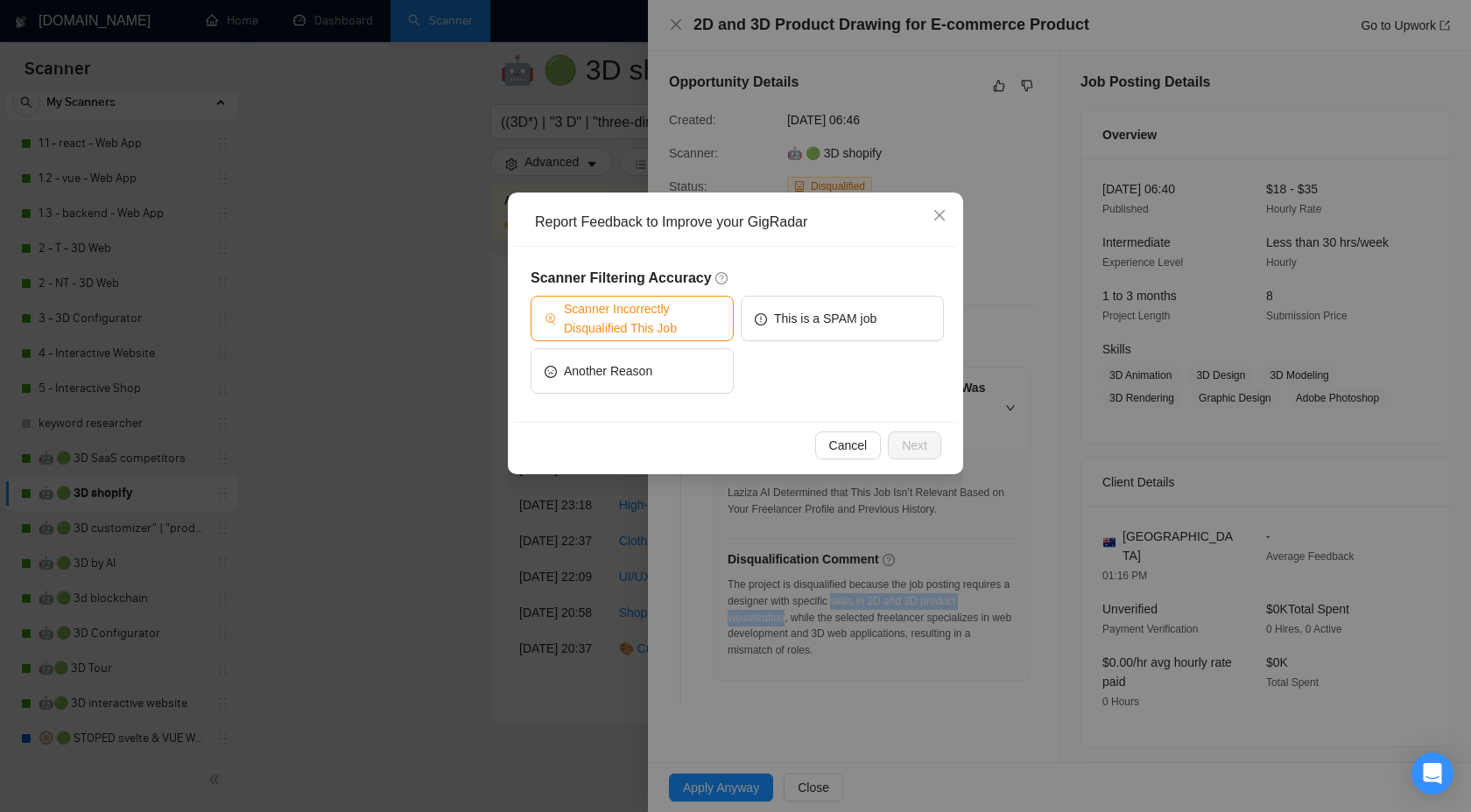
click at [658, 315] on span "Scanner Incorrectly Disqualified This Job" at bounding box center [642, 319] width 156 height 39
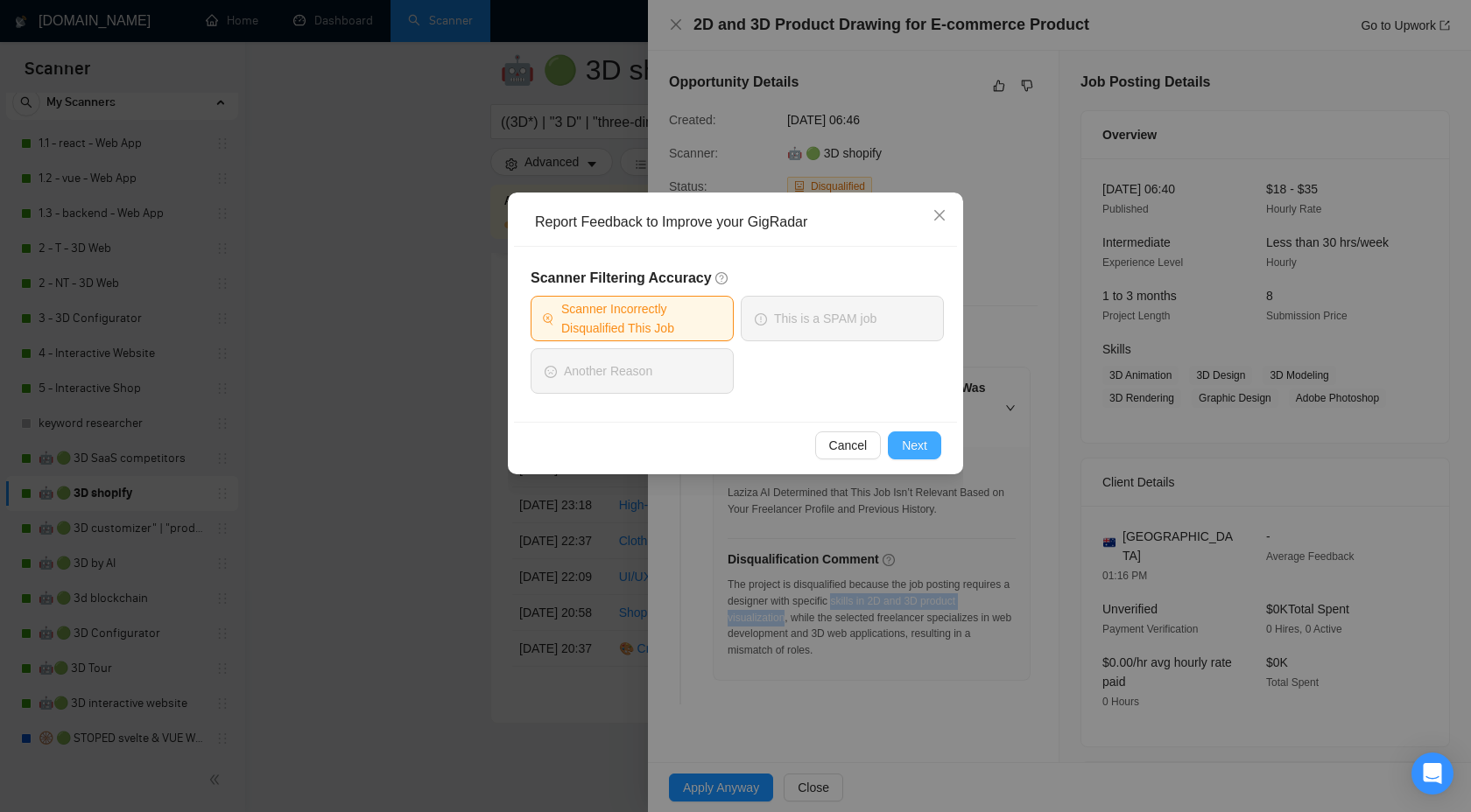
click at [902, 434] on button "Next" at bounding box center [915, 445] width 53 height 28
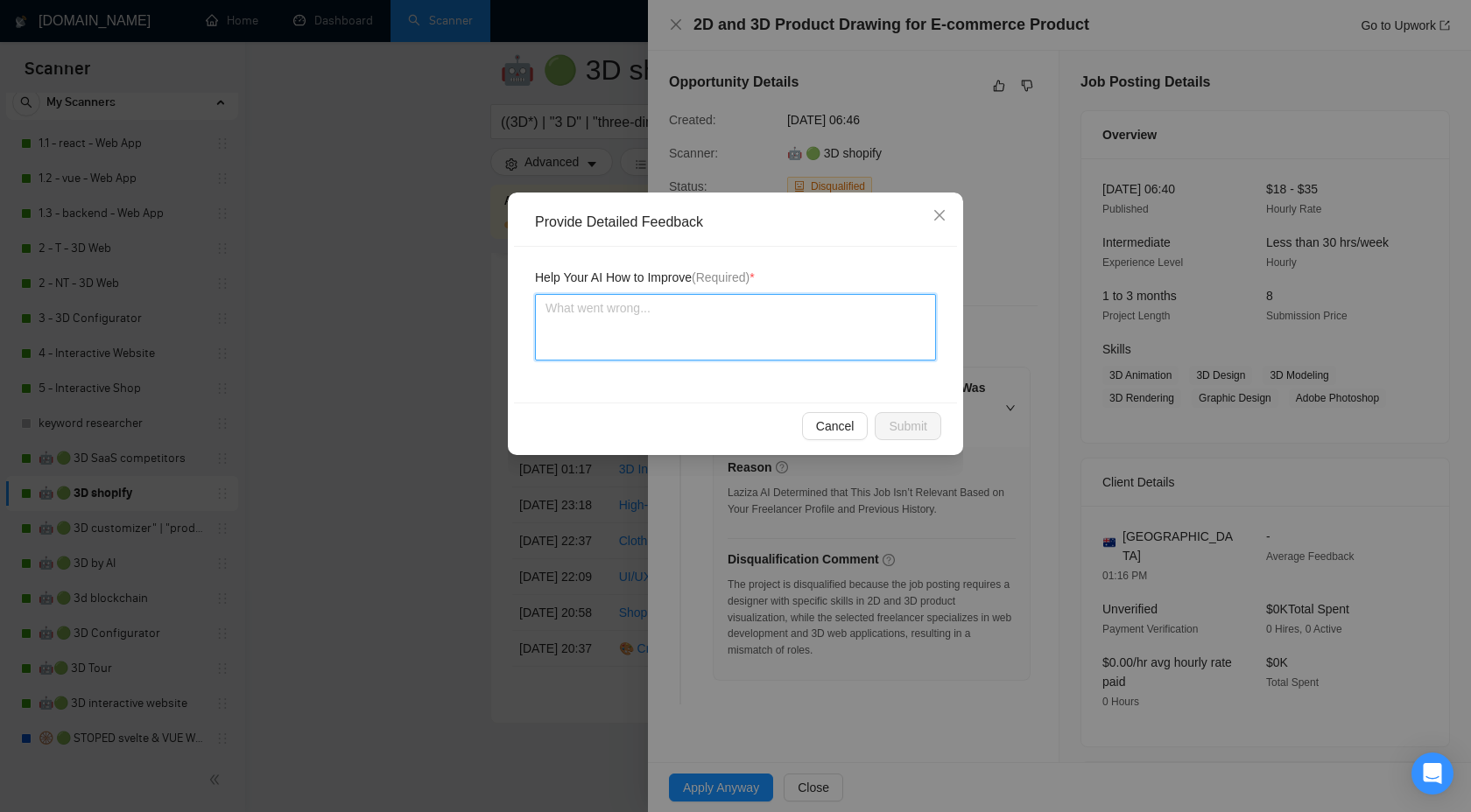
click at [796, 340] on textarea at bounding box center [736, 327] width 401 height 66
type textarea "W"
type textarea "We"
type textarea "We c"
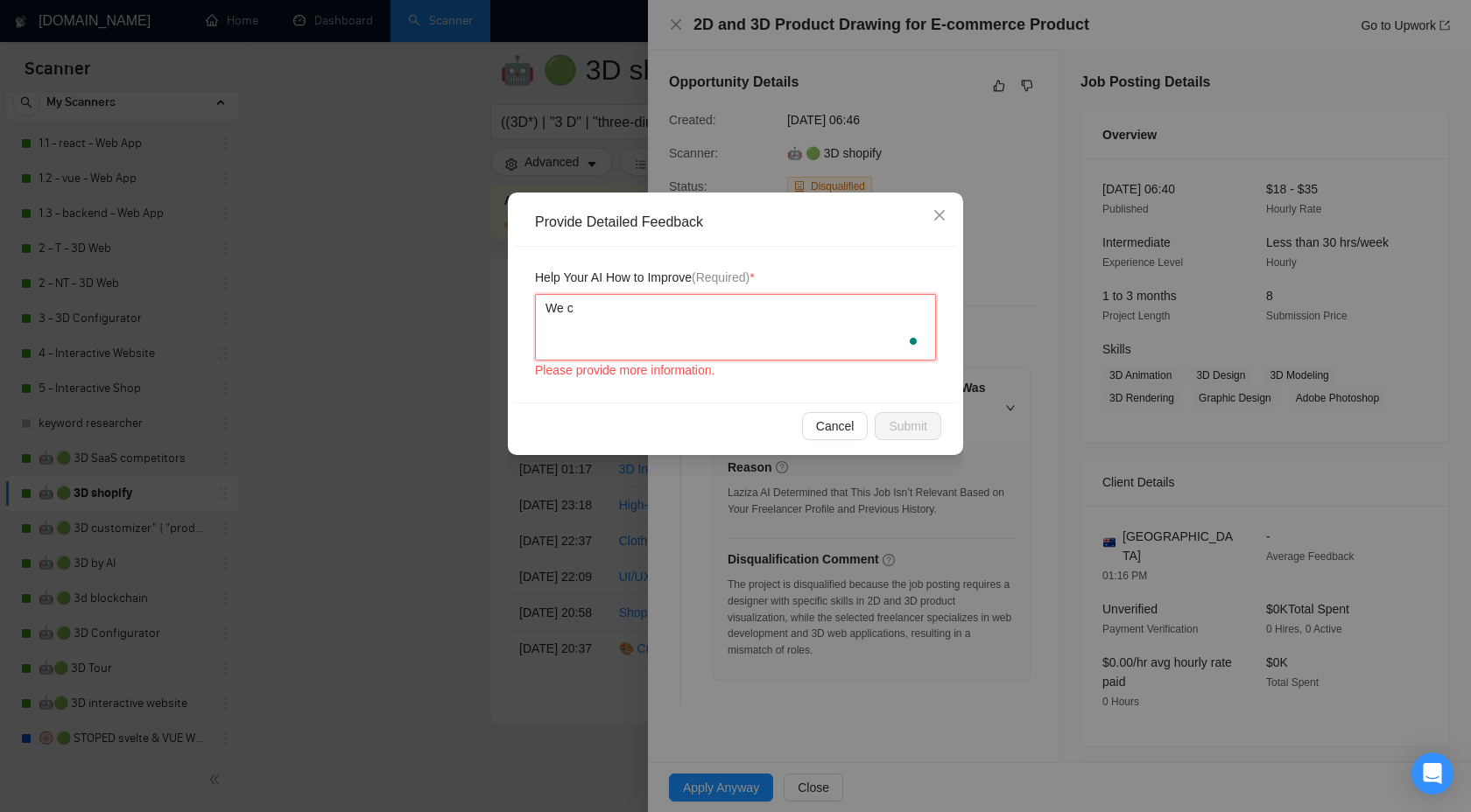
type textarea "We ca"
type textarea "We can"
type textarea "We can e"
type textarea "We can es"
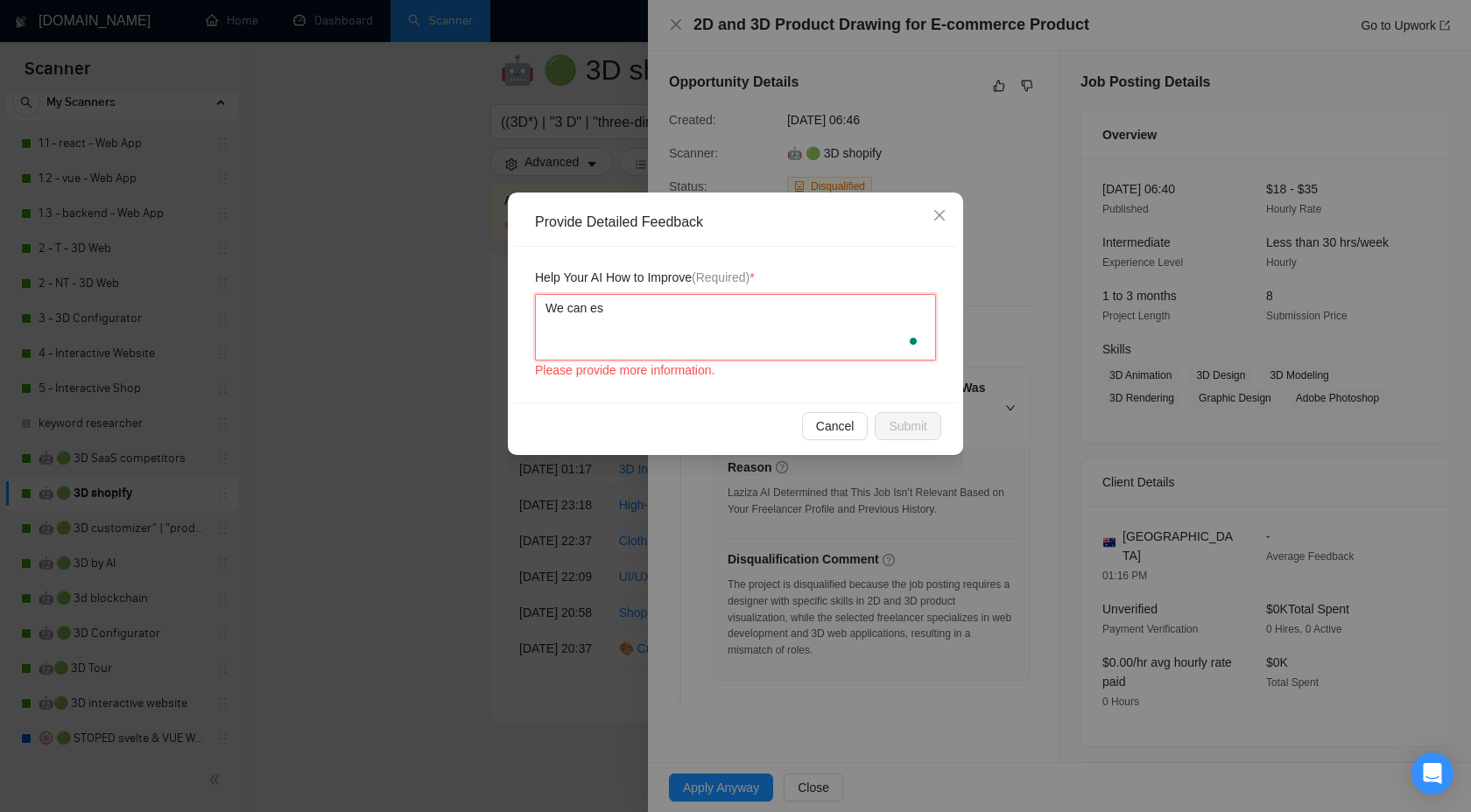
type textarea "We can e"
type textarea "We can ea"
type textarea "We can eas"
type textarea "We can easily"
type textarea "We can easily d"
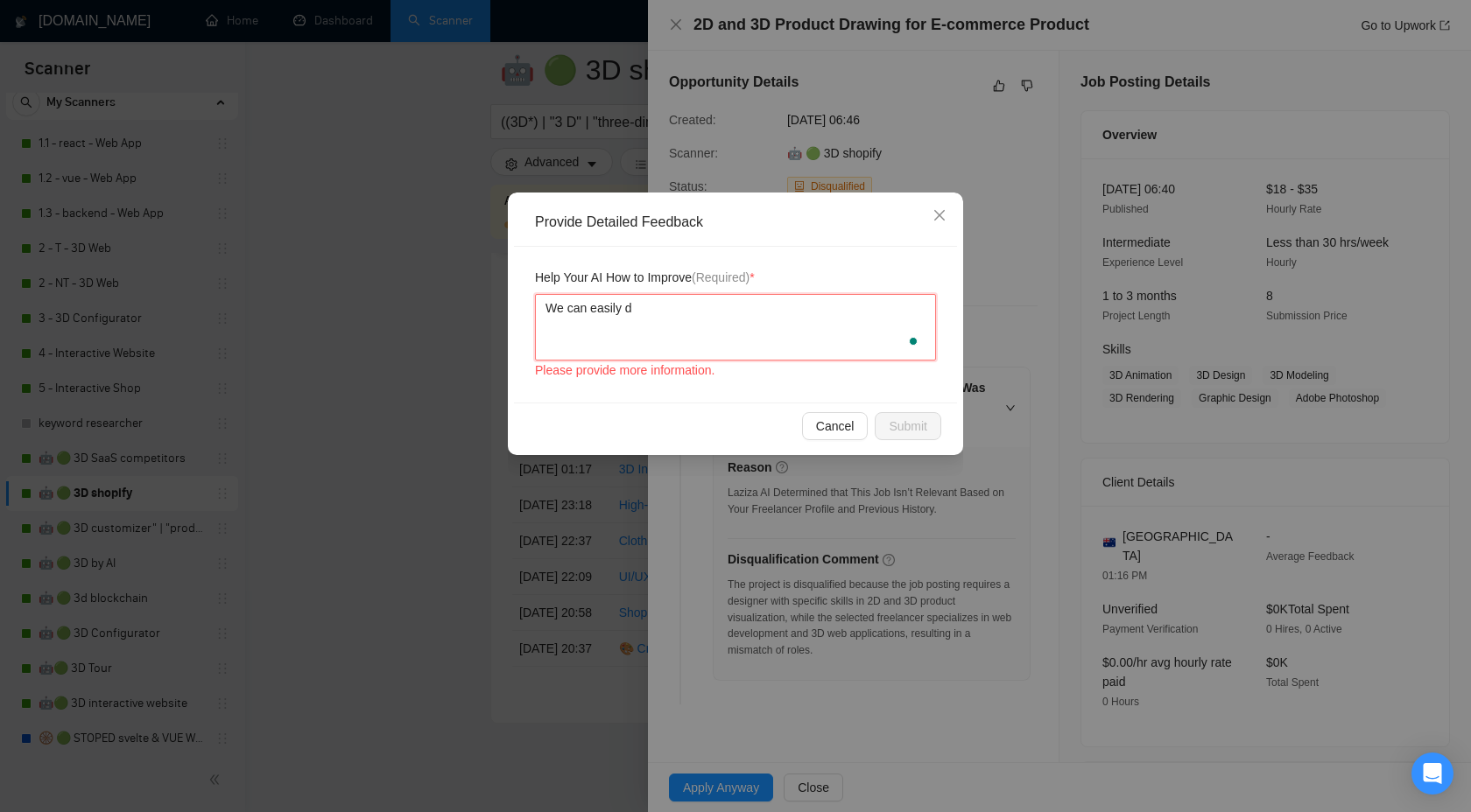
type textarea "We can easily do"
type textarea "We can easily do a"
paste textarea "skills in 2D and 3D product visualization"
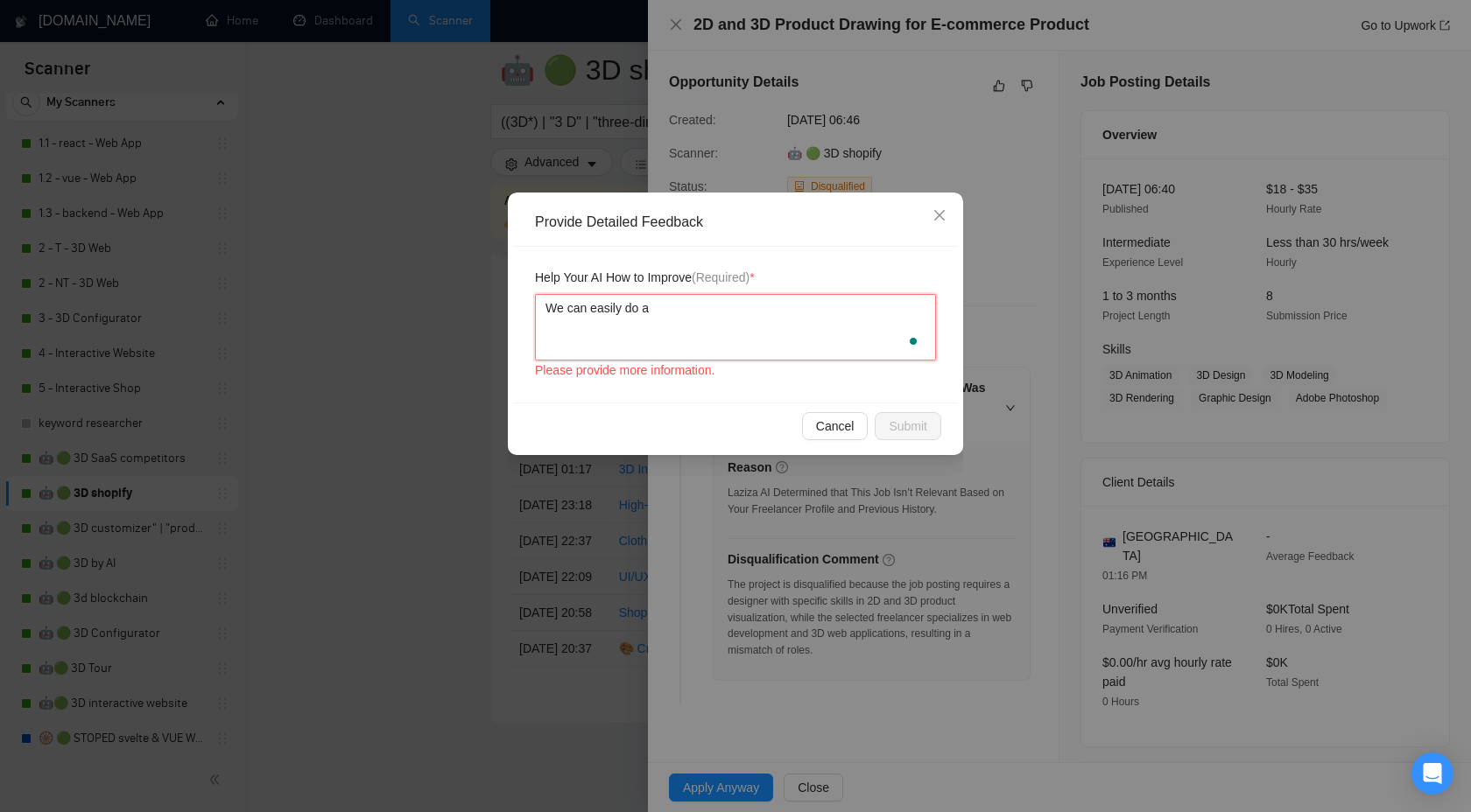
type textarea "We can easily do a skills in 2D and 3D product visualization"
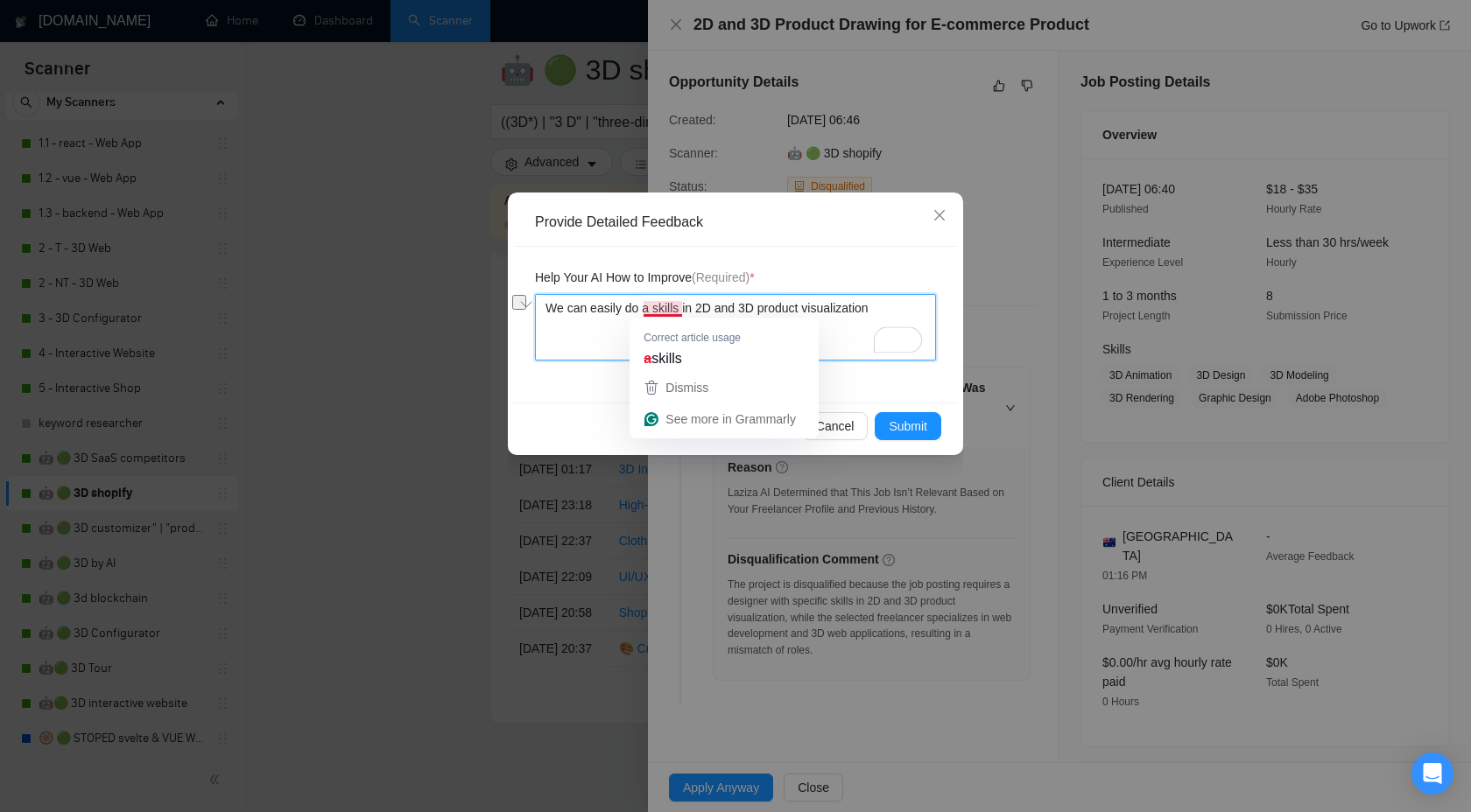
drag, startPoint x: 694, startPoint y: 305, endPoint x: 651, endPoint y: 305, distance: 43.0
click at [651, 305] on textarea "We can easily do a skills in 2D and 3D product visualization" at bounding box center [736, 327] width 401 height 66
type textarea "We can easily do a 2D and 3D product visualization"
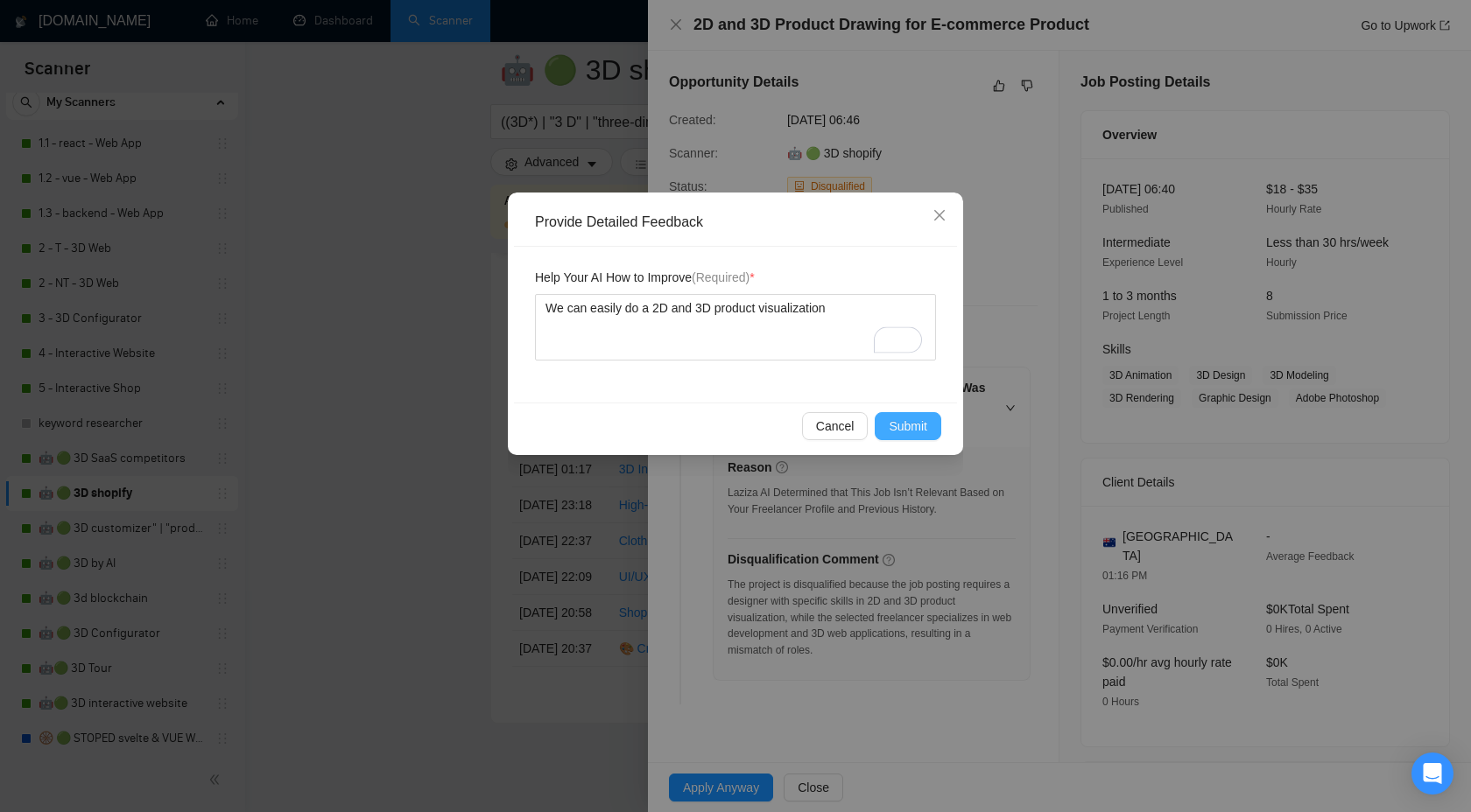
click at [894, 422] on span "Submit" at bounding box center [909, 427] width 39 height 19
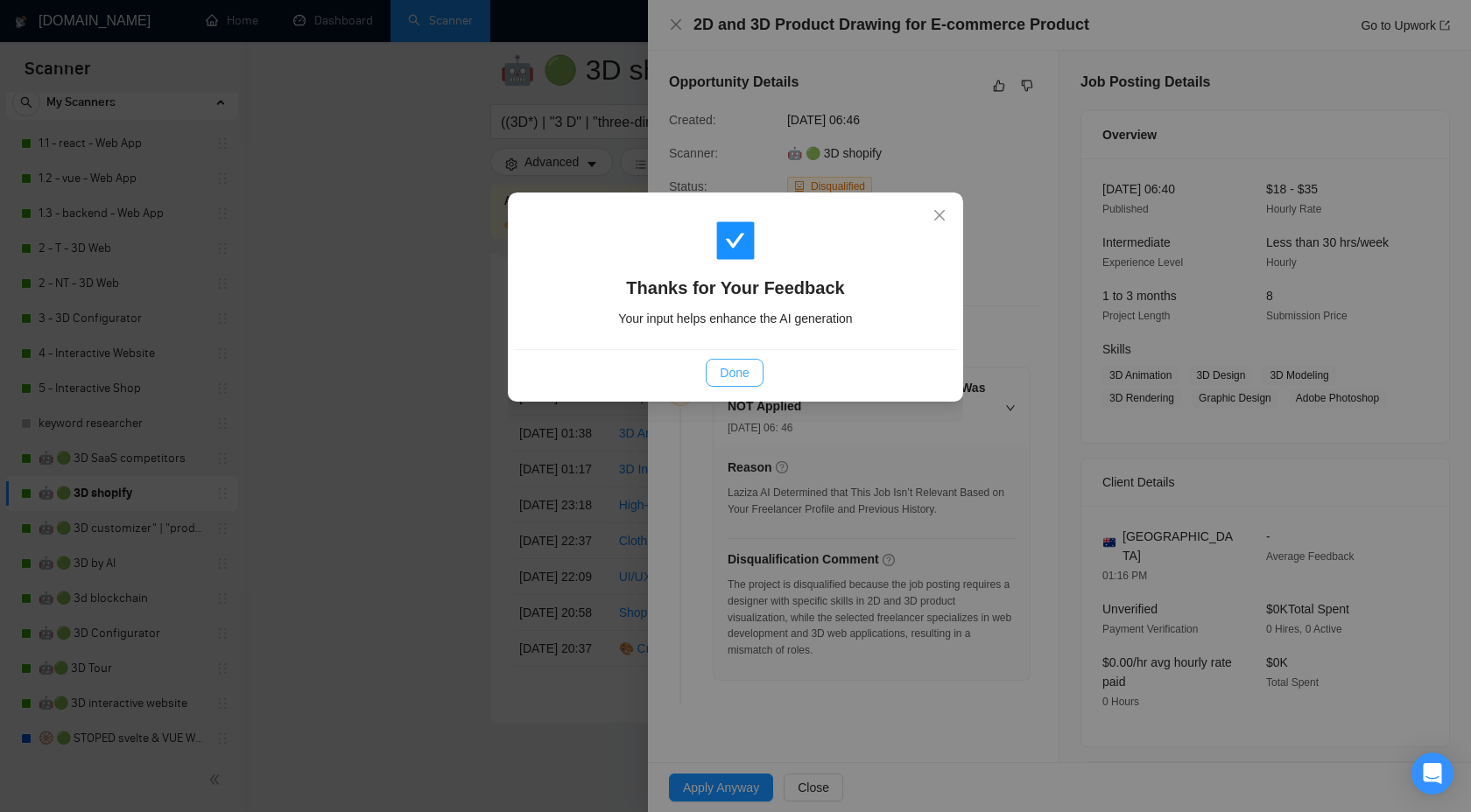
click at [718, 365] on button "Done" at bounding box center [734, 373] width 57 height 28
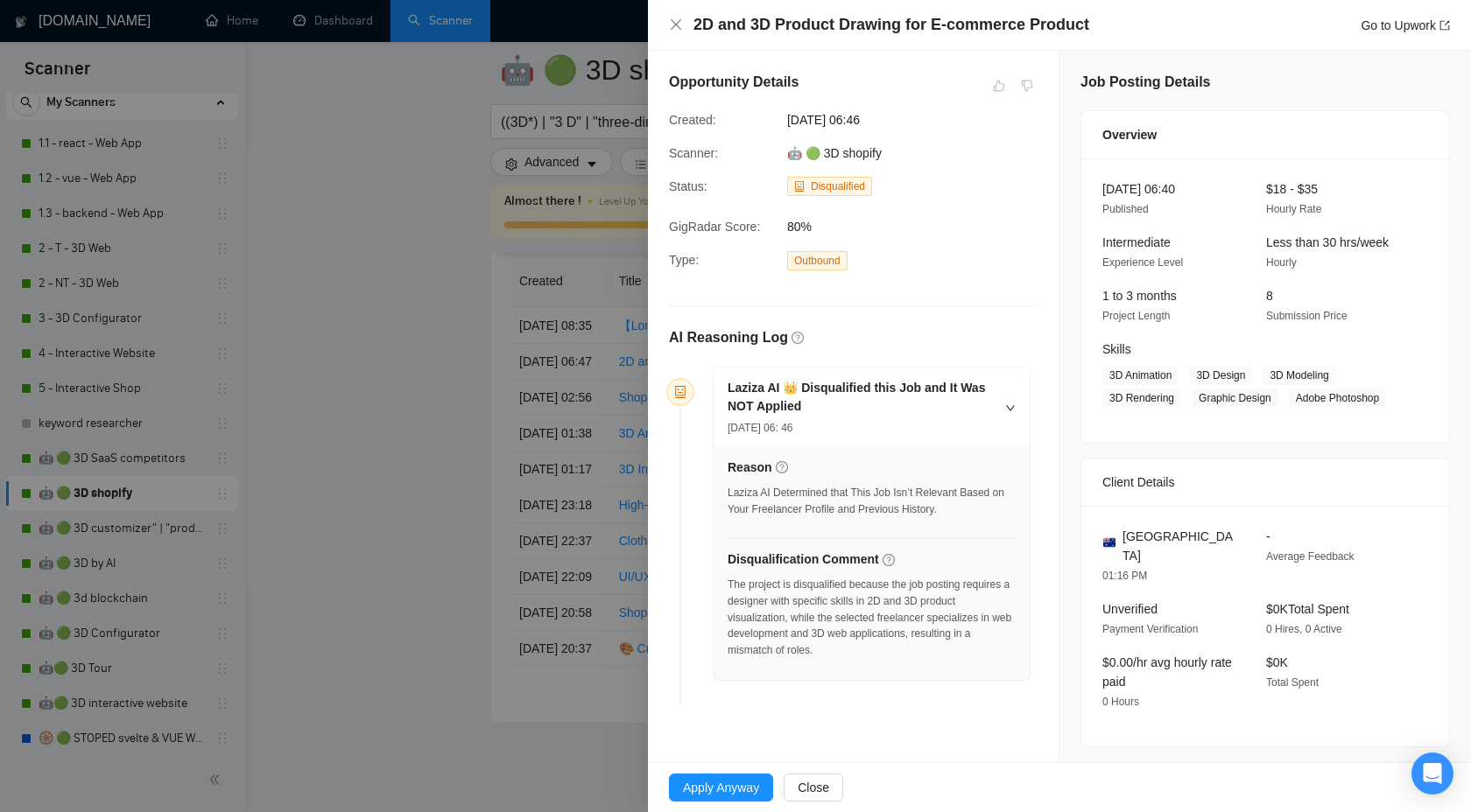
click at [499, 297] on div at bounding box center [736, 406] width 1471 height 812
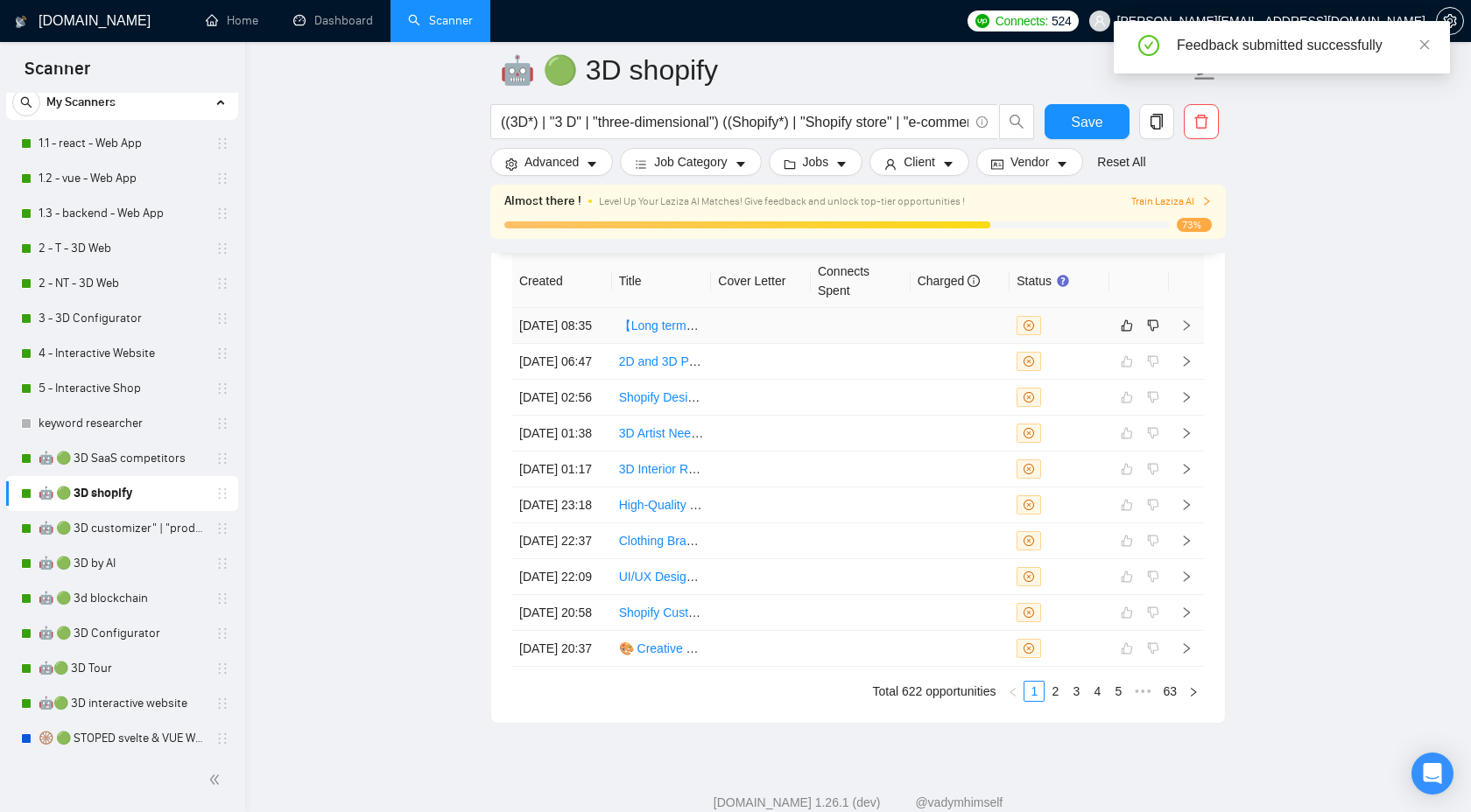
click at [1184, 331] on icon "right" at bounding box center [1186, 326] width 12 height 12
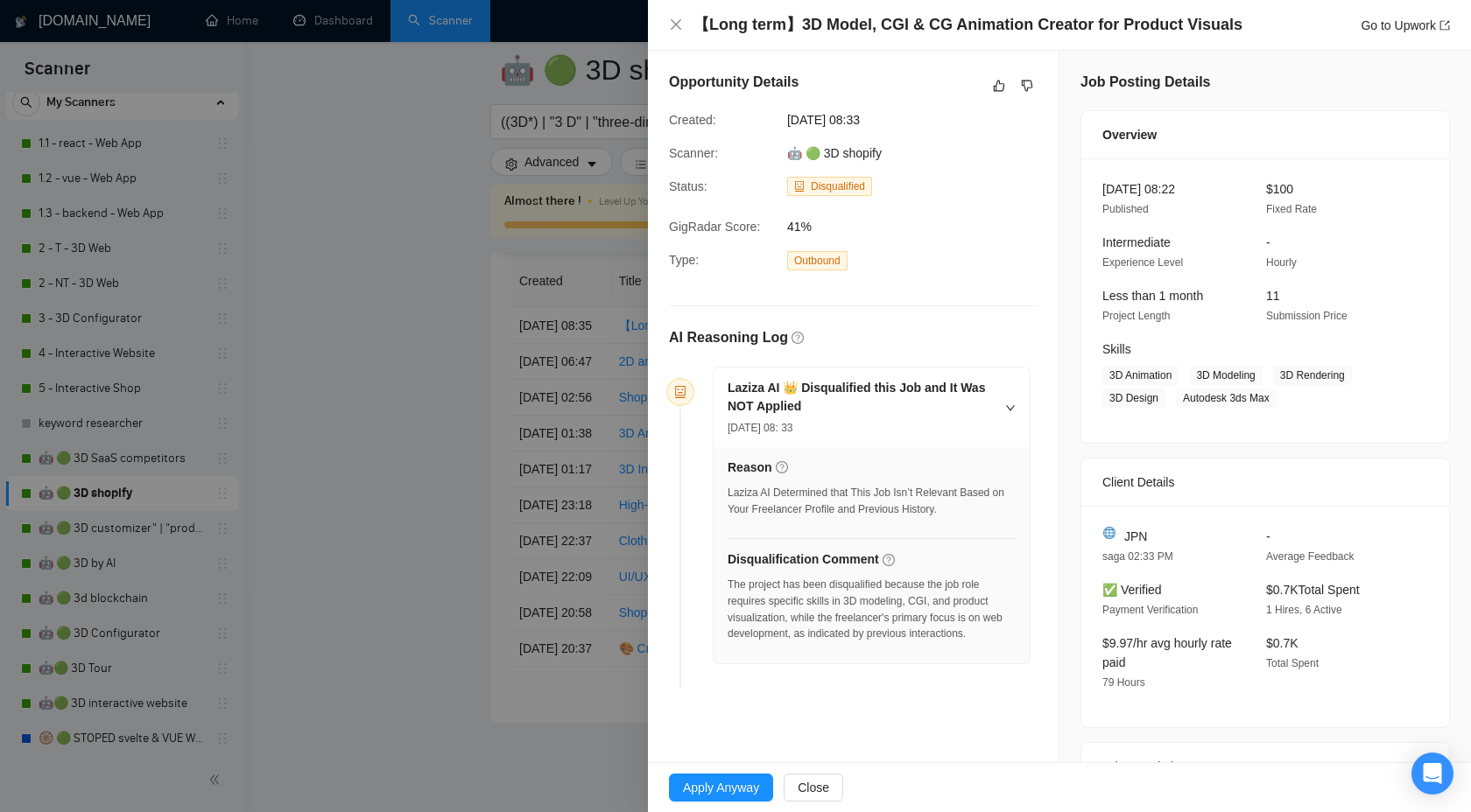
click at [926, 599] on div "The project has been disqualified because the job role requires specific skills…" at bounding box center [872, 610] width 288 height 65
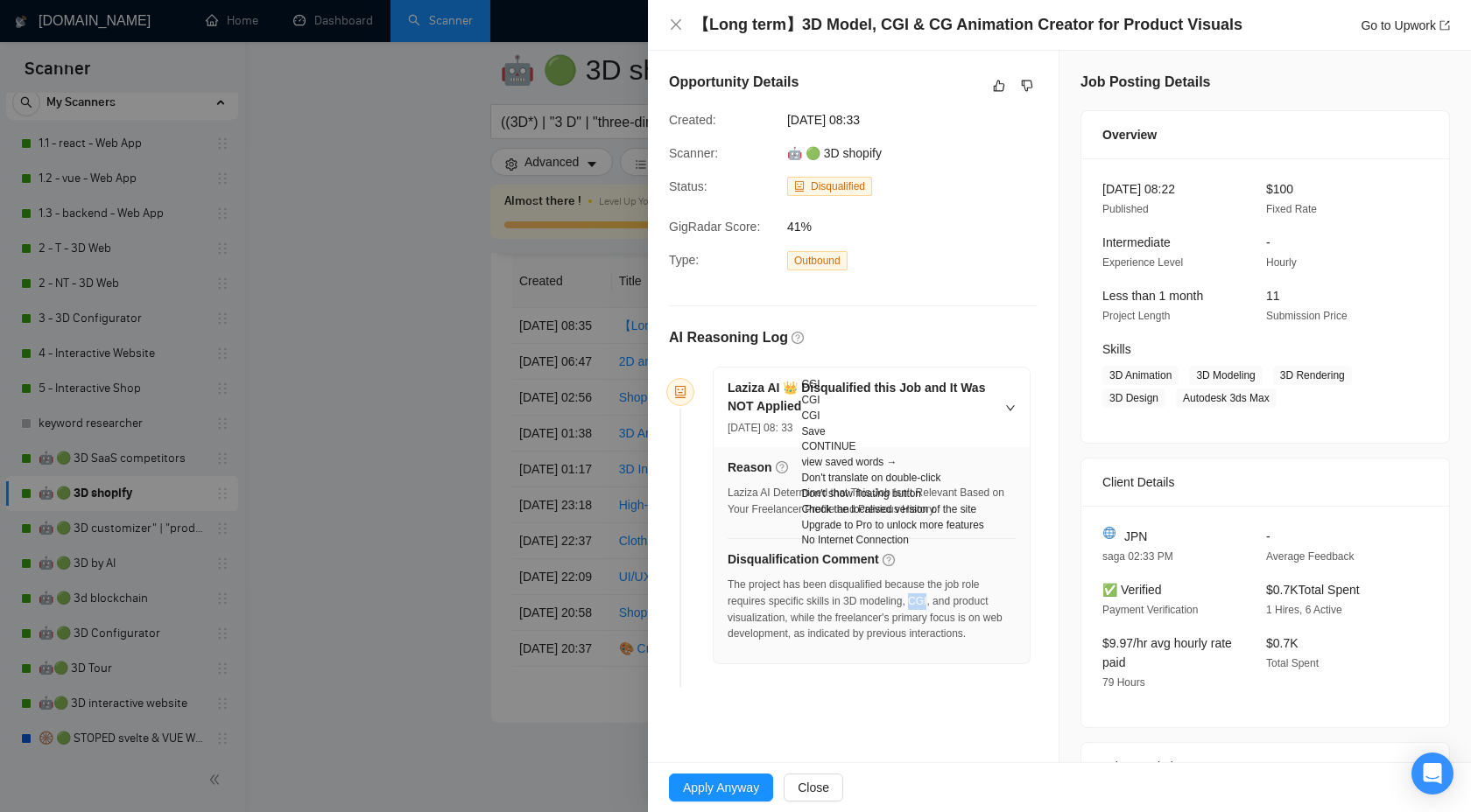
copy div "CGI"
click at [992, 702] on div "Opportunity Details Created: 18 Sep, 2025 08:33 Scanner: 🤖 🟢 3D shopify Status:…" at bounding box center [853, 383] width 411 height 665
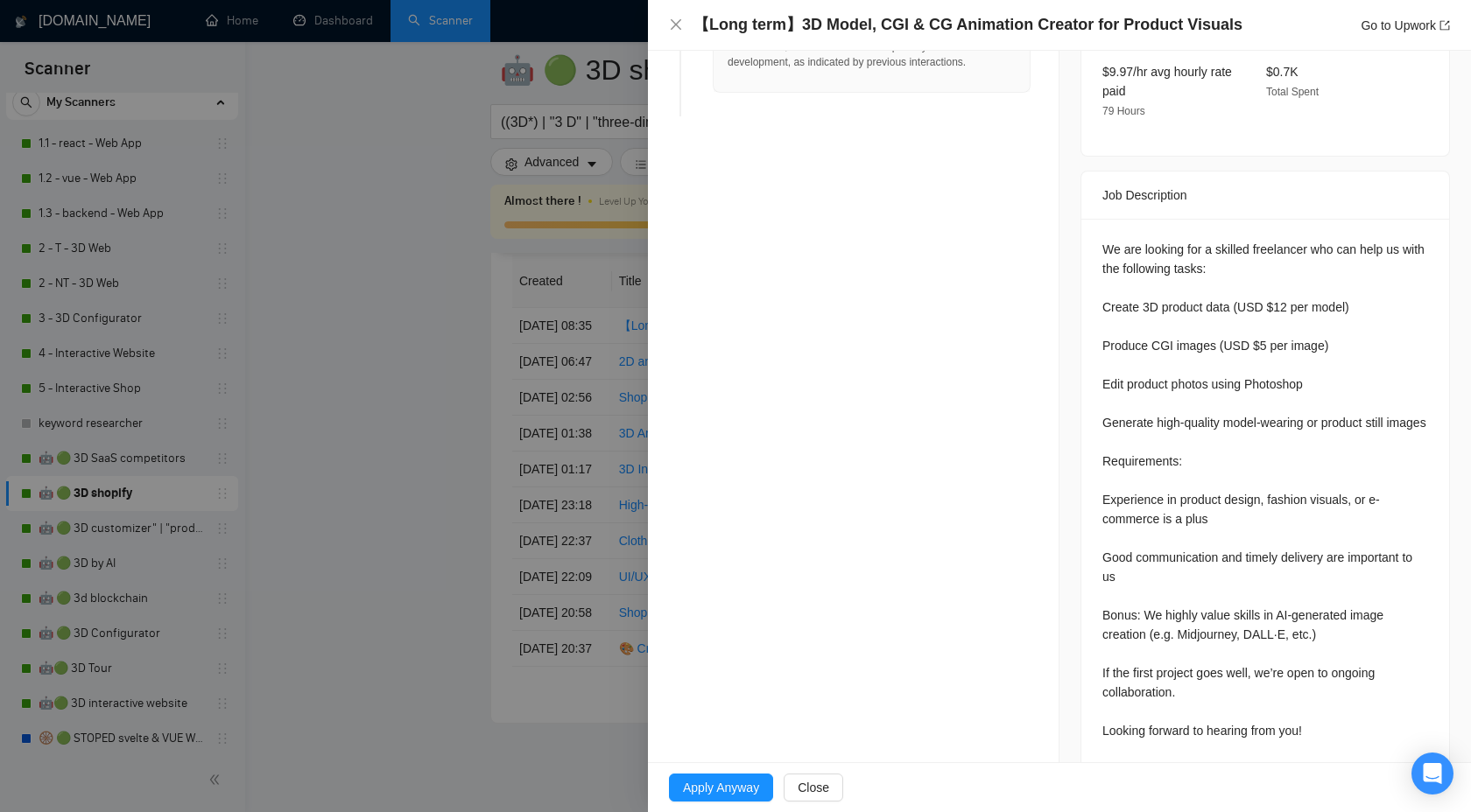
scroll to position [564, 0]
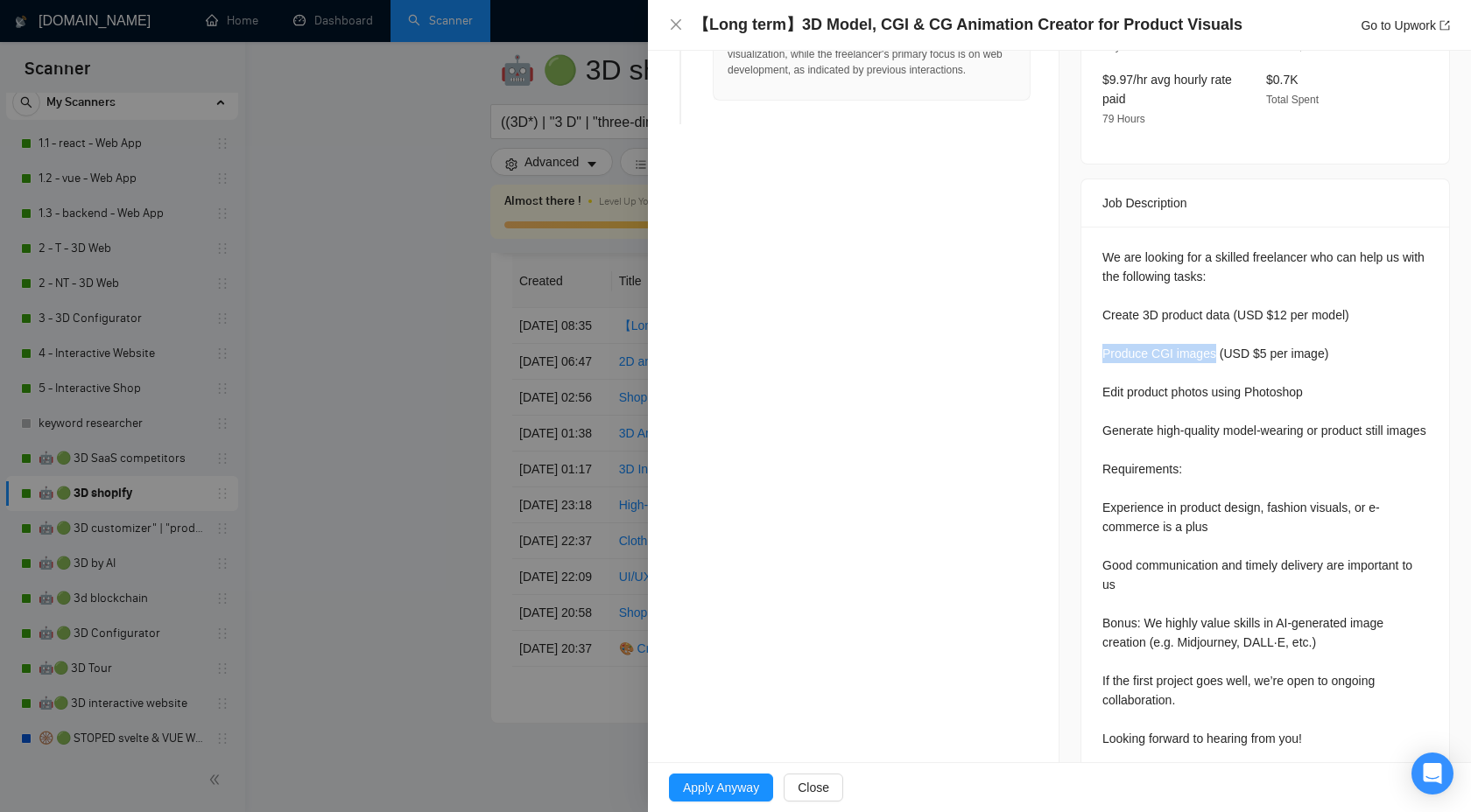
drag, startPoint x: 1100, startPoint y: 350, endPoint x: 1216, endPoint y: 347, distance: 116.0
click at [1216, 347] on div "We are looking for a skilled freelancer who can help us with the following task…" at bounding box center [1265, 502] width 368 height 550
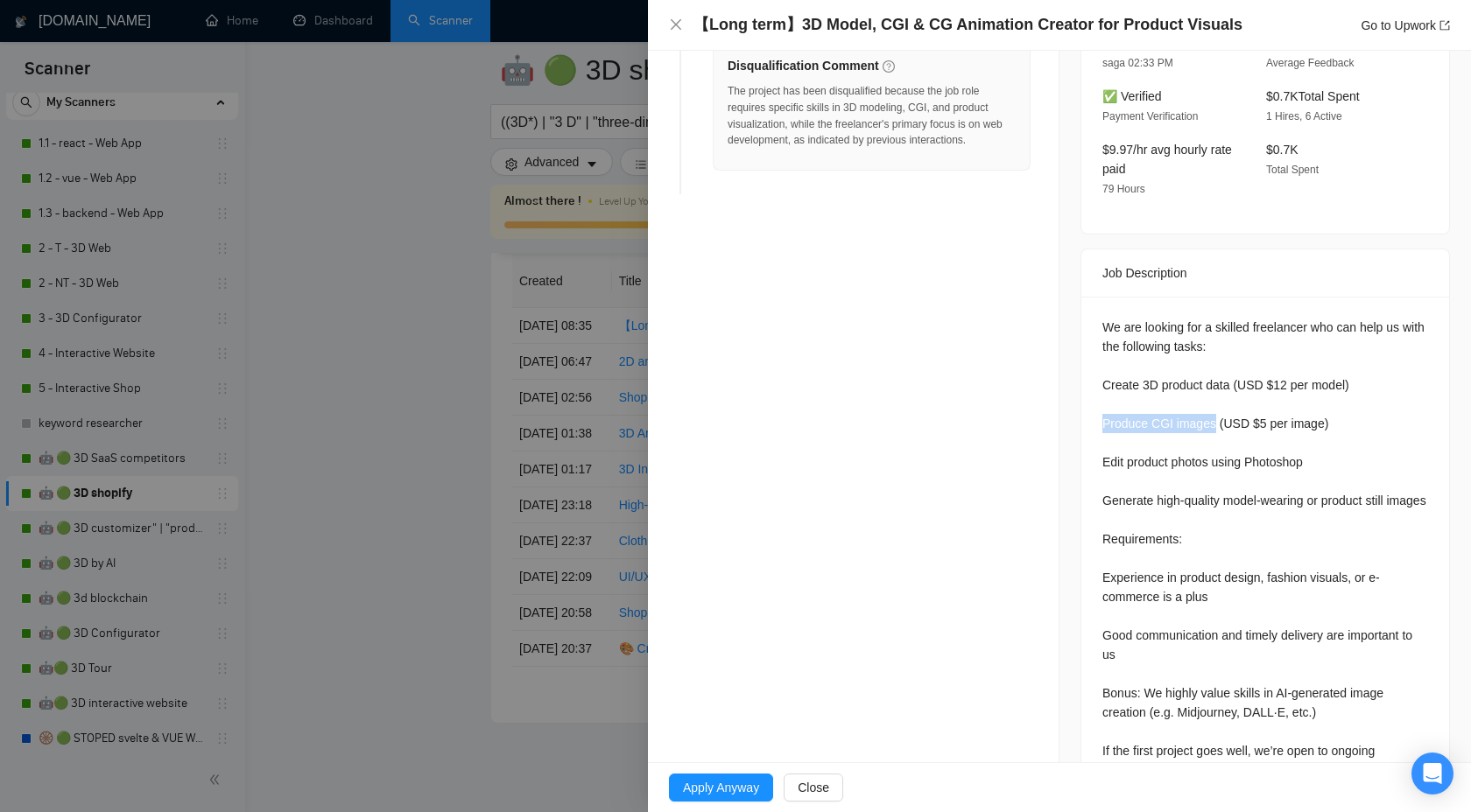
scroll to position [242, 0]
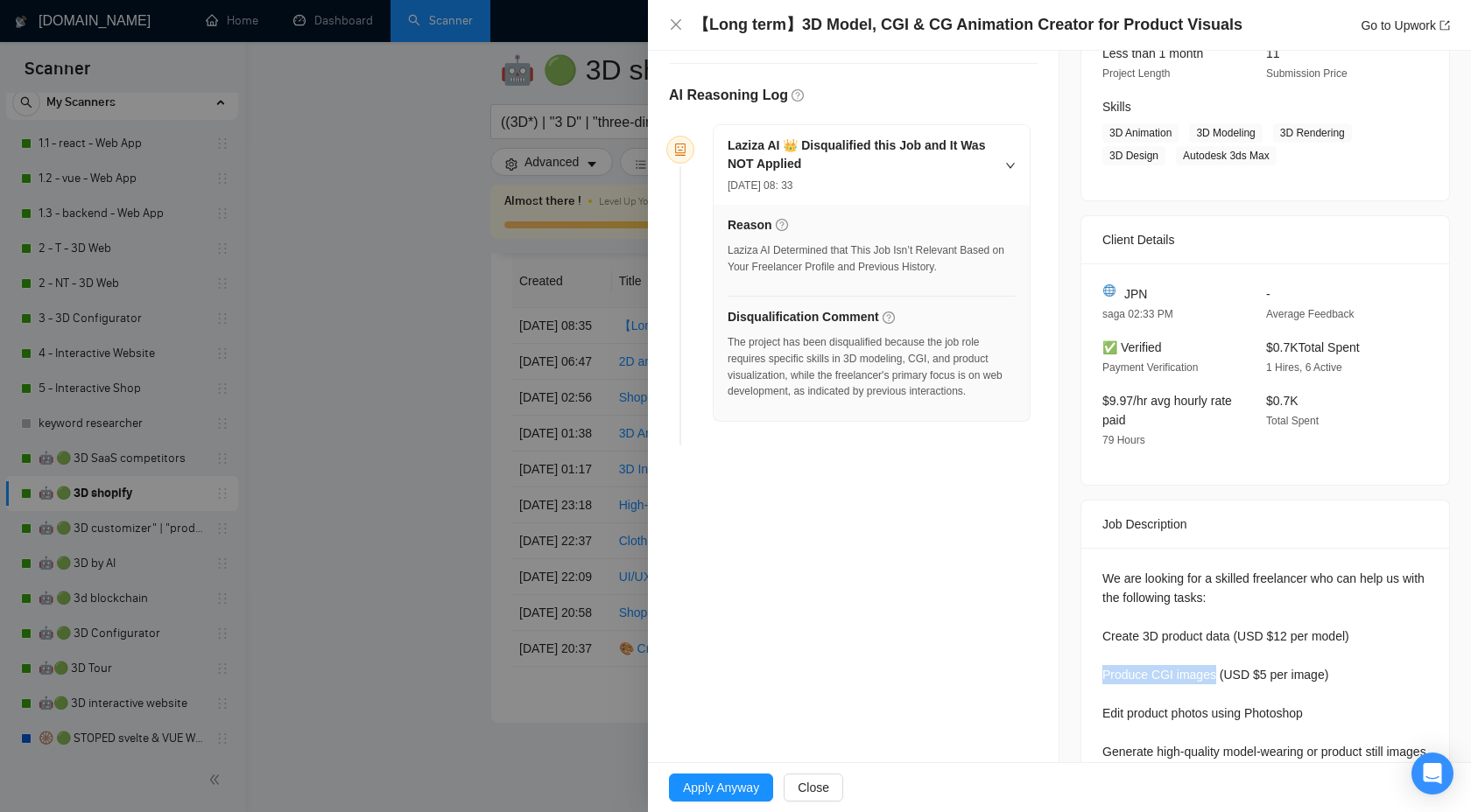
click at [1297, 475] on div "JPN saga 02:33 PM - Average Feedback ✅ Verified Payment Verification $0.7K Tota…" at bounding box center [1265, 374] width 368 height 222
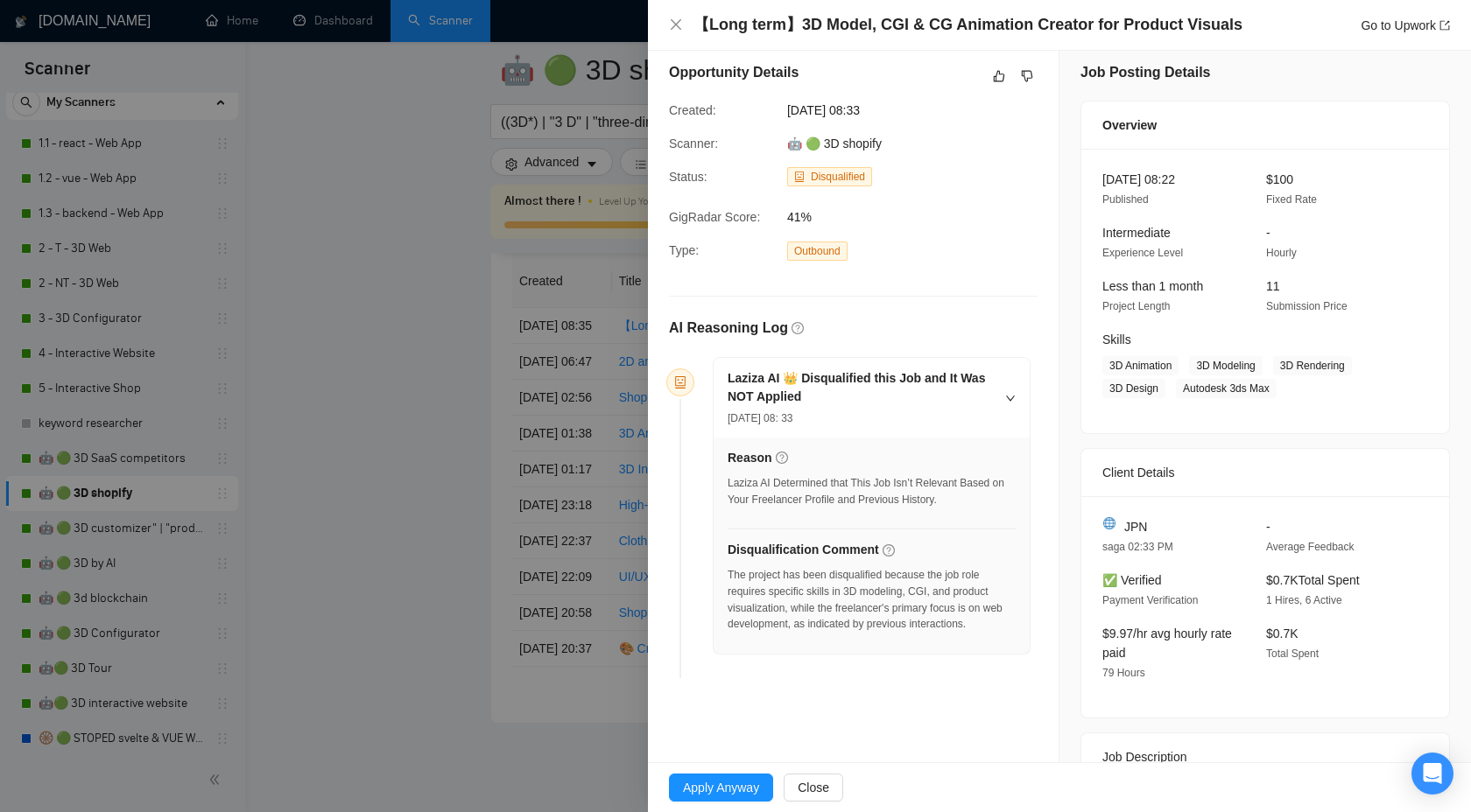
scroll to position [0, 0]
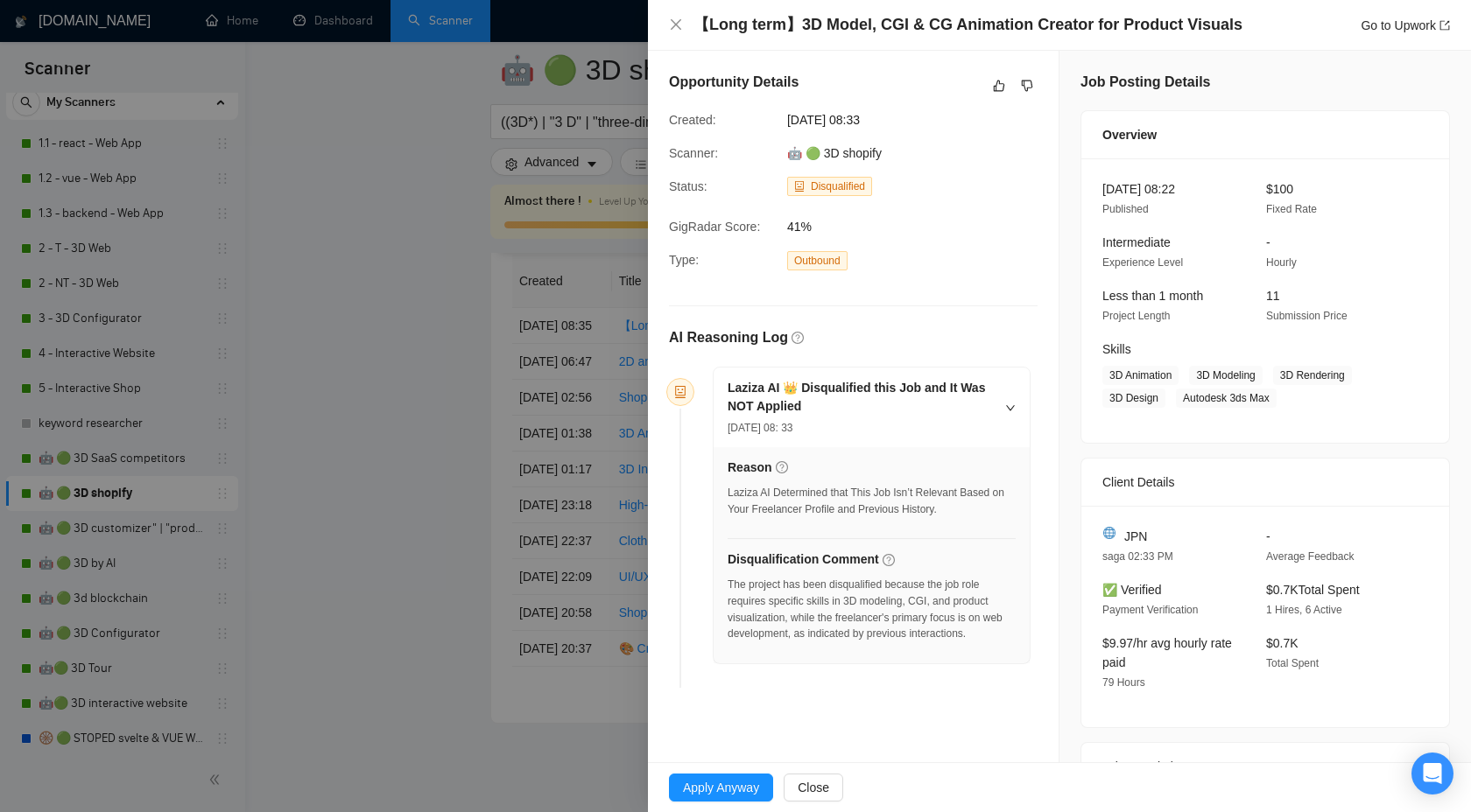
click at [1025, 73] on div "Opportunity Details" at bounding box center [853, 86] width 369 height 28
click at [1023, 84] on icon "dislike" at bounding box center [1027, 86] width 12 height 14
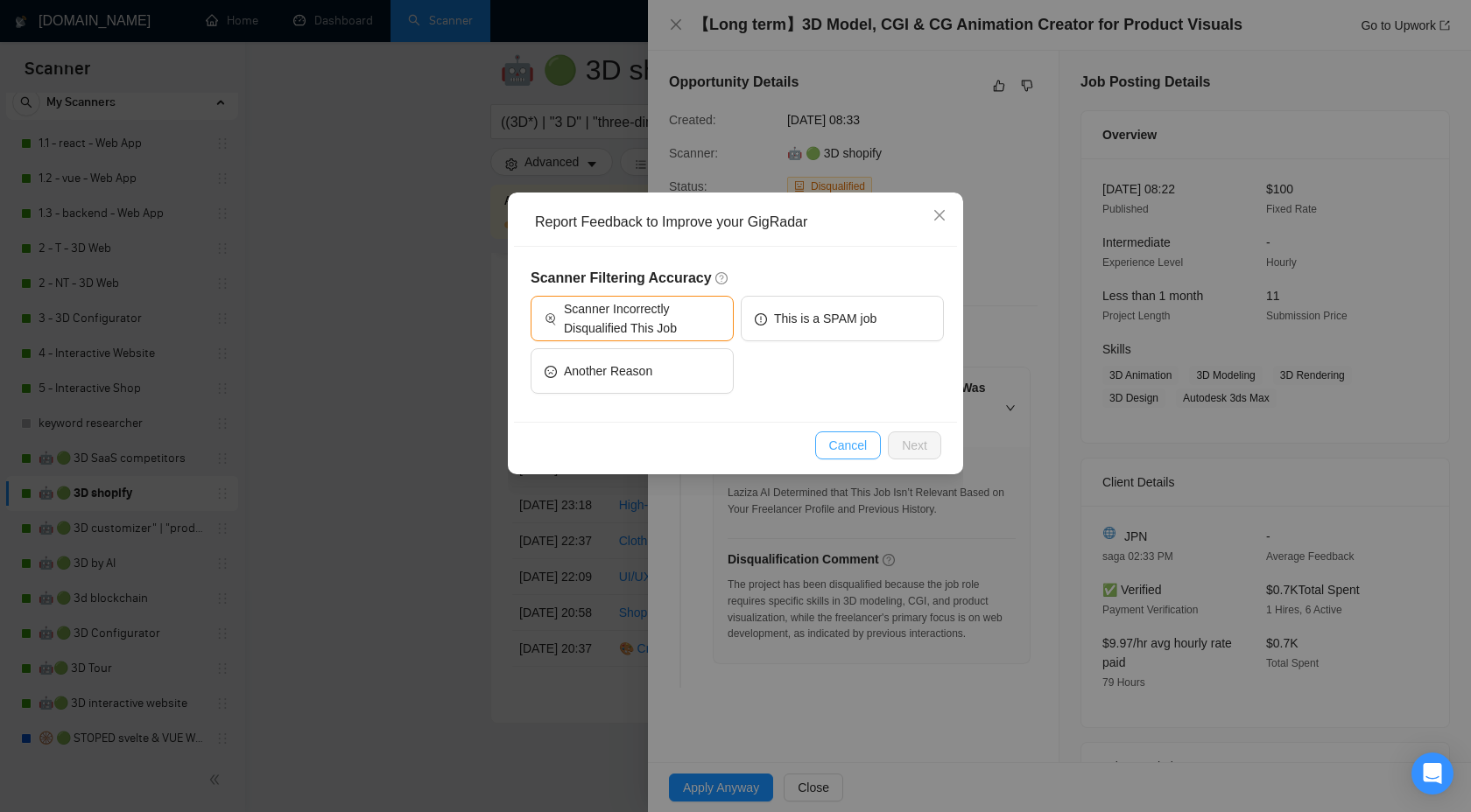
click at [829, 444] on span "Cancel" at bounding box center [849, 445] width 39 height 19
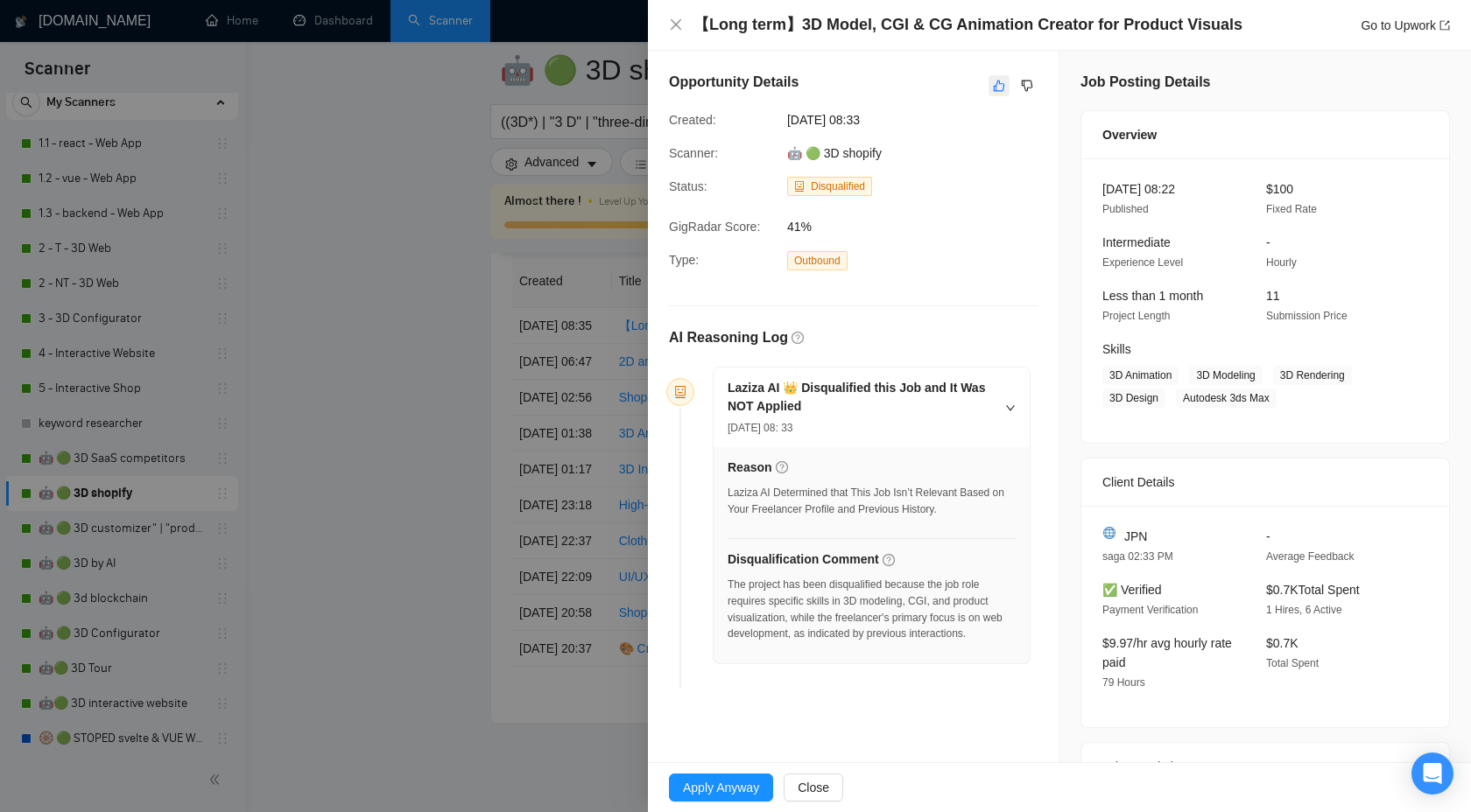
click at [998, 87] on icon "like" at bounding box center [999, 86] width 12 height 14
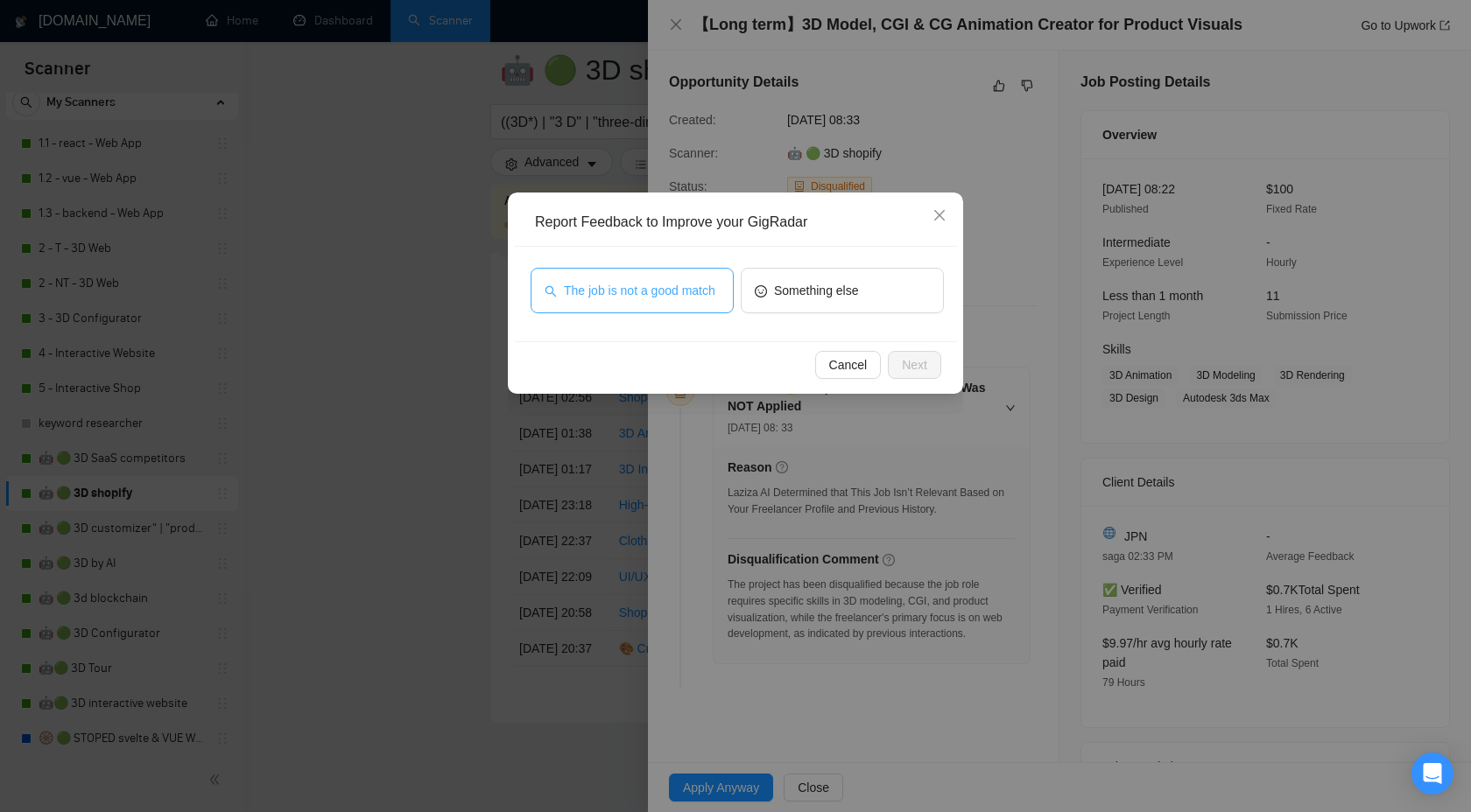
click at [641, 293] on span "The job is not a good match" at bounding box center [639, 291] width 151 height 19
click at [908, 380] on div "Cancel Next" at bounding box center [736, 364] width 443 height 47
click at [917, 363] on span "Next" at bounding box center [914, 365] width 26 height 19
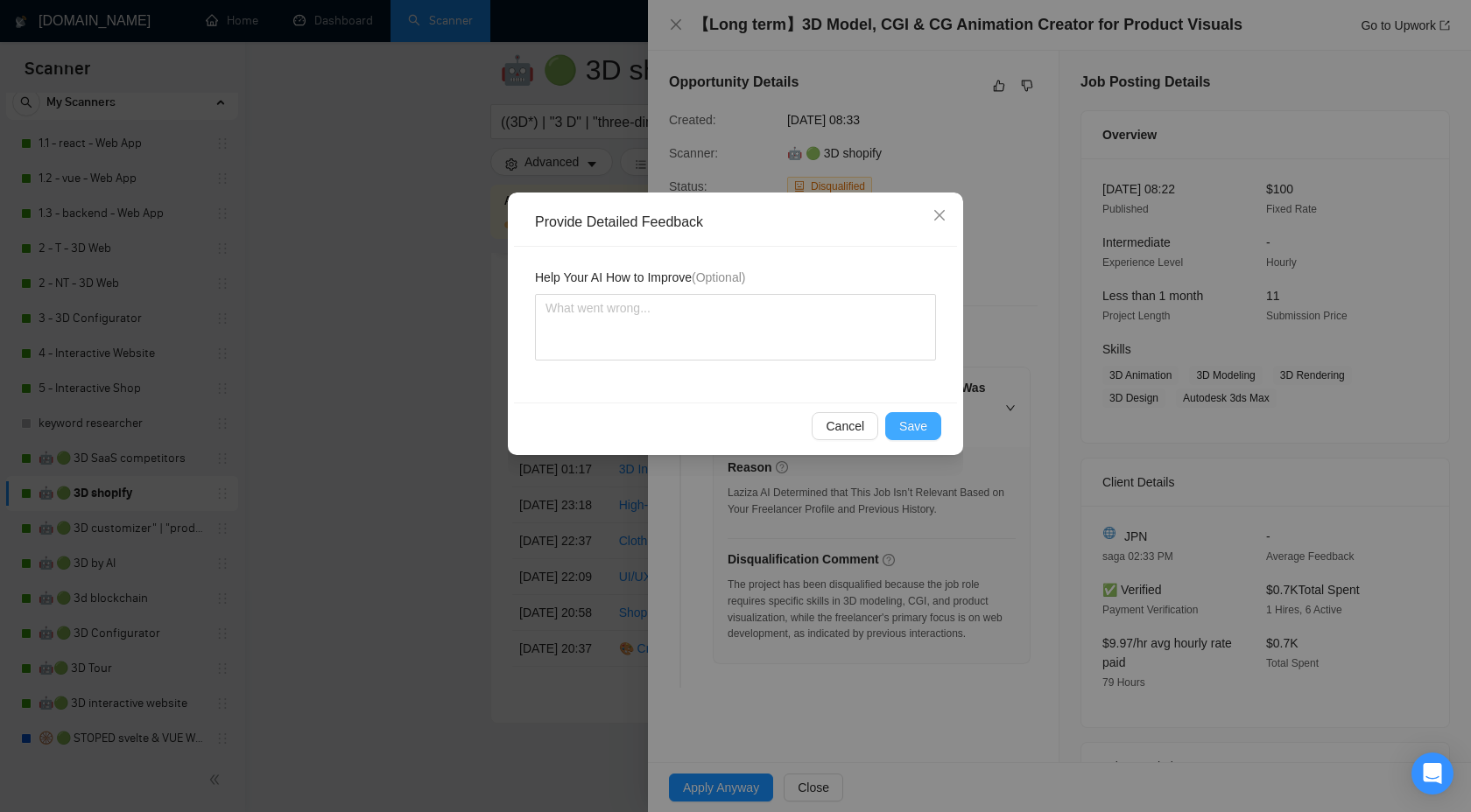
click at [903, 422] on span "Save" at bounding box center [913, 427] width 28 height 19
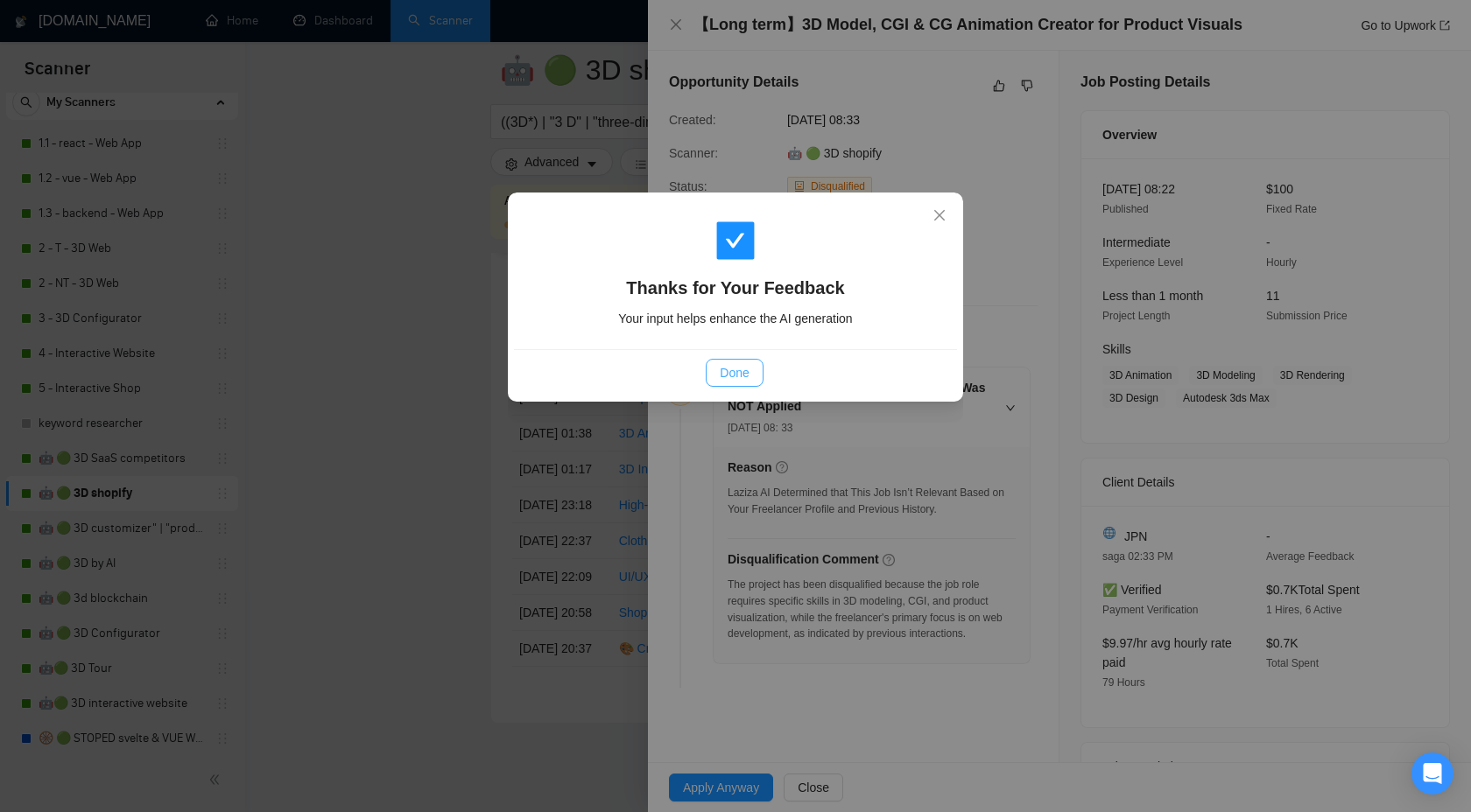
click at [732, 384] on button "Done" at bounding box center [734, 373] width 57 height 28
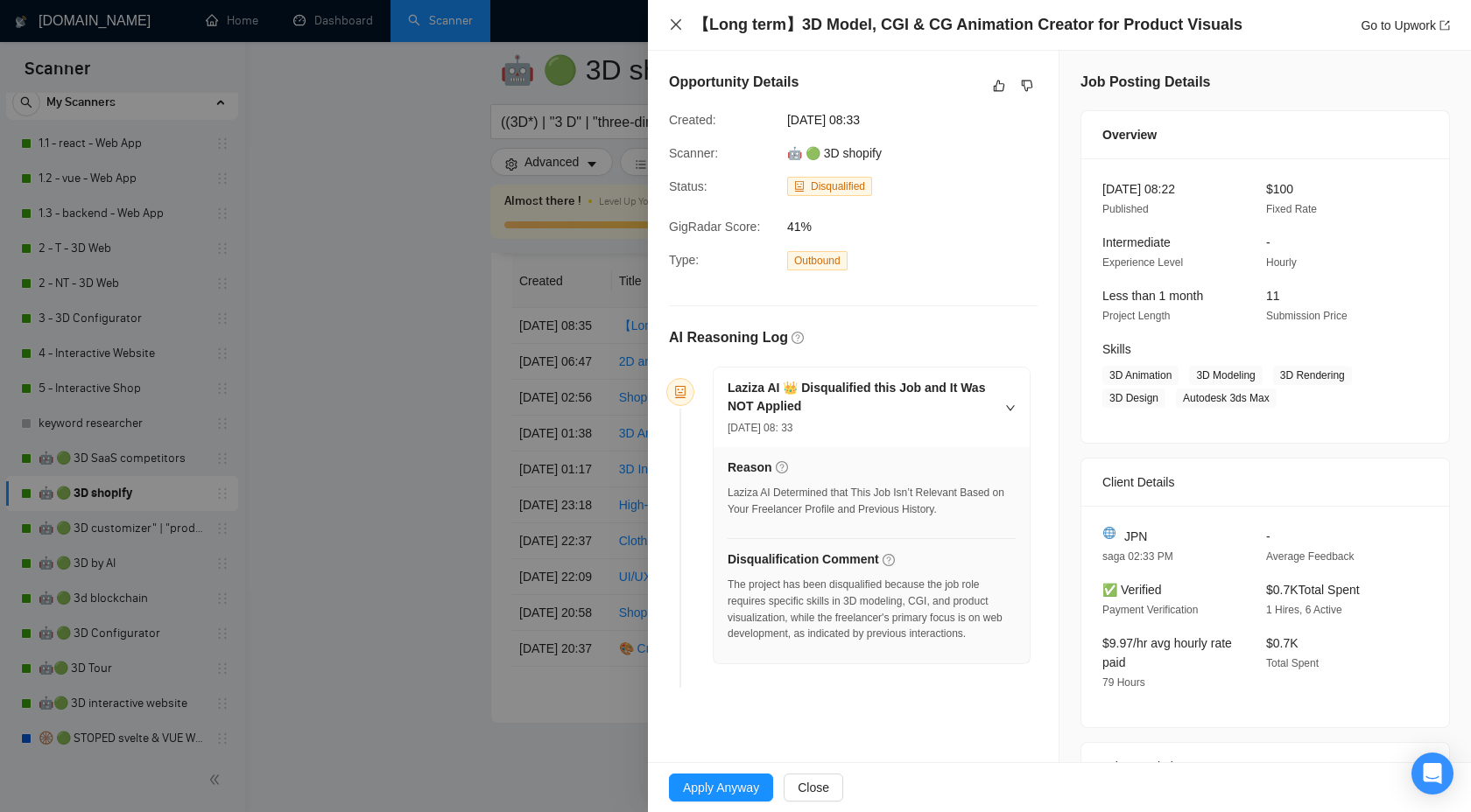
click at [677, 23] on icon "close" at bounding box center [676, 25] width 11 height 11
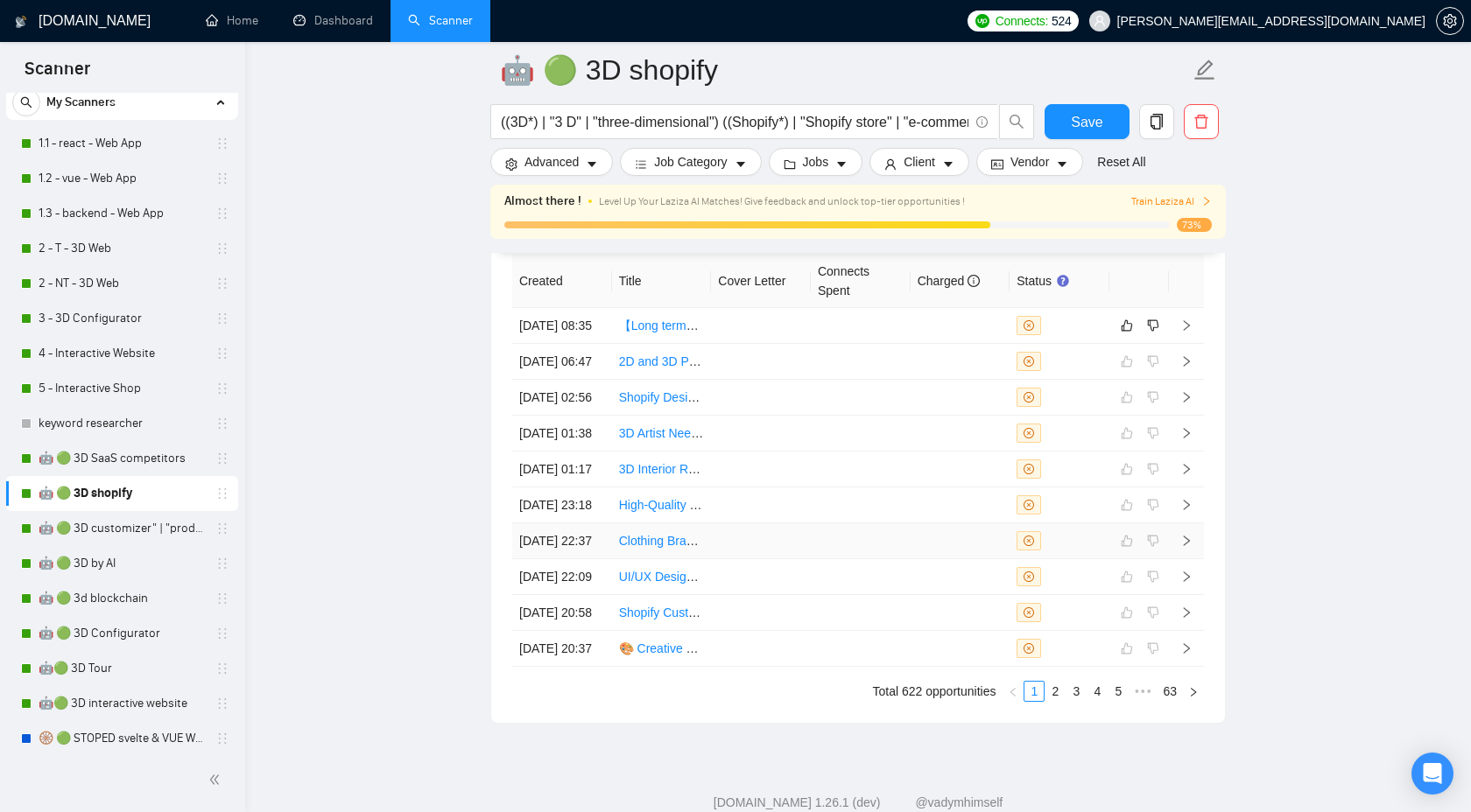
scroll to position [5006, 0]
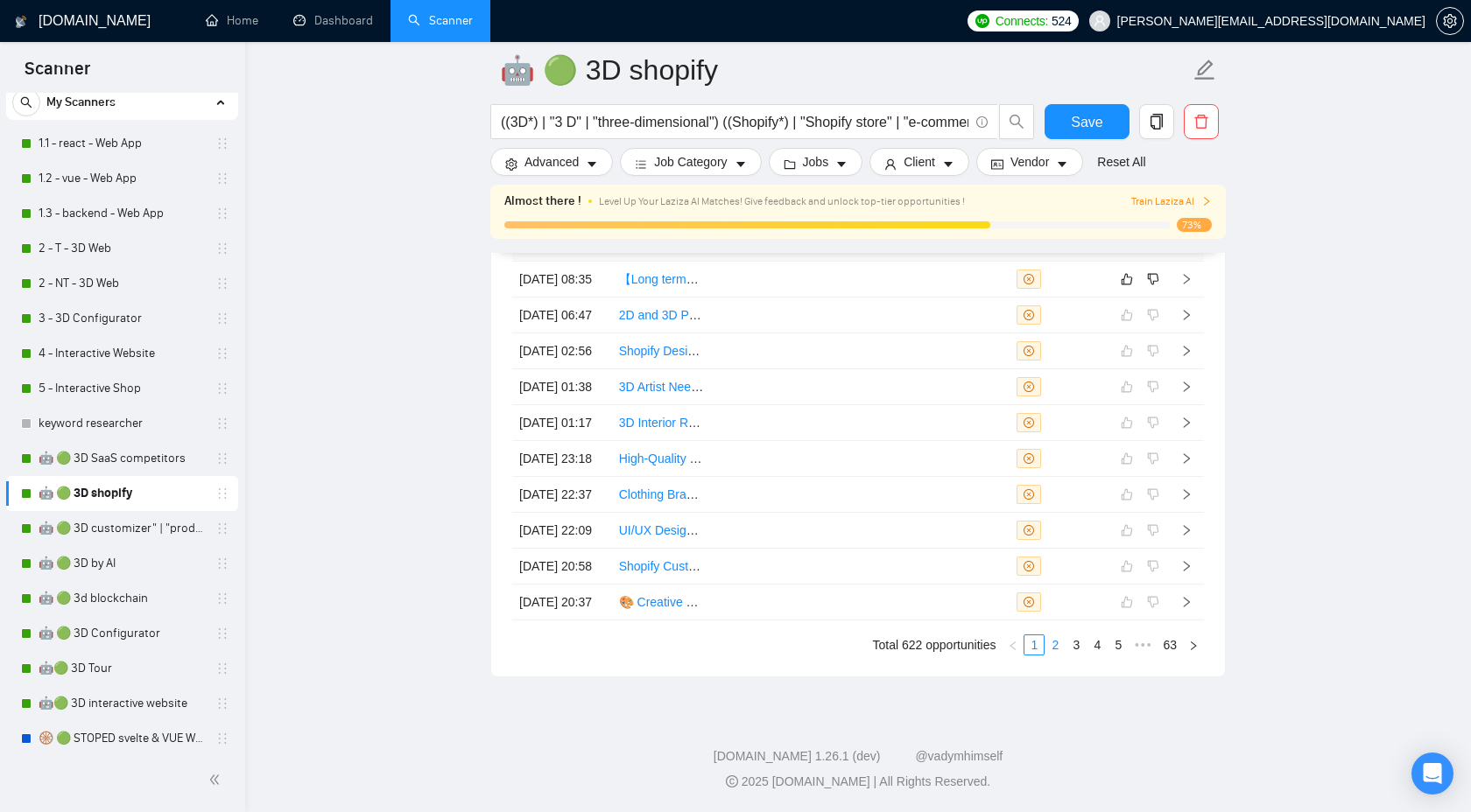
click at [1054, 649] on link "2" at bounding box center [1056, 645] width 19 height 19
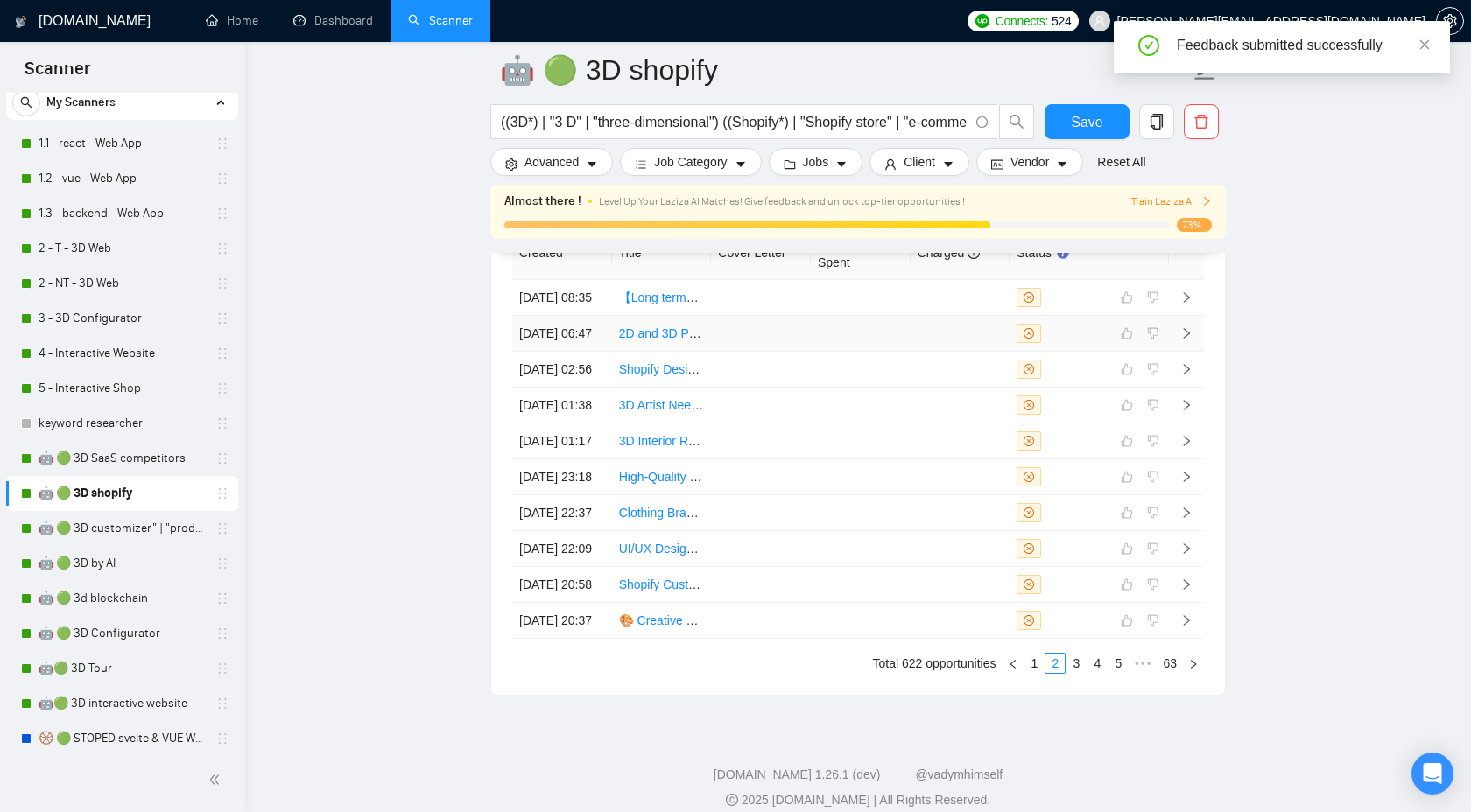
scroll to position [5003, 0]
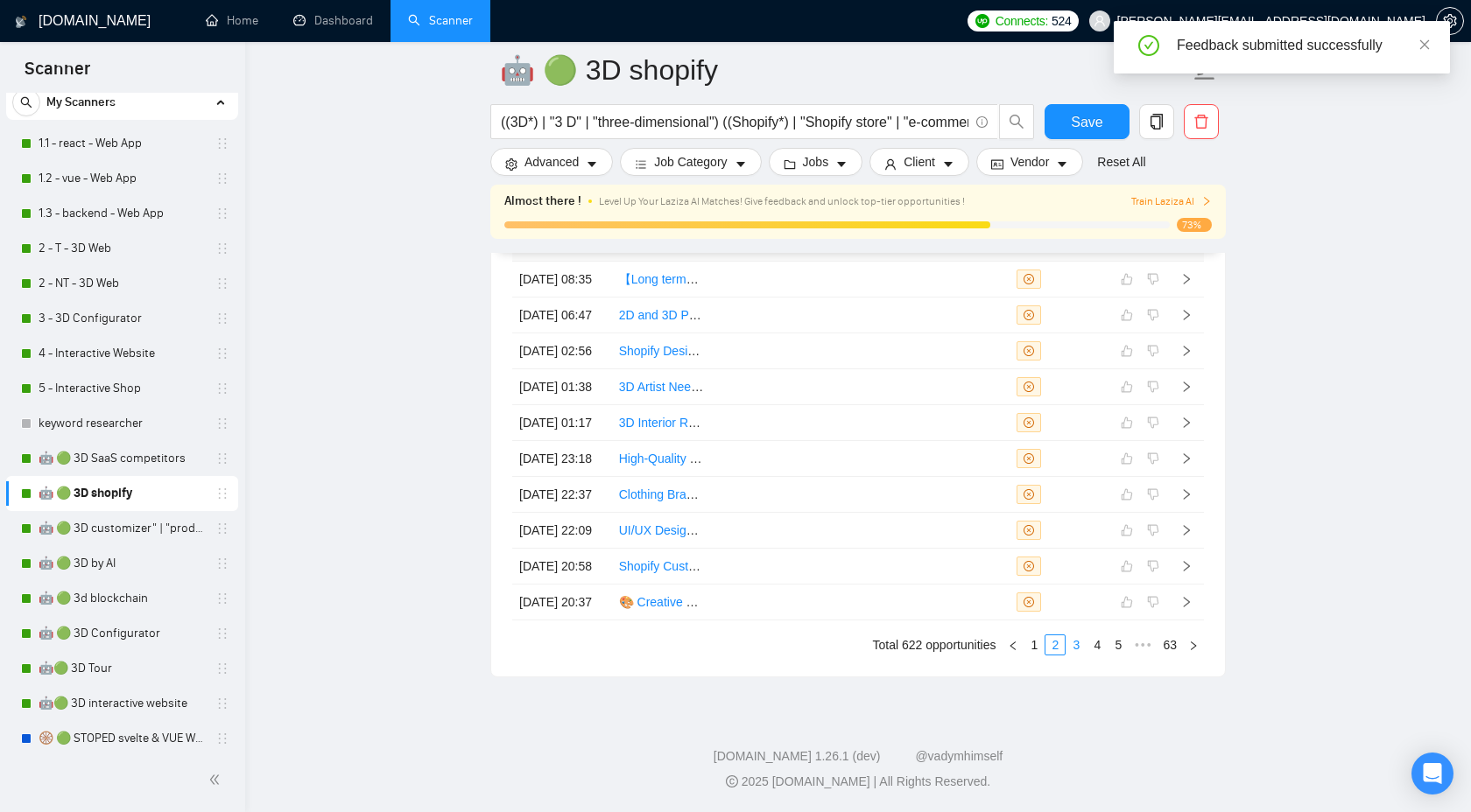
click at [1074, 648] on link "3" at bounding box center [1077, 645] width 19 height 19
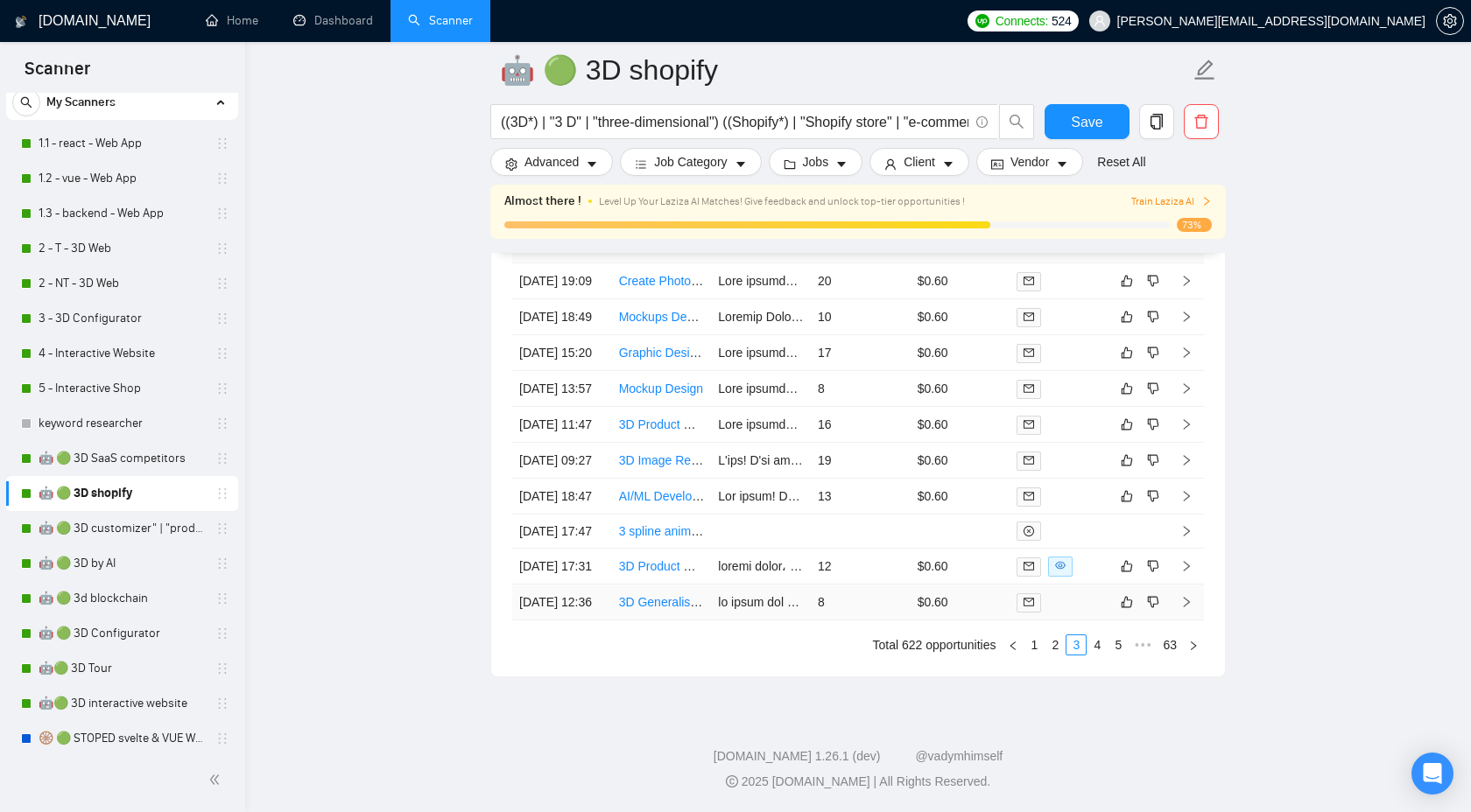
scroll to position [5006, 0]
click at [1051, 647] on link "2" at bounding box center [1056, 645] width 19 height 19
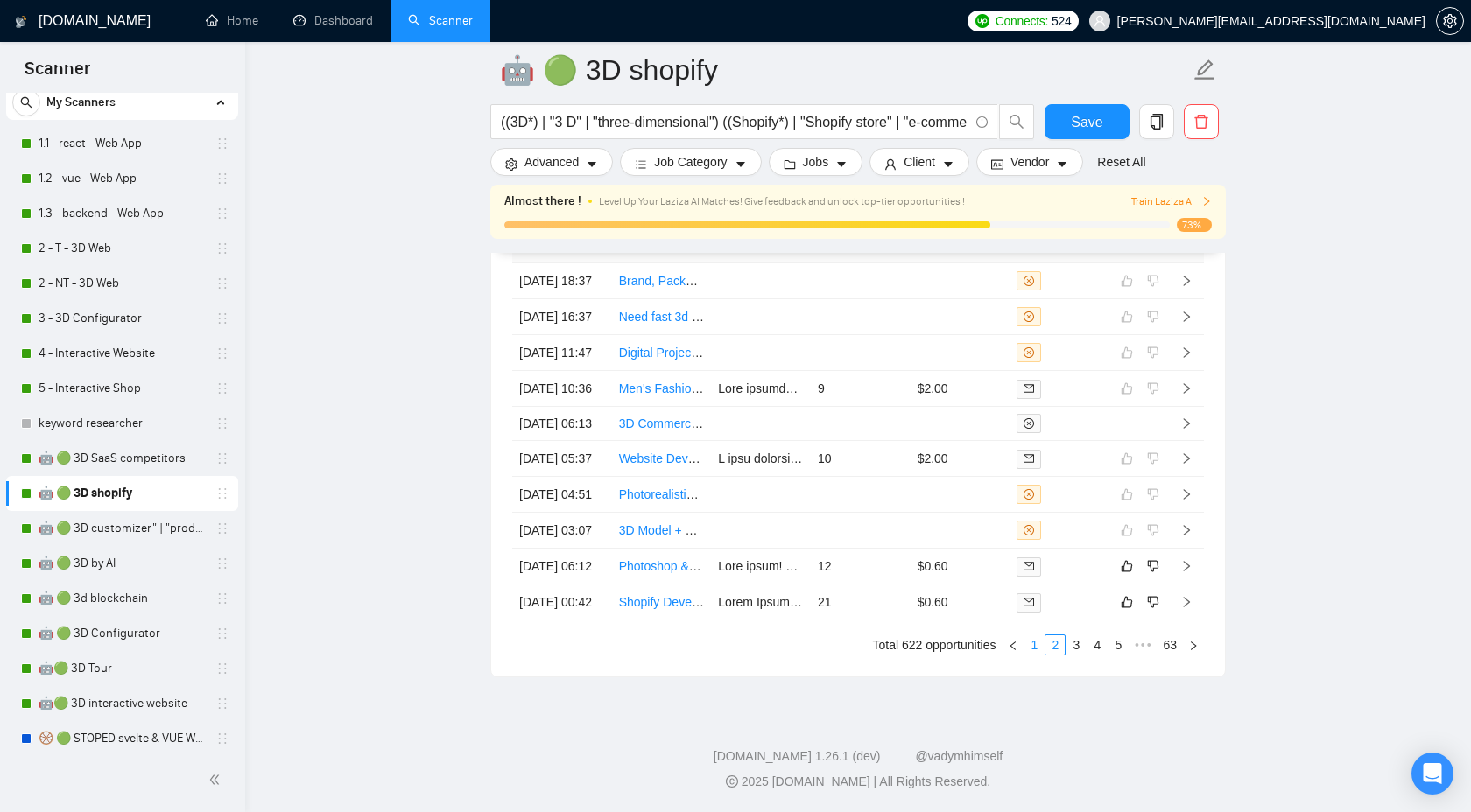
click at [1033, 650] on link "1" at bounding box center [1034, 645] width 19 height 19
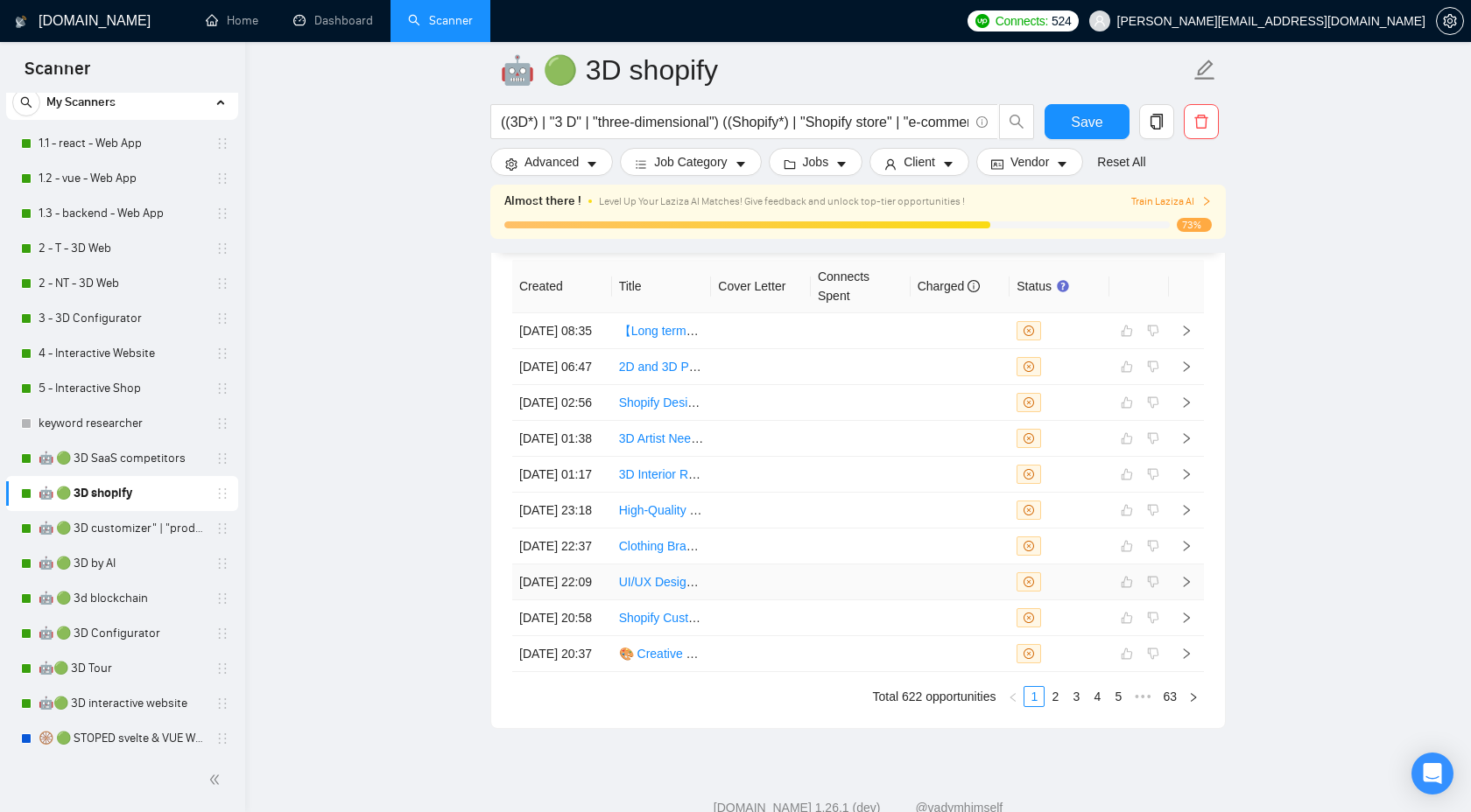
scroll to position [4862, 0]
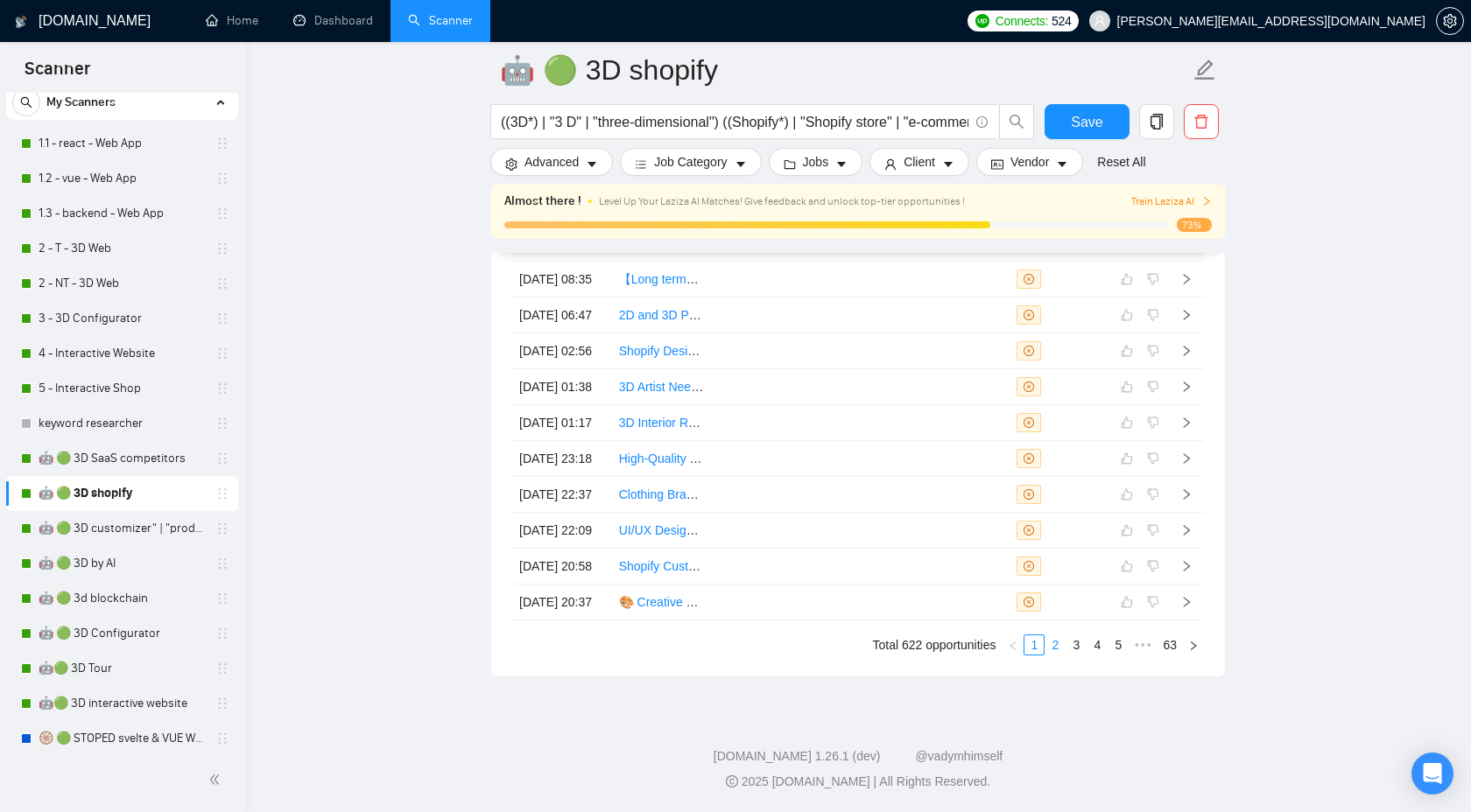
click at [1056, 655] on link "2" at bounding box center [1056, 645] width 19 height 19
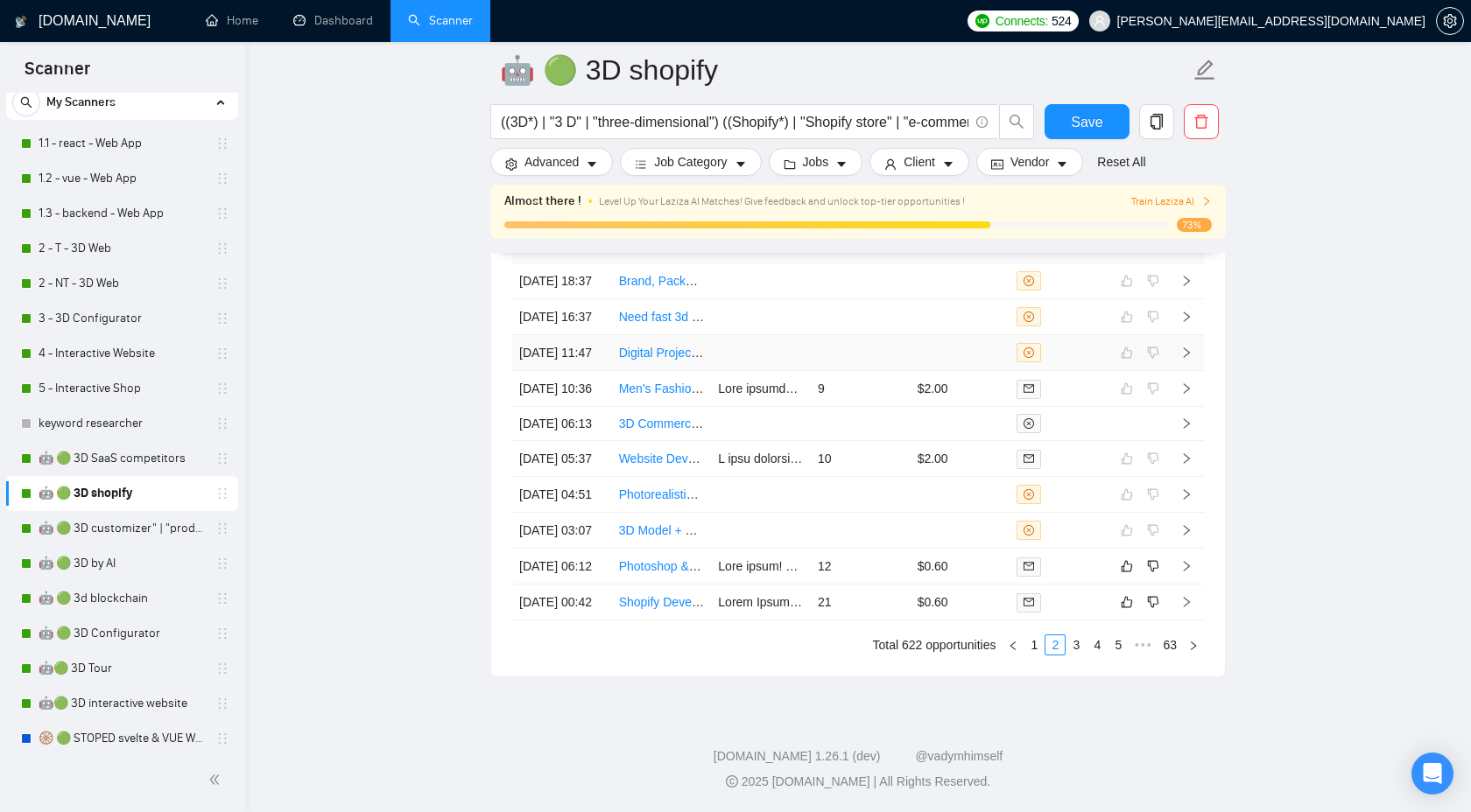
scroll to position [5006, 0]
click at [139, 535] on link "🤖 🟢 3D customizer" | "product customizer"" at bounding box center [122, 529] width 166 height 35
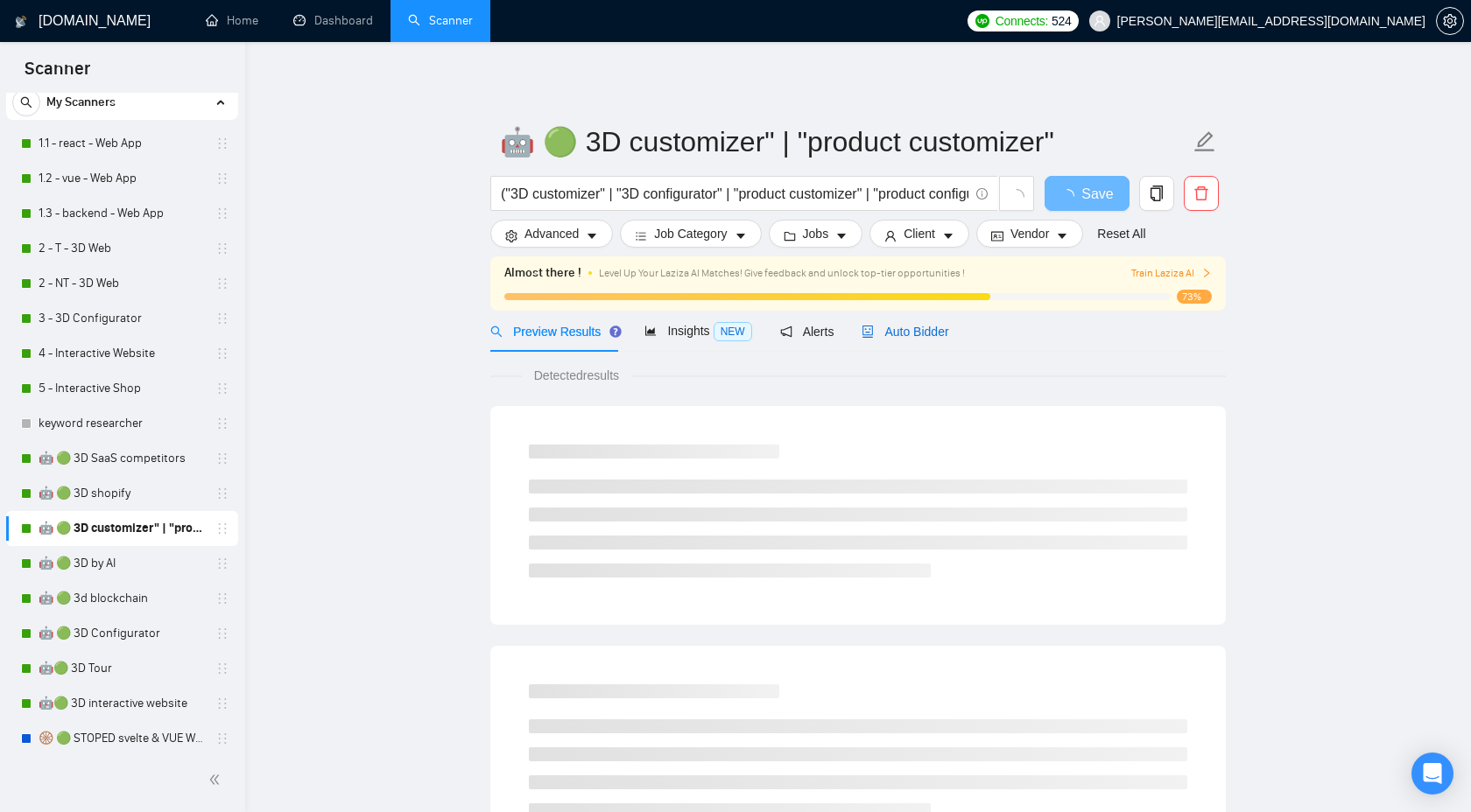
click at [903, 339] on div "Auto Bidder" at bounding box center [905, 332] width 87 height 19
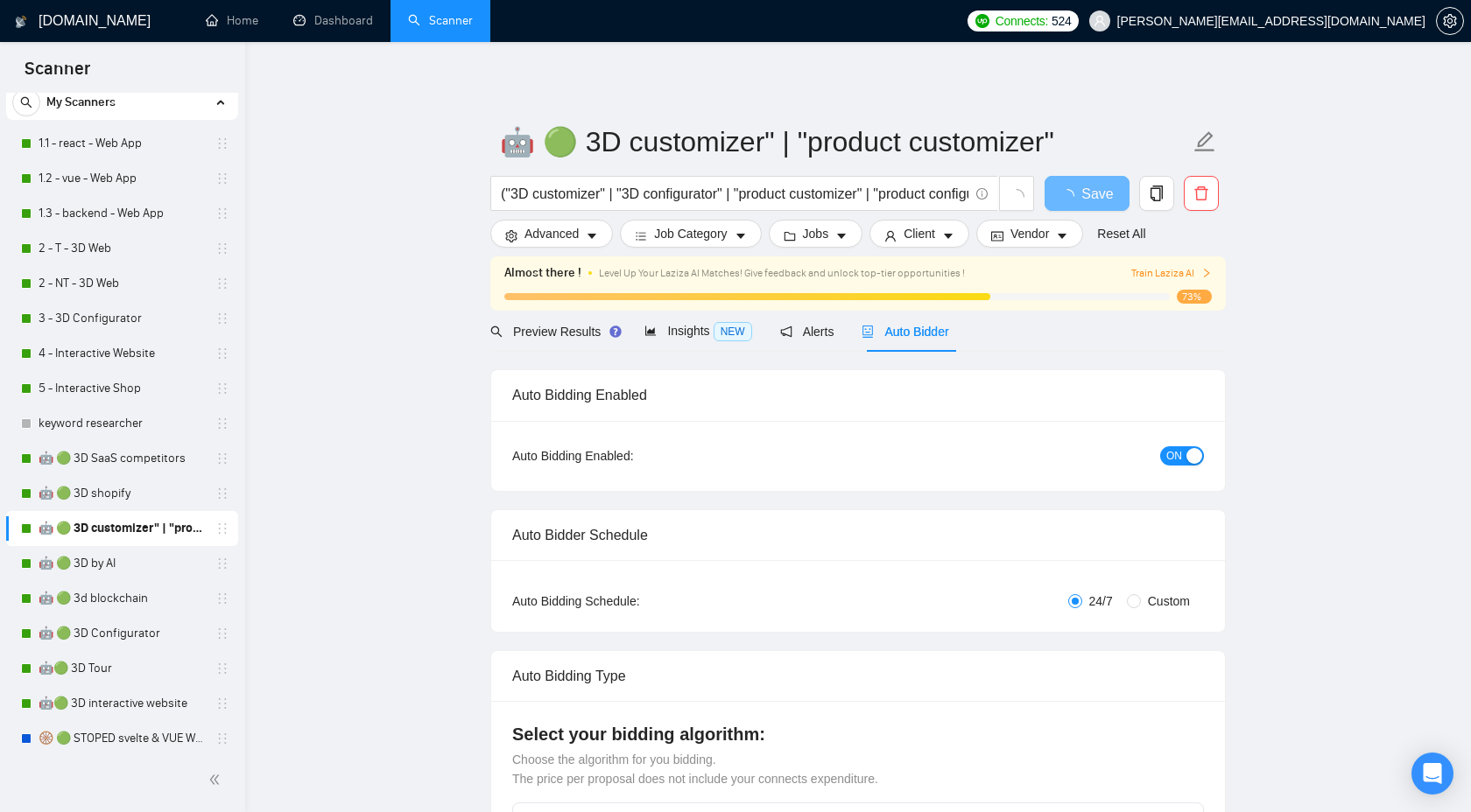
checkbox input "true"
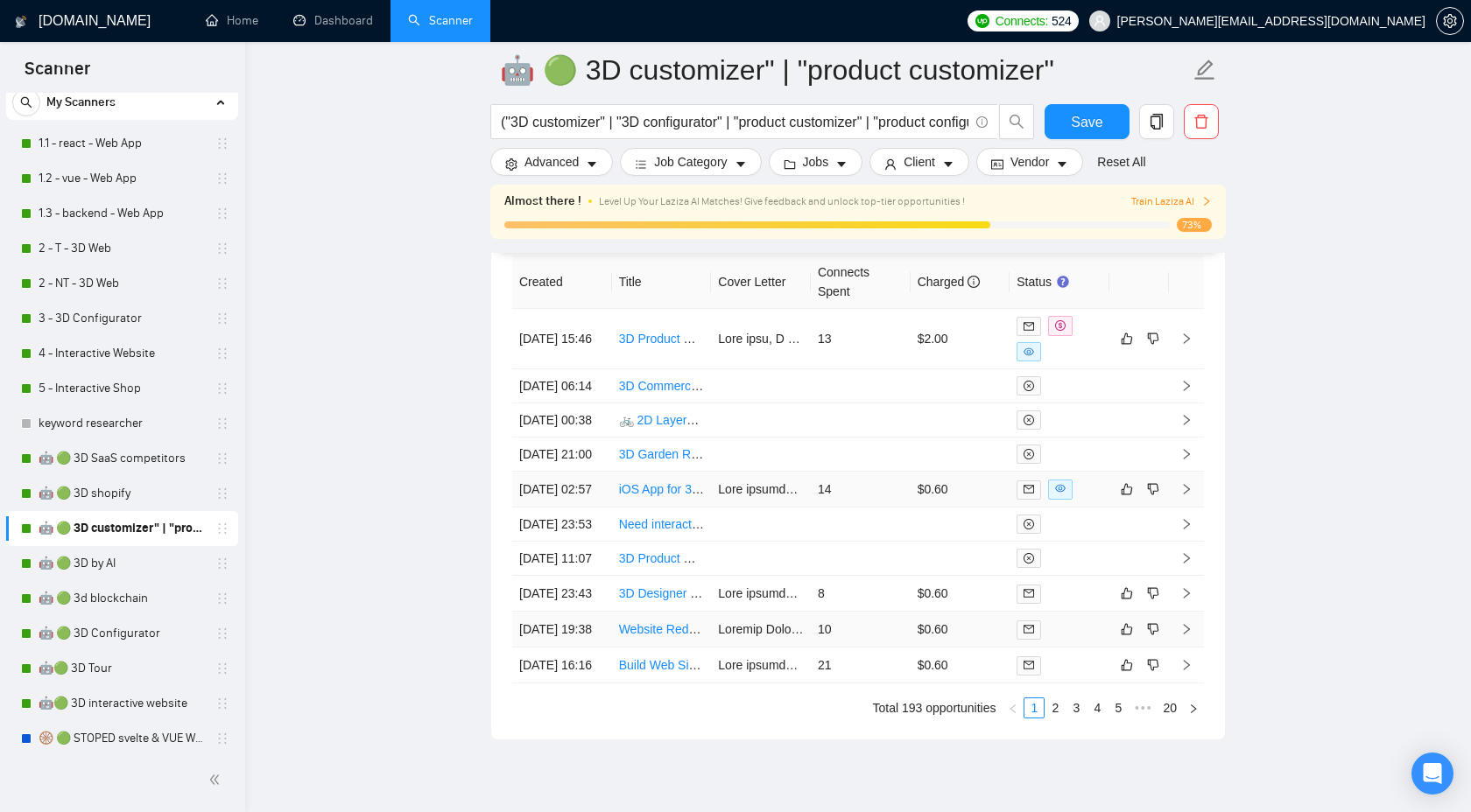
scroll to position [4727, 0]
click at [1186, 346] on icon "right" at bounding box center [1186, 340] width 12 height 12
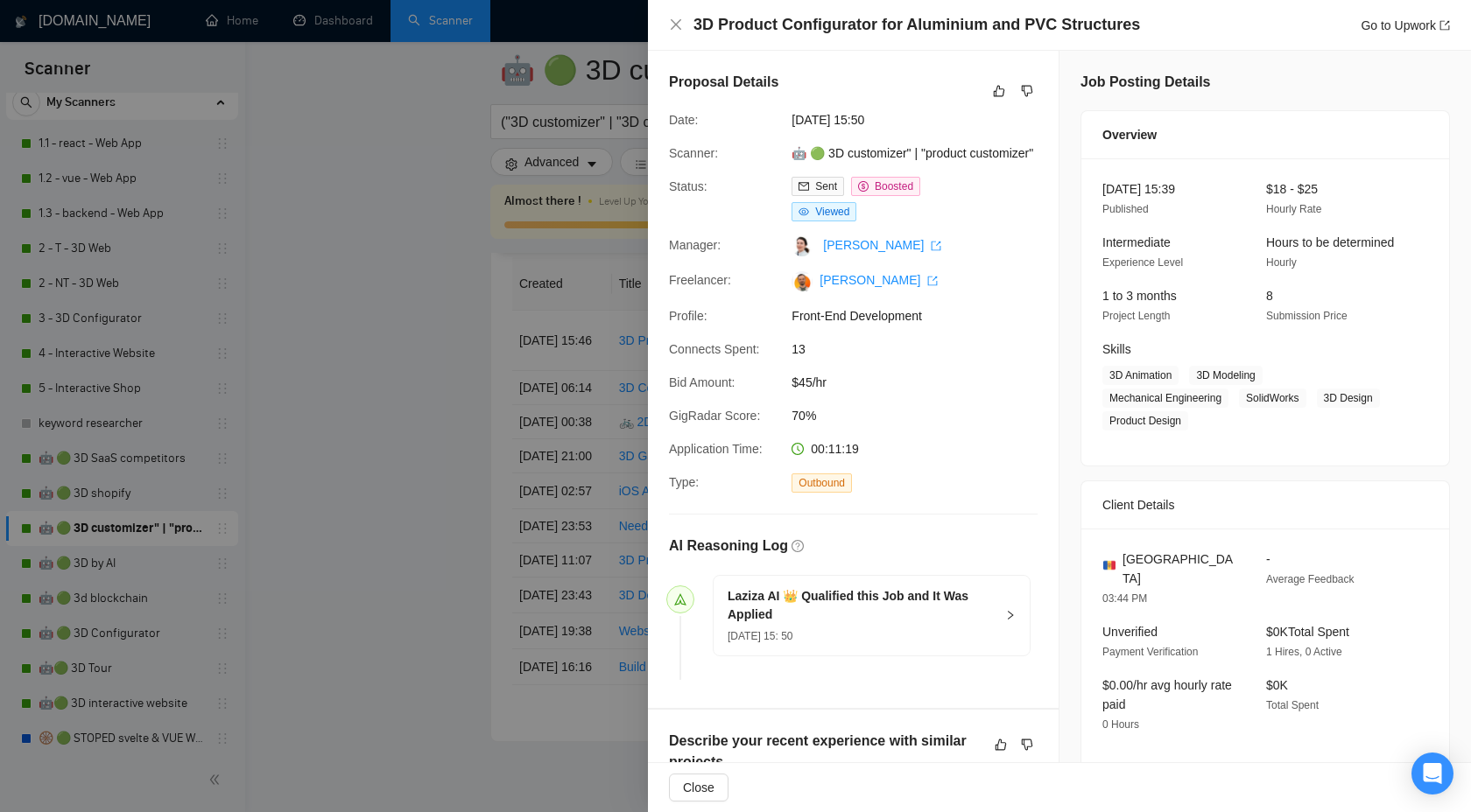
click at [431, 557] on div at bounding box center [736, 406] width 1471 height 812
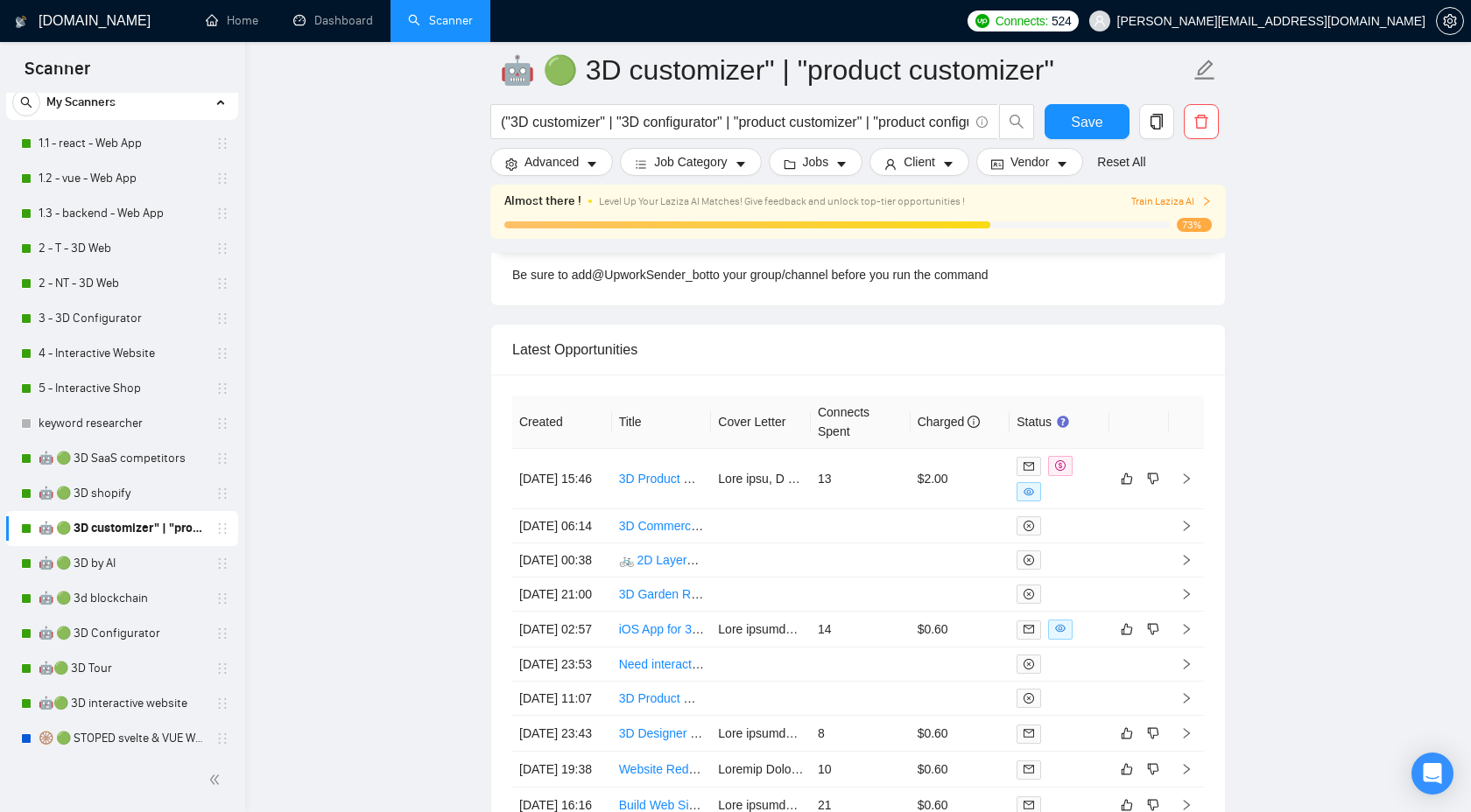
scroll to position [4619, 0]
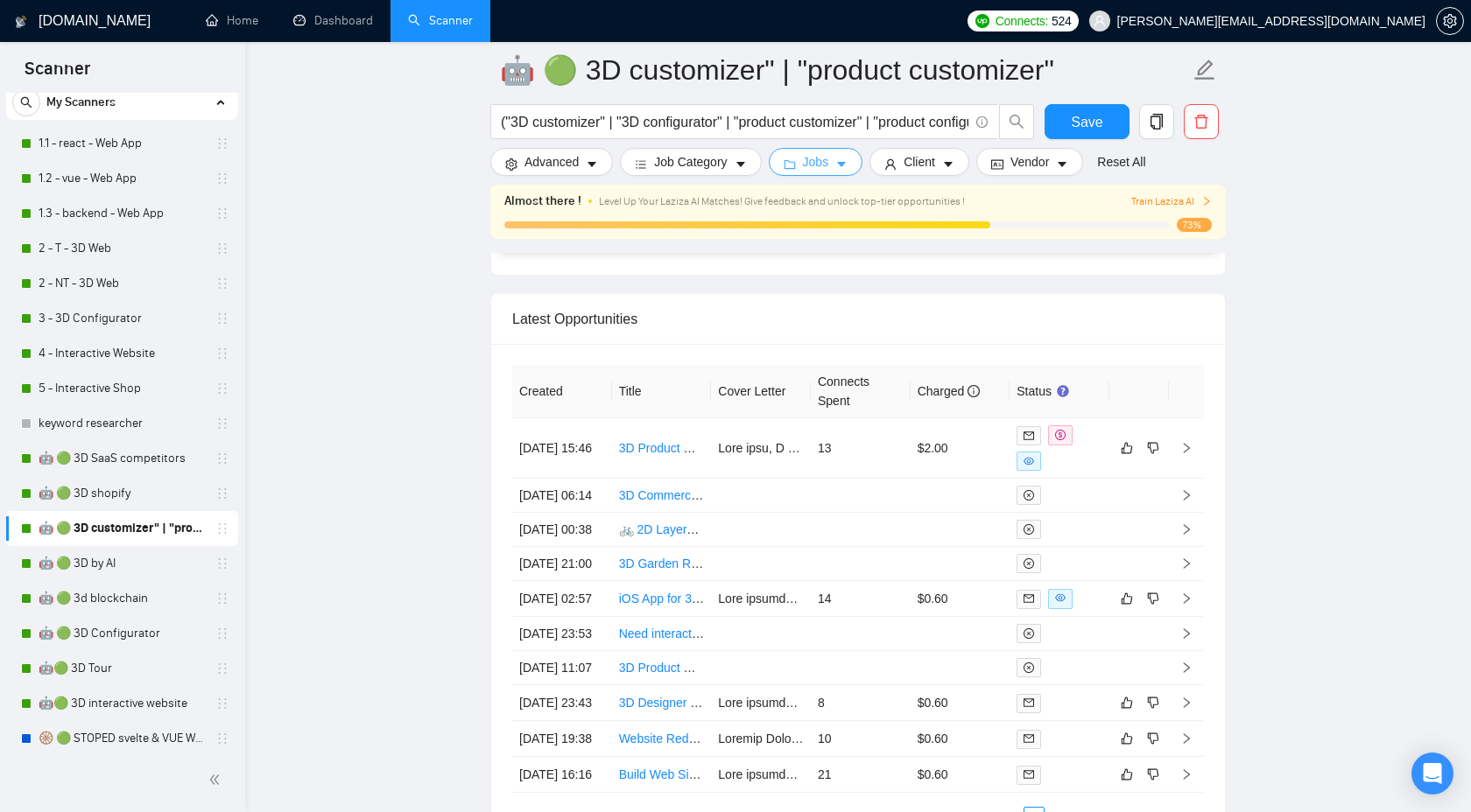
click at [811, 163] on span "Jobs" at bounding box center [816, 162] width 27 height 19
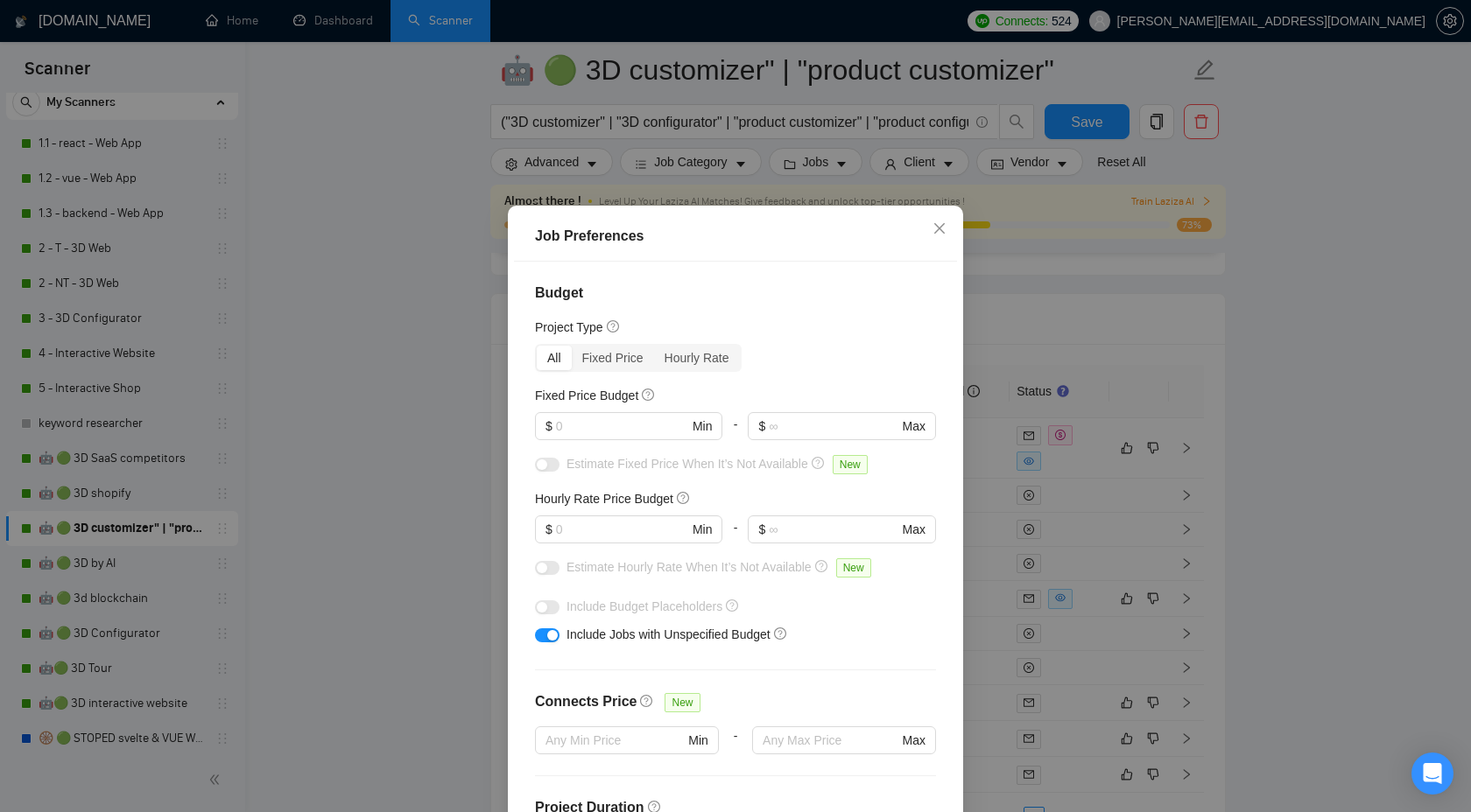
click at [1214, 318] on div "Job Preferences Budget Project Type All Fixed Price Hourly Rate Fixed Price Bud…" at bounding box center [736, 406] width 1471 height 812
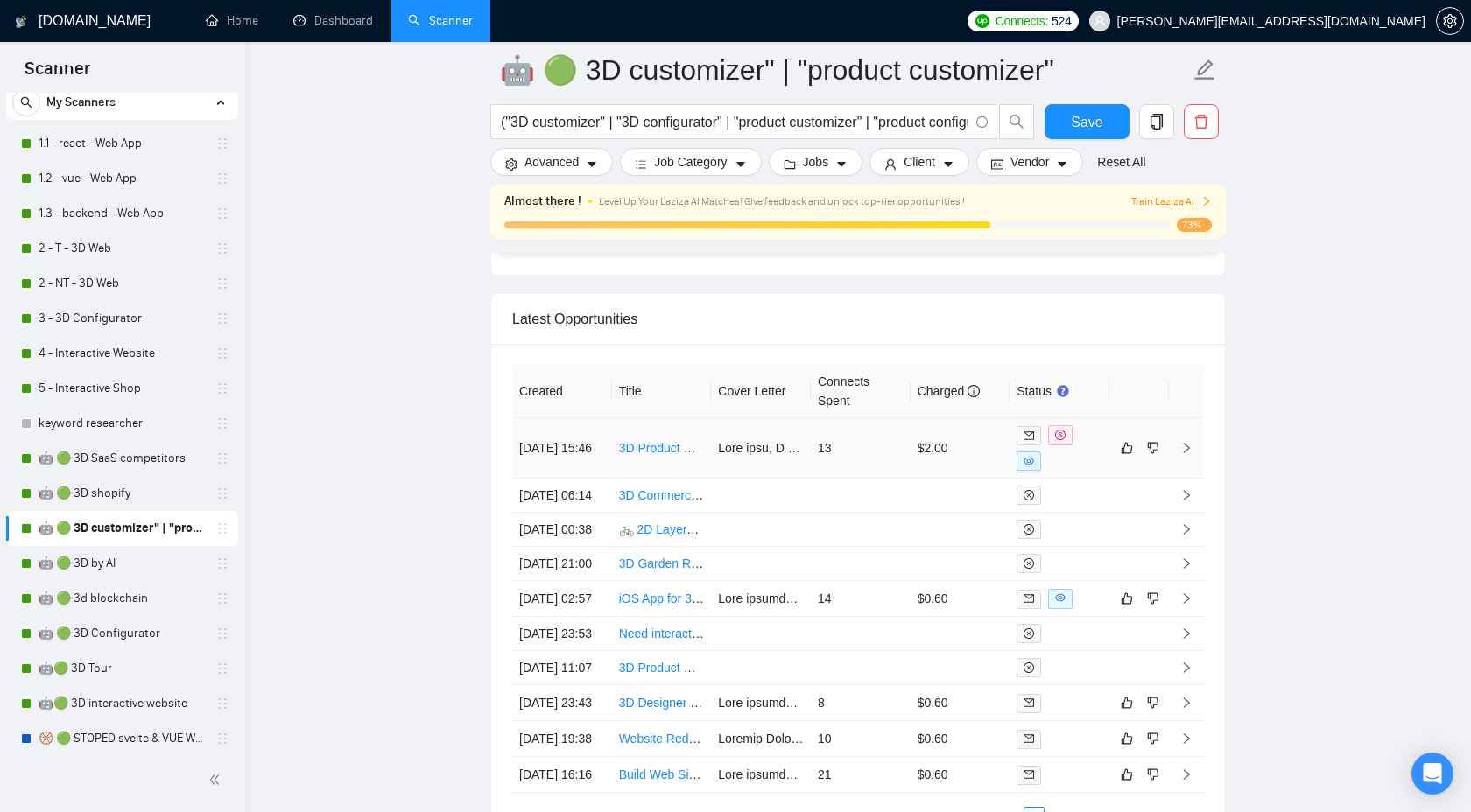
click at [1191, 462] on td at bounding box center [1187, 449] width 35 height 60
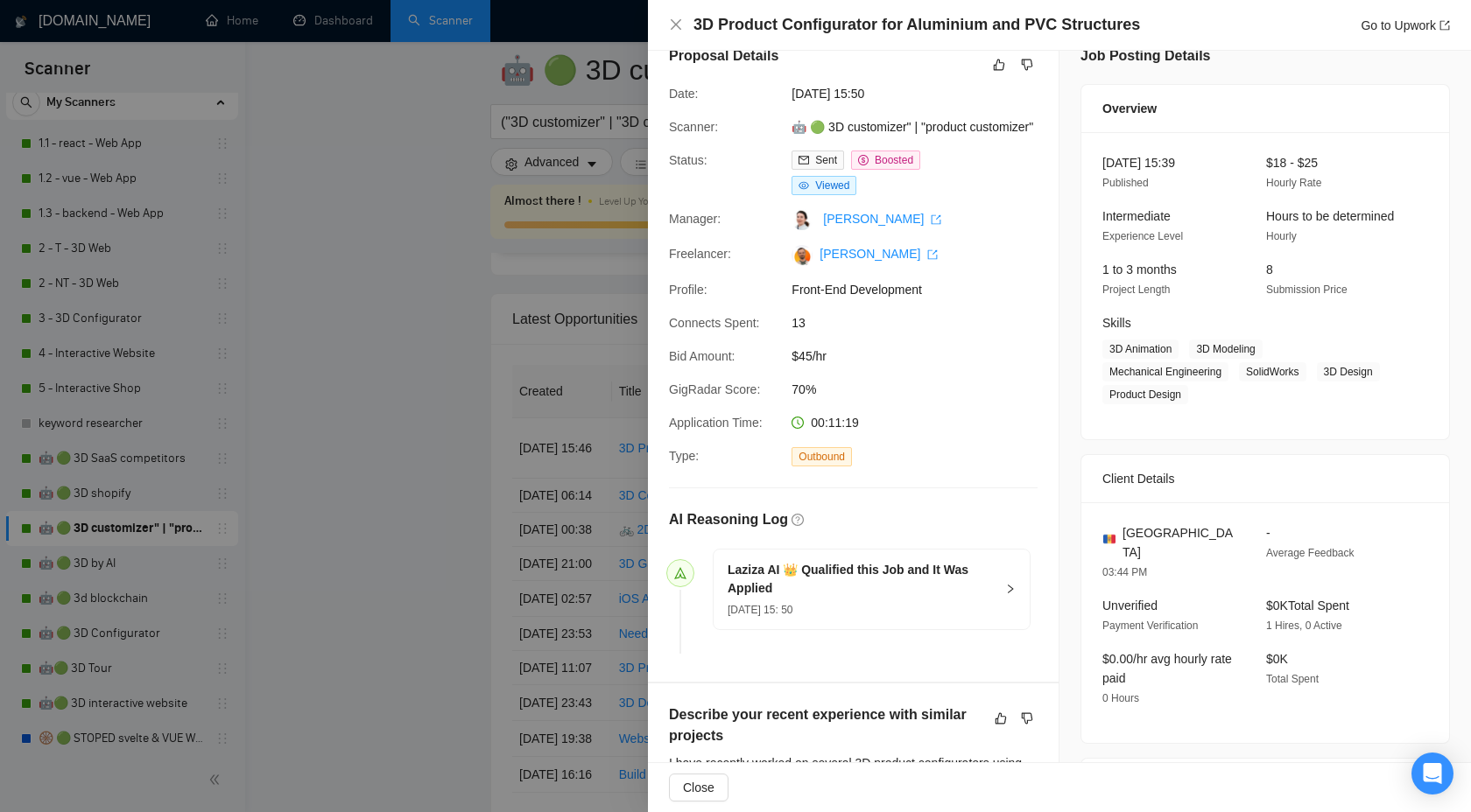
scroll to position [27, 0]
click at [507, 421] on div at bounding box center [736, 406] width 1471 height 812
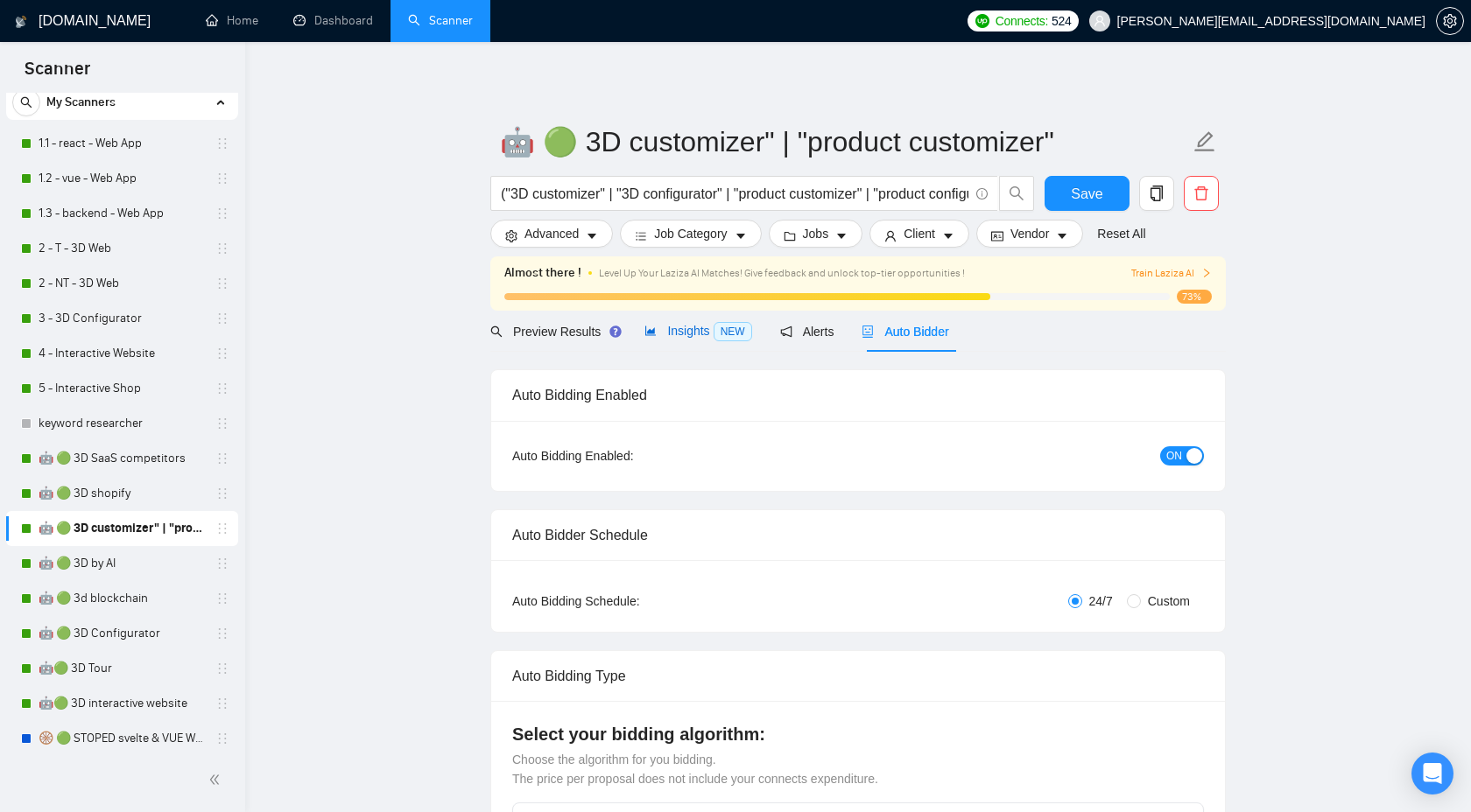
click at [685, 336] on span "Insights NEW" at bounding box center [697, 331] width 107 height 14
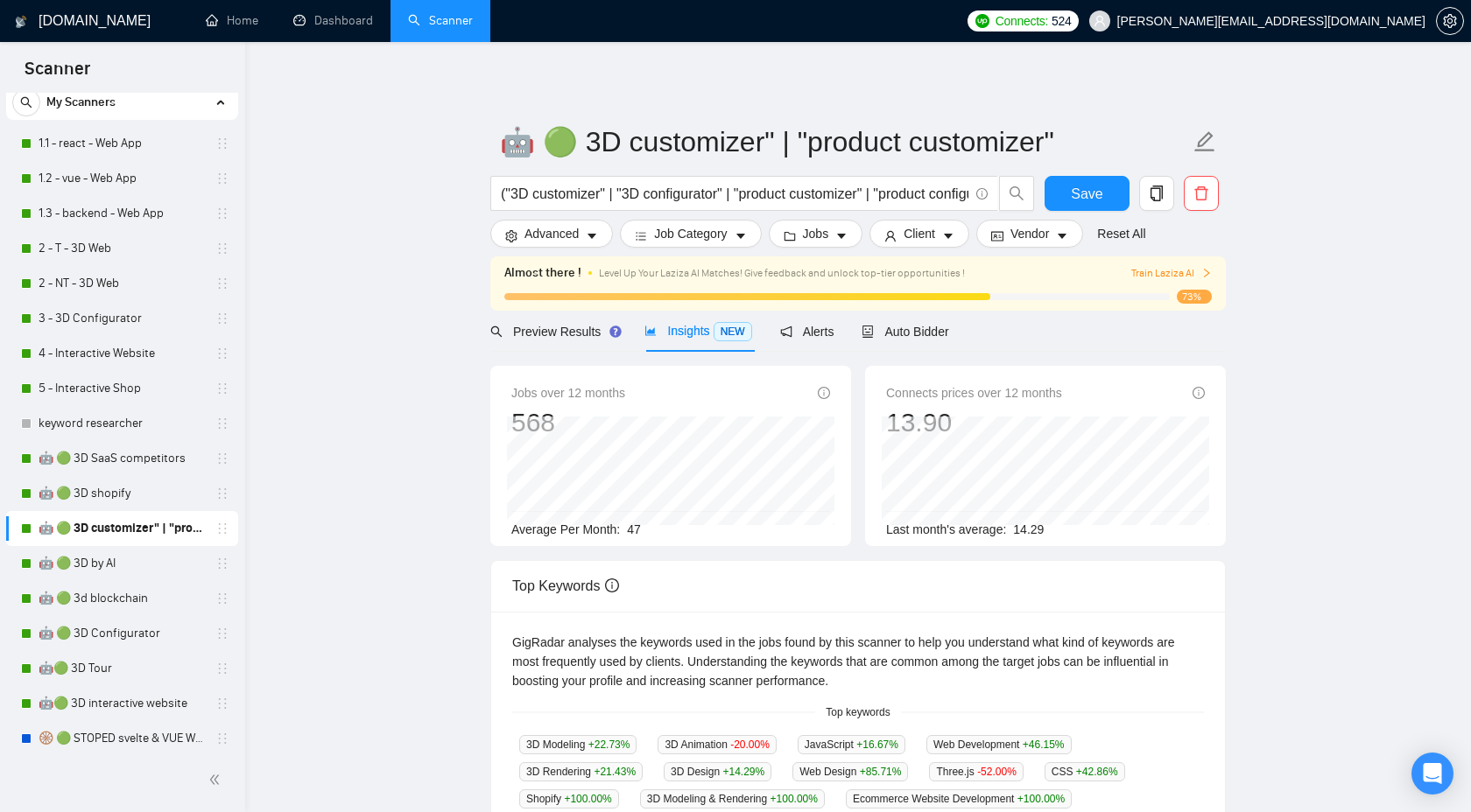
scroll to position [7, 0]
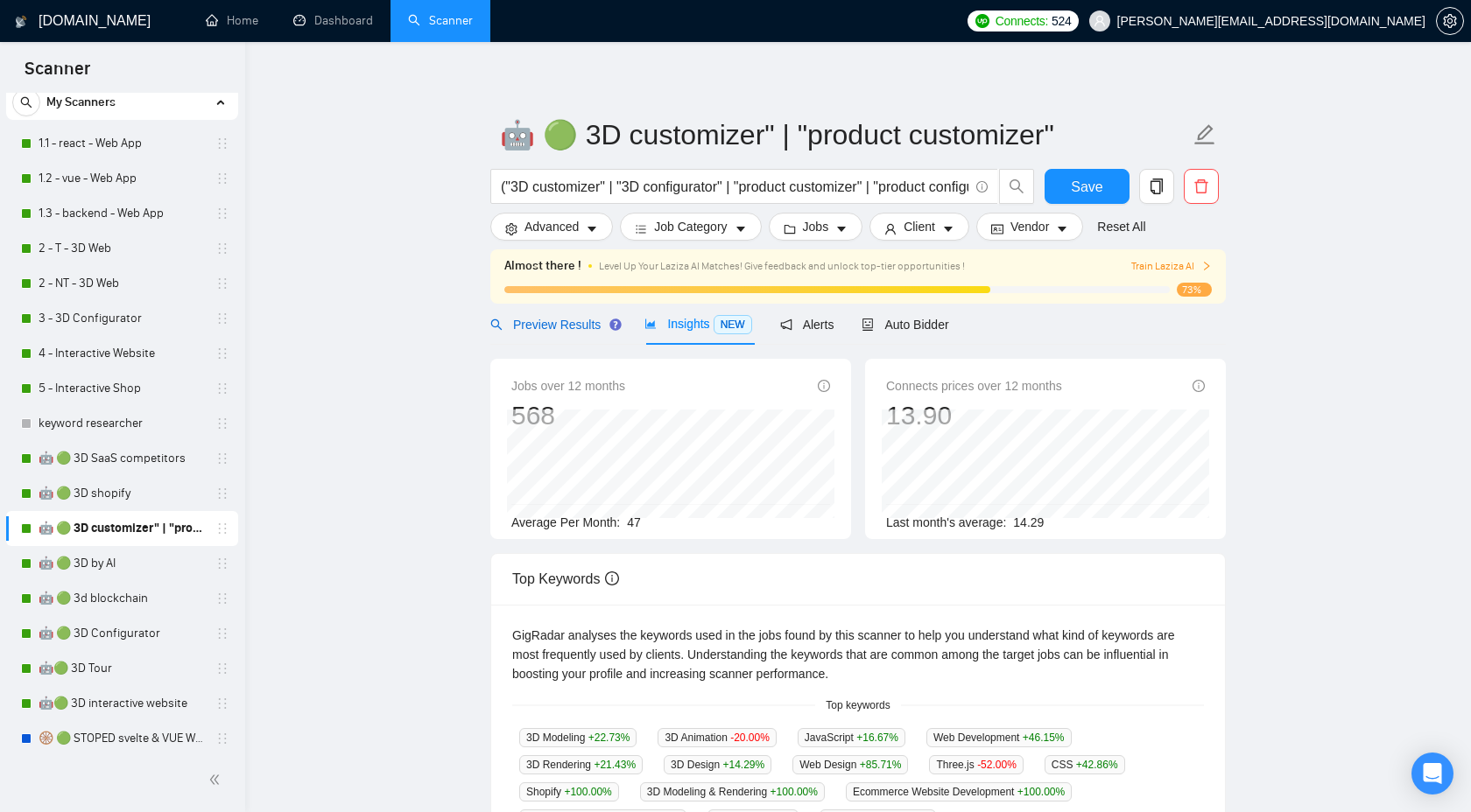
click at [572, 323] on span "Preview Results" at bounding box center [553, 325] width 126 height 14
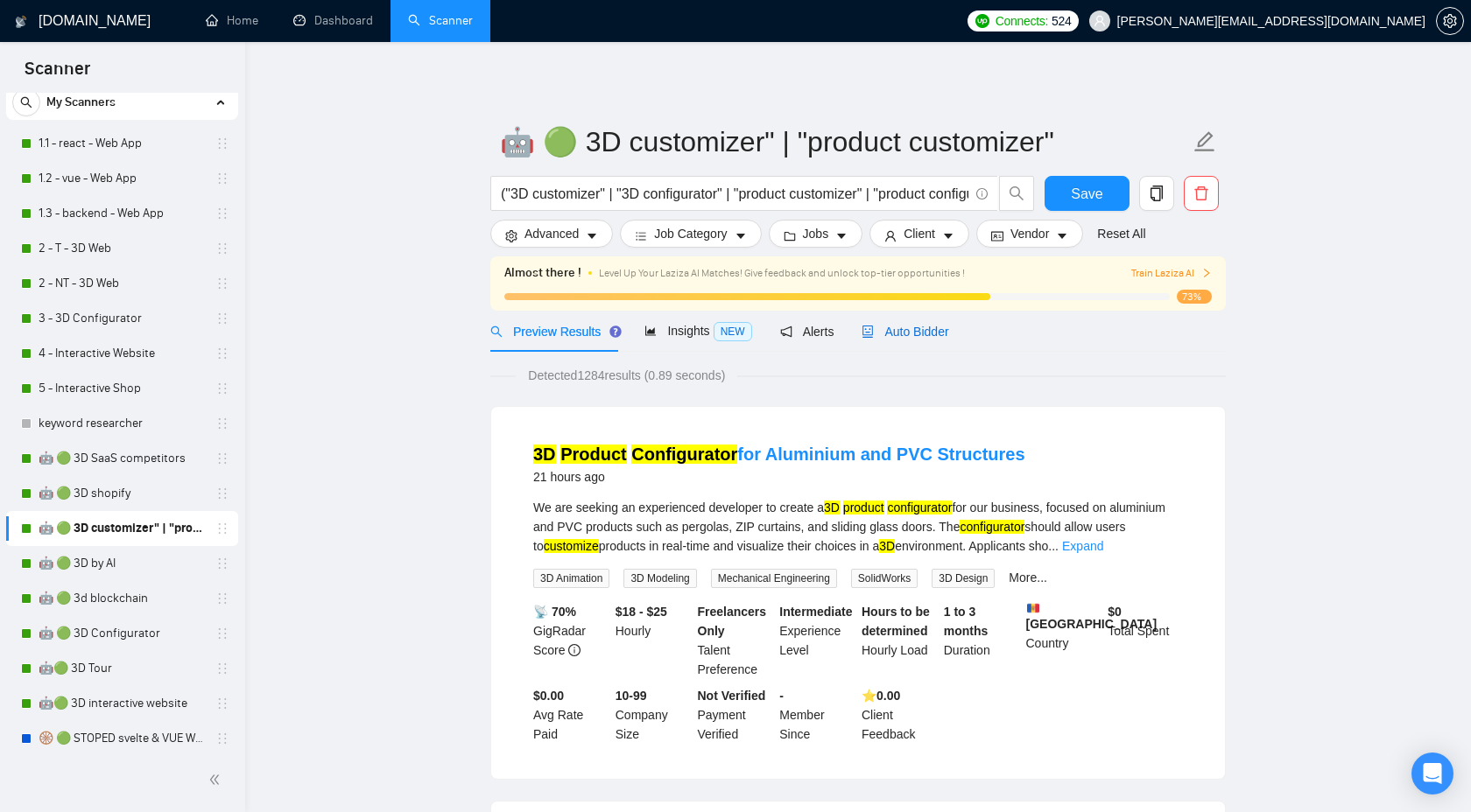
click at [924, 338] on span "Auto Bidder" at bounding box center [905, 332] width 87 height 14
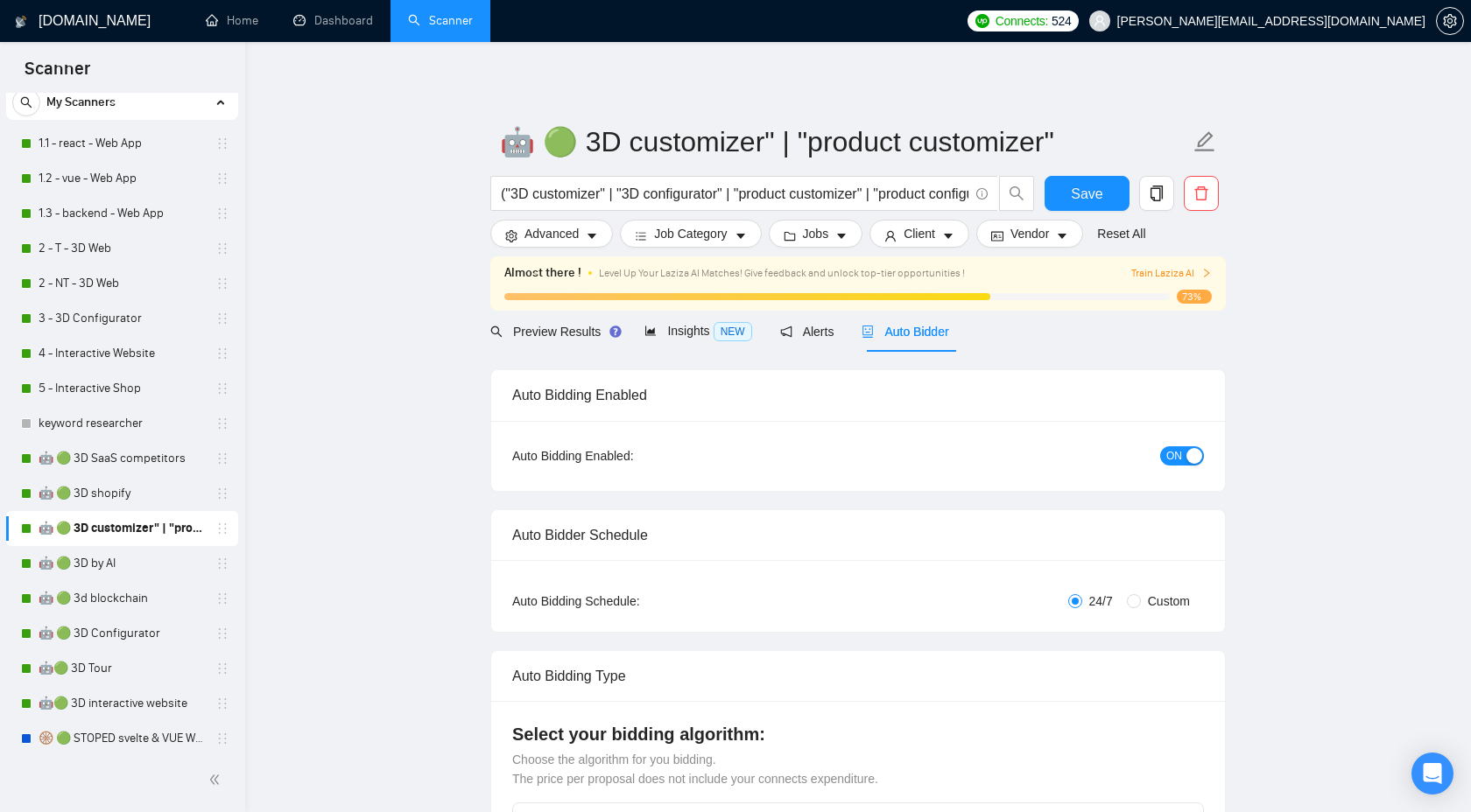
checkbox input "true"
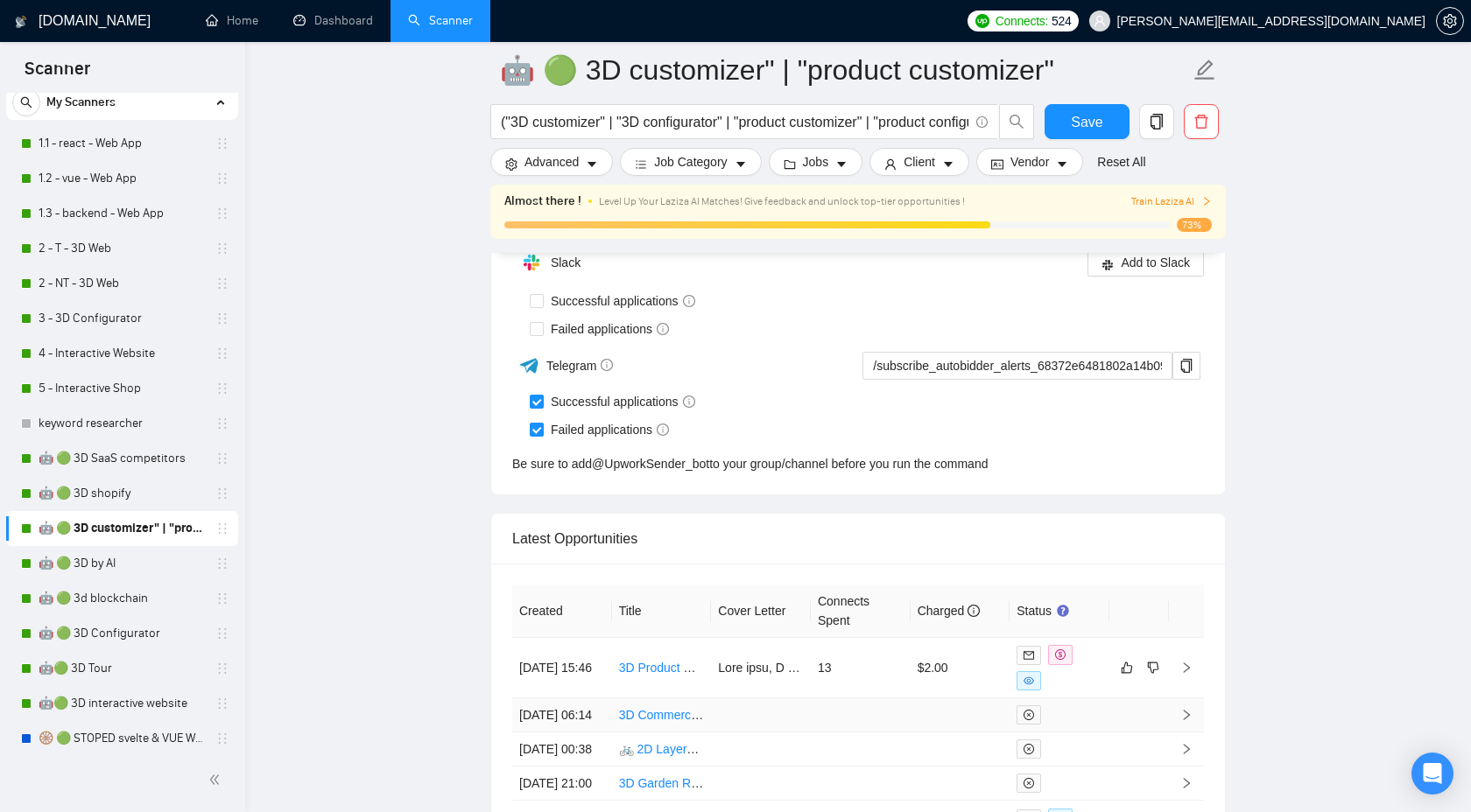
scroll to position [4406, 0]
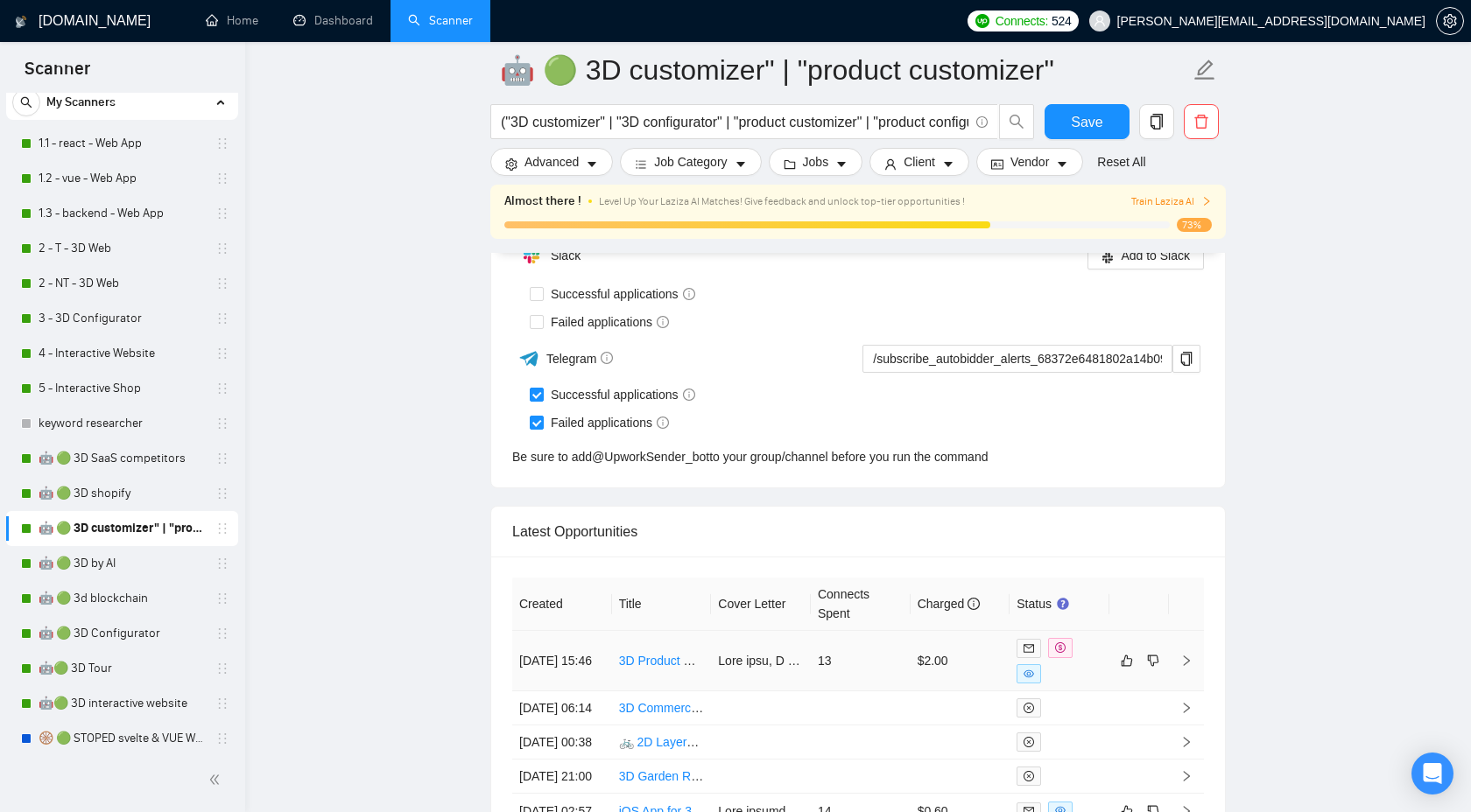
click at [1185, 667] on icon "right" at bounding box center [1186, 661] width 12 height 12
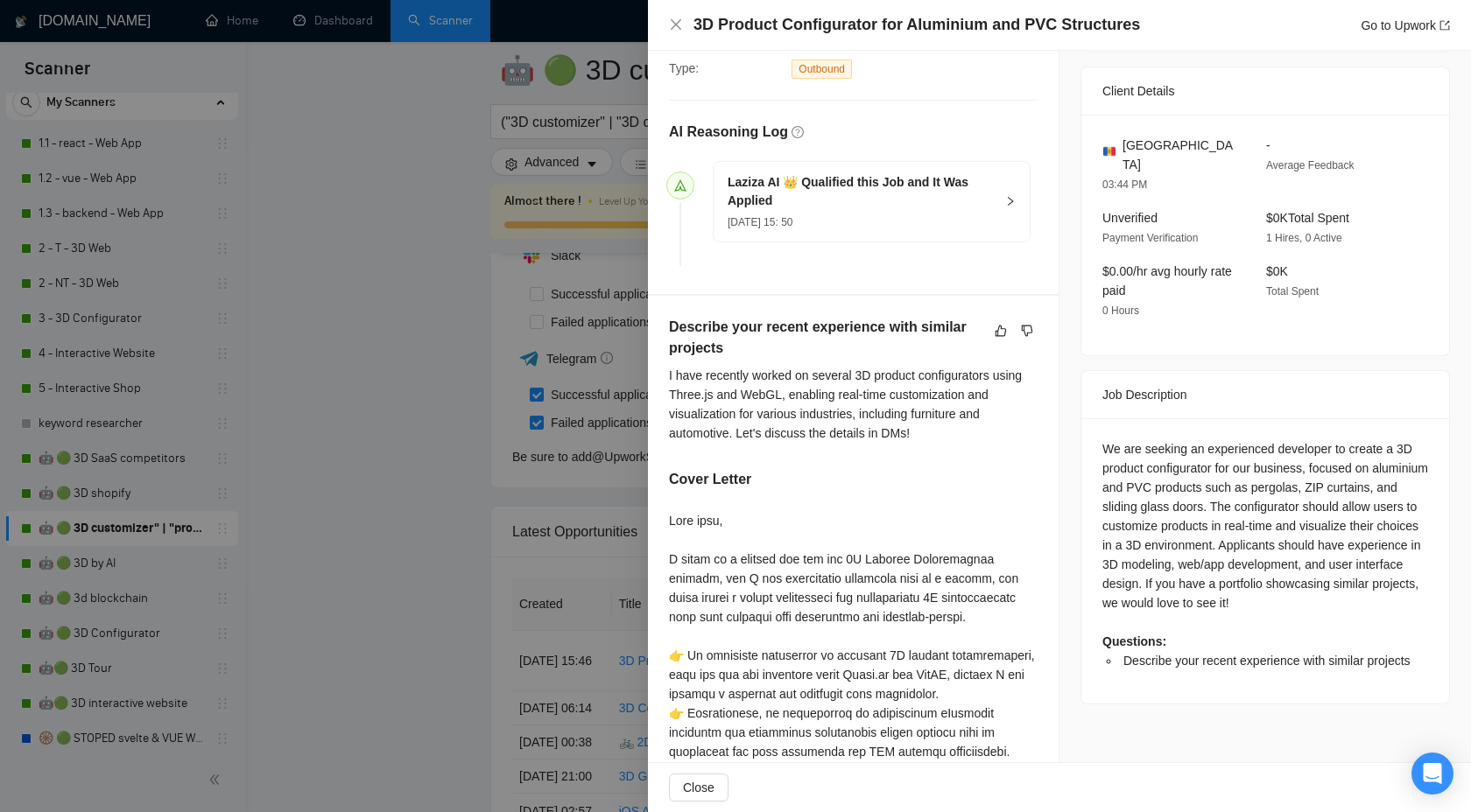
scroll to position [400, 0]
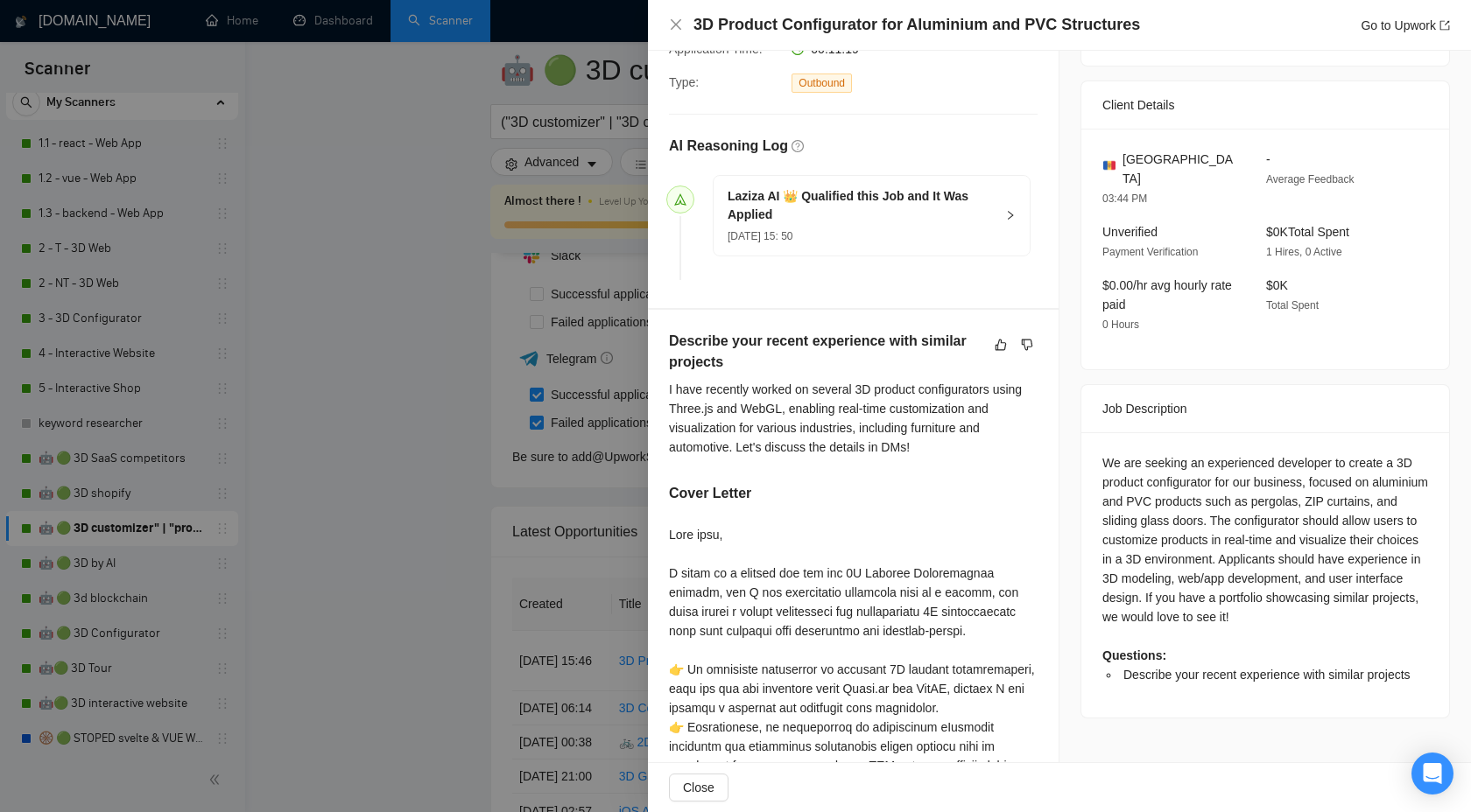
click at [1002, 216] on div "Laziza AI 👑 Qualified this Job and It Was Applied 17 Sep, 2025 15: 50" at bounding box center [872, 216] width 316 height 80
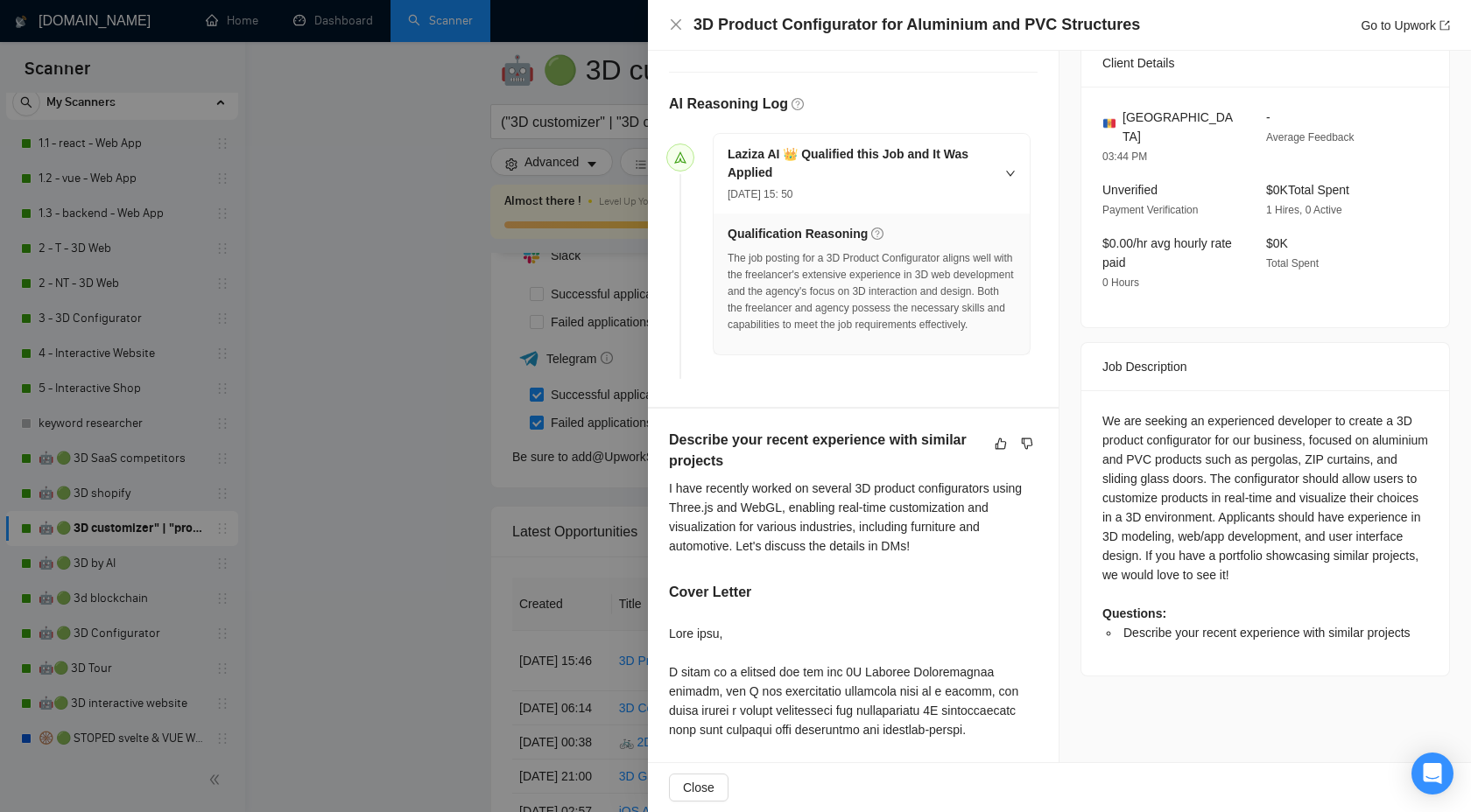
scroll to position [0, 0]
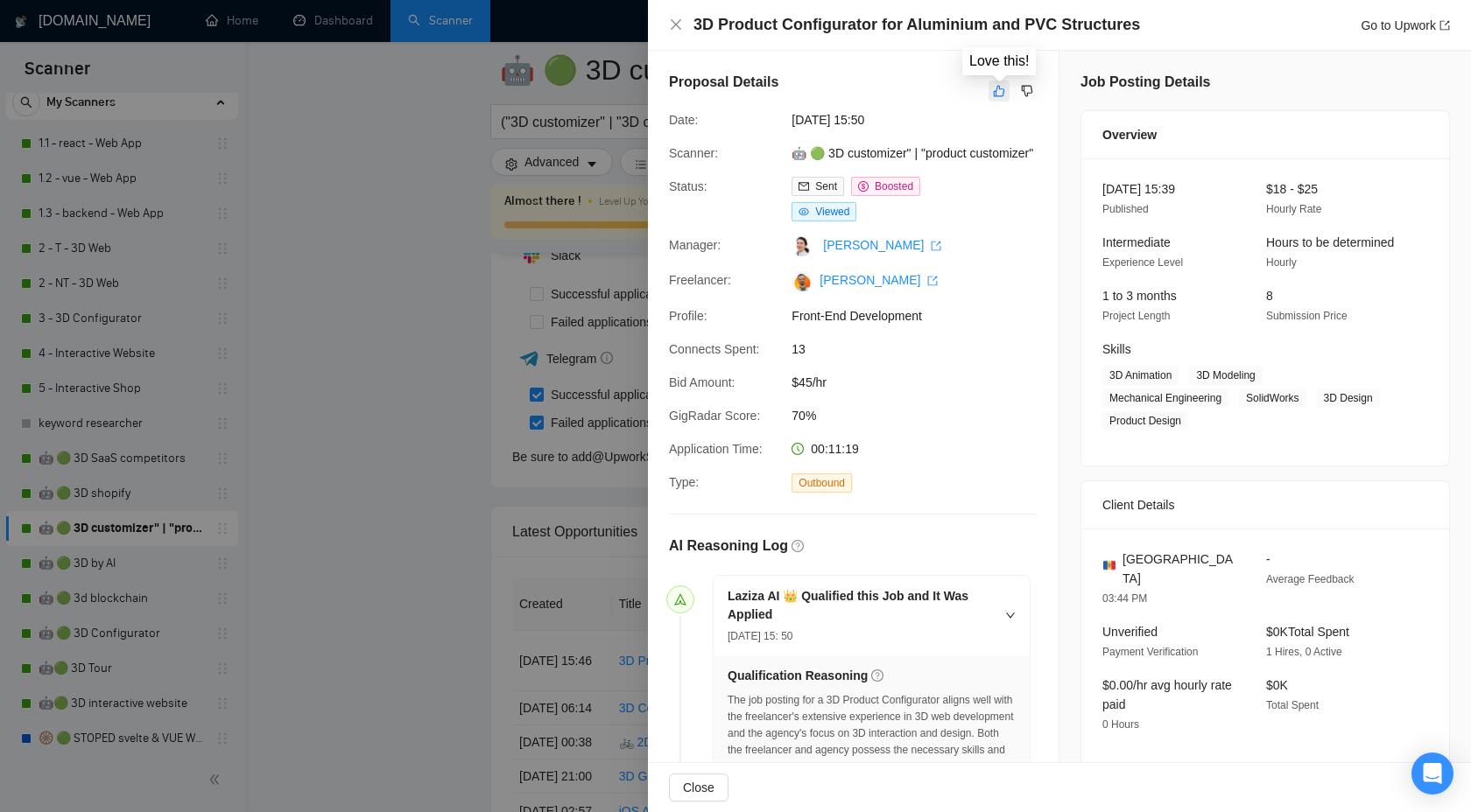
click at [997, 88] on icon "like" at bounding box center [999, 91] width 12 height 14
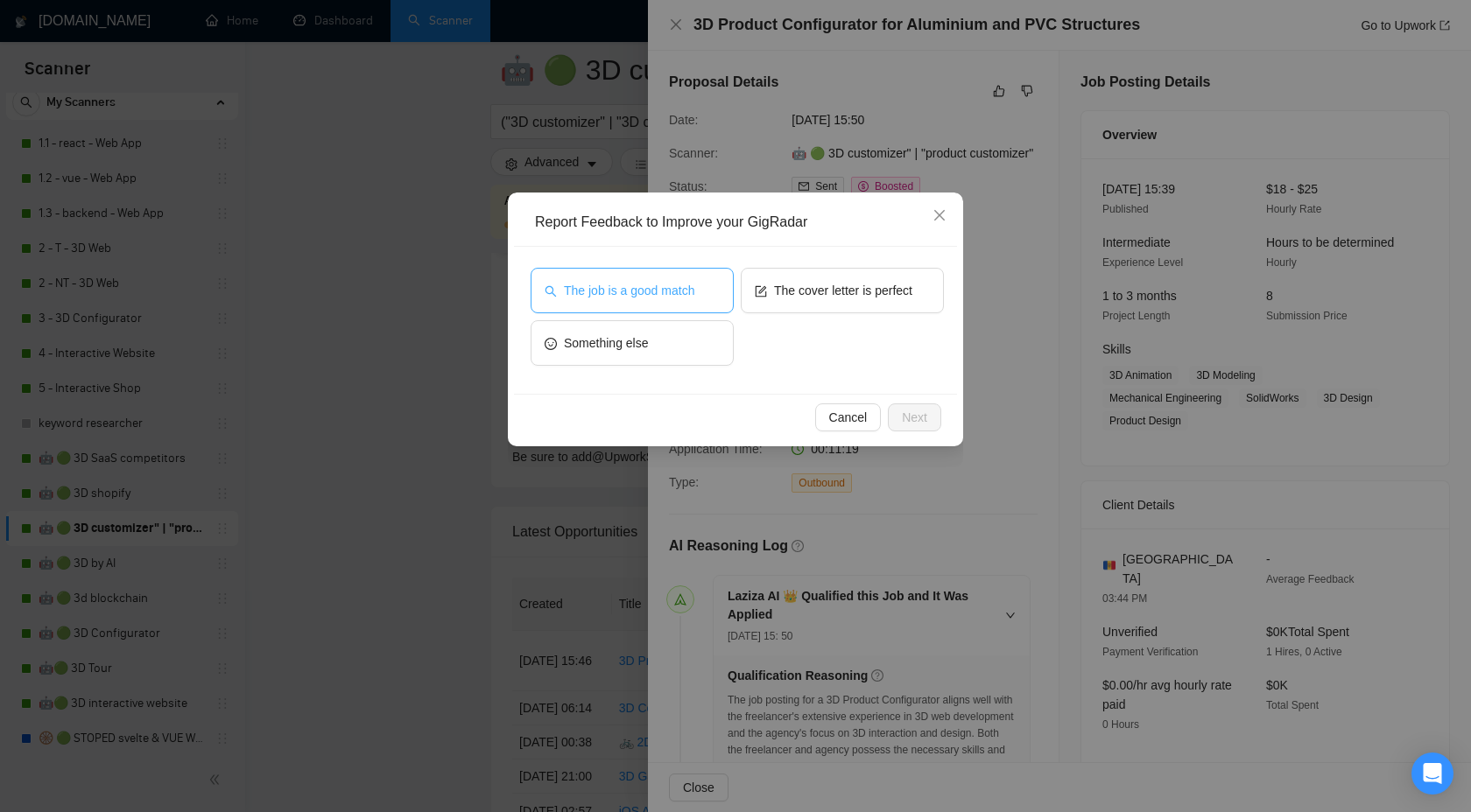
click at [656, 289] on span "The job is a good match" at bounding box center [629, 291] width 131 height 19
click at [857, 312] on button "The cover letter is perfect" at bounding box center [842, 291] width 203 height 46
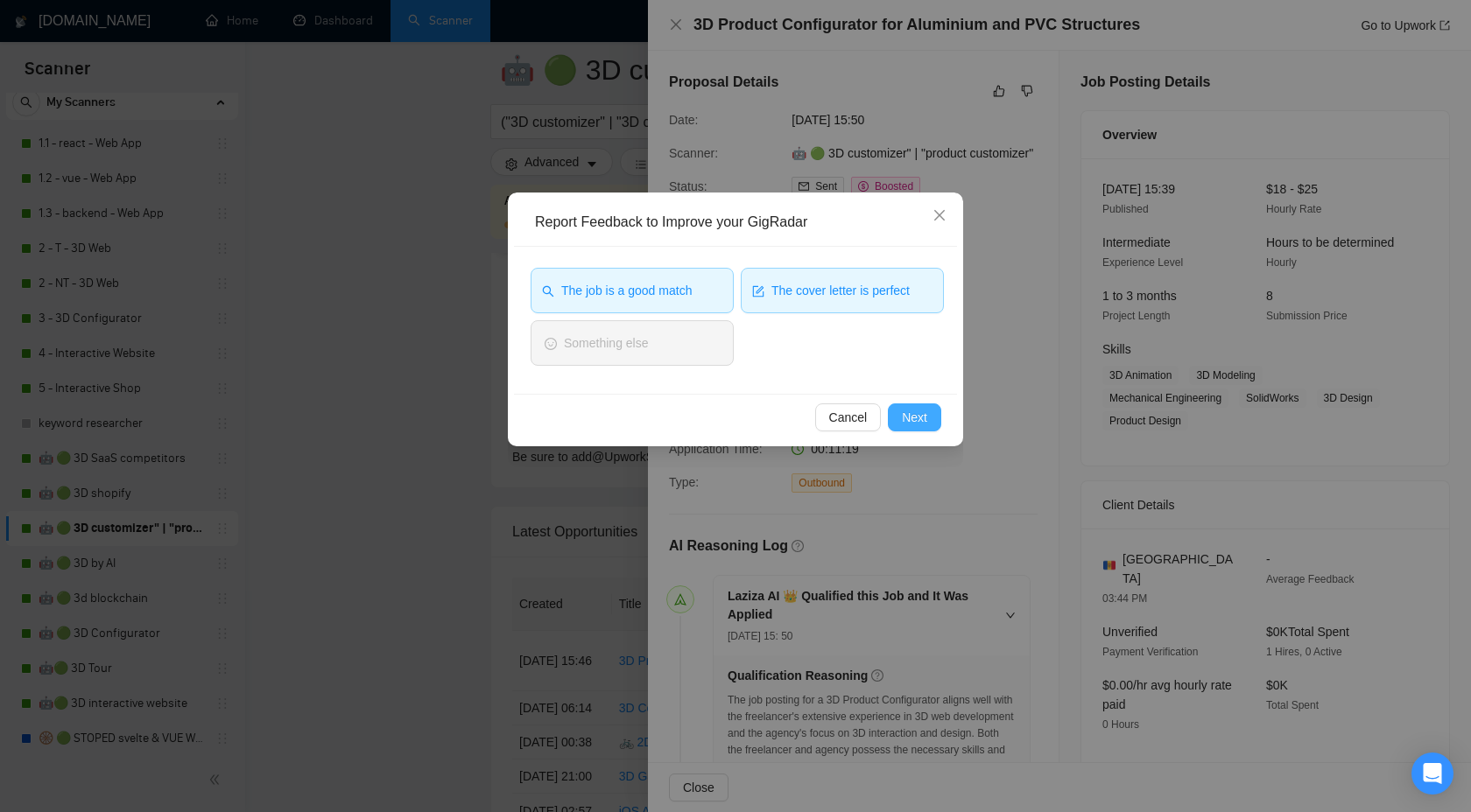
click at [917, 415] on span "Next" at bounding box center [914, 418] width 26 height 19
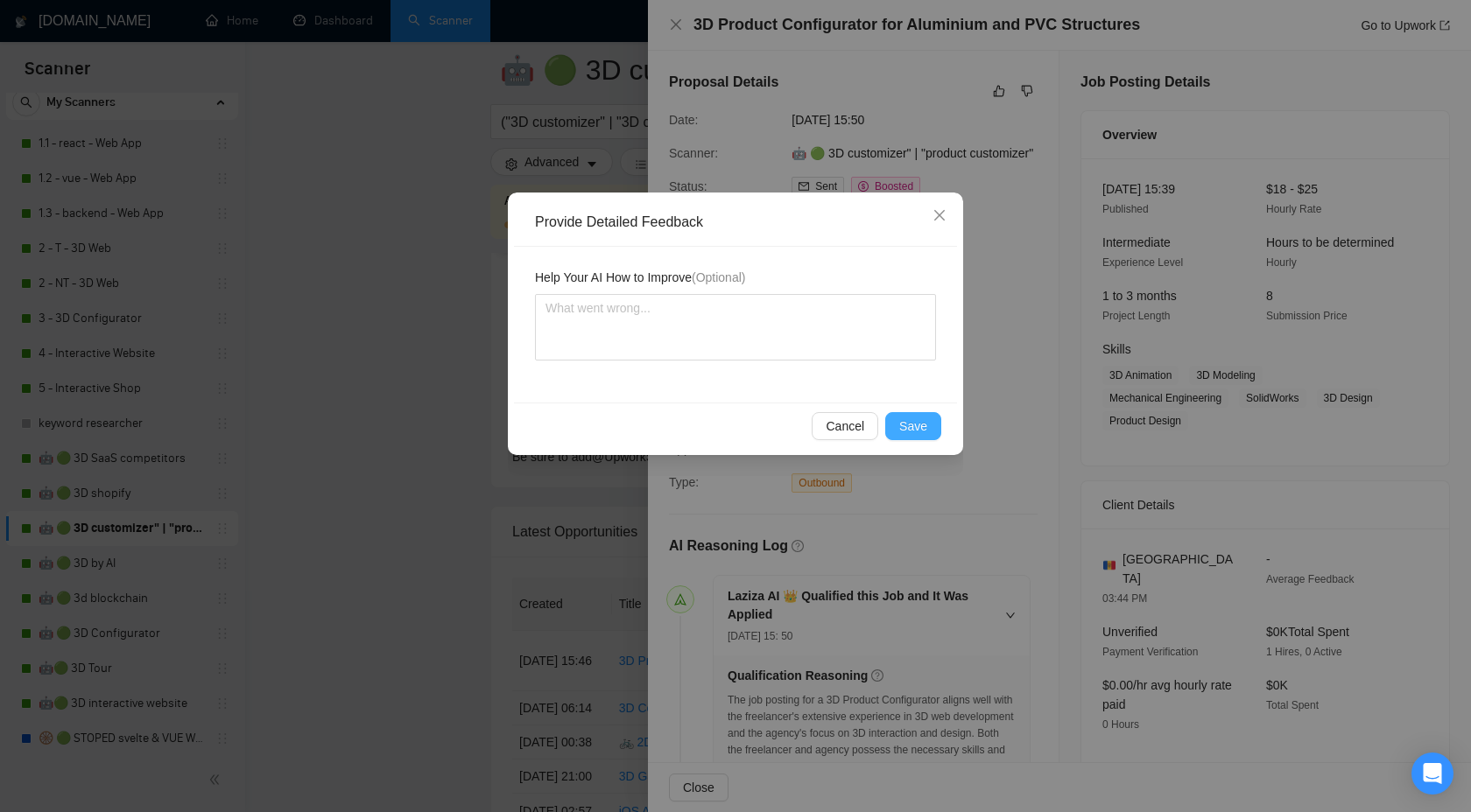
click at [904, 422] on span "Save" at bounding box center [913, 427] width 28 height 19
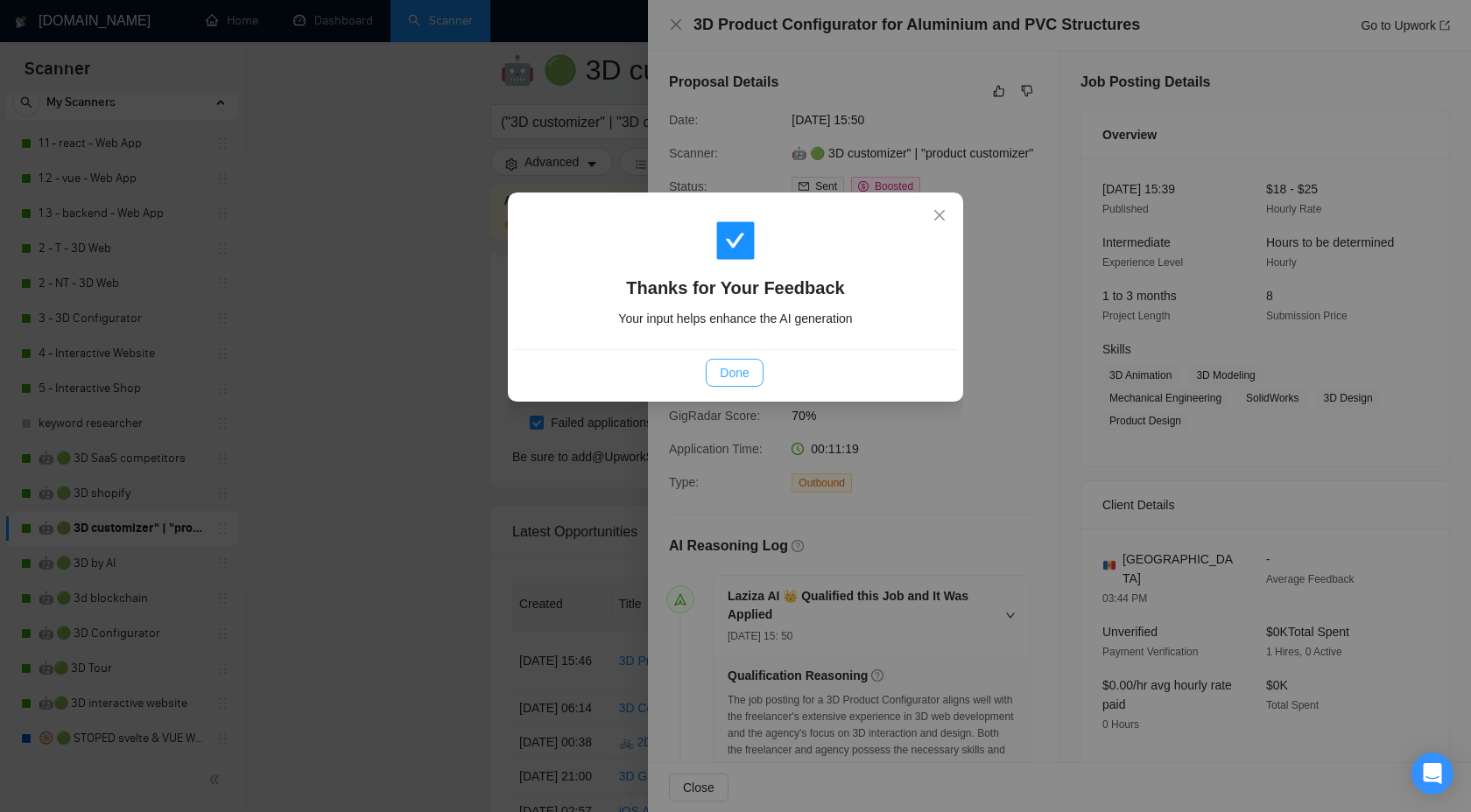
click at [754, 371] on button "Done" at bounding box center [734, 373] width 57 height 28
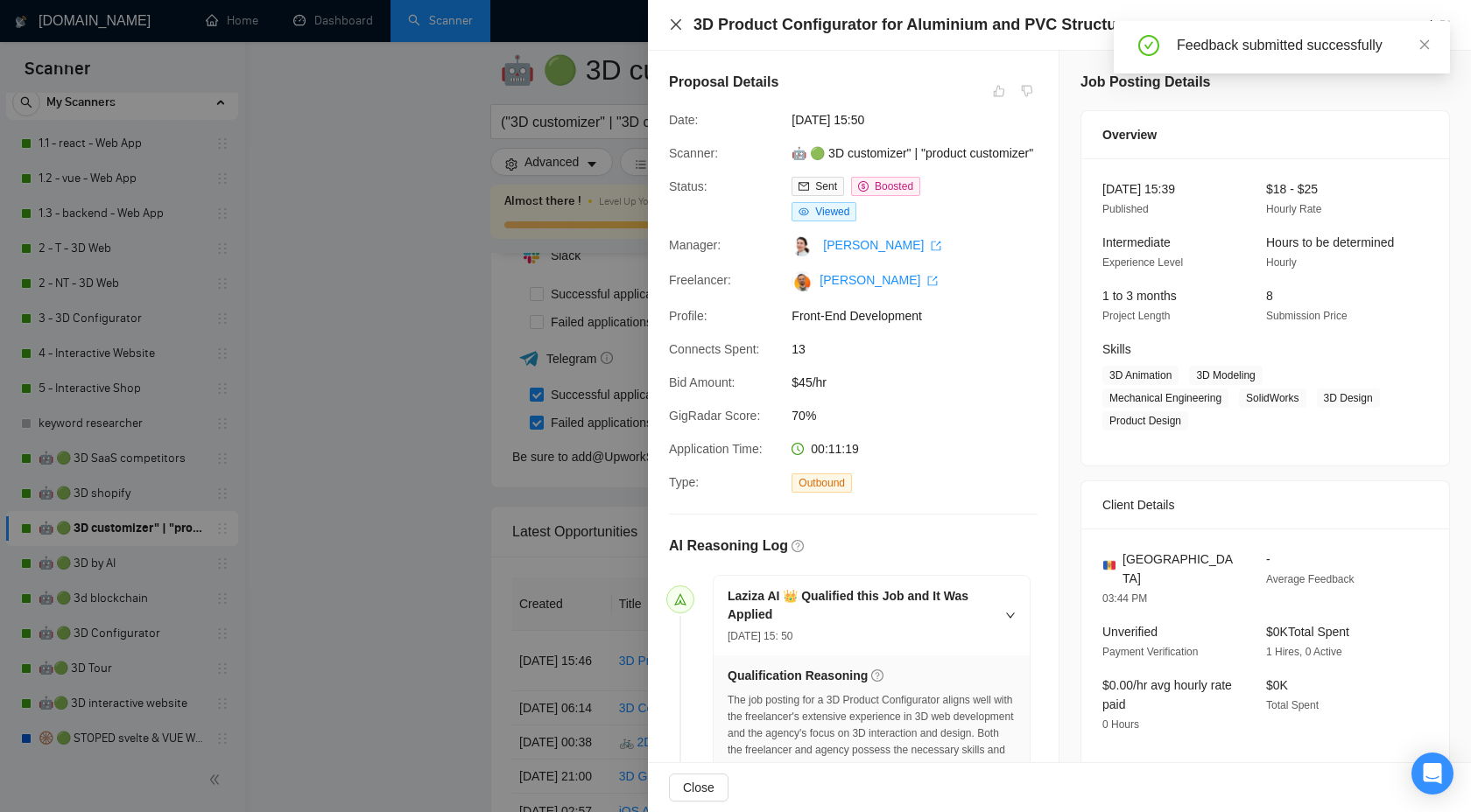
click at [678, 21] on icon "close" at bounding box center [676, 25] width 14 height 14
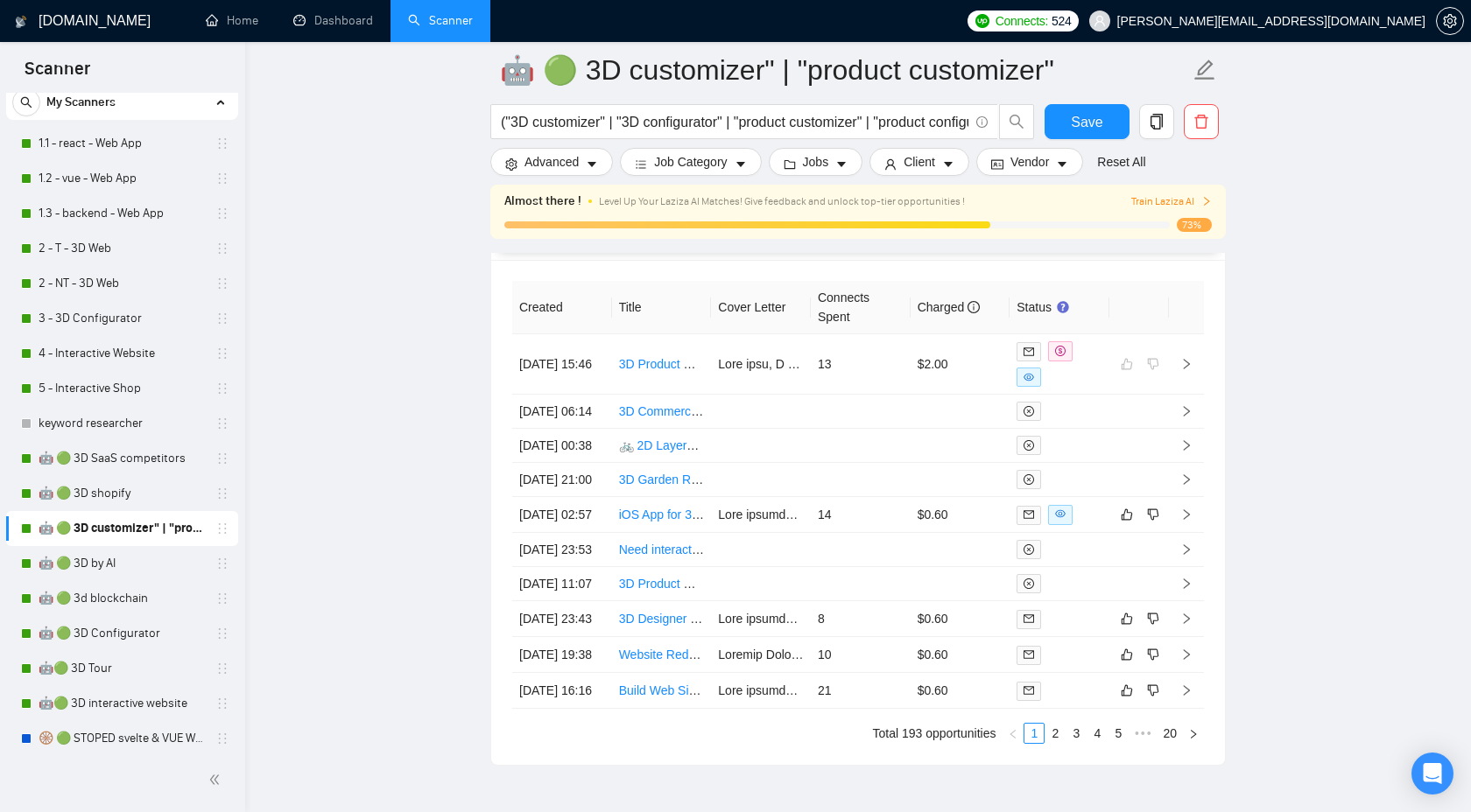
scroll to position [4726, 0]
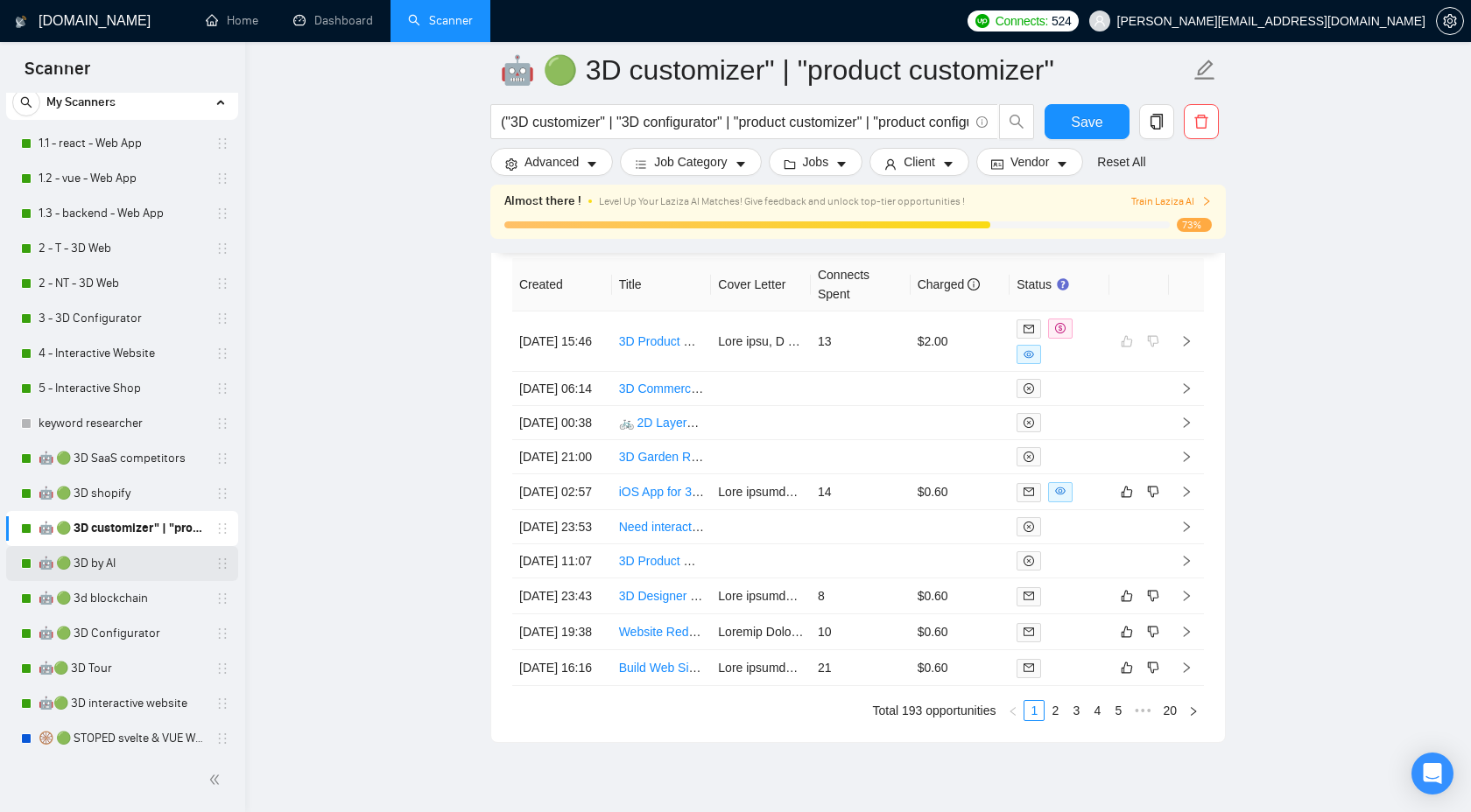
click at [179, 554] on link "🤖 🟢 3D by AI" at bounding box center [122, 564] width 166 height 35
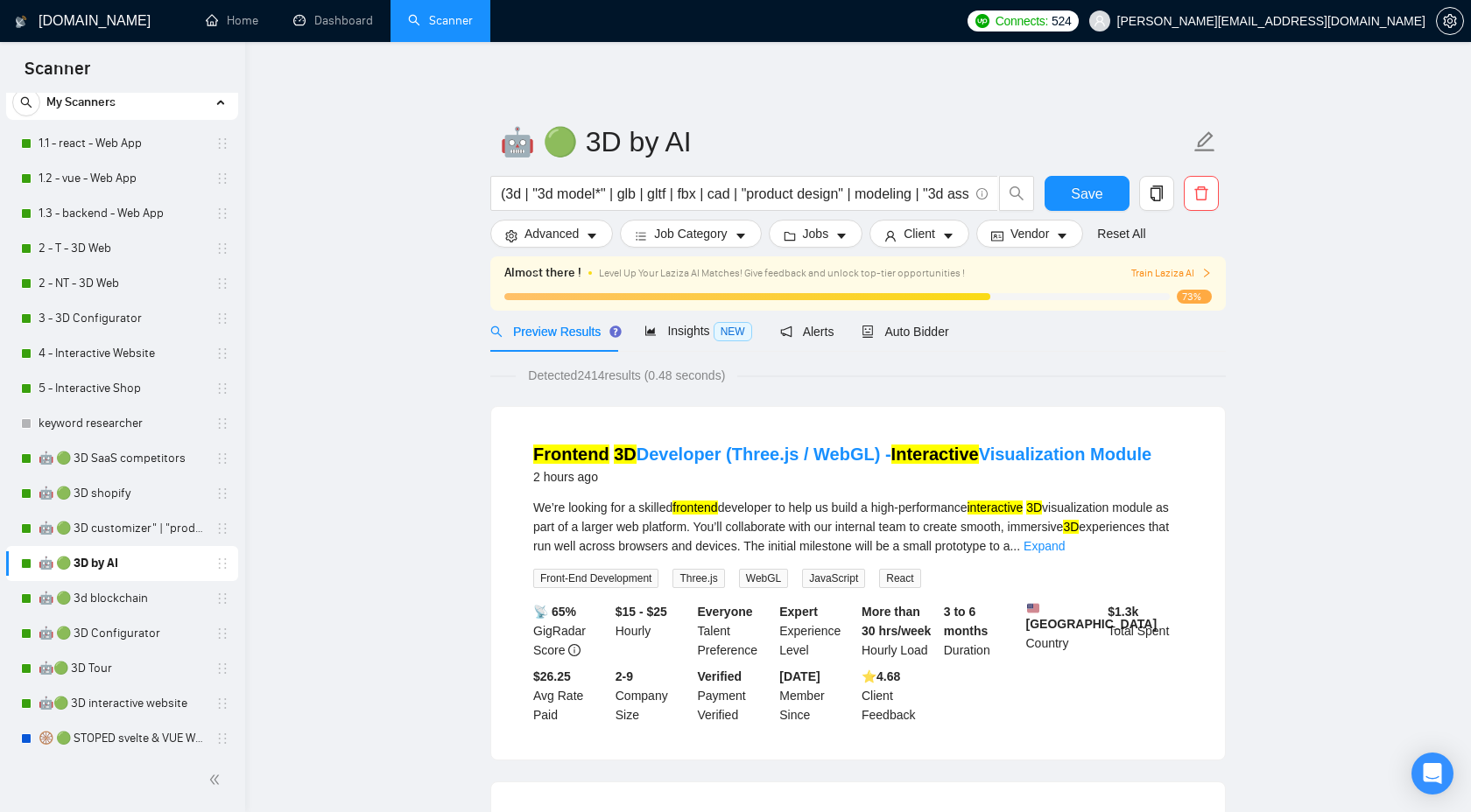
click at [906, 330] on span "Auto Bidder" at bounding box center [905, 332] width 87 height 14
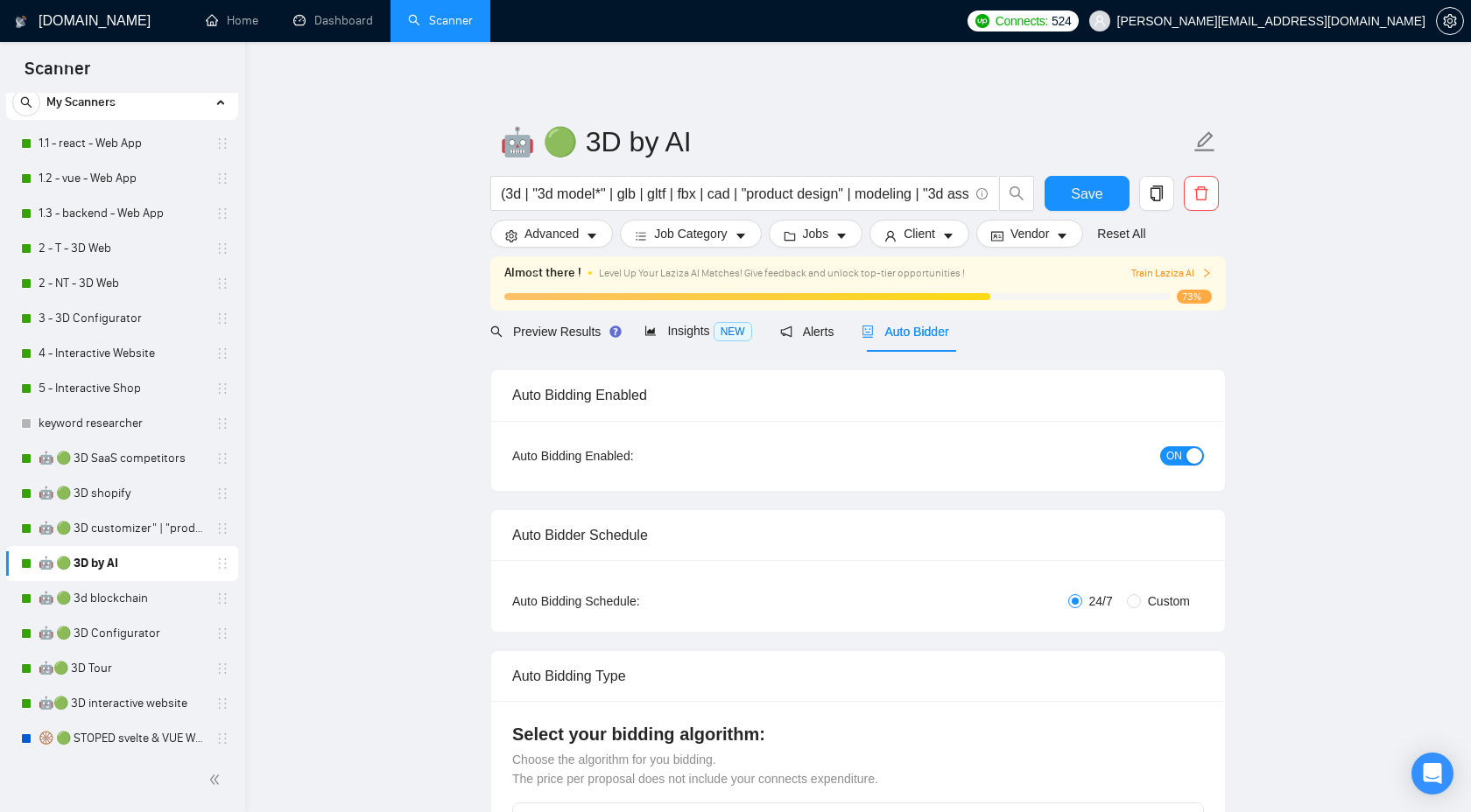
checkbox input "true"
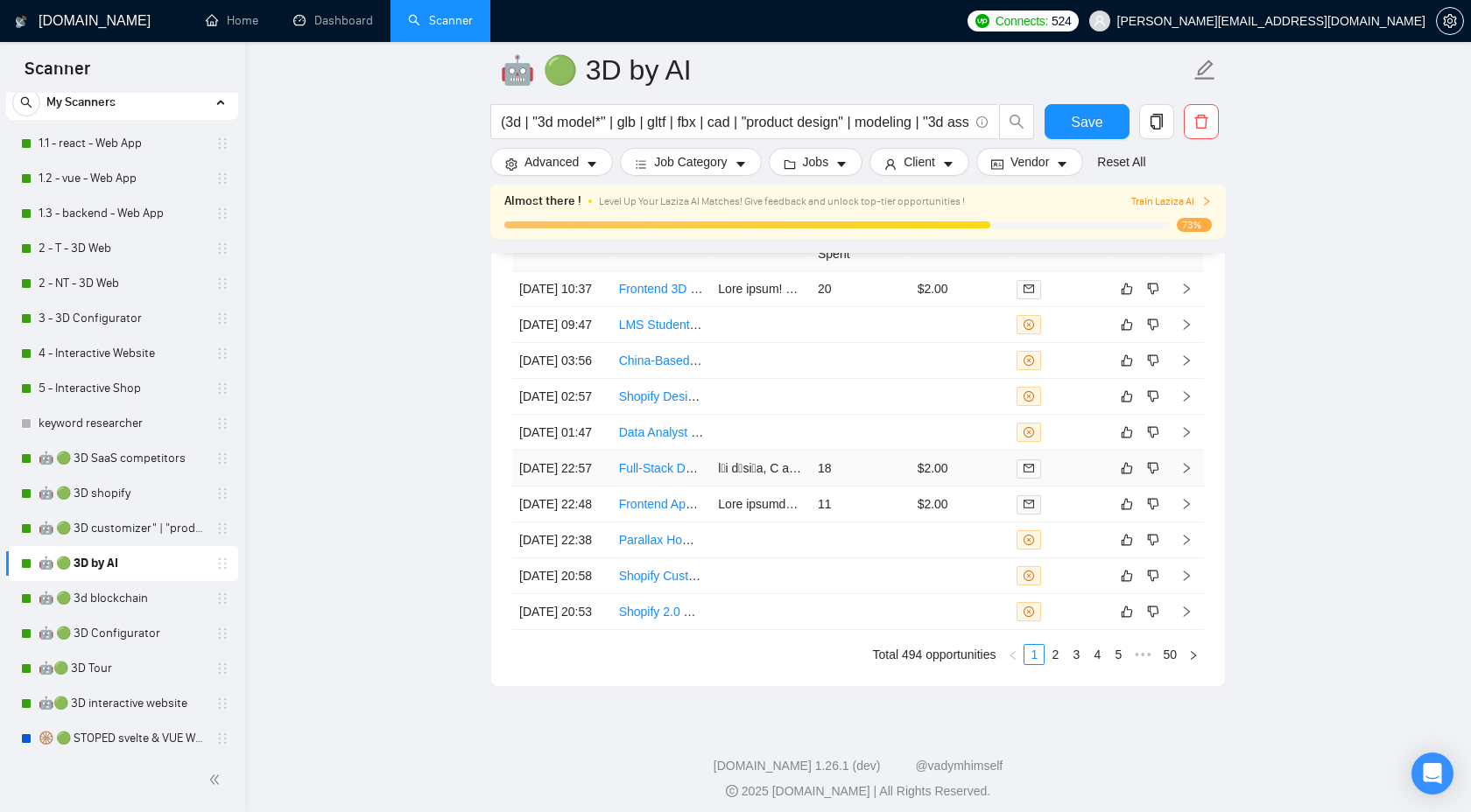
scroll to position [4873, 0]
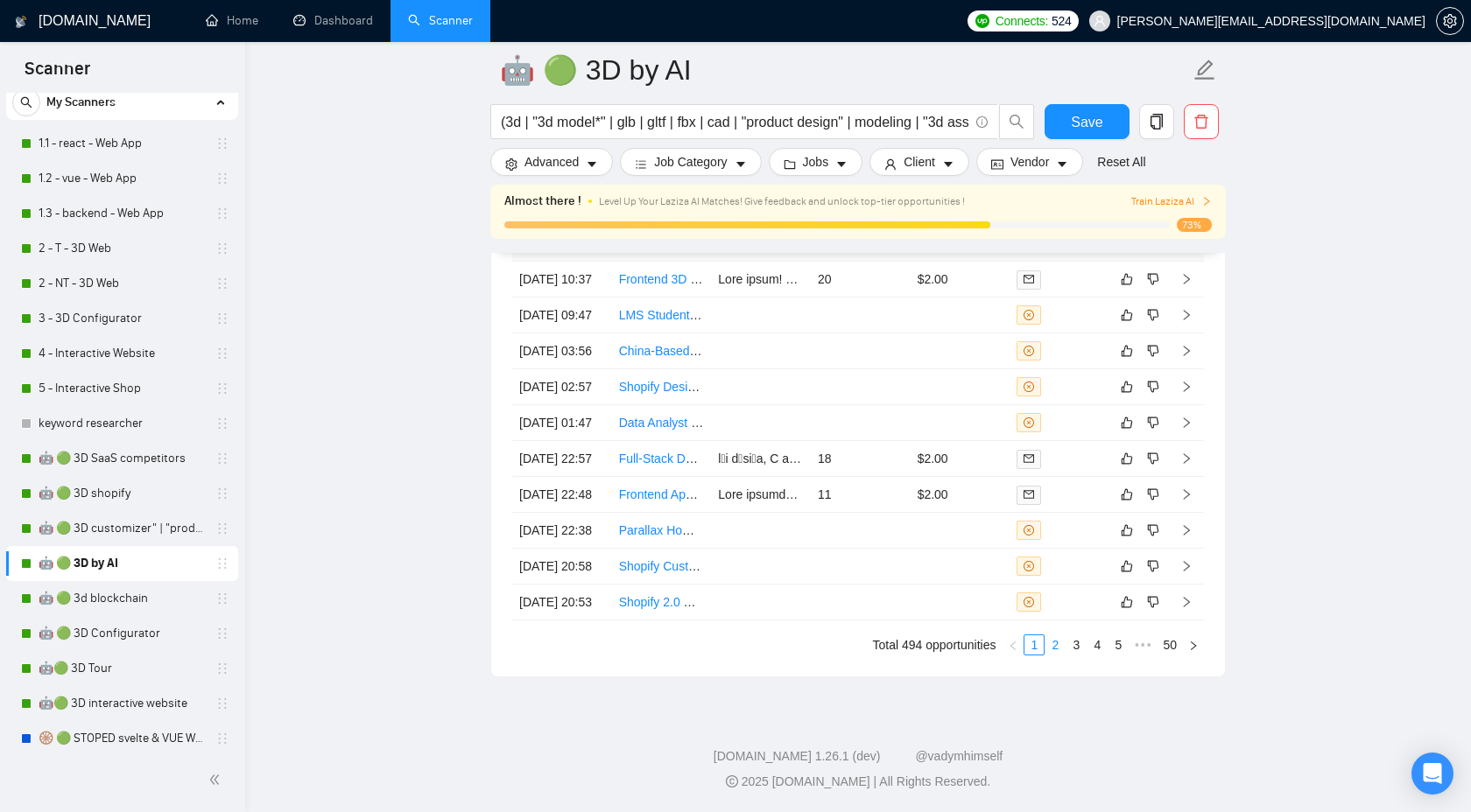
click at [1056, 655] on link "2" at bounding box center [1056, 645] width 19 height 19
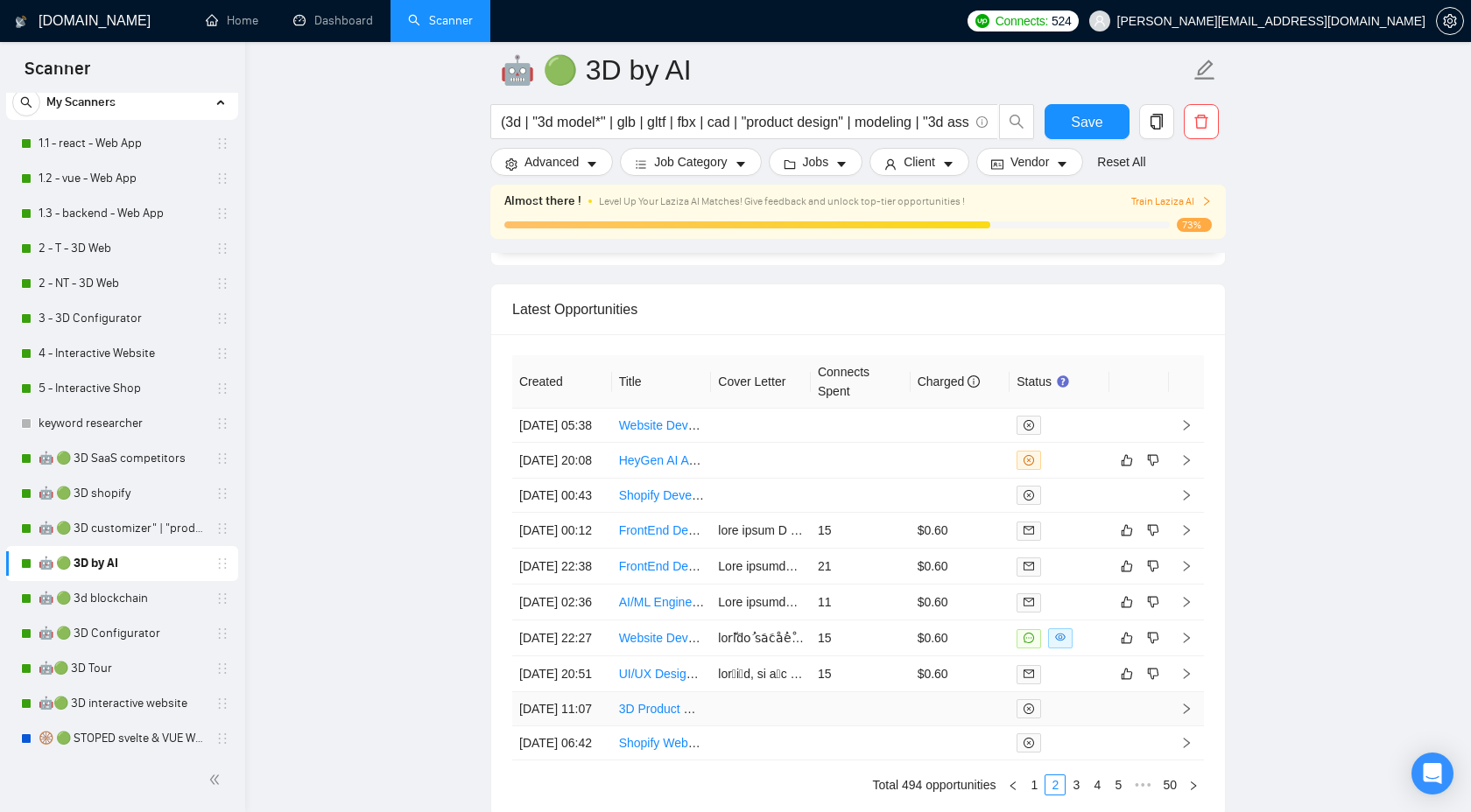
scroll to position [4645, 0]
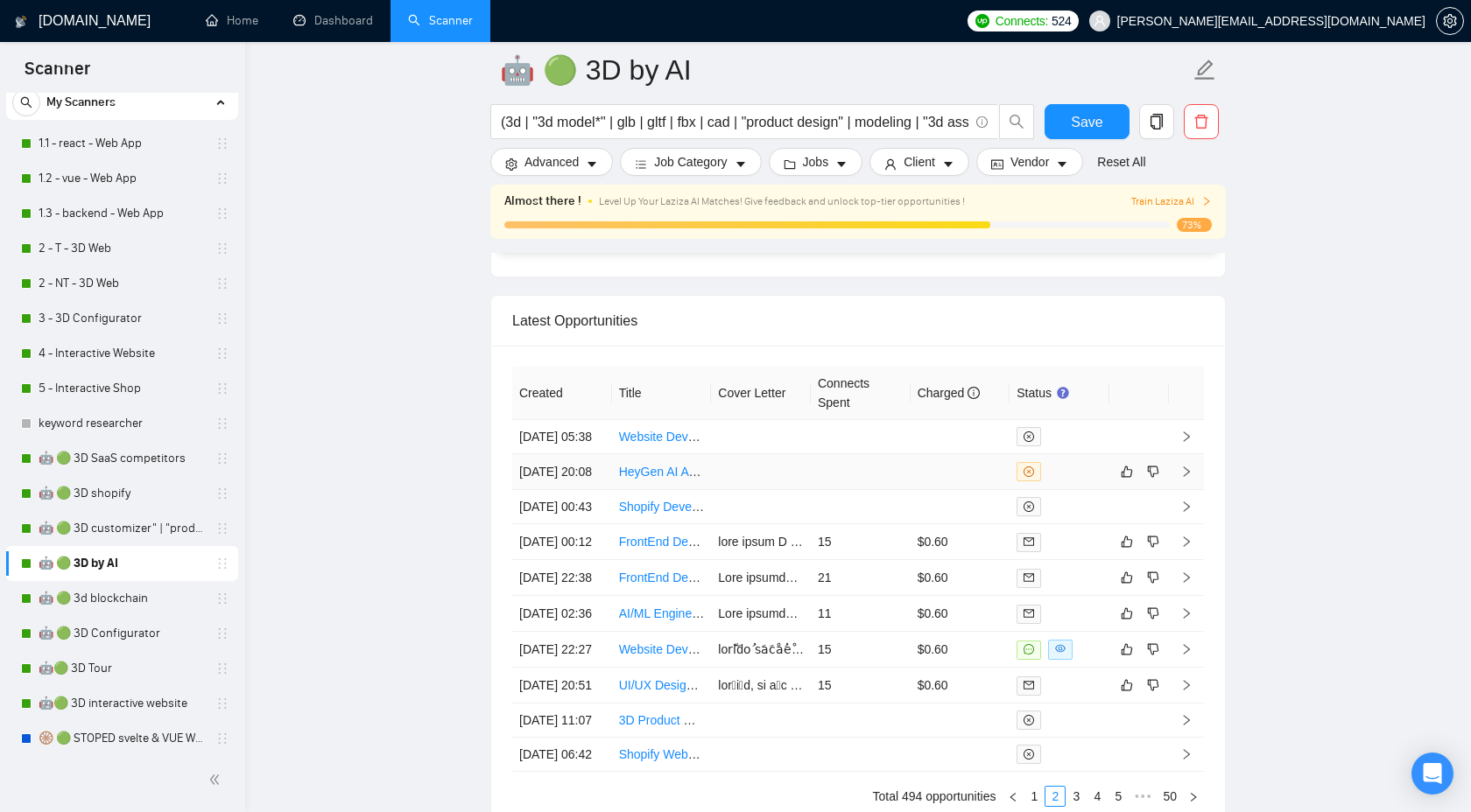
click at [1192, 490] on td at bounding box center [1187, 472] width 35 height 36
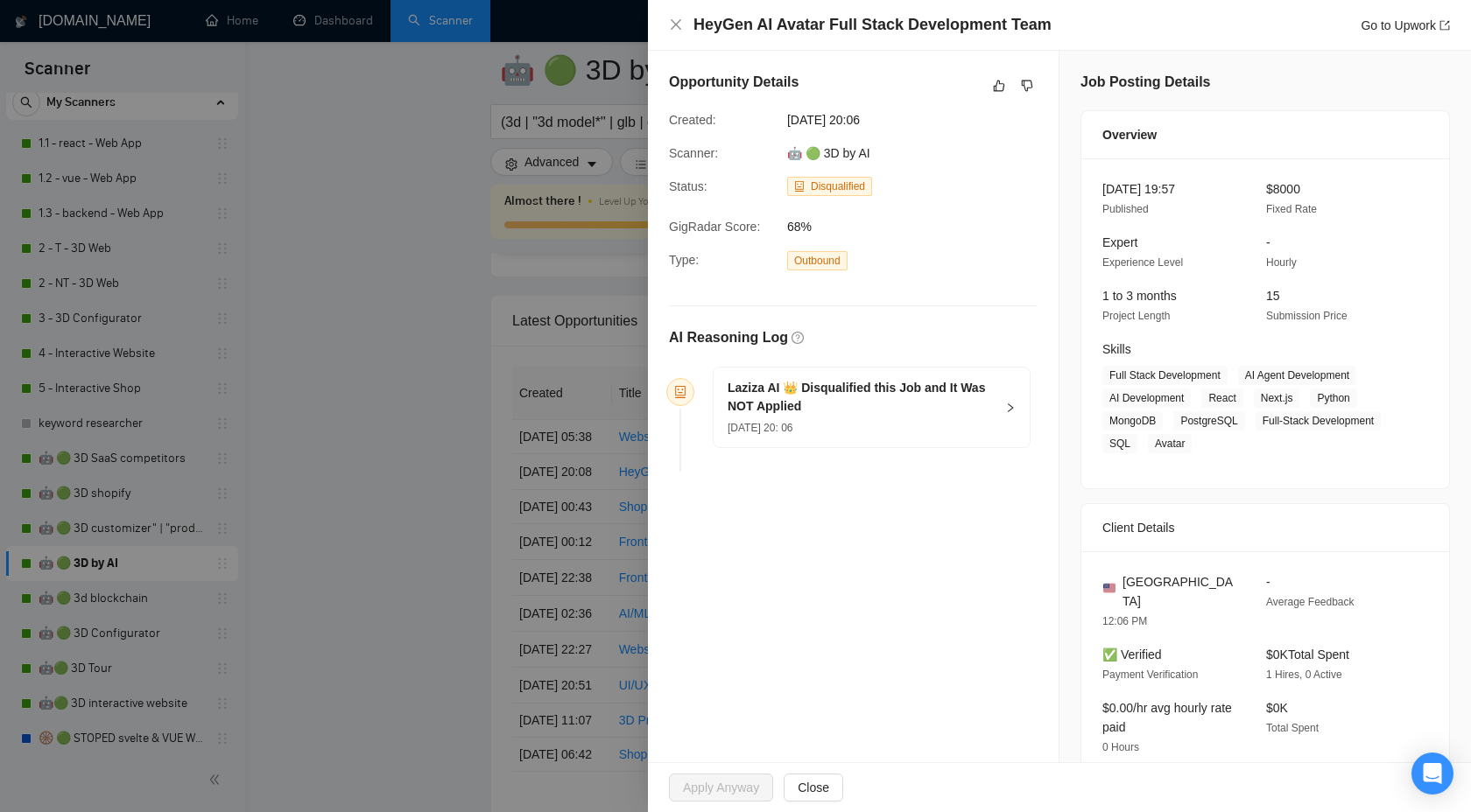
click at [987, 419] on div "16 Sep, 2025 20: 06" at bounding box center [861, 428] width 267 height 19
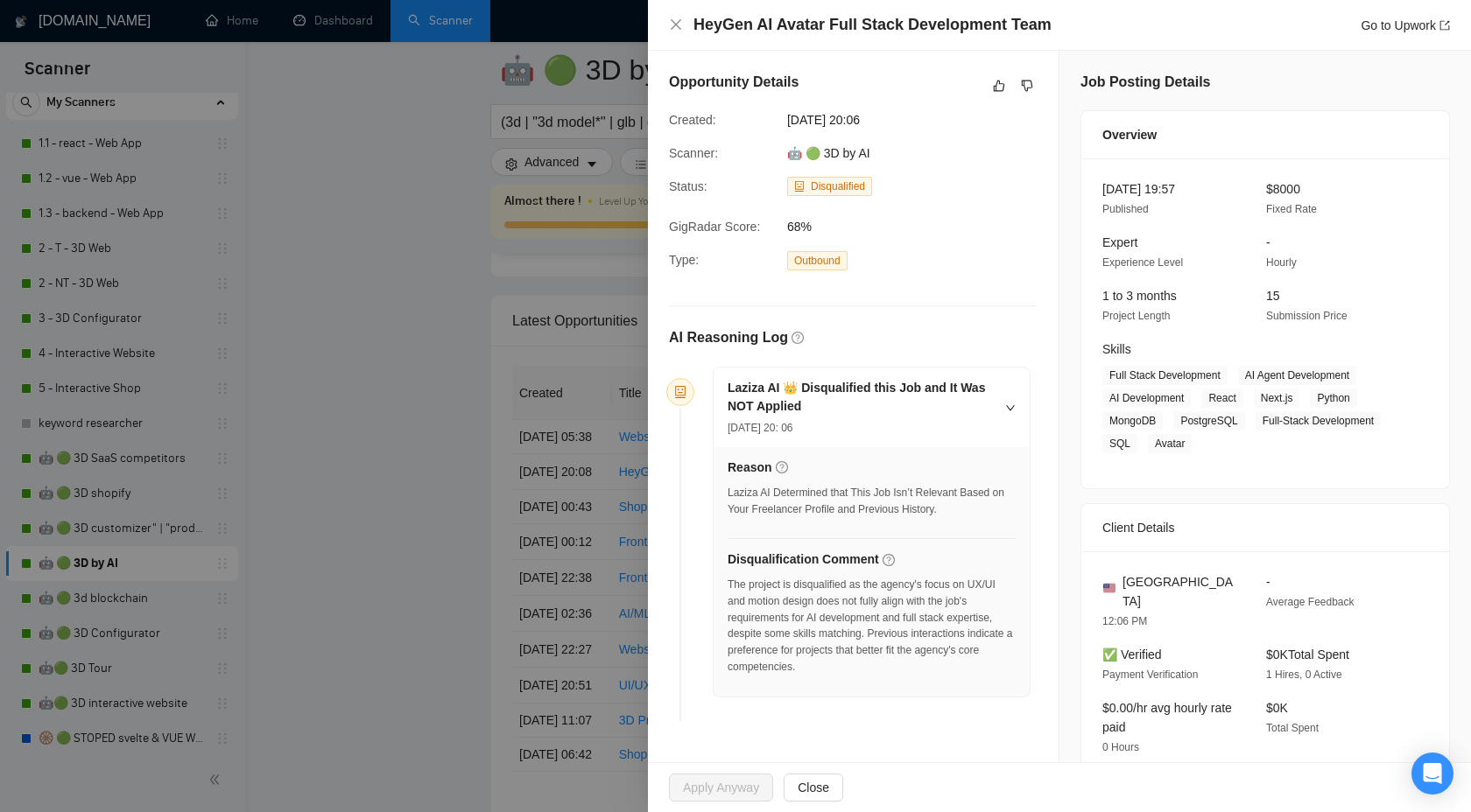
click at [492, 610] on div at bounding box center [736, 406] width 1471 height 812
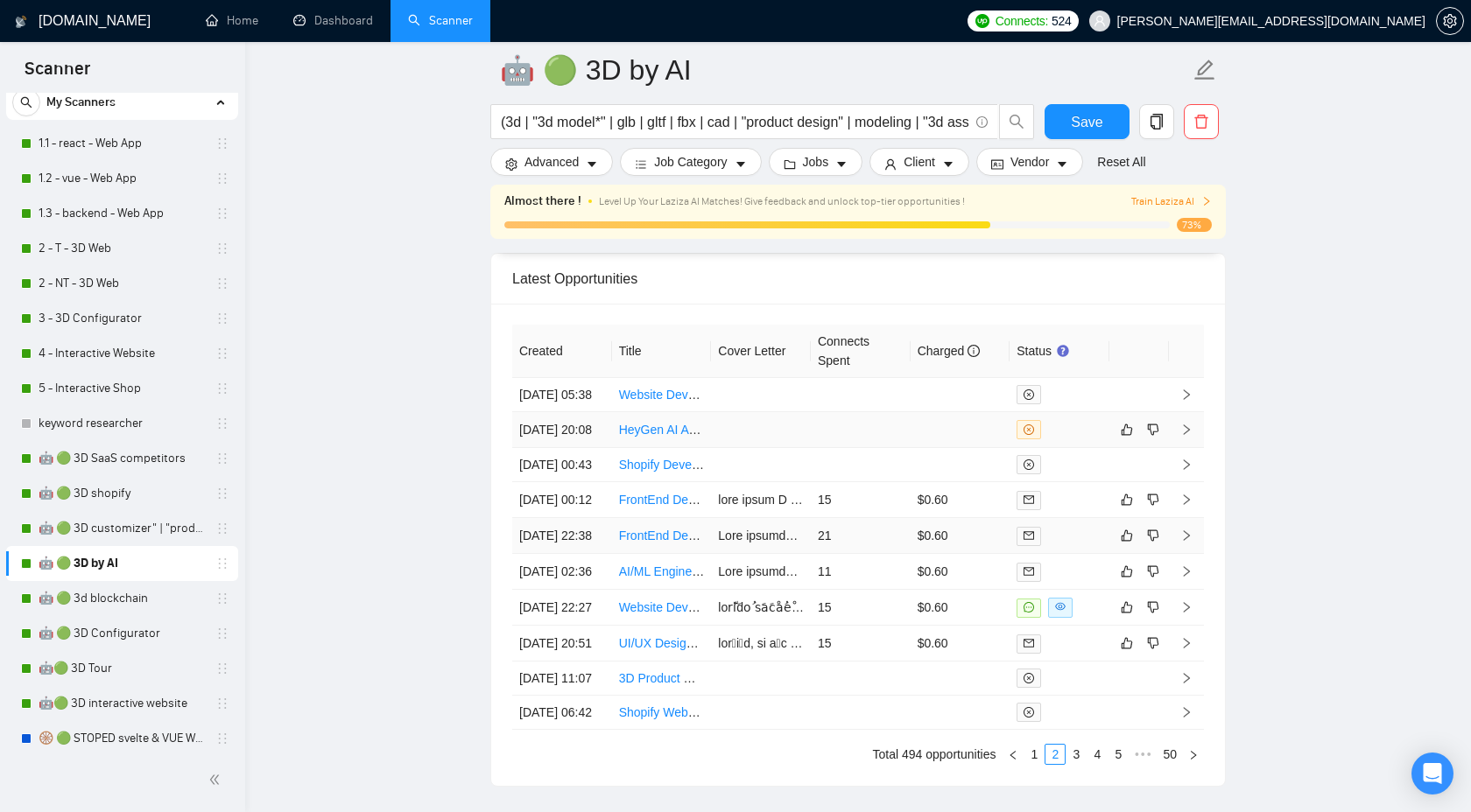
scroll to position [4598, 0]
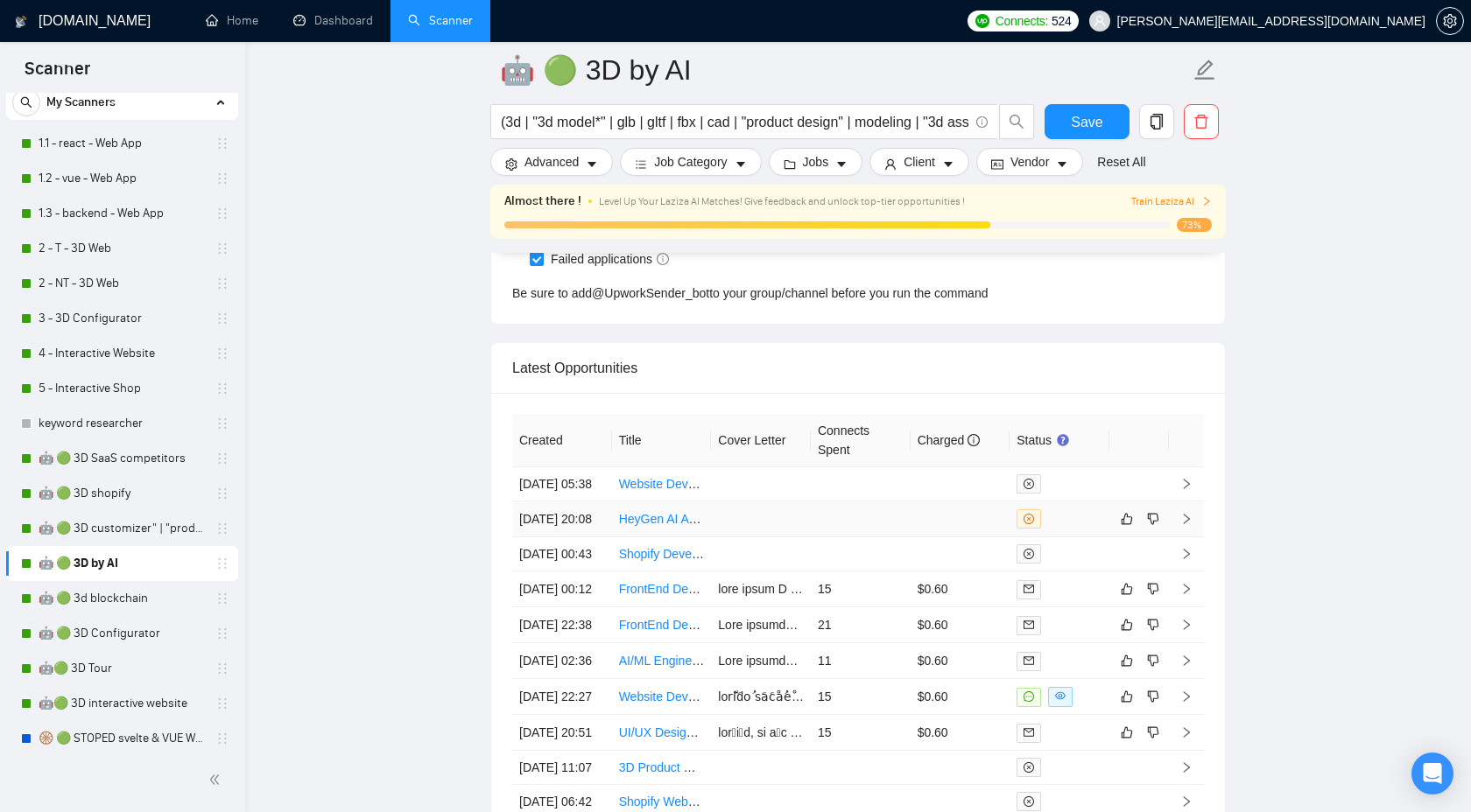
click at [1188, 525] on icon "right" at bounding box center [1186, 520] width 12 height 12
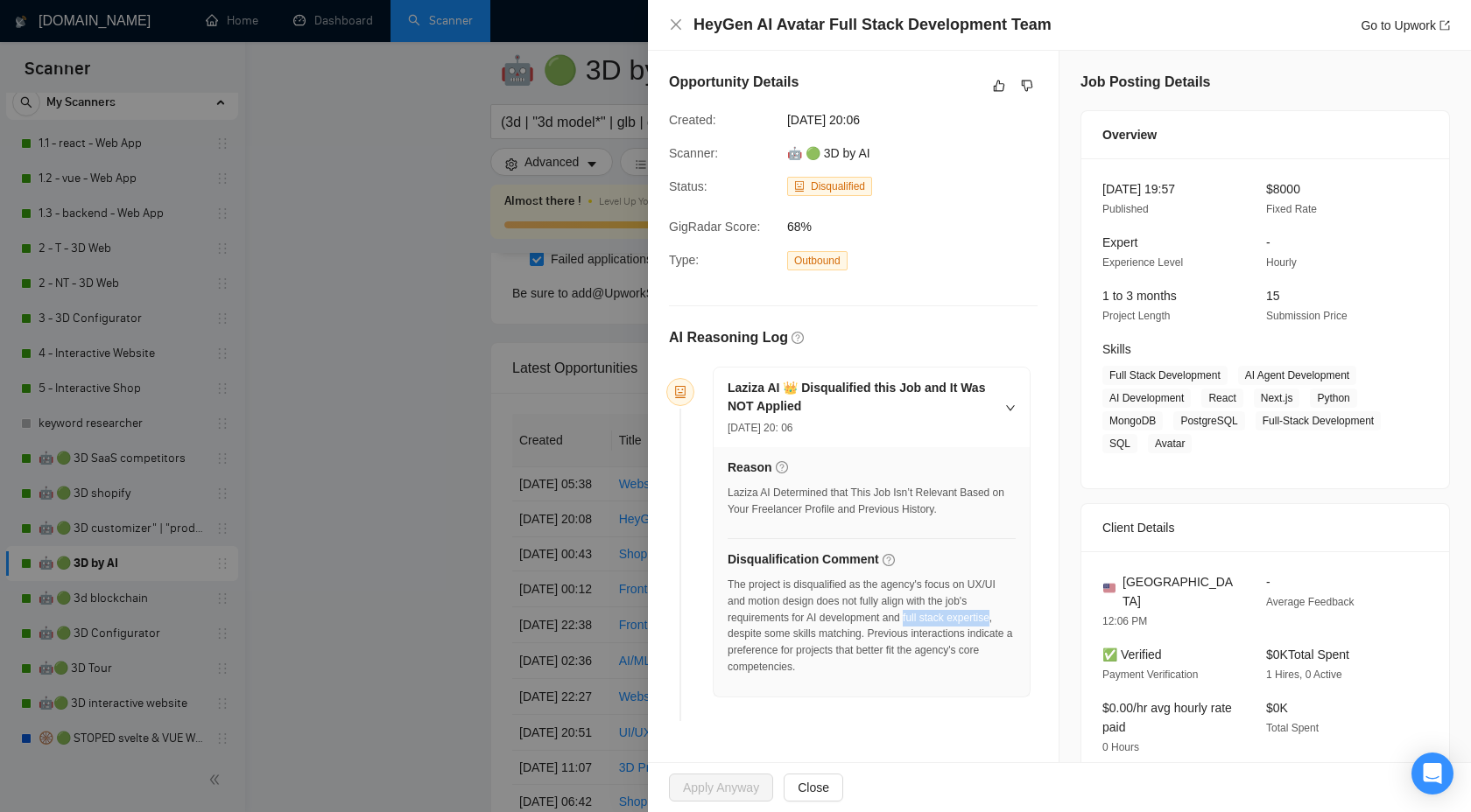
drag, startPoint x: 913, startPoint y: 618, endPoint x: 1004, endPoint y: 616, distance: 91.0
click at [1004, 616] on div "The project is disqualified as the agency's focus on UX/UI and motion design do…" at bounding box center [872, 626] width 288 height 99
copy div "full stack expertise"
click at [1030, 80] on icon "dislike" at bounding box center [1027, 86] width 12 height 14
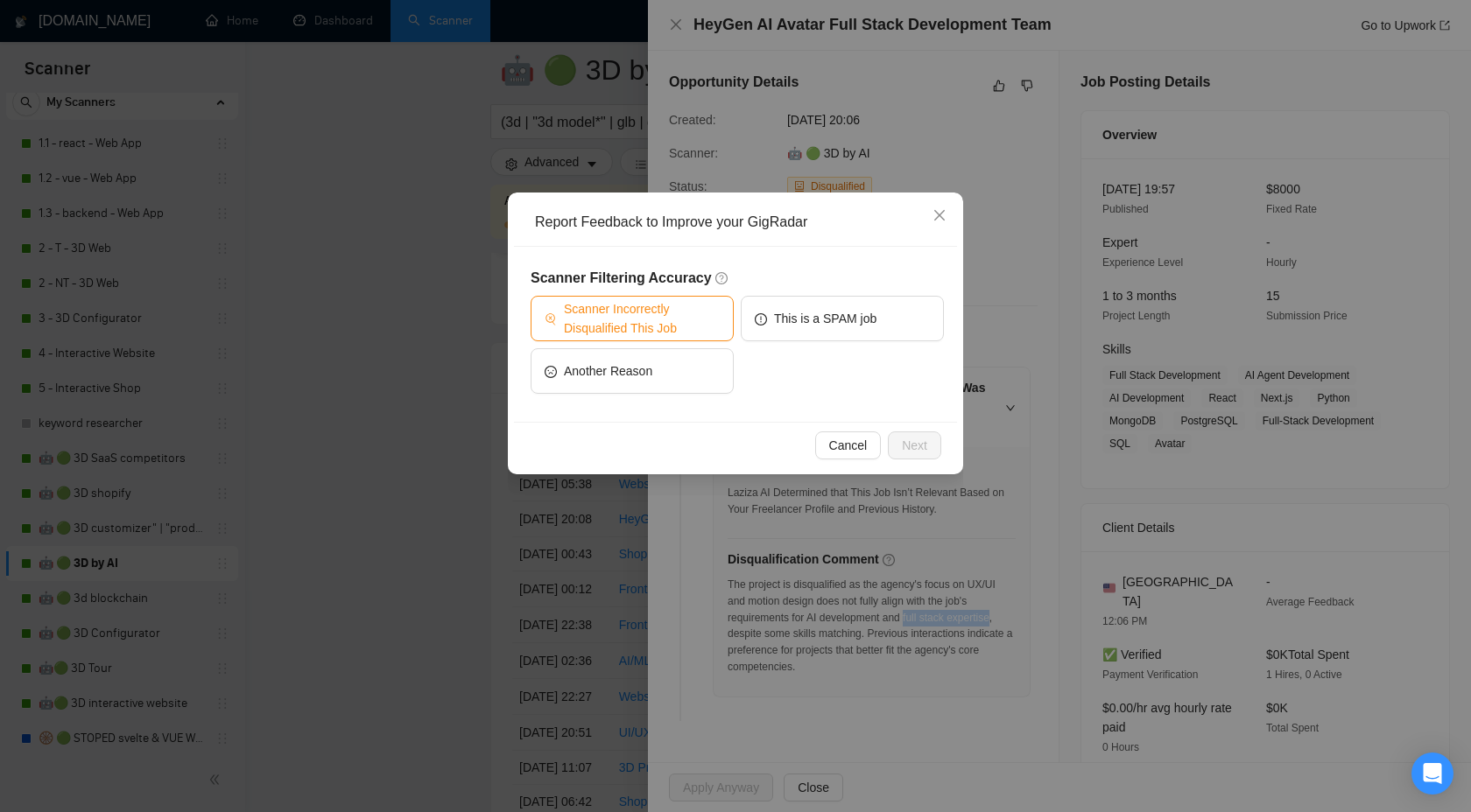
click at [667, 313] on span "Scanner Incorrectly Disqualified This Job" at bounding box center [642, 319] width 156 height 39
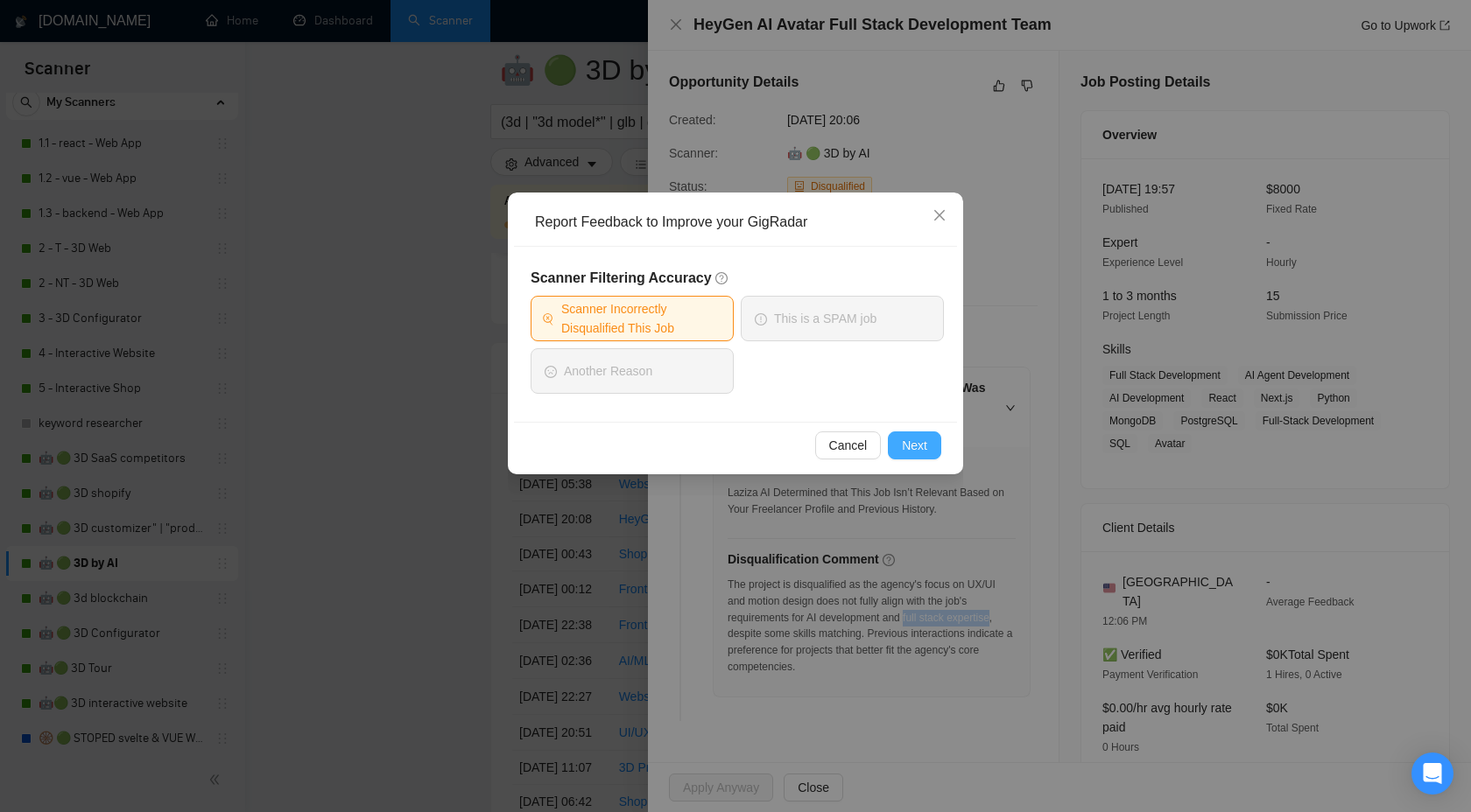
click at [907, 444] on span "Next" at bounding box center [914, 445] width 26 height 19
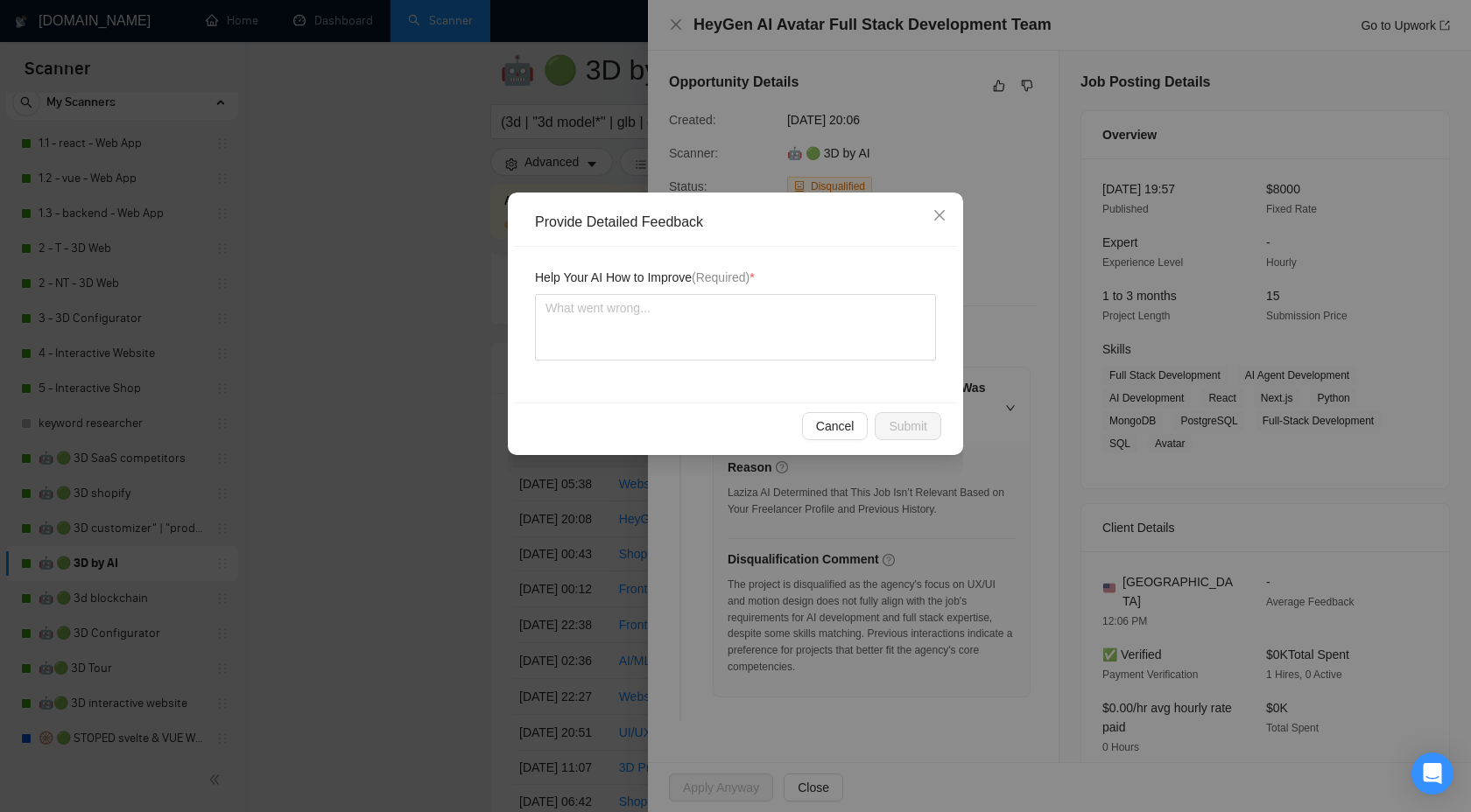
click at [813, 365] on div "Help Your AI How to Improve (Required) *" at bounding box center [736, 324] width 443 height 156
click at [810, 352] on textarea at bounding box center [736, 327] width 401 height 66
type textarea "W"
type textarea "We"
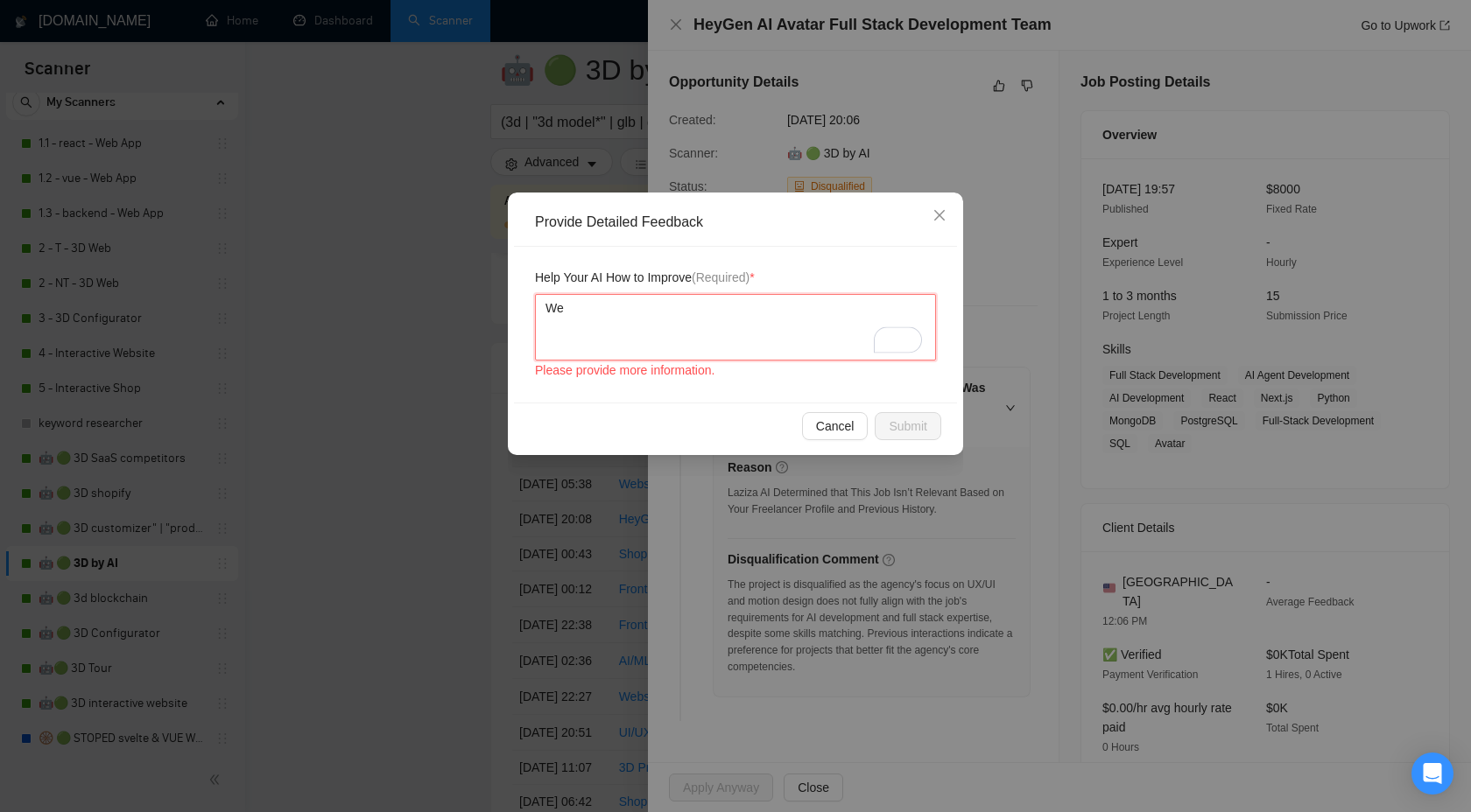
type textarea "We c"
type textarea "We ca"
type textarea "We can"
type textarea "We can e"
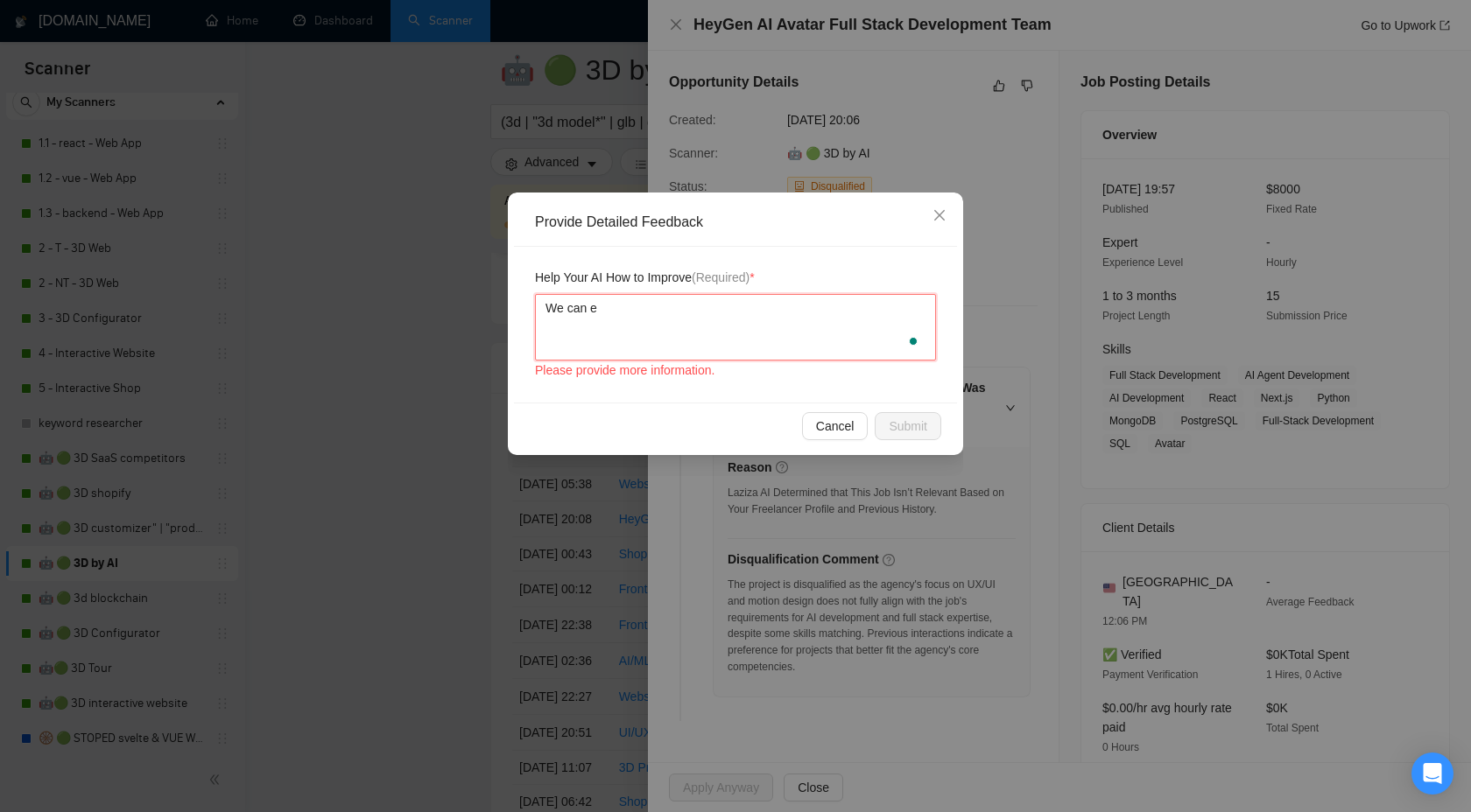
type textarea "We can ea"
type textarea "We can eas"
type textarea "We can easily"
type textarea "We can easily h"
type textarea "We can easily ha"
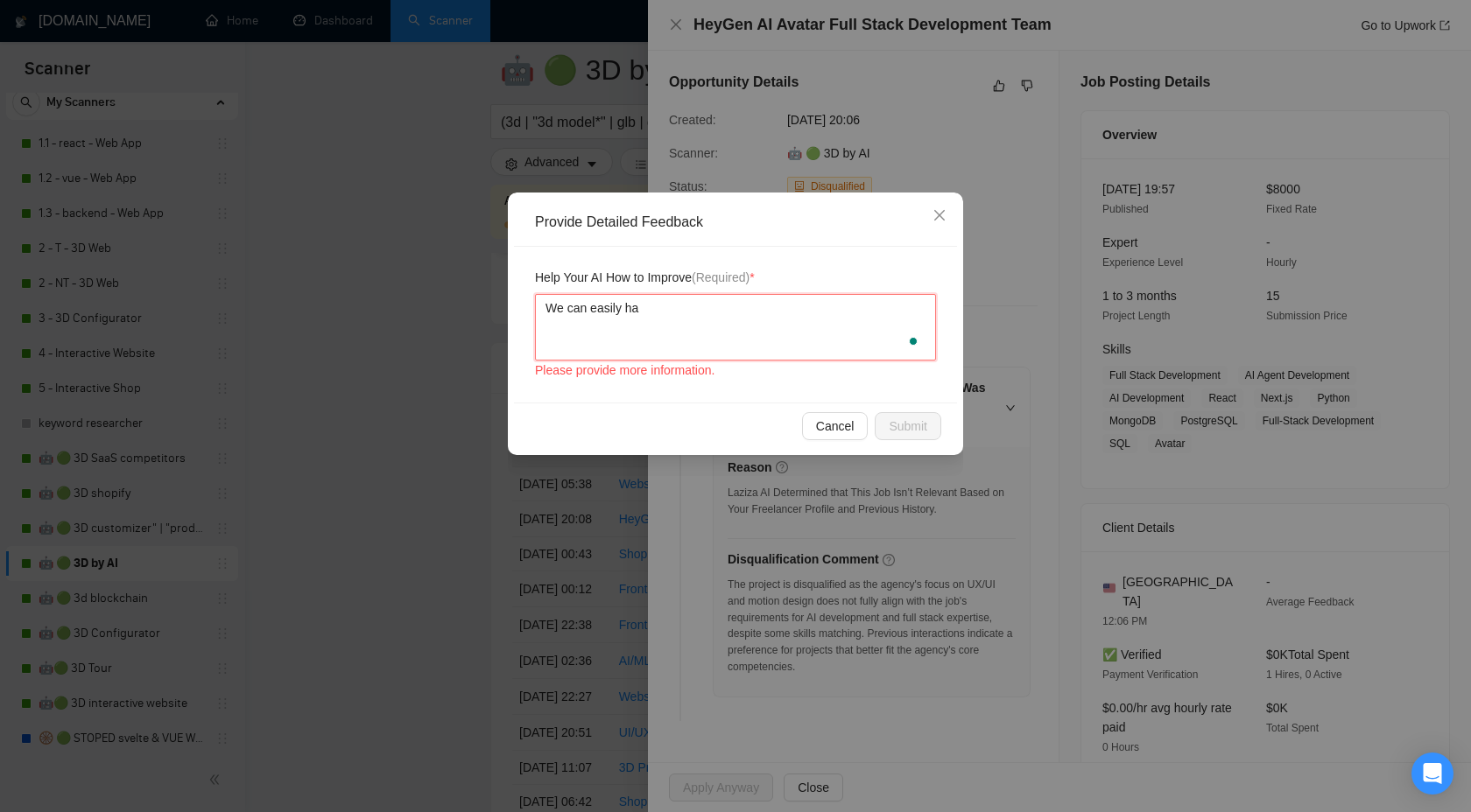
type textarea "We can easily han"
type textarea "We can easily hand"
type textarea "We can easily handl"
type textarea "We can easily handle"
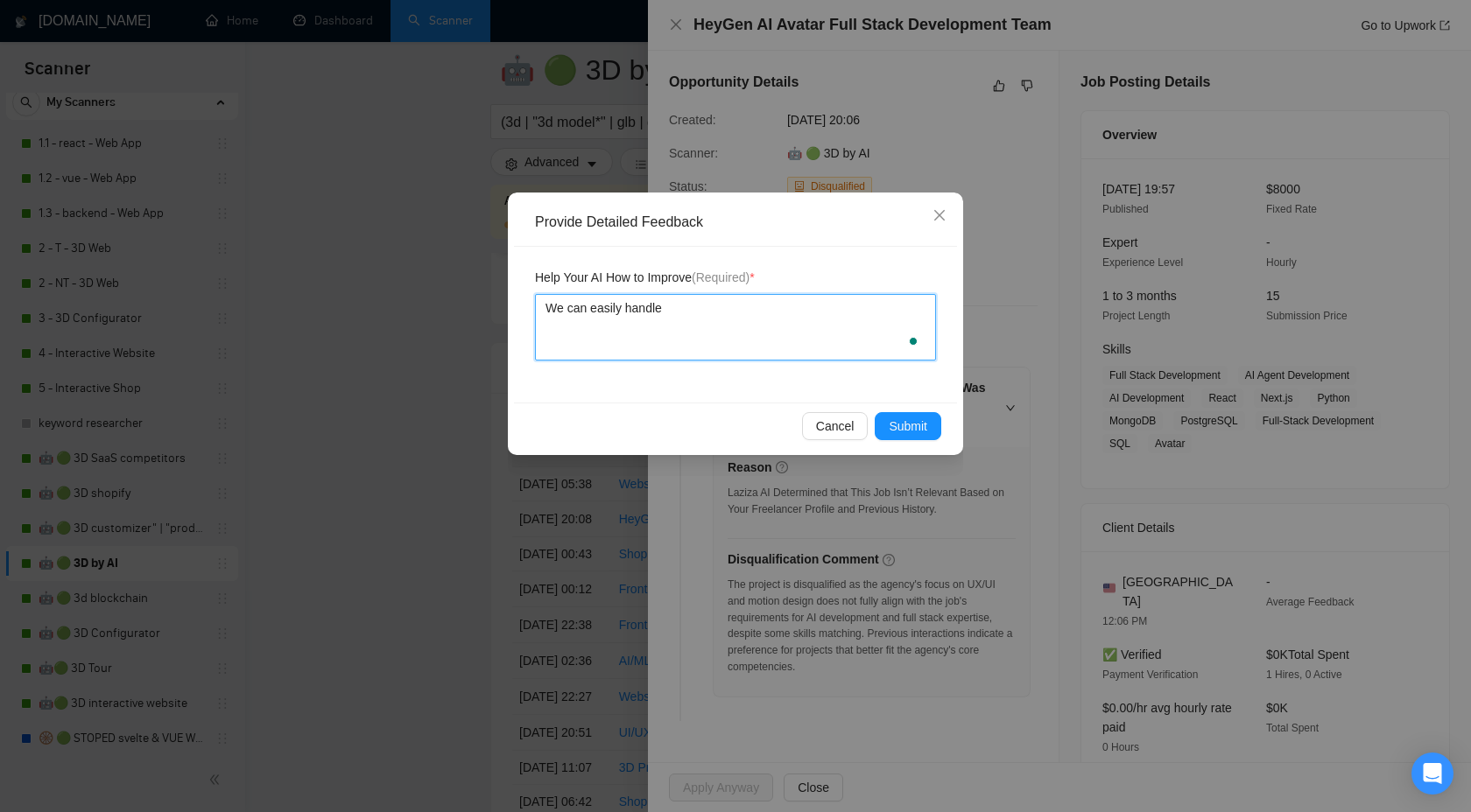
paste textarea "full stack expertise"
type textarea "We can easily handle full stack expertise"
click at [757, 312] on textarea "We can easily handle full stack expertise" at bounding box center [736, 327] width 401 height 66
type textarea "We can easily handle full stack d"
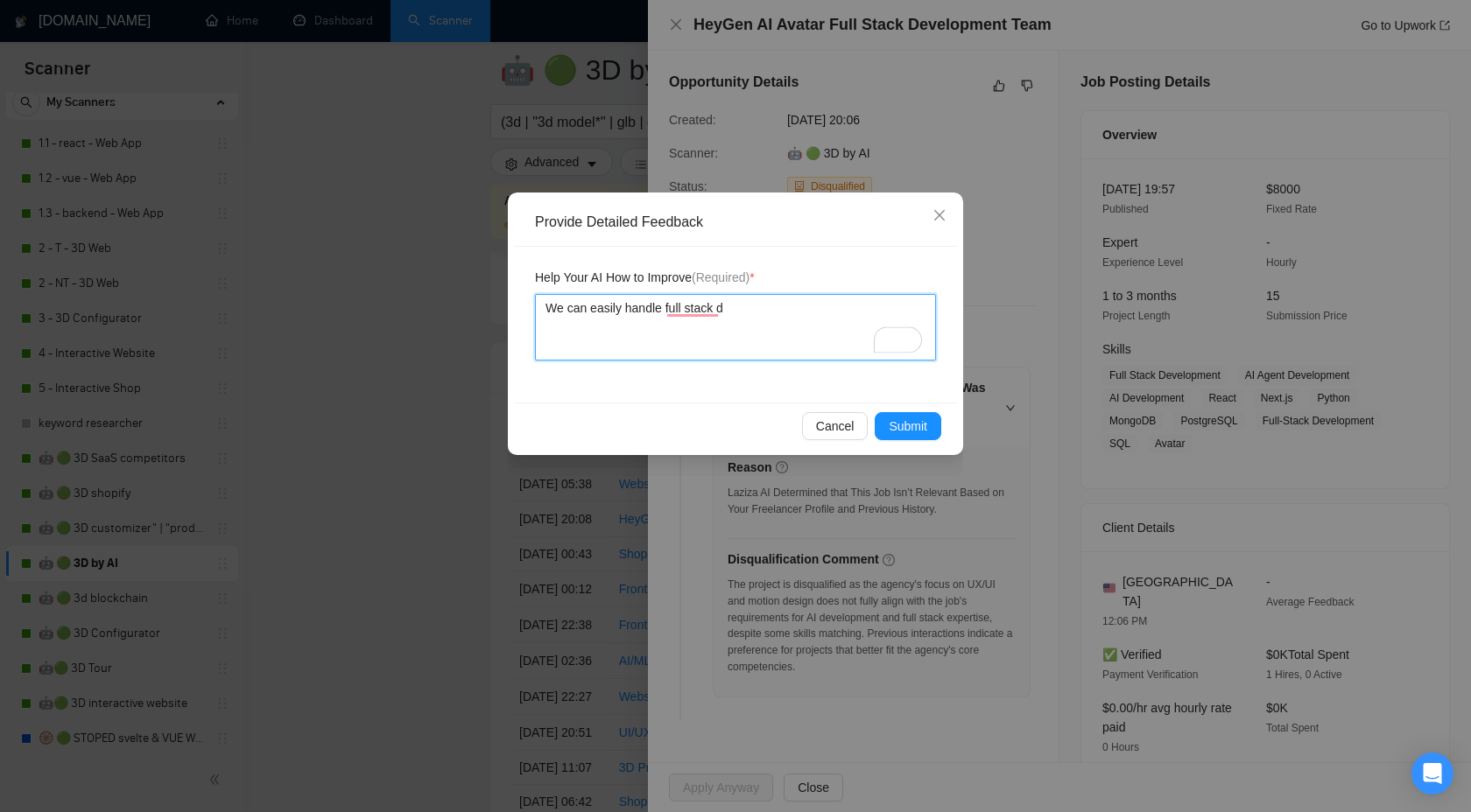
type textarea "We can easily handle full stack de"
type textarea "We can easily handle full stack dev"
type textarea "We can easily handle full stack deve"
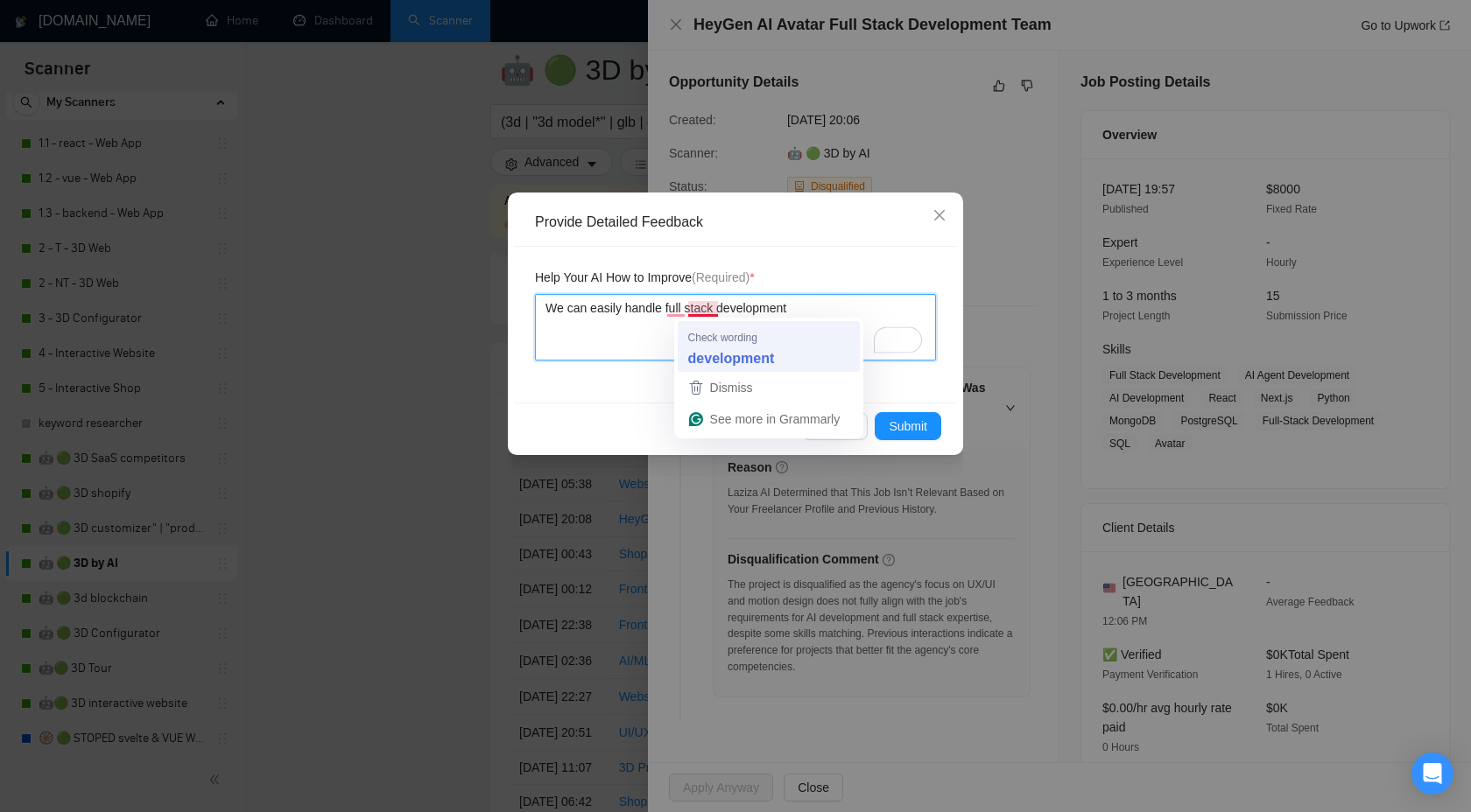
type textarea "We can easily handle full stack development"
type textarea "We can easily handle full development development"
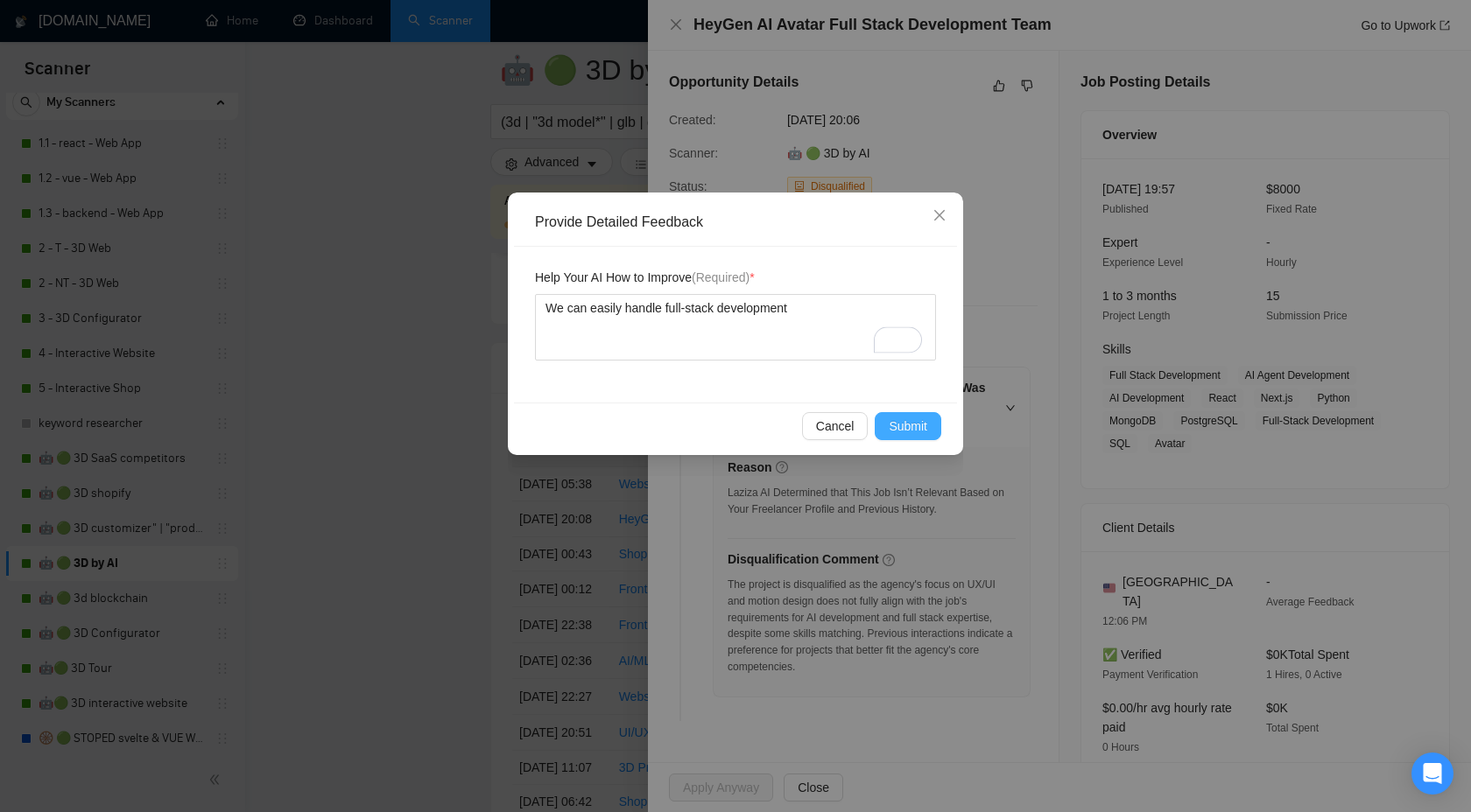
click at [898, 423] on span "Submit" at bounding box center [909, 427] width 39 height 19
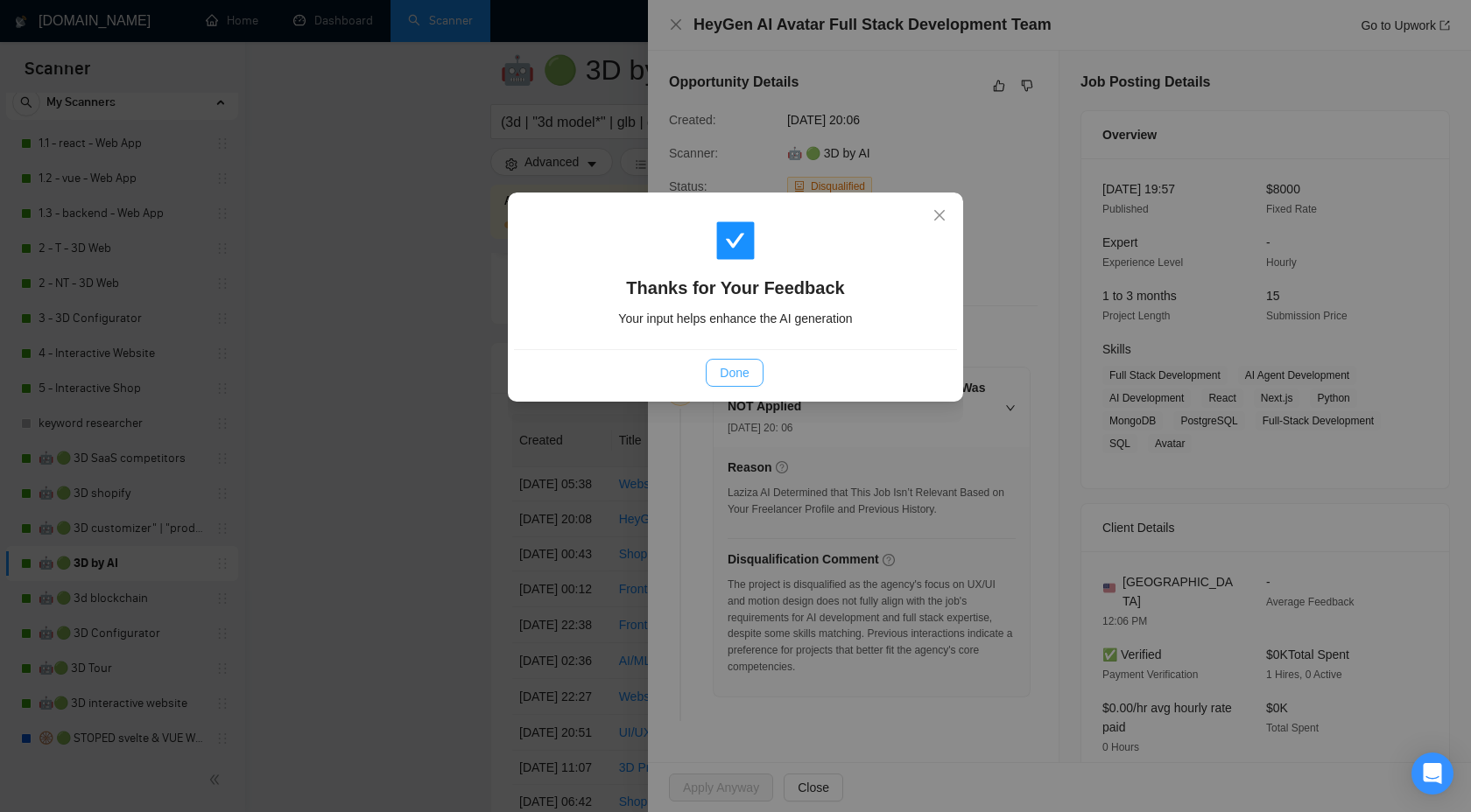
click at [715, 359] on button "Done" at bounding box center [734, 373] width 57 height 28
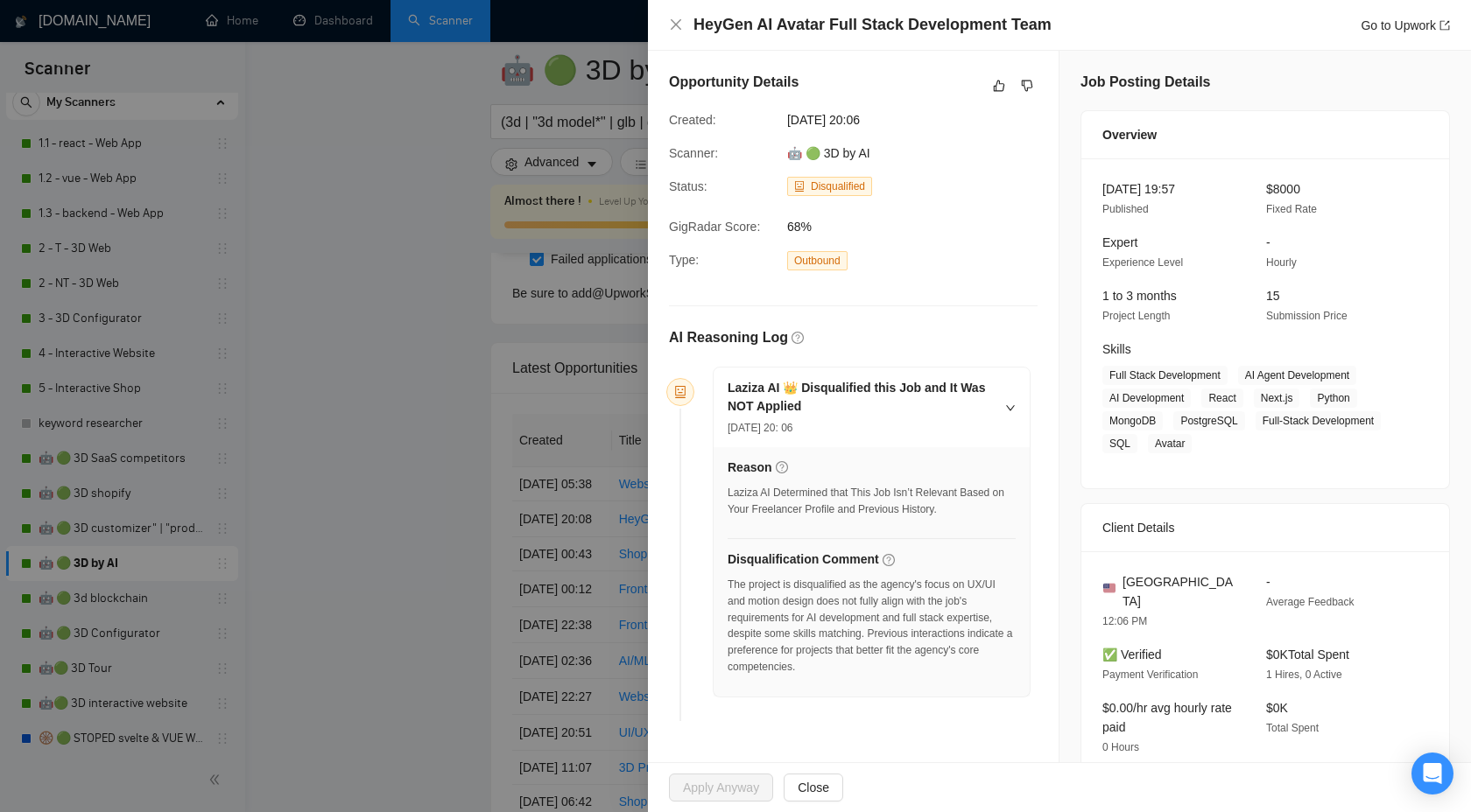
click at [479, 386] on div at bounding box center [736, 406] width 1471 height 812
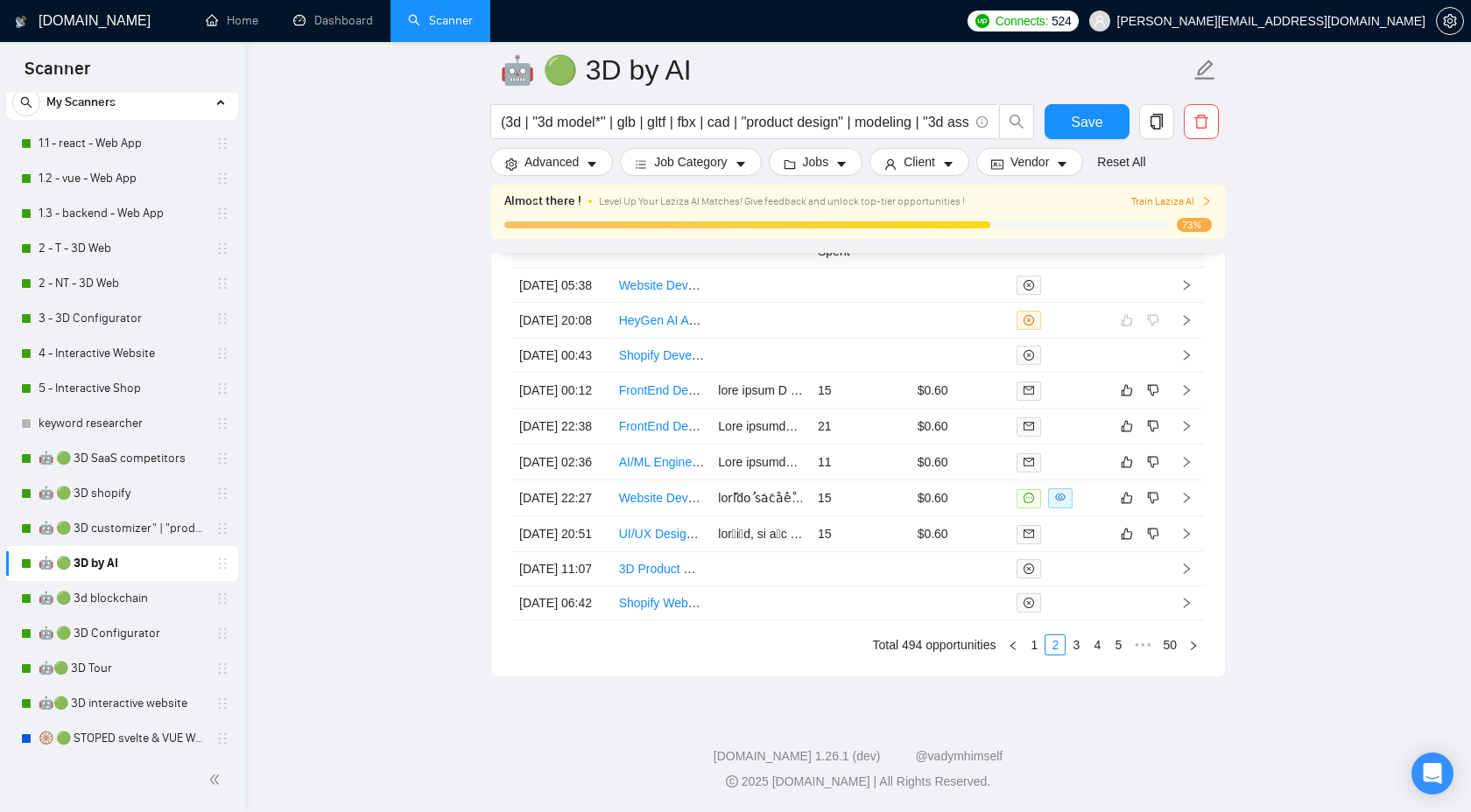
scroll to position [4978, 0]
click at [1046, 643] on link "2" at bounding box center [1056, 645] width 19 height 19
click at [1039, 645] on link "1" at bounding box center [1034, 645] width 19 height 19
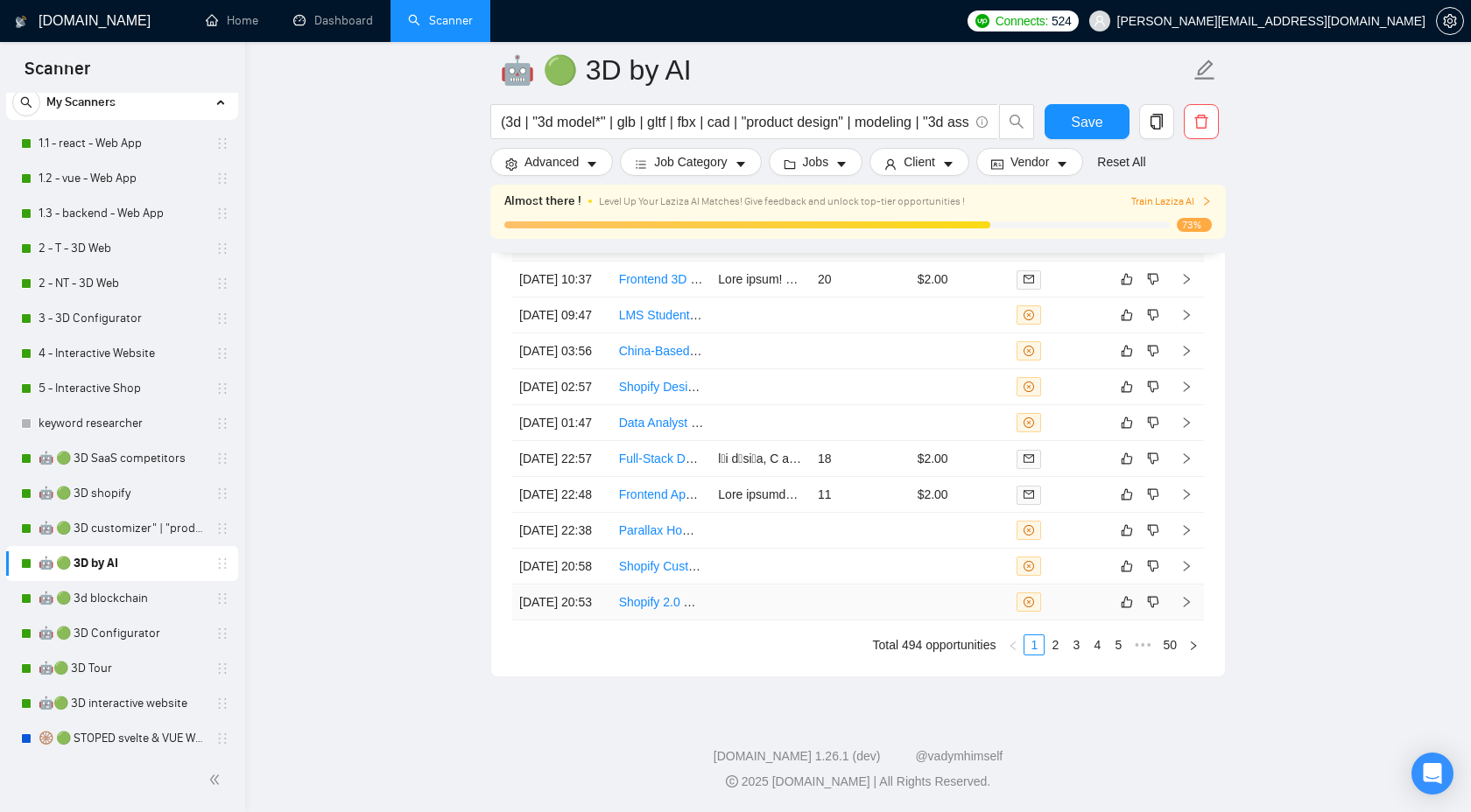
click at [1188, 587] on td at bounding box center [1187, 603] width 35 height 36
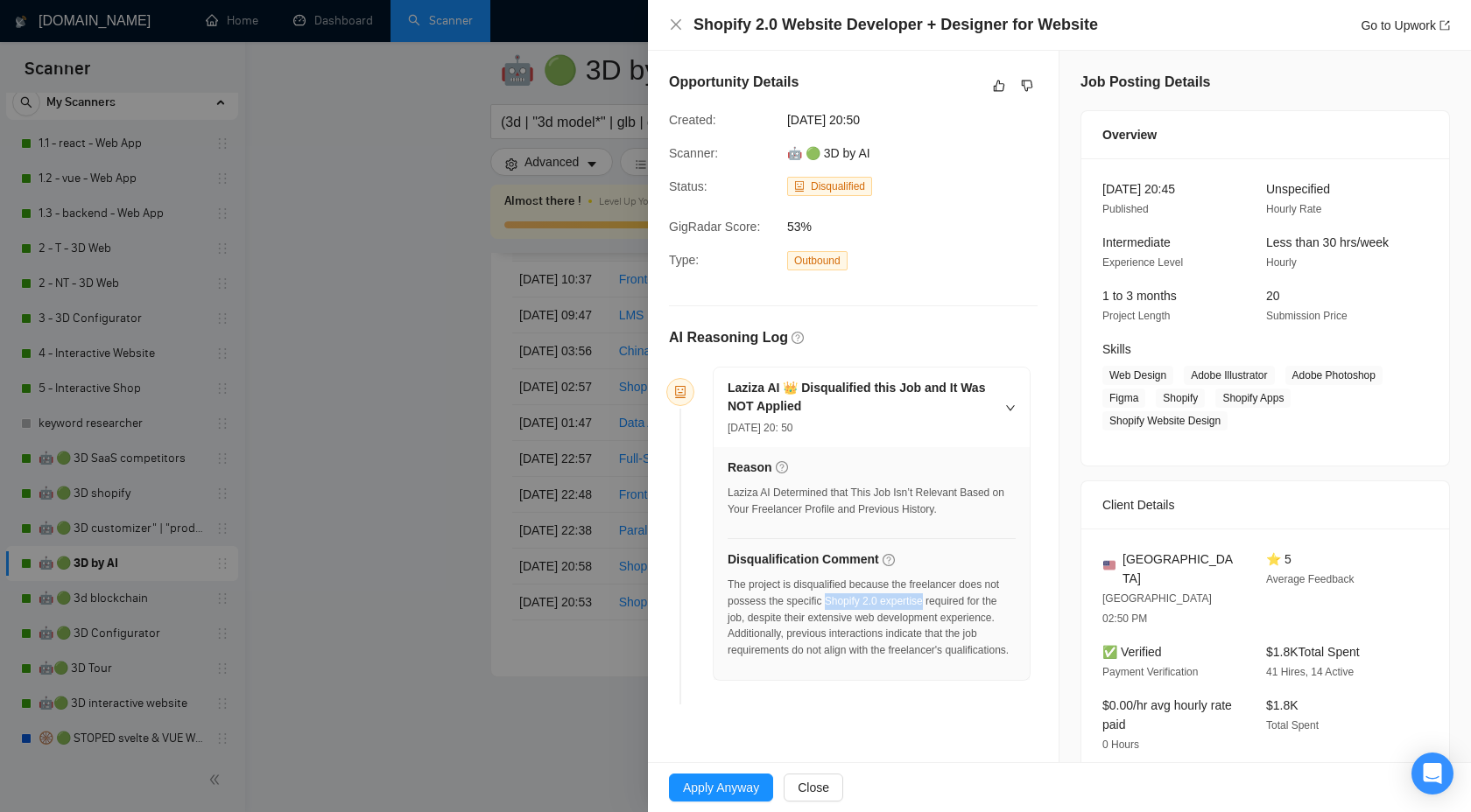
drag, startPoint x: 850, startPoint y: 602, endPoint x: 955, endPoint y: 602, distance: 105.0
click at [957, 602] on div "The project is disqualified because the freelancer does not possess the specifi…" at bounding box center [872, 618] width 288 height 82
copy div "Shopify 2.0 expertise"
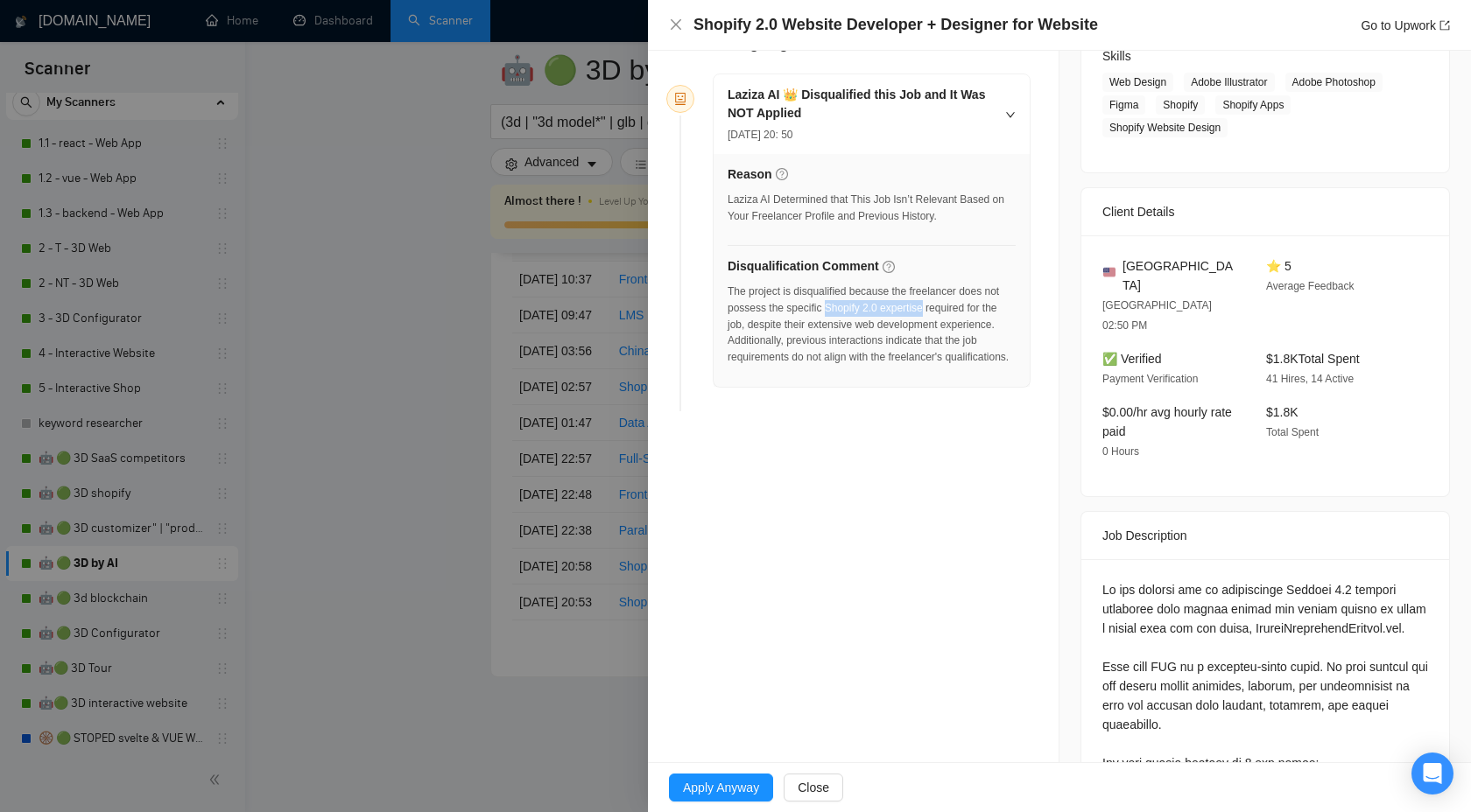
scroll to position [538, 0]
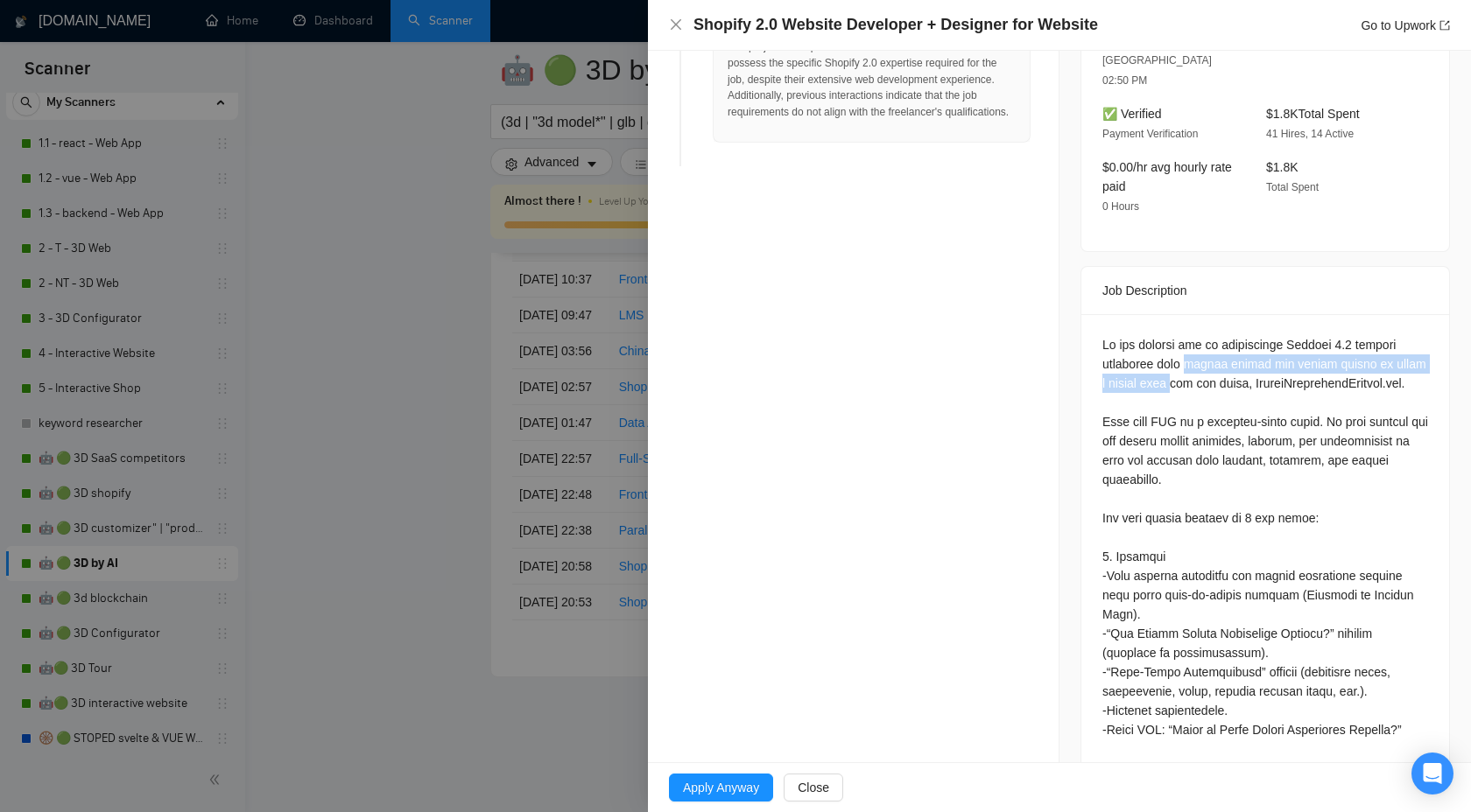
drag, startPoint x: 1187, startPoint y: 325, endPoint x: 1170, endPoint y: 339, distance: 22.0
copy div "strong design and coding skills to build a custom site"
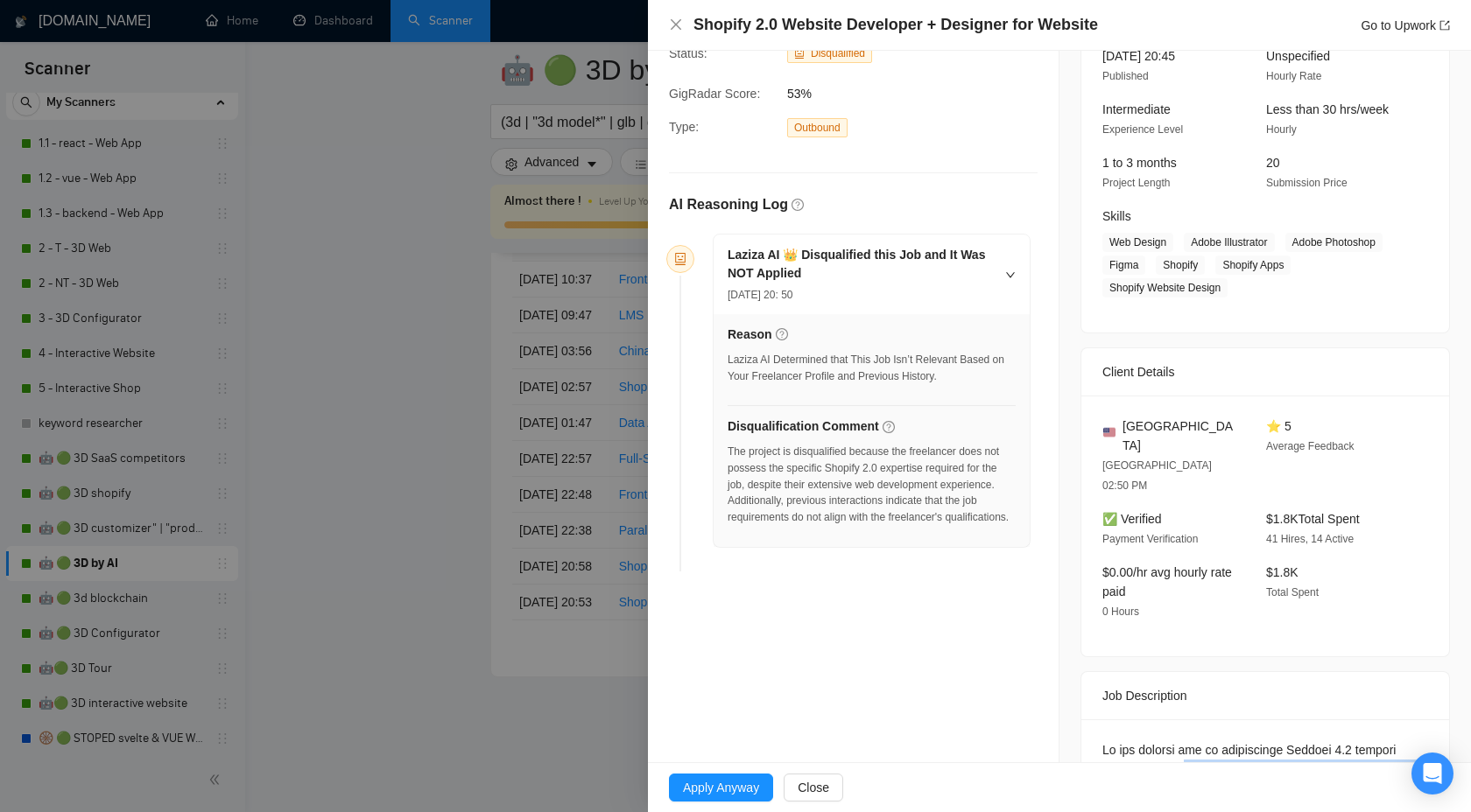
scroll to position [0, 0]
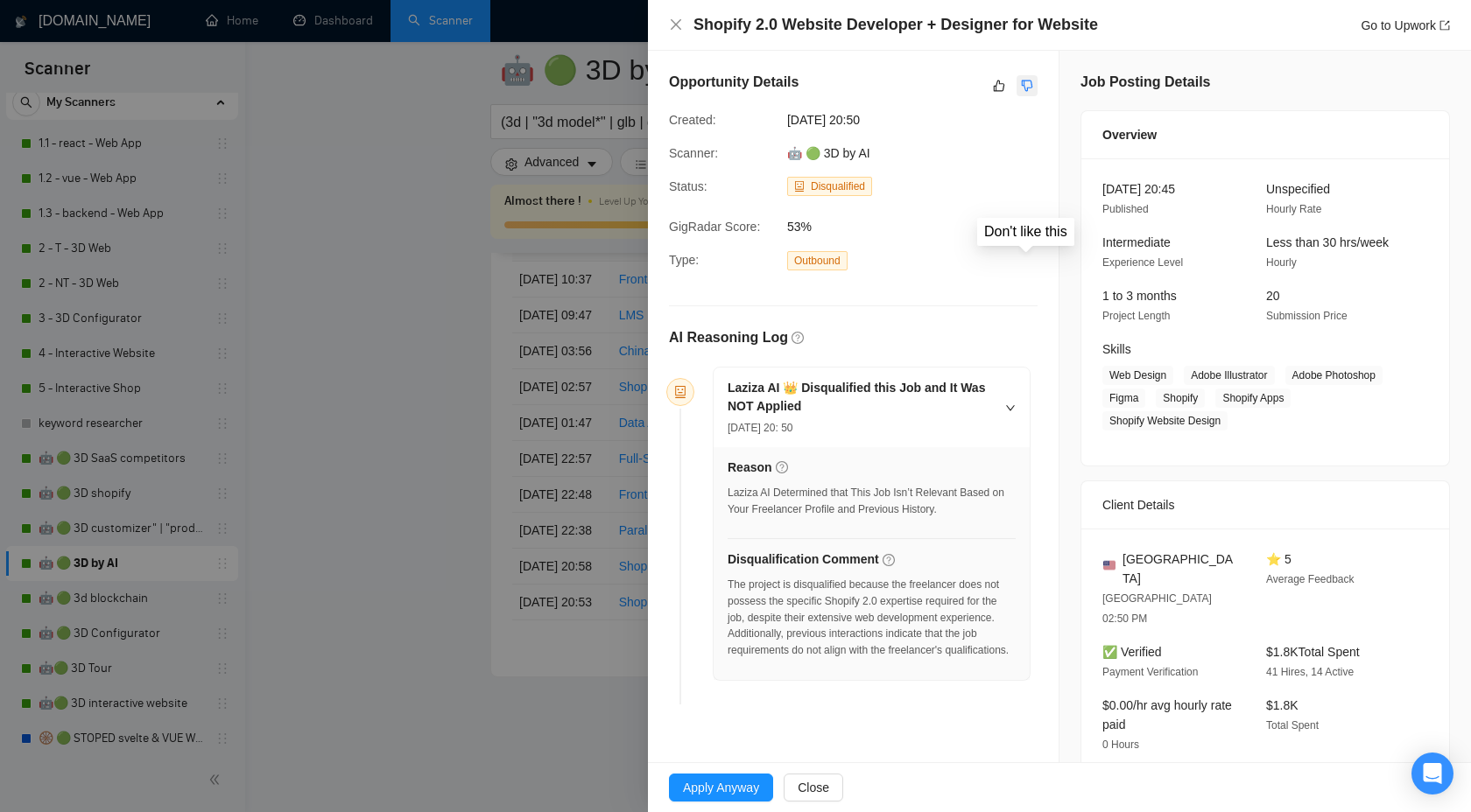
click at [1027, 82] on icon "dislike" at bounding box center [1027, 86] width 12 height 14
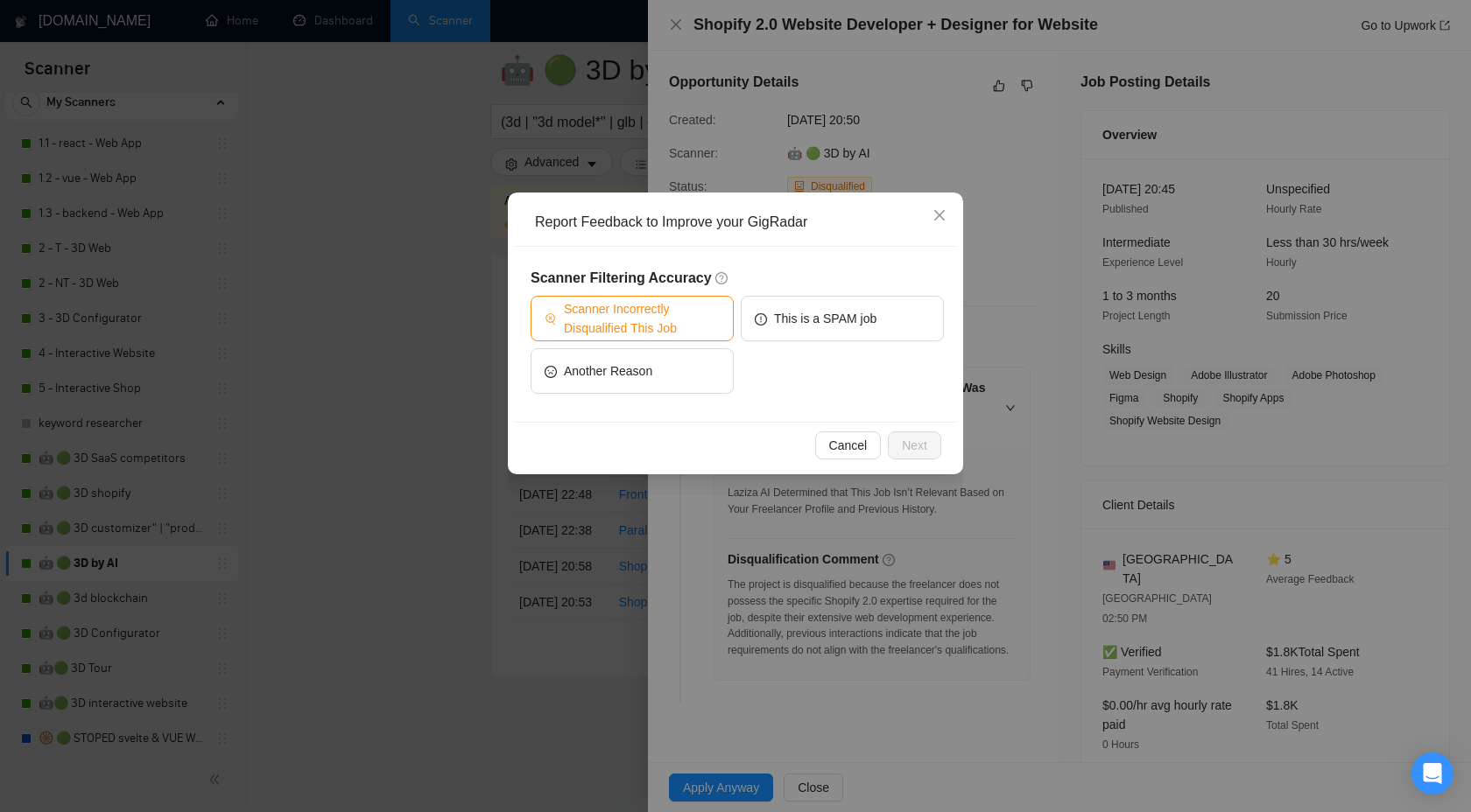
click at [685, 320] on span "Scanner Incorrectly Disqualified This Job" at bounding box center [642, 319] width 156 height 39
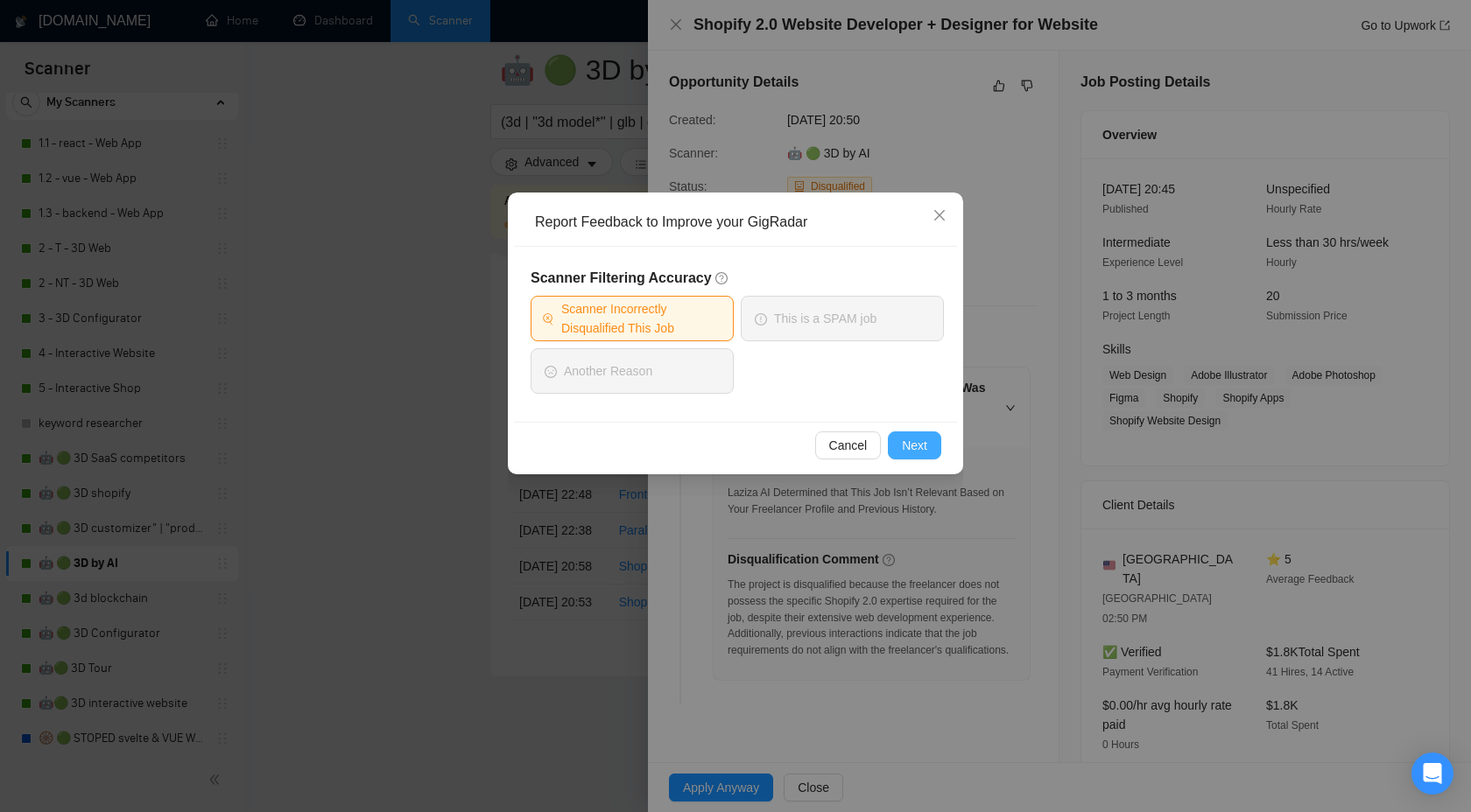
click at [911, 457] on button "Next" at bounding box center [915, 445] width 53 height 28
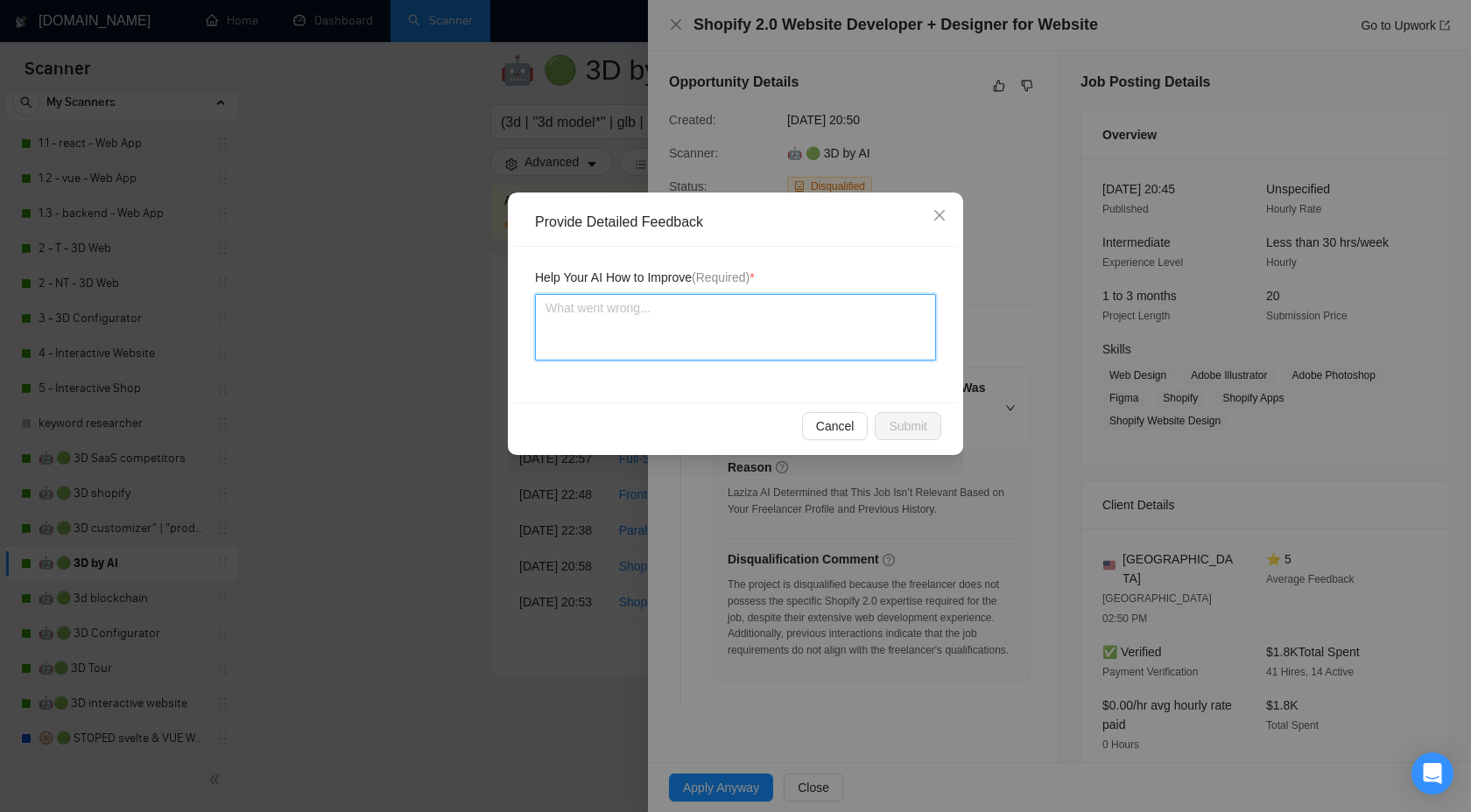
click at [821, 349] on textarea at bounding box center [736, 327] width 401 height 66
paste textarea "strong design and coding skills to build a custom site"
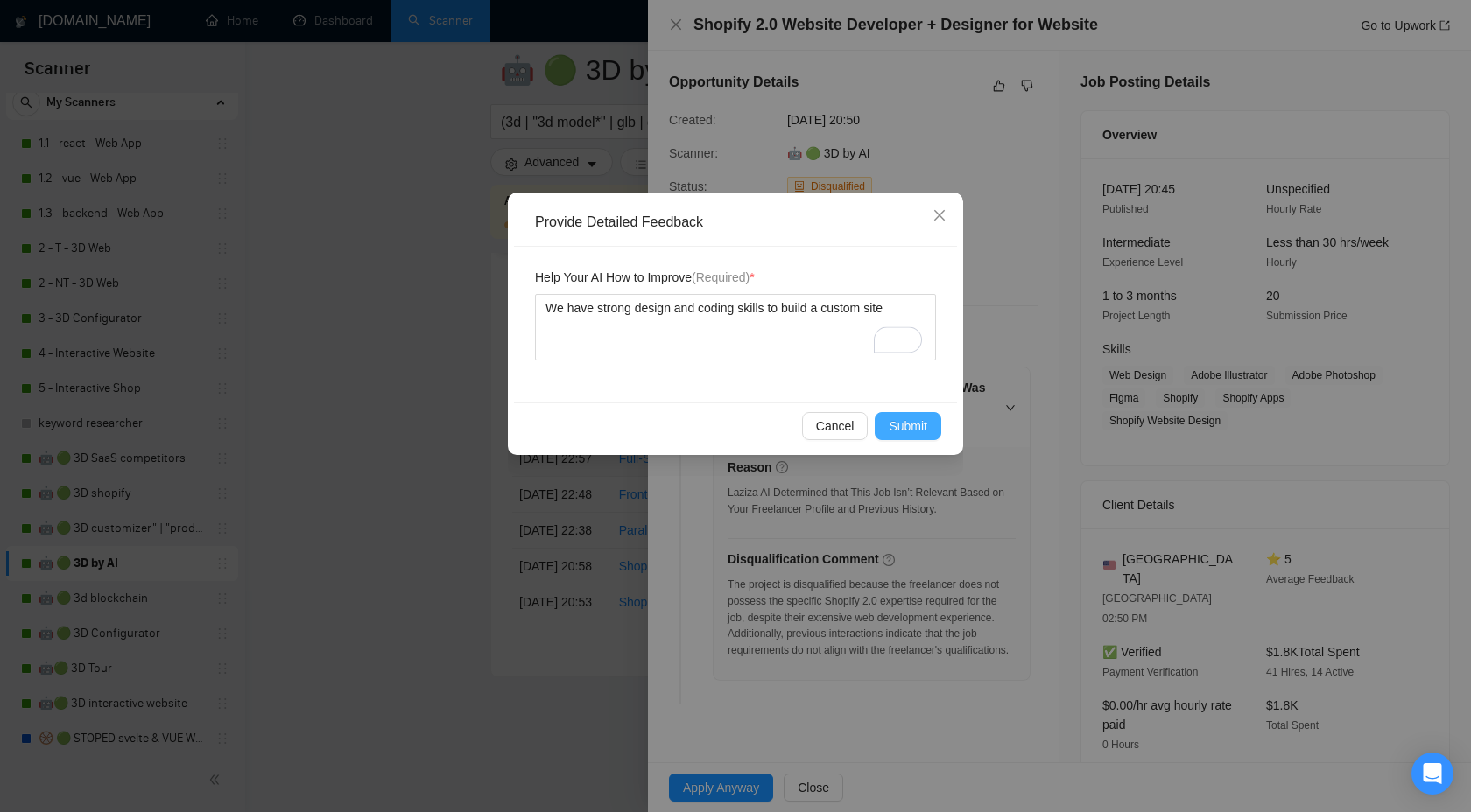
click at [906, 433] on span "Submit" at bounding box center [909, 427] width 39 height 19
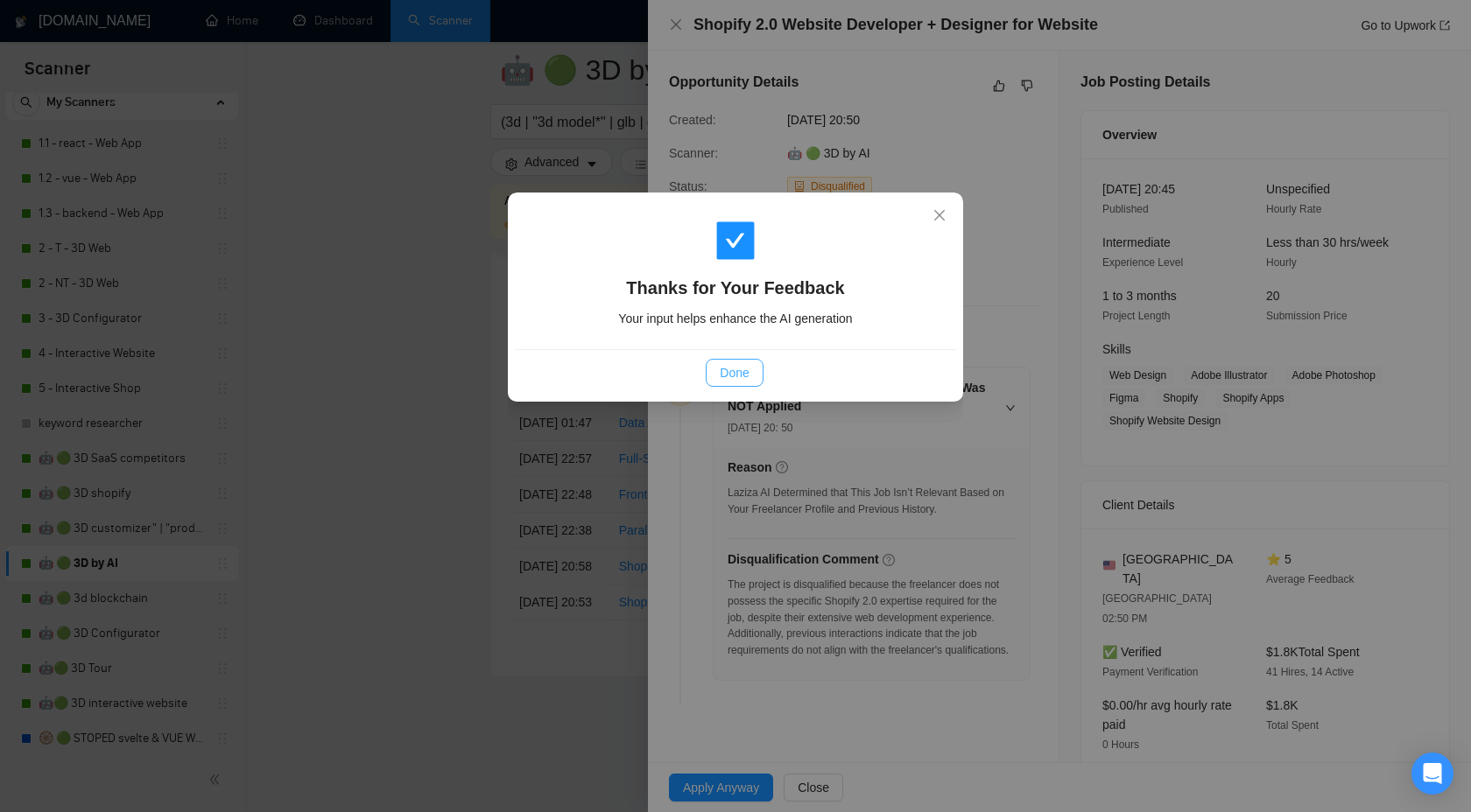
click at [733, 372] on span "Done" at bounding box center [734, 373] width 29 height 19
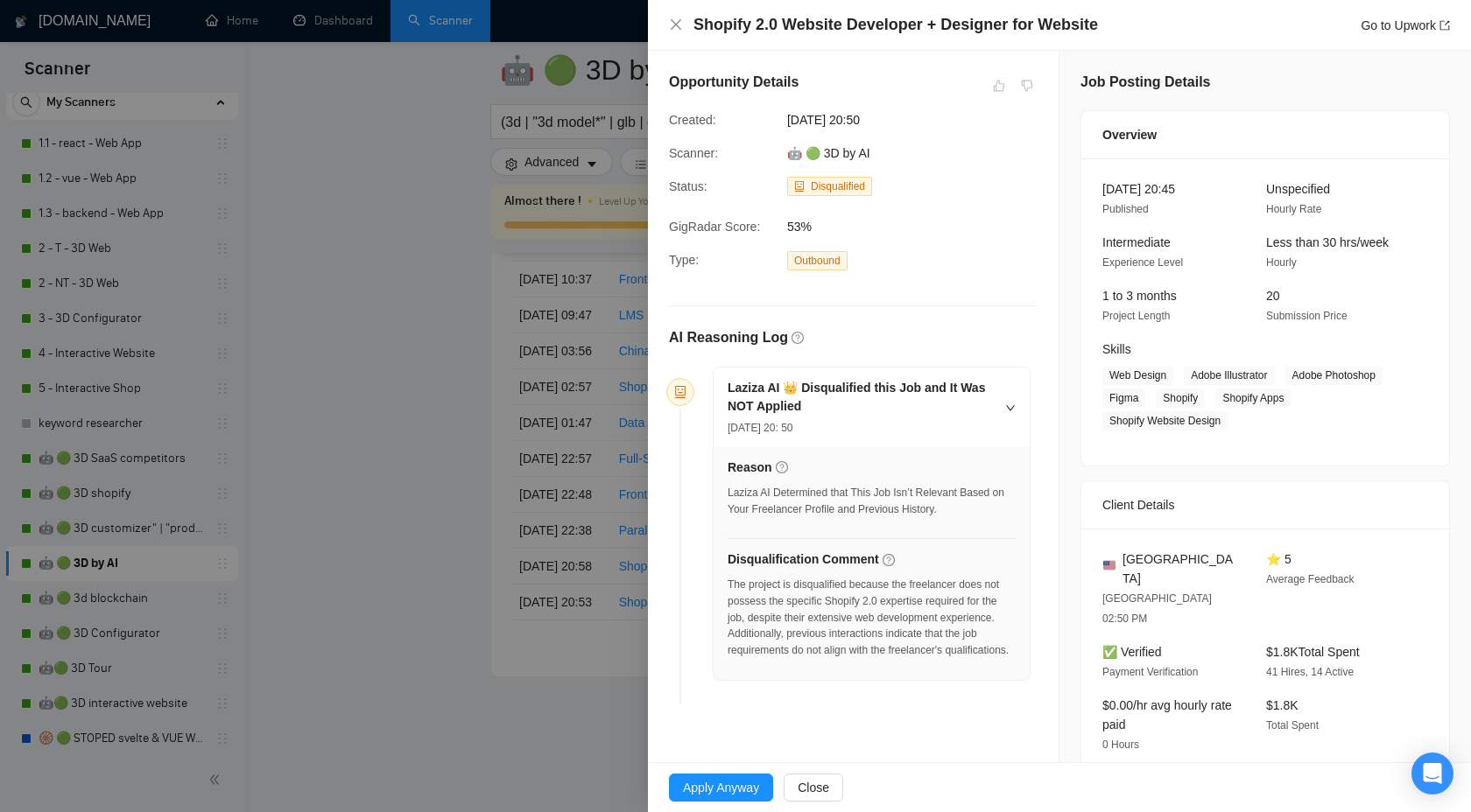
click at [531, 370] on div at bounding box center [736, 406] width 1471 height 812
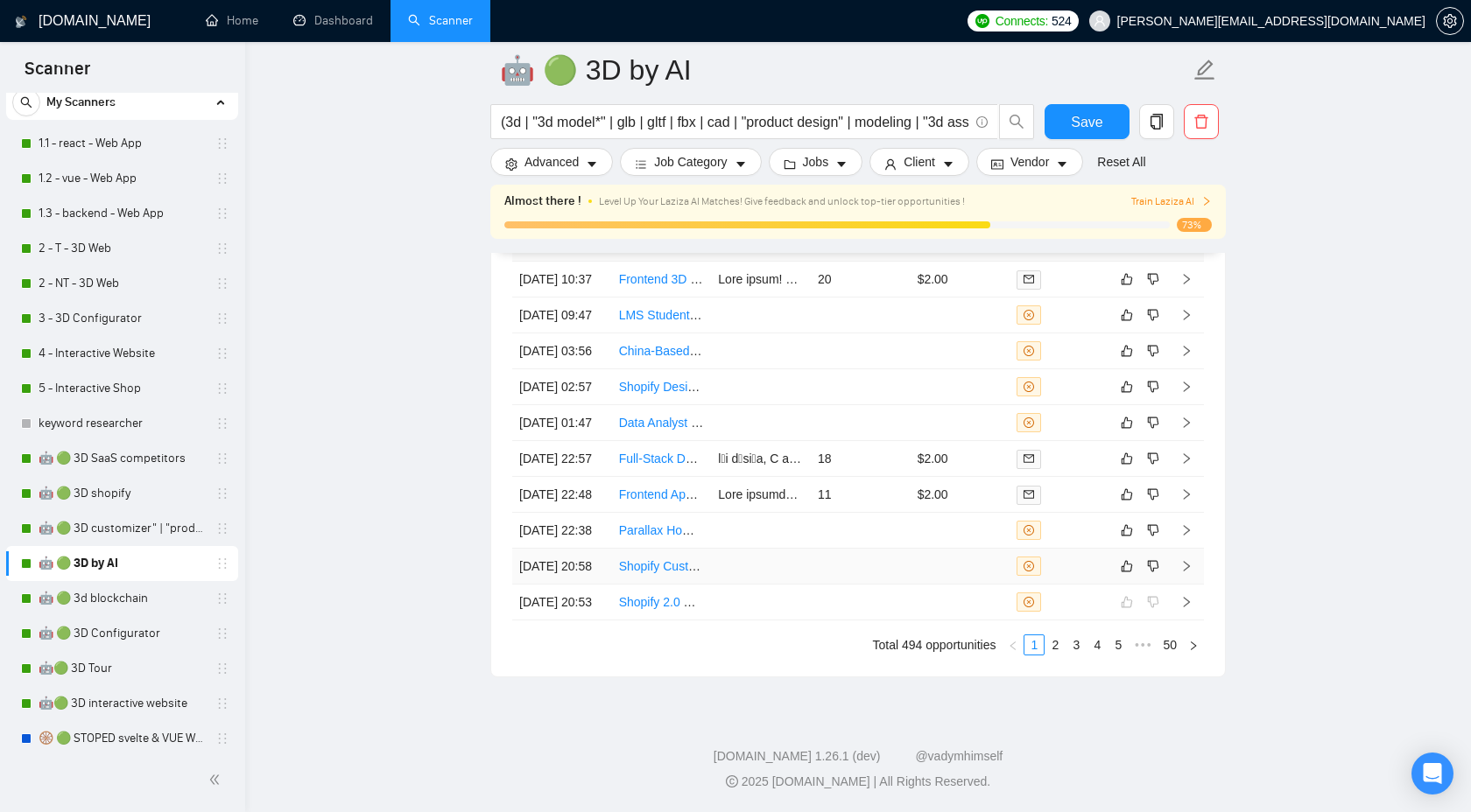
click at [1192, 560] on icon "right" at bounding box center [1186, 566] width 12 height 12
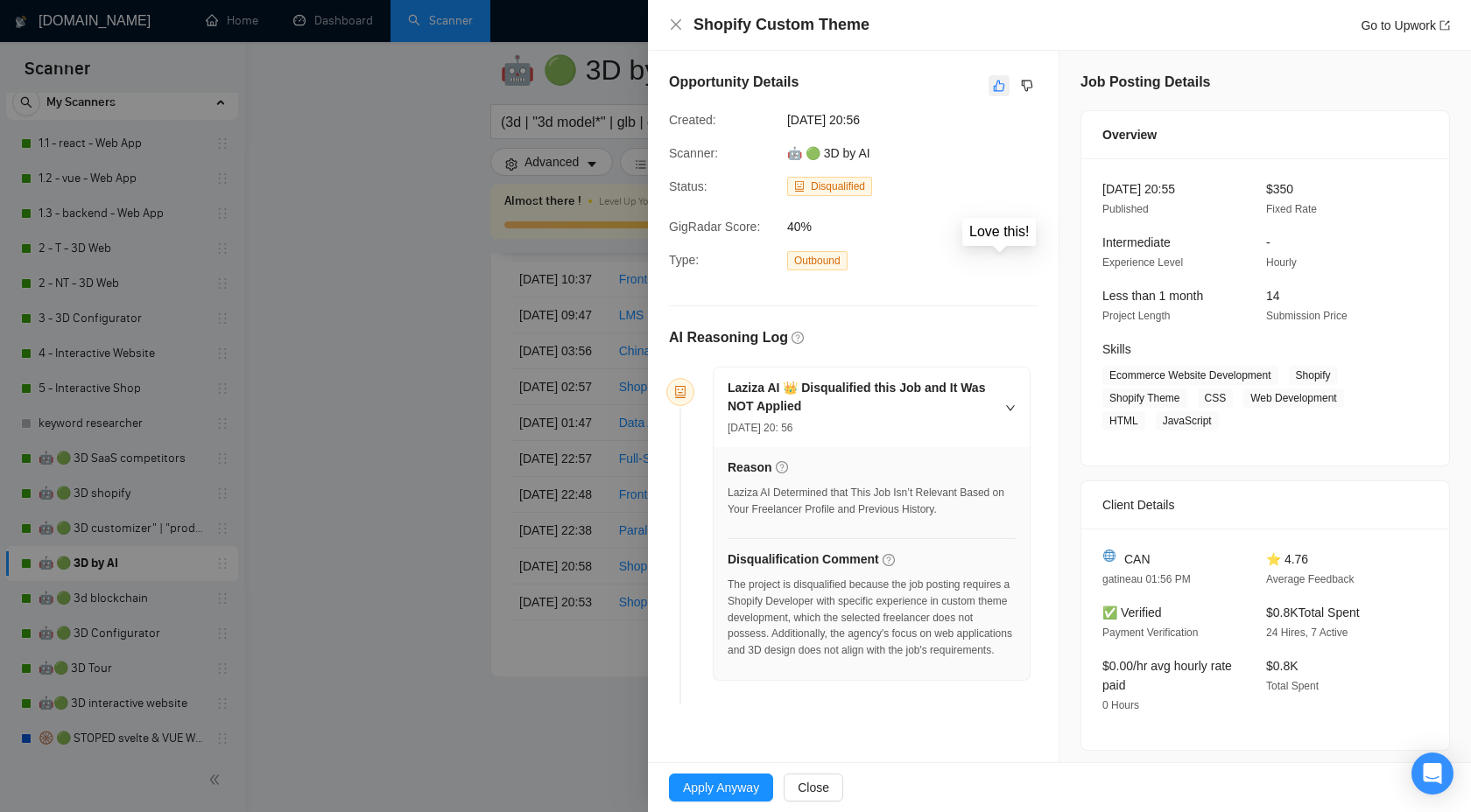
click at [995, 82] on icon "like" at bounding box center [999, 86] width 12 height 14
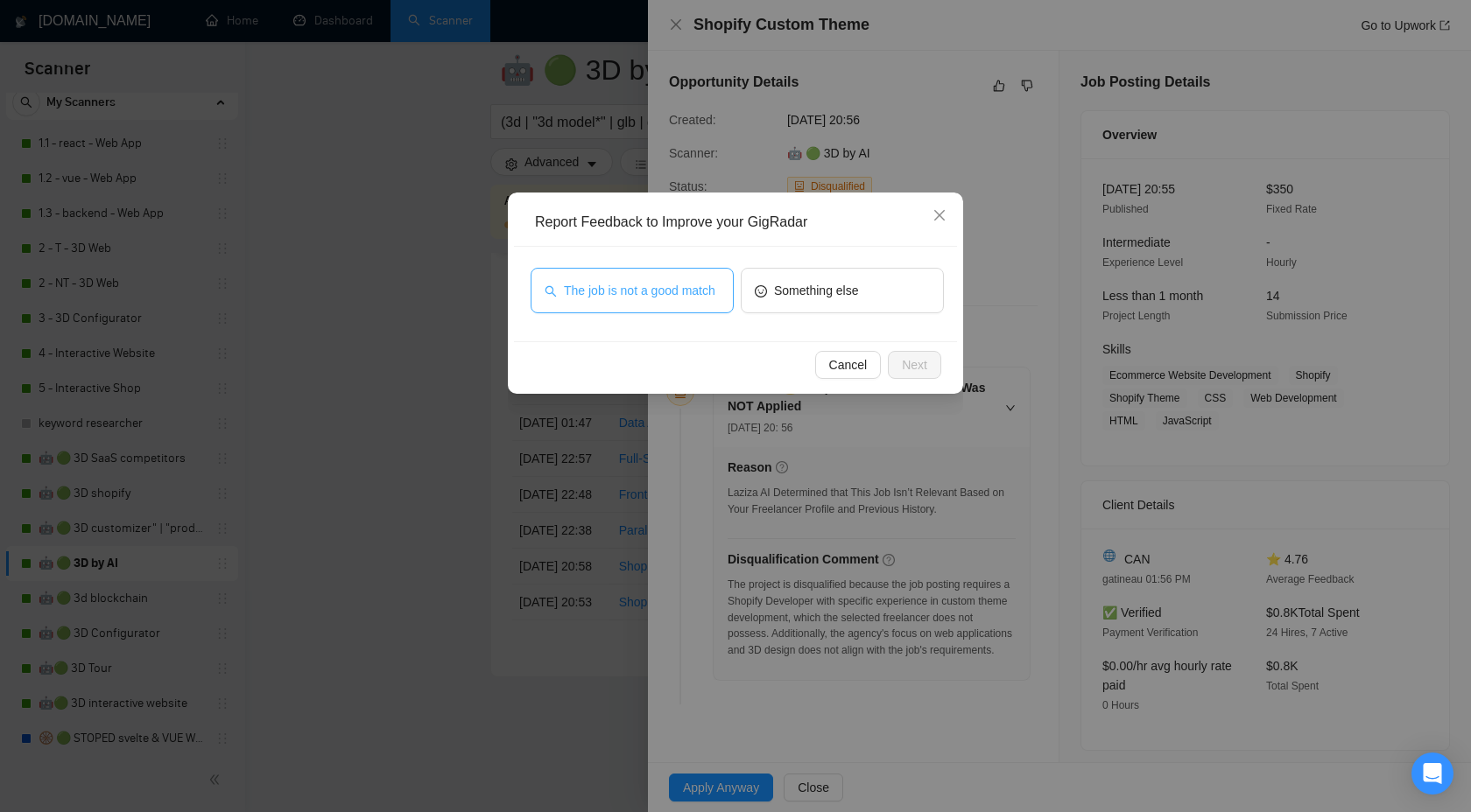
click at [634, 292] on span "The job is not a good match" at bounding box center [639, 291] width 151 height 19
click at [898, 360] on button "Next" at bounding box center [915, 365] width 53 height 28
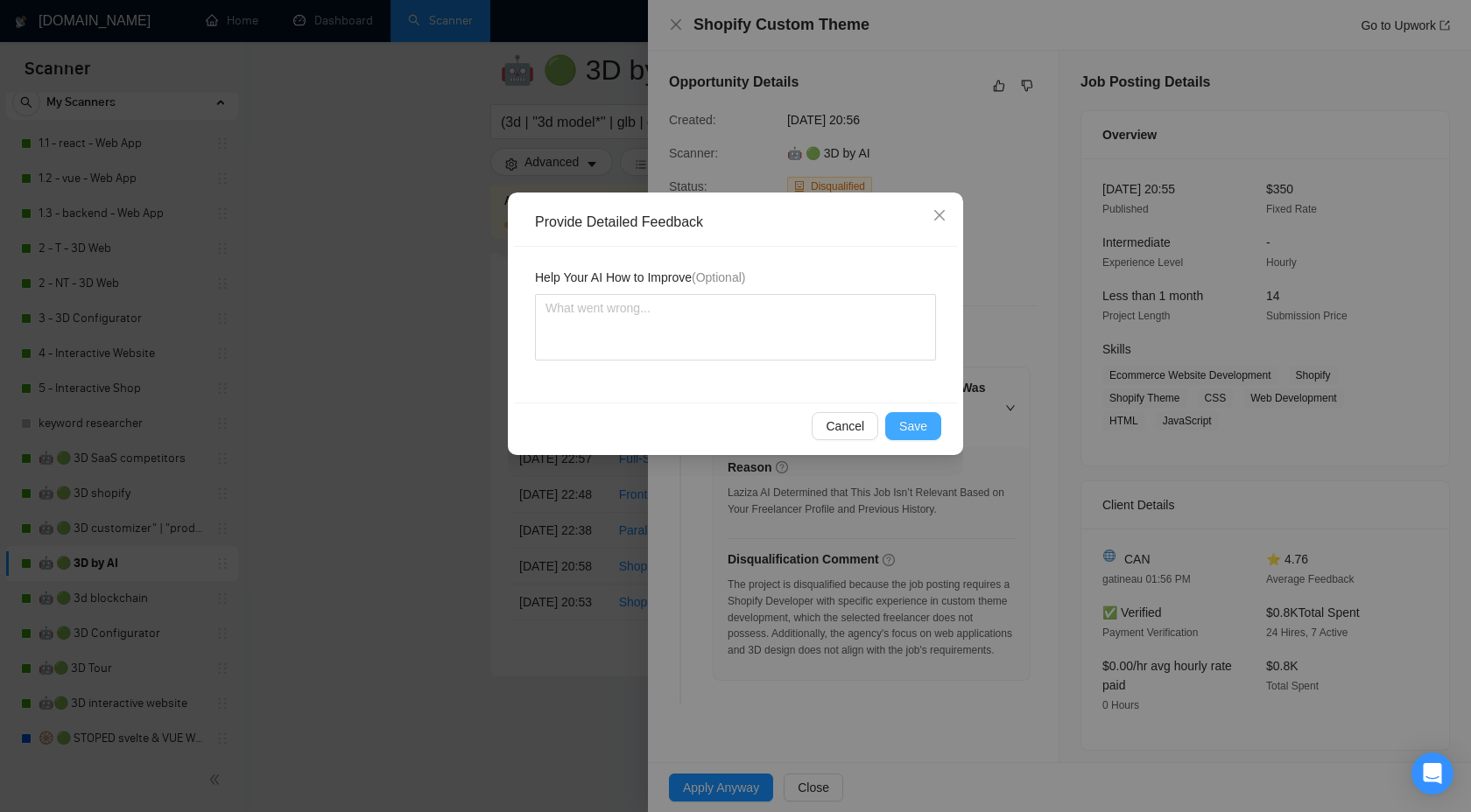
click at [929, 414] on button "Save" at bounding box center [913, 427] width 56 height 28
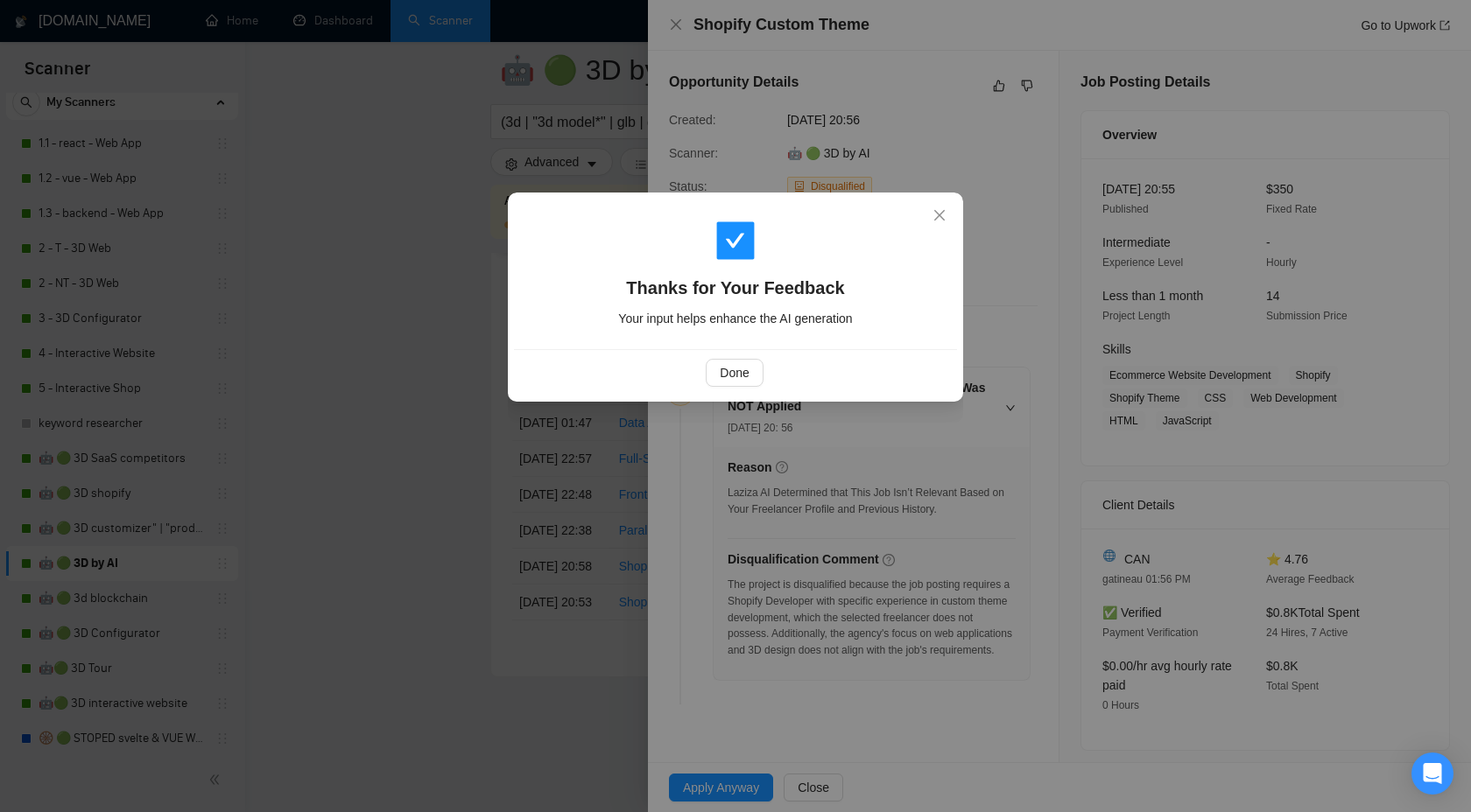
click at [774, 384] on div "Done" at bounding box center [735, 373] width 414 height 28
click at [742, 383] on button "Done" at bounding box center [734, 373] width 57 height 28
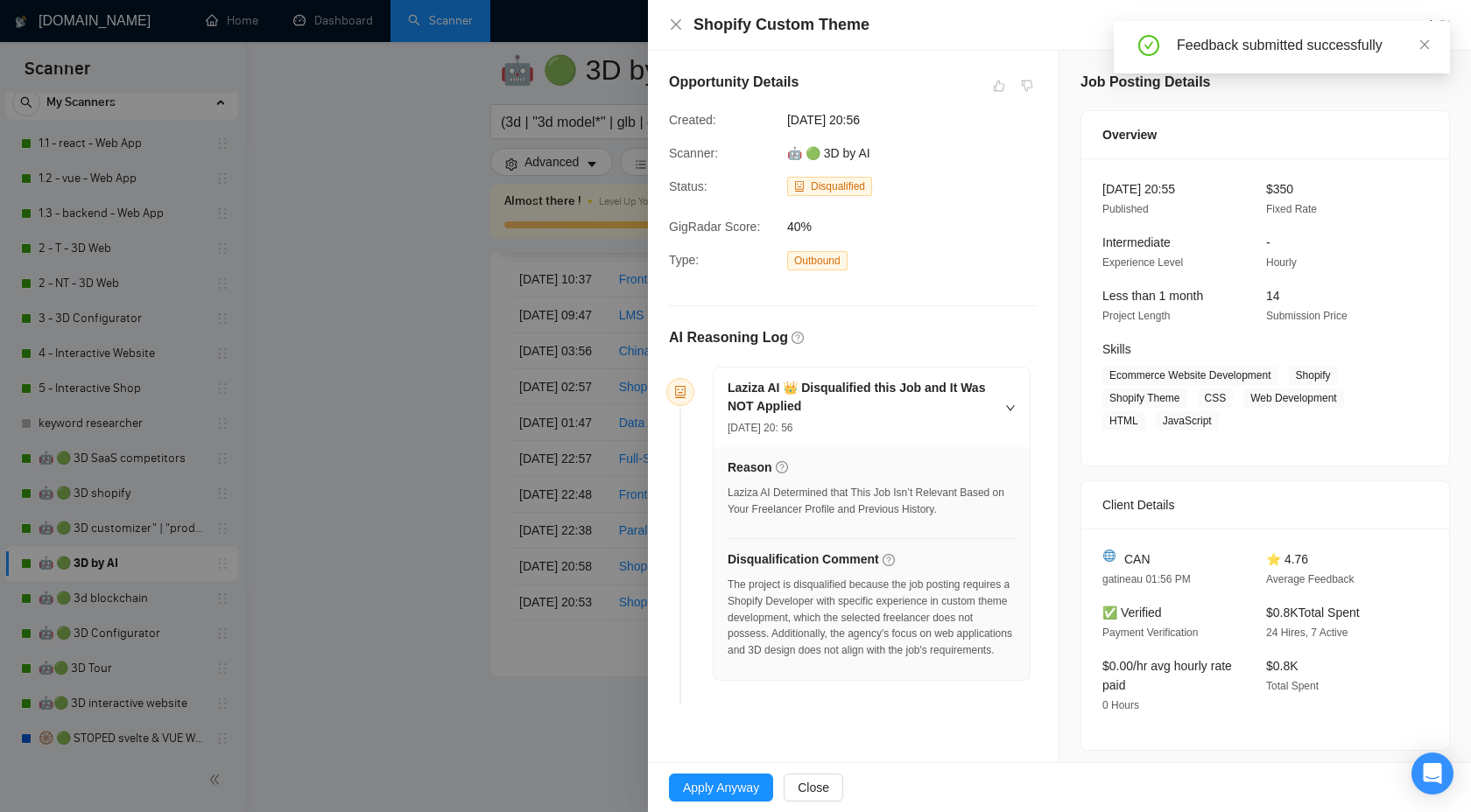
click at [632, 398] on div at bounding box center [736, 406] width 1471 height 812
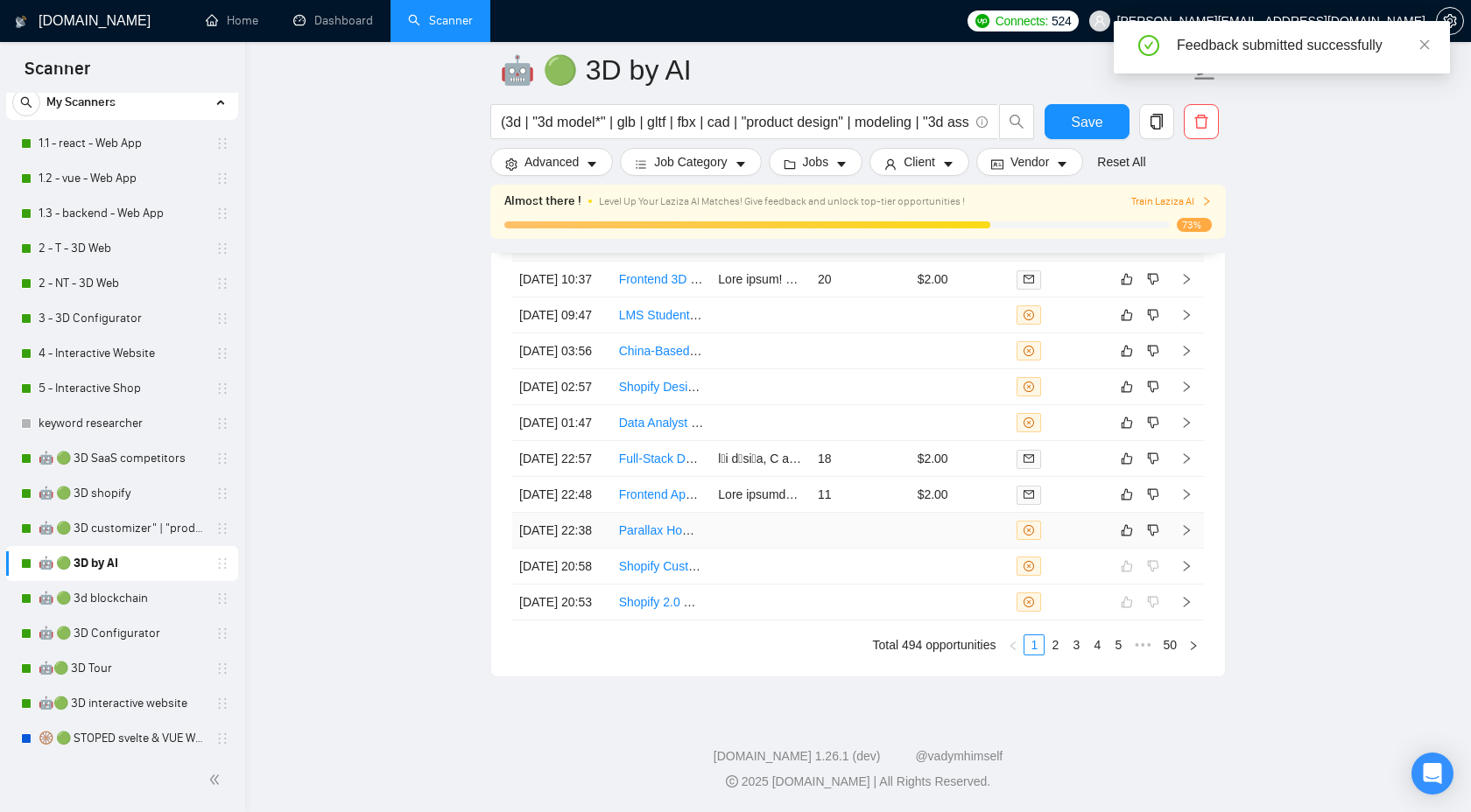
click at [1189, 525] on icon "right" at bounding box center [1186, 530] width 6 height 11
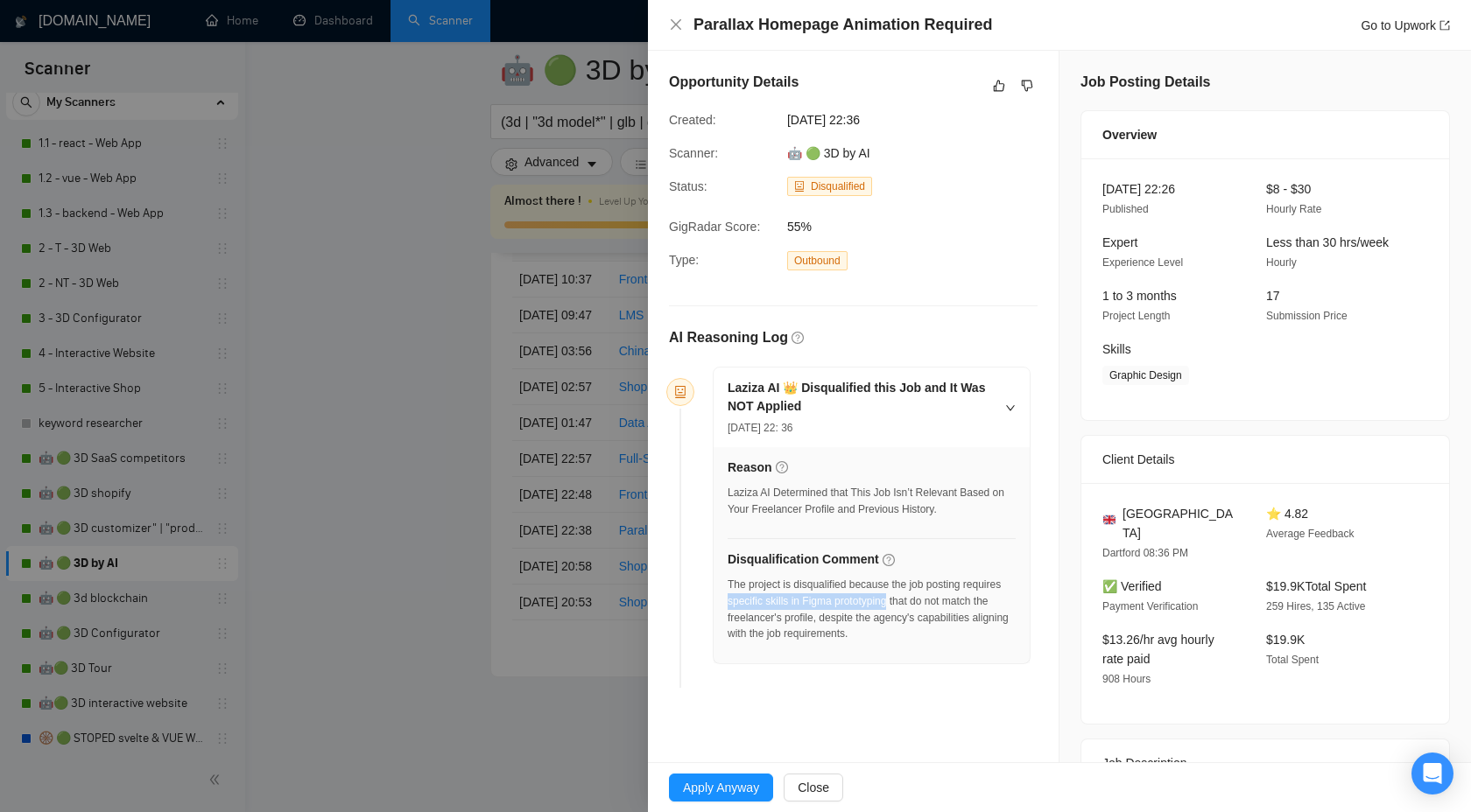
drag, startPoint x: 772, startPoint y: 603, endPoint x: 941, endPoint y: 601, distance: 169.0
click at [942, 601] on div "The project is disqualified because the job posting requires specific skills in…" at bounding box center [872, 610] width 288 height 65
copy div "specific skills in Figma prototyping"
click at [1019, 84] on button "button" at bounding box center [1027, 86] width 21 height 21
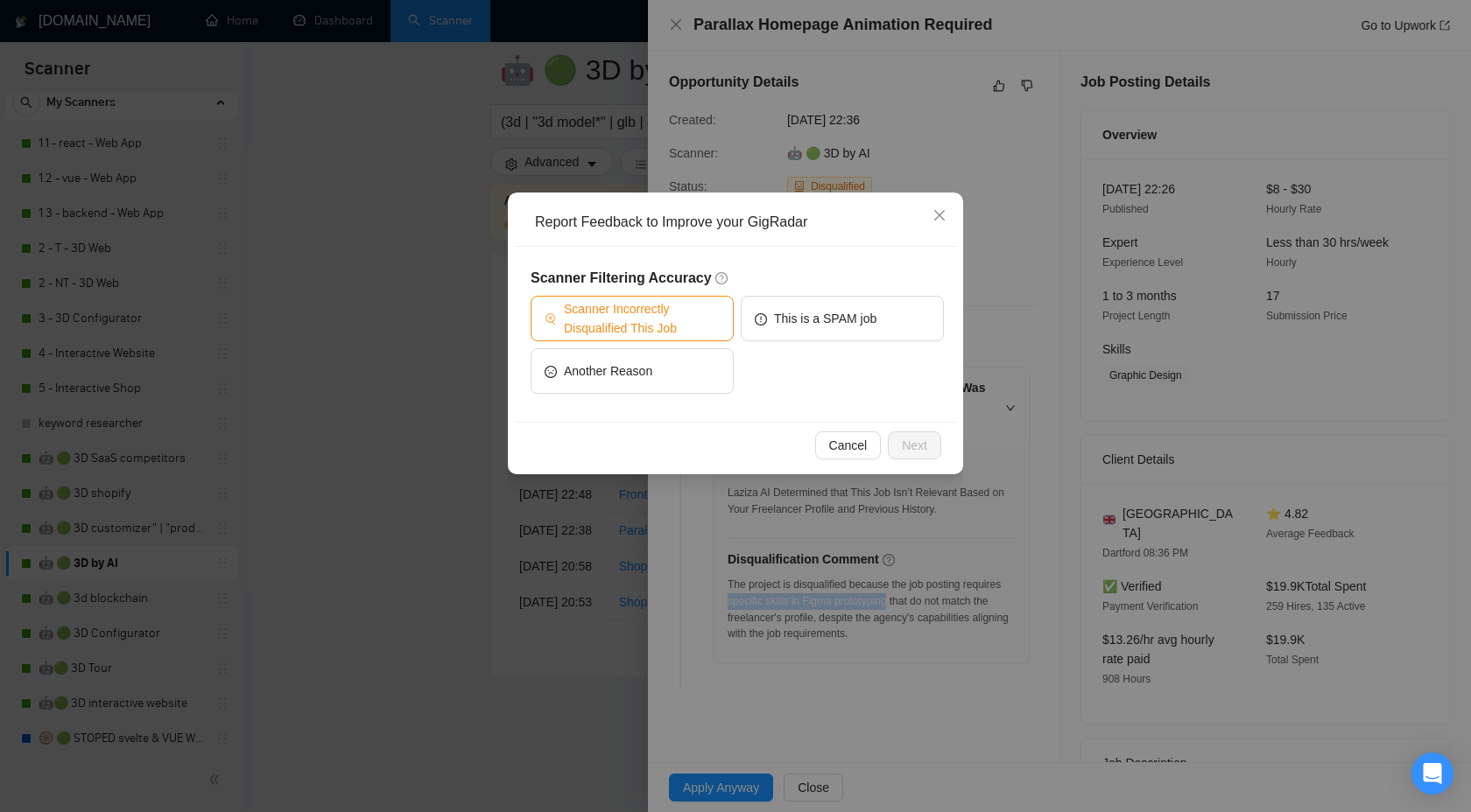
click at [662, 327] on span "Scanner Incorrectly Disqualified This Job" at bounding box center [642, 319] width 156 height 39
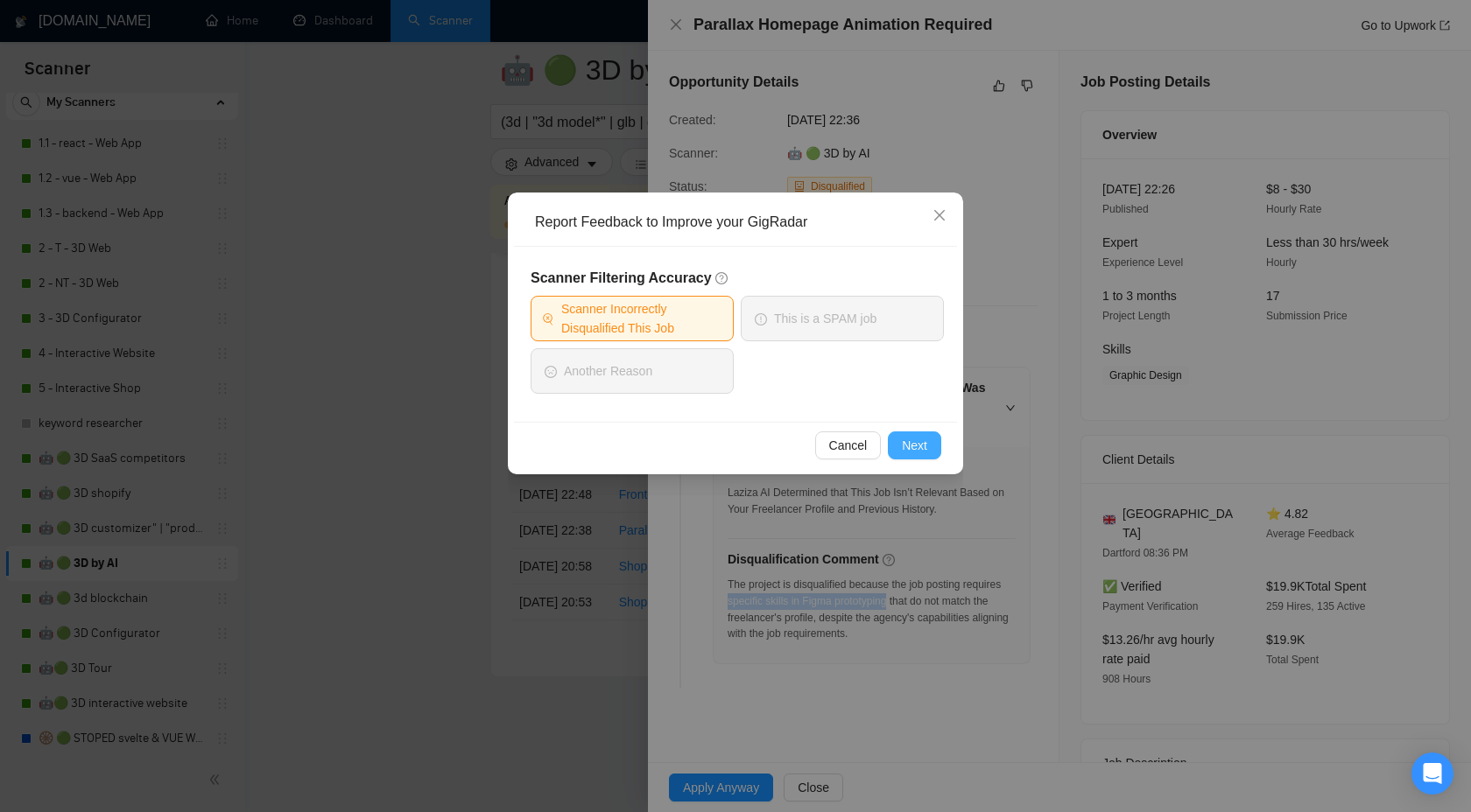
click at [907, 447] on span "Next" at bounding box center [914, 445] width 26 height 19
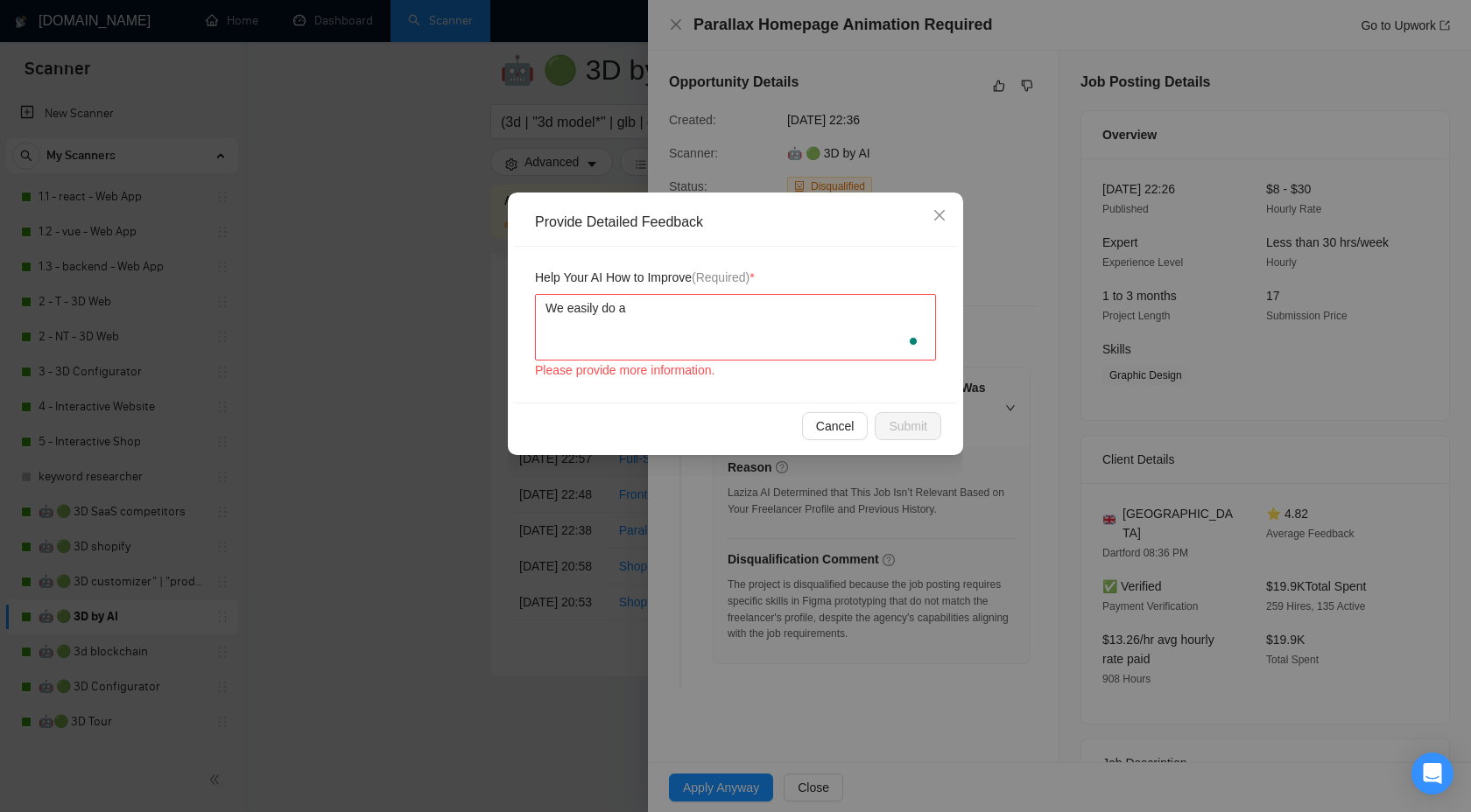
scroll to position [53, 0]
type textarea "We easily do a a"
type textarea "We easily do a an"
type textarea "We easily do a ant"
type textarea "We easily do a anti"
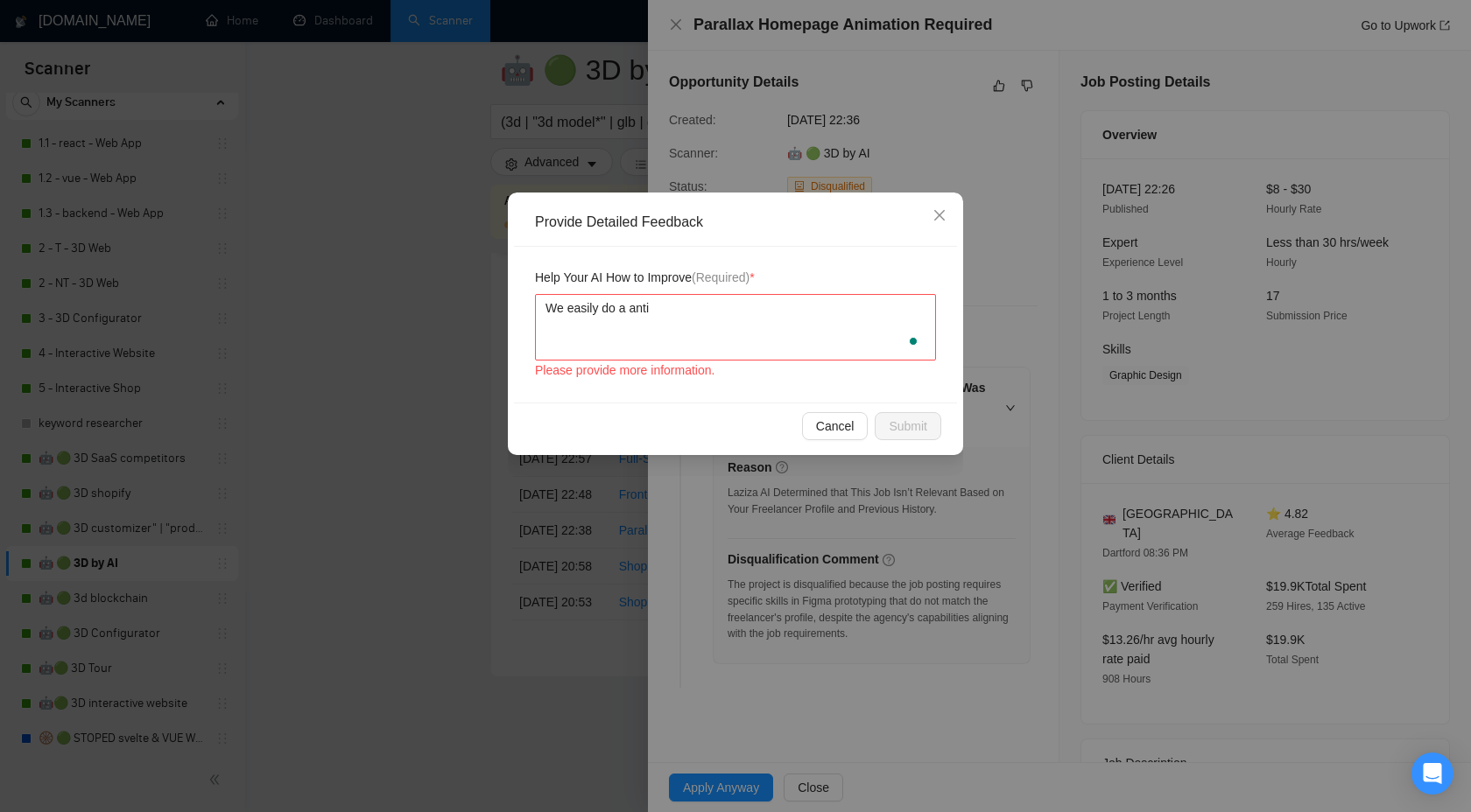
type textarea "We easily do a ant"
type textarea "We easily do a an"
type textarea "We easily do a ani"
type textarea "We easily do a anim"
type textarea "We easily do a anima"
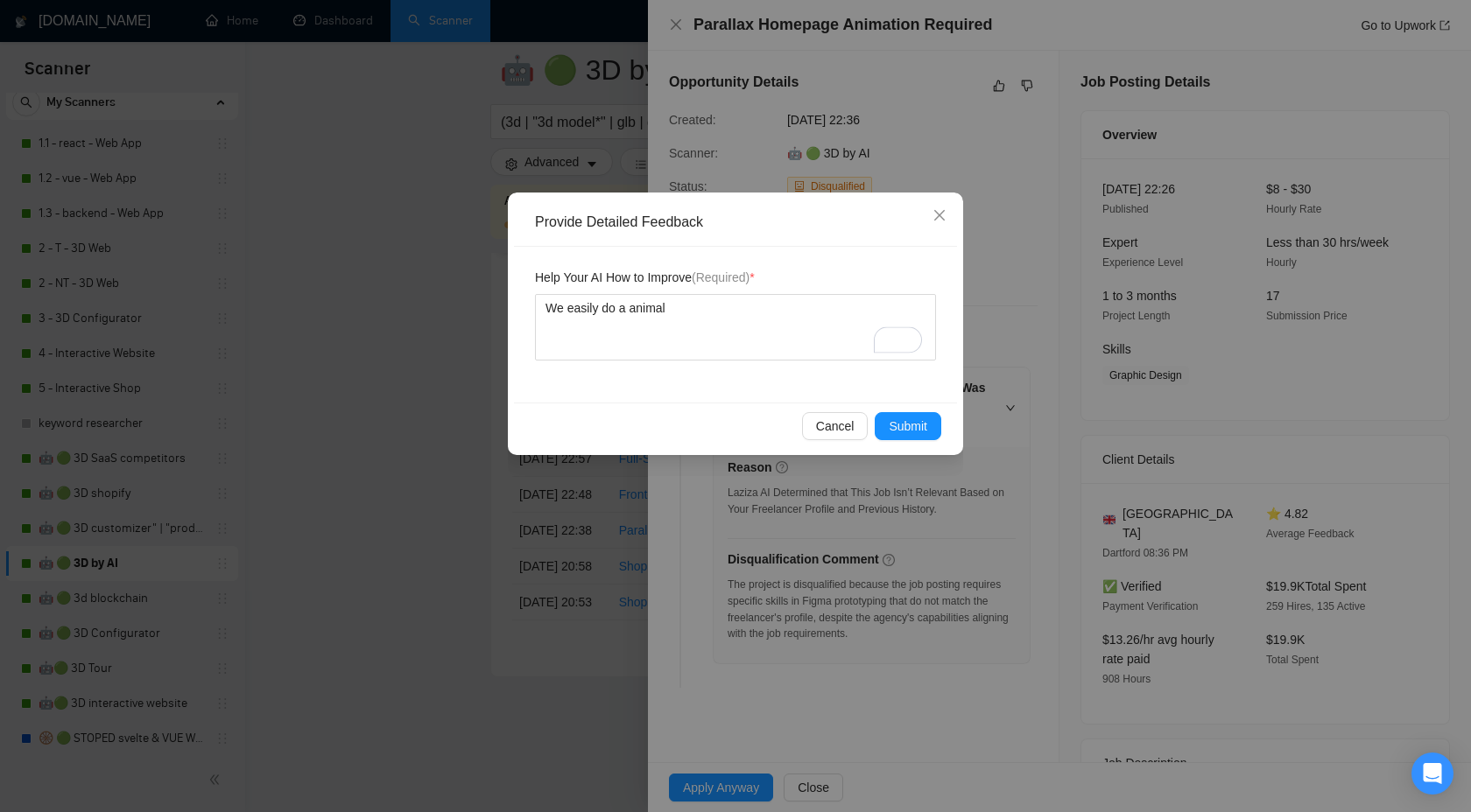
type textarea "We easily do a animal"
type textarea "We easily do a anima"
type textarea "We easily do a animat"
type textarea "We easily do a animate"
type textarea "We easily do a animated"
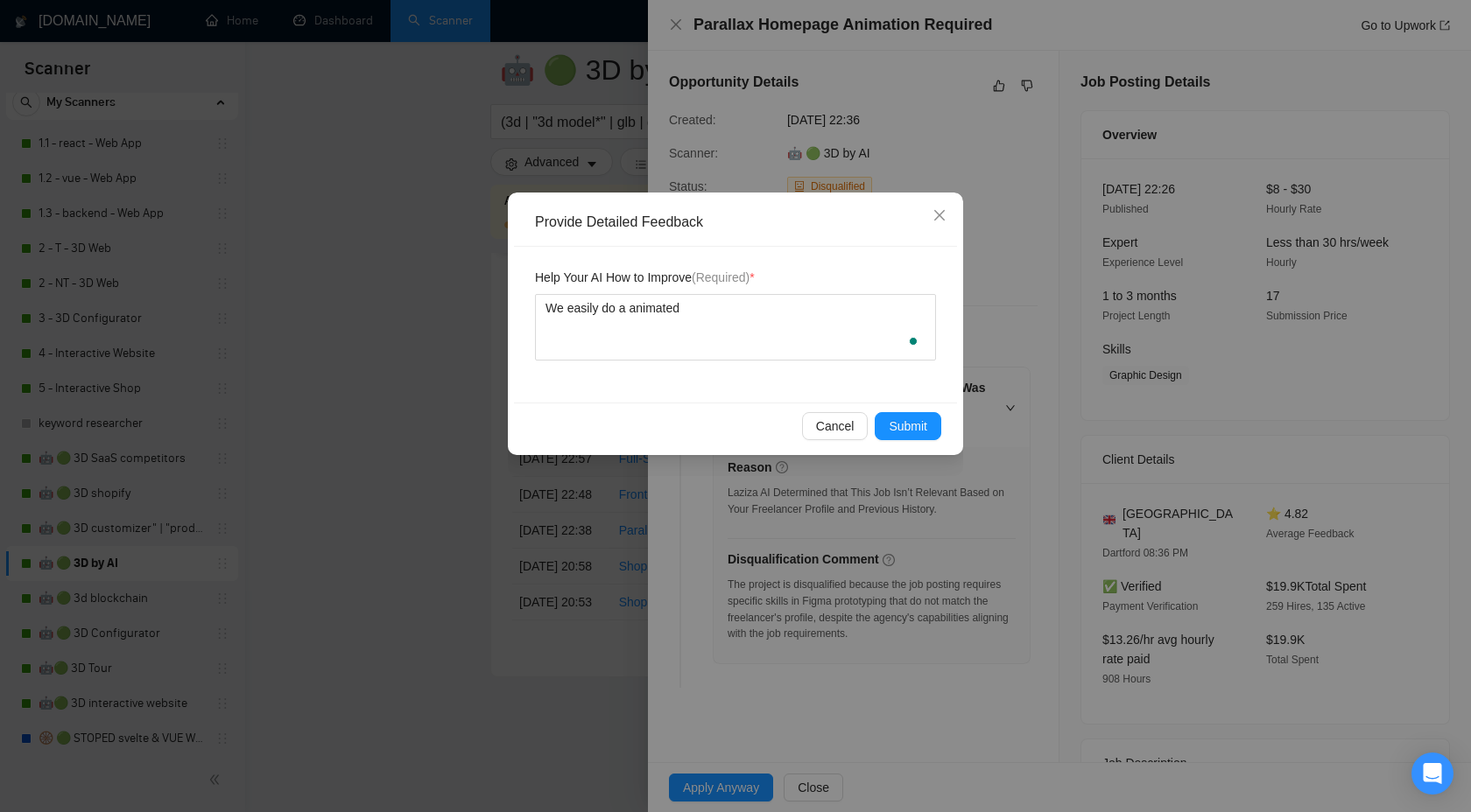
type textarea "We easily do a animated"
type textarea "We easily do a animated h"
type textarea "We easily do a animated ho"
type textarea "We easily do a animated hom"
type textarea "We easily do a animated home"
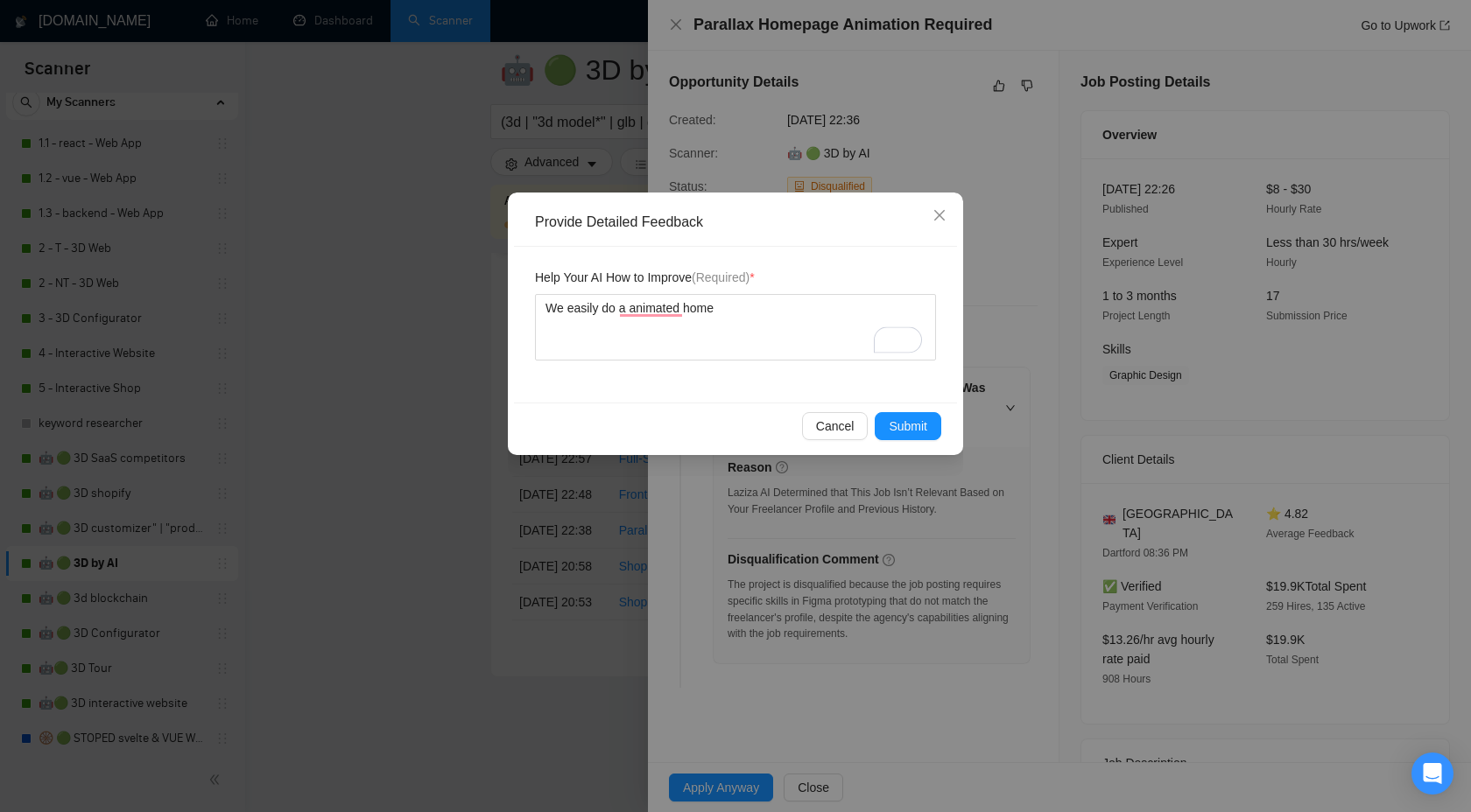
type textarea "We easily do a animated homep"
type textarea "We easily do a animated homepa"
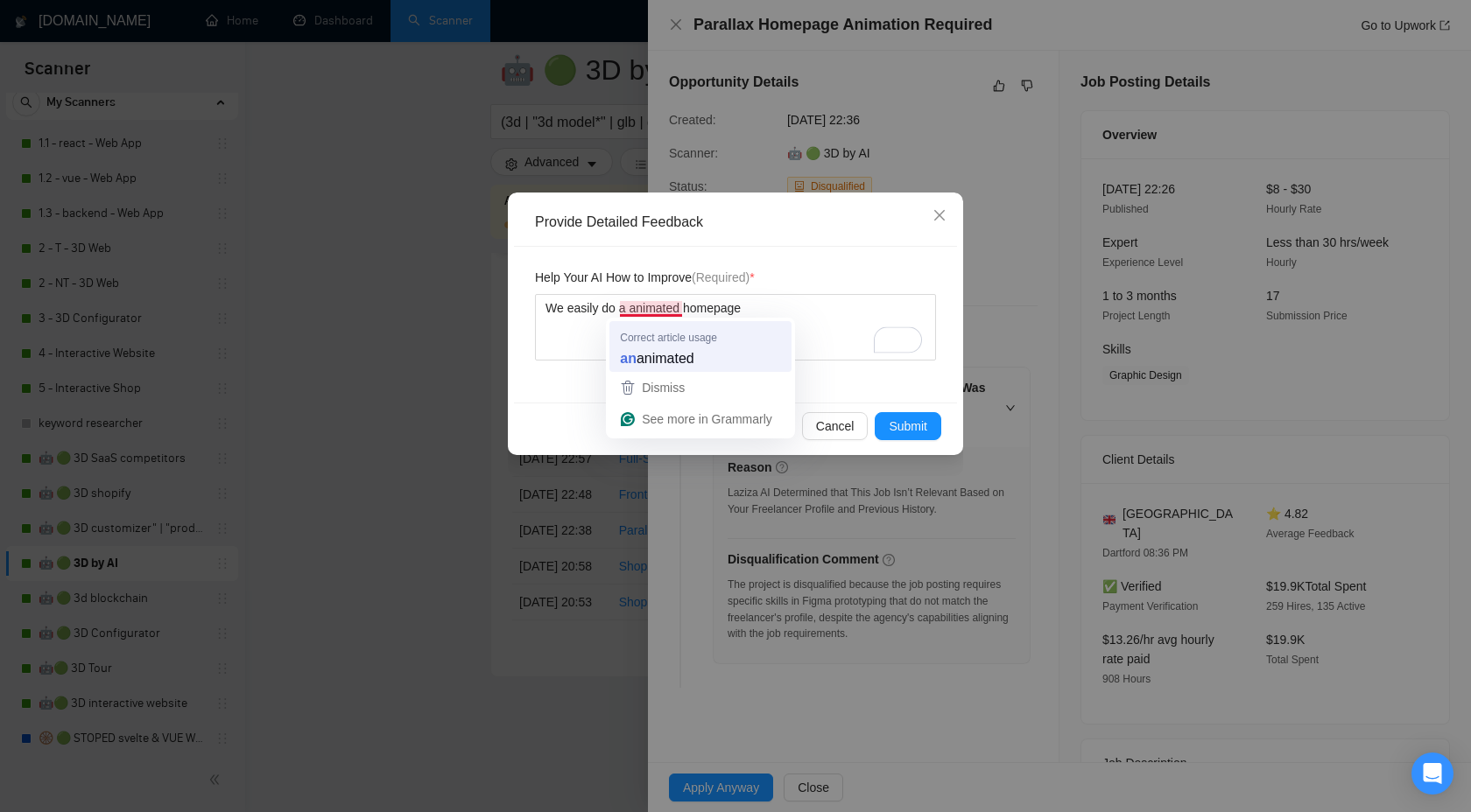
type textarea "We easily do a animated homepage"
type textarea "We easily do an animated homepage"
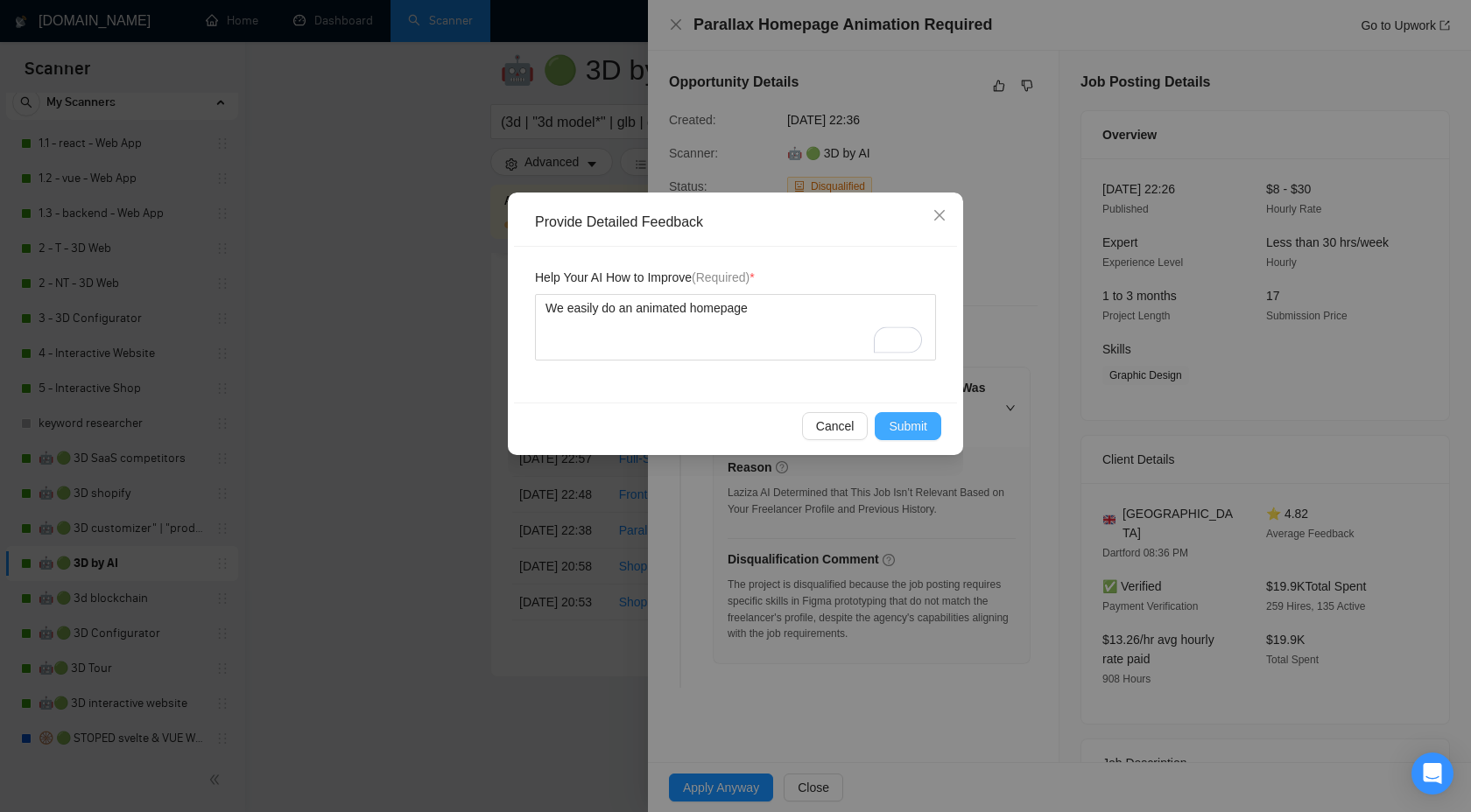
click at [889, 424] on span "Submit" at bounding box center [909, 427] width 39 height 19
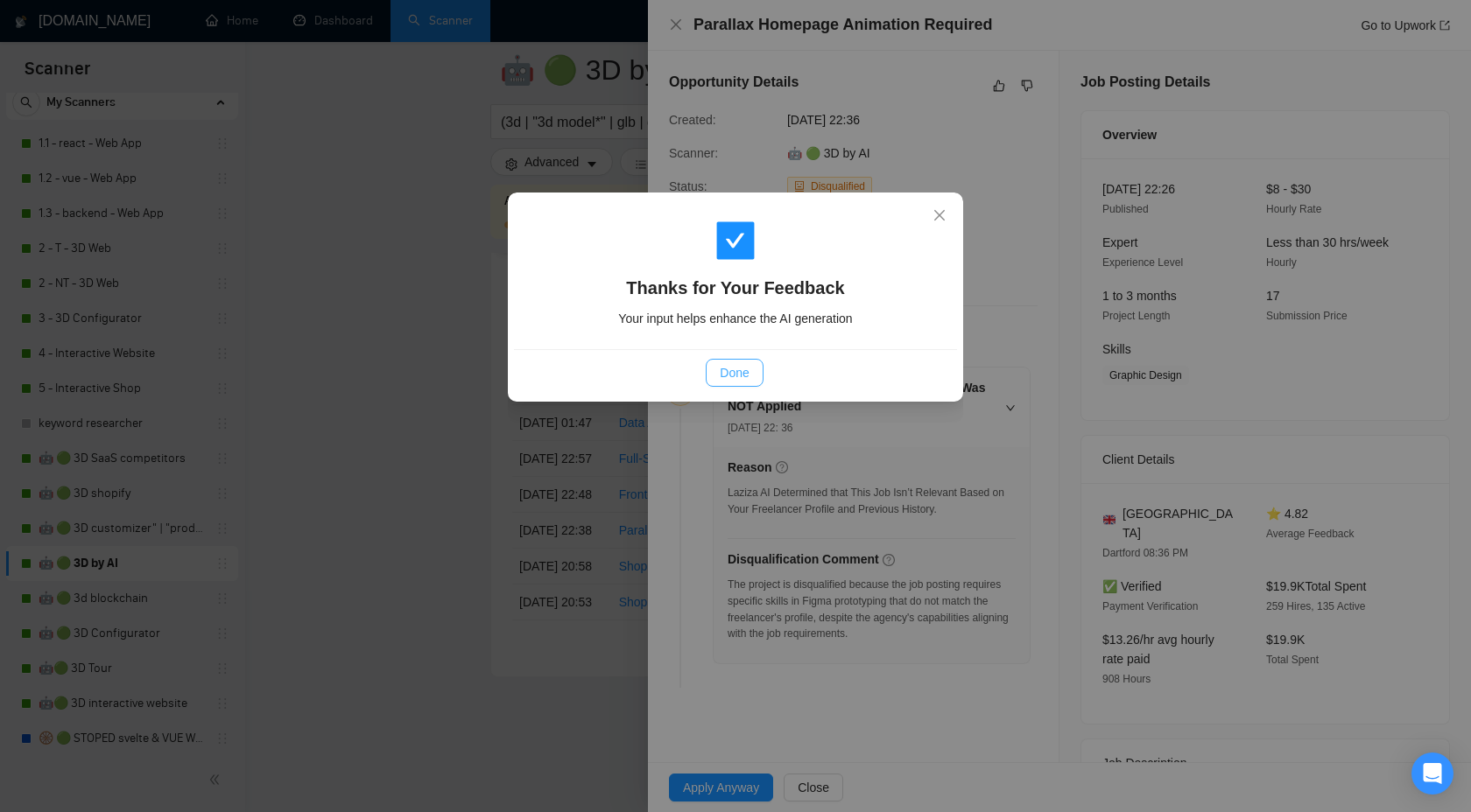
click at [739, 376] on span "Done" at bounding box center [734, 373] width 29 height 19
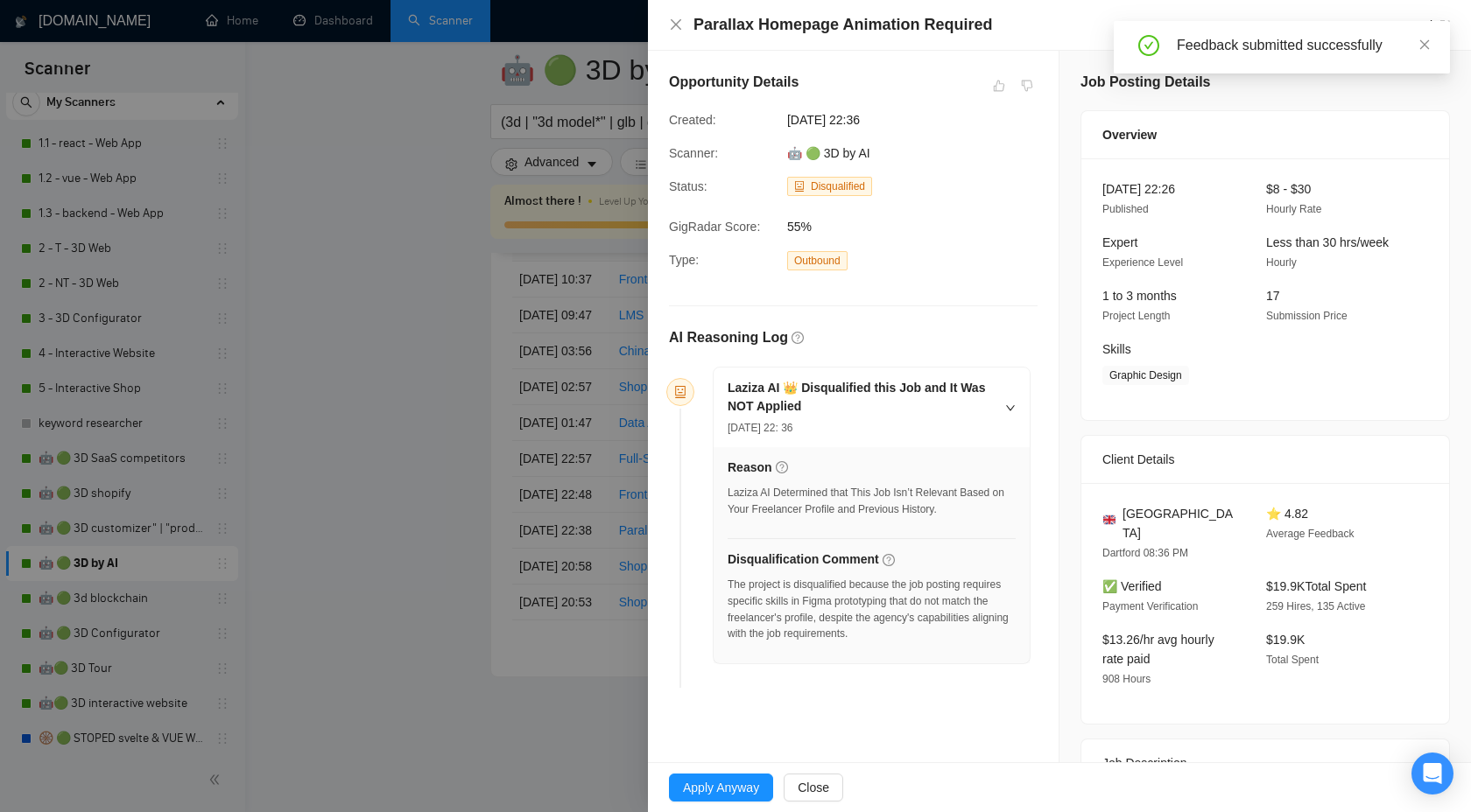
click at [530, 391] on div at bounding box center [736, 406] width 1471 height 812
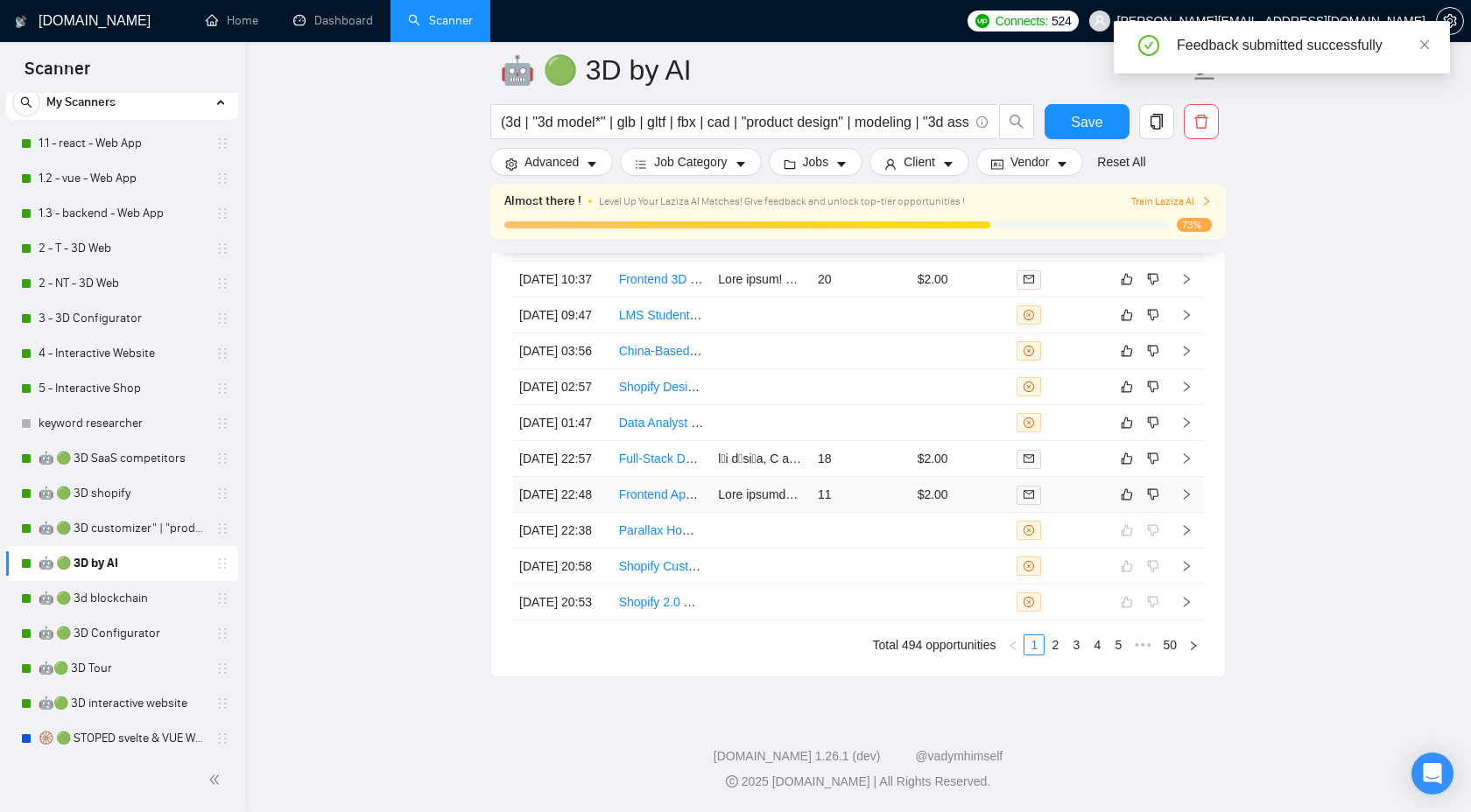
click at [1184, 489] on icon "right" at bounding box center [1186, 495] width 6 height 11
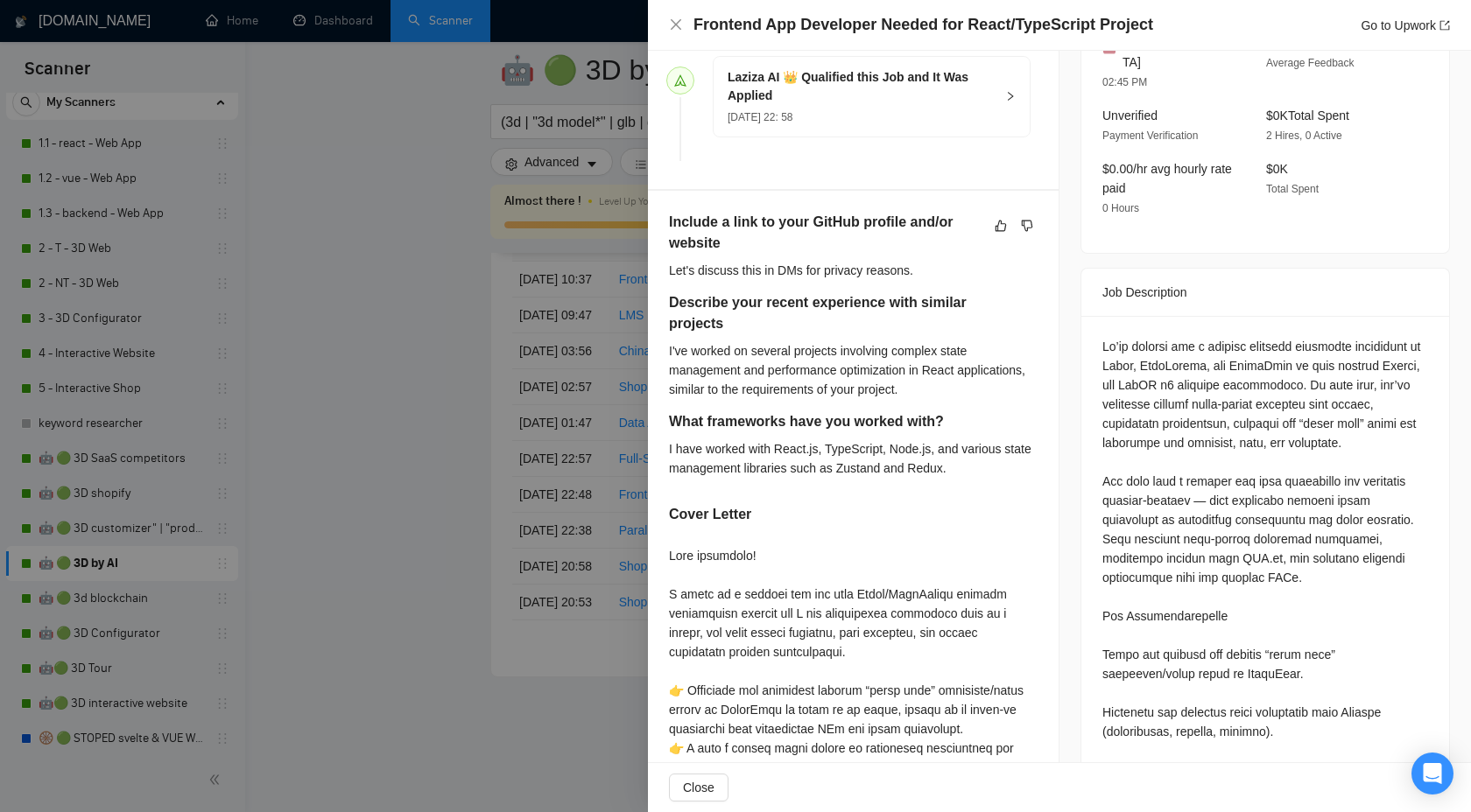
scroll to position [519, 0]
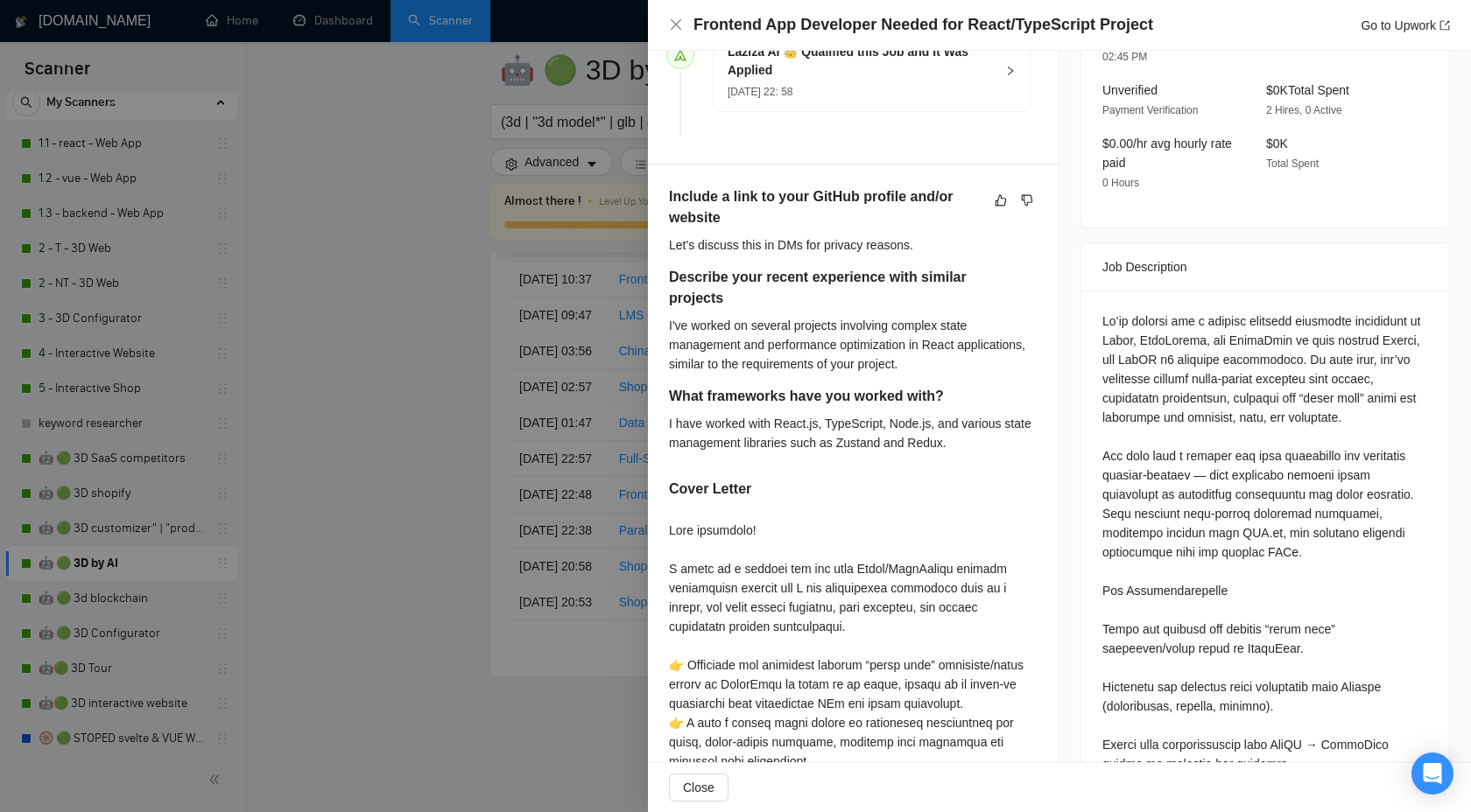
click at [1016, 67] on div "Laziza AI 👑 Qualified this Job and It Was Applied 17 Sep, 2025 22: 58" at bounding box center [872, 72] width 316 height 80
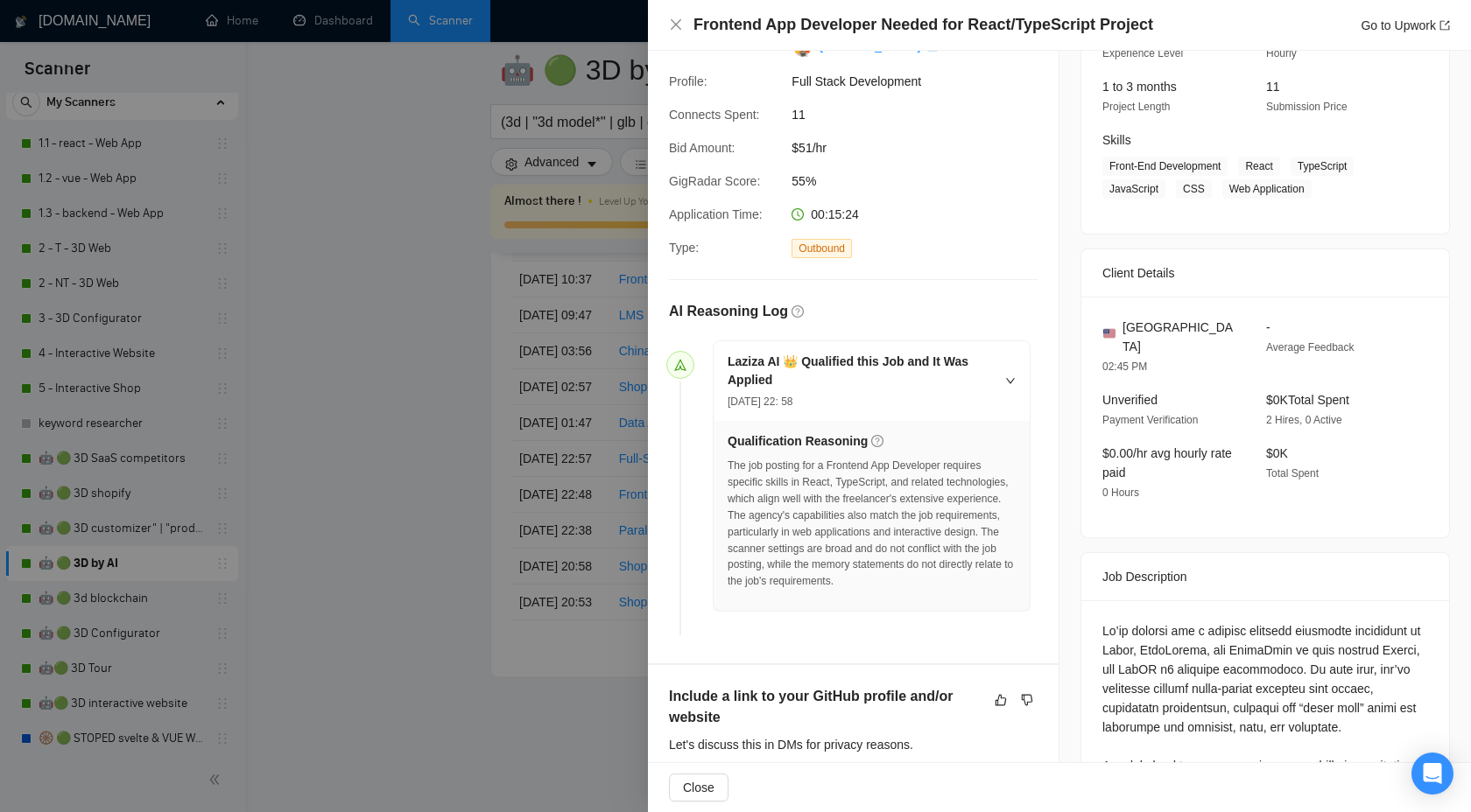
scroll to position [0, 0]
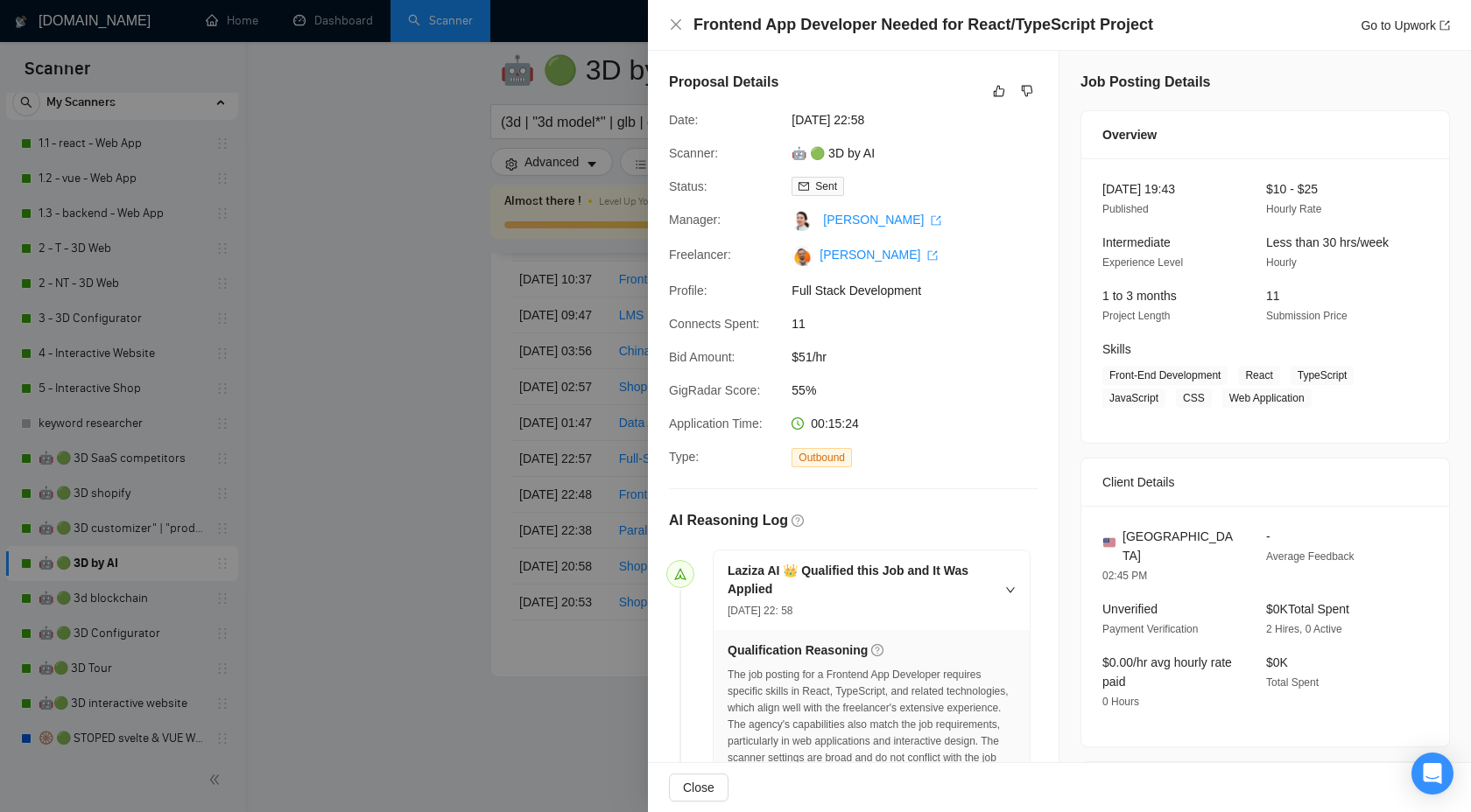
click at [999, 104] on div "Proposal Details" at bounding box center [853, 91] width 369 height 39
click at [994, 95] on icon "like" at bounding box center [999, 91] width 11 height 11
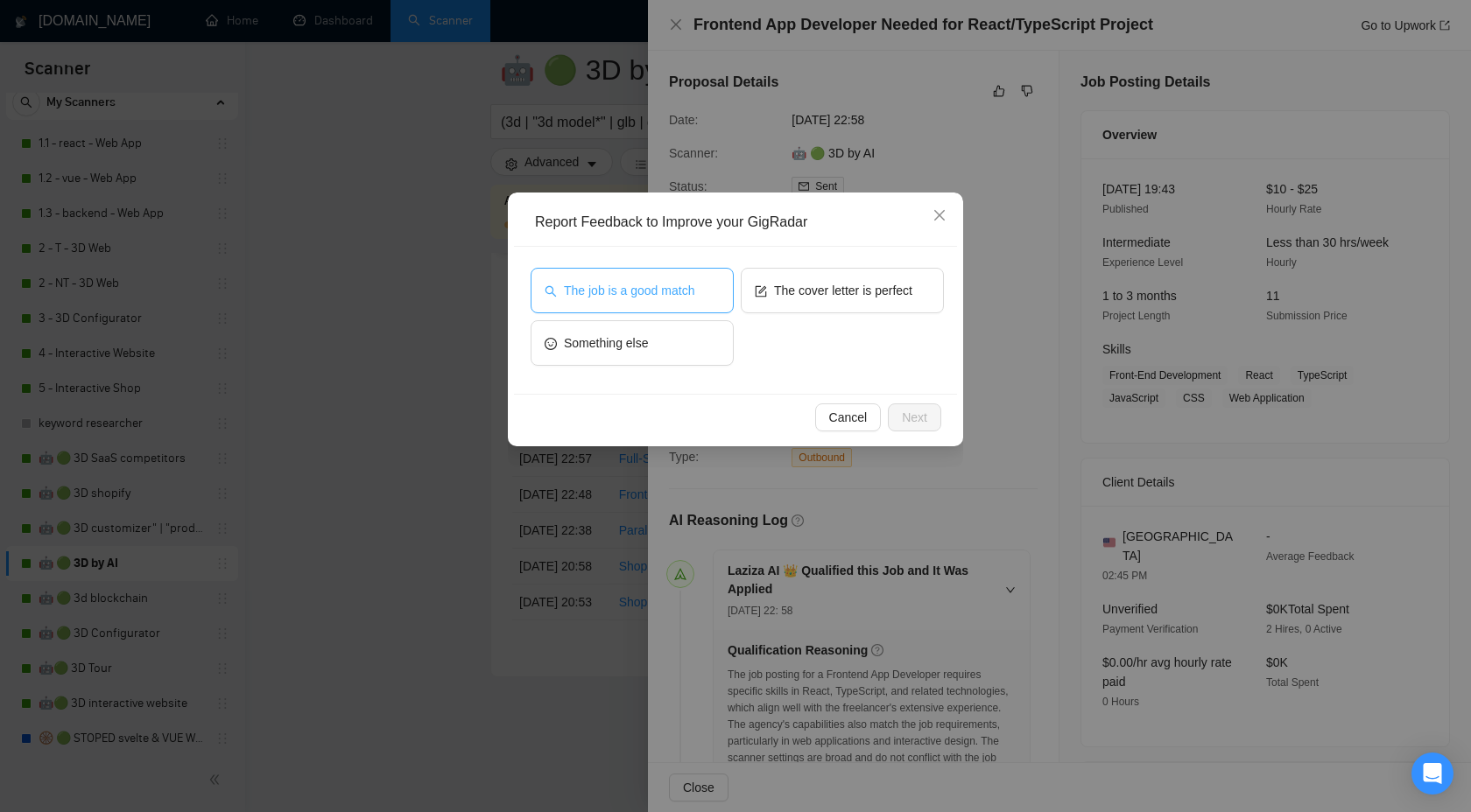
click at [663, 284] on span "The job is a good match" at bounding box center [629, 291] width 131 height 19
click at [908, 416] on span "Next" at bounding box center [914, 418] width 26 height 19
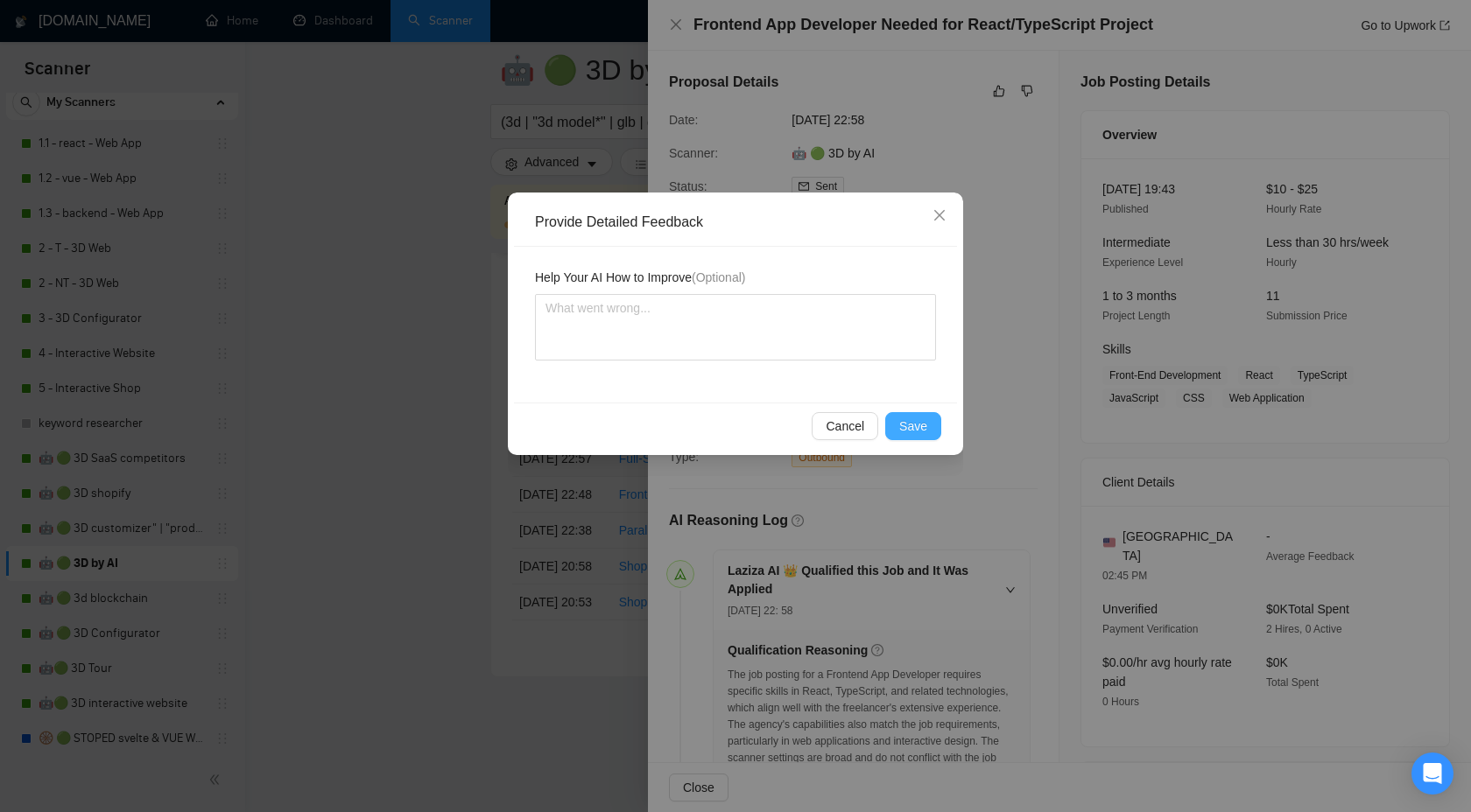
click at [908, 421] on span "Save" at bounding box center [913, 427] width 28 height 19
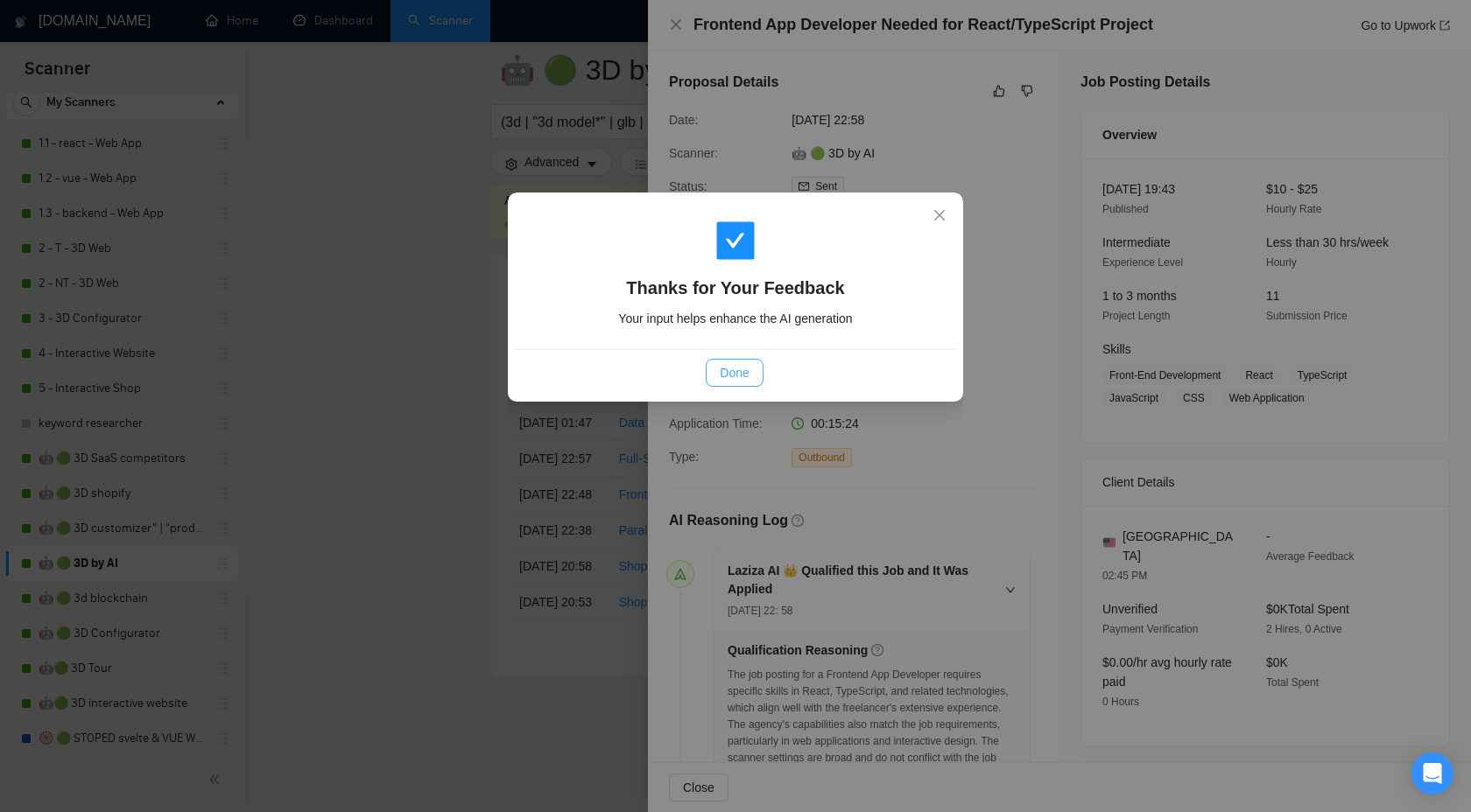
click at [744, 371] on span "Done" at bounding box center [734, 373] width 29 height 19
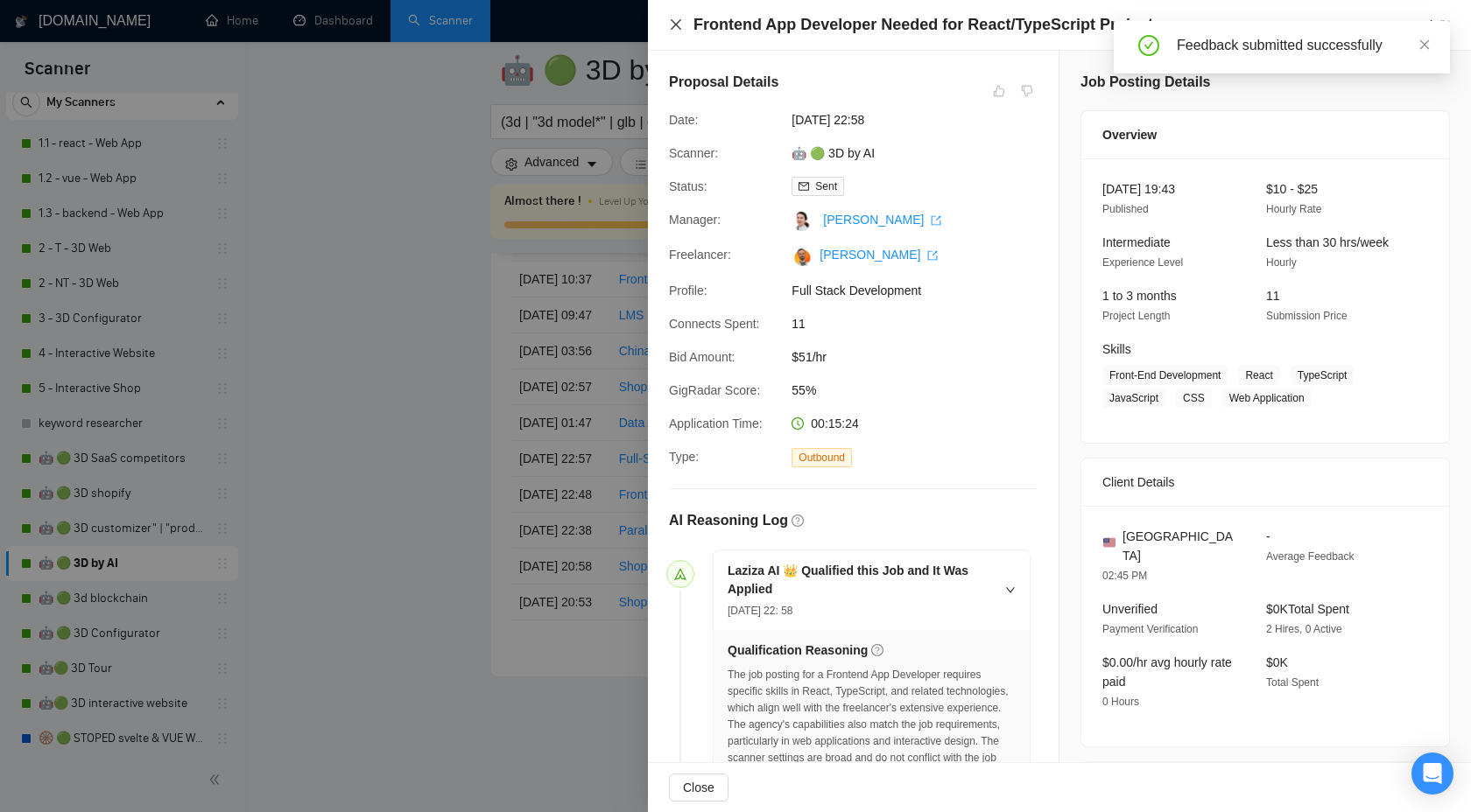
click at [676, 27] on icon "close" at bounding box center [676, 25] width 14 height 14
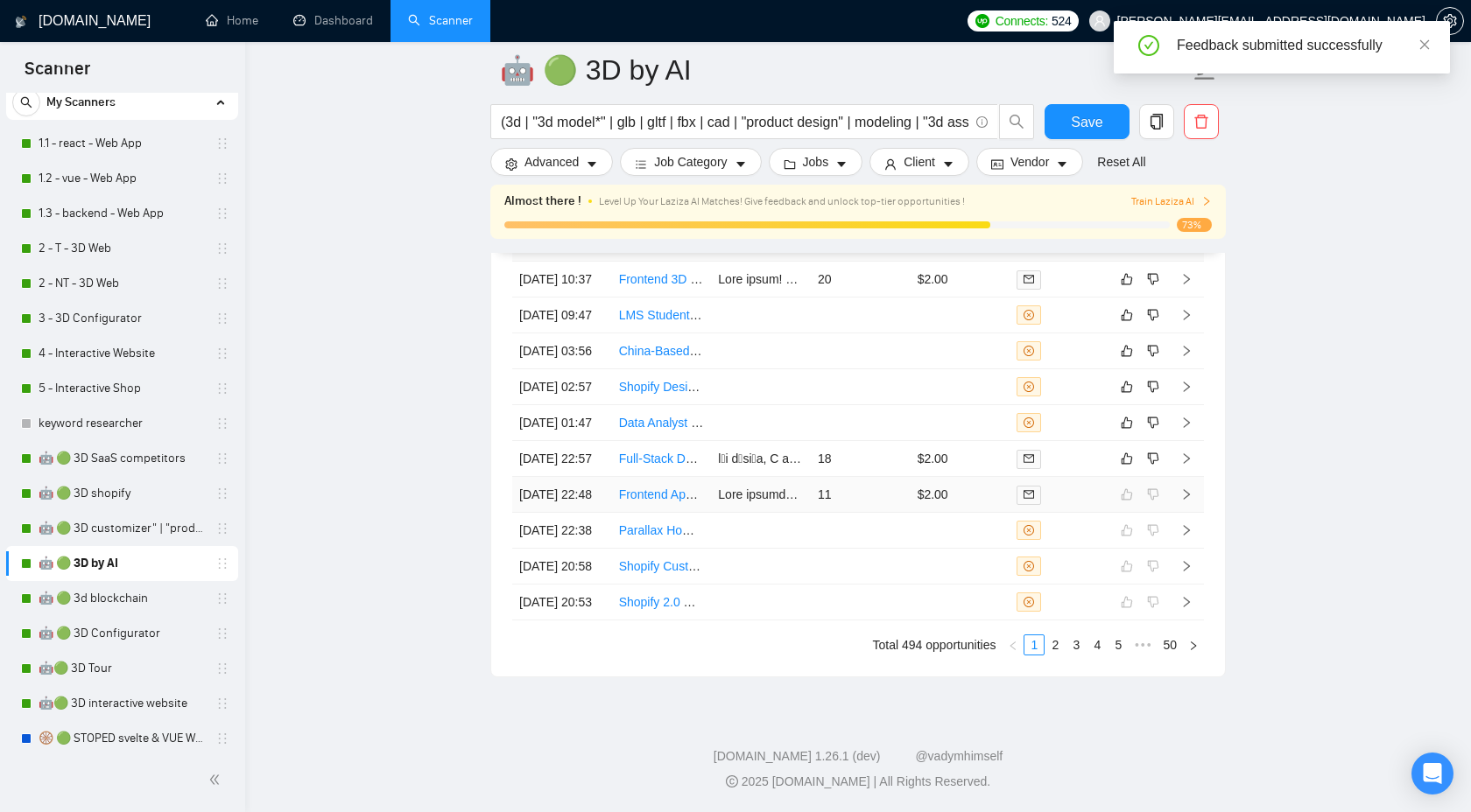
scroll to position [4894, 0]
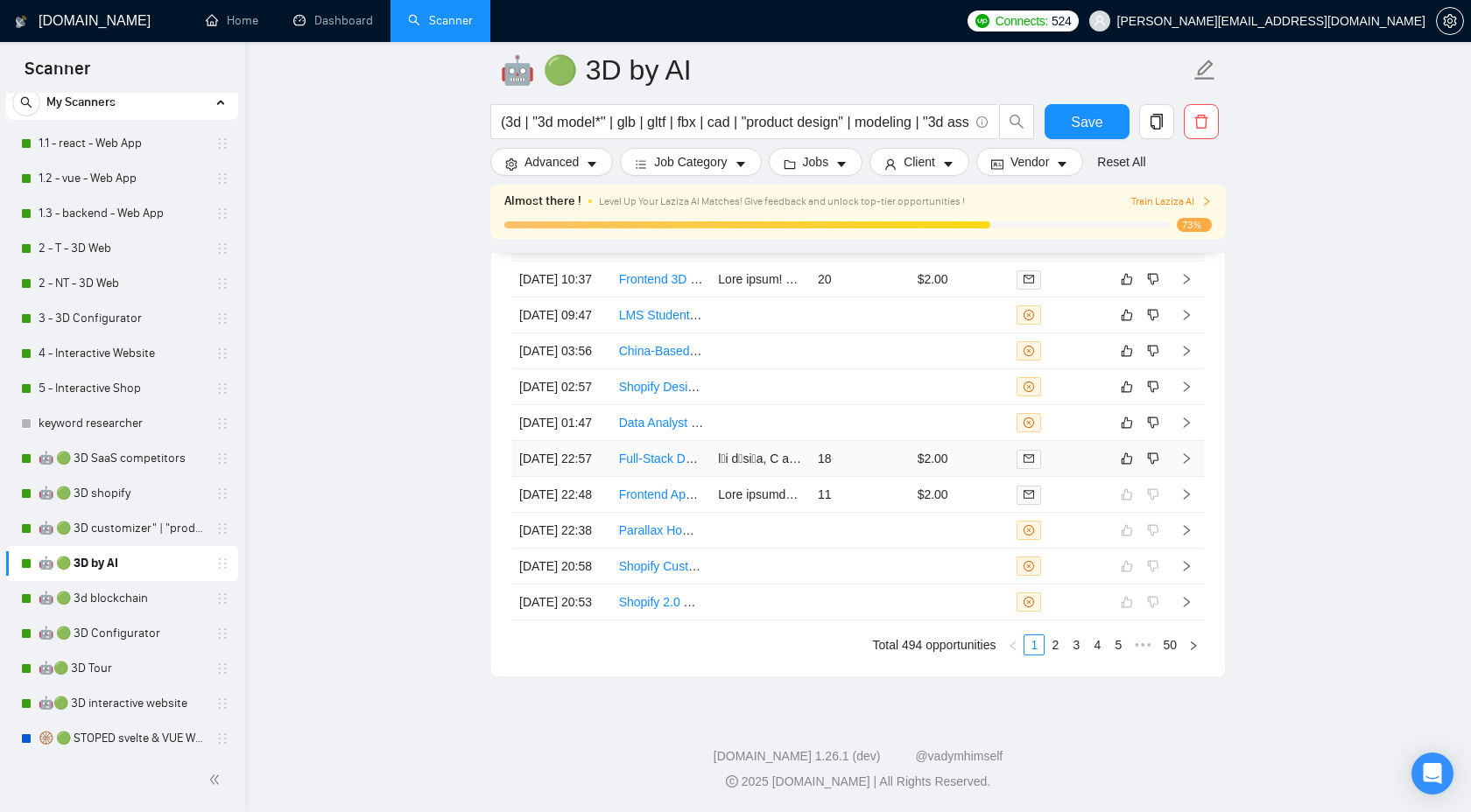
click at [1190, 462] on icon "right" at bounding box center [1186, 459] width 12 height 12
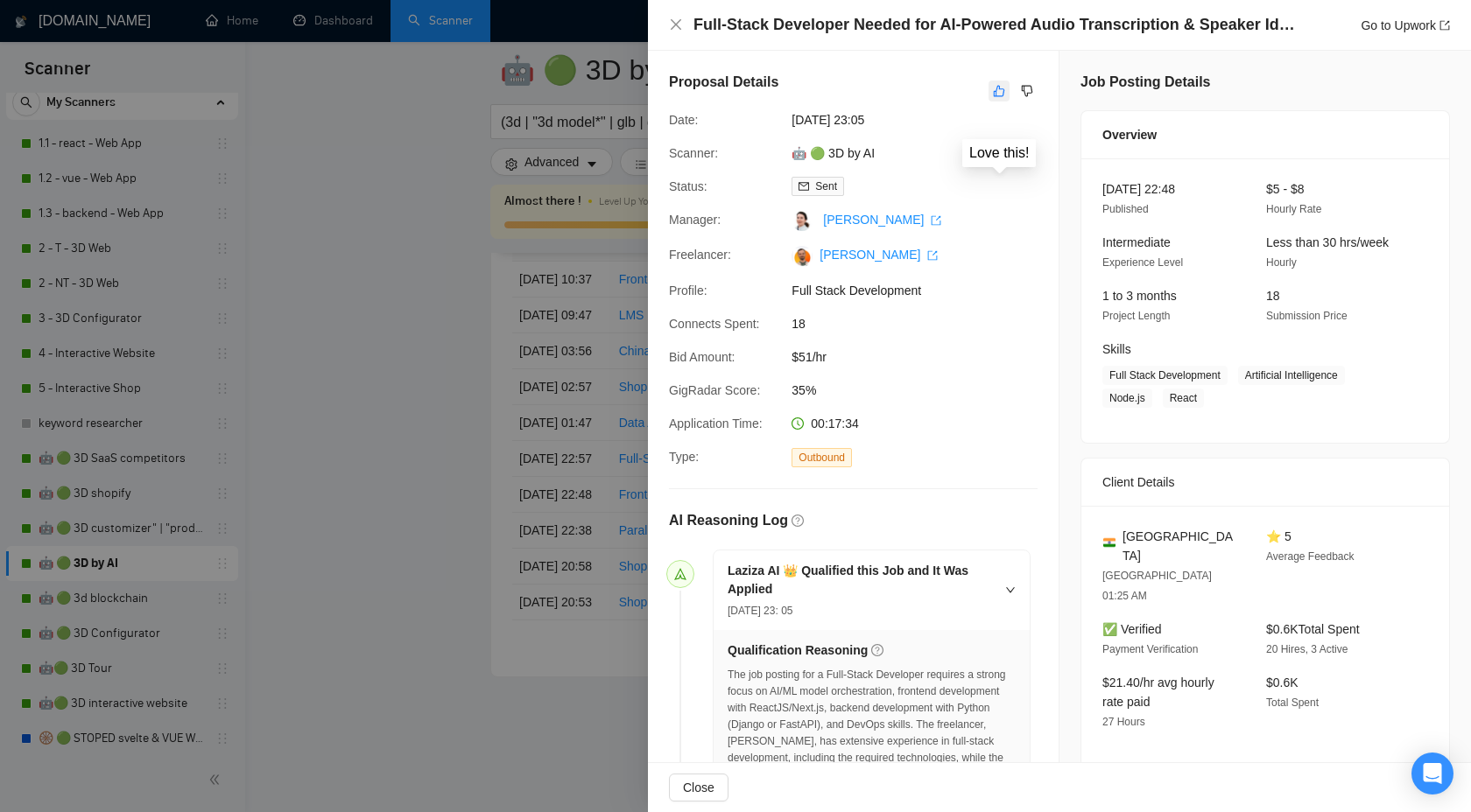
click at [1003, 80] on button "button" at bounding box center [999, 91] width 21 height 21
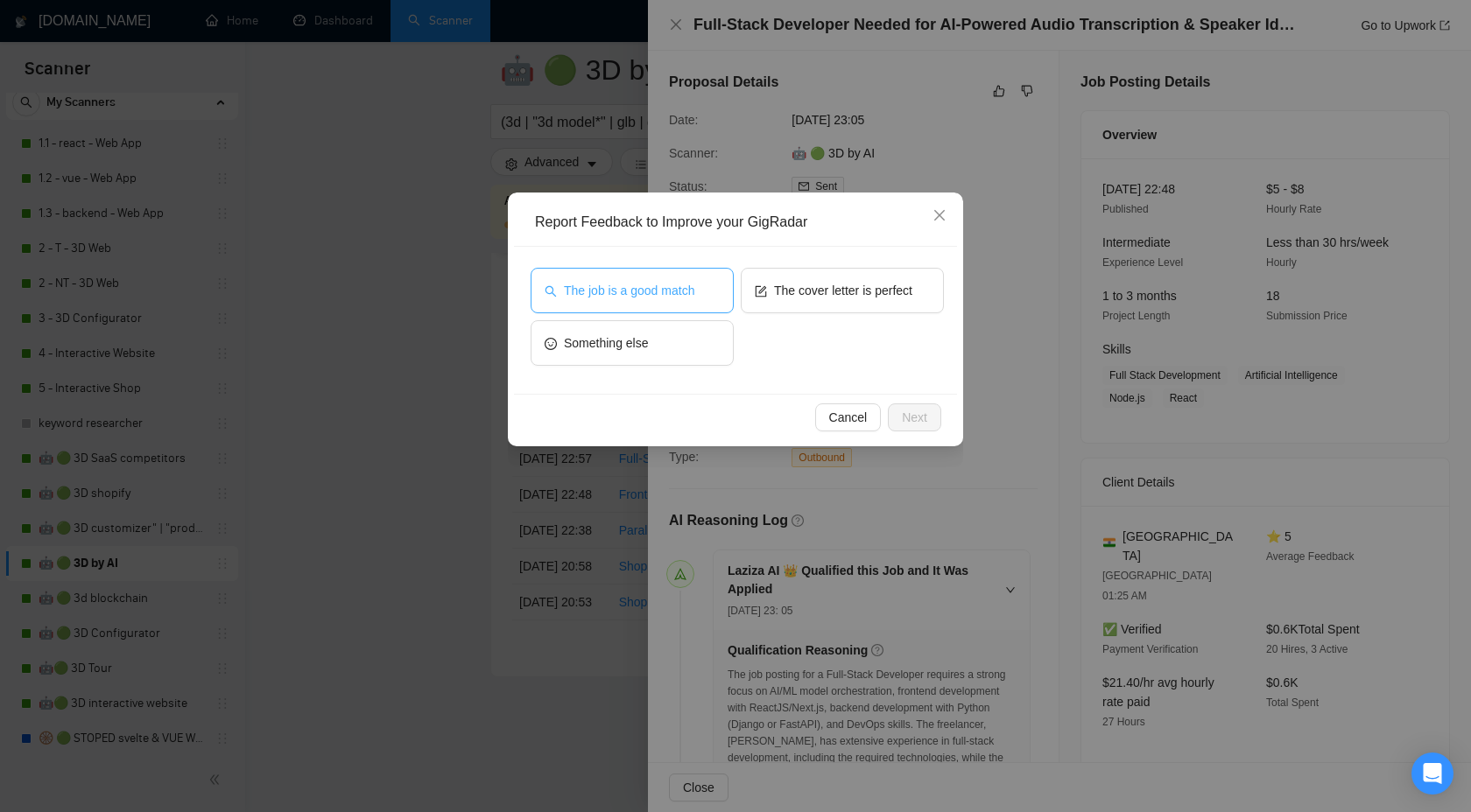
click at [659, 299] on span "The job is a good match" at bounding box center [629, 291] width 131 height 19
click at [930, 409] on button "Next" at bounding box center [915, 418] width 53 height 28
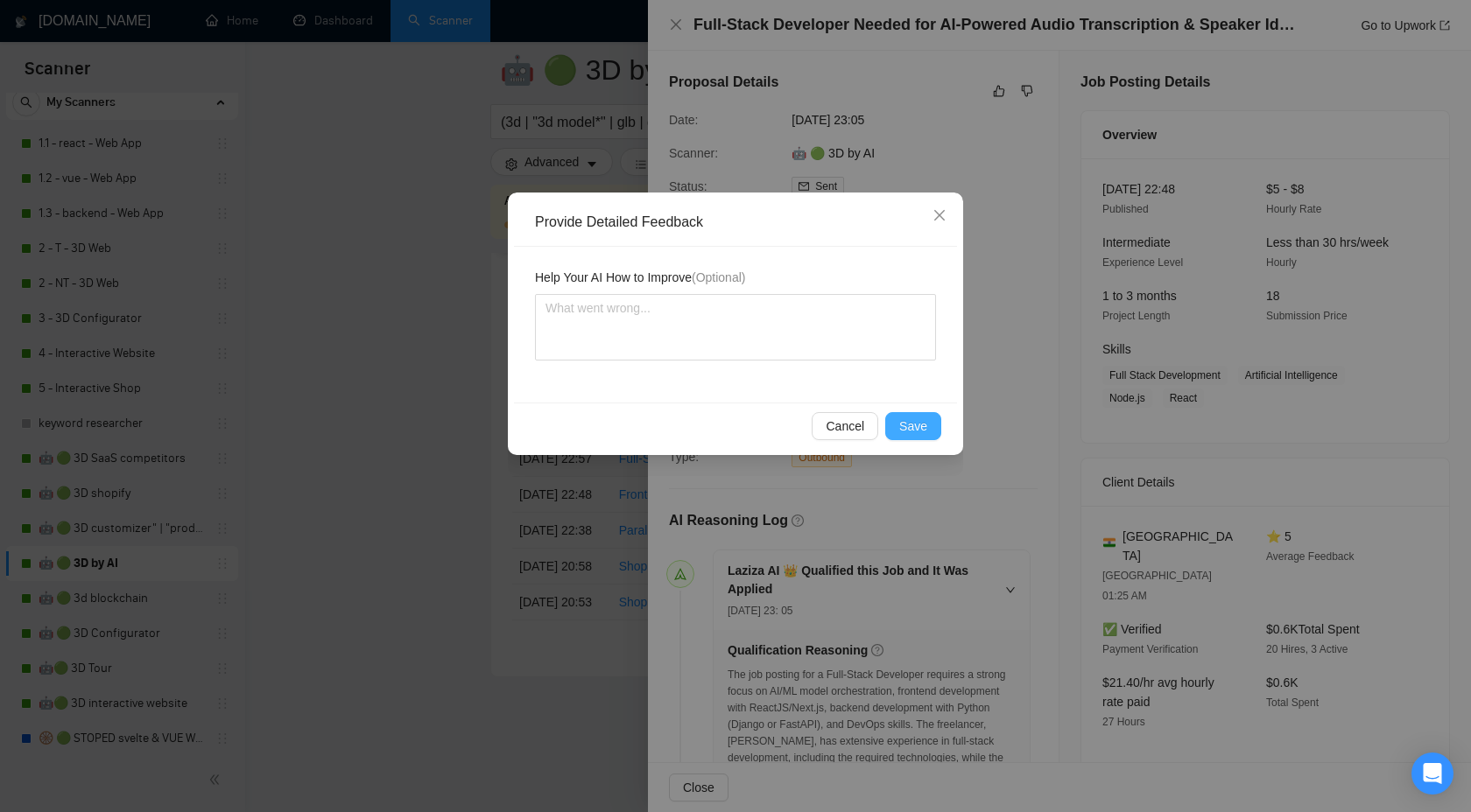
click at [918, 422] on span "Save" at bounding box center [913, 427] width 28 height 19
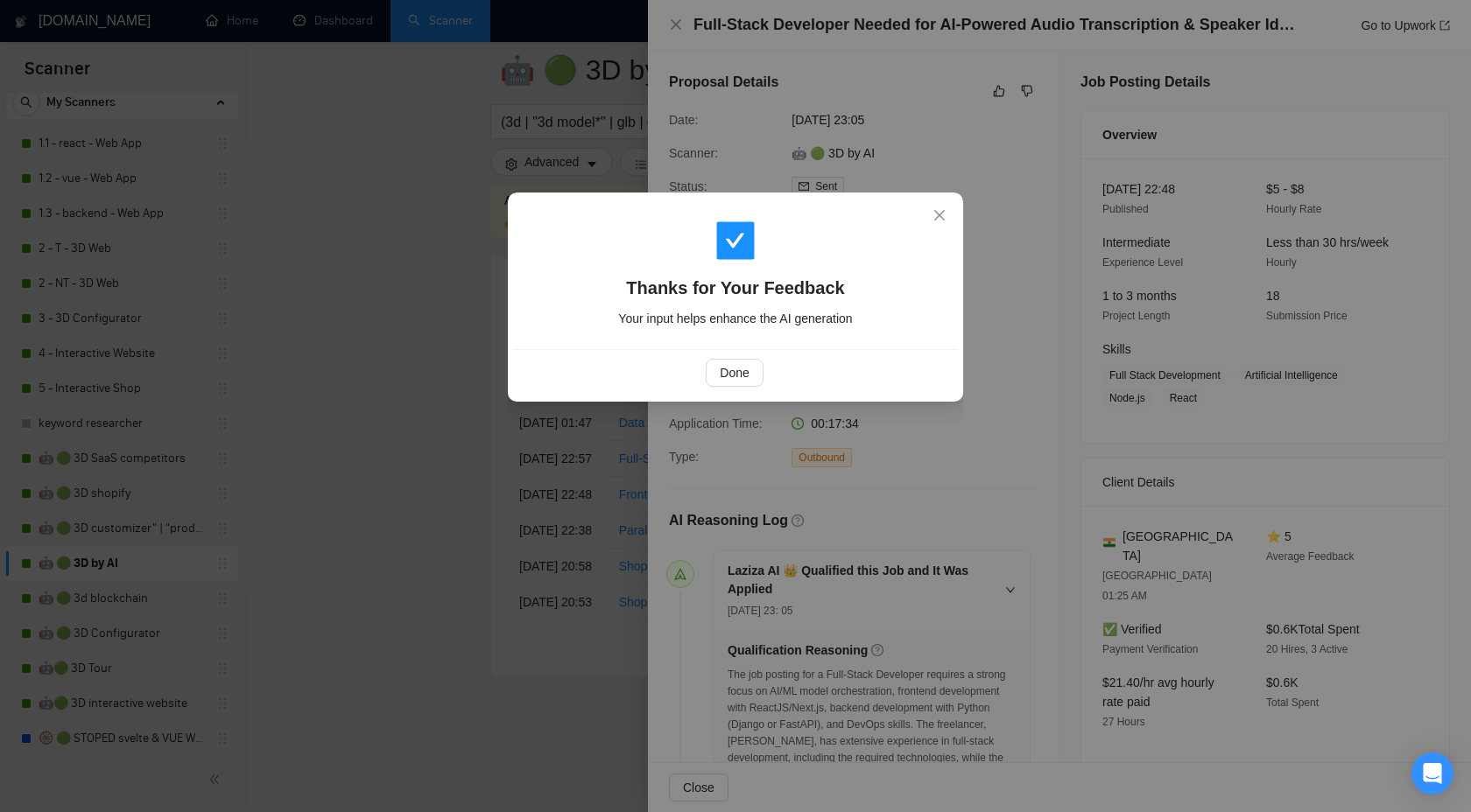
click at [705, 358] on div "Done" at bounding box center [736, 372] width 443 height 47
click at [734, 382] on span "Done" at bounding box center [734, 373] width 29 height 19
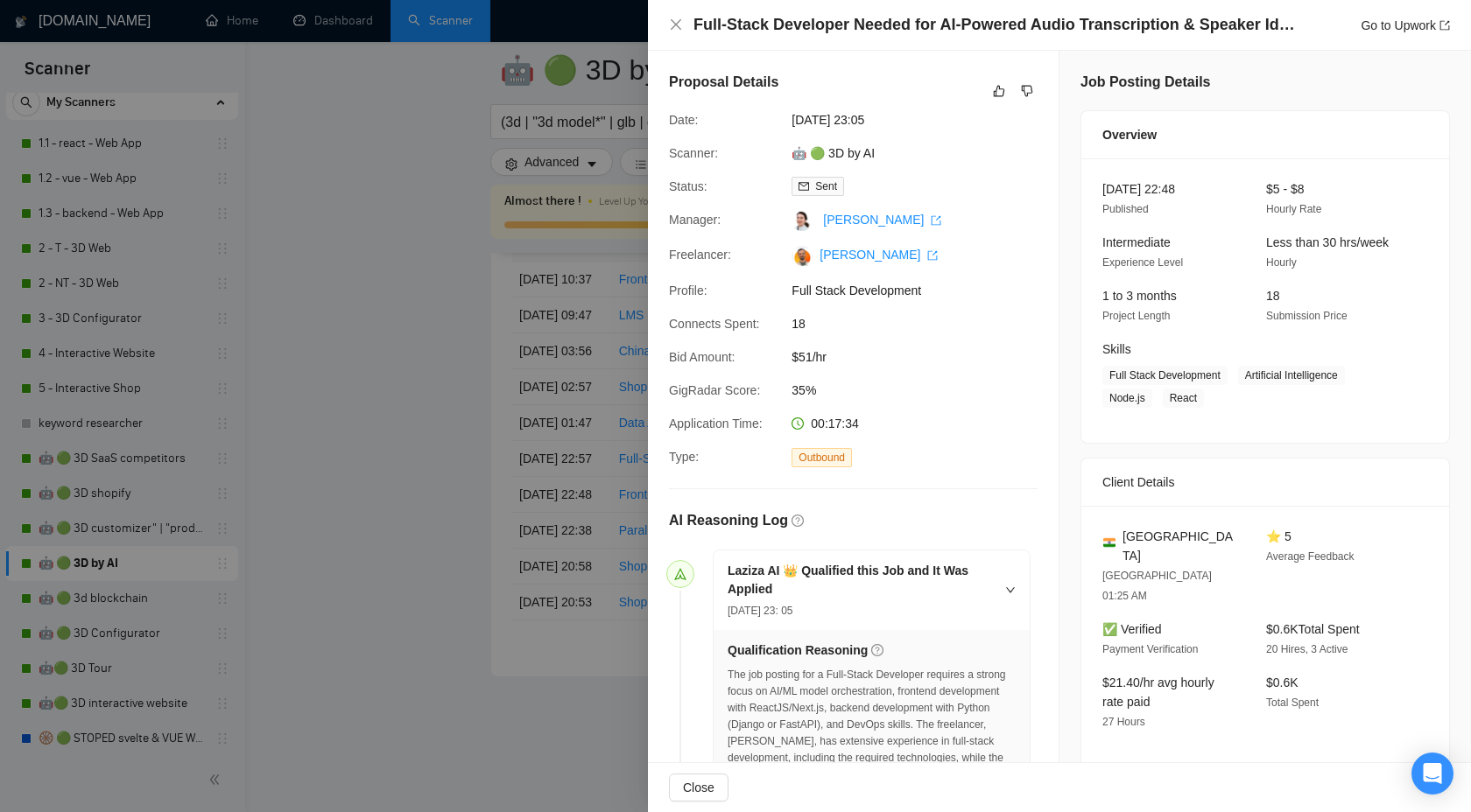
click at [483, 400] on div at bounding box center [736, 406] width 1471 height 812
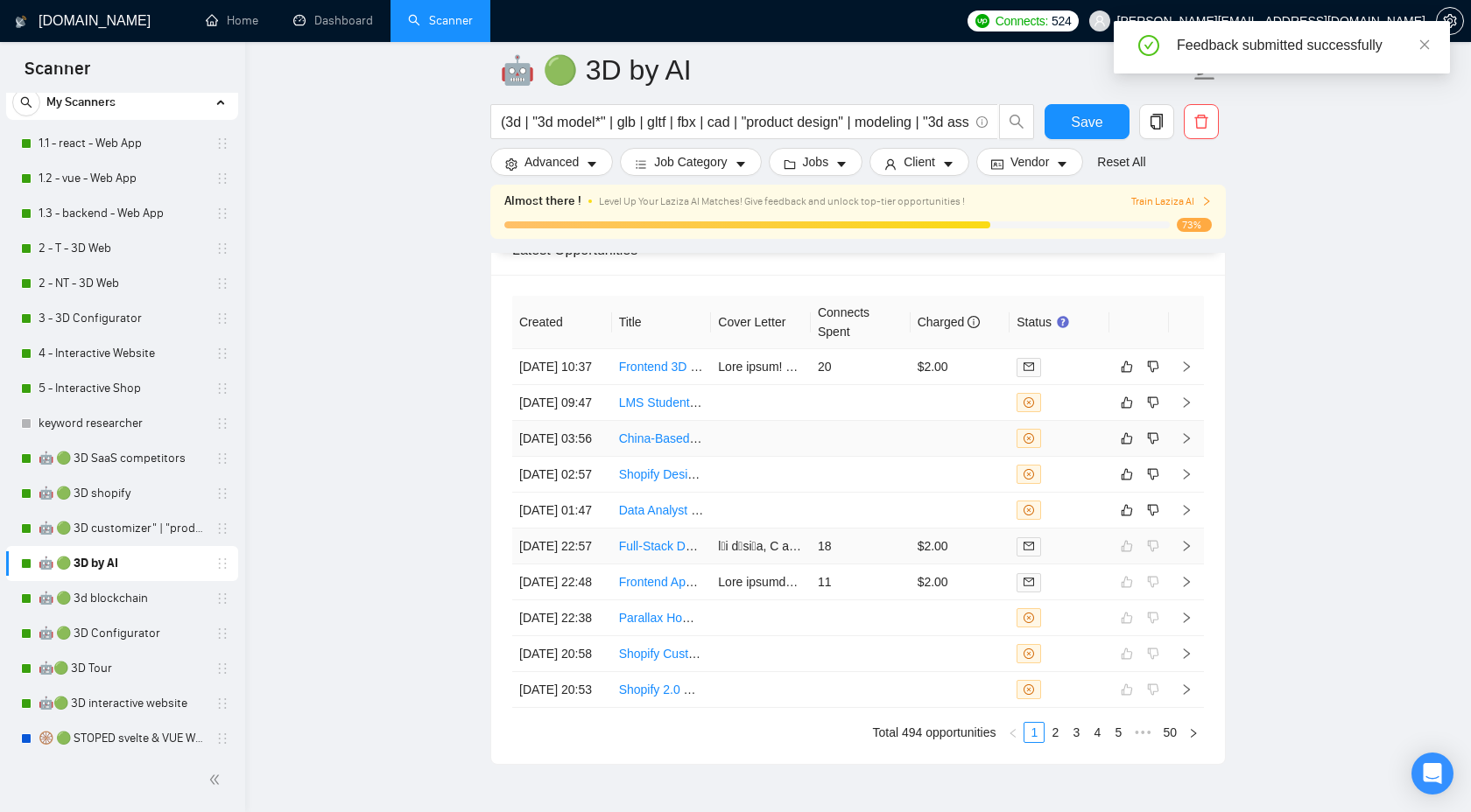
scroll to position [4709, 0]
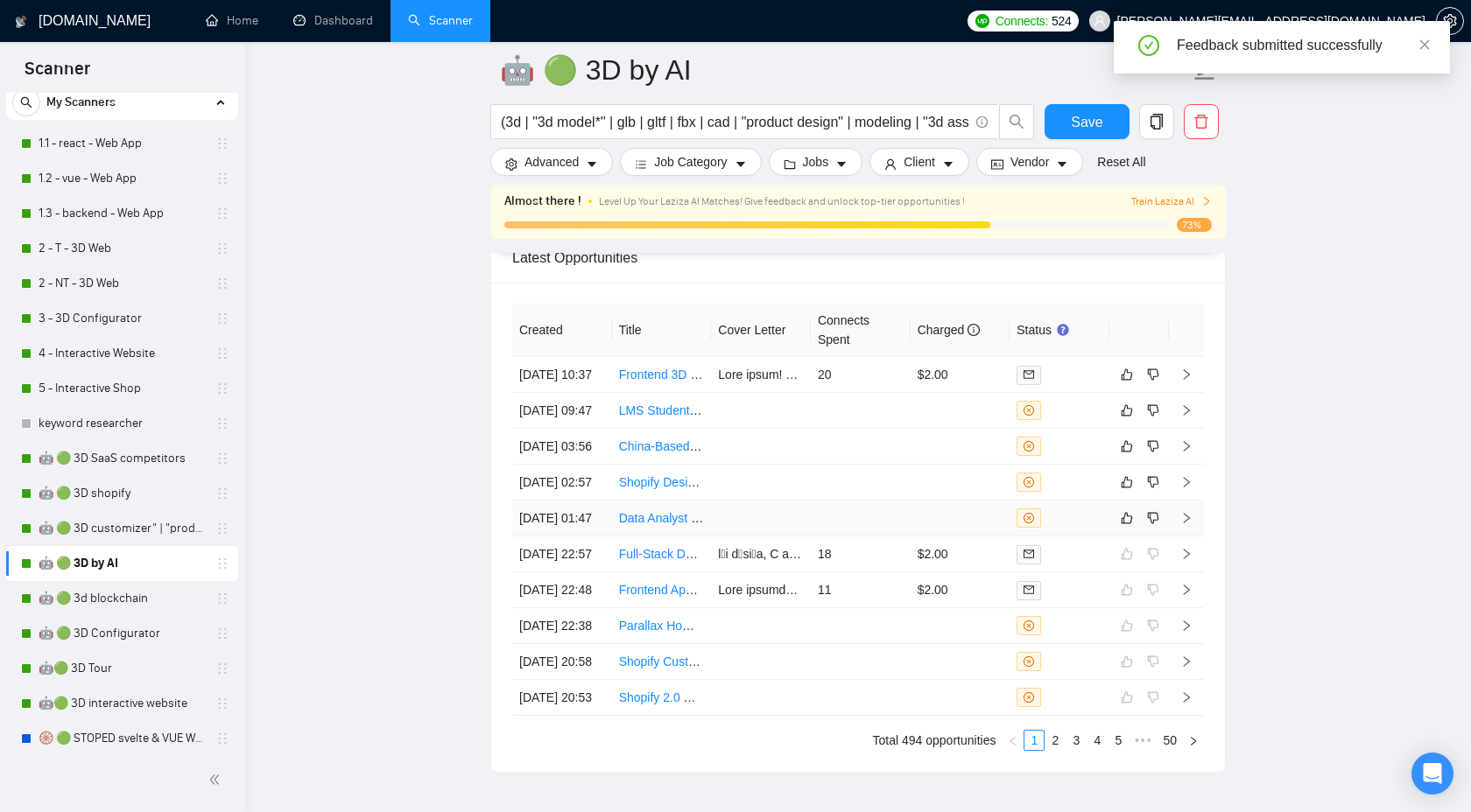
click at [1187, 524] on icon "right" at bounding box center [1186, 519] width 12 height 12
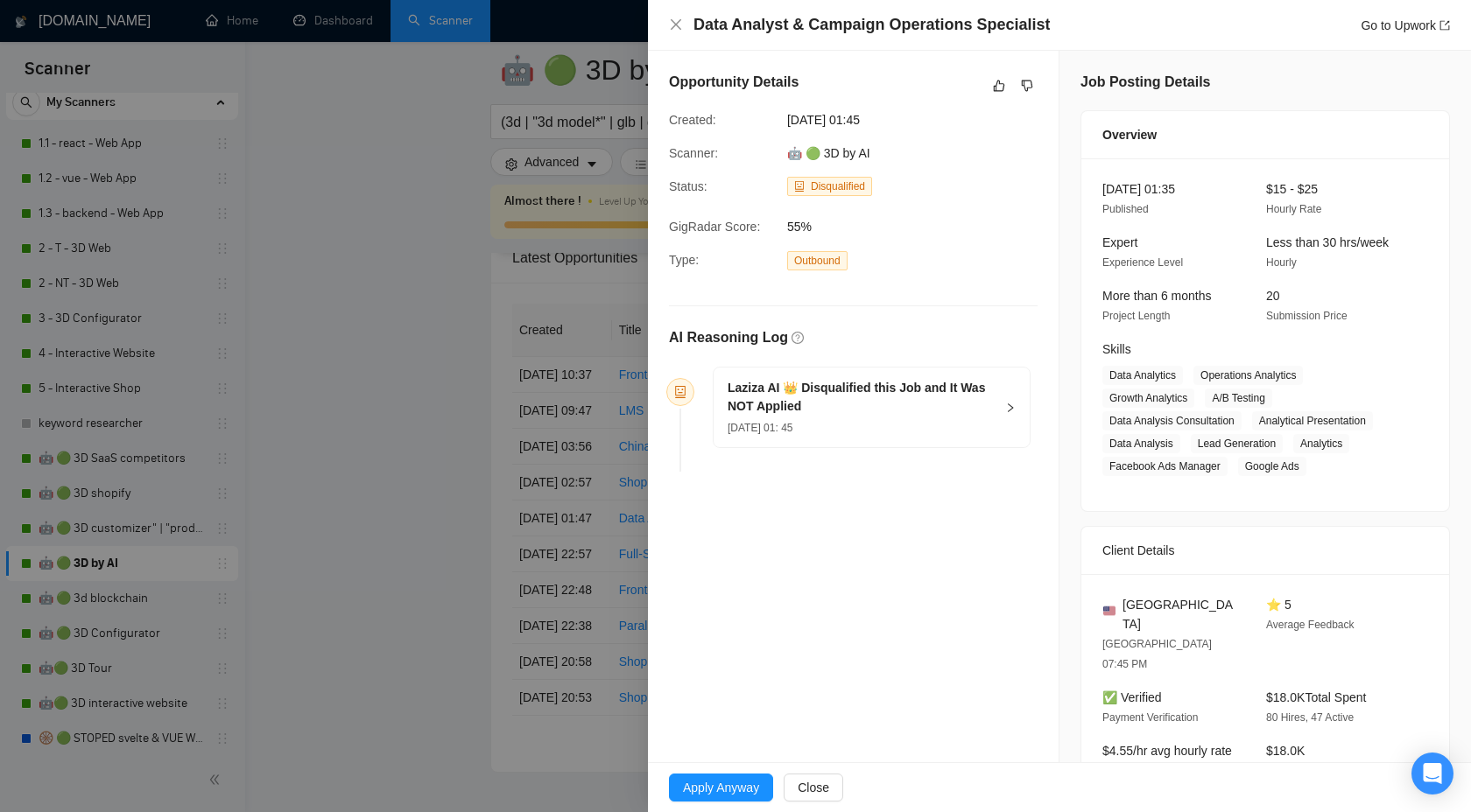
click at [1017, 403] on div "Laziza AI 👑 Disqualified this Job and It Was NOT Applied 18 Sep, 2025 01: 45" at bounding box center [872, 407] width 316 height 80
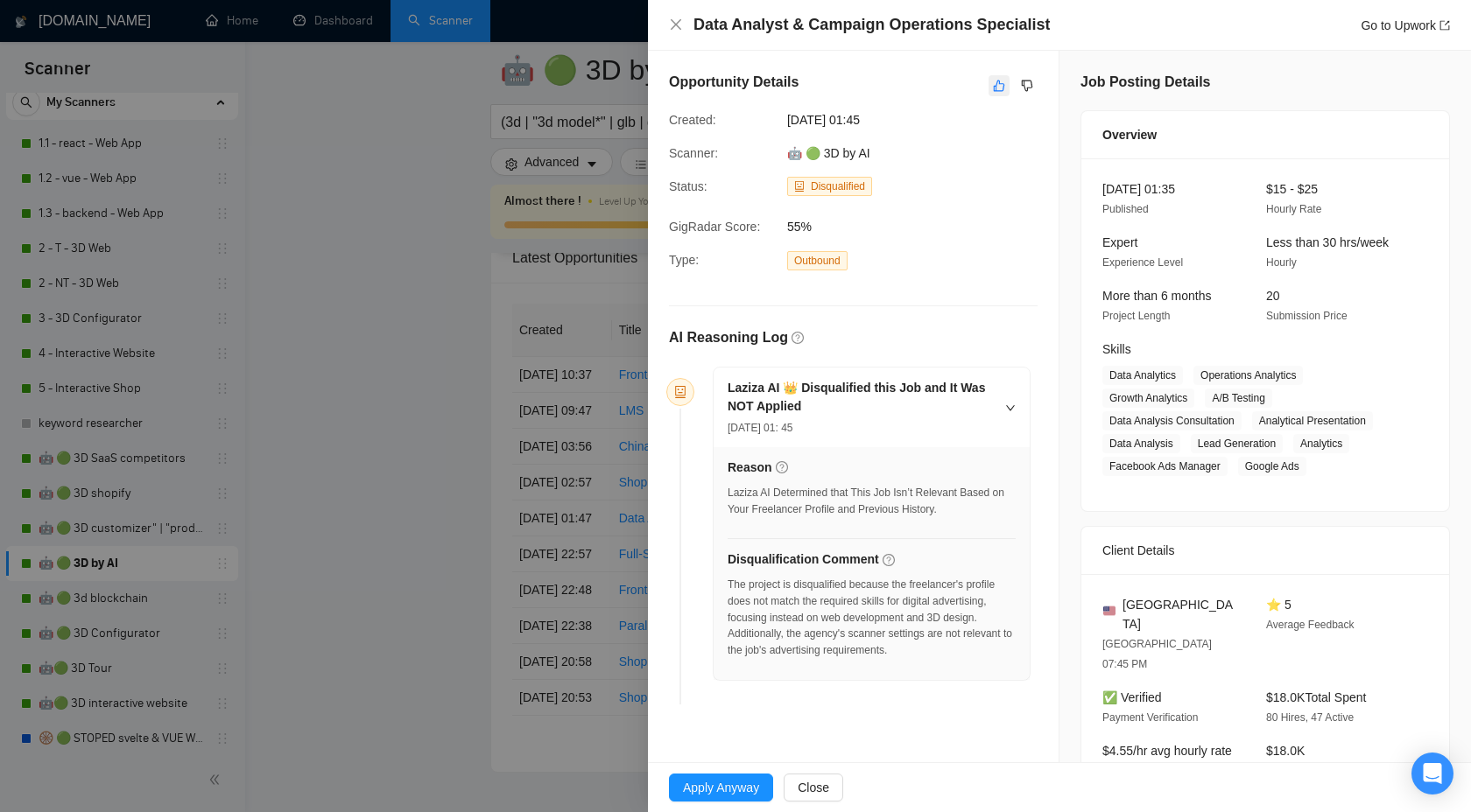
click at [997, 90] on icon "like" at bounding box center [999, 86] width 12 height 14
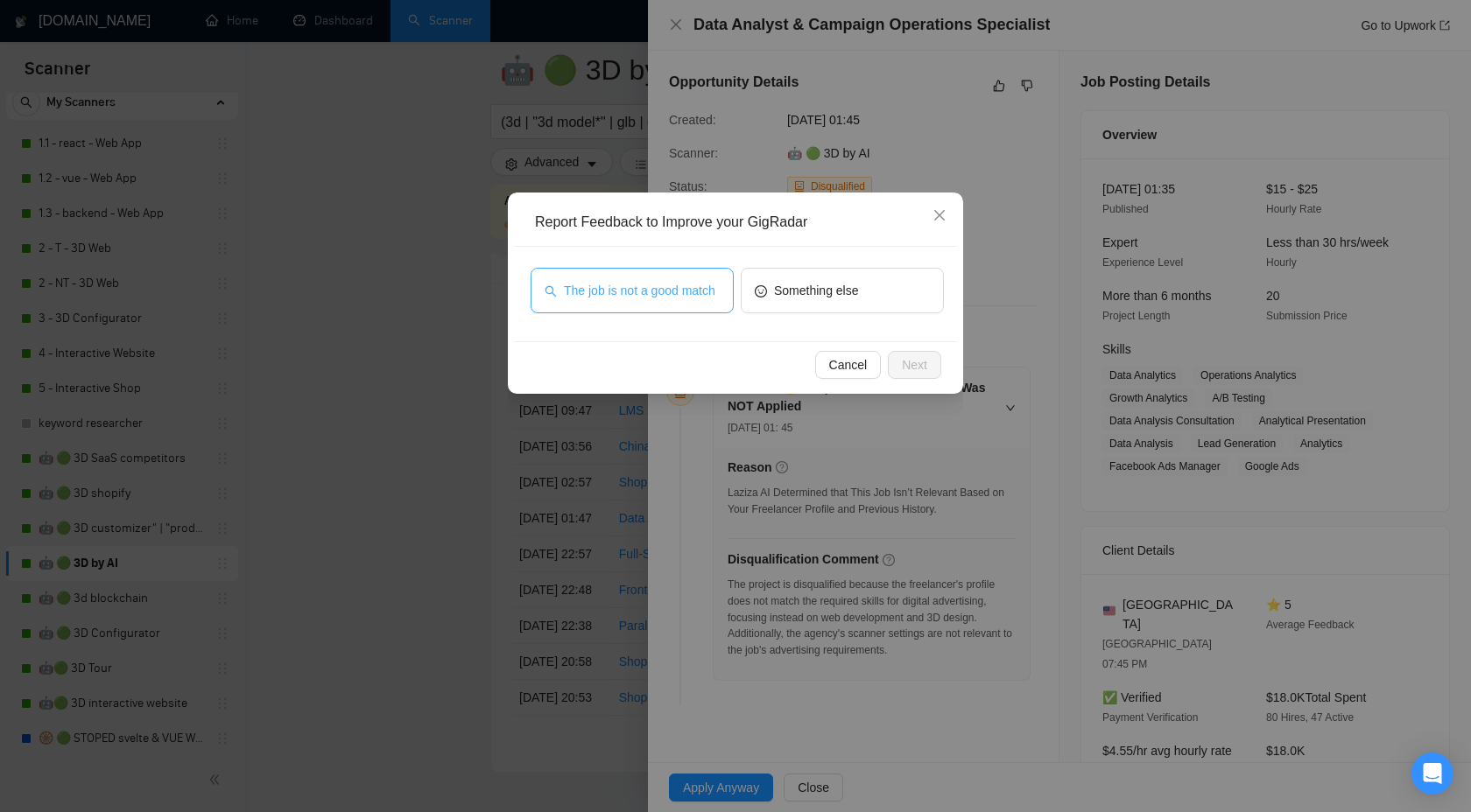
click at [651, 281] on span "The job is not a good match" at bounding box center [639, 291] width 151 height 19
click at [925, 369] on span "Next" at bounding box center [914, 365] width 26 height 19
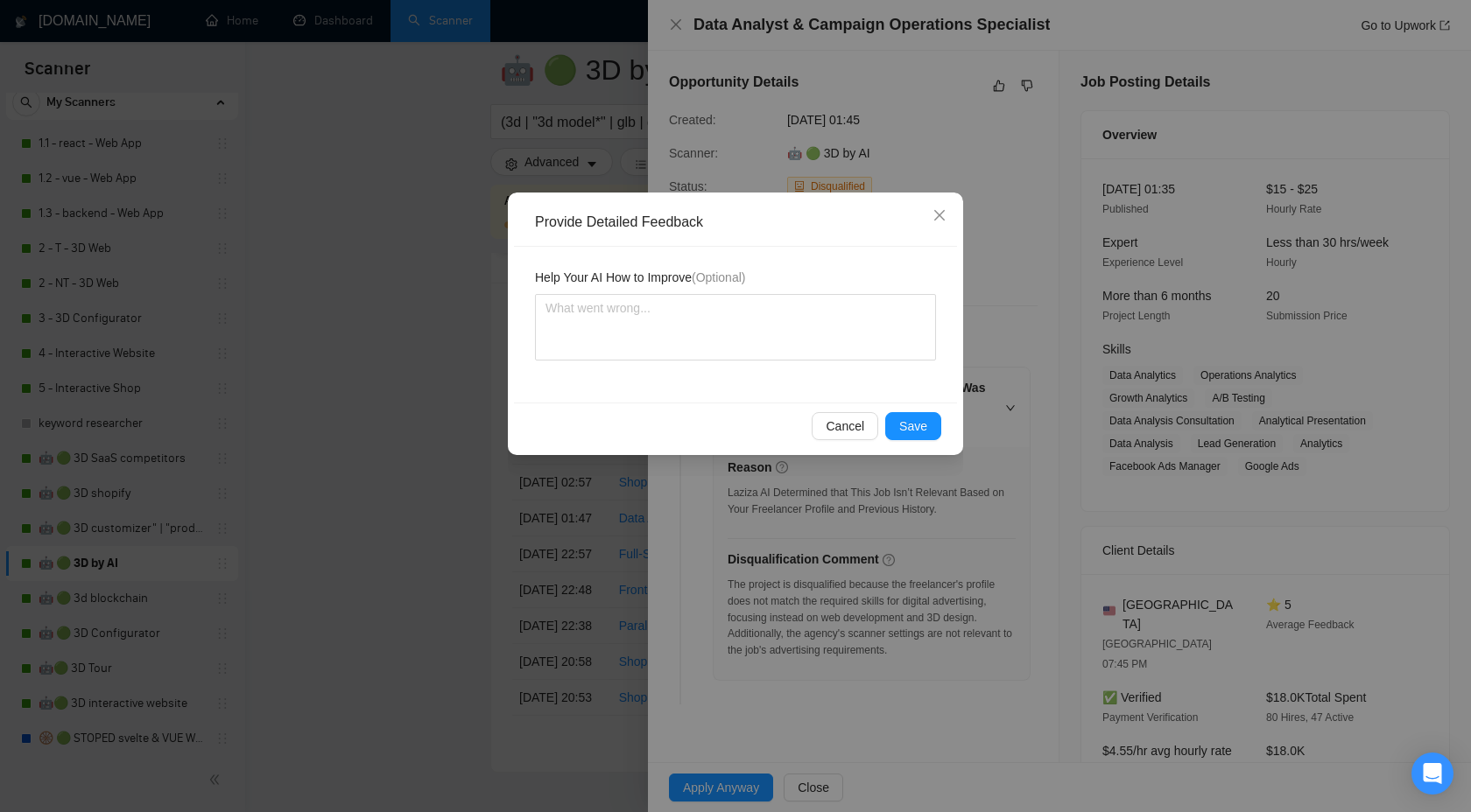
click at [929, 408] on div "Cancel Save" at bounding box center [736, 426] width 443 height 47
click at [923, 418] on span "Save" at bounding box center [913, 427] width 28 height 19
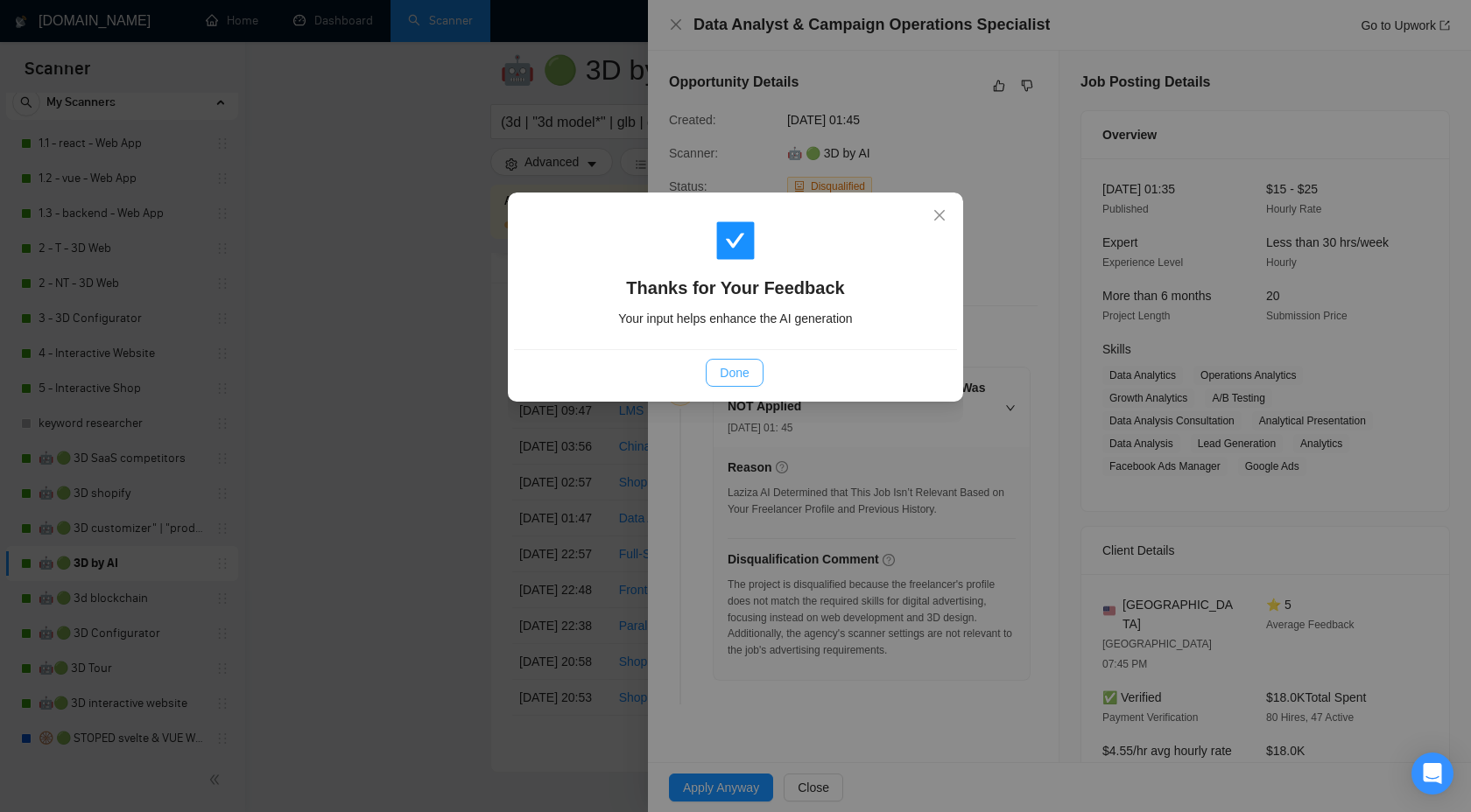
click at [729, 370] on span "Done" at bounding box center [734, 373] width 29 height 19
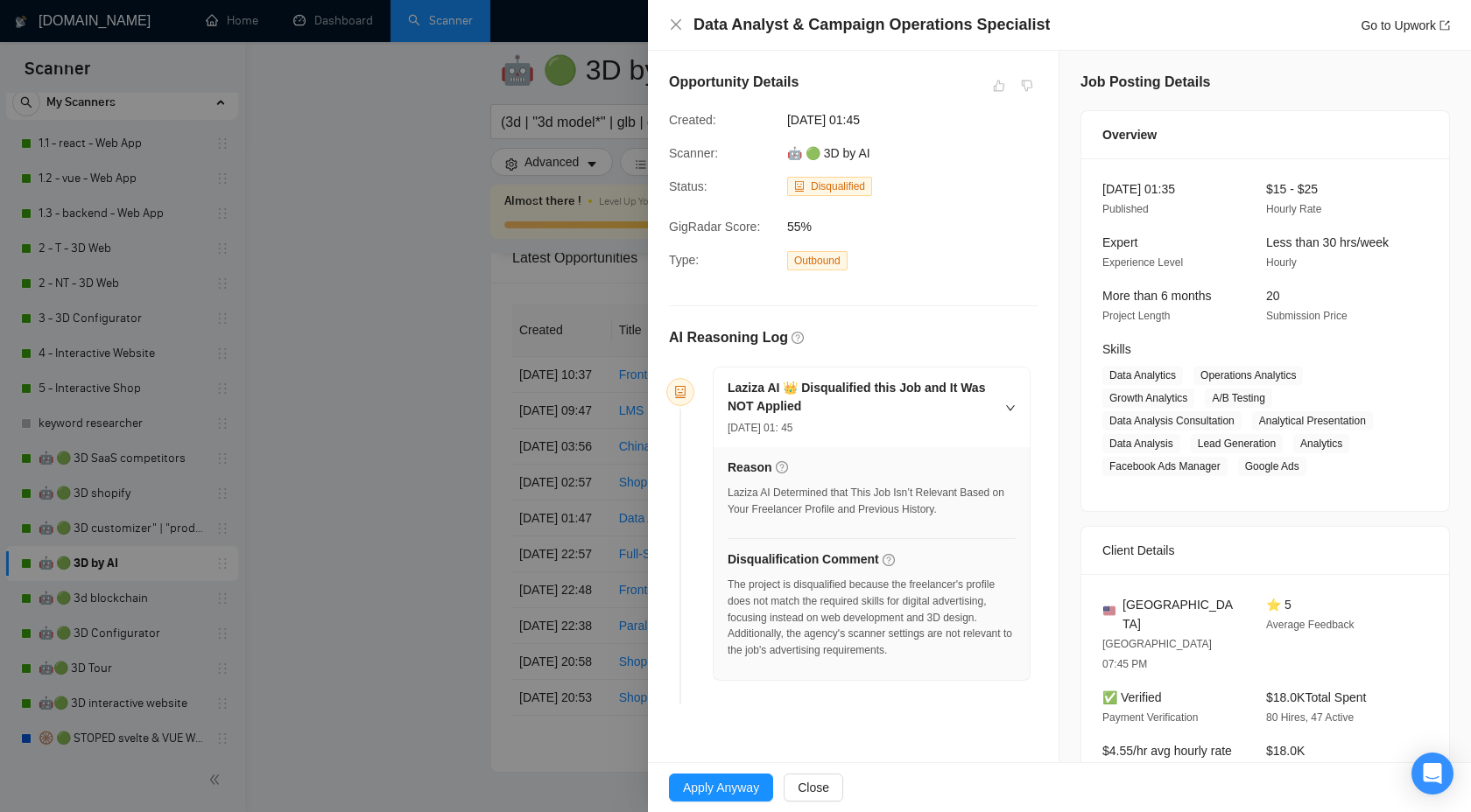
click at [436, 345] on div at bounding box center [736, 406] width 1471 height 812
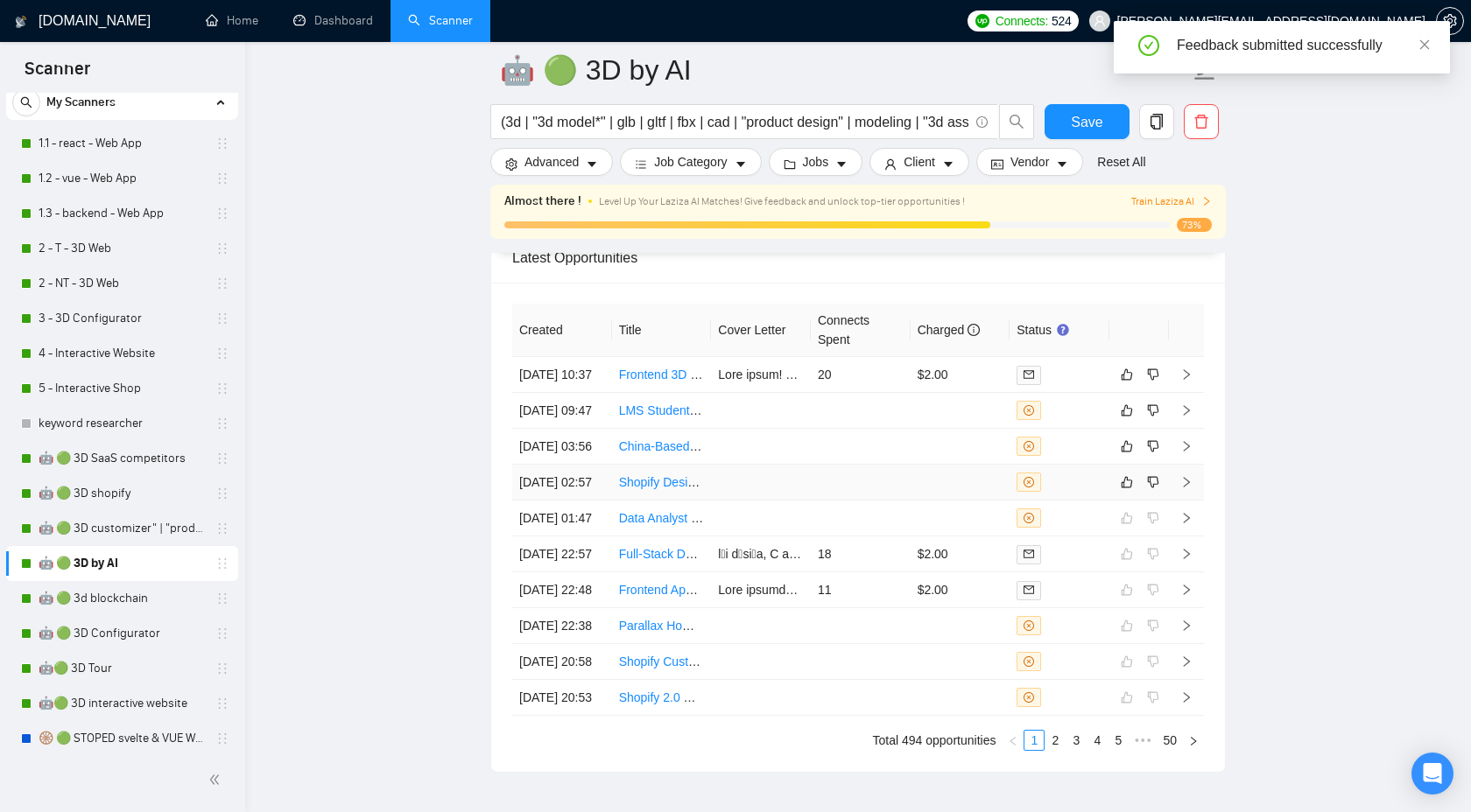
click at [1185, 489] on icon "right" at bounding box center [1186, 482] width 12 height 12
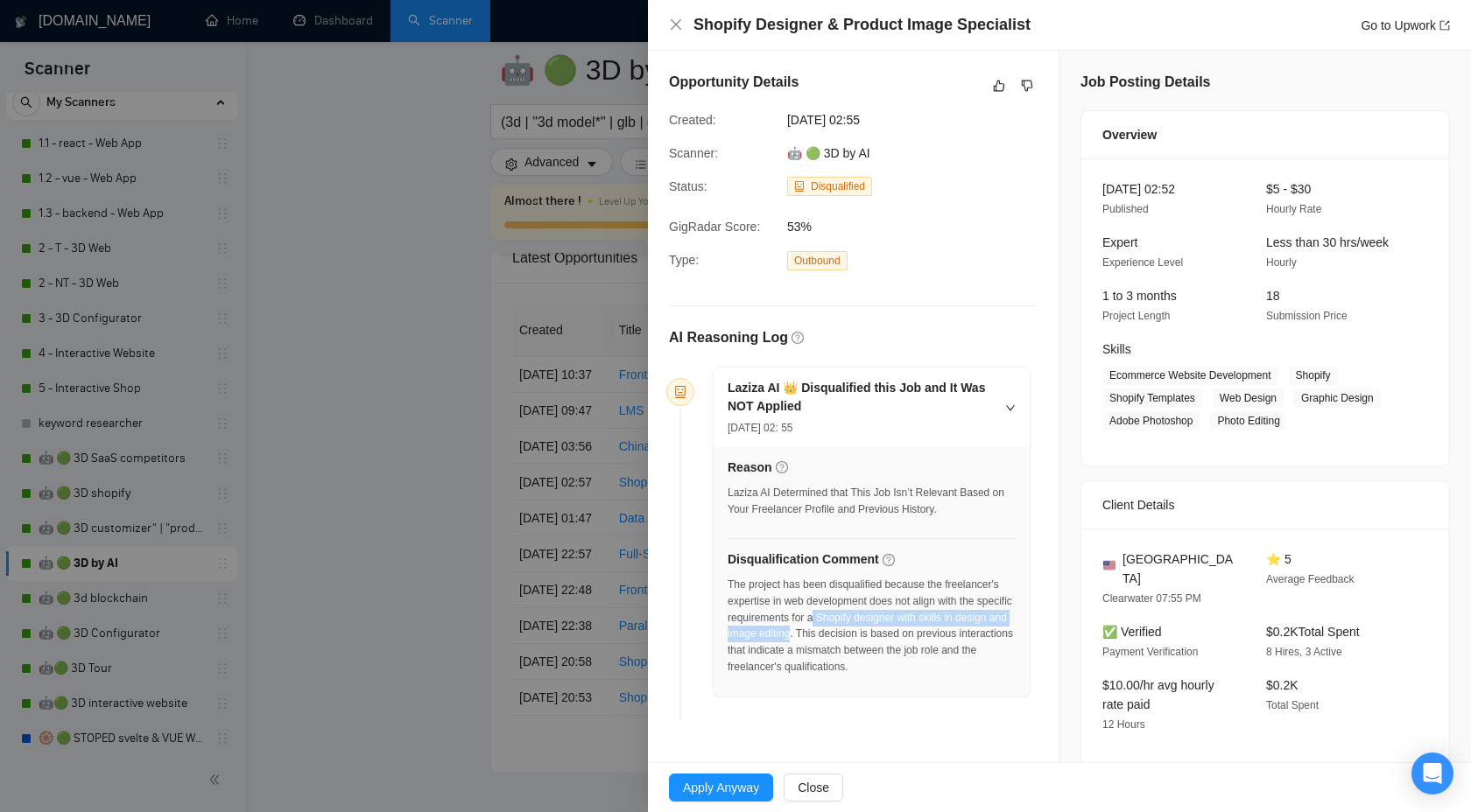
drag, startPoint x: 902, startPoint y: 618, endPoint x: 891, endPoint y: 634, distance: 19.4
click at [891, 634] on div "The project has been disqualified because the freelancer's expertise in web dev…" at bounding box center [872, 626] width 288 height 99
copy div "Shopify designer with skills in design and image editing"
click at [1026, 82] on icon "dislike" at bounding box center [1027, 86] width 12 height 14
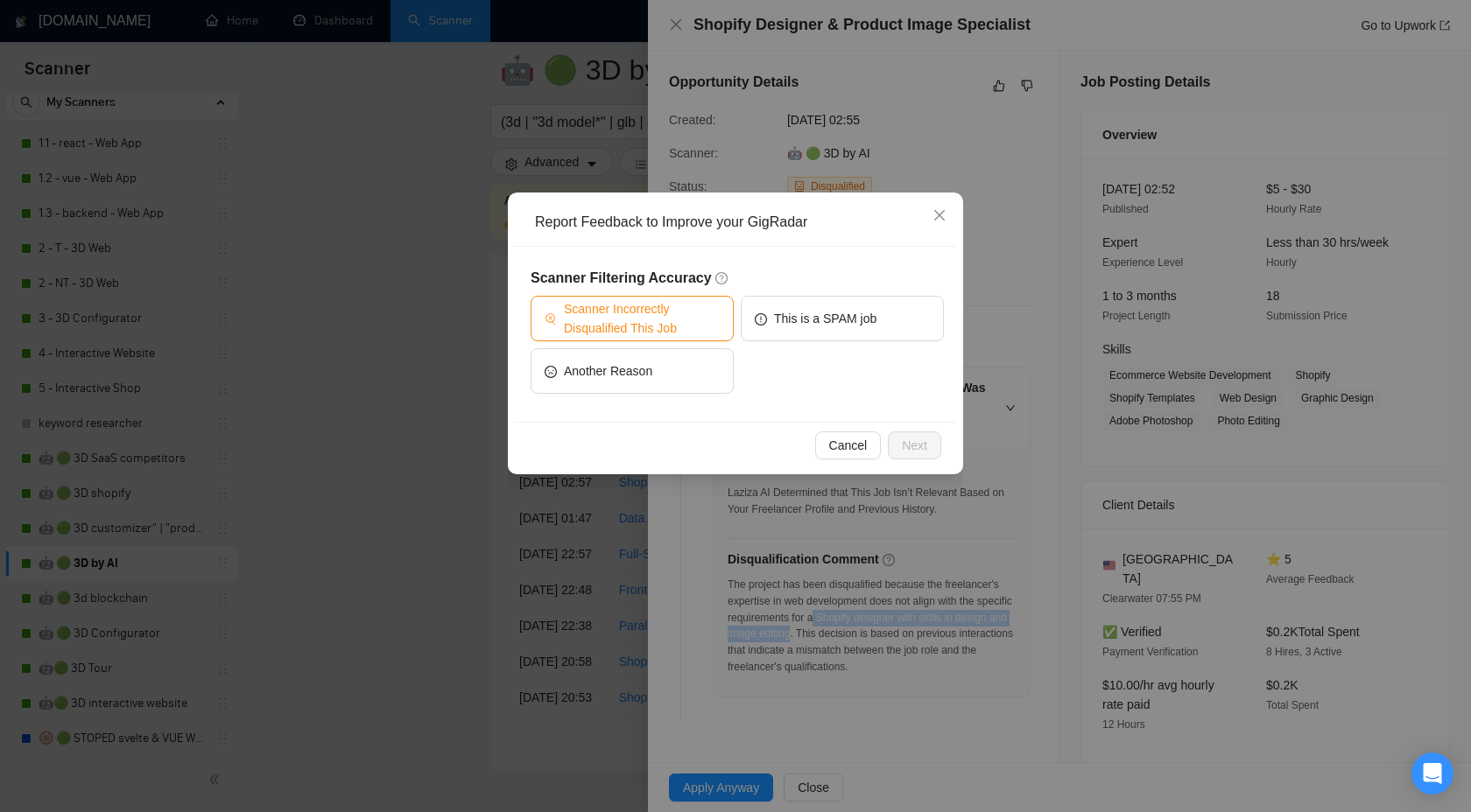
click at [666, 331] on span "Scanner Incorrectly Disqualified This Job" at bounding box center [642, 319] width 156 height 39
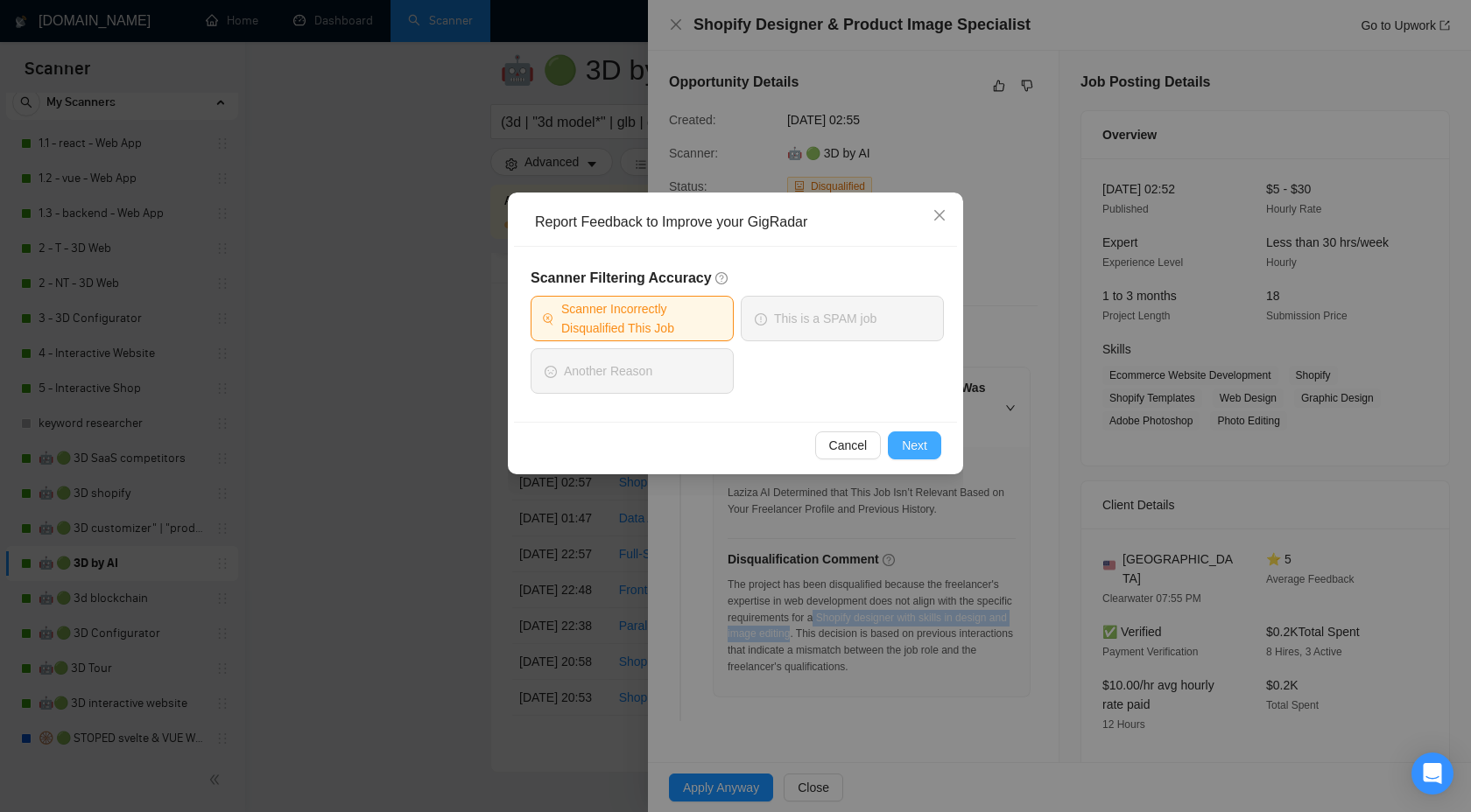
click at [909, 444] on span "Next" at bounding box center [914, 445] width 26 height 19
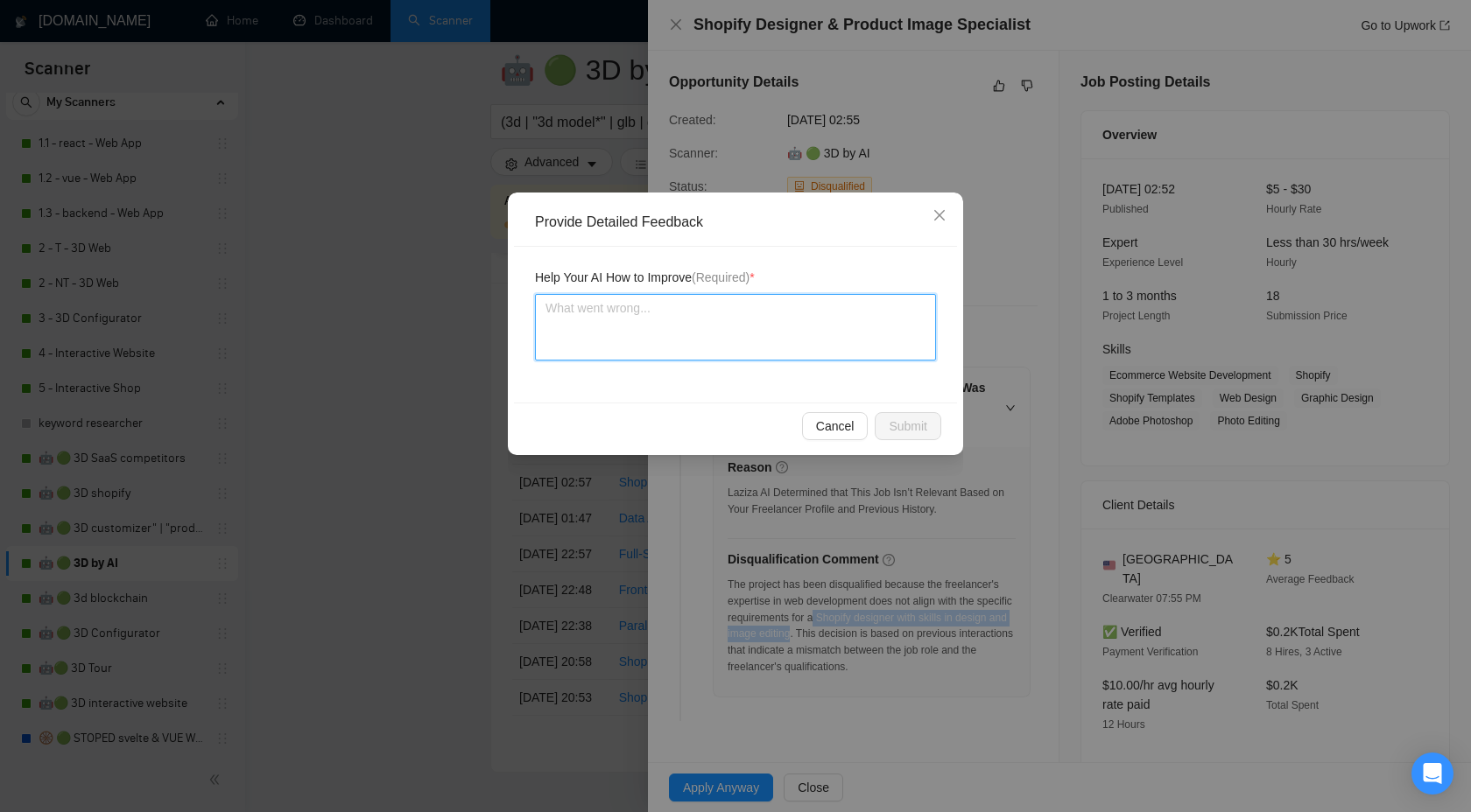
click at [667, 313] on textarea at bounding box center [736, 327] width 401 height 66
type textarea "W"
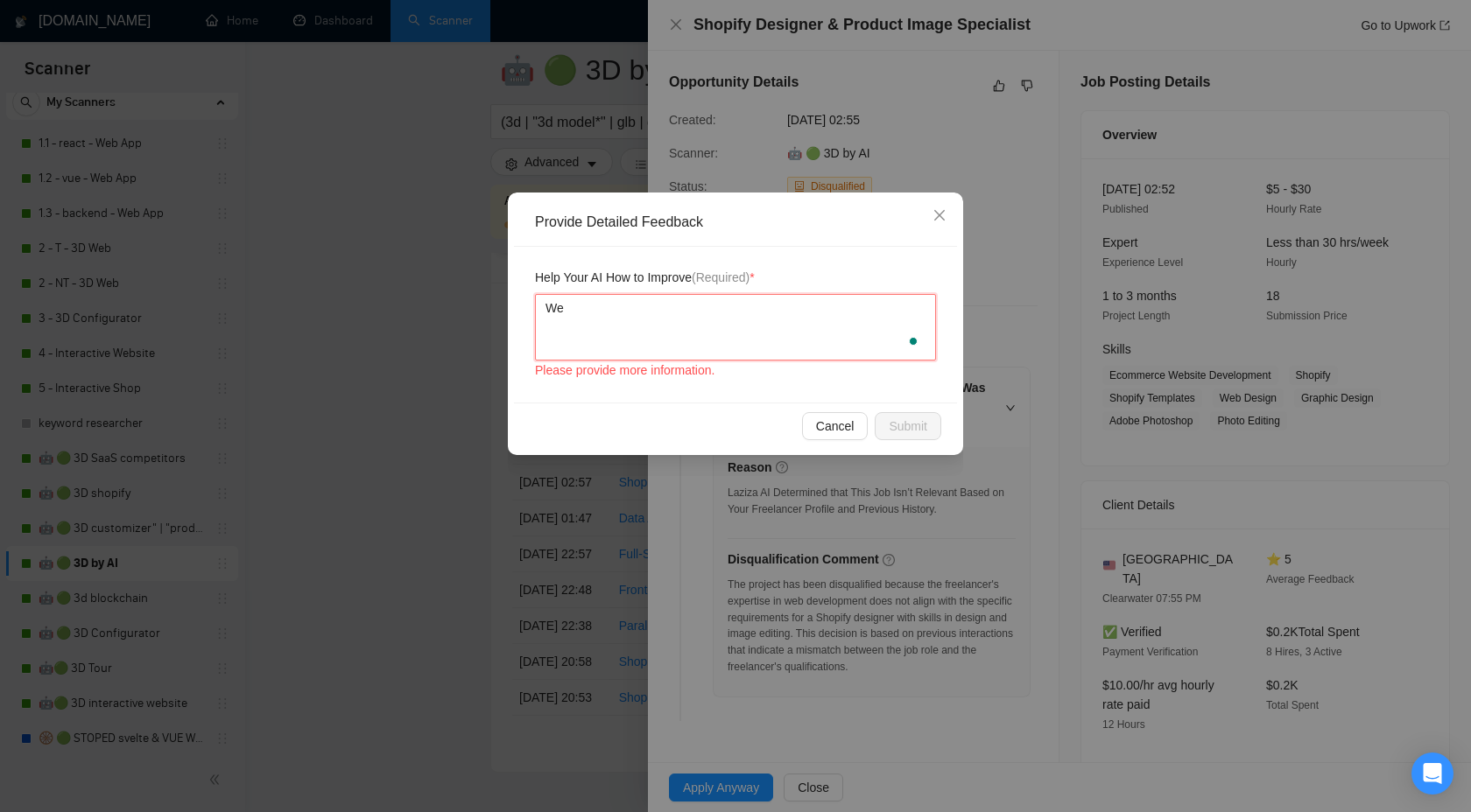
type textarea "We"
type textarea "We c"
type textarea "We ca"
type textarea "We can"
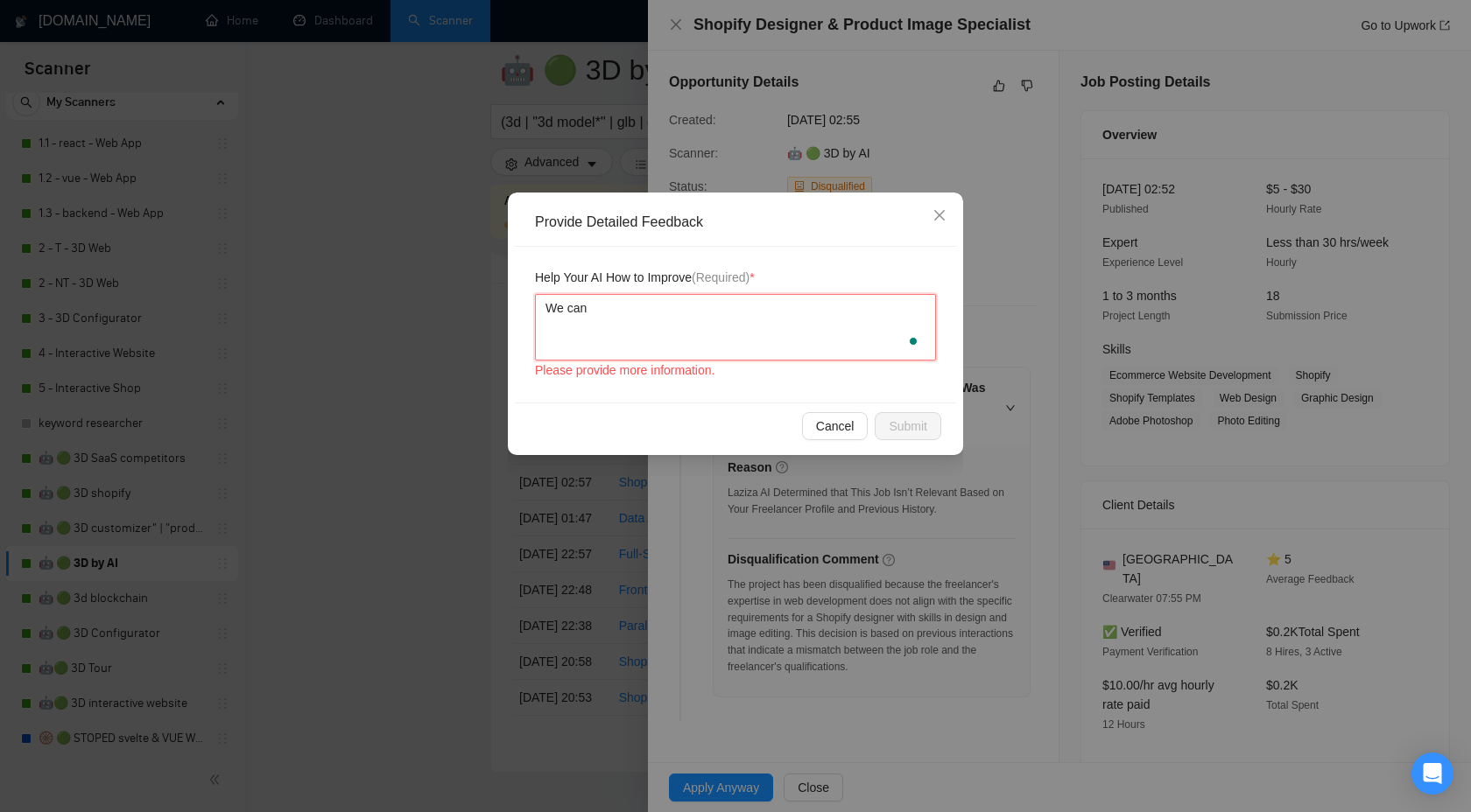
type textarea "We can d"
type textarea "We can do"
type textarea "We can do a"
paste textarea "Shopify designer with skills in design and image editing"
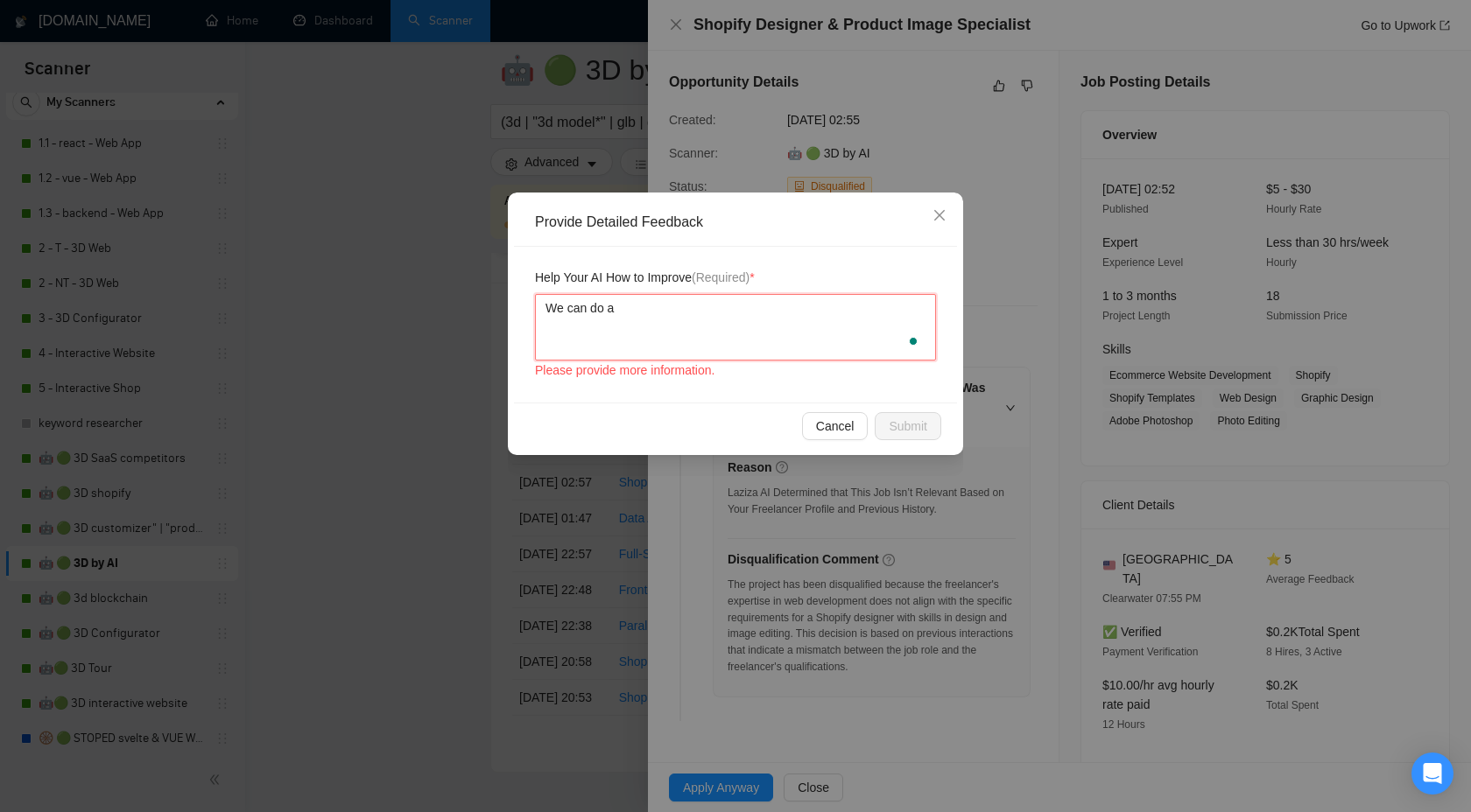
type textarea "We can do a Shopify designer with skills in design and image editing"
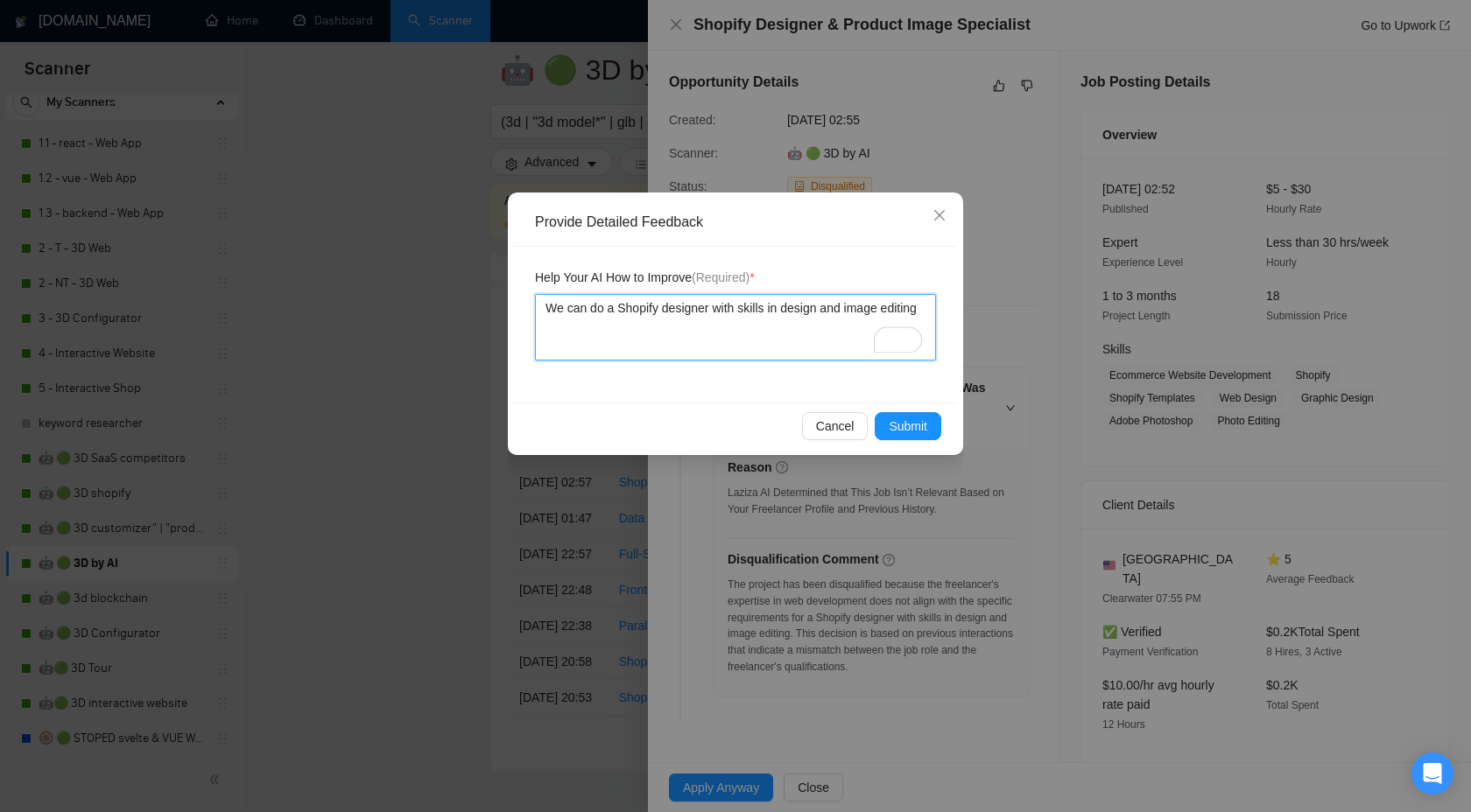
click at [709, 316] on textarea "We can do a Shopify designer with skills in design and image editing" at bounding box center [736, 327] width 401 height 66
click at [712, 313] on textarea "We can do a Shopify designer with skills in design and image editing" at bounding box center [736, 327] width 401 height 66
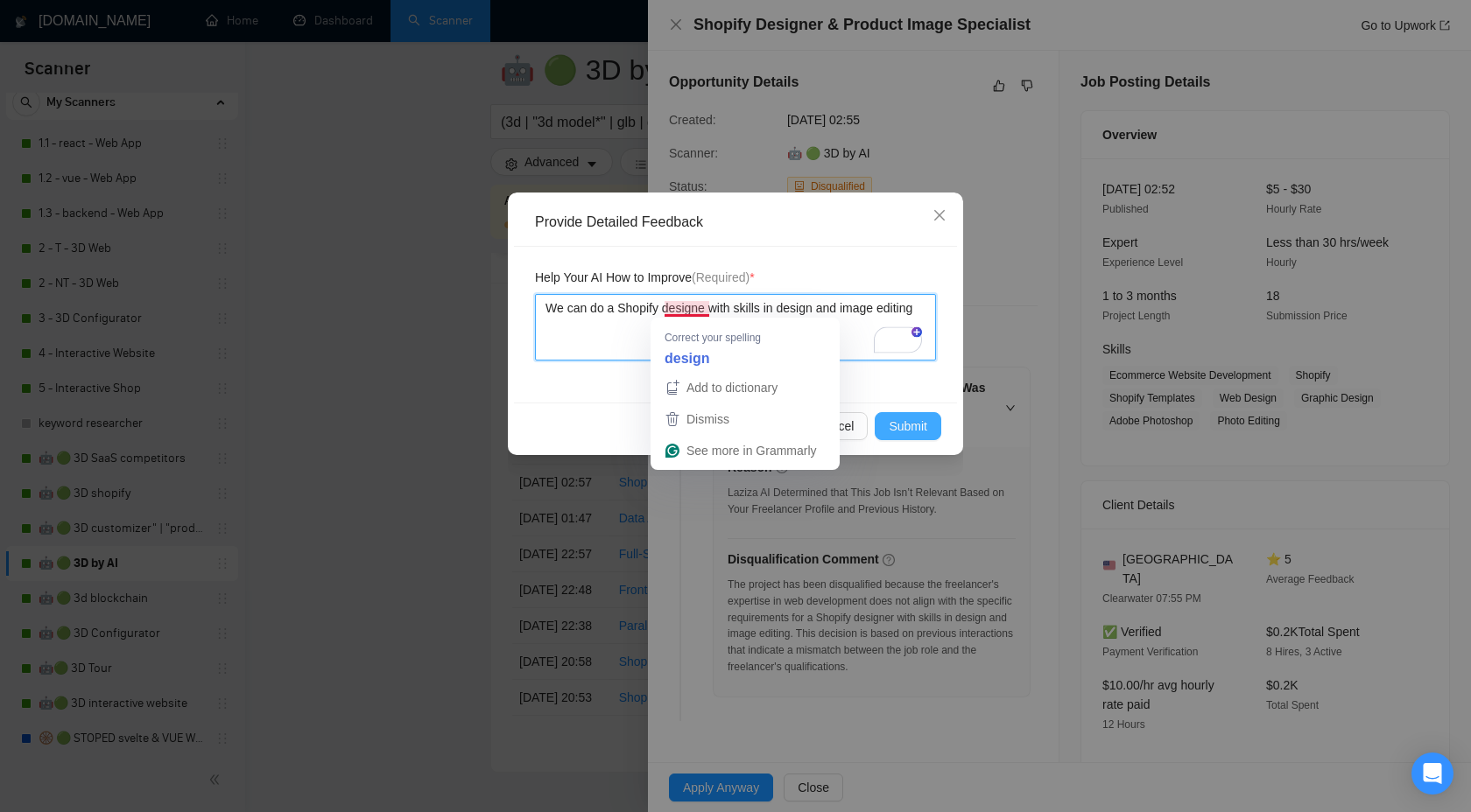
type textarea "We can do a Shopify designe with skills in design and image editing"
click at [894, 430] on span "Submit" at bounding box center [909, 427] width 39 height 19
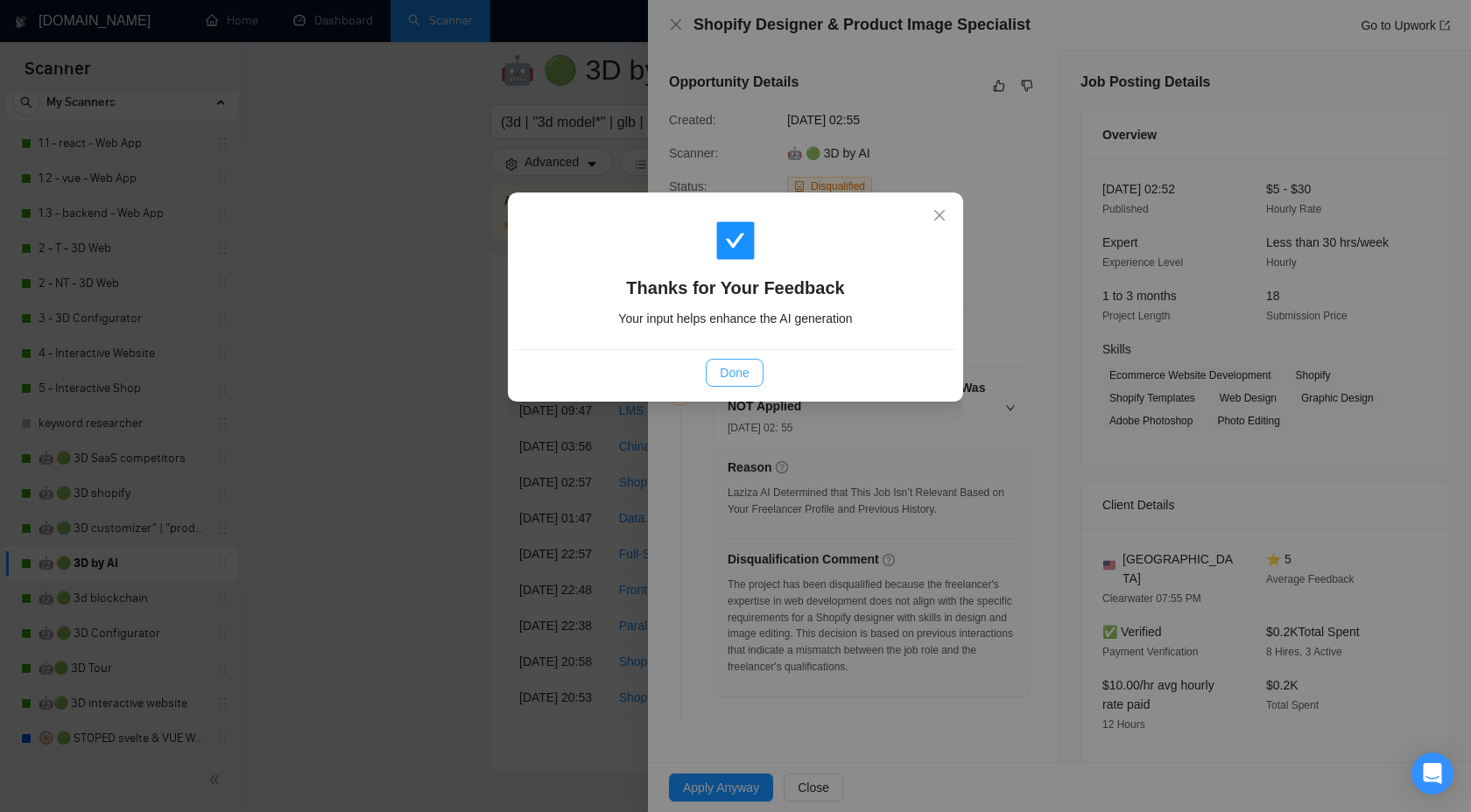
click at [734, 376] on span "Done" at bounding box center [734, 373] width 29 height 19
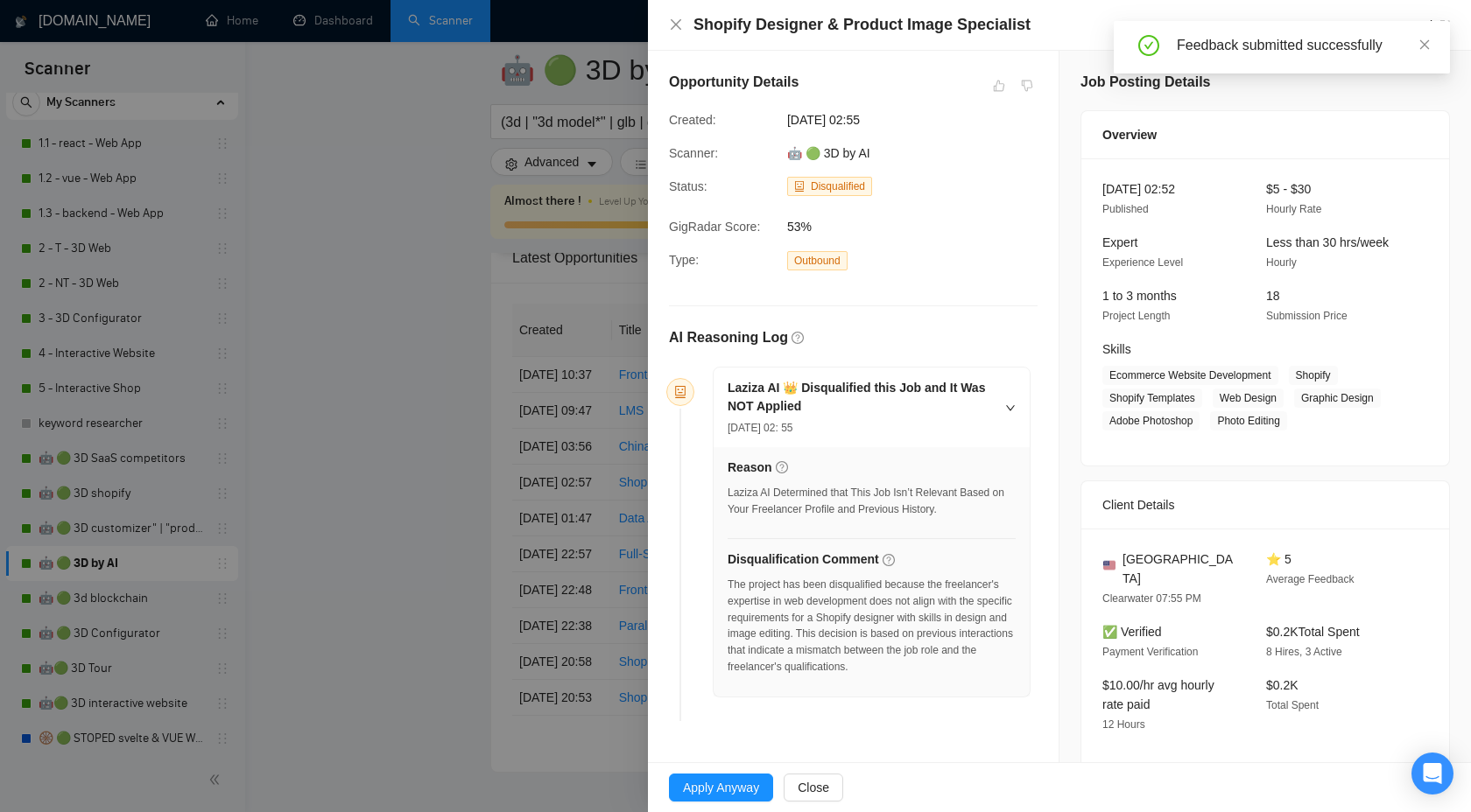
click at [457, 454] on div at bounding box center [736, 406] width 1471 height 812
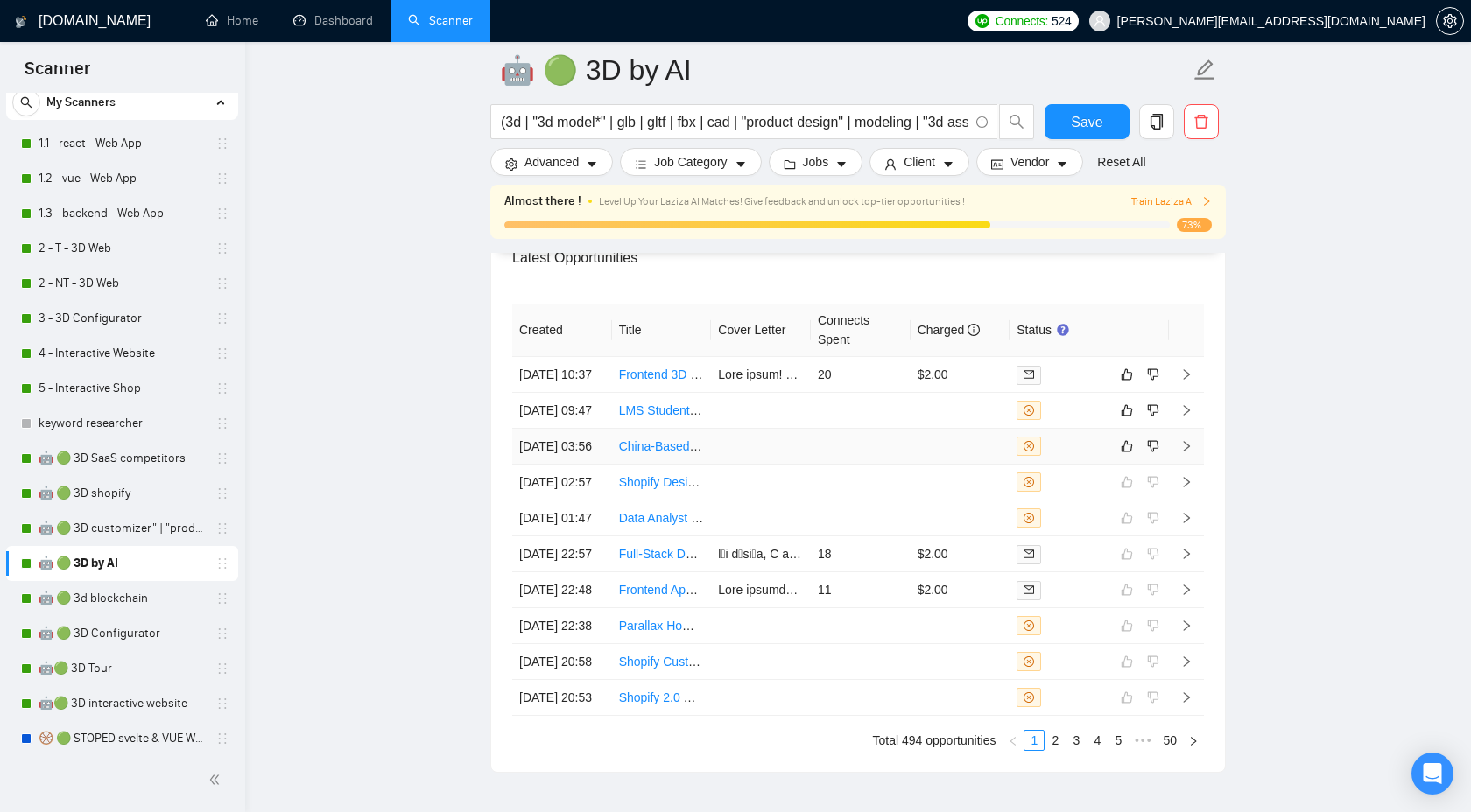
click at [1191, 452] on icon "right" at bounding box center [1186, 446] width 12 height 12
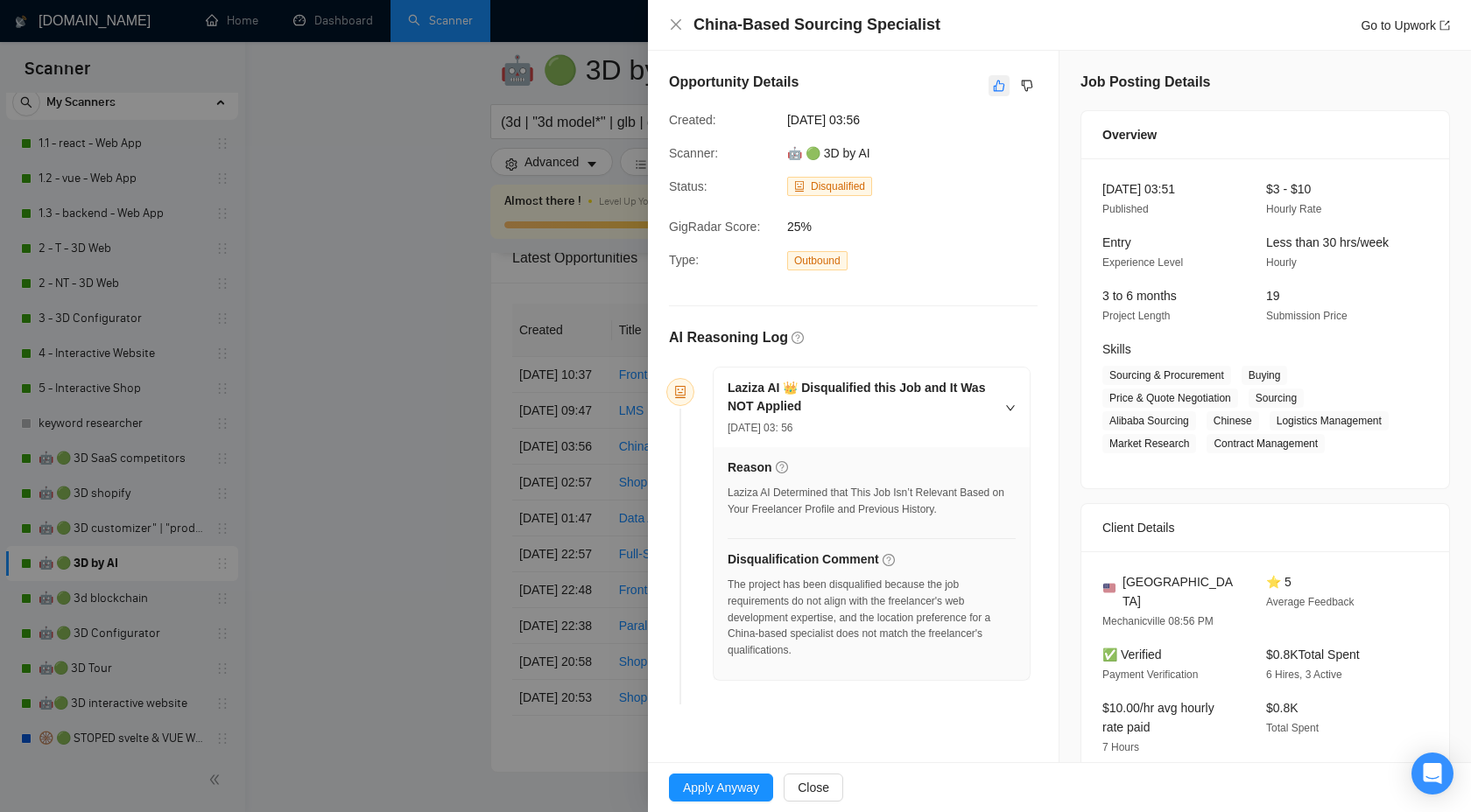
click at [994, 81] on icon "like" at bounding box center [999, 86] width 12 height 14
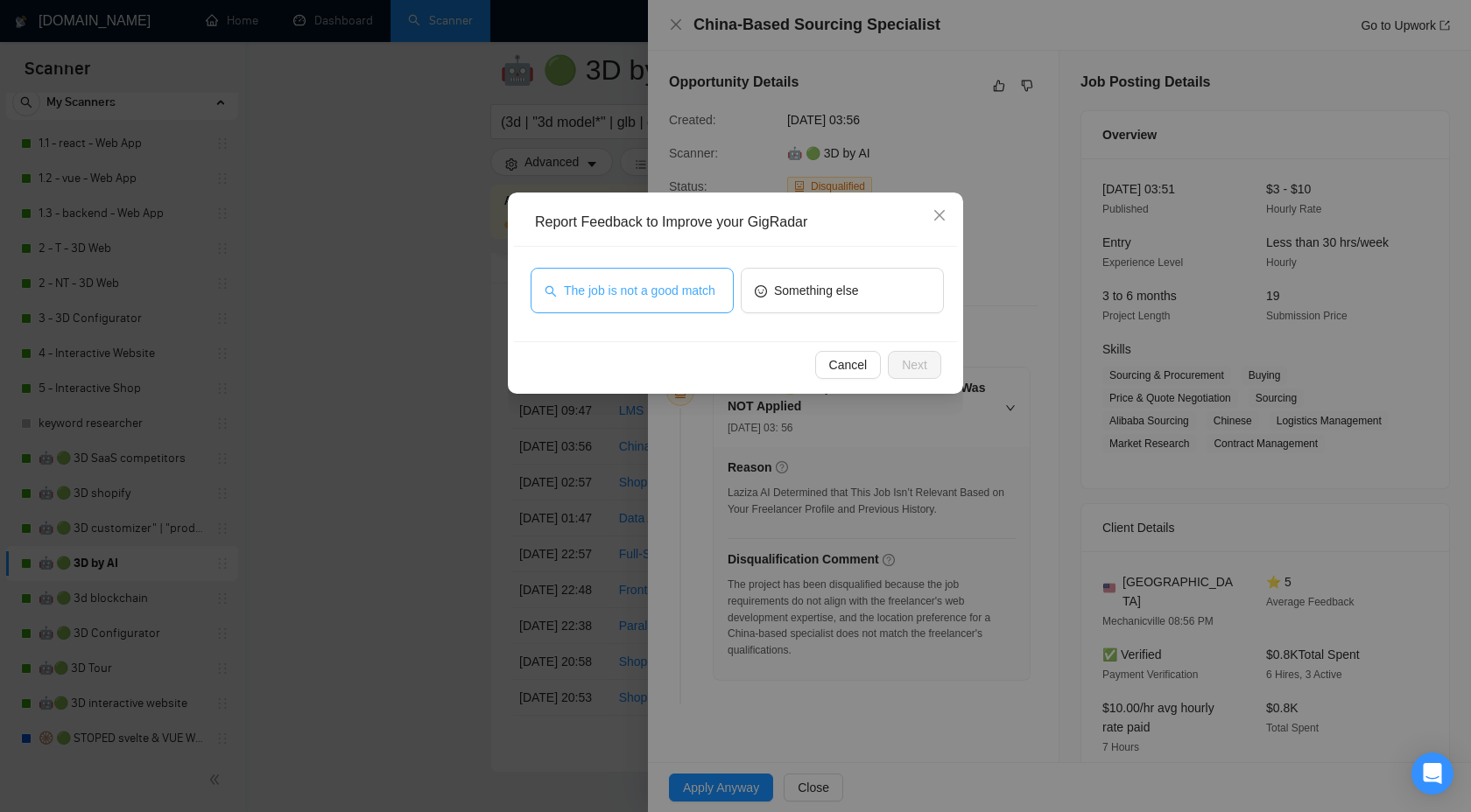
click at [653, 292] on span "The job is not a good match" at bounding box center [639, 291] width 151 height 19
click at [918, 371] on span "Next" at bounding box center [914, 365] width 26 height 19
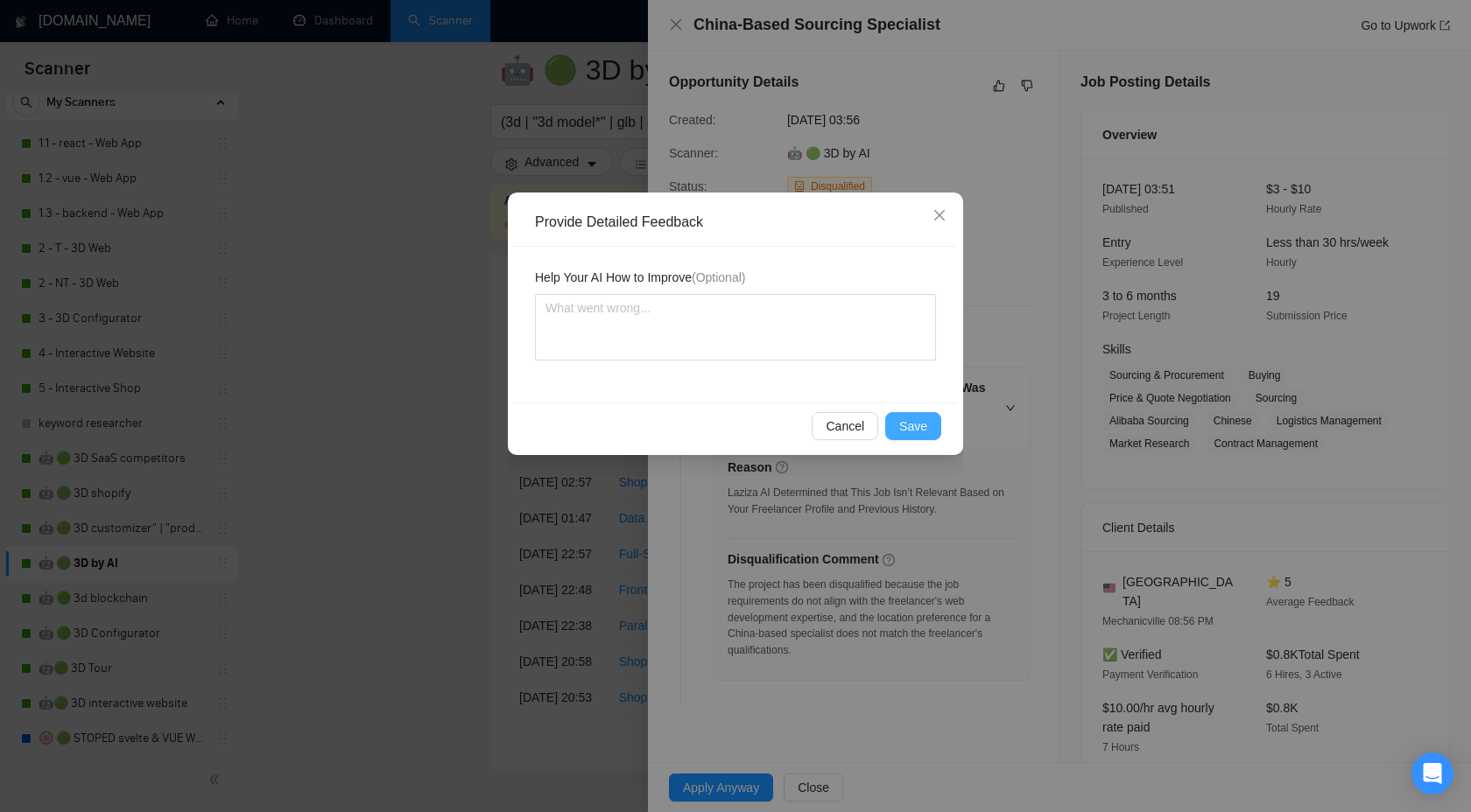
click at [916, 431] on span "Save" at bounding box center [913, 427] width 28 height 19
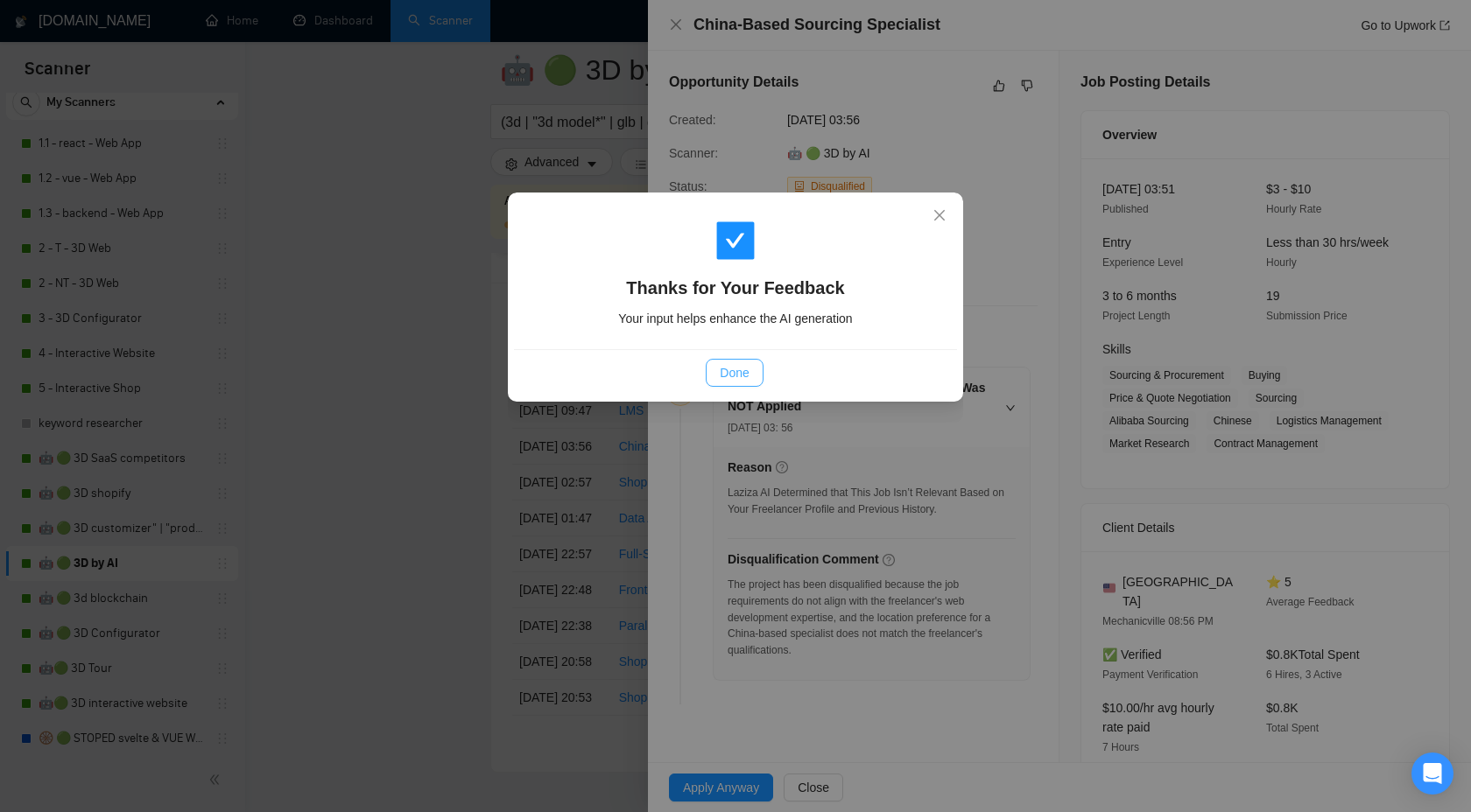
click at [730, 374] on span "Done" at bounding box center [734, 373] width 29 height 19
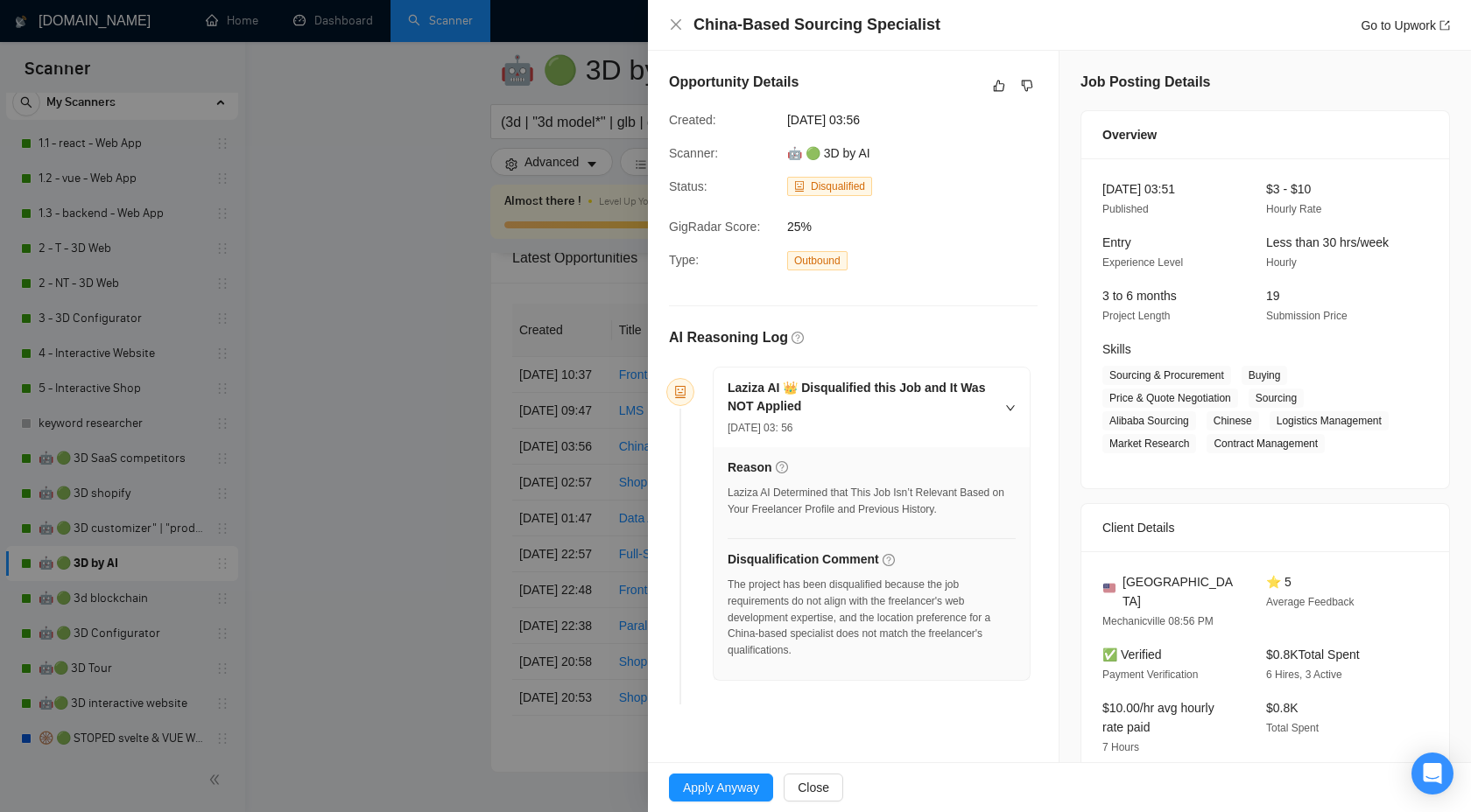
click at [469, 300] on div at bounding box center [736, 406] width 1471 height 812
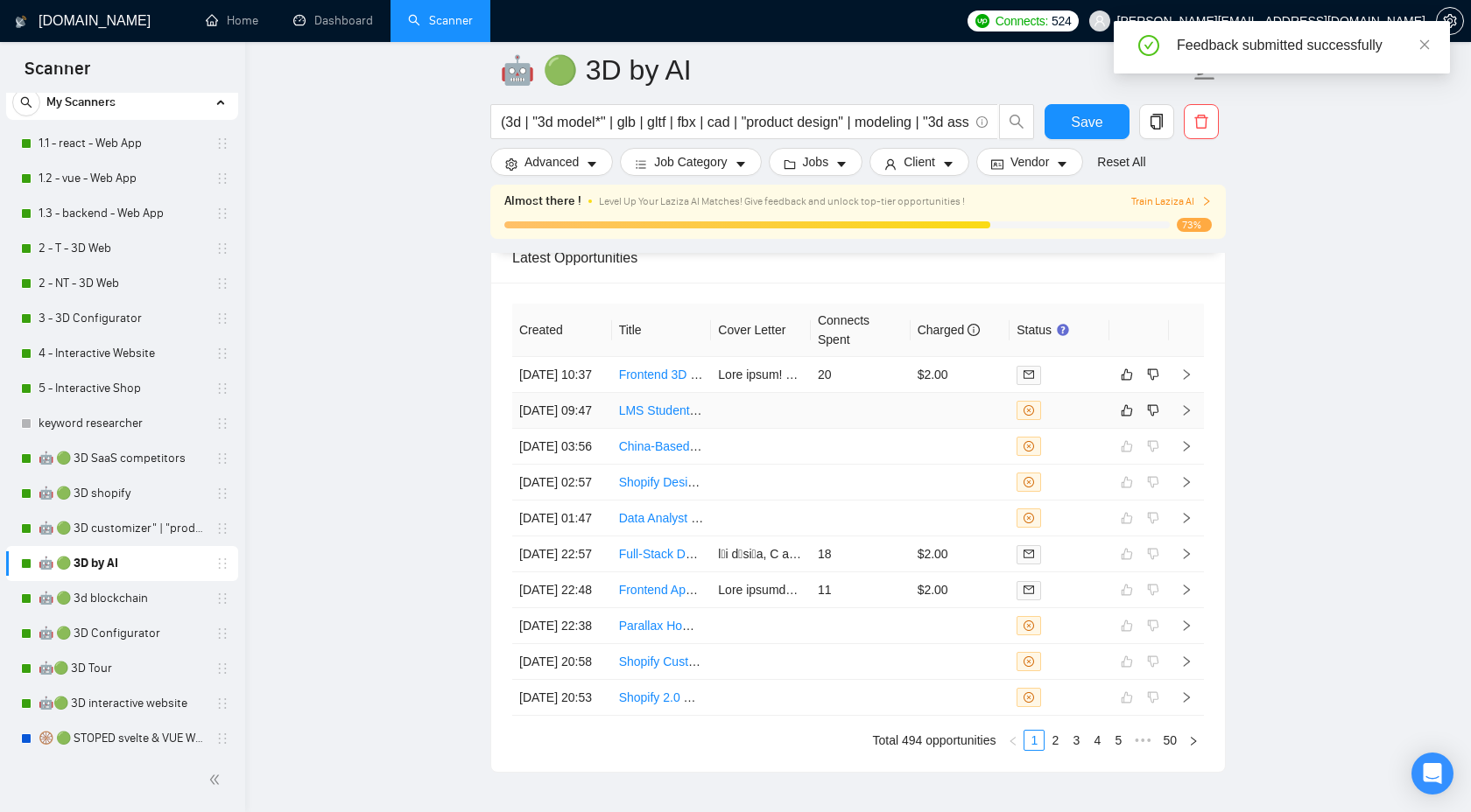
click at [1186, 417] on icon "right" at bounding box center [1186, 411] width 12 height 12
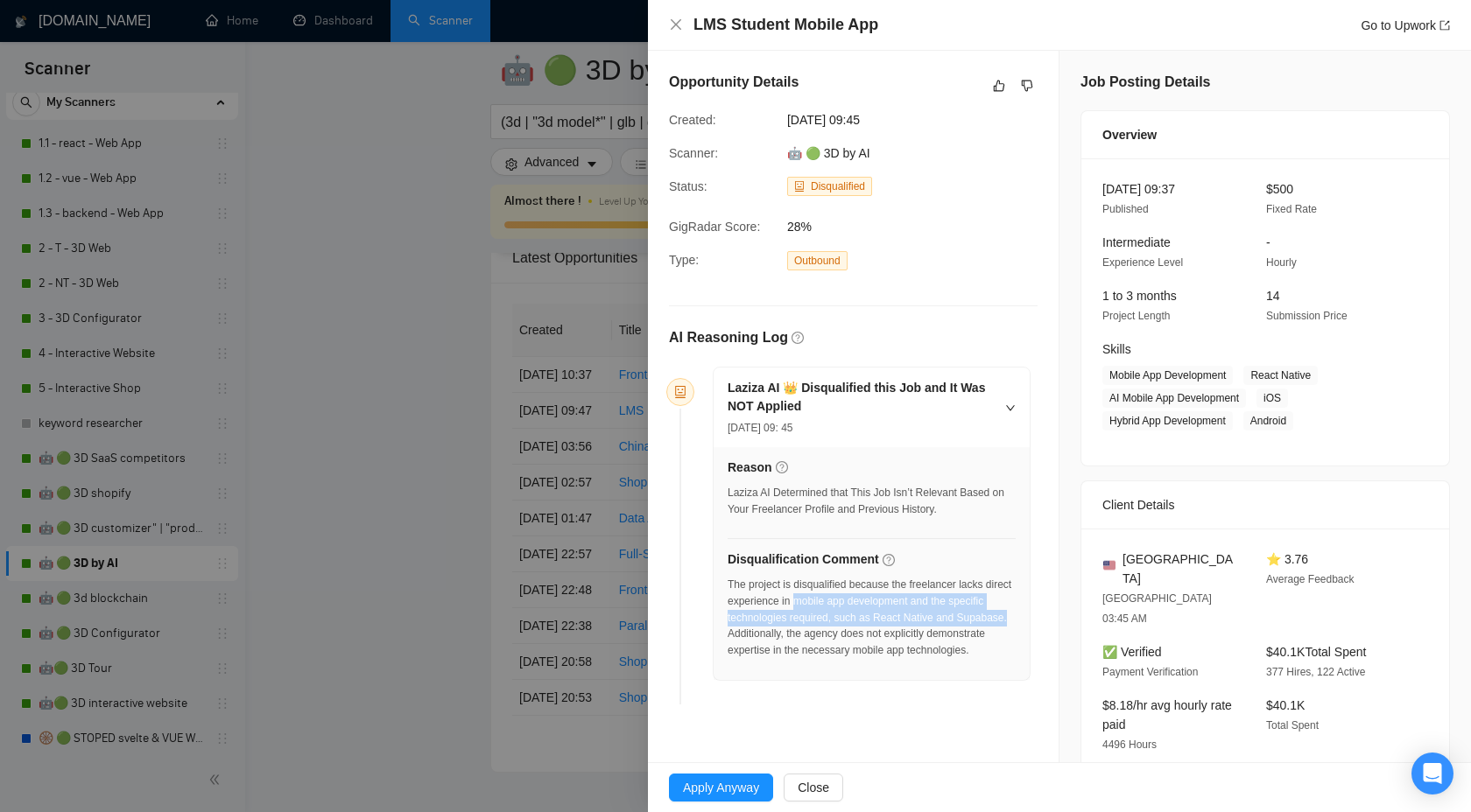
drag, startPoint x: 828, startPoint y: 603, endPoint x: 780, endPoint y: 632, distance: 56.1
click at [780, 632] on div "The project is disqualified because the freelancer lacks direct experience in m…" at bounding box center [872, 618] width 288 height 82
copy div "mobile app development and the specific technologies required, such as React Na…"
click at [1000, 82] on icon "like" at bounding box center [999, 86] width 12 height 14
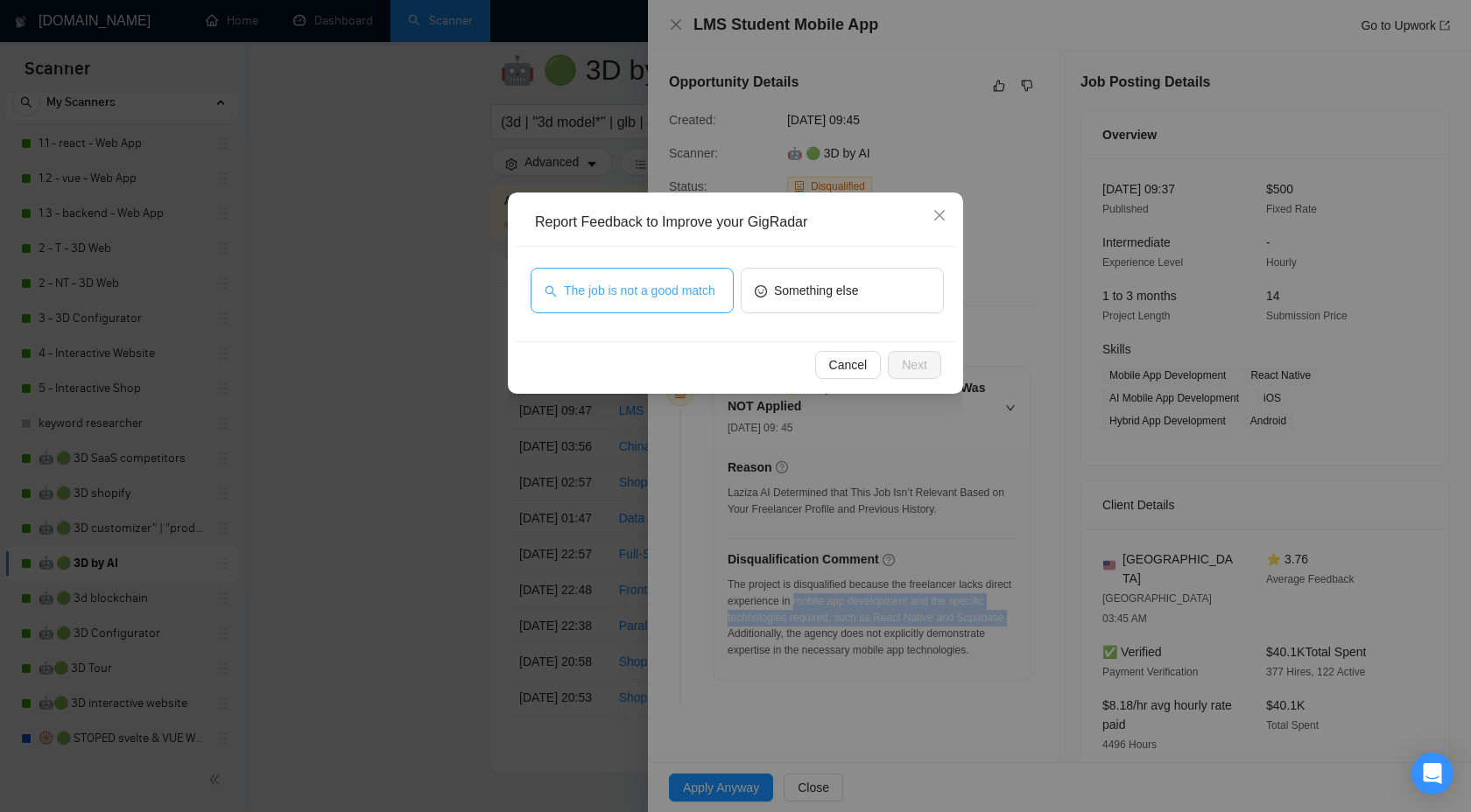
click at [614, 300] on span "The job is not a good match" at bounding box center [639, 291] width 151 height 19
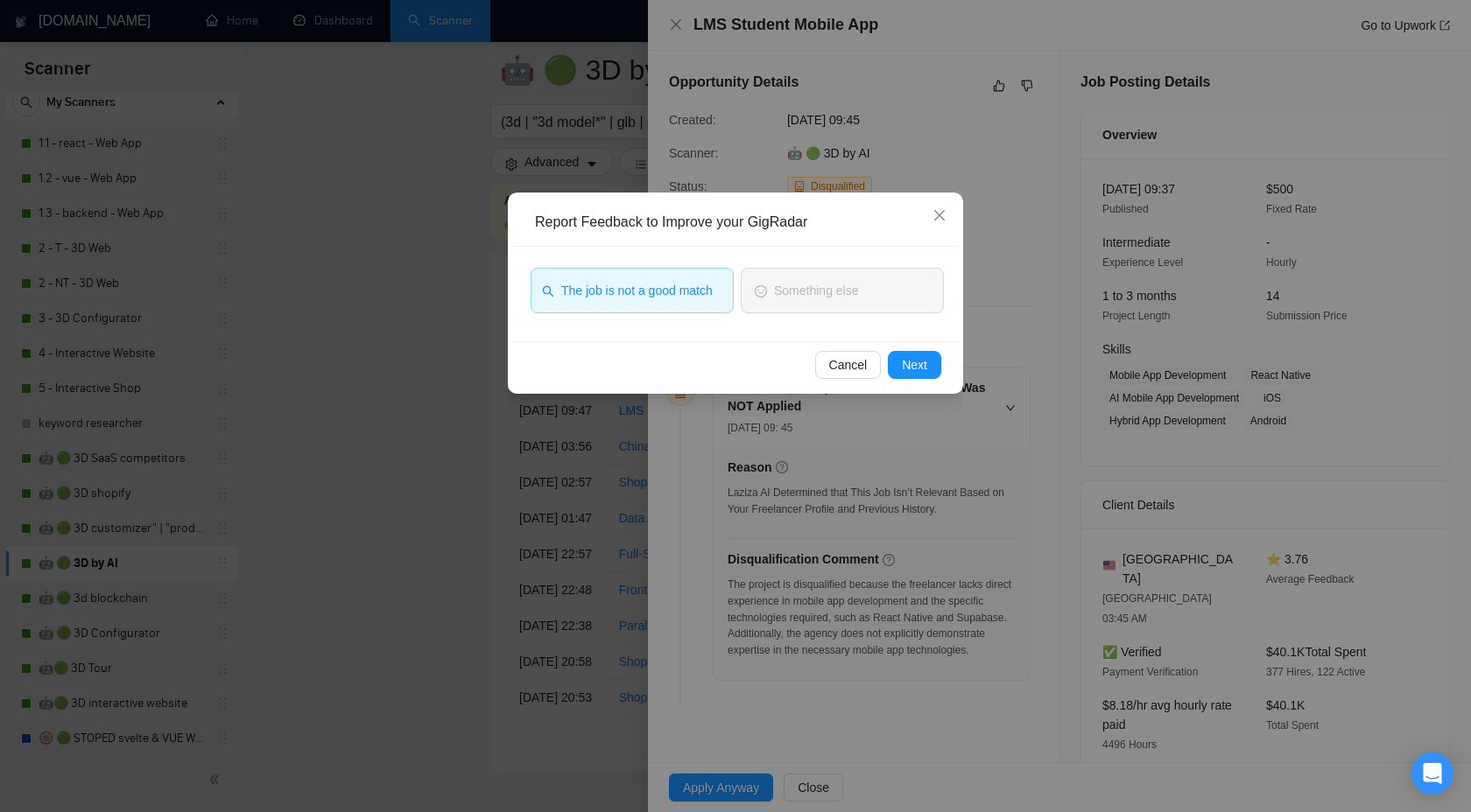
click at [964, 414] on div "Report Feedback to Improve your GigRadar The job is not a good match Something …" at bounding box center [736, 406] width 1471 height 812
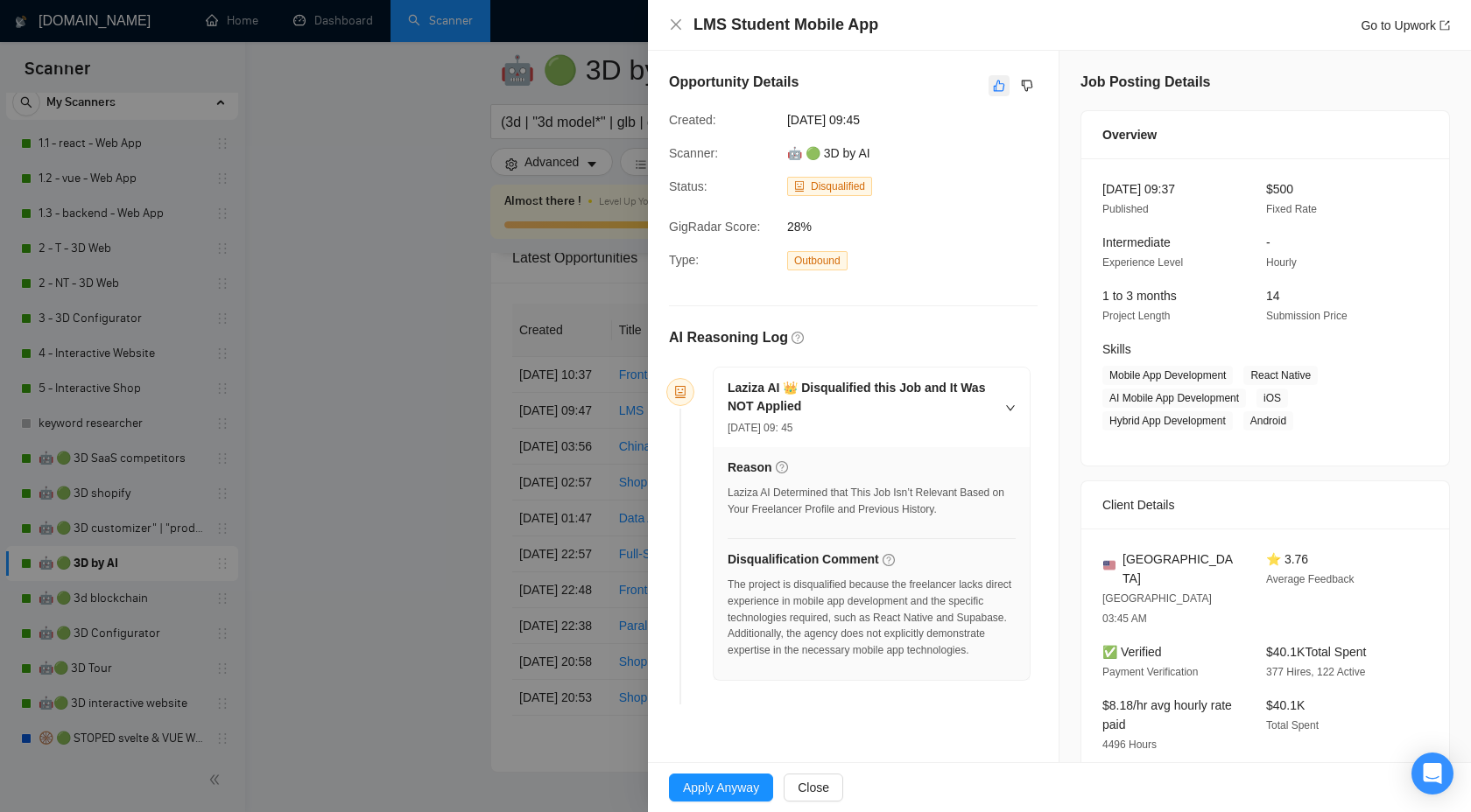
click at [991, 89] on button "button" at bounding box center [999, 86] width 21 height 21
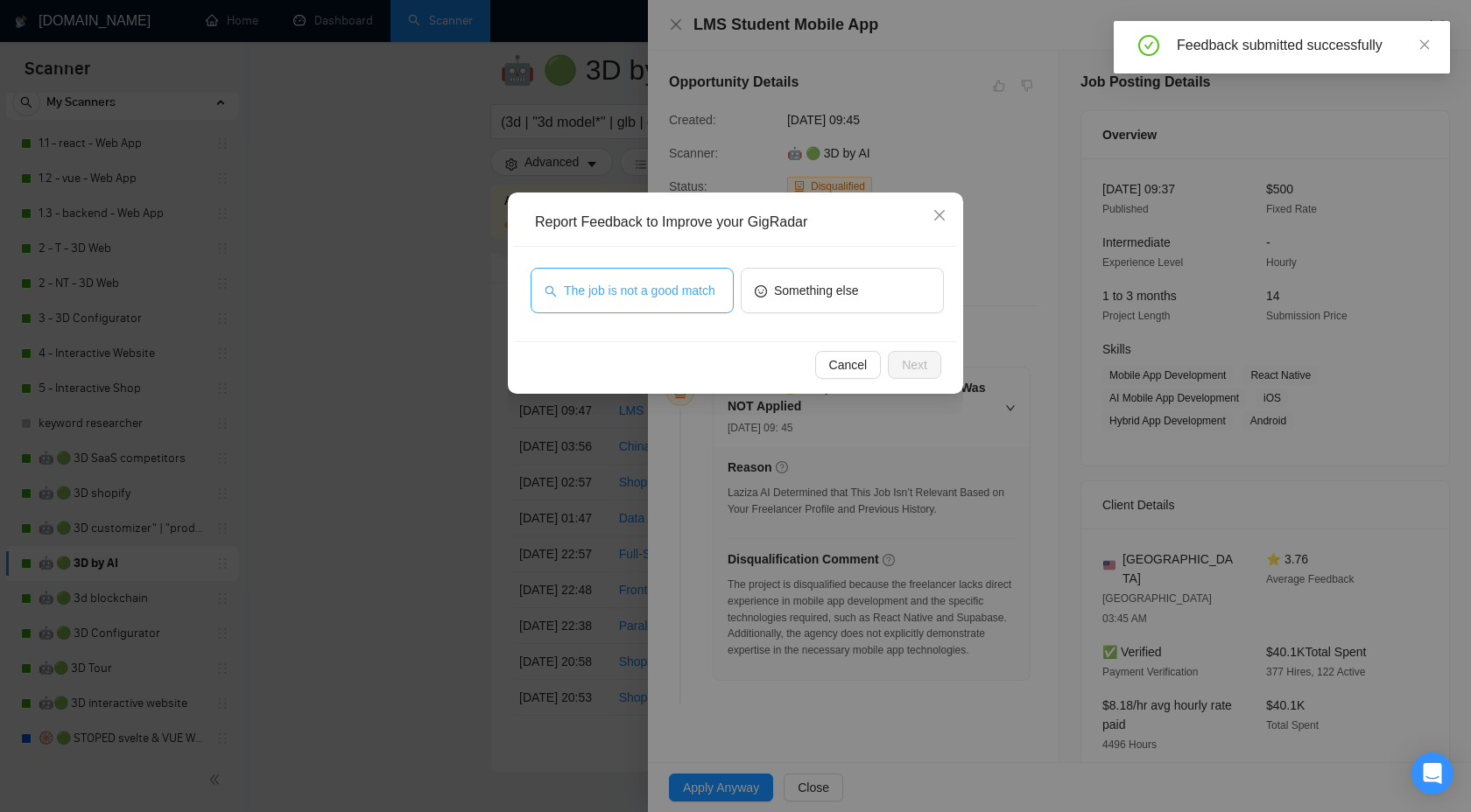
click at [702, 300] on span "The job is not a good match" at bounding box center [639, 291] width 151 height 19
click at [902, 356] on span "Next" at bounding box center [914, 365] width 26 height 19
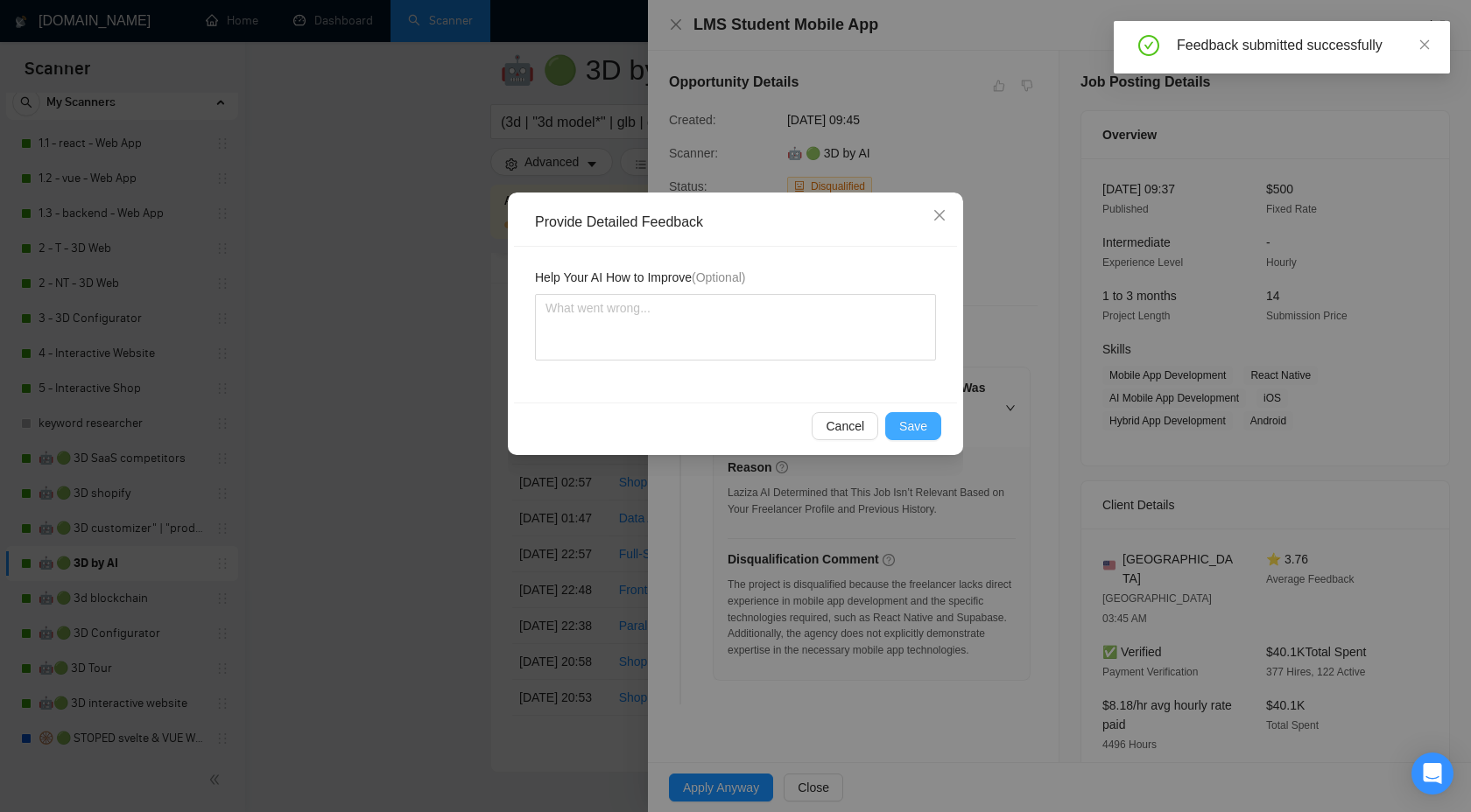
click at [915, 422] on span "Save" at bounding box center [913, 427] width 28 height 19
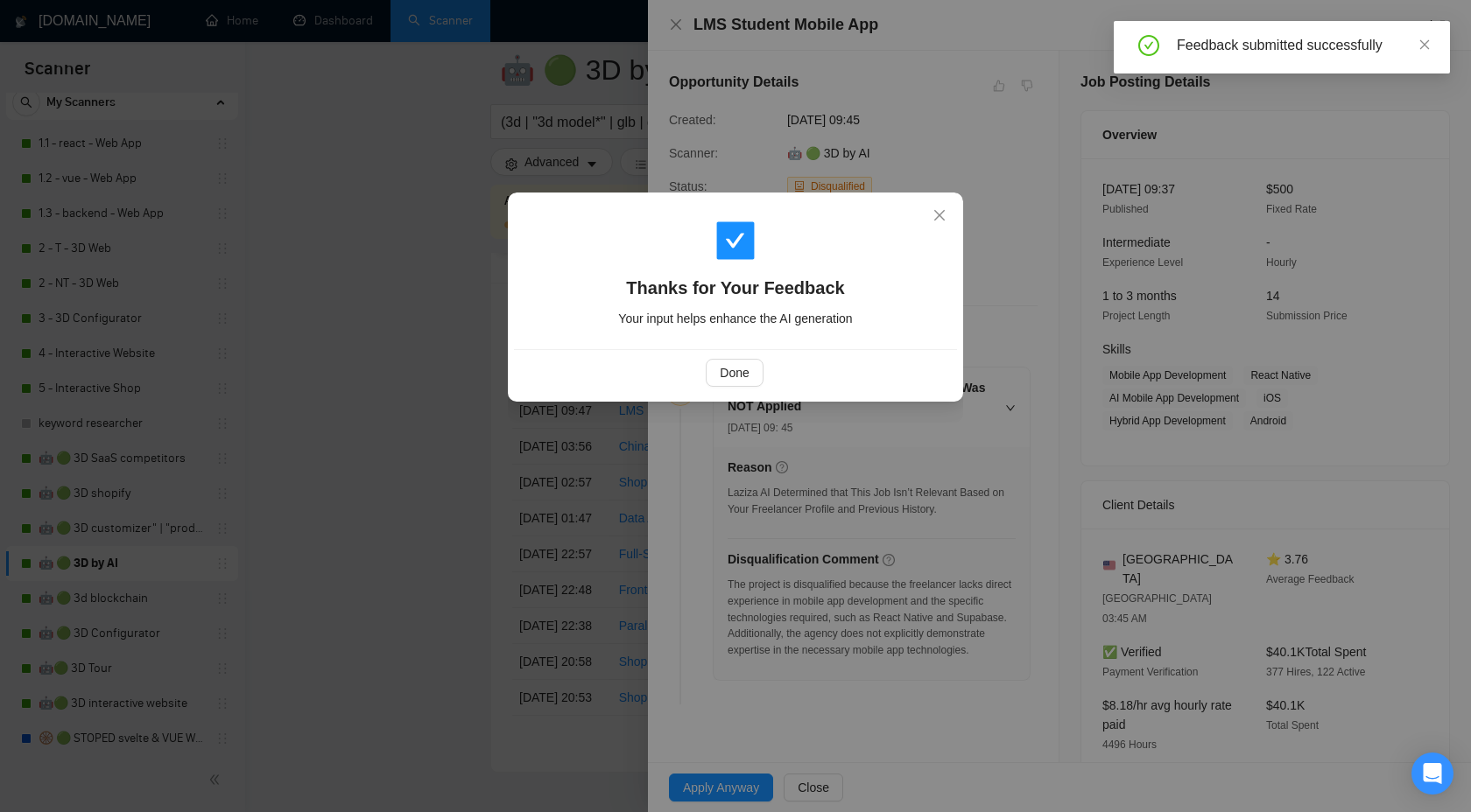
click at [734, 357] on div "Done" at bounding box center [736, 372] width 443 height 47
click at [733, 379] on span "Done" at bounding box center [734, 373] width 29 height 19
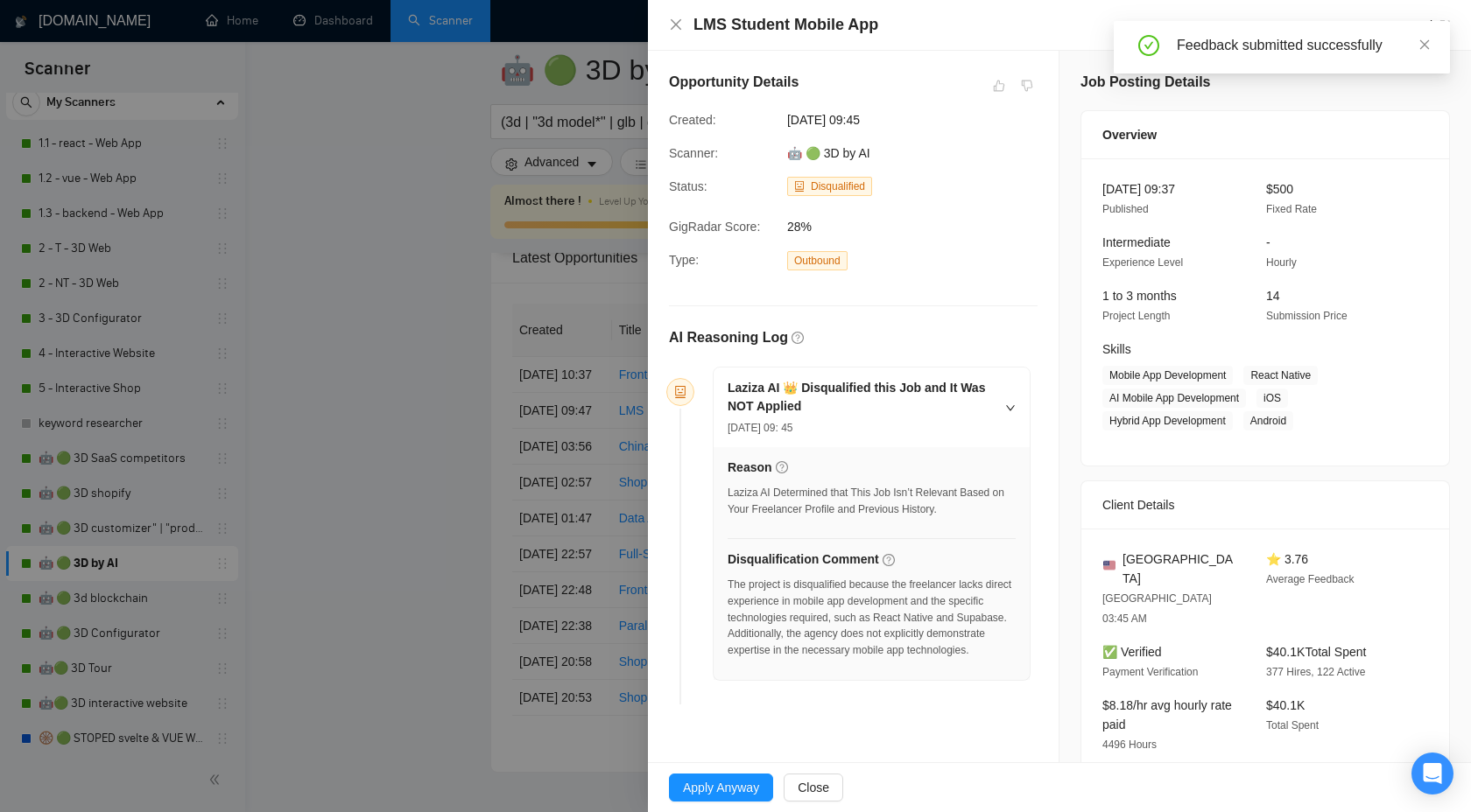
click at [446, 448] on div at bounding box center [736, 406] width 1471 height 812
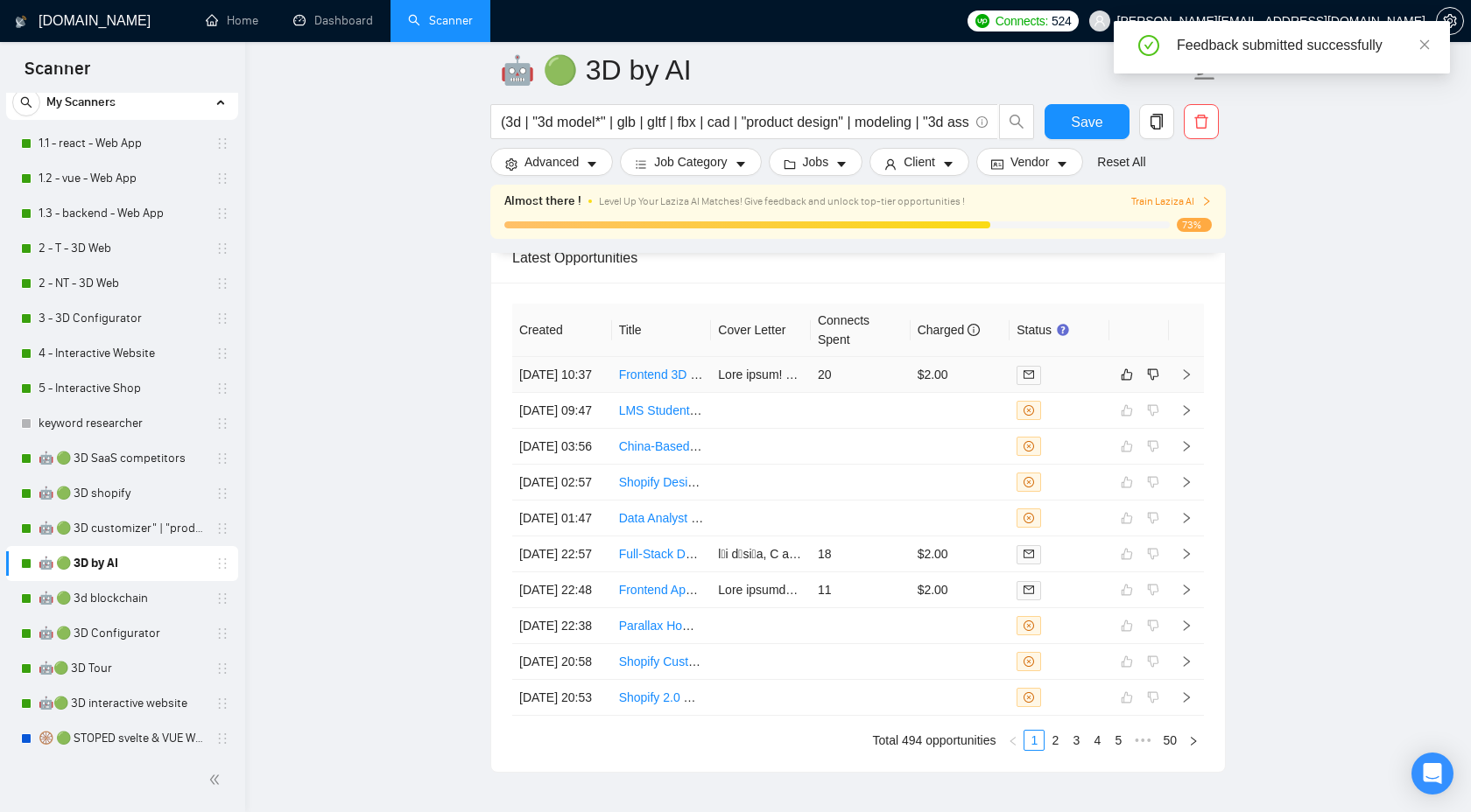
click at [1193, 380] on td at bounding box center [1187, 375] width 35 height 36
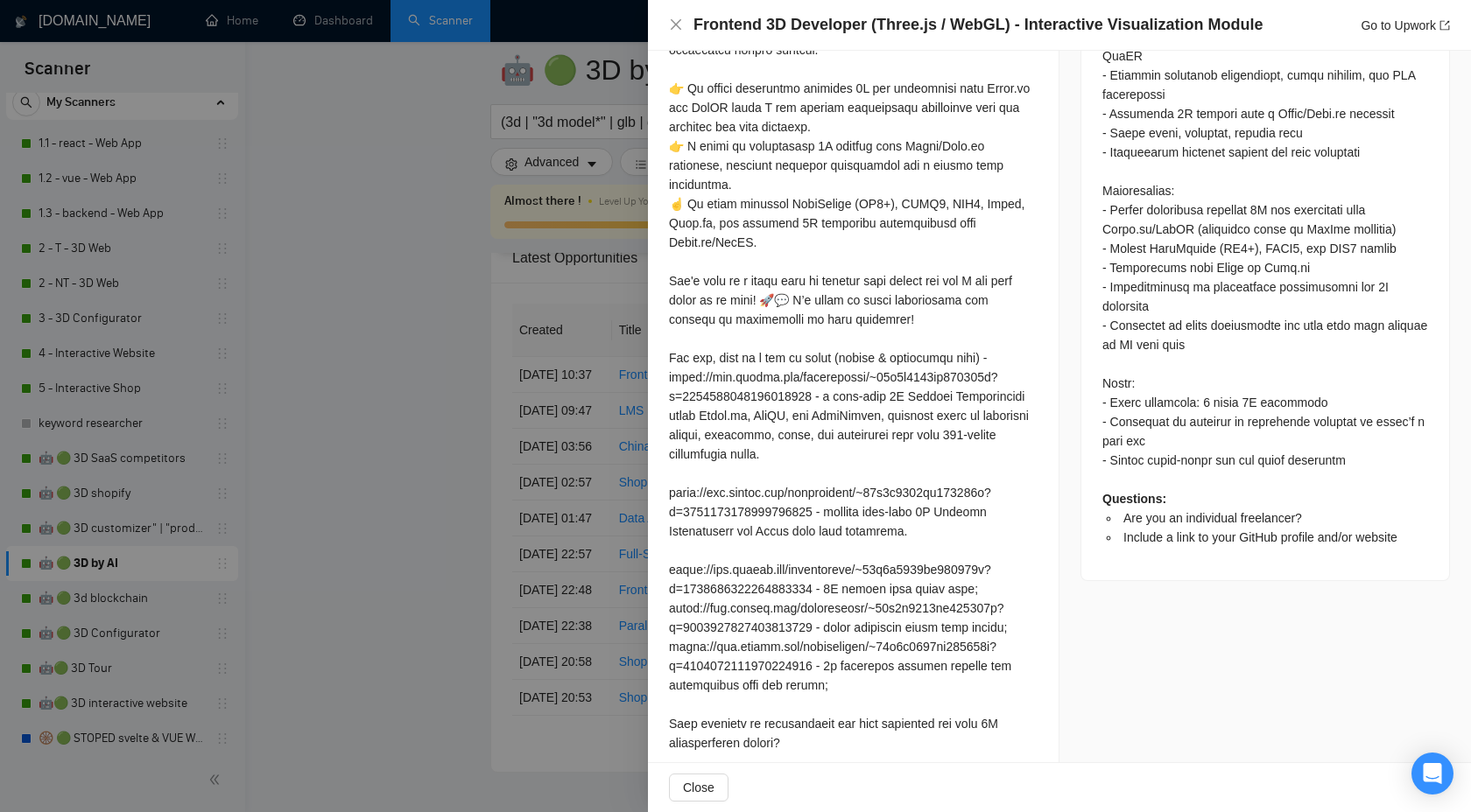
scroll to position [1089, 0]
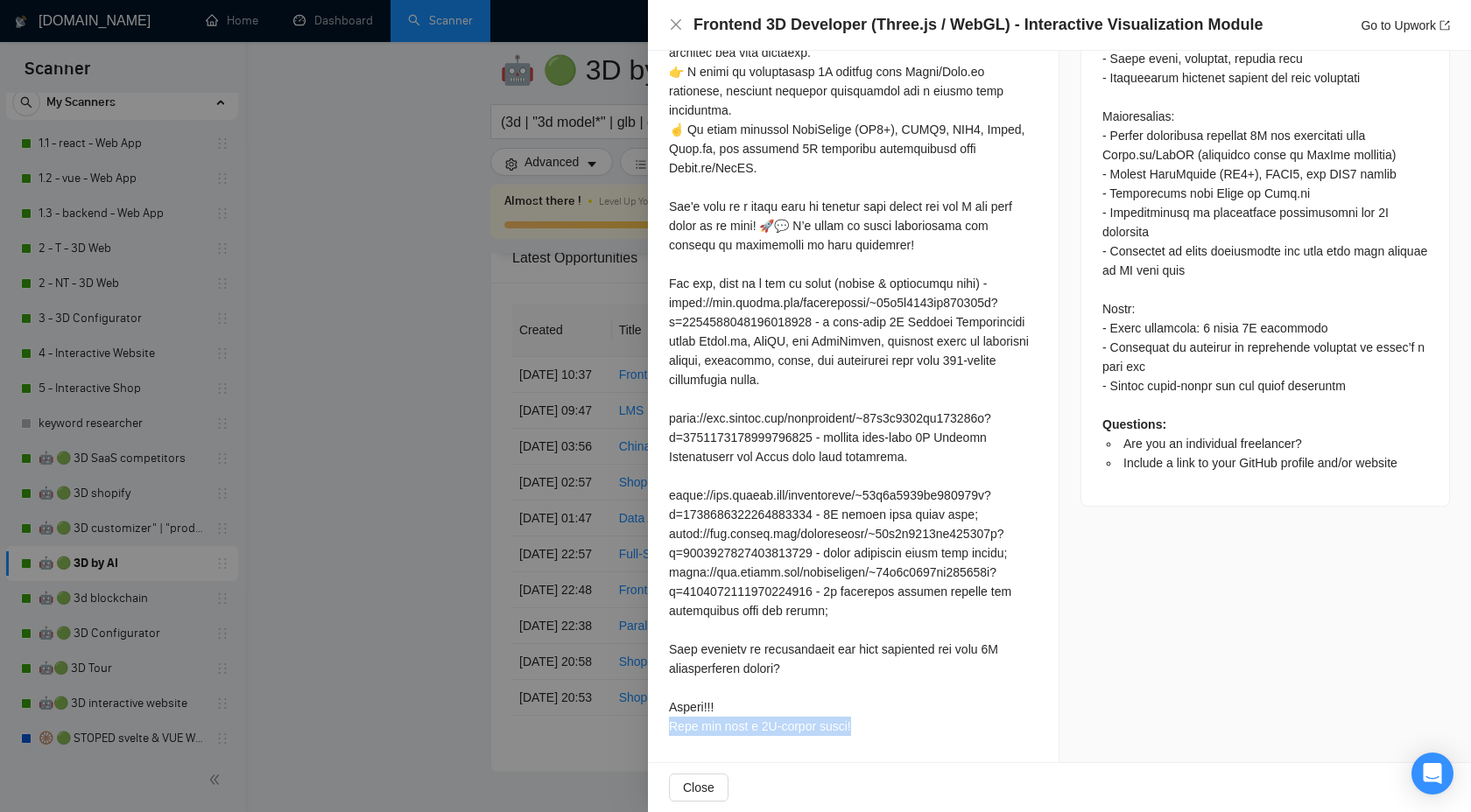
drag, startPoint x: 862, startPoint y: 730, endPoint x: 661, endPoint y: 727, distance: 201.0
click at [661, 727] on div "Are you an individual freelancer? I am part of the Agency DFRNC, where I work c…" at bounding box center [853, 179] width 411 height 1170
copy div "you have a 3D-tastic night!"
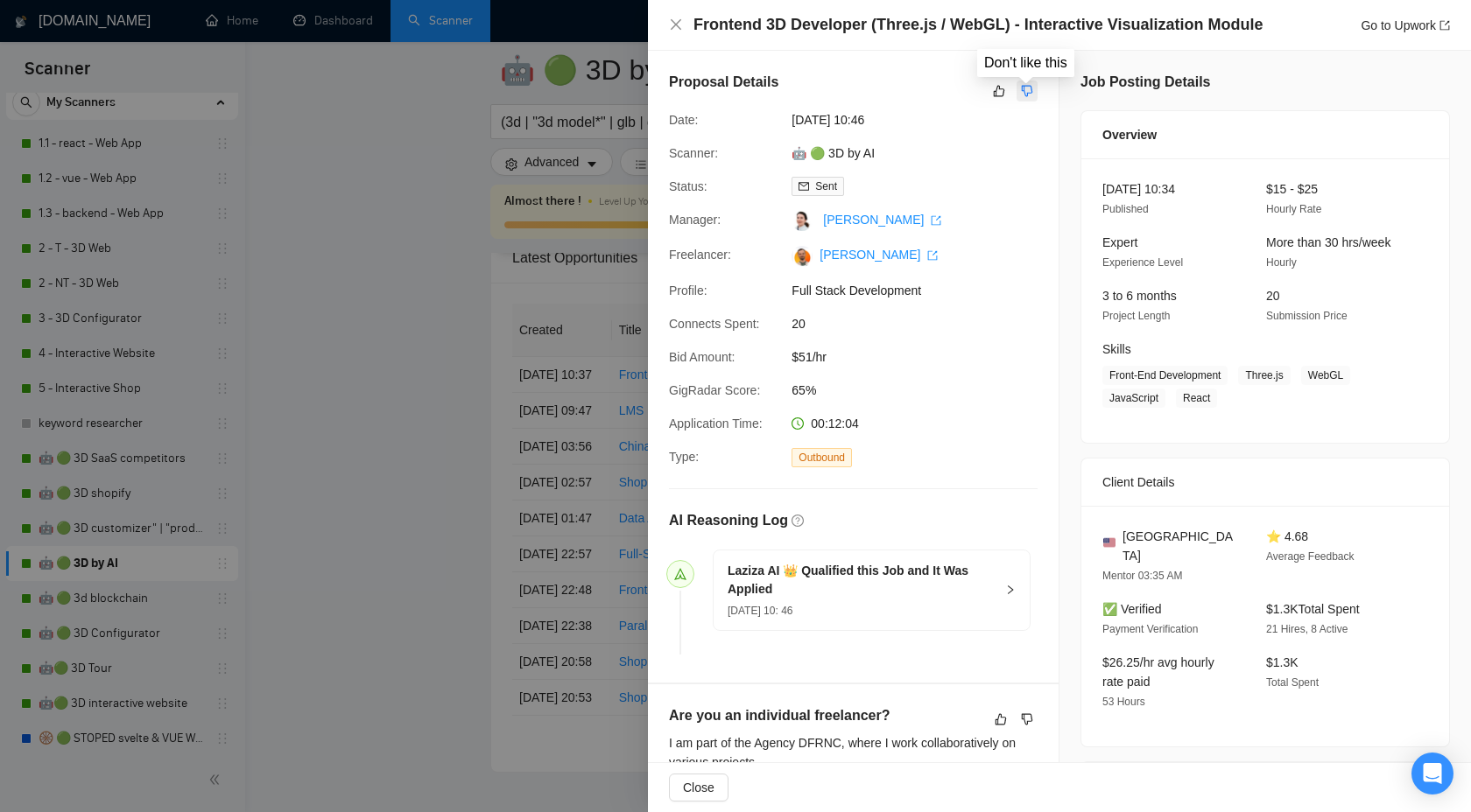
click at [1033, 89] on button "button" at bounding box center [1027, 91] width 21 height 21
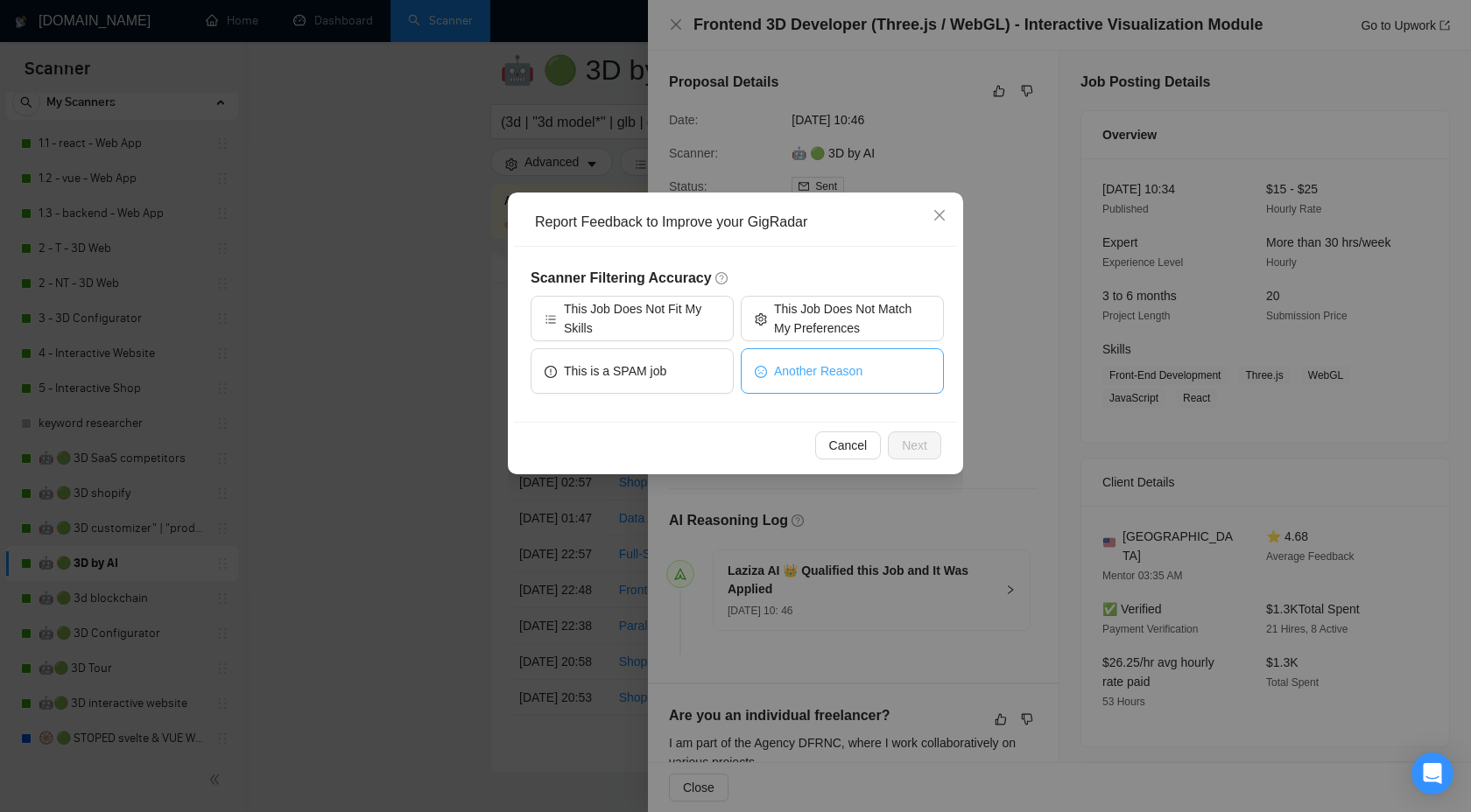
click at [839, 360] on button "Another Reason" at bounding box center [842, 371] width 203 height 46
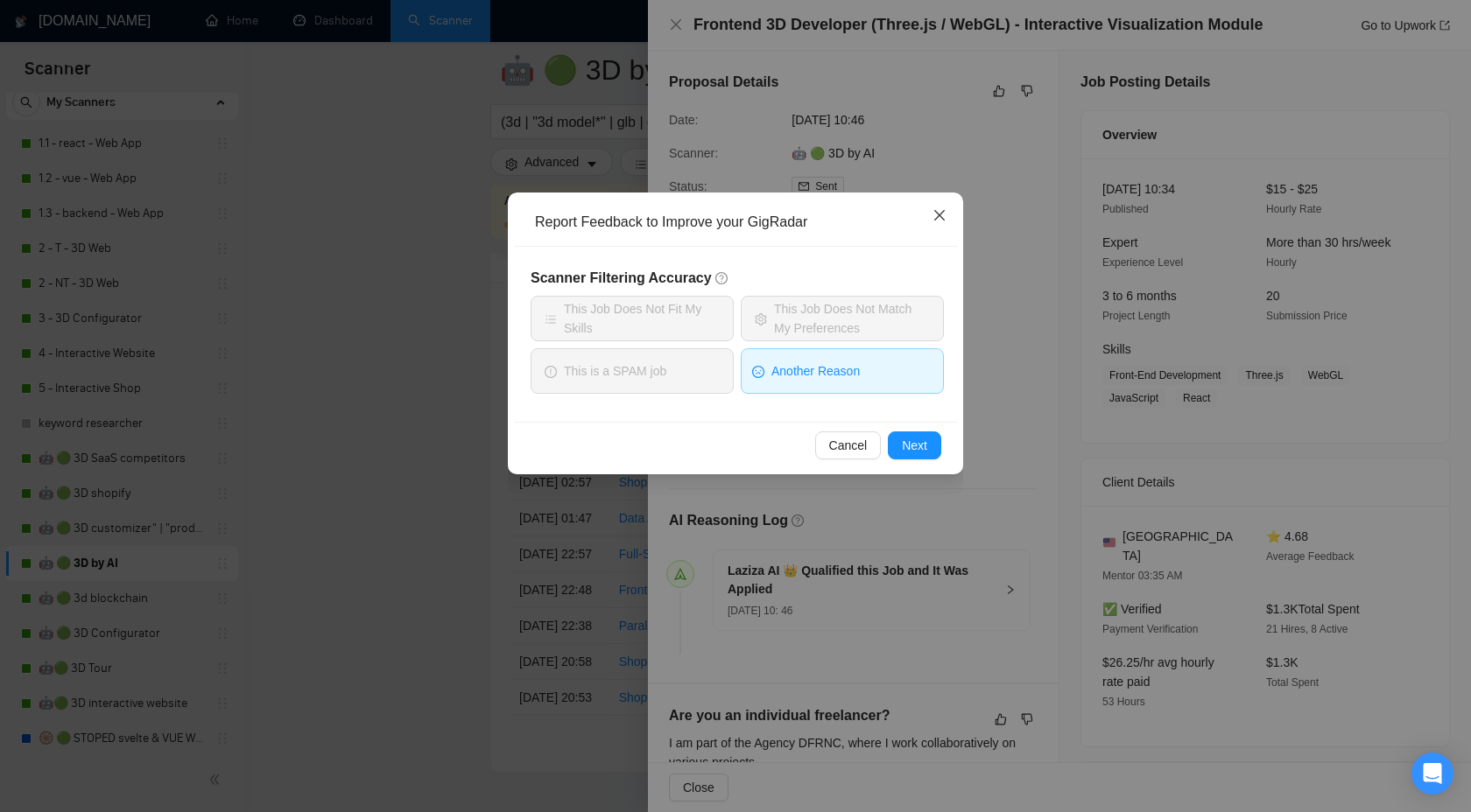
click at [943, 216] on icon "close" at bounding box center [940, 216] width 14 height 14
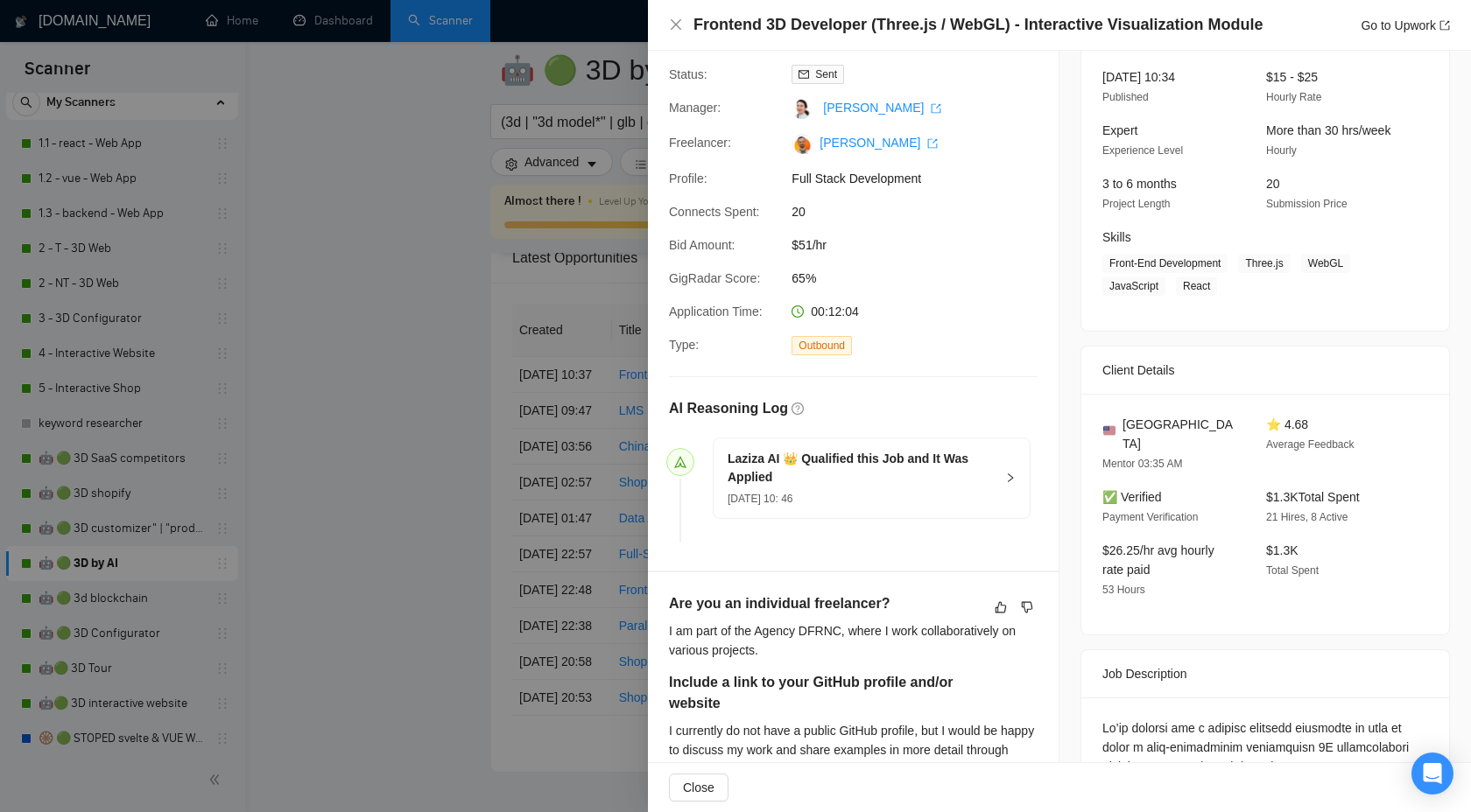
scroll to position [142, 0]
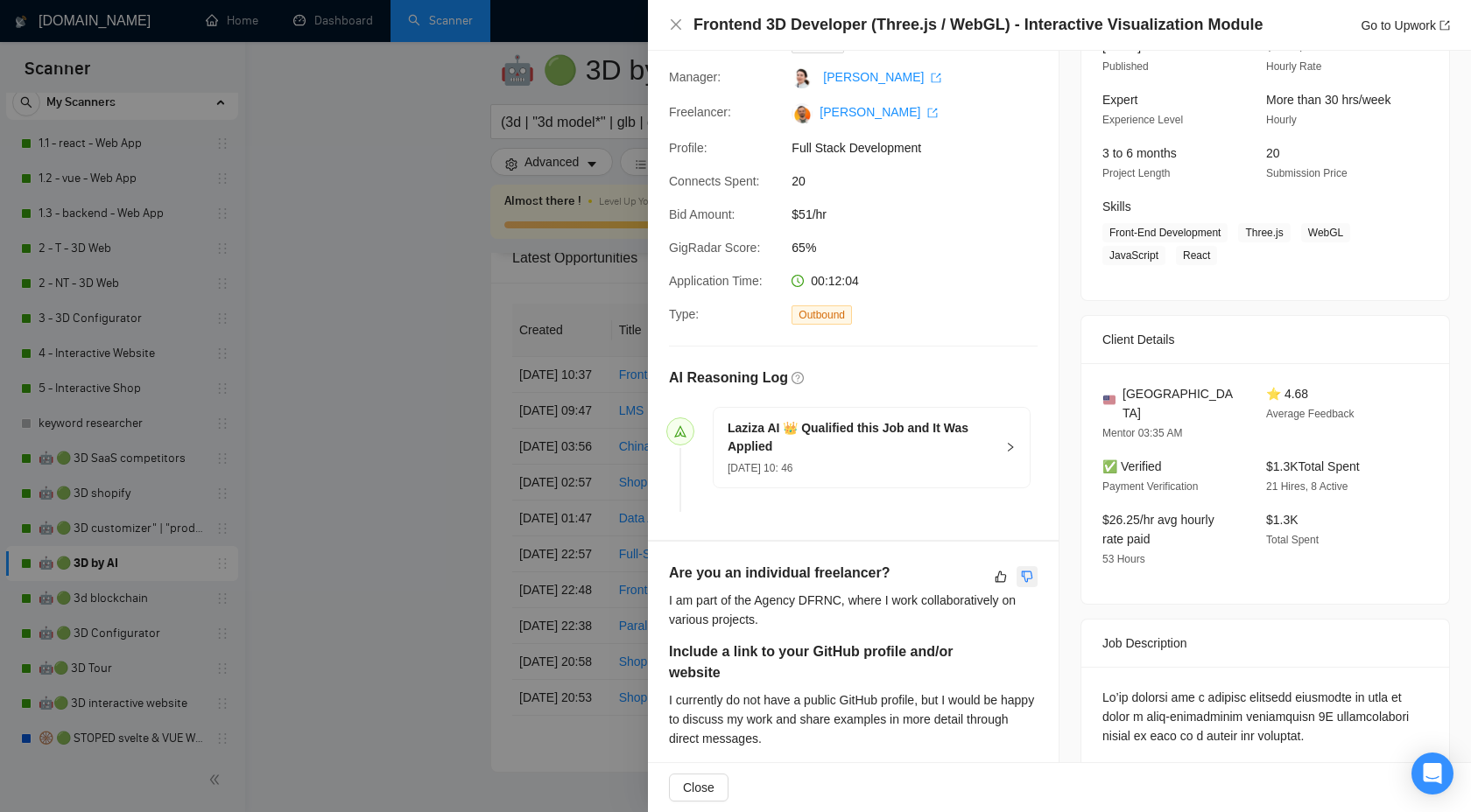
click at [1025, 576] on icon "dislike" at bounding box center [1027, 577] width 12 height 14
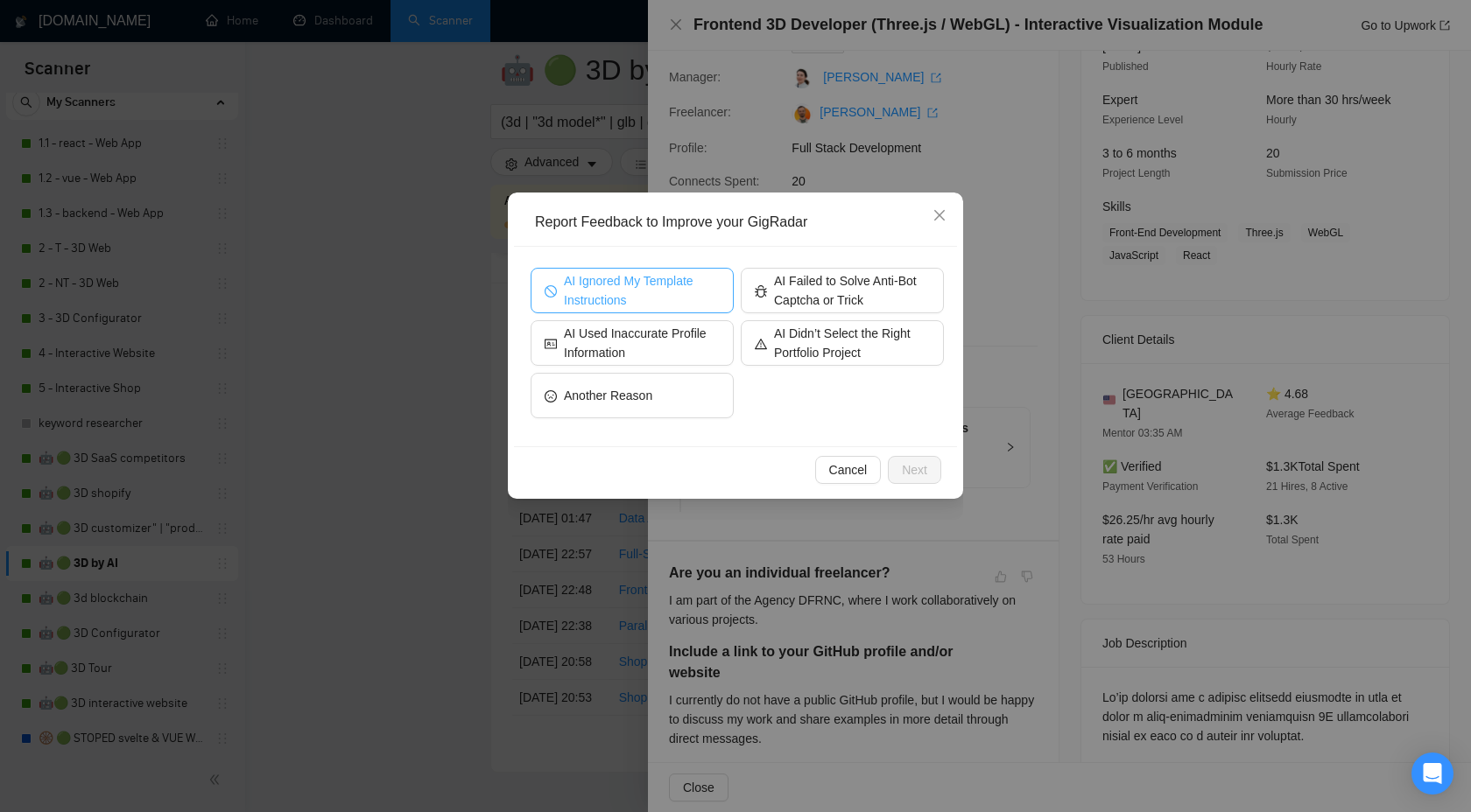
click at [678, 301] on span "AI Ignored My Template Instructions" at bounding box center [642, 291] width 156 height 39
click at [918, 466] on span "Next" at bounding box center [914, 470] width 26 height 19
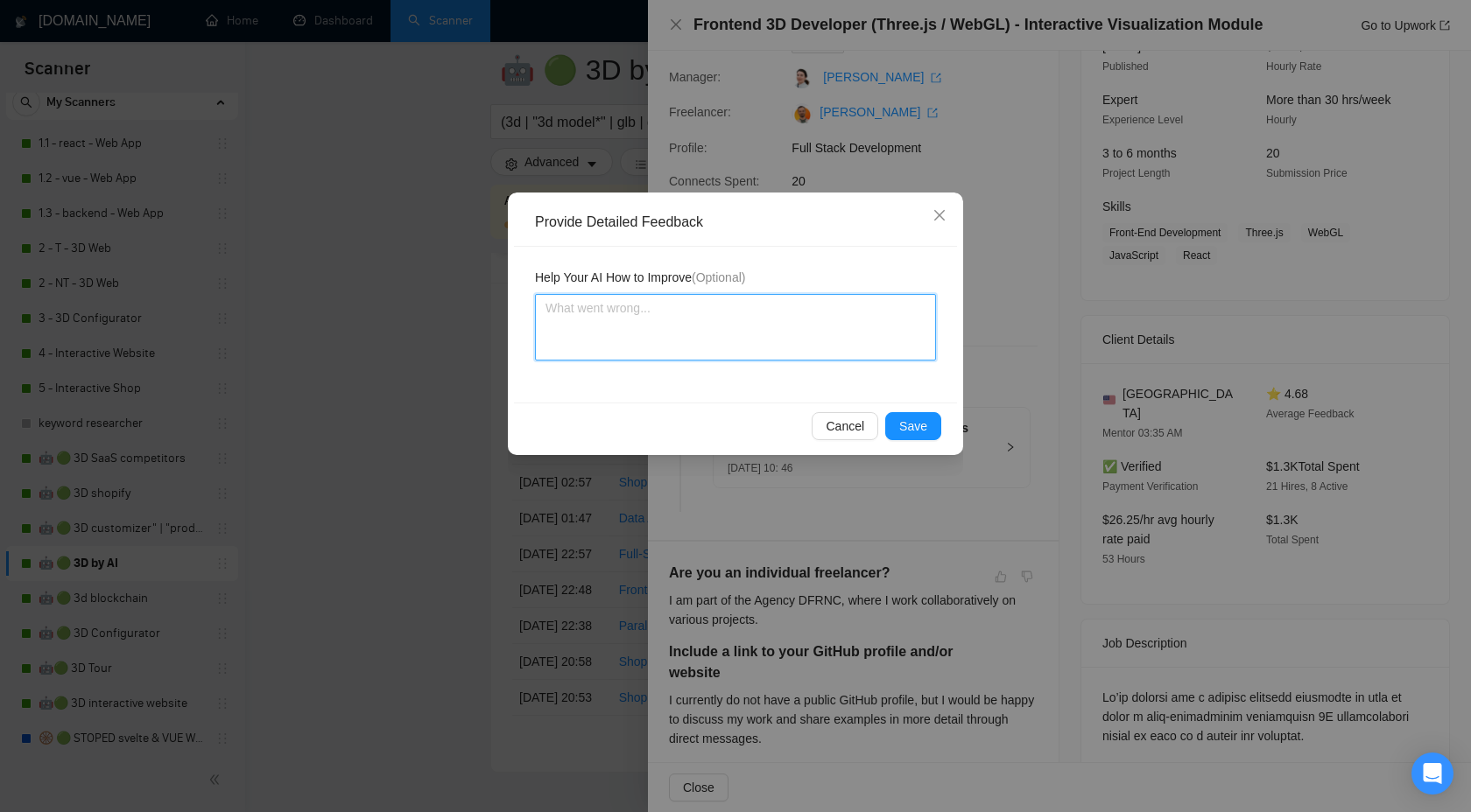
click at [743, 330] on textarea at bounding box center [736, 327] width 401 height 66
type textarea "n"
type textarea "ne"
type textarea "nev"
type textarea "neve"
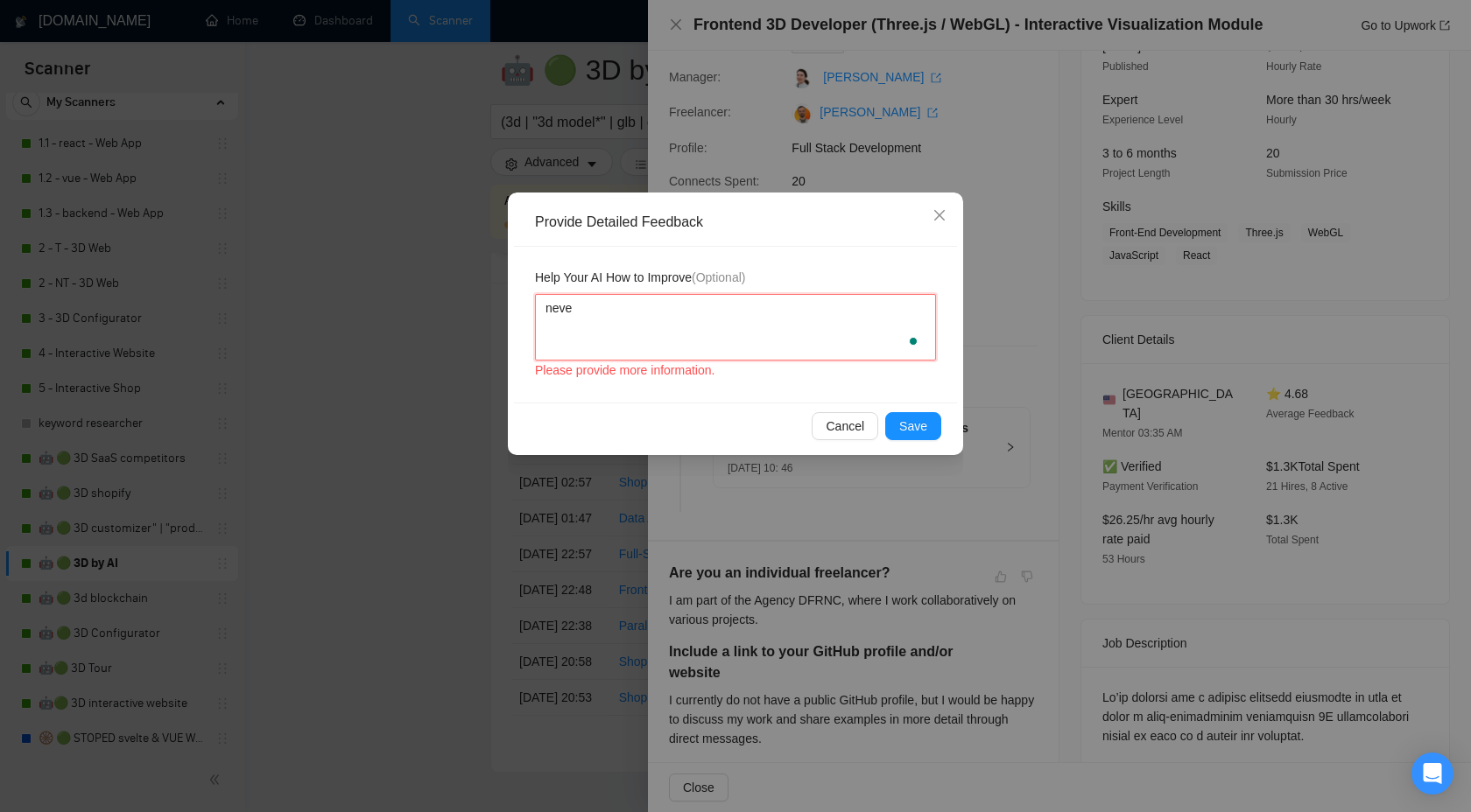
type textarea "never"
type textarea "never w"
type textarea "never wr"
type textarea "never wri"
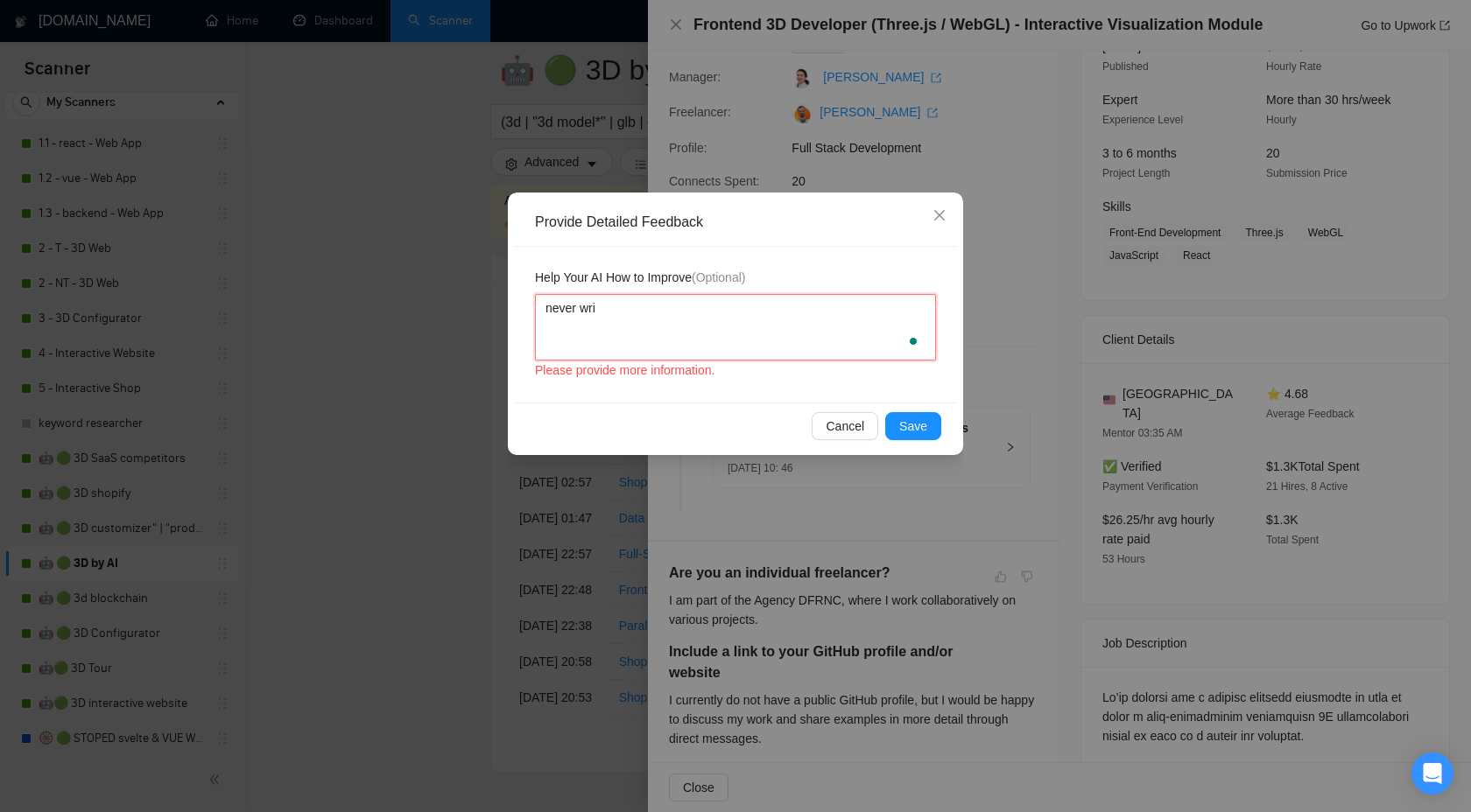
type textarea "never writ"
type textarea "never write"
type textarea "never write a"
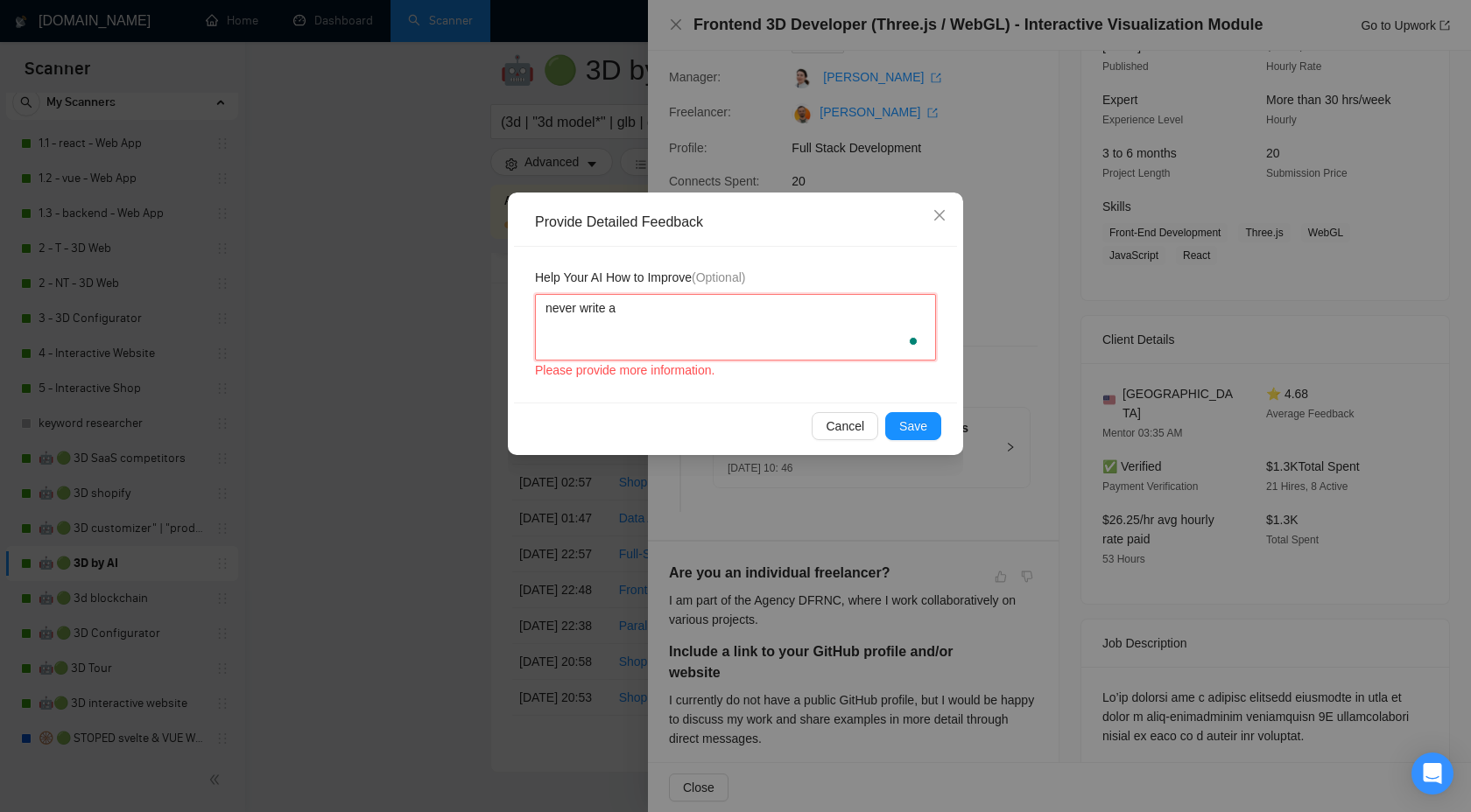
paste textarea "Hope you have a 3D-tastic night!"
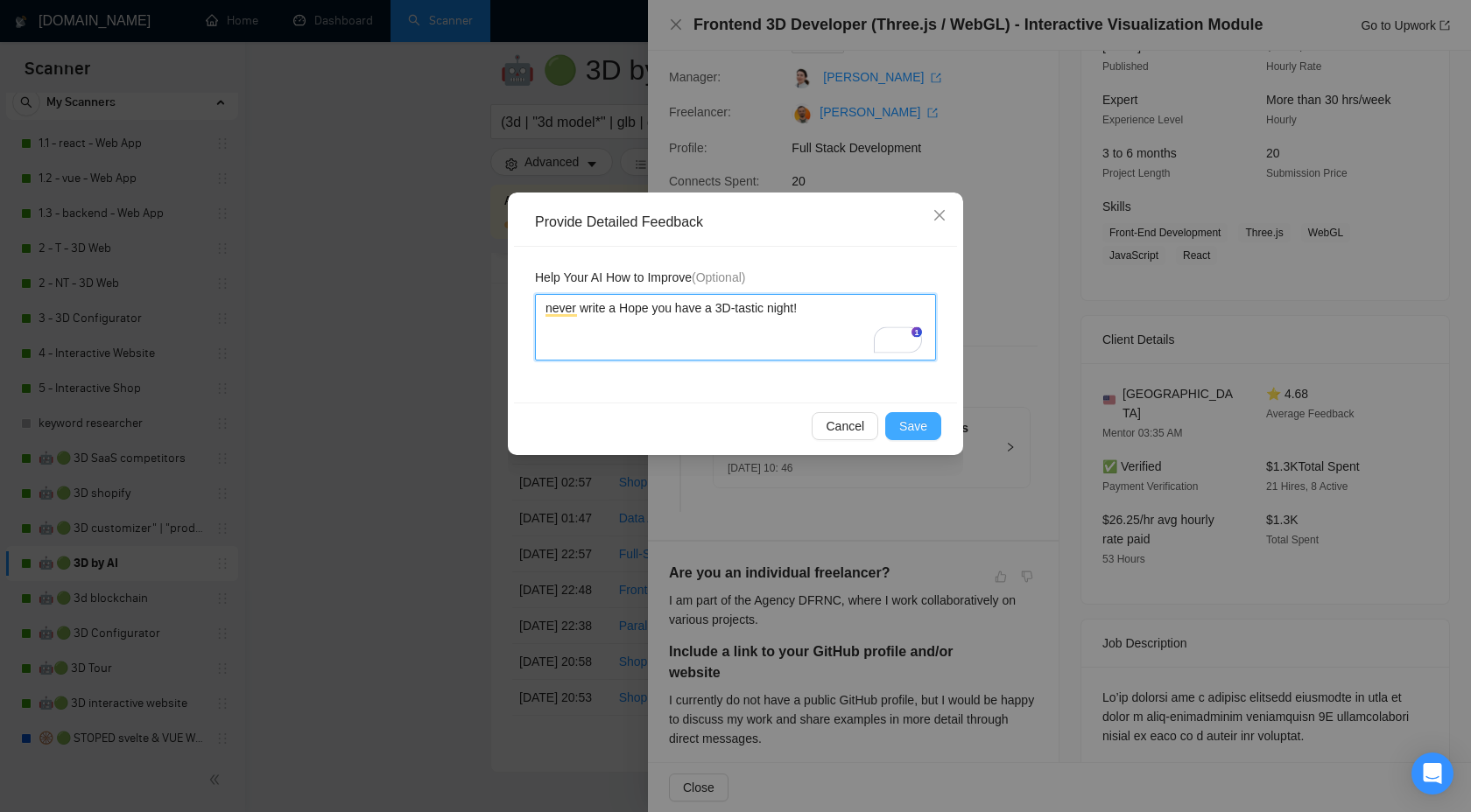
type textarea "never write a Hope you have a 3D-tastic night!"
click at [918, 424] on span "Save" at bounding box center [913, 427] width 28 height 19
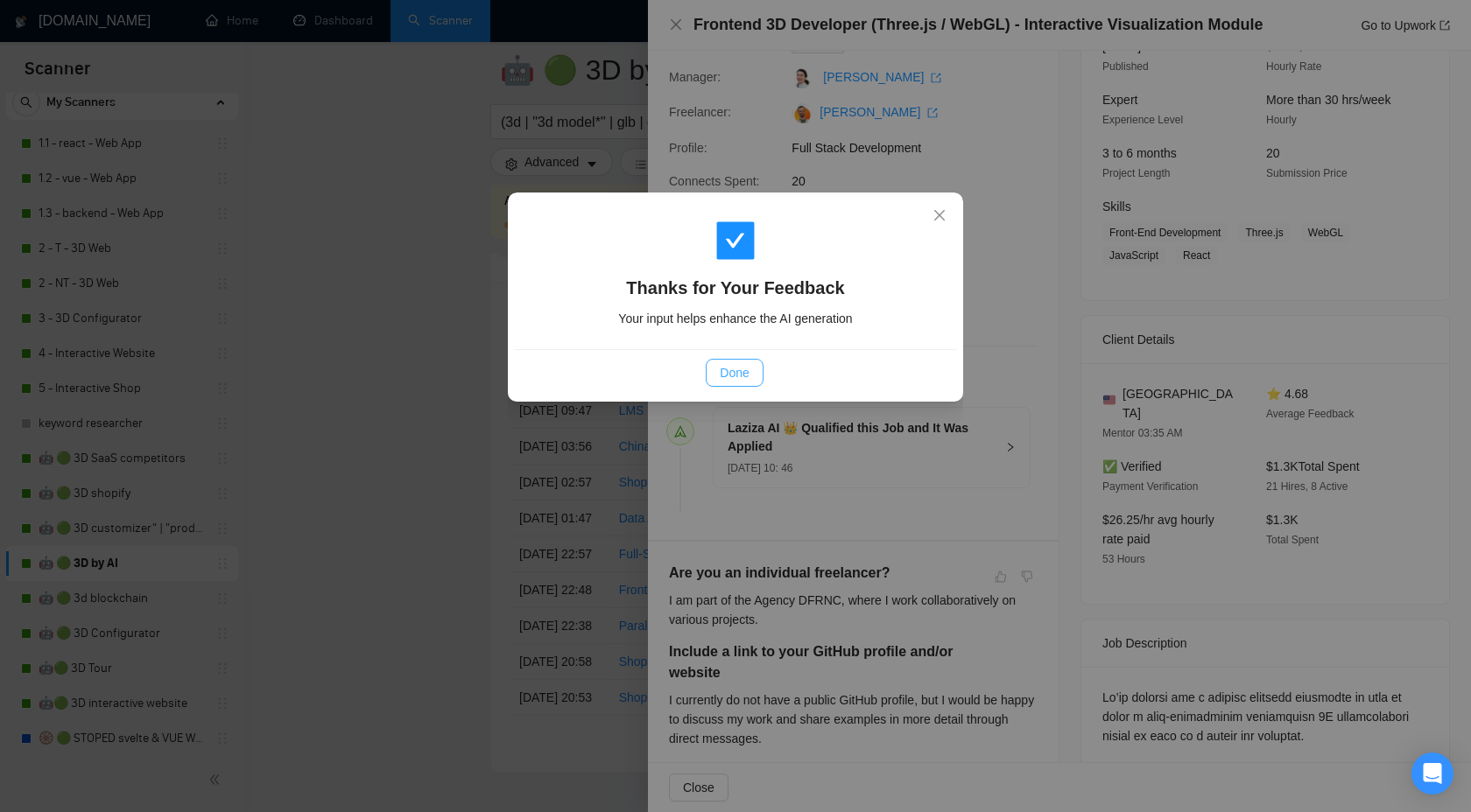
click at [711, 369] on button "Done" at bounding box center [734, 373] width 57 height 28
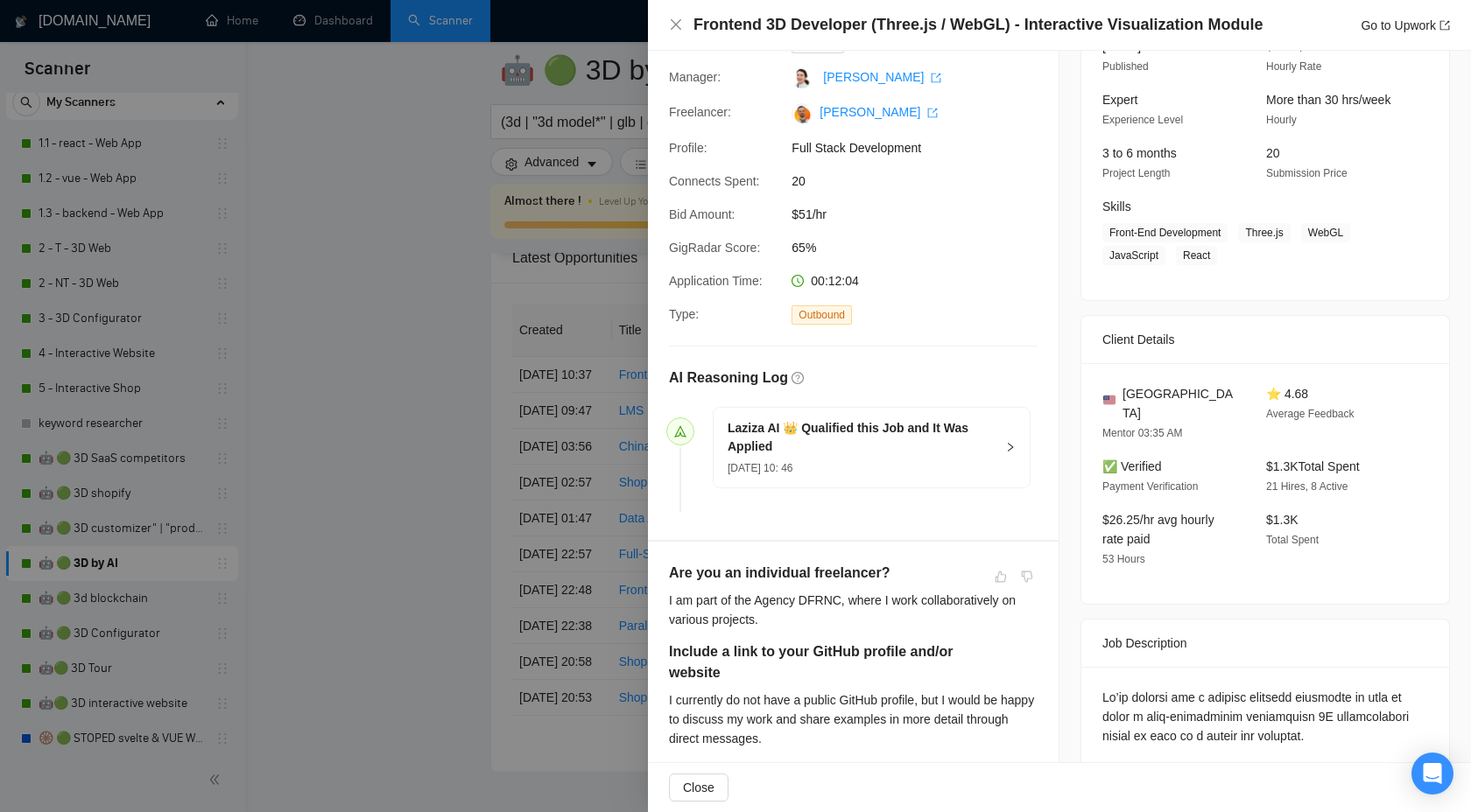
scroll to position [0, 0]
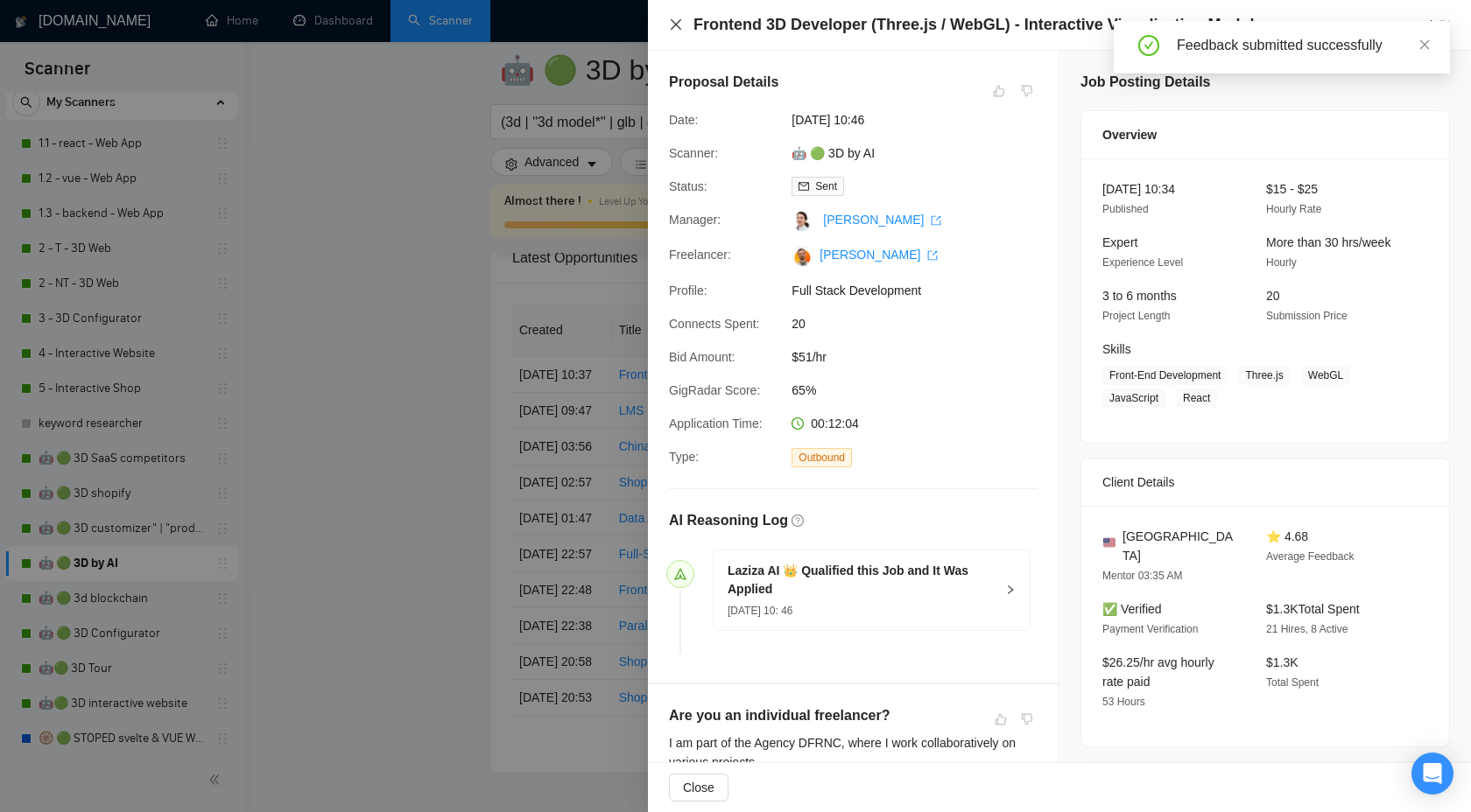
click at [672, 28] on icon "close" at bounding box center [676, 25] width 11 height 11
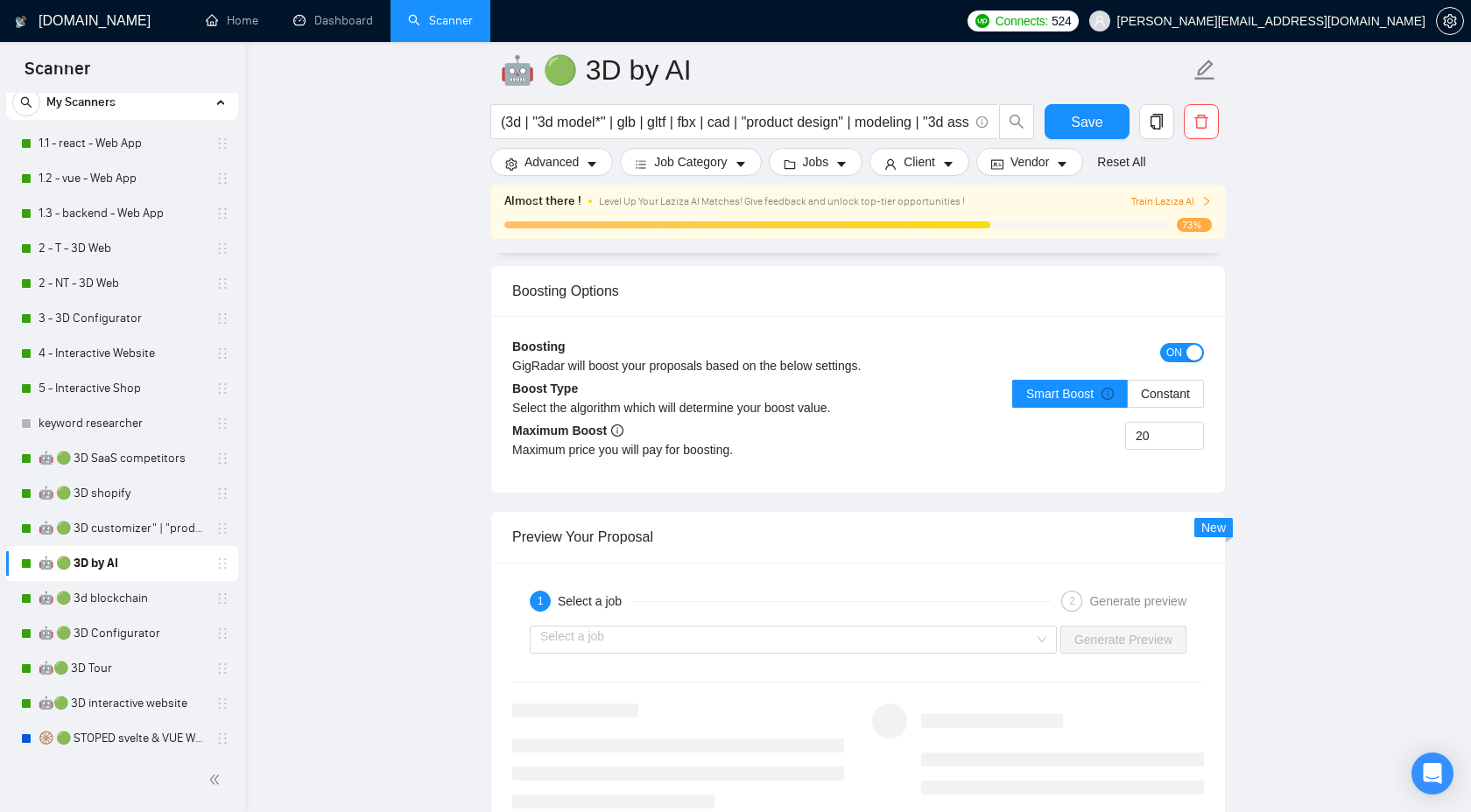
scroll to position [2852, 0]
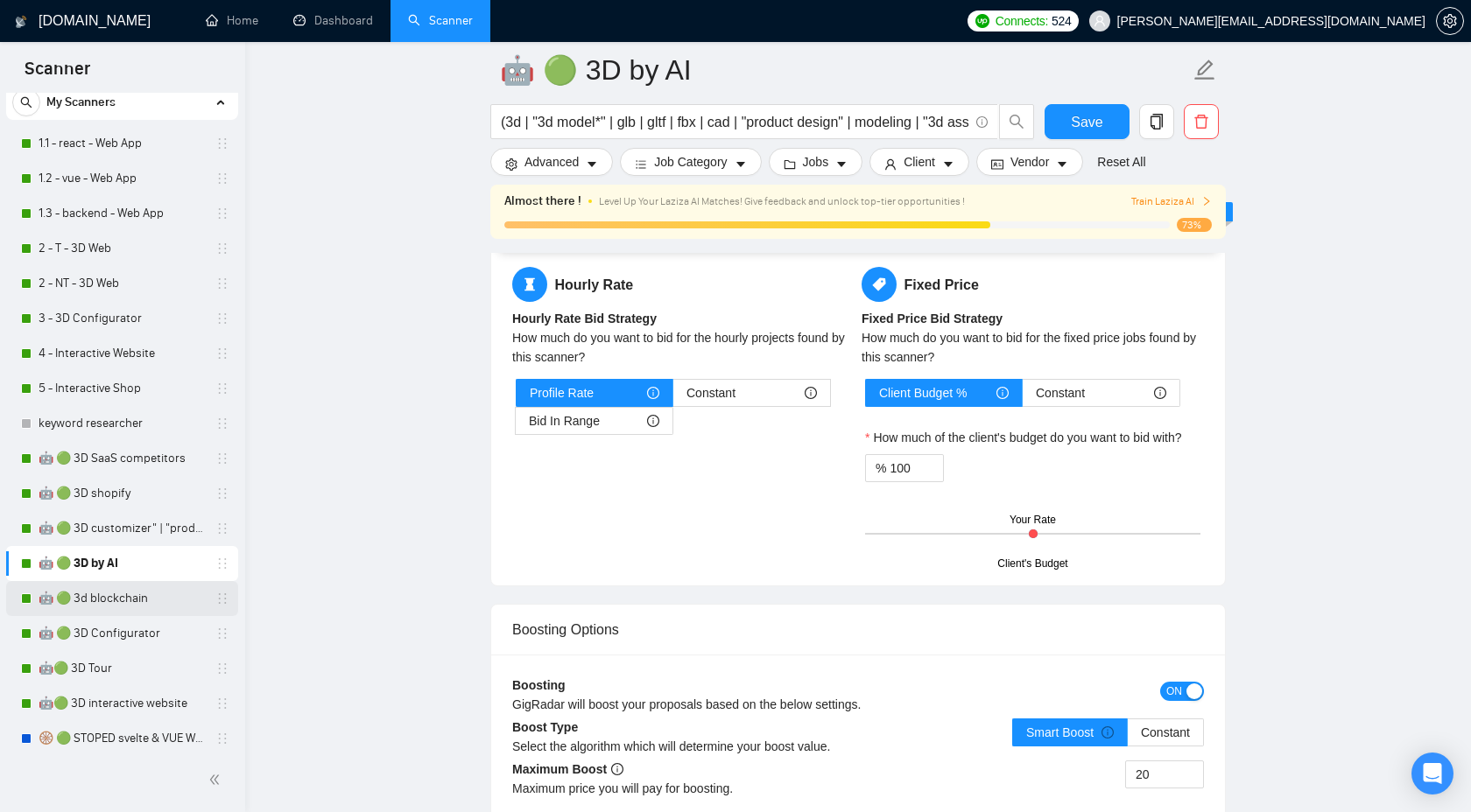
click at [136, 588] on link "🤖 🟢 3d blockchain" at bounding box center [122, 599] width 166 height 35
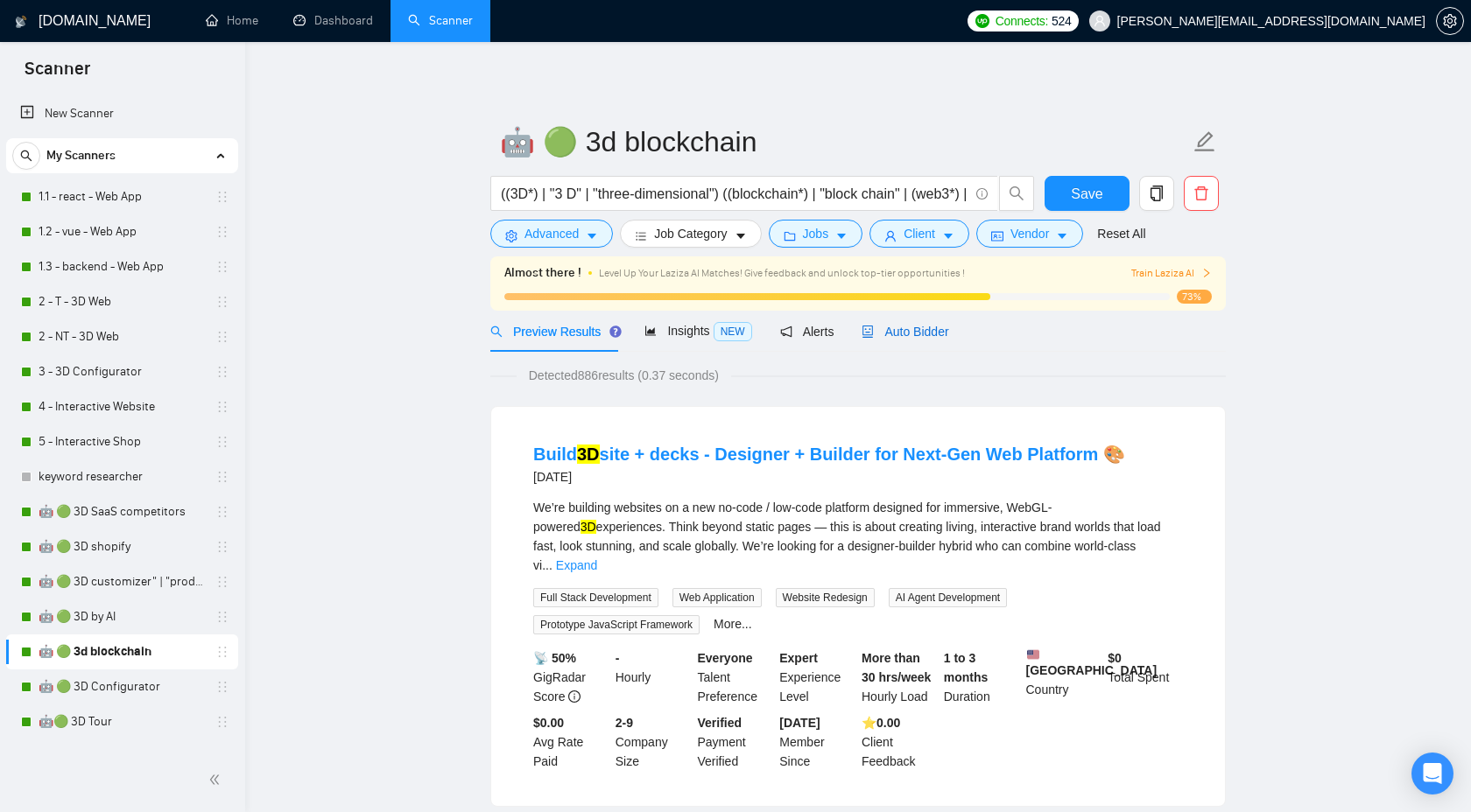
click at [918, 323] on div "Auto Bidder" at bounding box center [905, 332] width 87 height 19
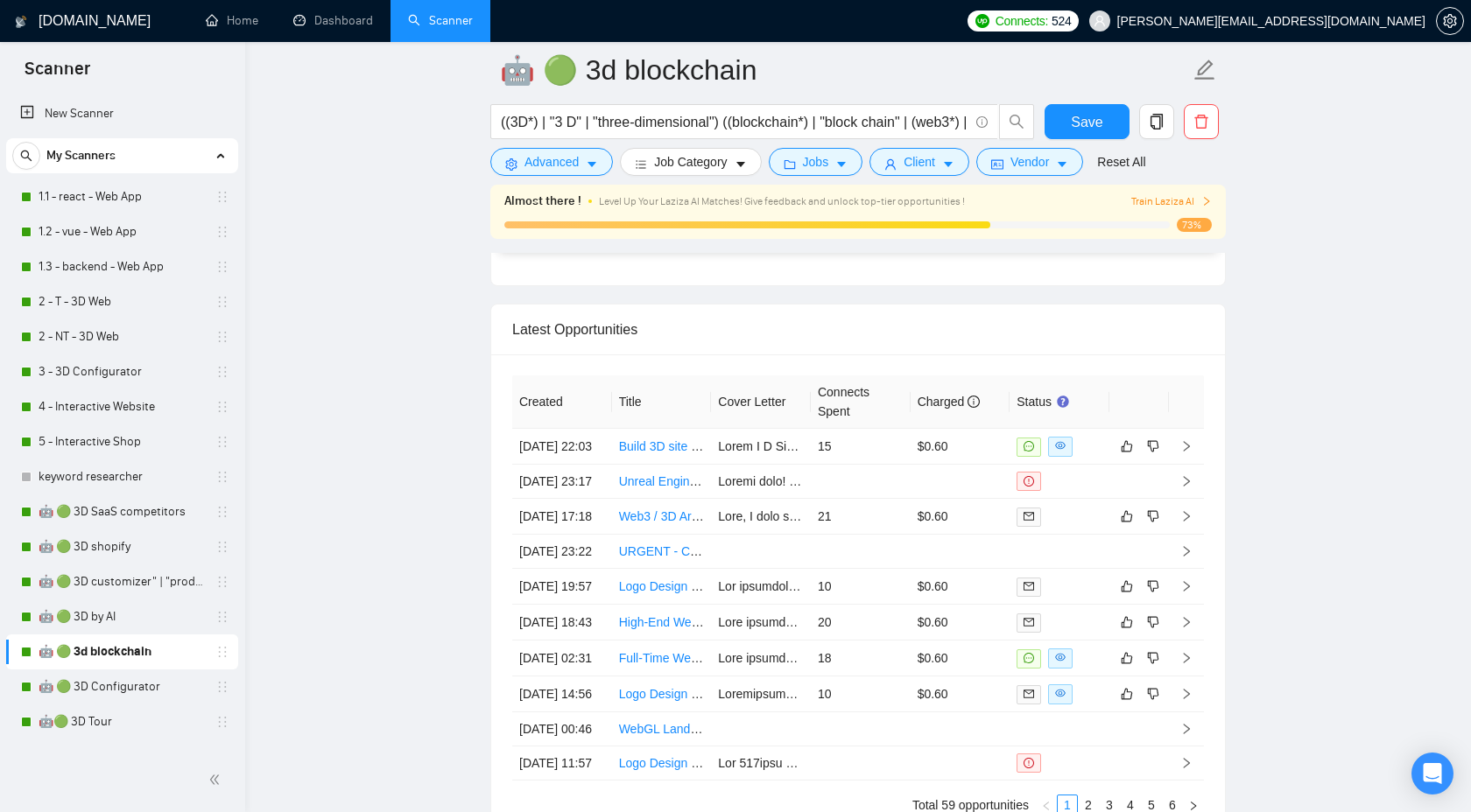
scroll to position [4371, 0]
click at [119, 683] on link "🤖 🟢 3D Configurator" at bounding box center [122, 687] width 166 height 35
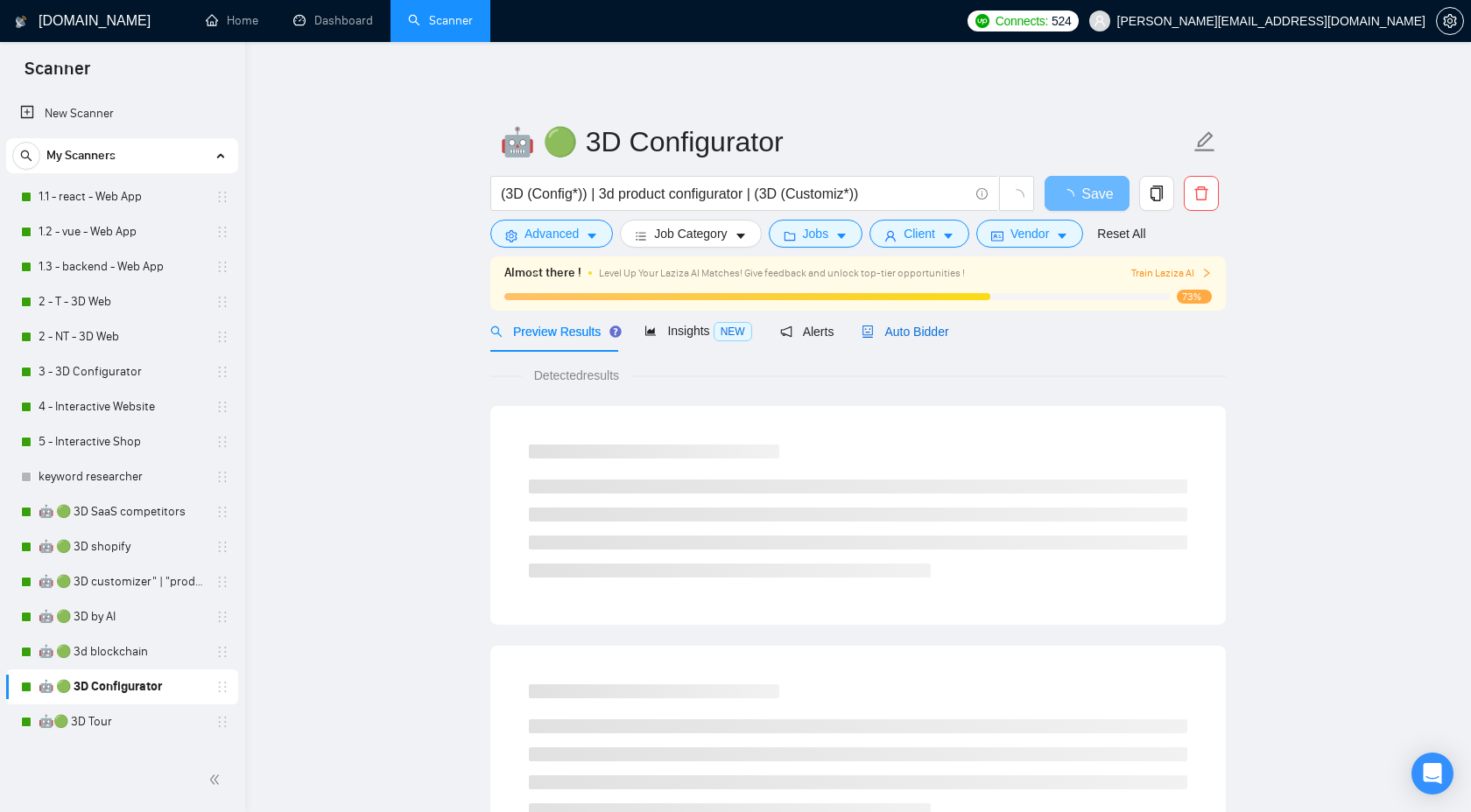
click at [911, 328] on span "Auto Bidder" at bounding box center [905, 332] width 87 height 14
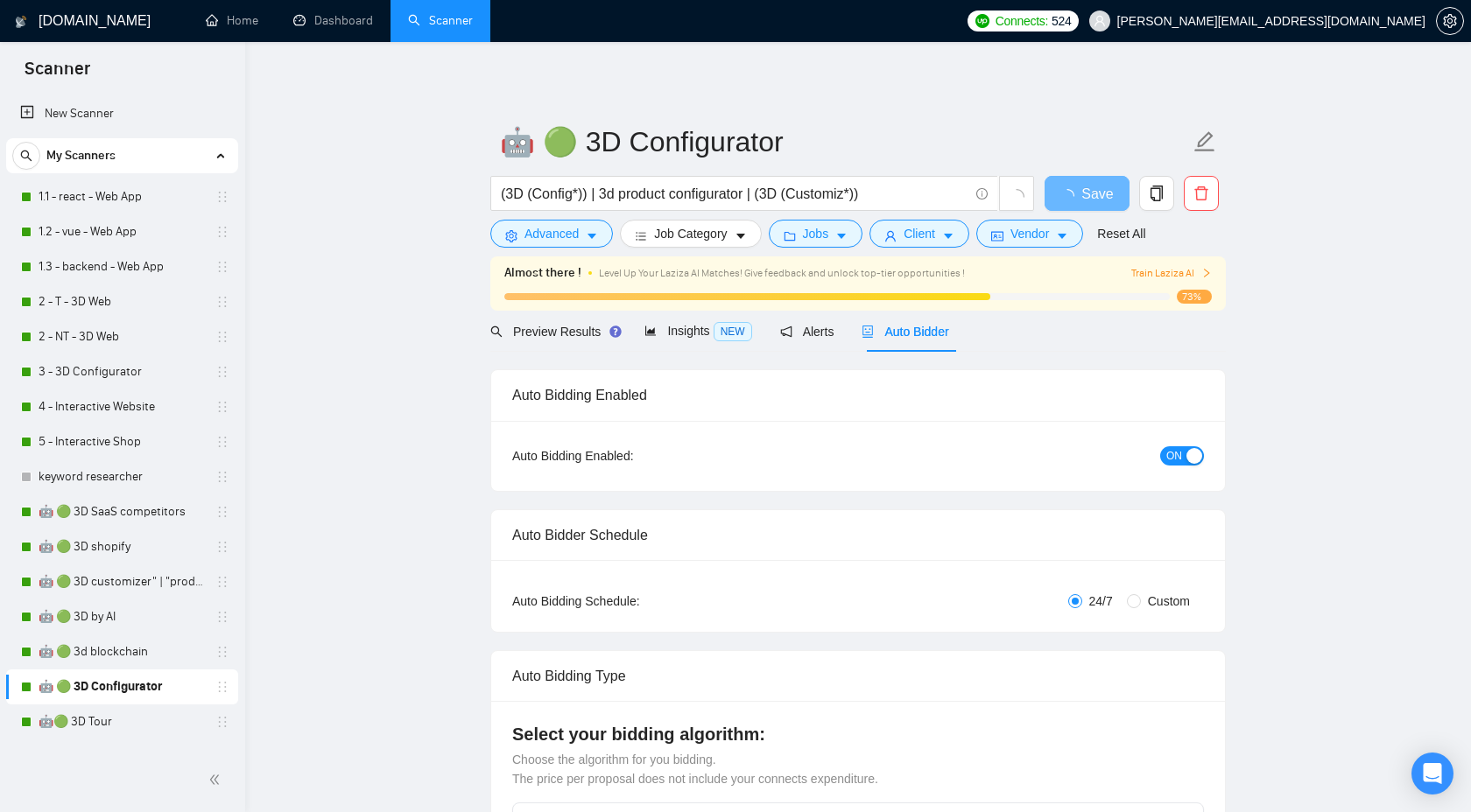
checkbox input "true"
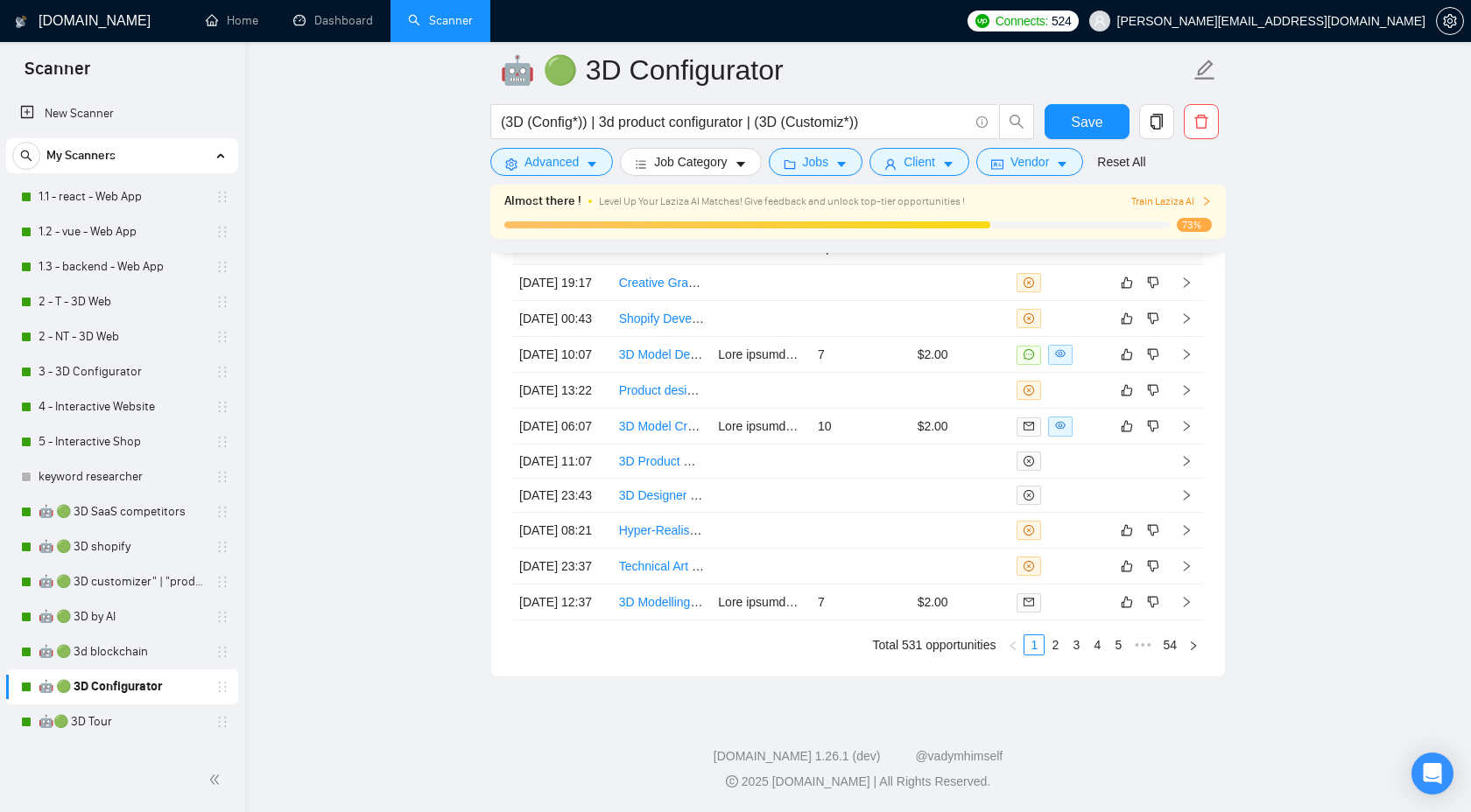
scroll to position [4950, 0]
click at [1056, 646] on link "2" at bounding box center [1056, 645] width 19 height 19
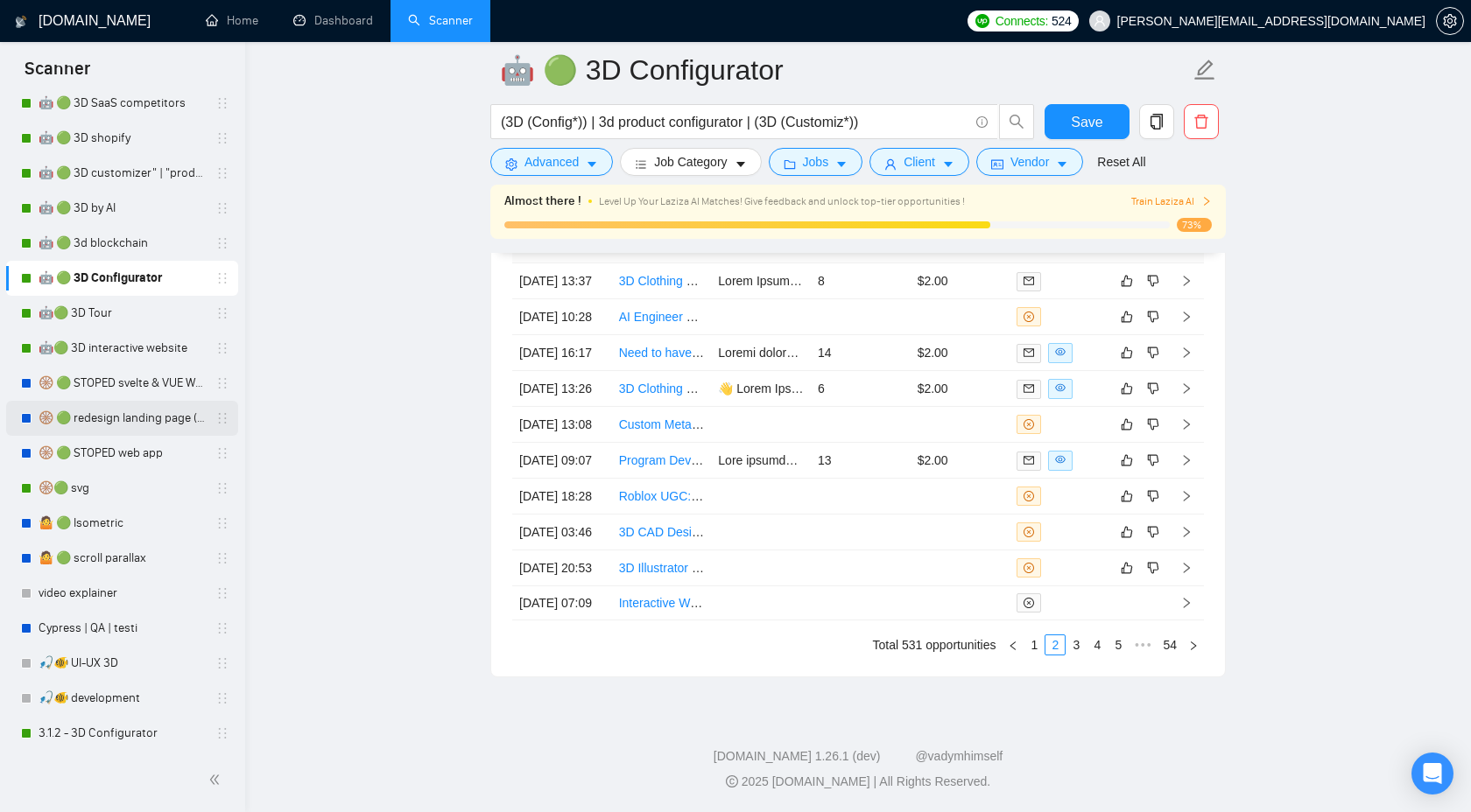
scroll to position [414, 0]
